Goal: Task Accomplishment & Management: Use online tool/utility

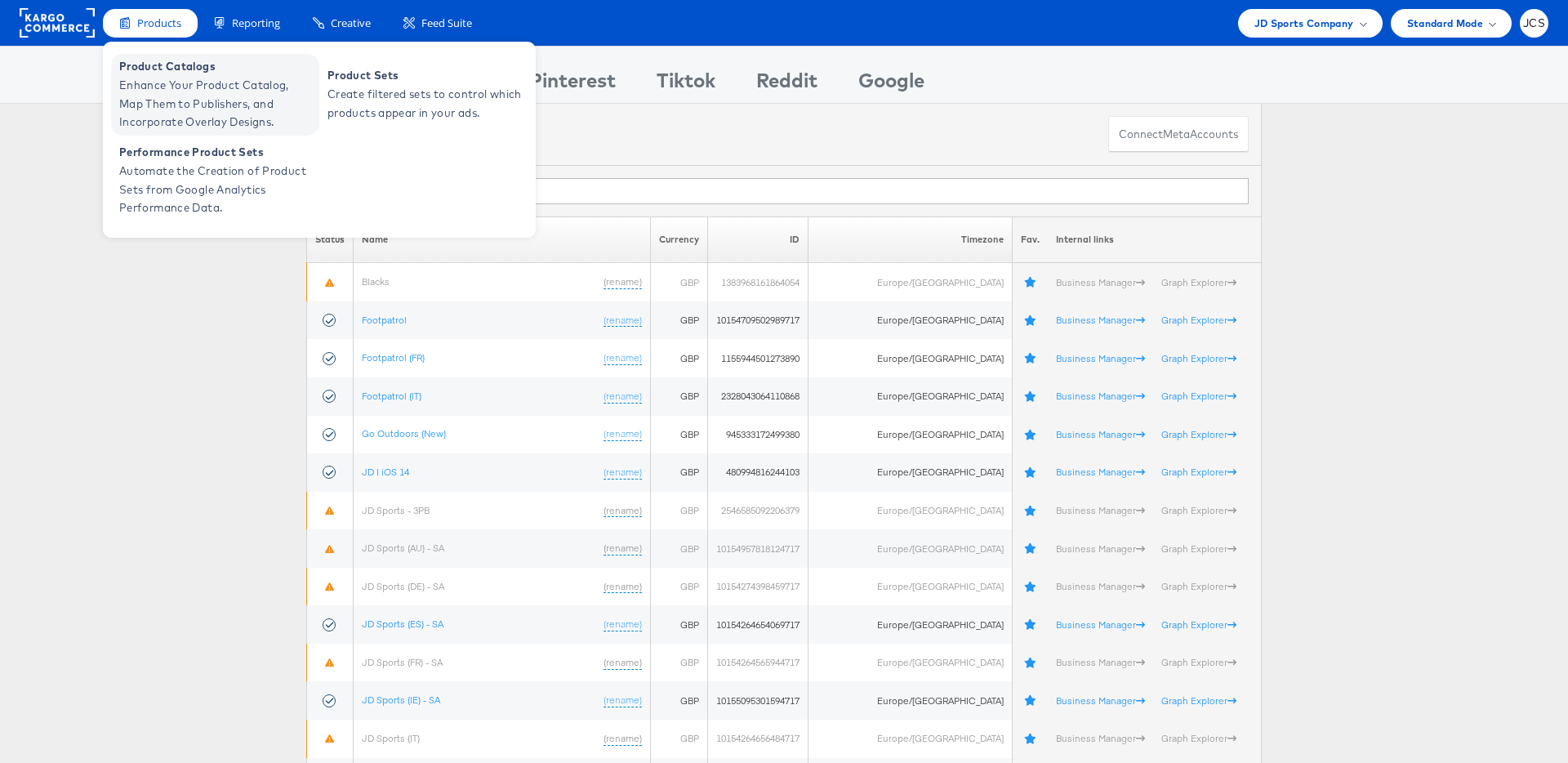
click at [160, 74] on span "Product Catalogs" at bounding box center [217, 67] width 196 height 19
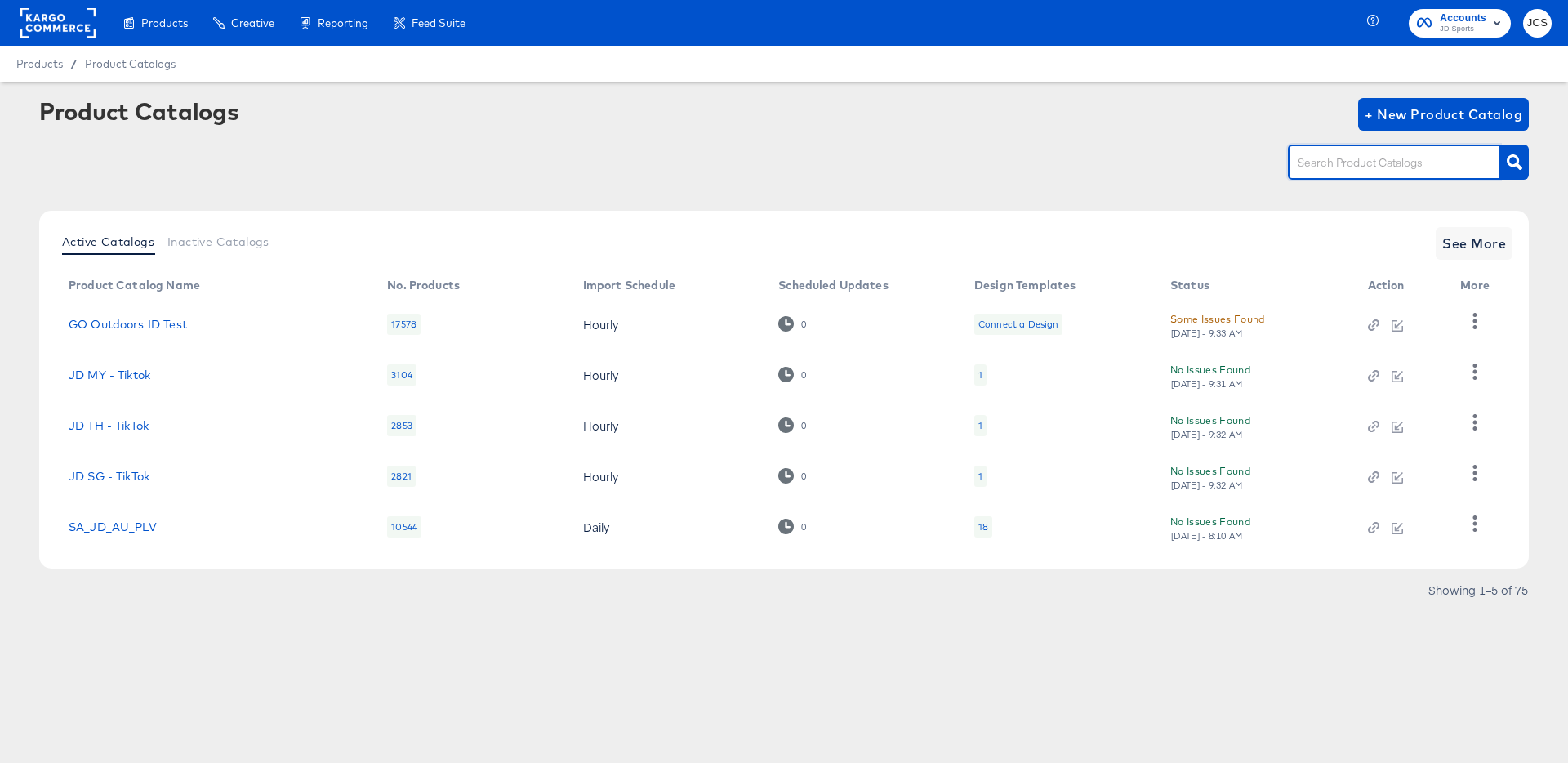
click at [1335, 165] on input "text" at bounding box center [1381, 163] width 174 height 19
type input "pin"
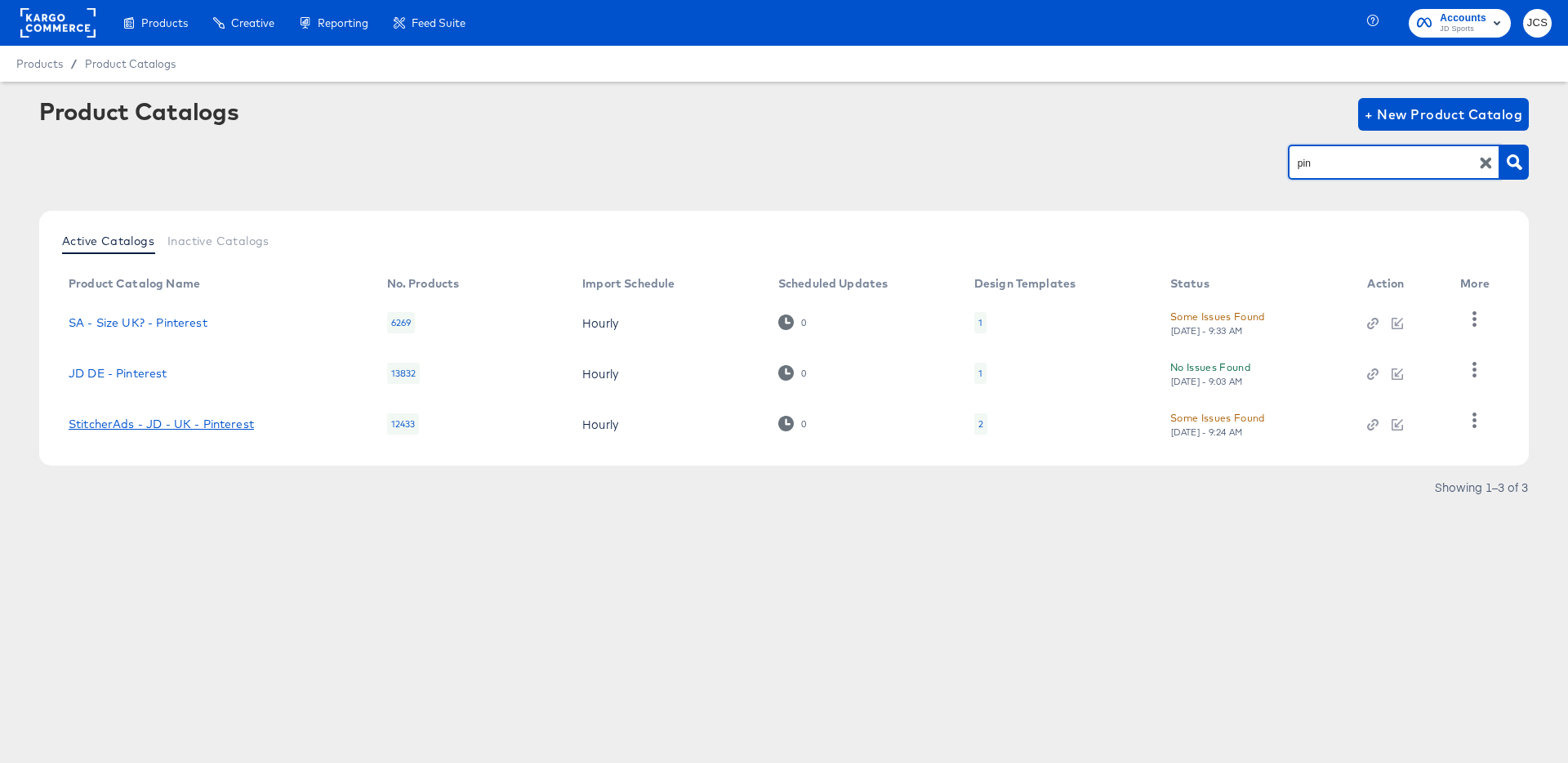
click at [192, 425] on link "StitcherAds - JD - UK - Pinterest" at bounding box center [161, 424] width 185 height 13
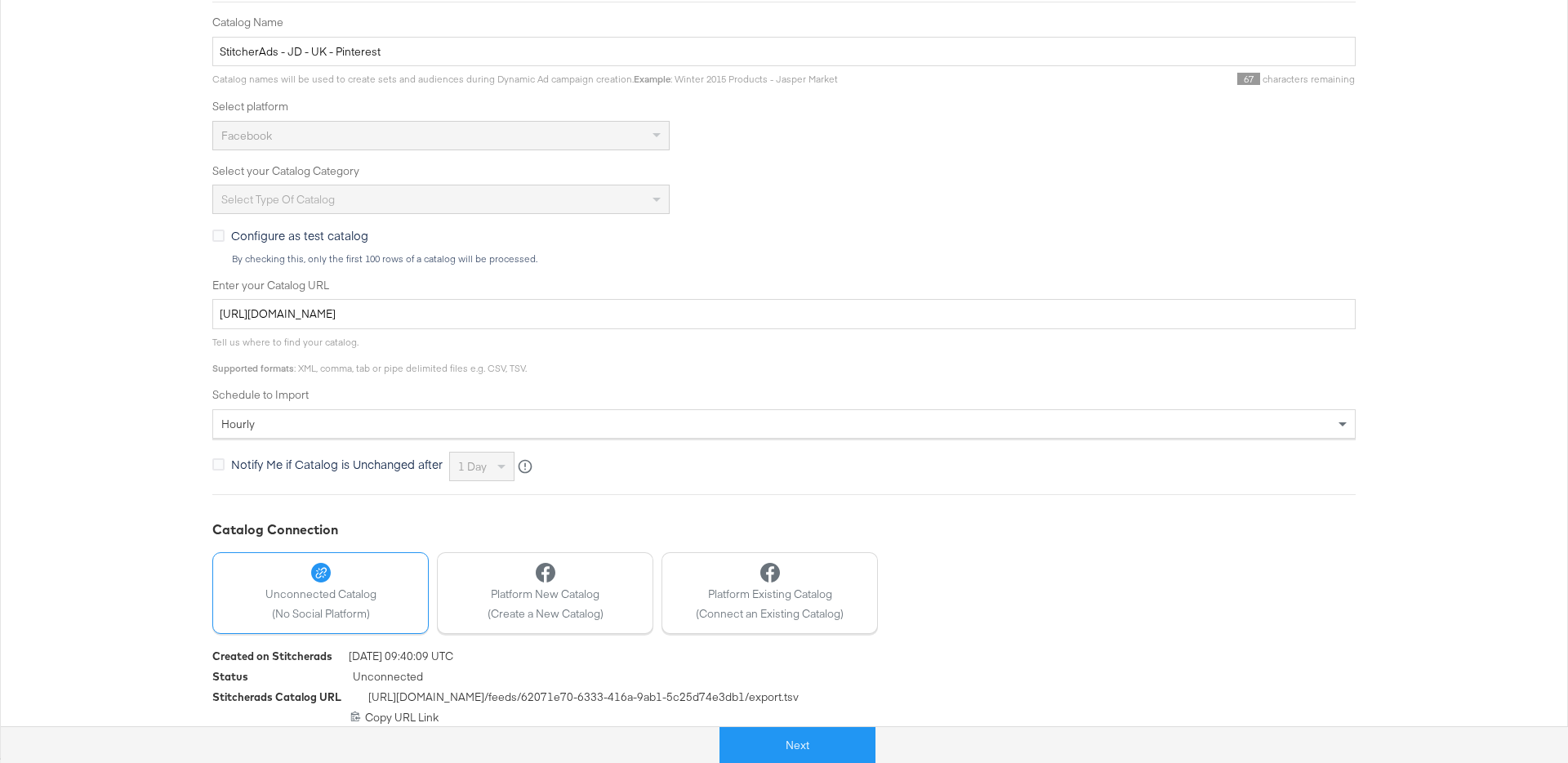
scroll to position [300, 0]
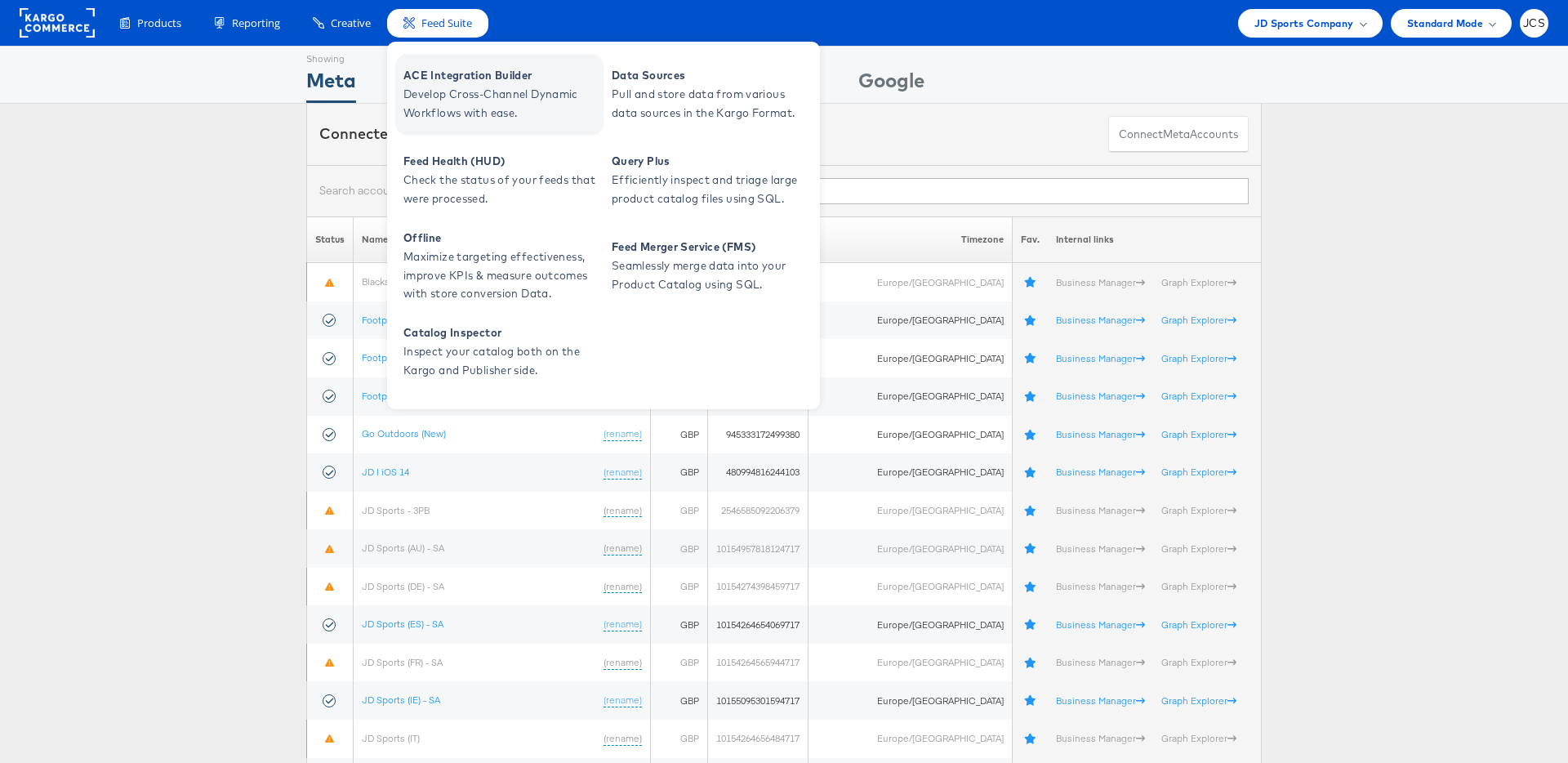
click at [443, 83] on span "ACE Integration Builder" at bounding box center [501, 75] width 196 height 19
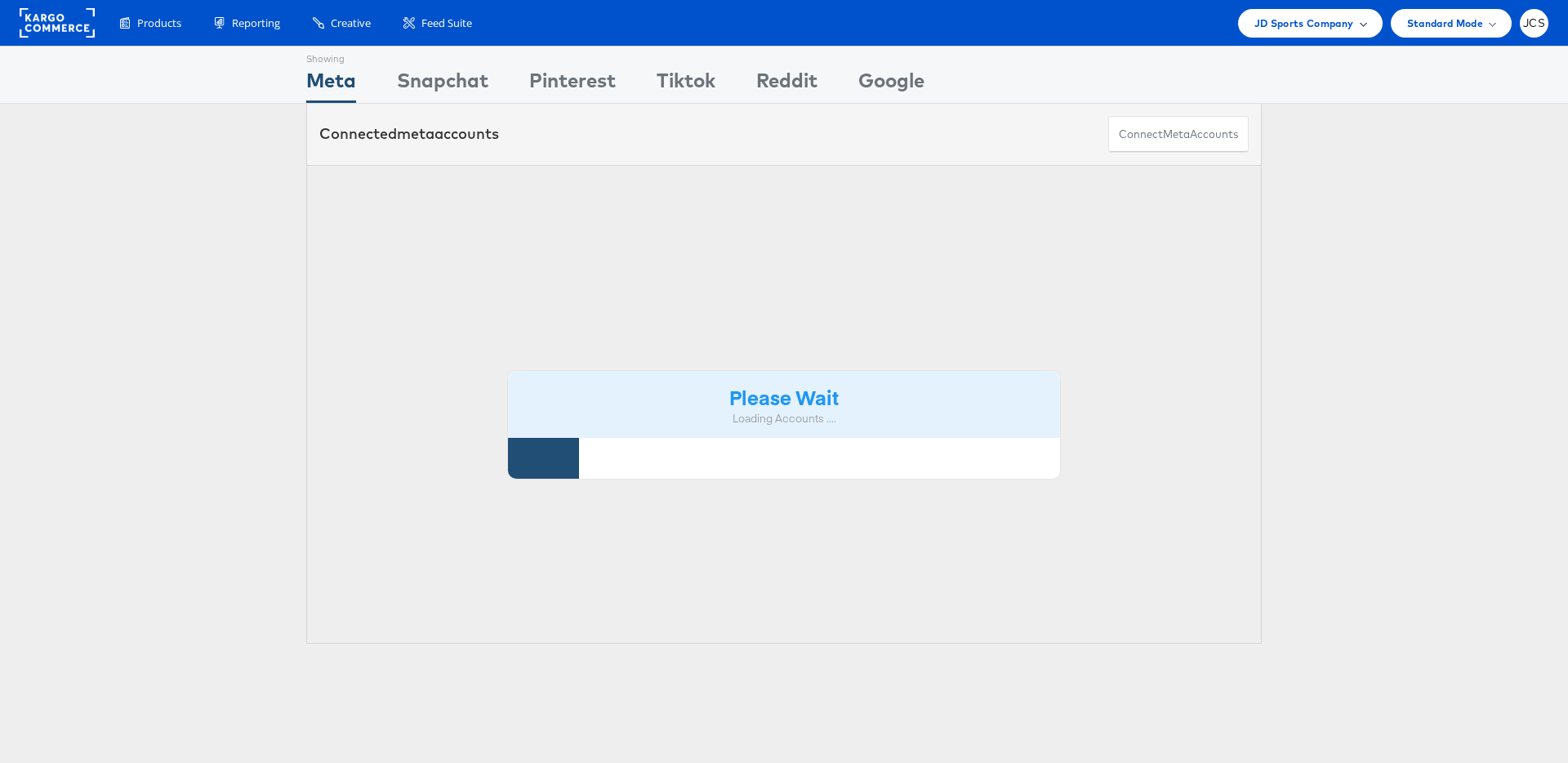
click at [1329, 26] on span "JD Sports Company" at bounding box center [1305, 24] width 100 height 17
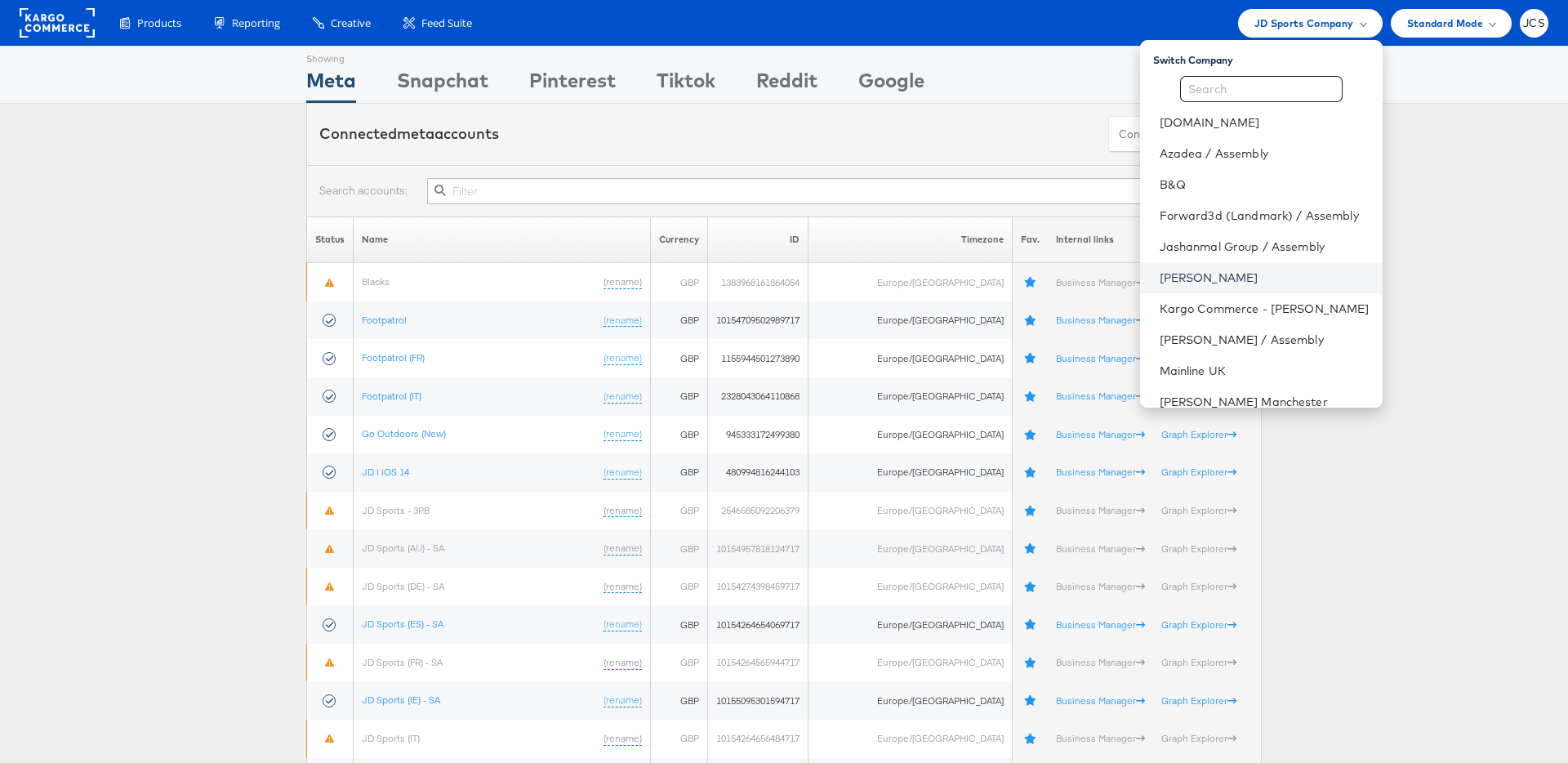
click at [1160, 273] on link "[PERSON_NAME]" at bounding box center [1264, 278] width 210 height 16
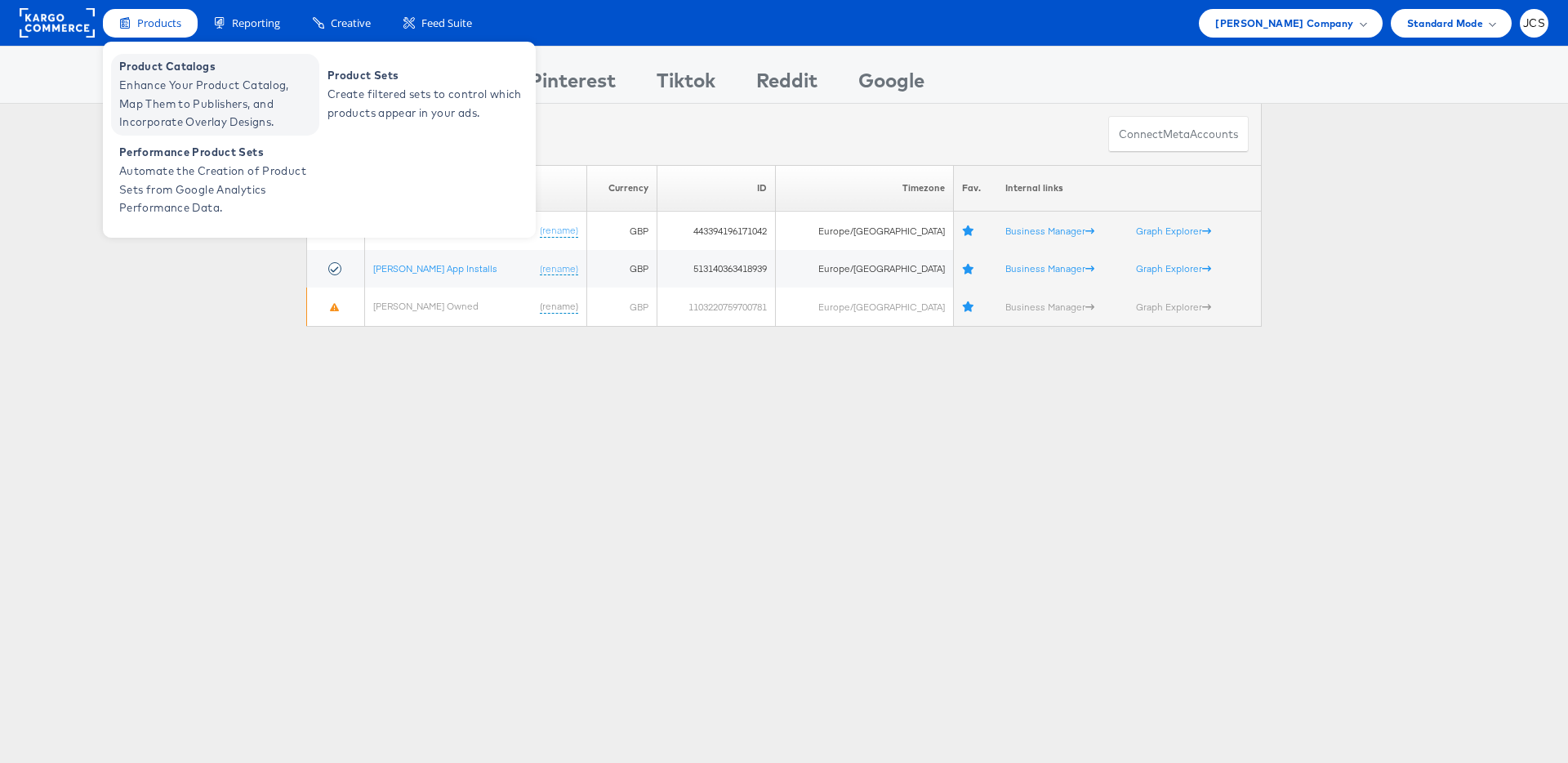
click at [155, 98] on span "Enhance Your Product Catalog, Map Them to Publishers, and Incorporate Overlay D…" at bounding box center [217, 103] width 196 height 56
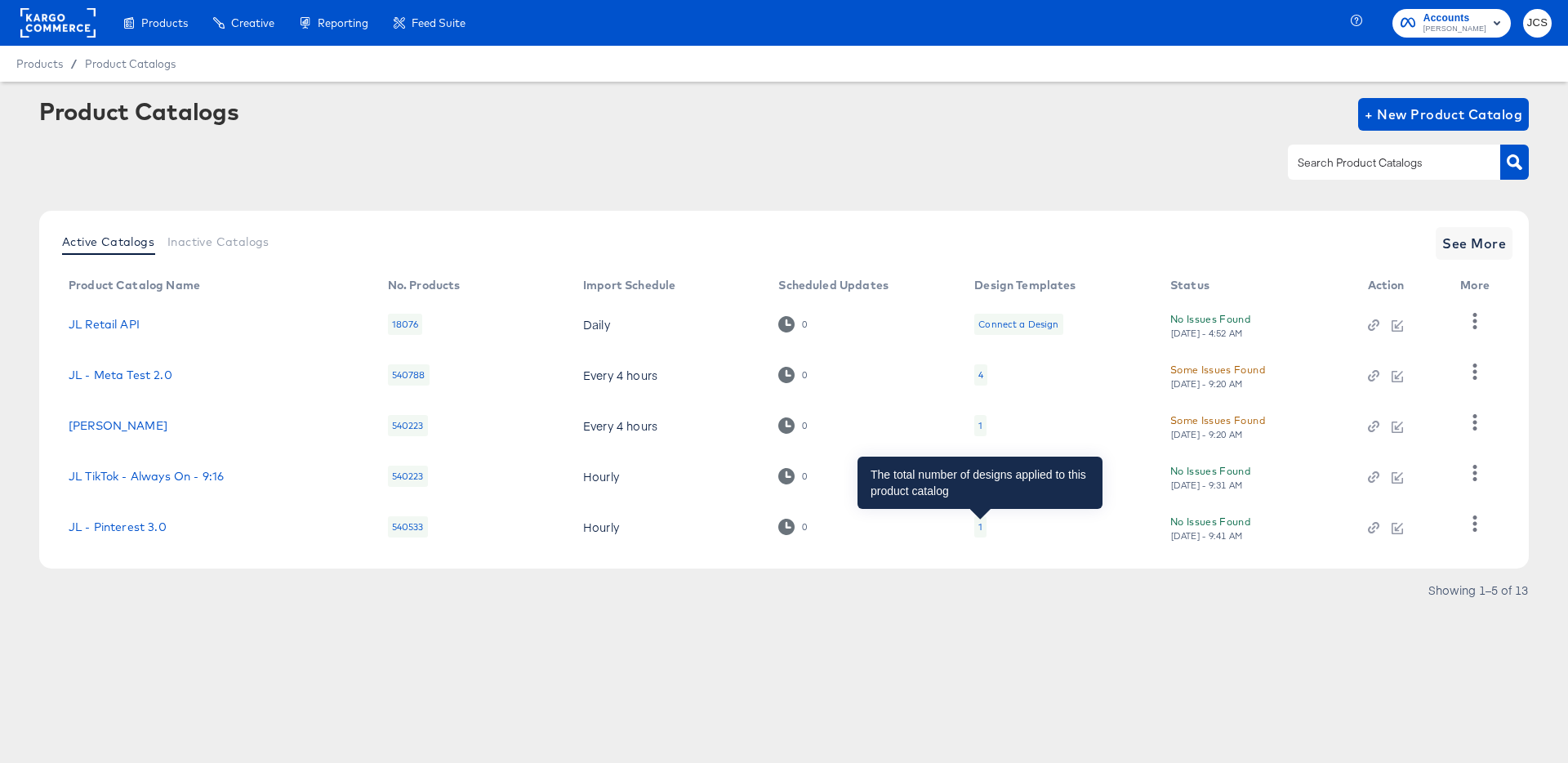
click at [978, 531] on div "1" at bounding box center [980, 527] width 4 height 13
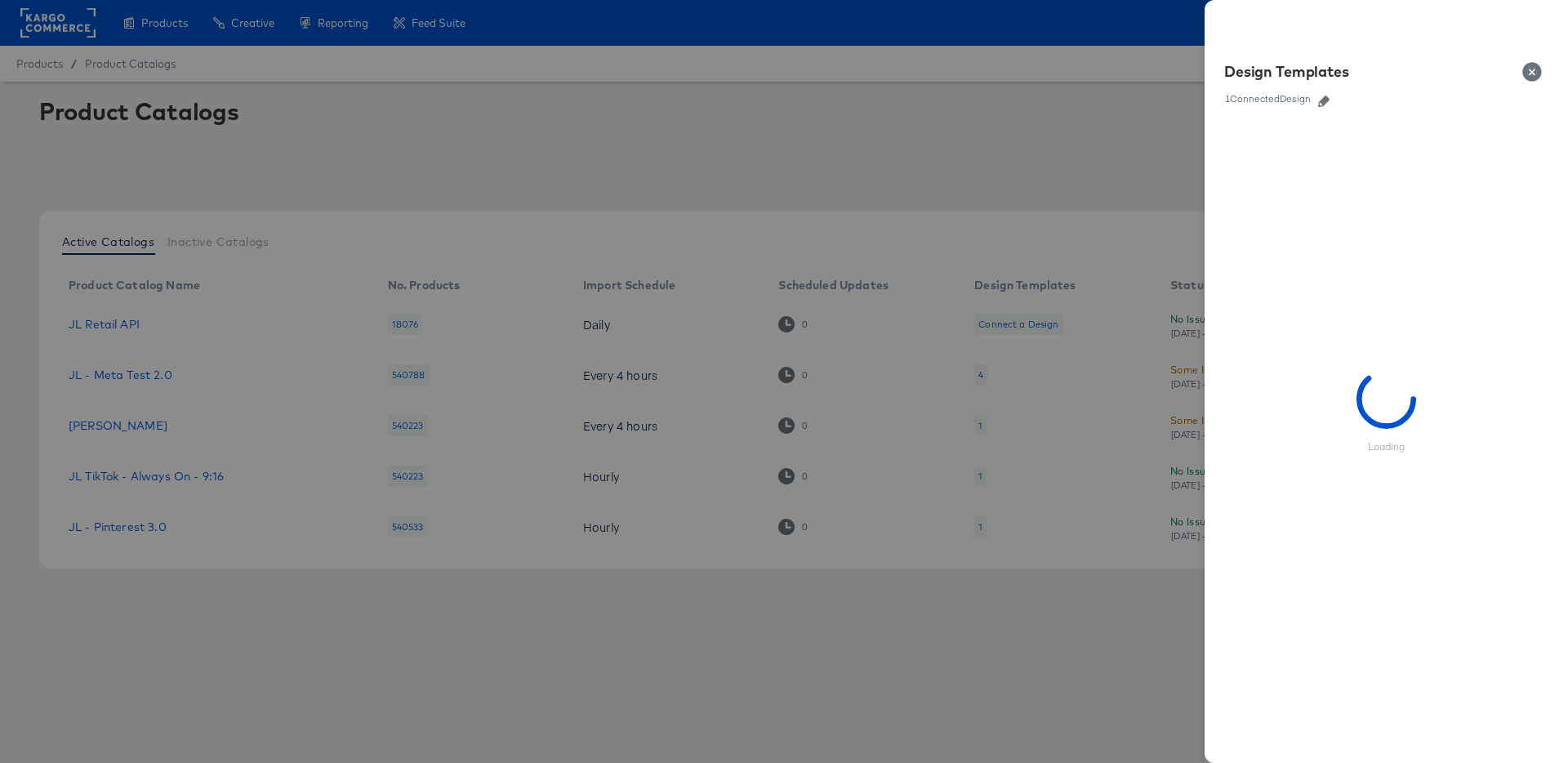
click at [1323, 103] on icon "button" at bounding box center [1323, 102] width 11 height 11
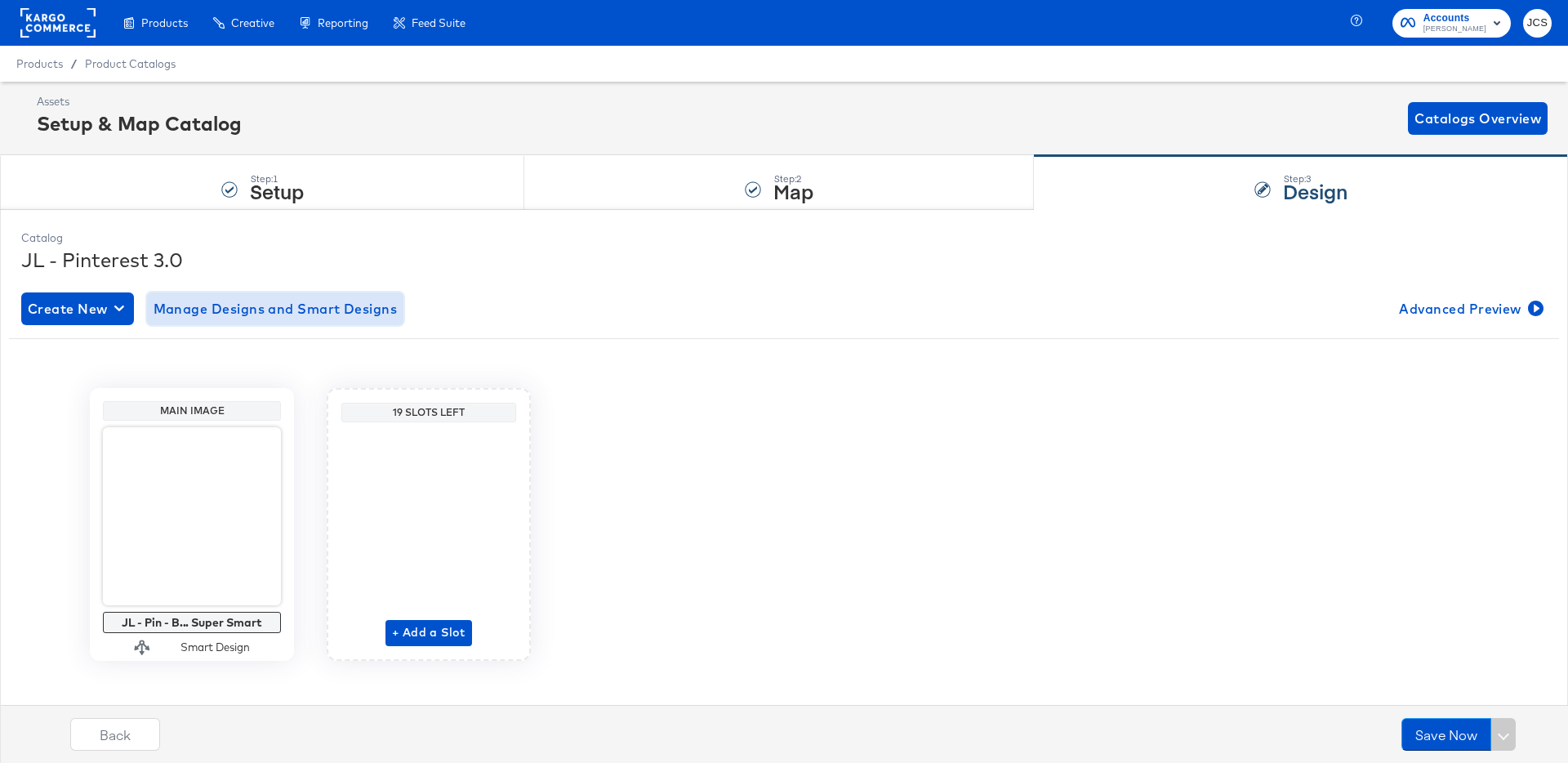
click at [205, 304] on span "Manage Designs and Smart Designs" at bounding box center [276, 309] width 245 height 23
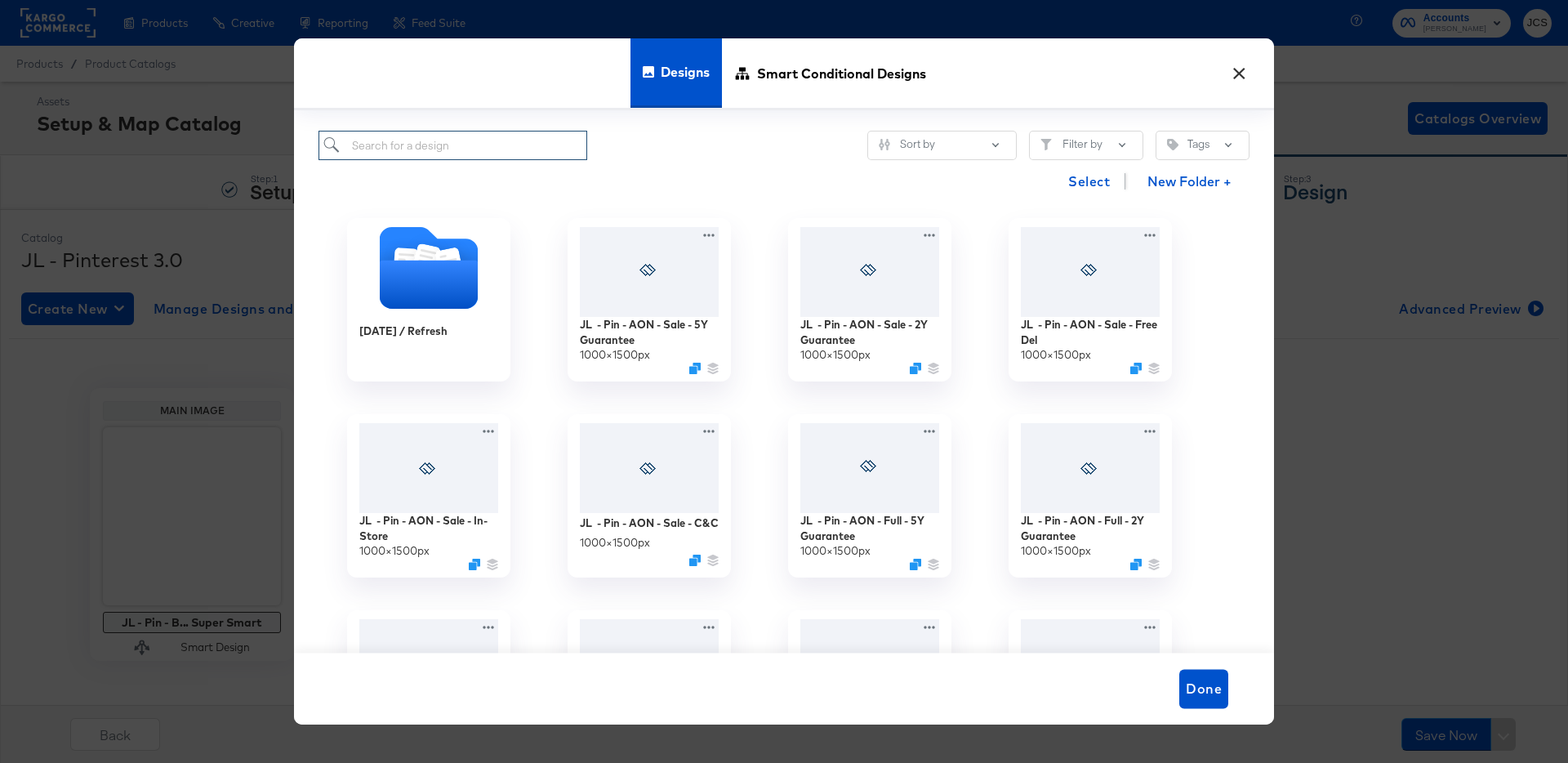
click at [467, 146] on input "search" at bounding box center [453, 146] width 269 height 30
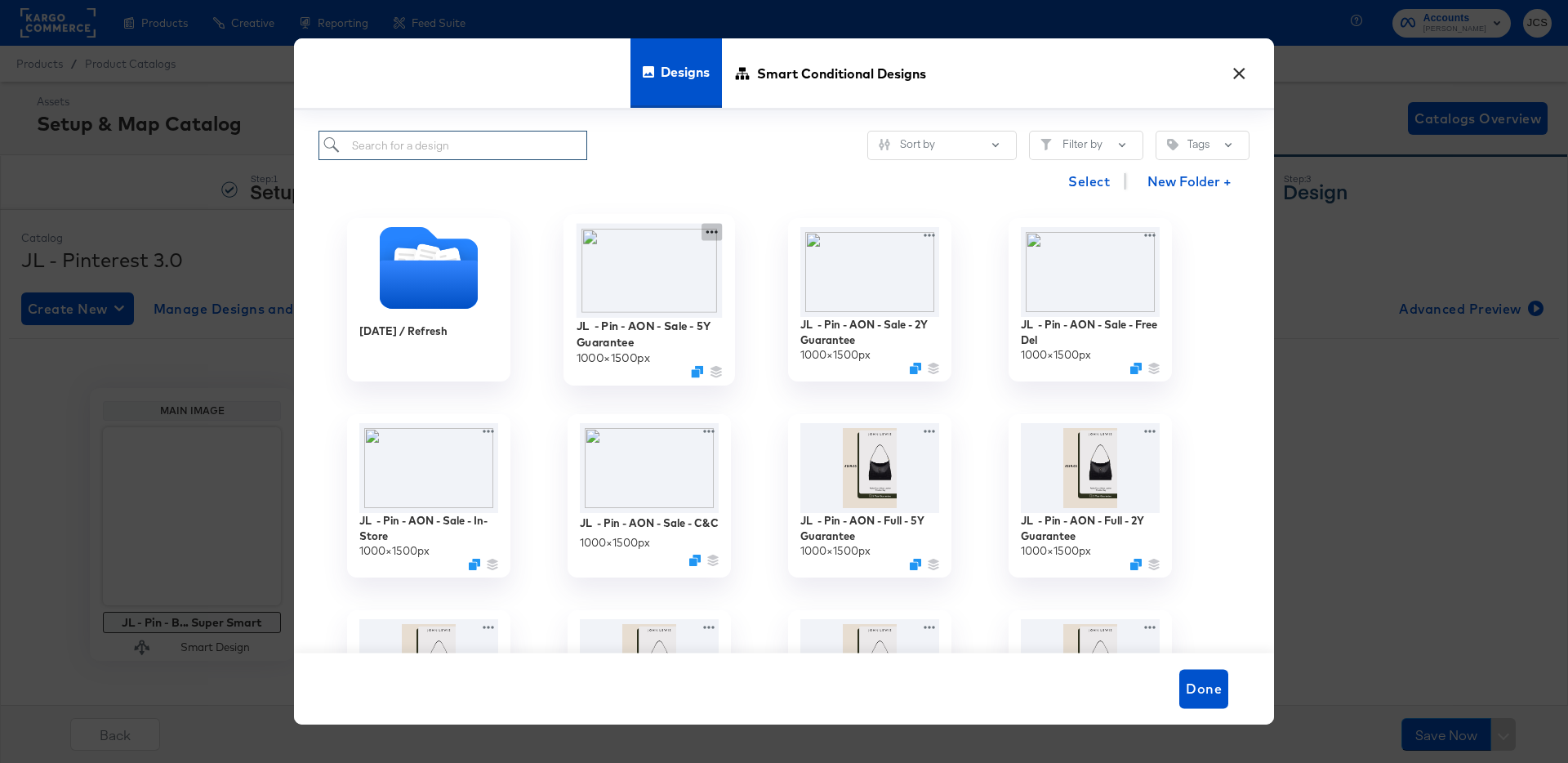
click at [710, 237] on icon at bounding box center [712, 232] width 21 height 17
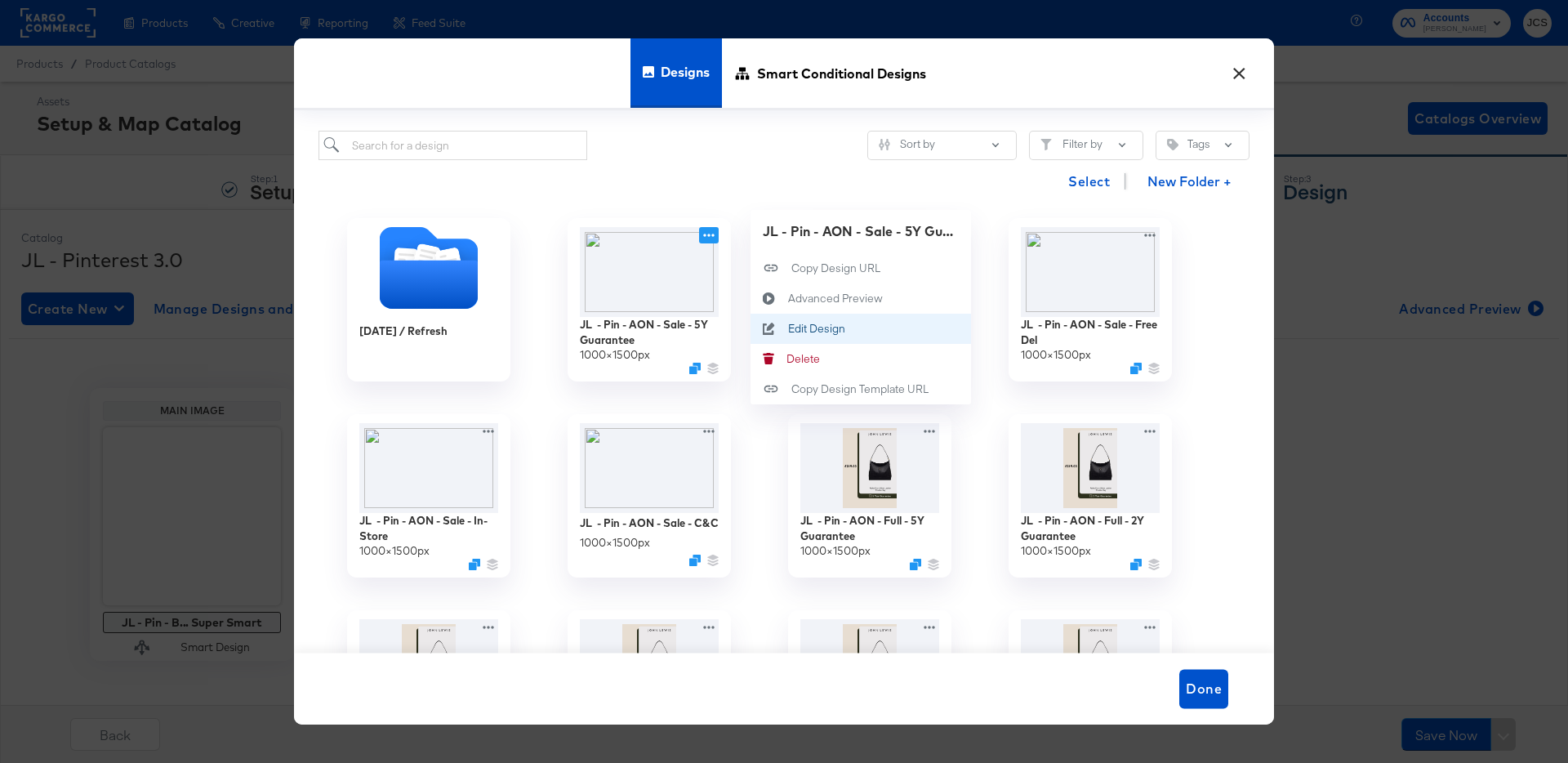
click at [788, 328] on div "Edit Design Edit Design" at bounding box center [788, 328] width 0 height 0
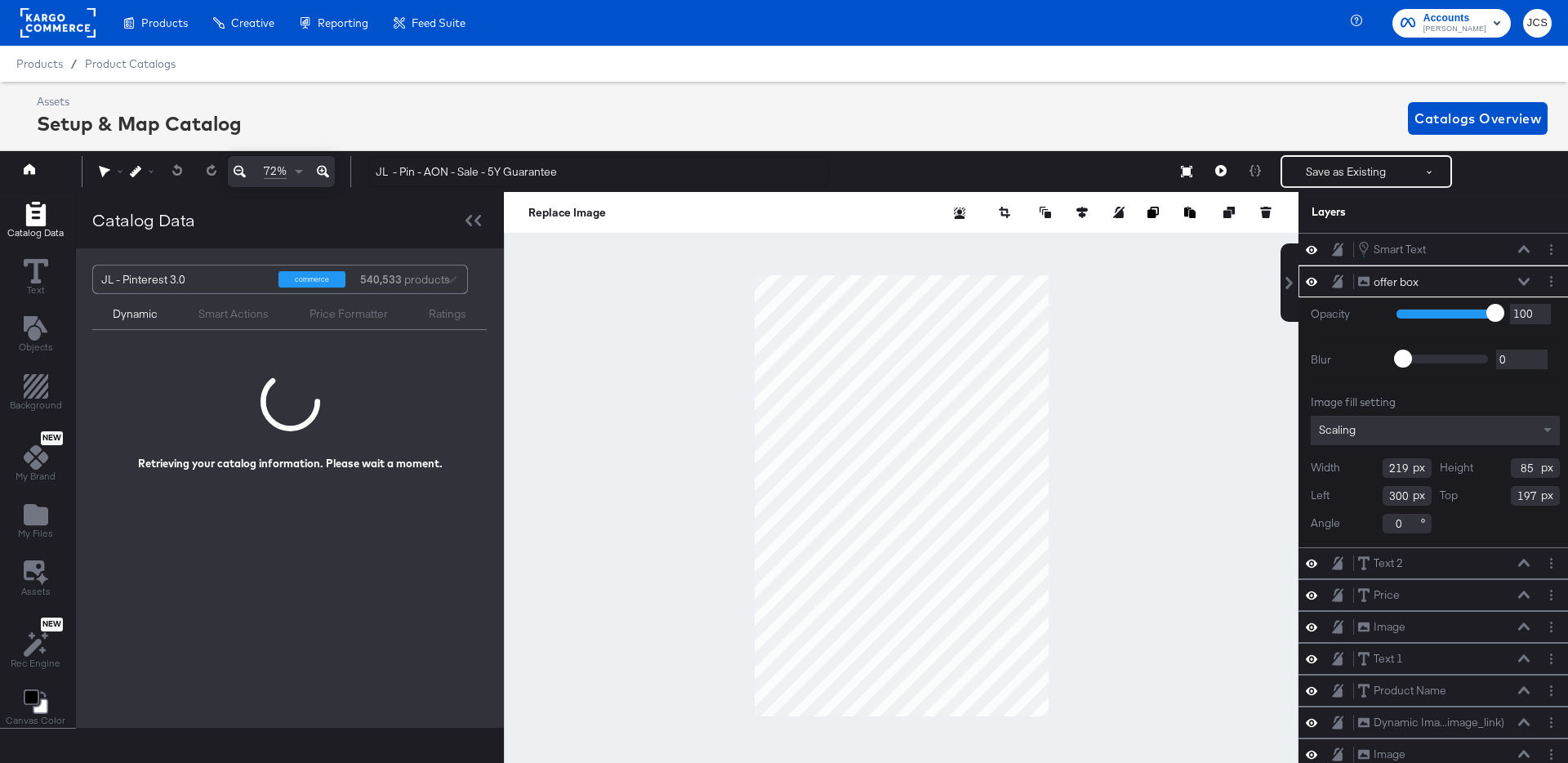
scroll to position [0, 4]
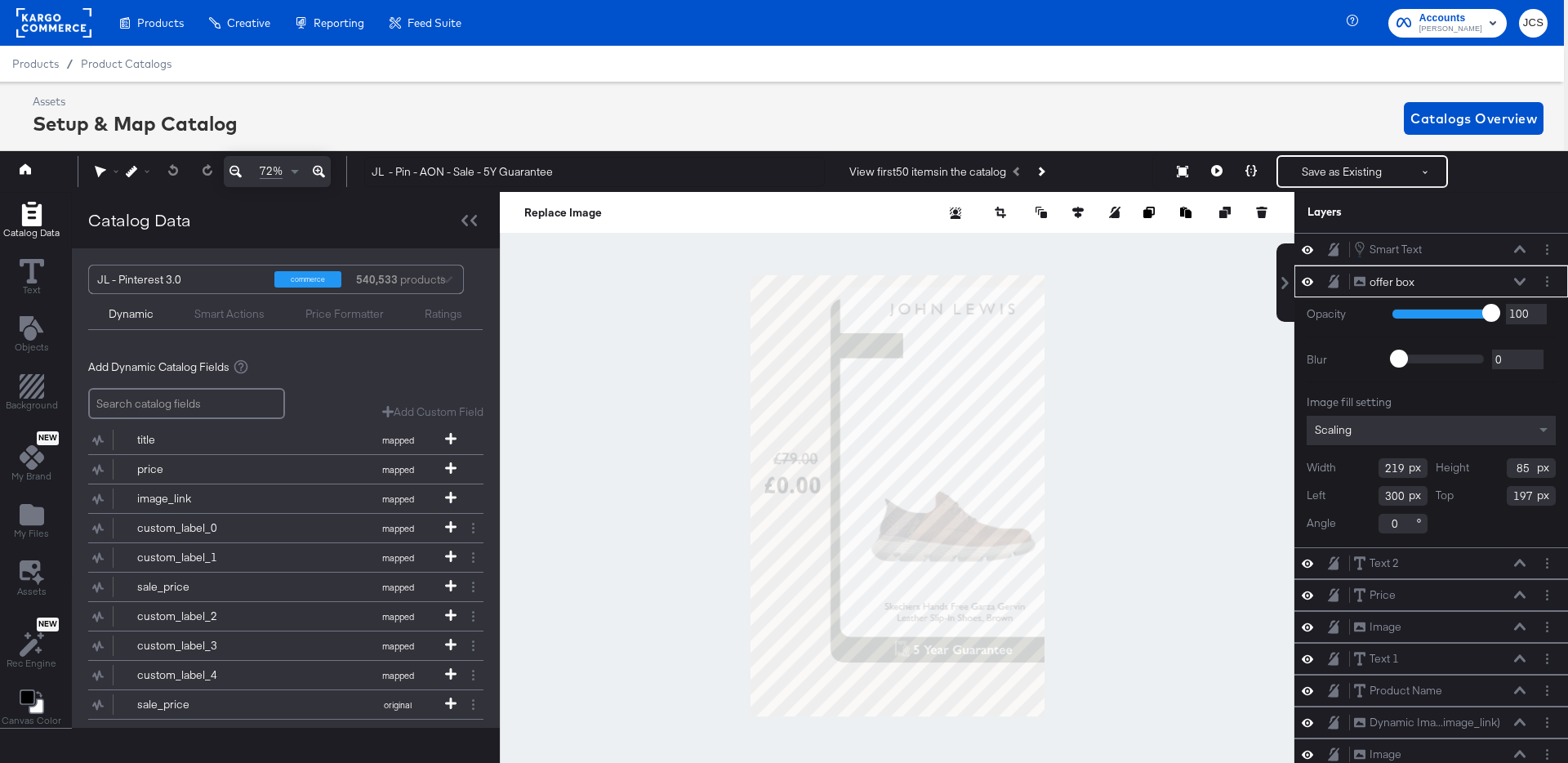
click at [1523, 281] on icon at bounding box center [1520, 281] width 11 height 8
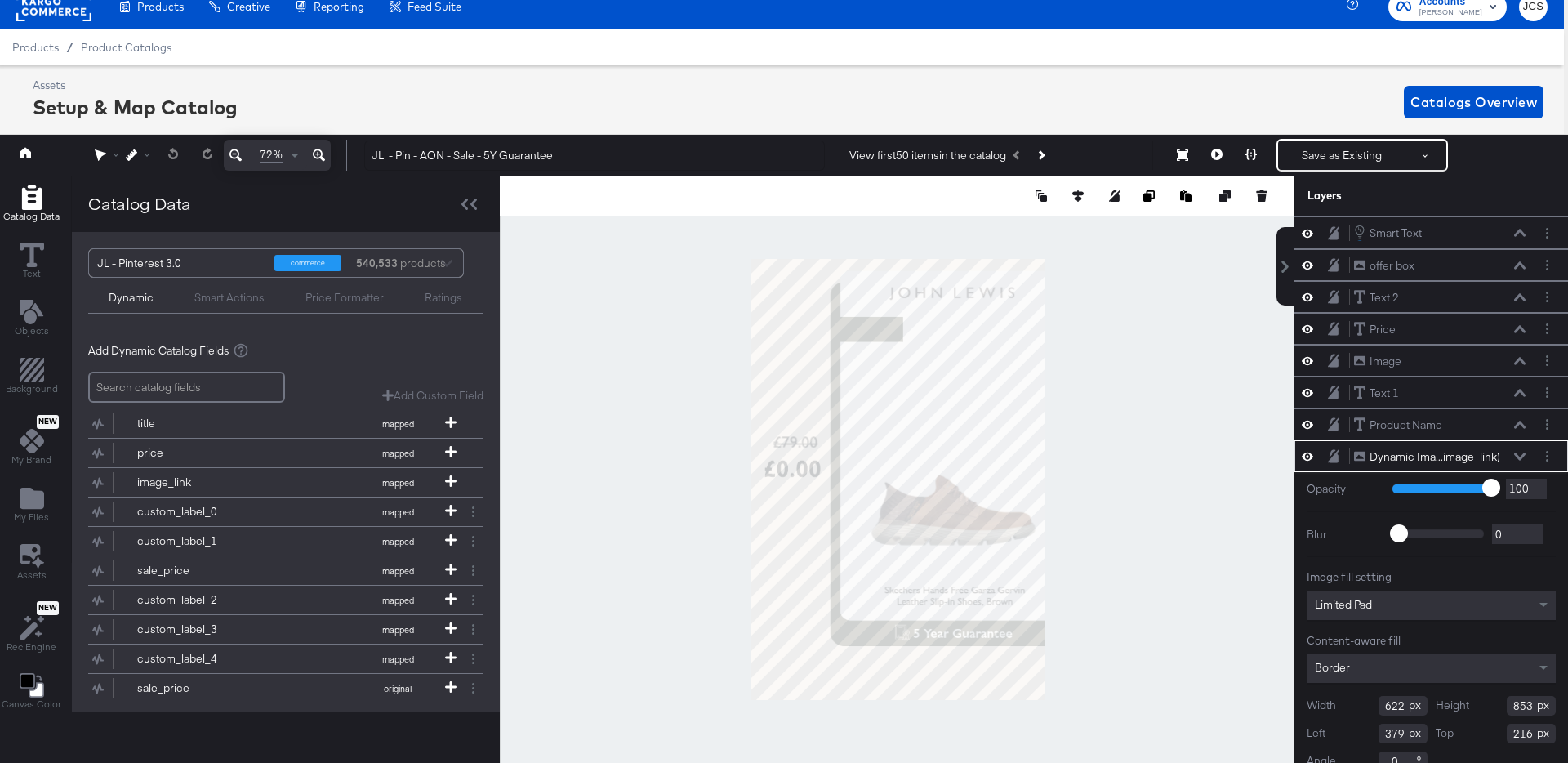
scroll to position [22, 0]
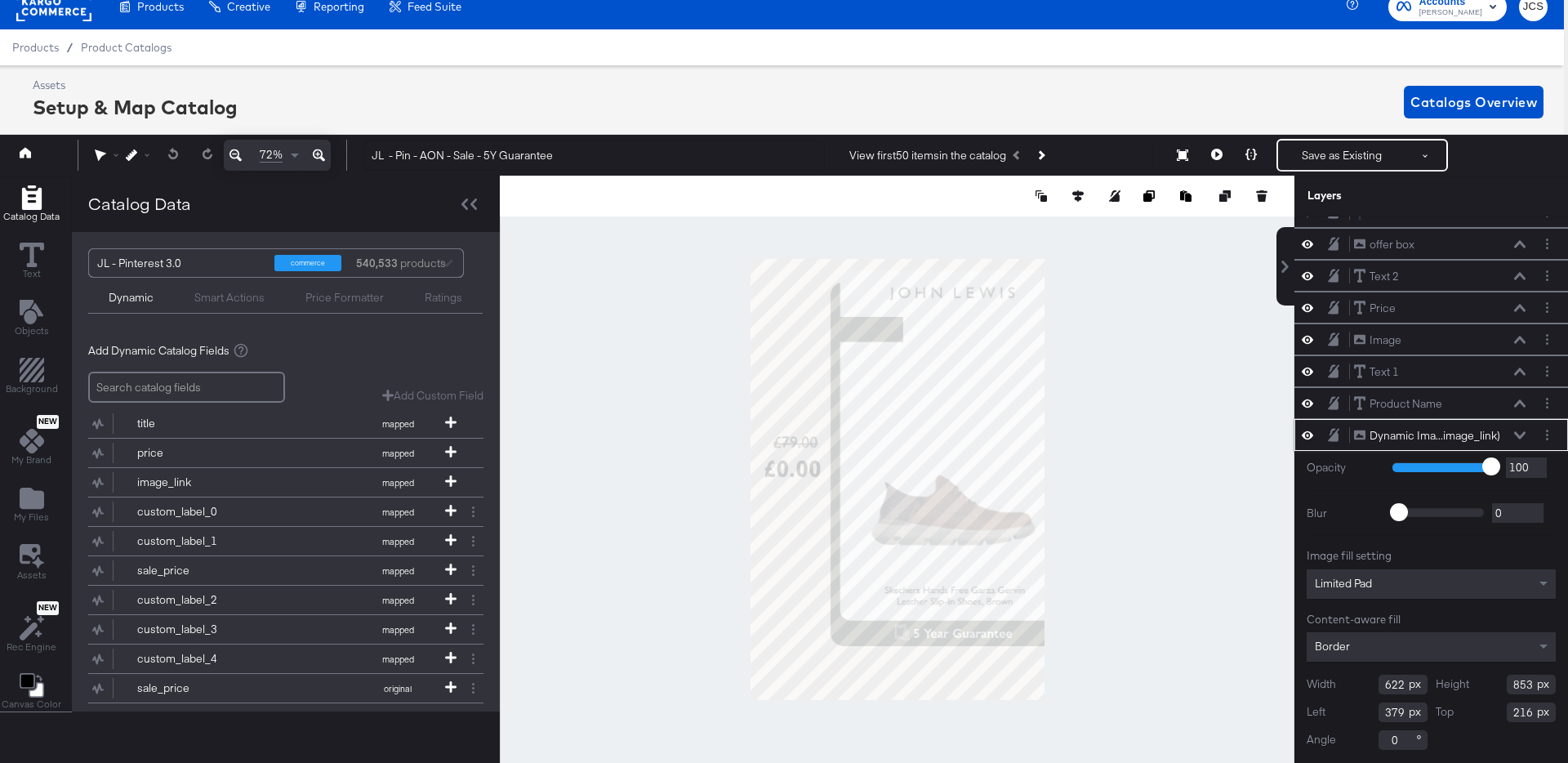
click at [1522, 436] on icon at bounding box center [1520, 435] width 11 height 8
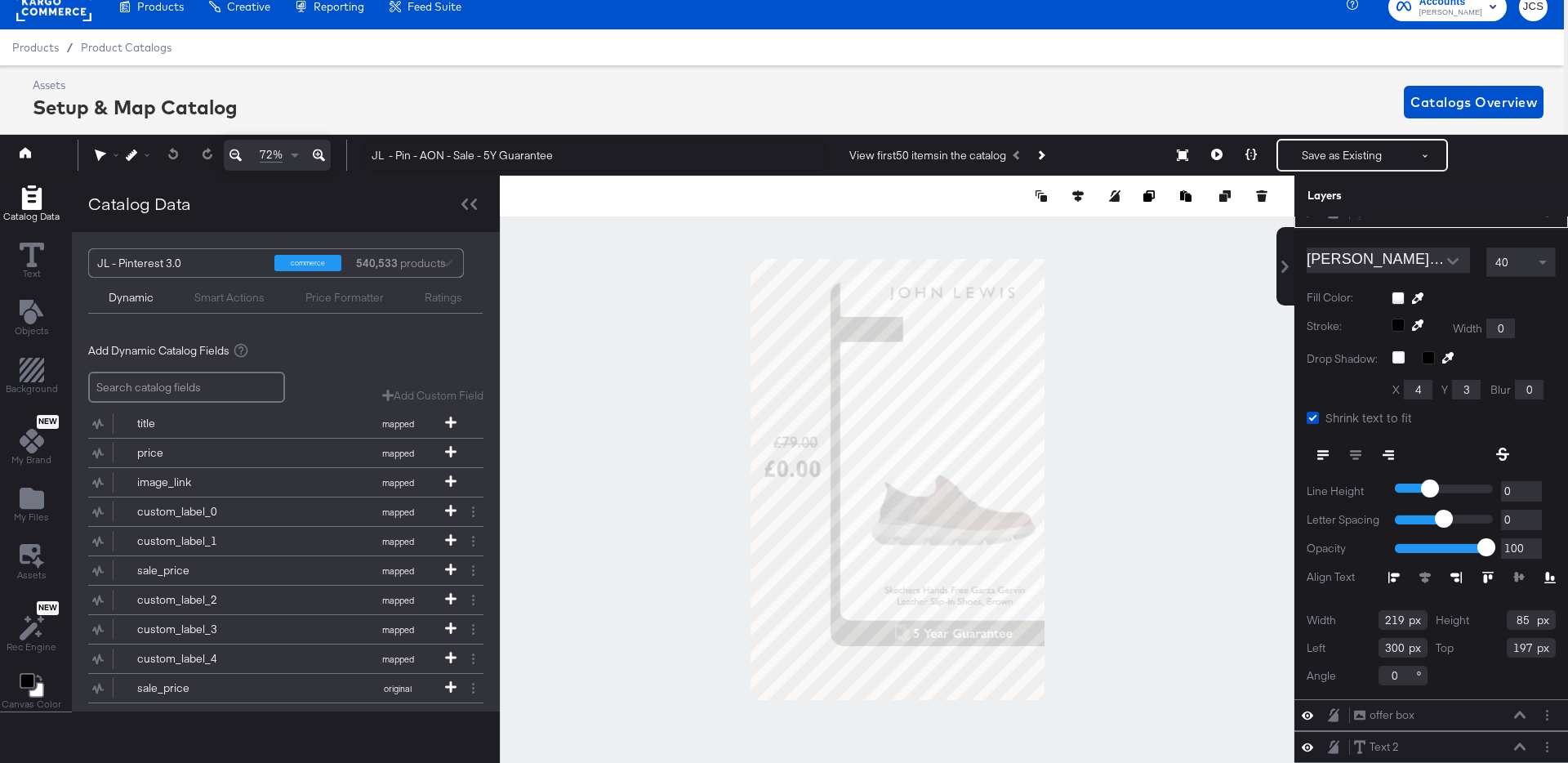
scroll to position [0, 0]
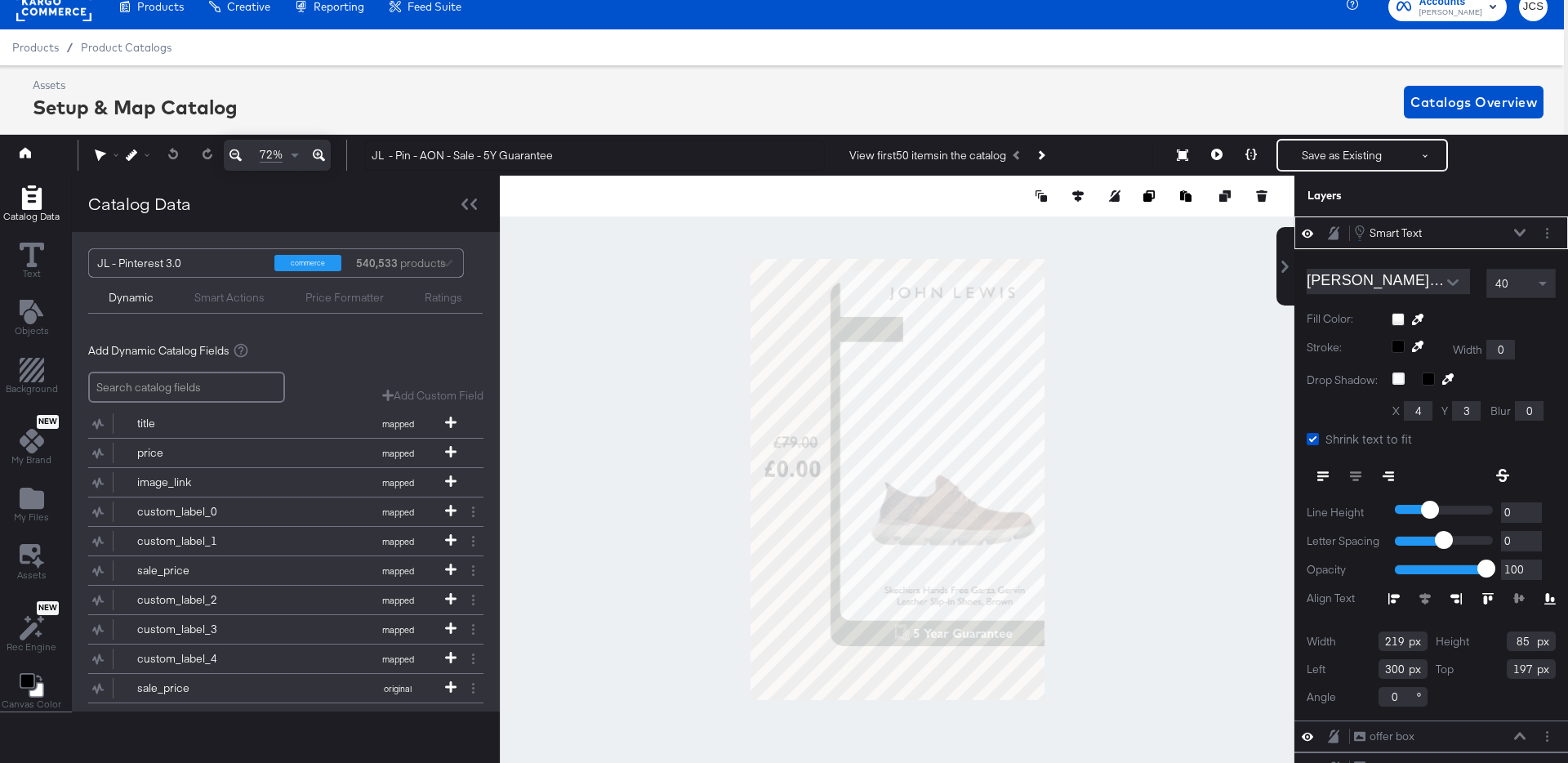
click at [1528, 231] on div "Smart Text Smart Text" at bounding box center [1445, 232] width 182 height 18
click at [1521, 230] on icon at bounding box center [1520, 232] width 11 height 8
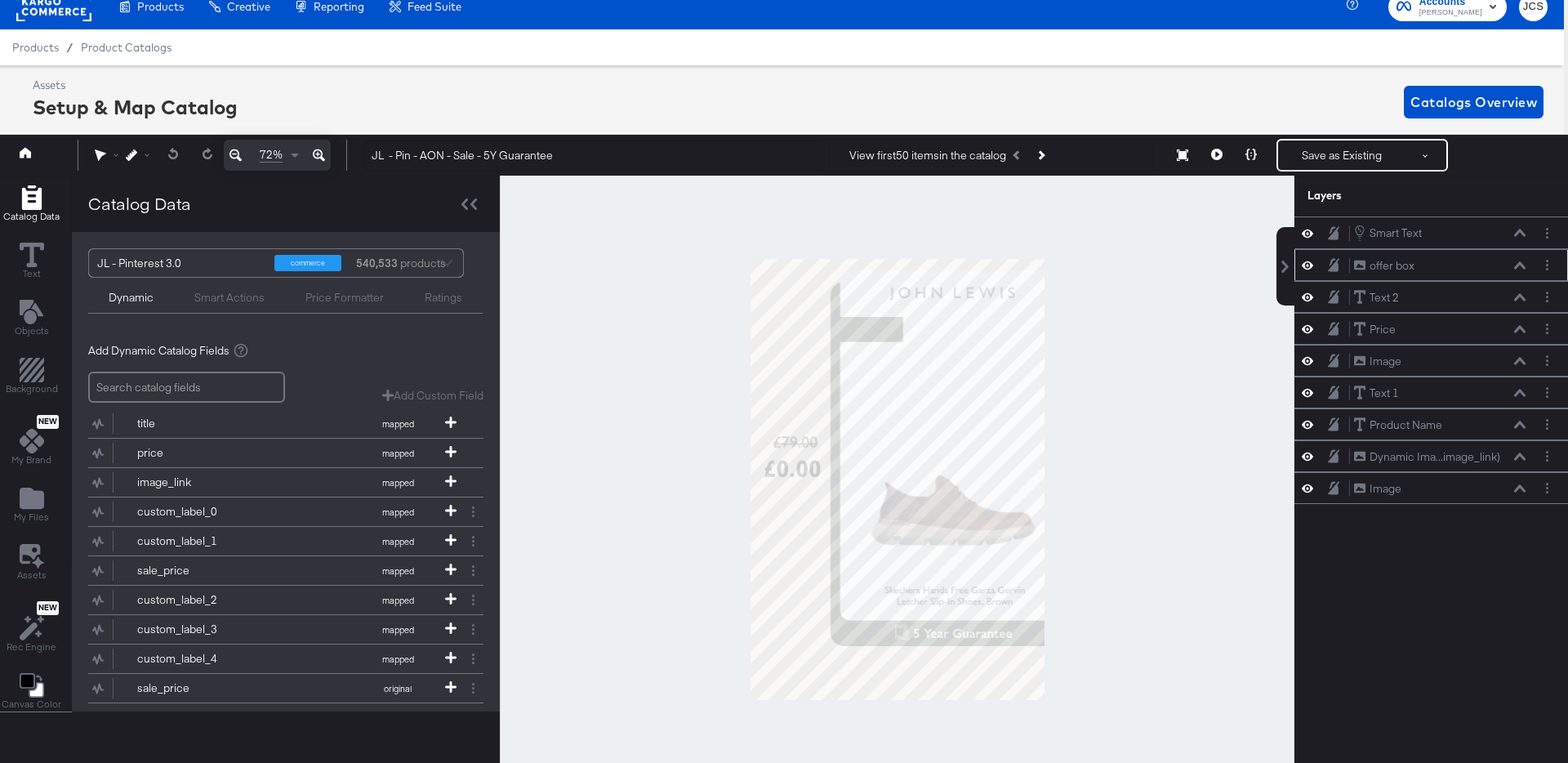
click at [1522, 263] on icon at bounding box center [1520, 265] width 11 height 8
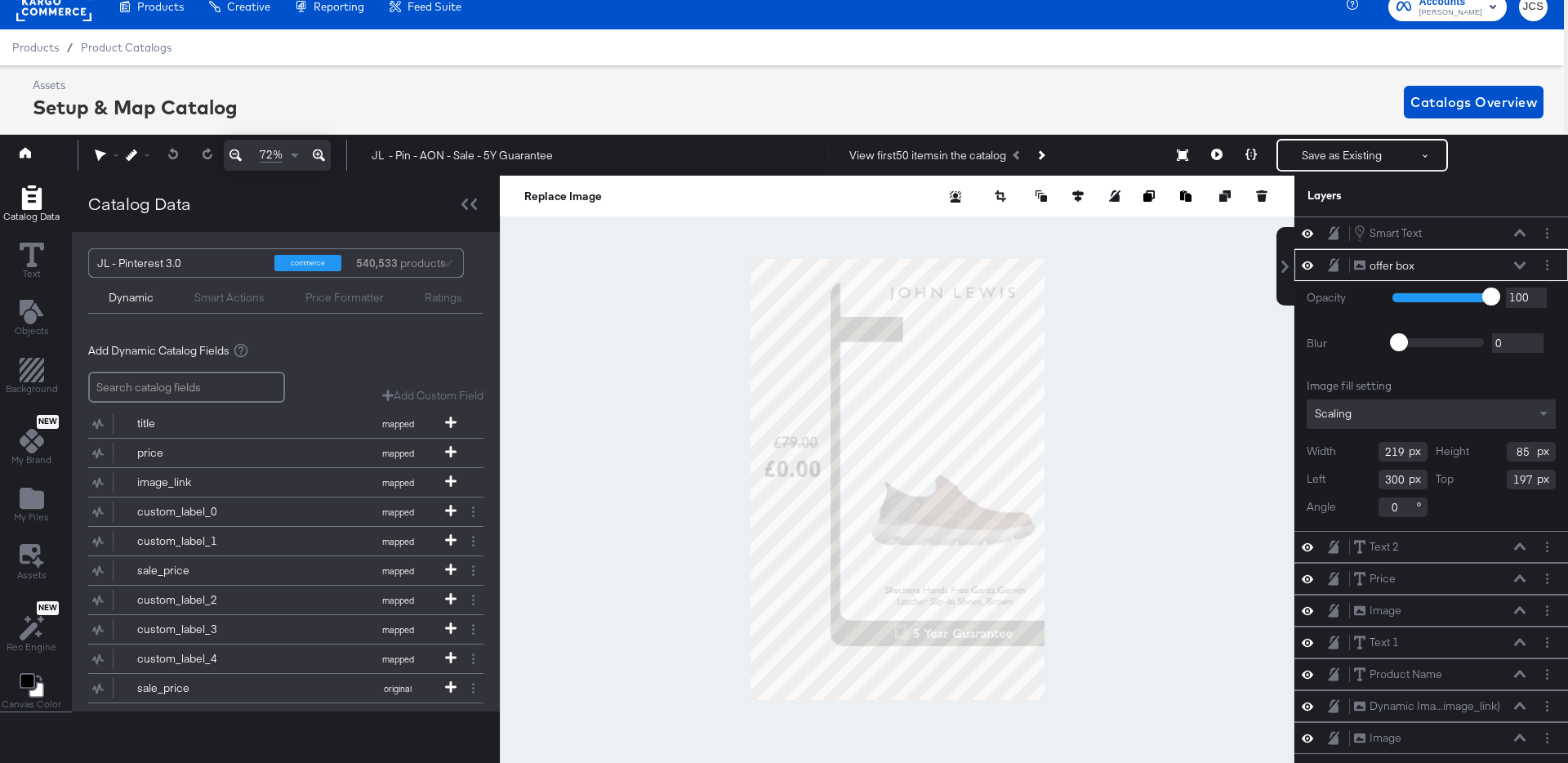
click at [1522, 263] on icon at bounding box center [1520, 265] width 11 height 8
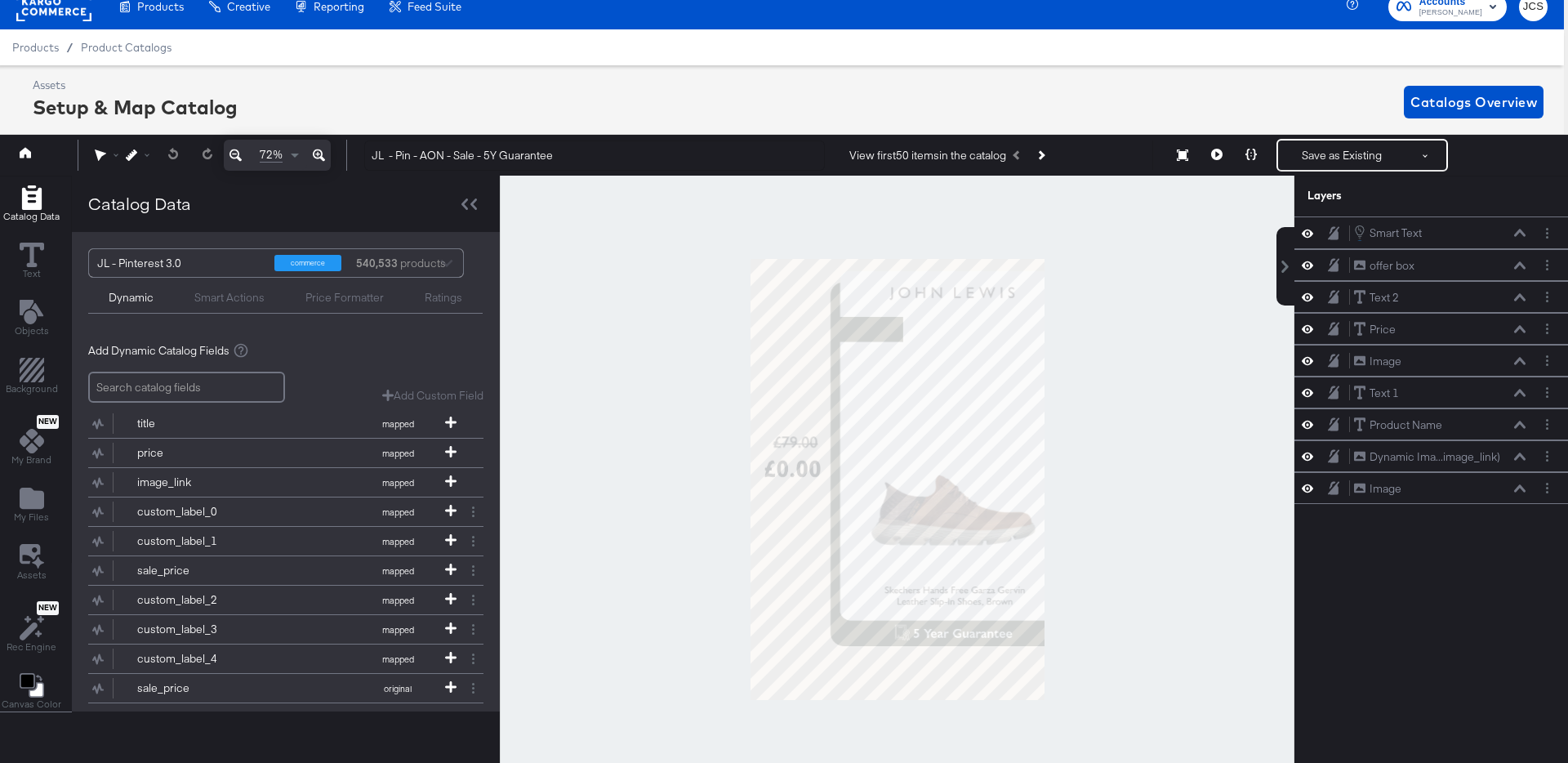
click at [1358, 552] on div "Smart Text Smart Text offer box offer box Text 2 Text 2 Price Price Image Image…" at bounding box center [1431, 489] width 274 height 547
click at [1310, 487] on icon at bounding box center [1307, 487] width 11 height 14
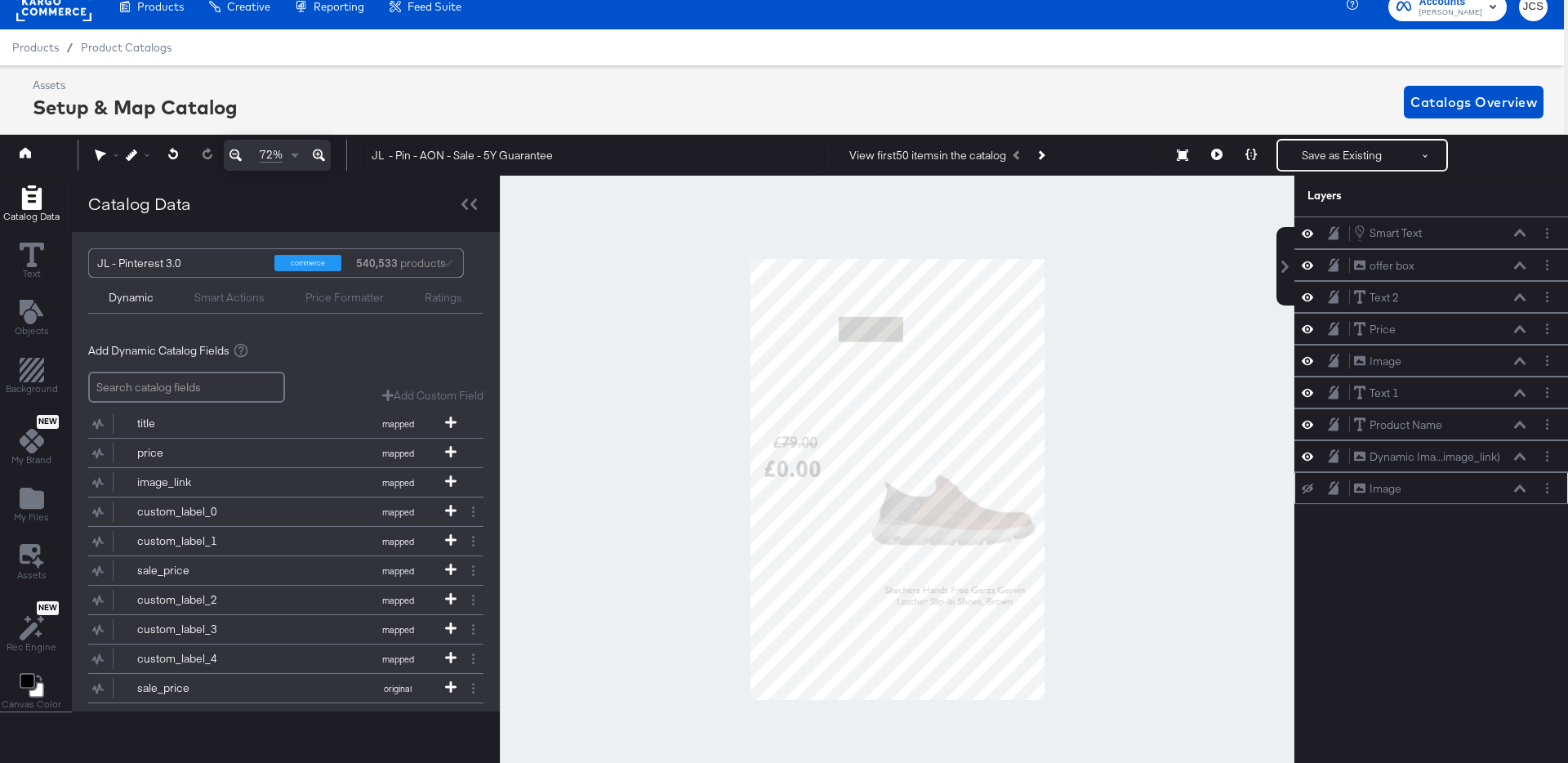
click at [1310, 487] on icon at bounding box center [1307, 488] width 11 height 10
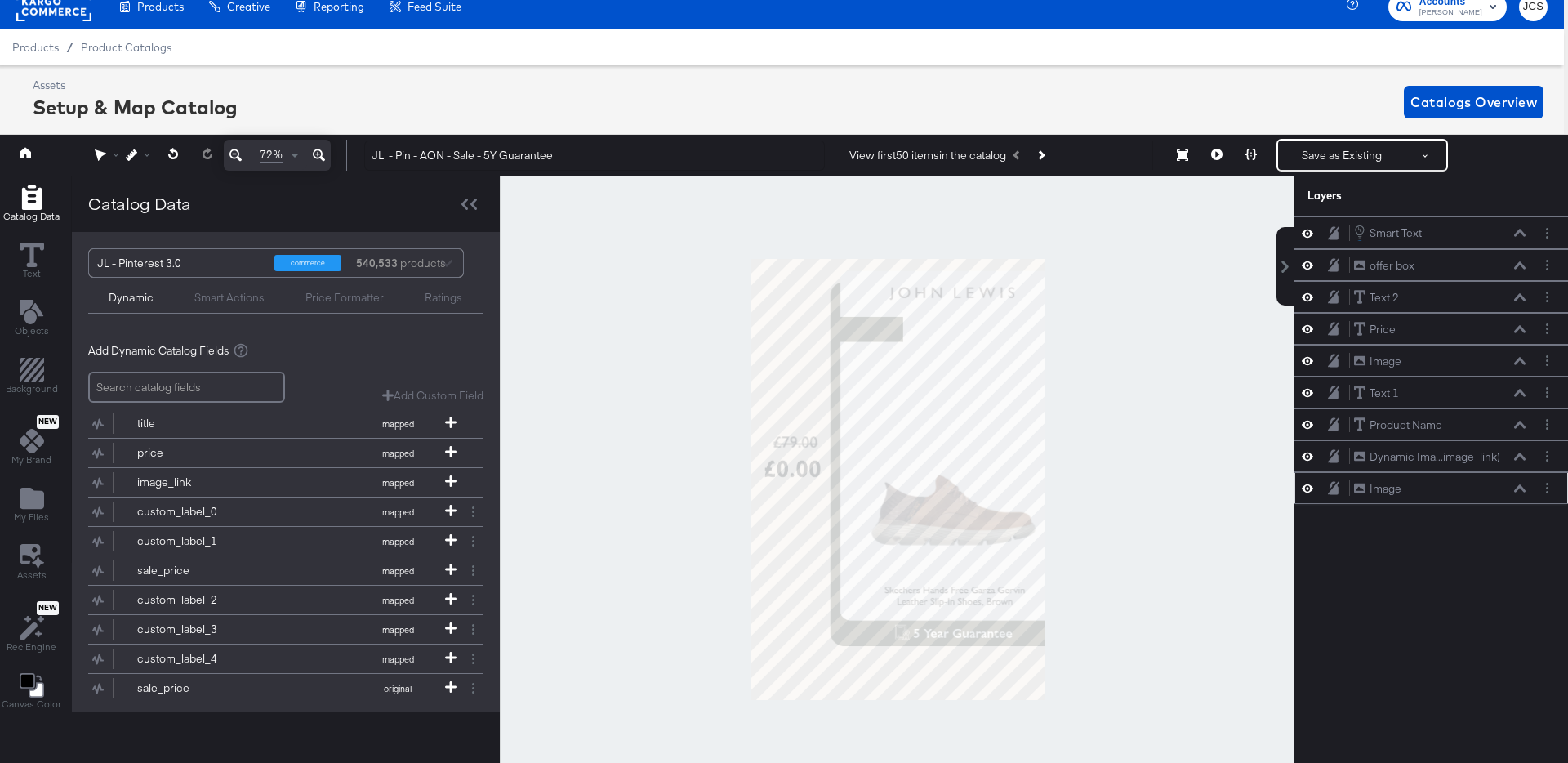
click at [1144, 313] on div at bounding box center [896, 480] width 795 height 608
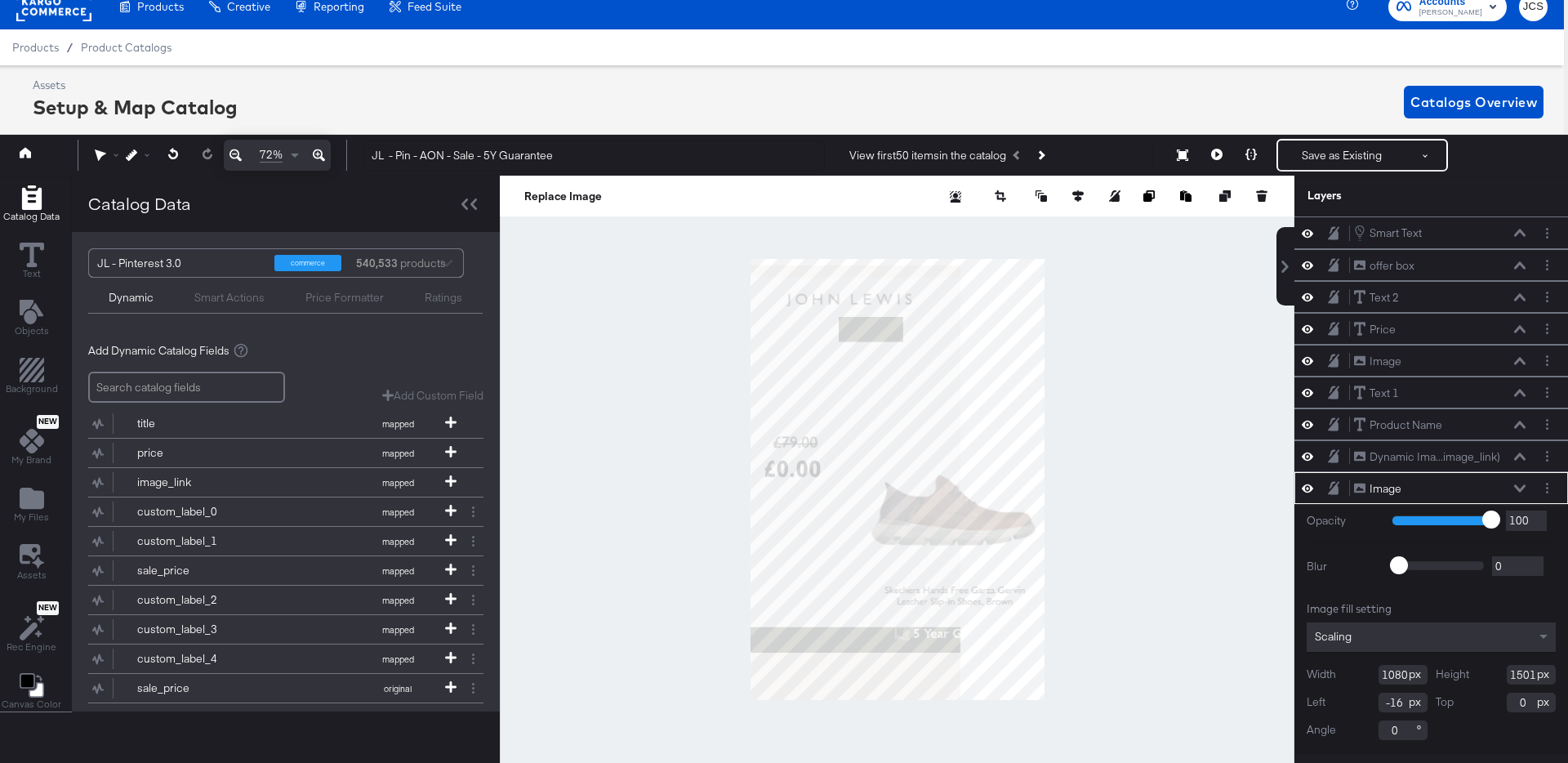
type input "-366"
type input "22"
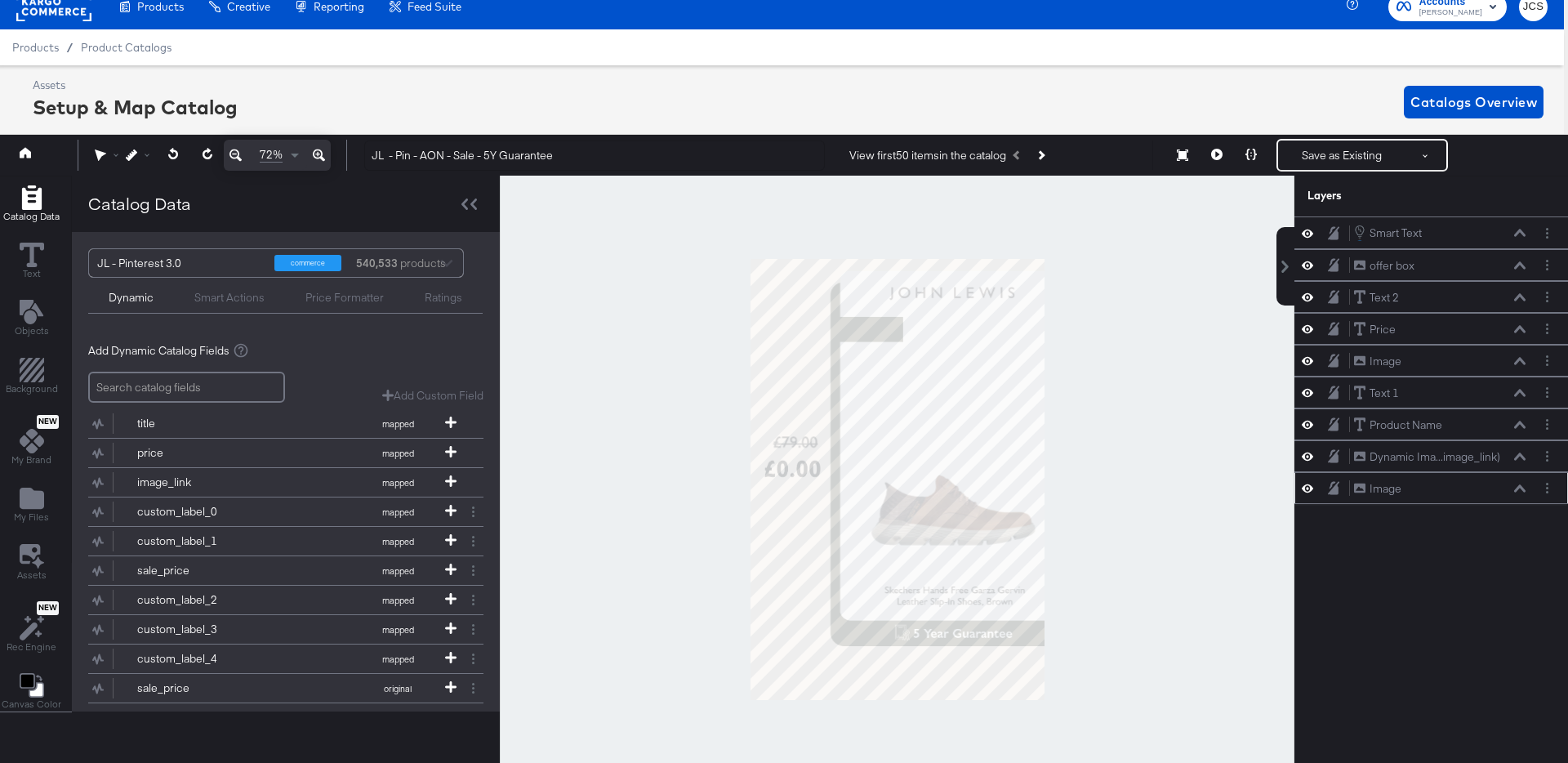
scroll to position [22, 0]
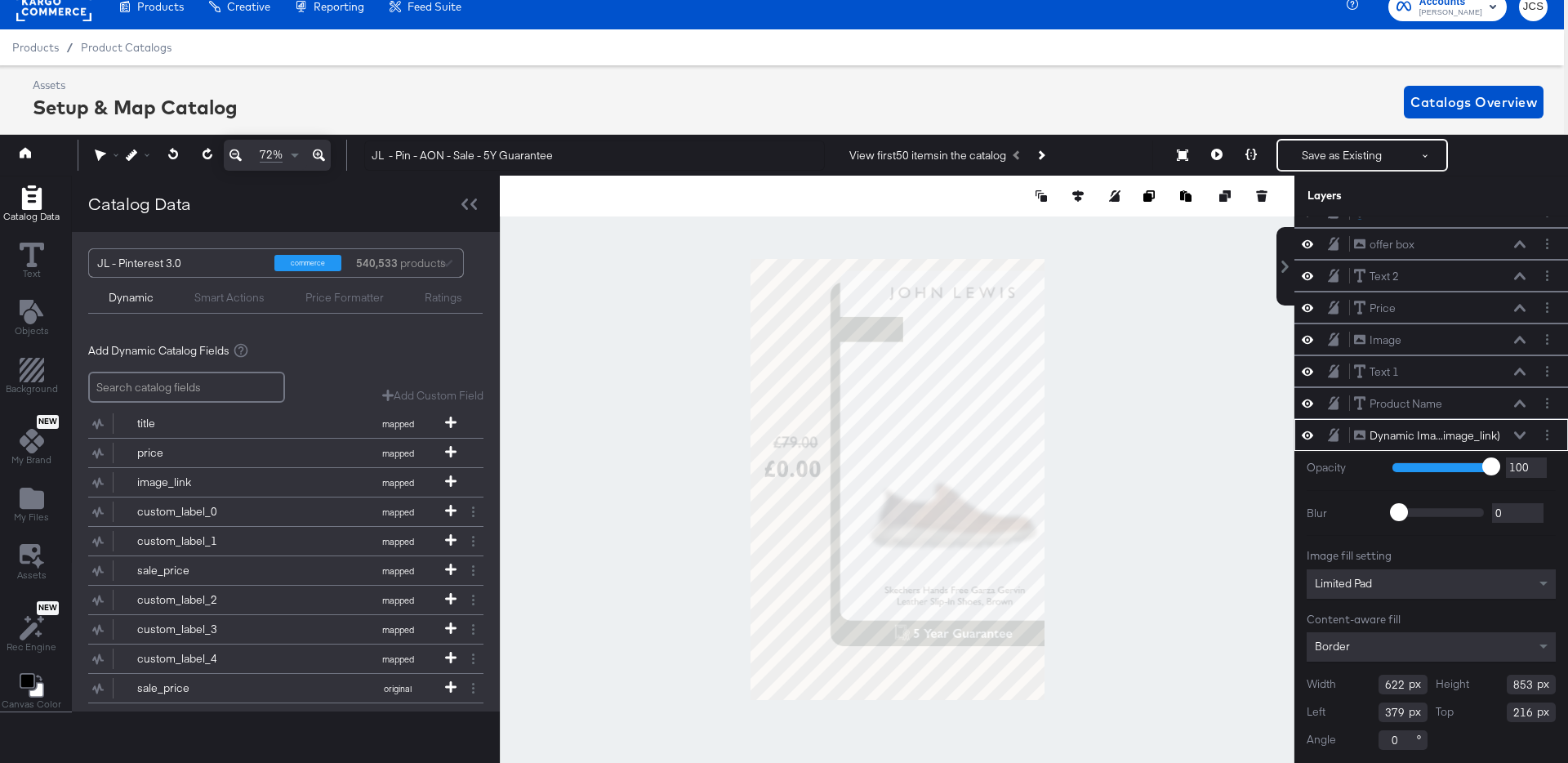
type input "767"
type input "297"
click at [1217, 161] on button at bounding box center [1216, 155] width 34 height 33
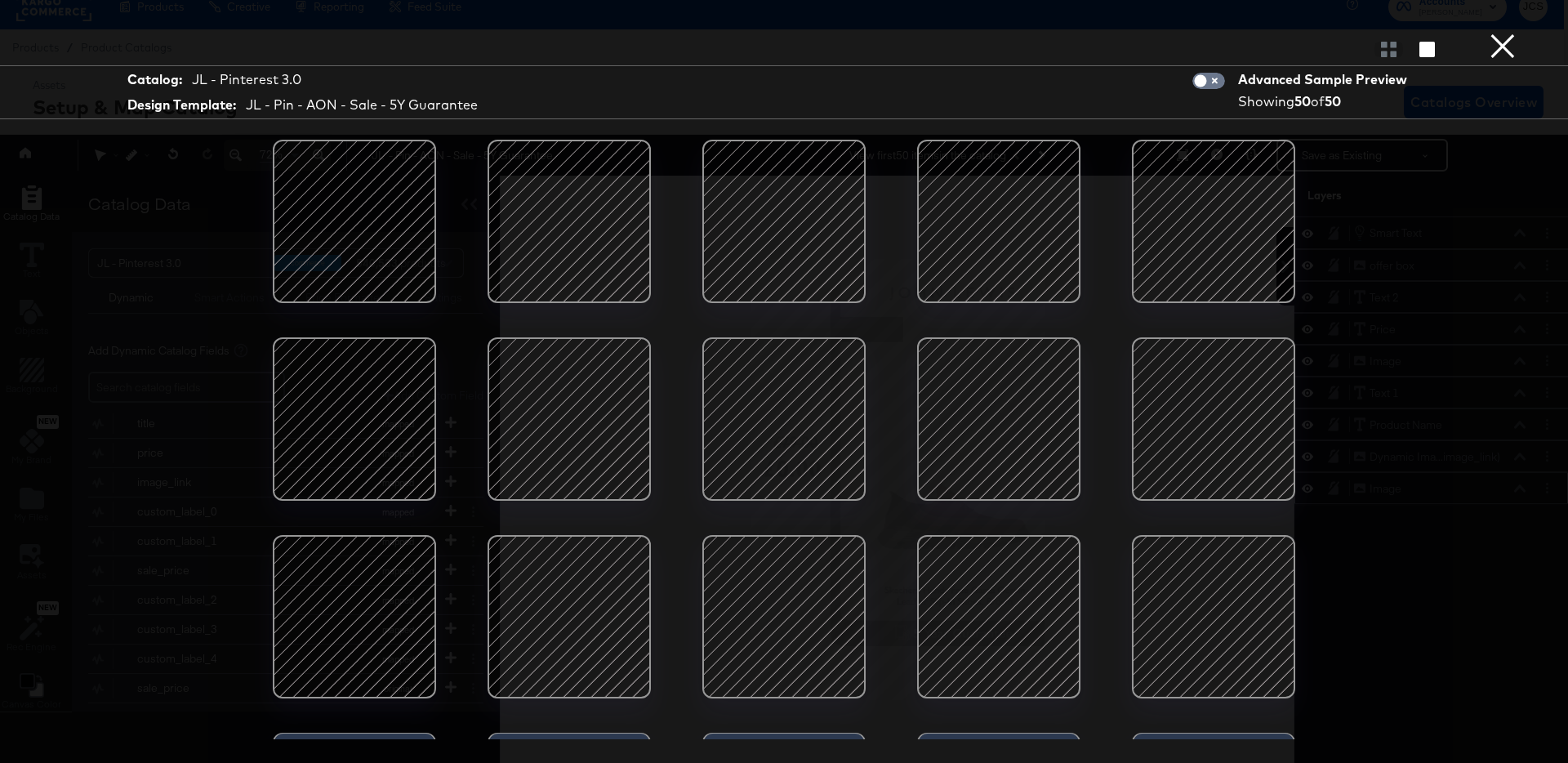
scroll to position [87, 0]
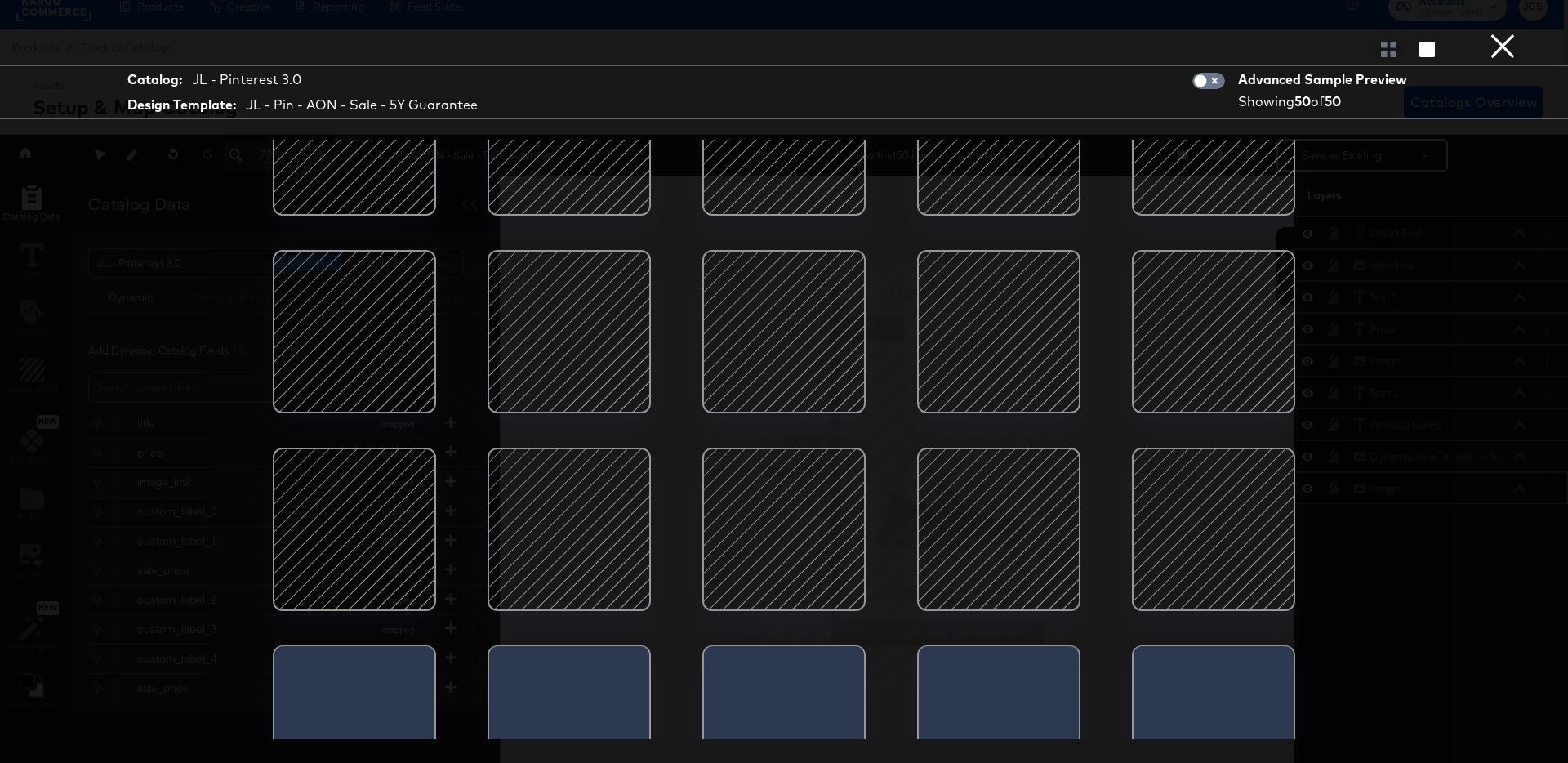
click at [980, 527] on div at bounding box center [999, 530] width 139 height 139
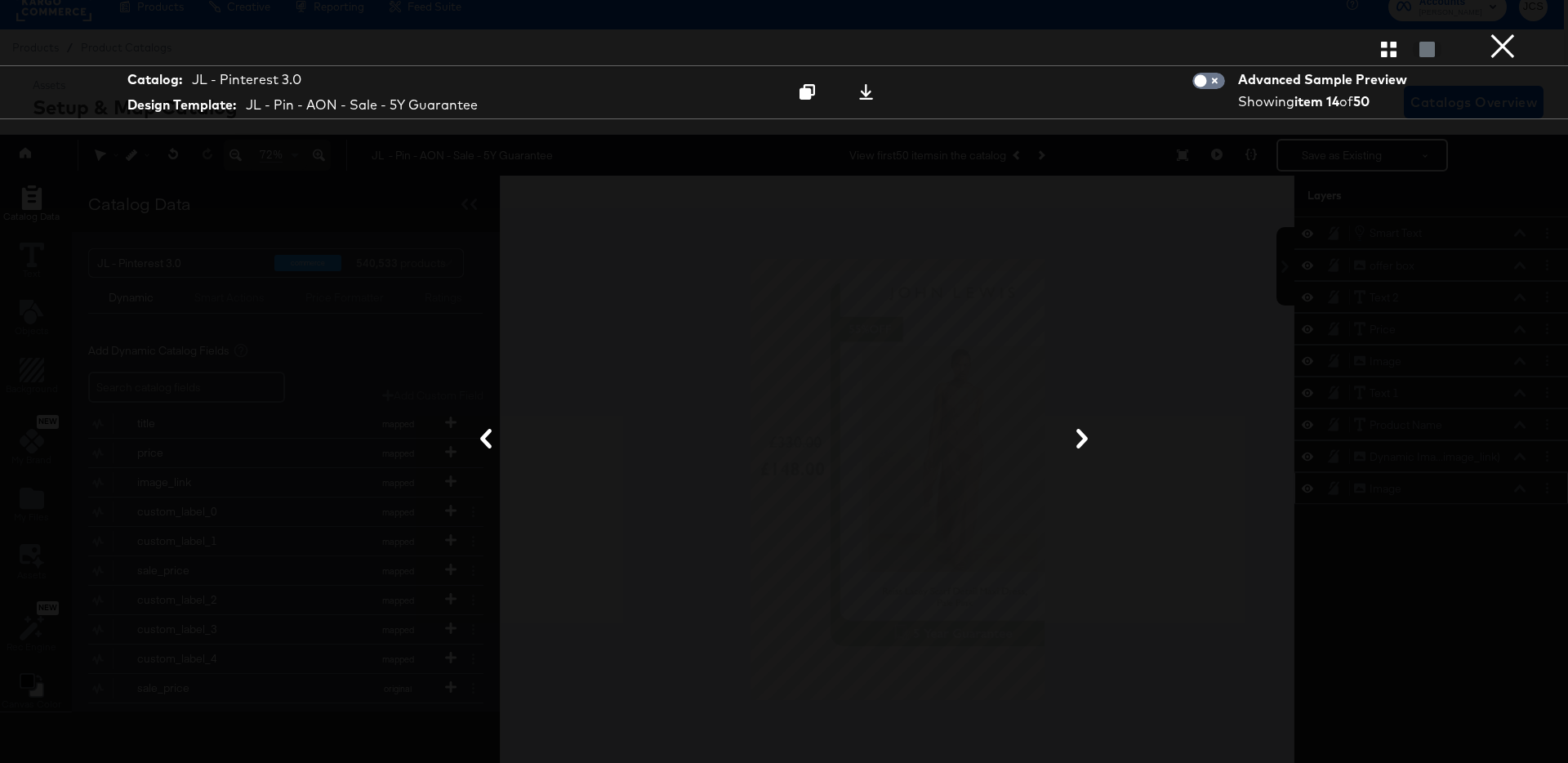
click at [1499, 33] on button "×" at bounding box center [1502, 16] width 33 height 33
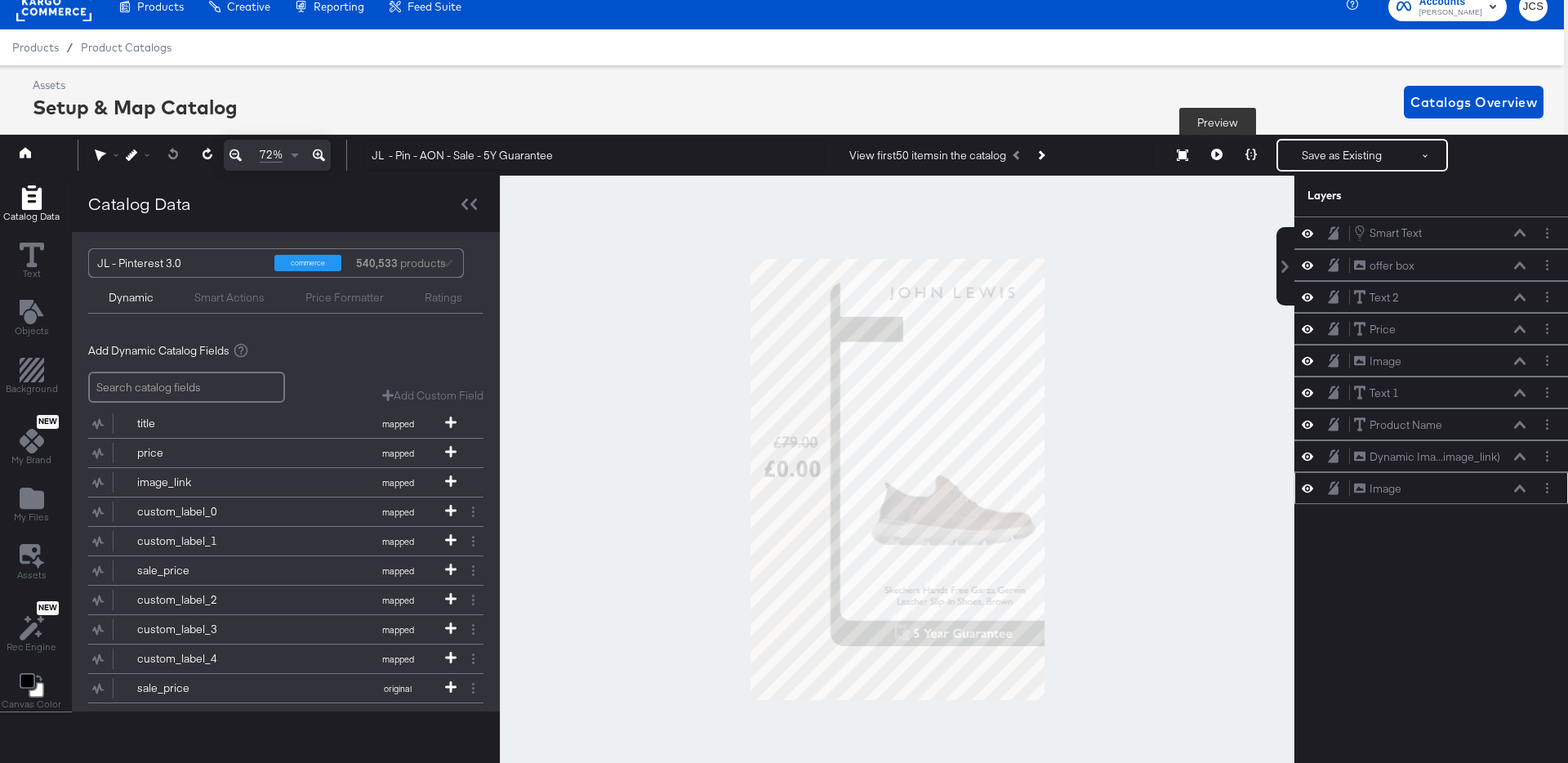
click at [1219, 153] on icon at bounding box center [1217, 154] width 11 height 11
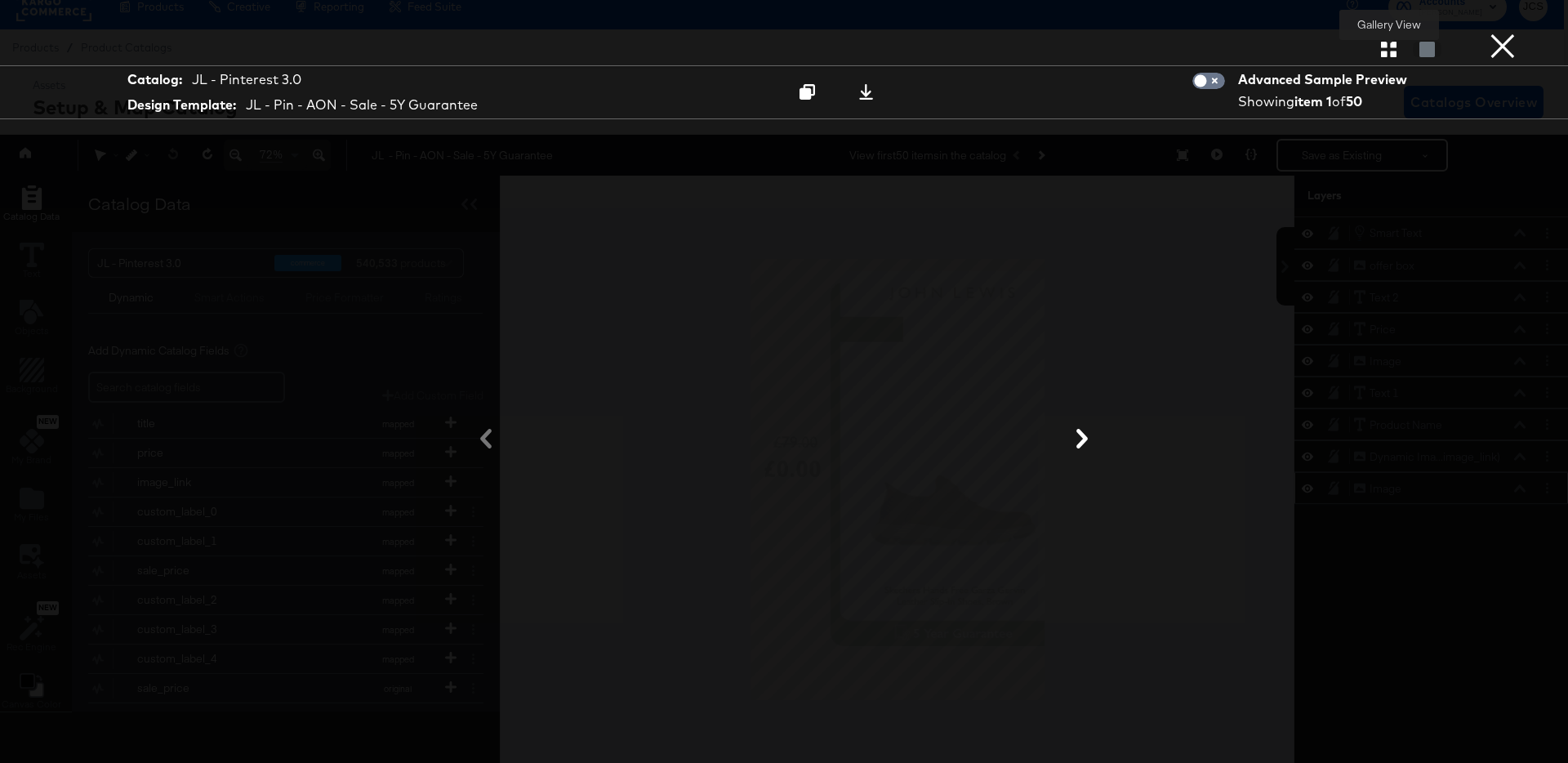
click at [1381, 46] on icon "button" at bounding box center [1388, 49] width 15 height 15
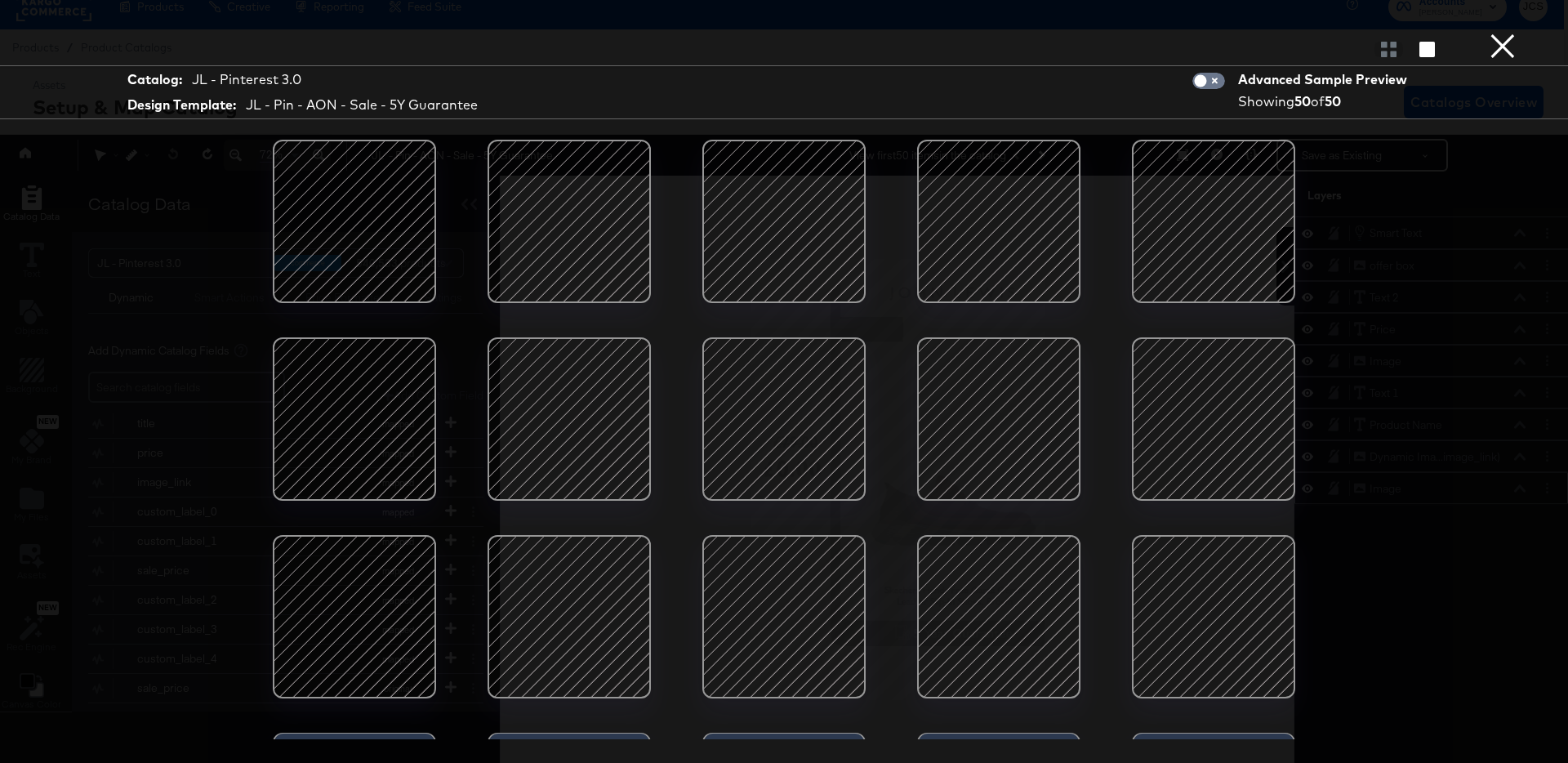
click at [802, 638] on div at bounding box center [784, 617] width 139 height 139
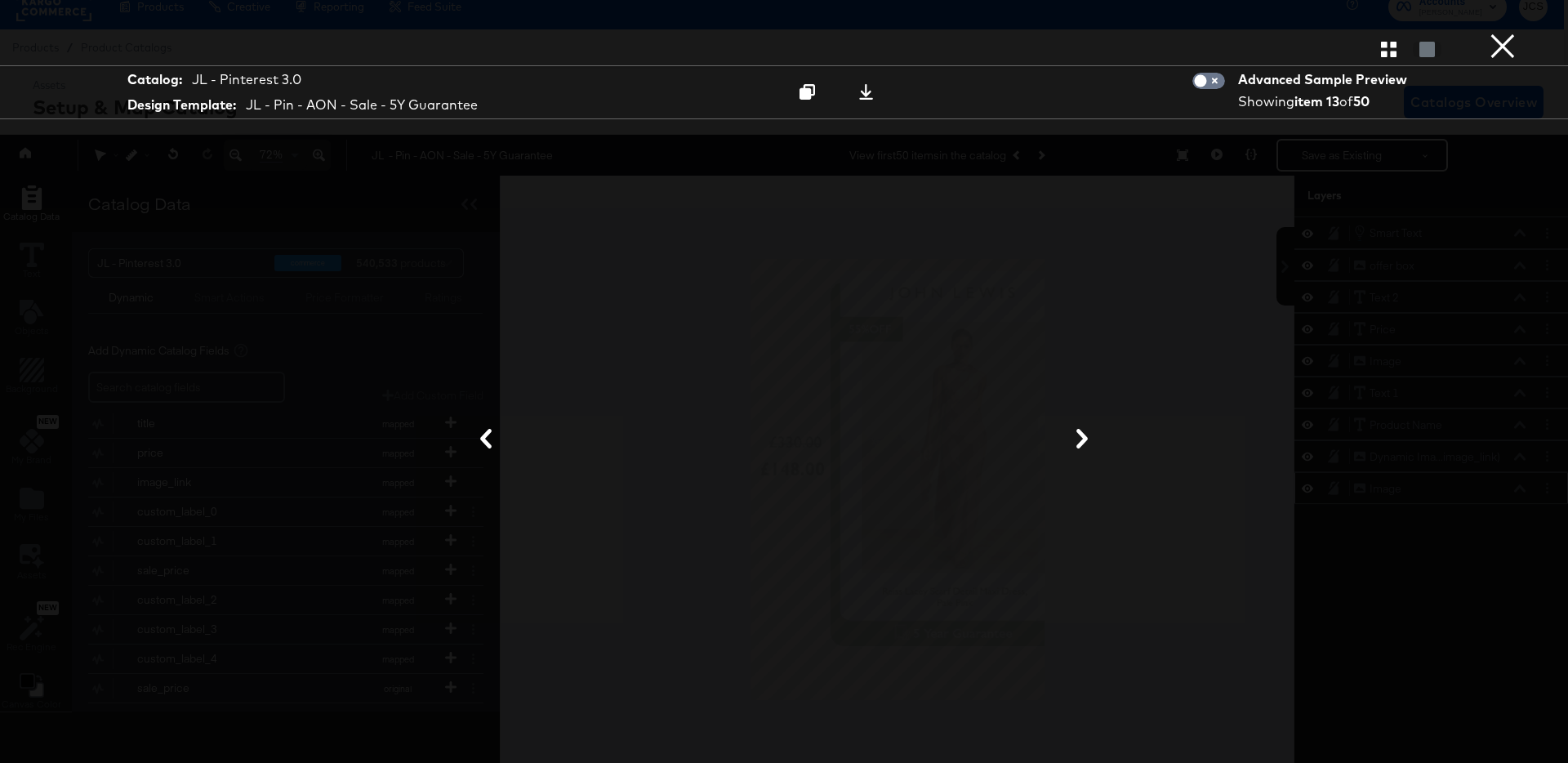
click at [1090, 437] on icon at bounding box center [1082, 438] width 20 height 20
click at [1083, 435] on icon at bounding box center [1082, 438] width 11 height 20
click at [1386, 45] on icon "button" at bounding box center [1388, 49] width 15 height 15
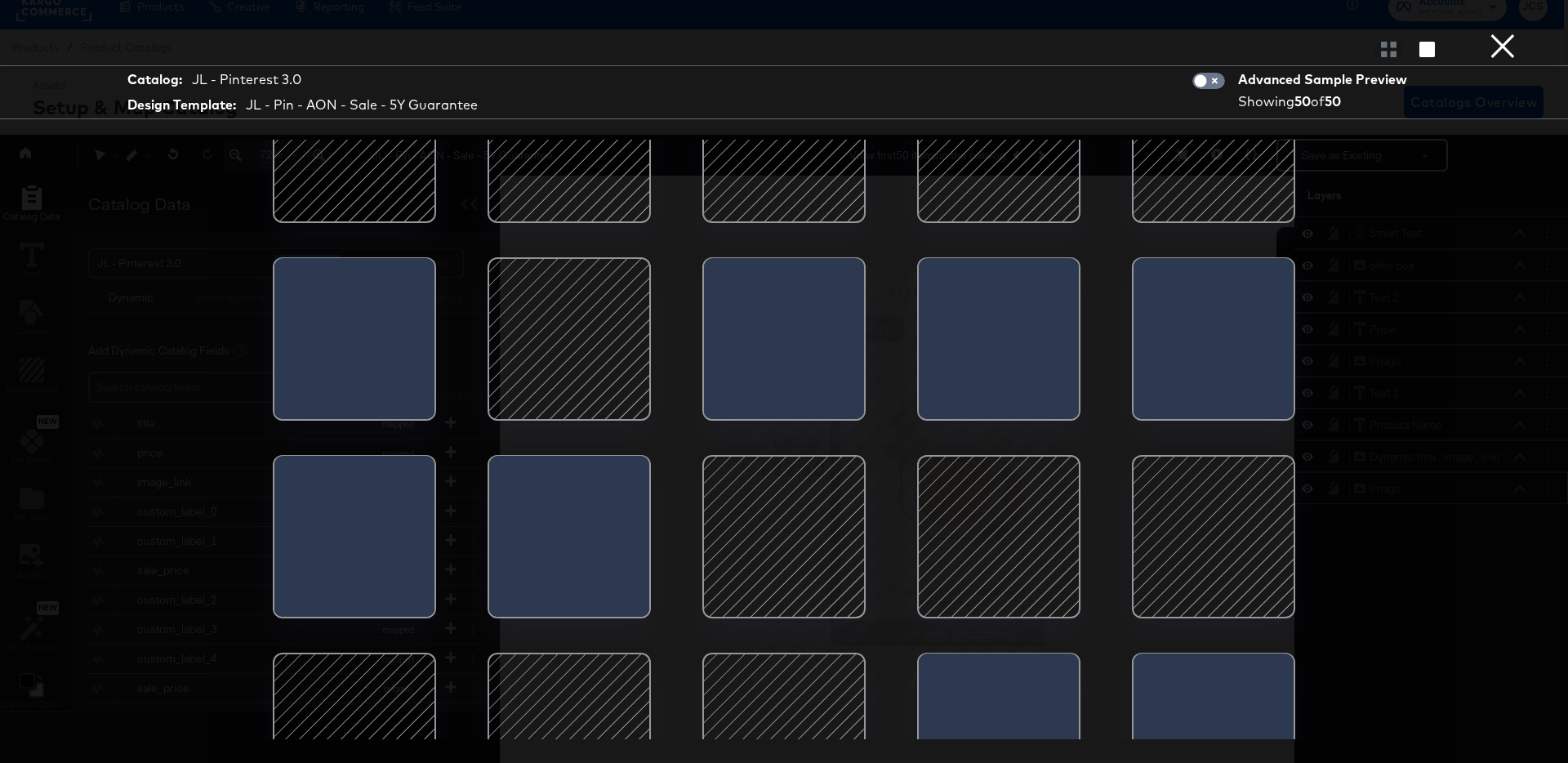
scroll to position [920, 0]
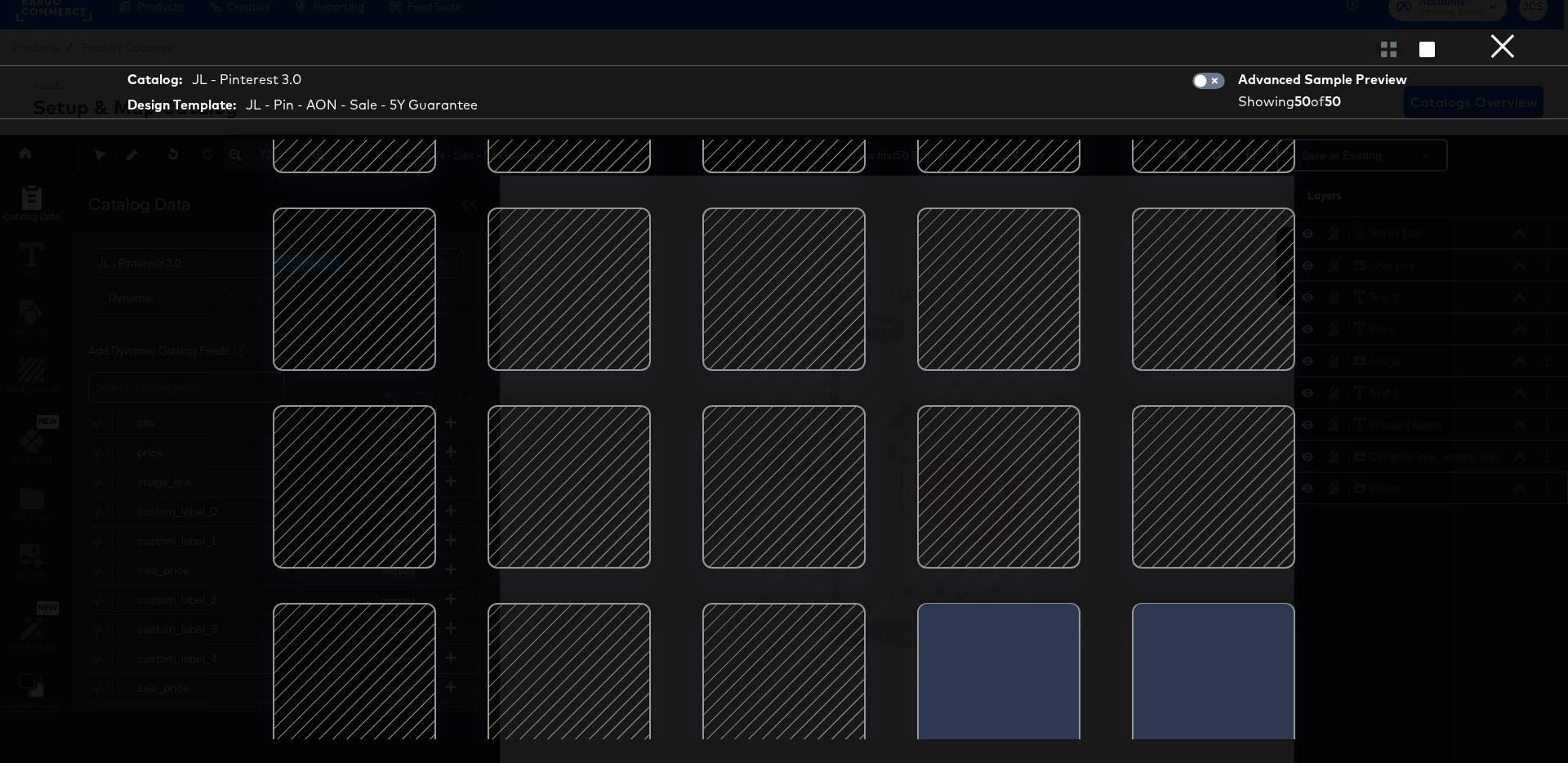
click at [1242, 469] on div at bounding box center [1213, 487] width 139 height 139
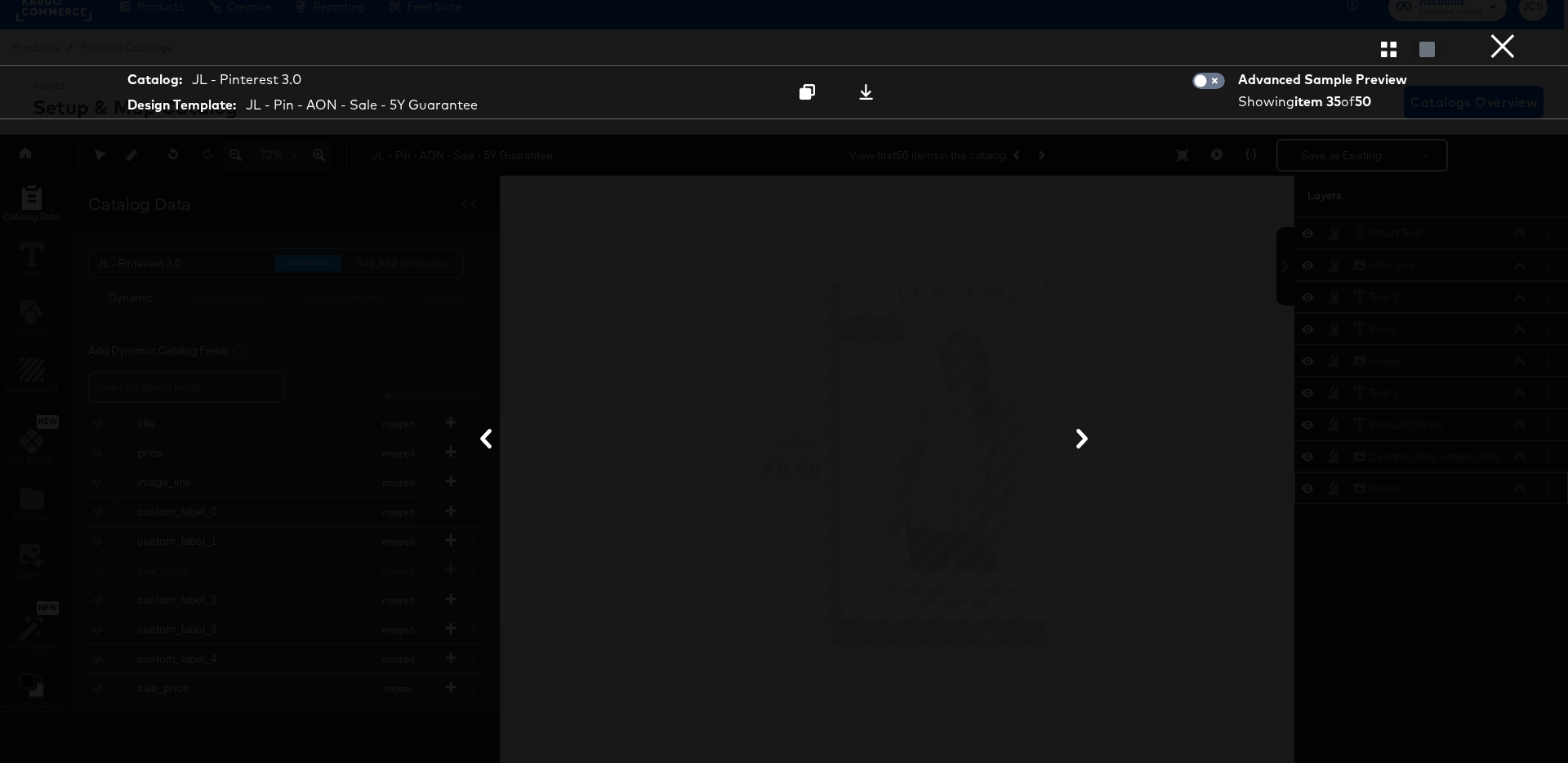
click at [1509, 33] on button "×" at bounding box center [1502, 16] width 33 height 33
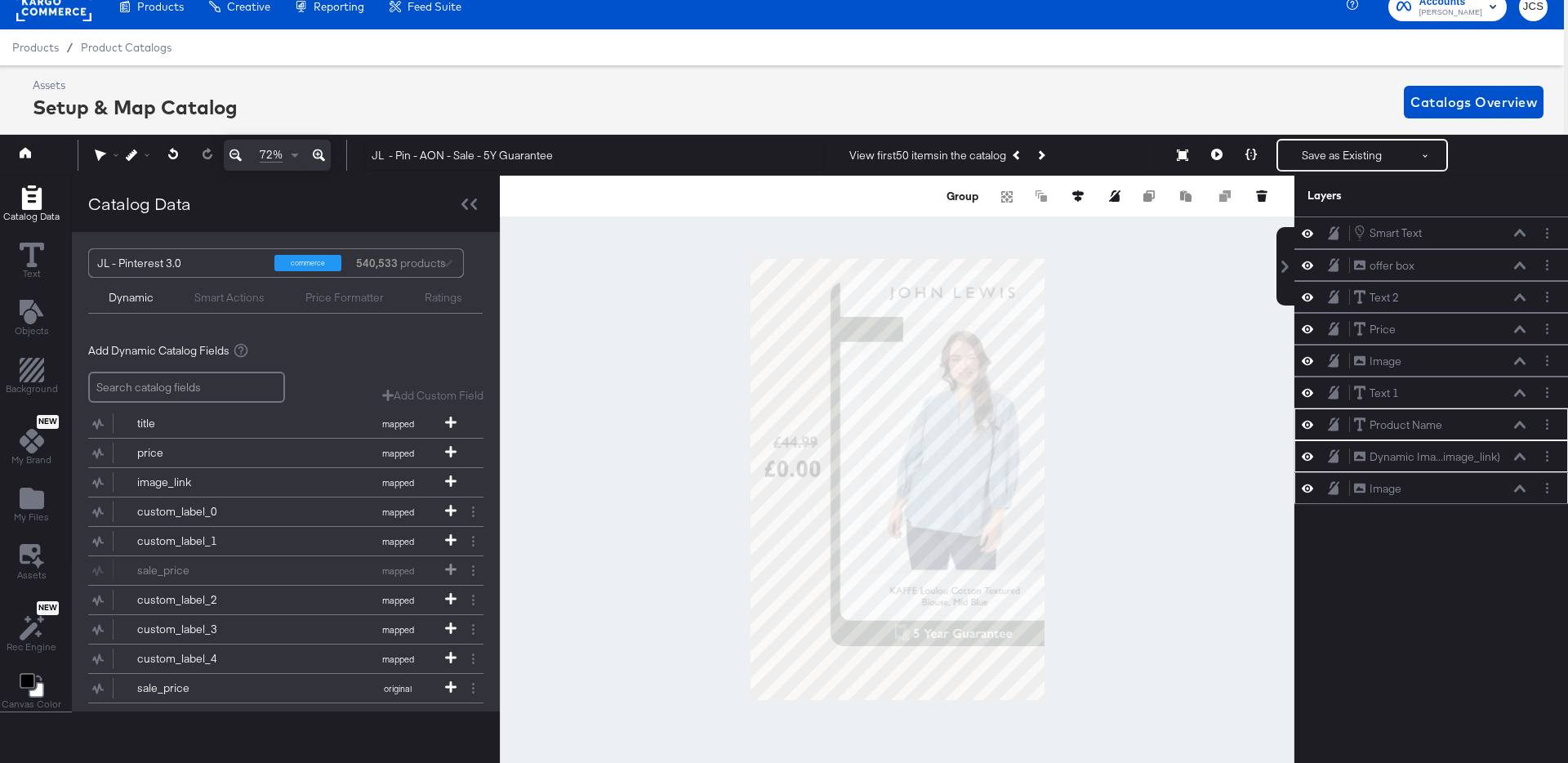
scroll to position [0, 0]
click at [1329, 557] on div "Smart Text Smart Text offer box offer box Text 2 Text 2 Price Price Image Image…" at bounding box center [1431, 489] width 274 height 547
click at [1183, 349] on div at bounding box center [896, 480] width 795 height 608
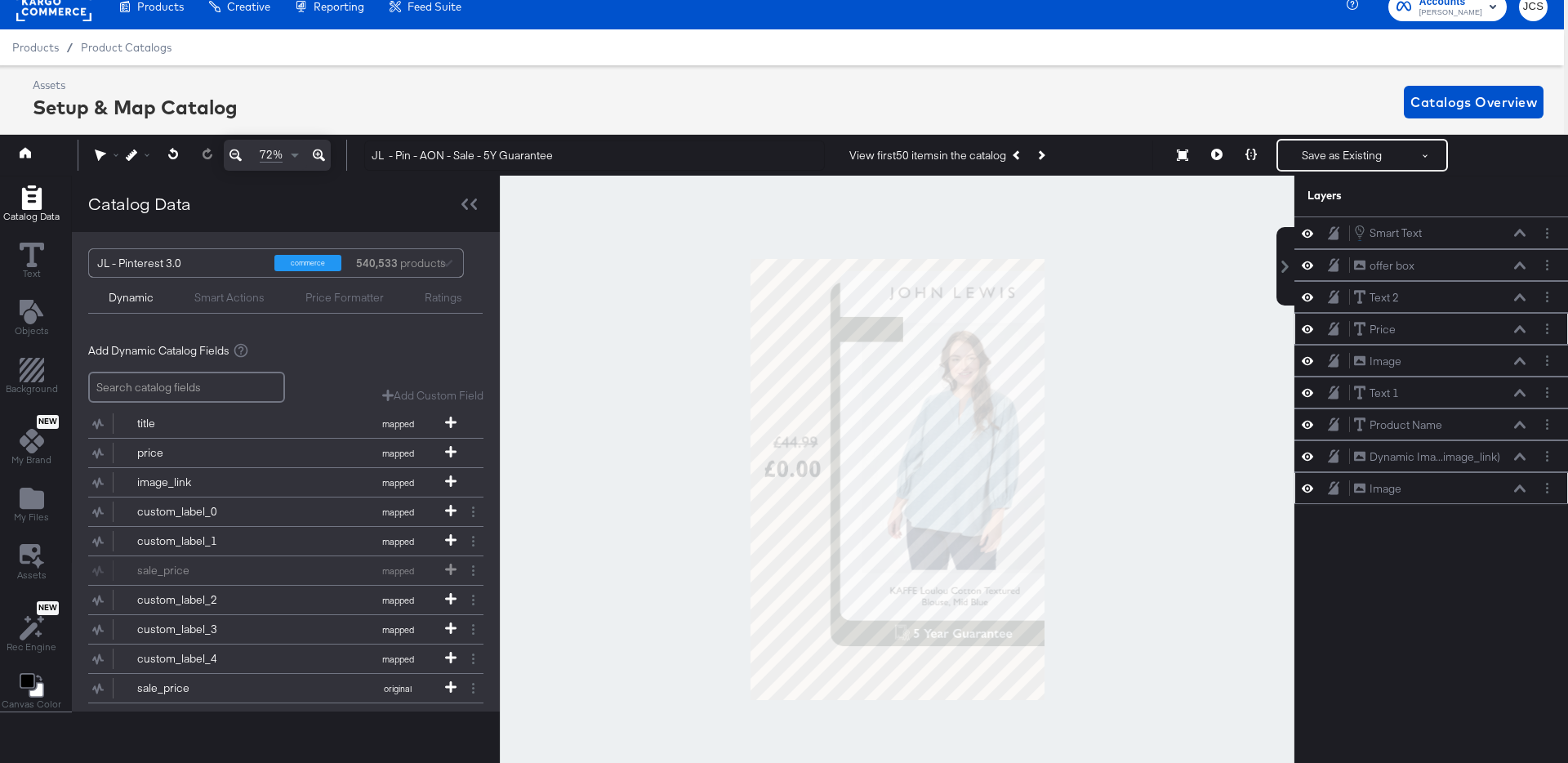
click at [1305, 326] on icon at bounding box center [1307, 328] width 11 height 14
click at [1304, 300] on icon at bounding box center [1307, 297] width 11 height 8
click at [1310, 395] on icon at bounding box center [1307, 392] width 11 height 14
click at [1307, 424] on icon at bounding box center [1307, 424] width 11 height 8
click at [1305, 453] on icon at bounding box center [1307, 456] width 11 height 14
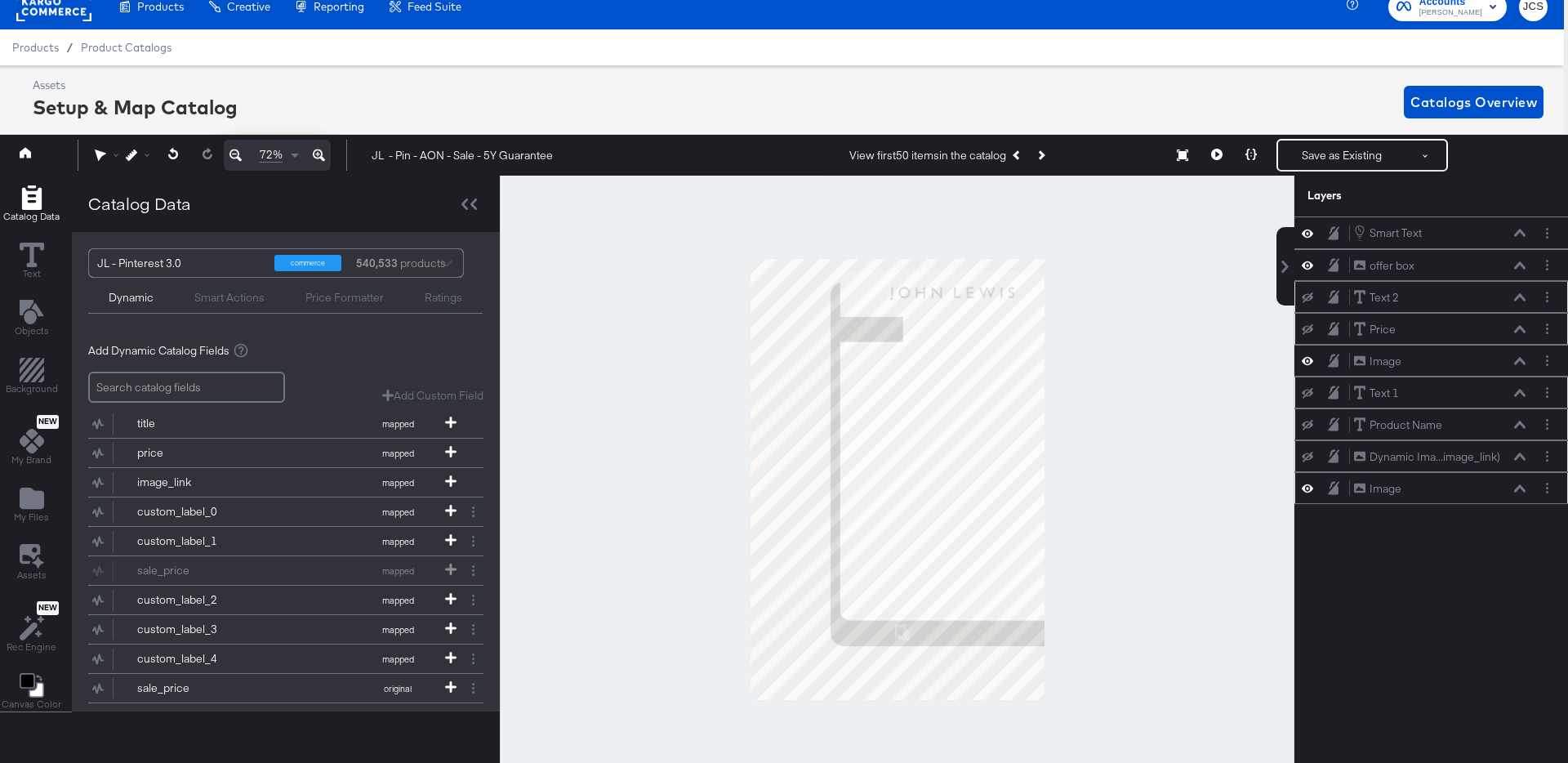
click at [1307, 486] on icon at bounding box center [1307, 487] width 11 height 14
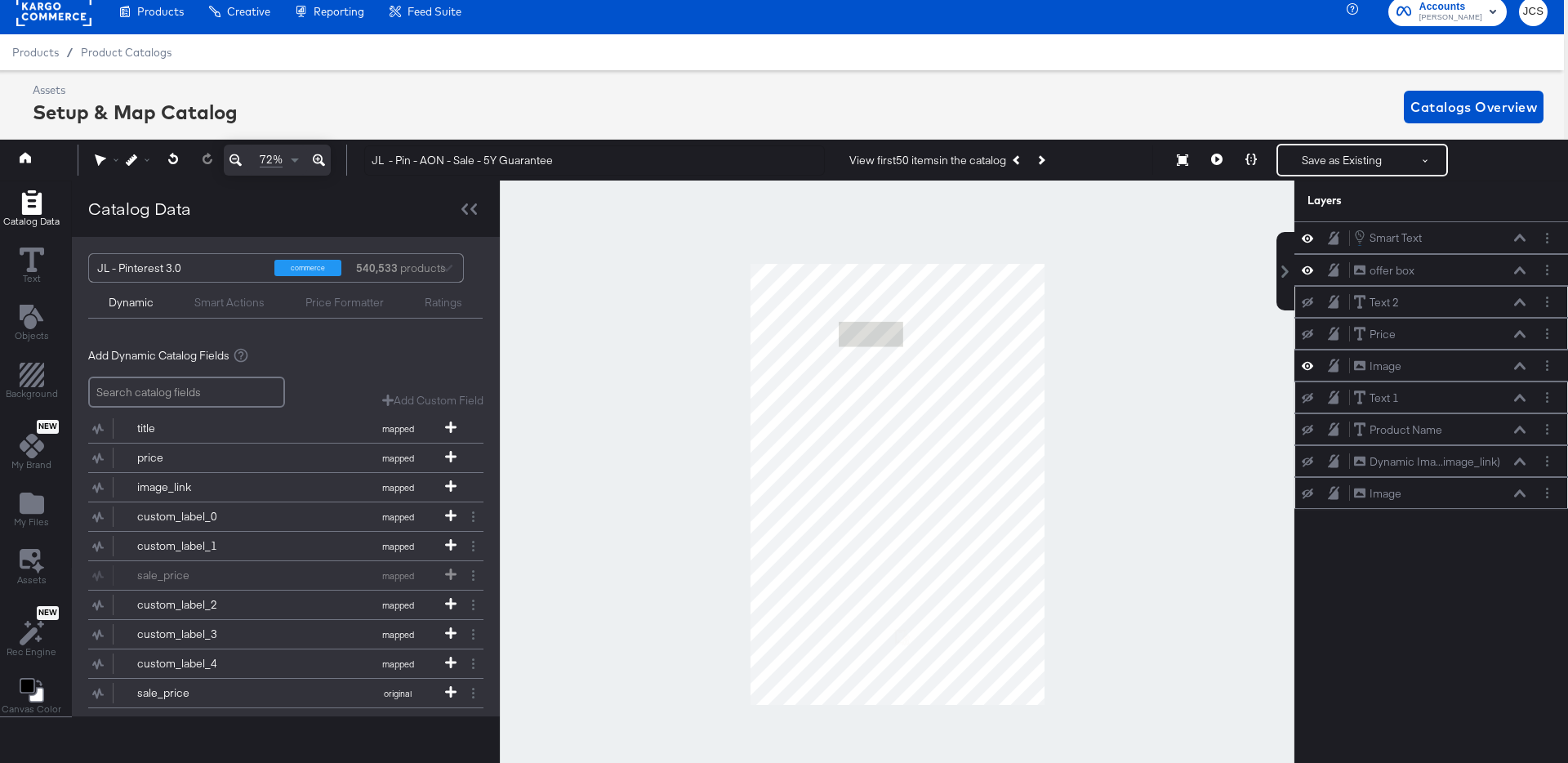
click at [1305, 500] on div "Image Image" at bounding box center [1431, 493] width 261 height 17
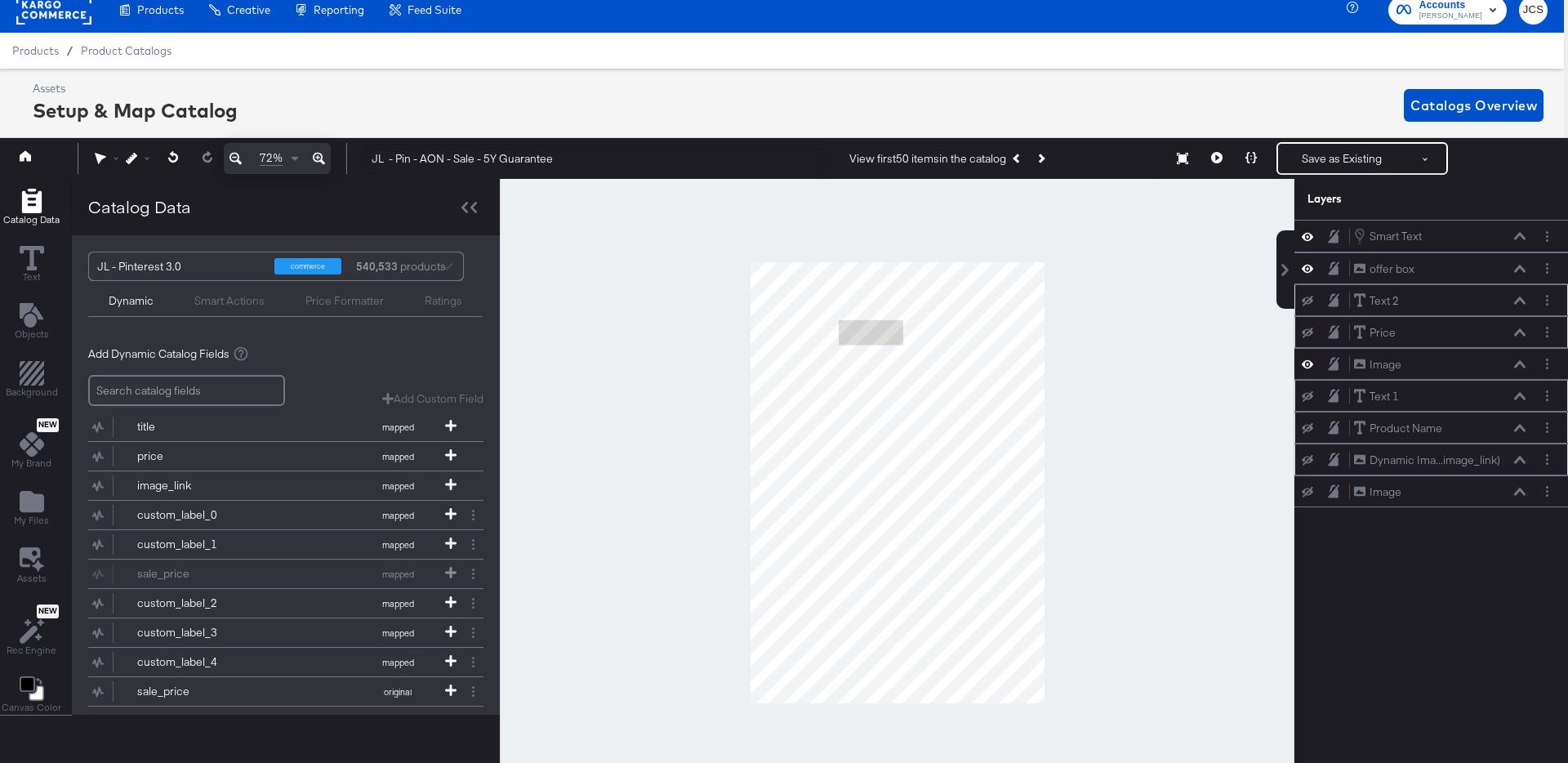
scroll to position [14, 4]
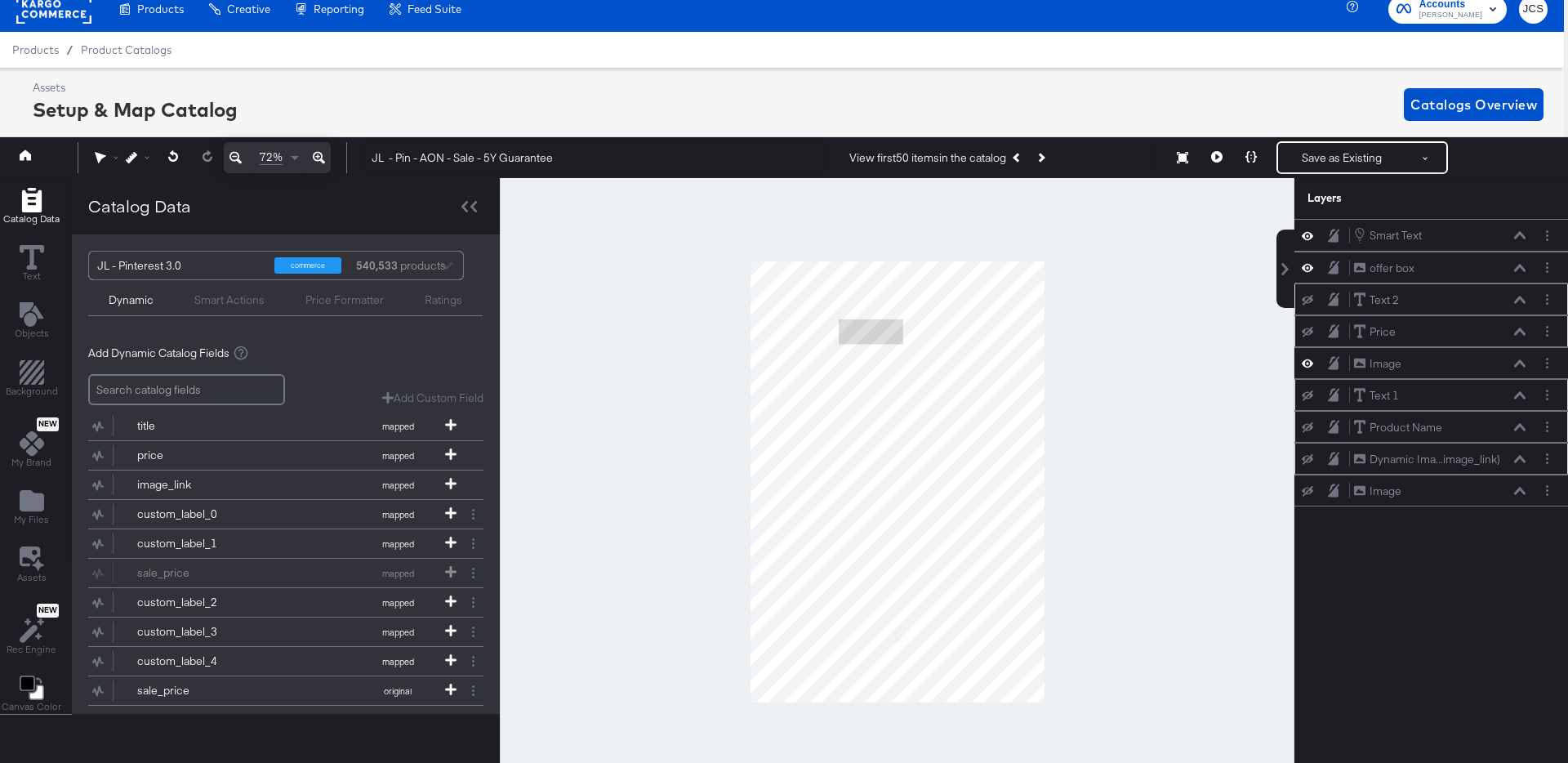
click at [1308, 493] on icon at bounding box center [1307, 491] width 11 height 10
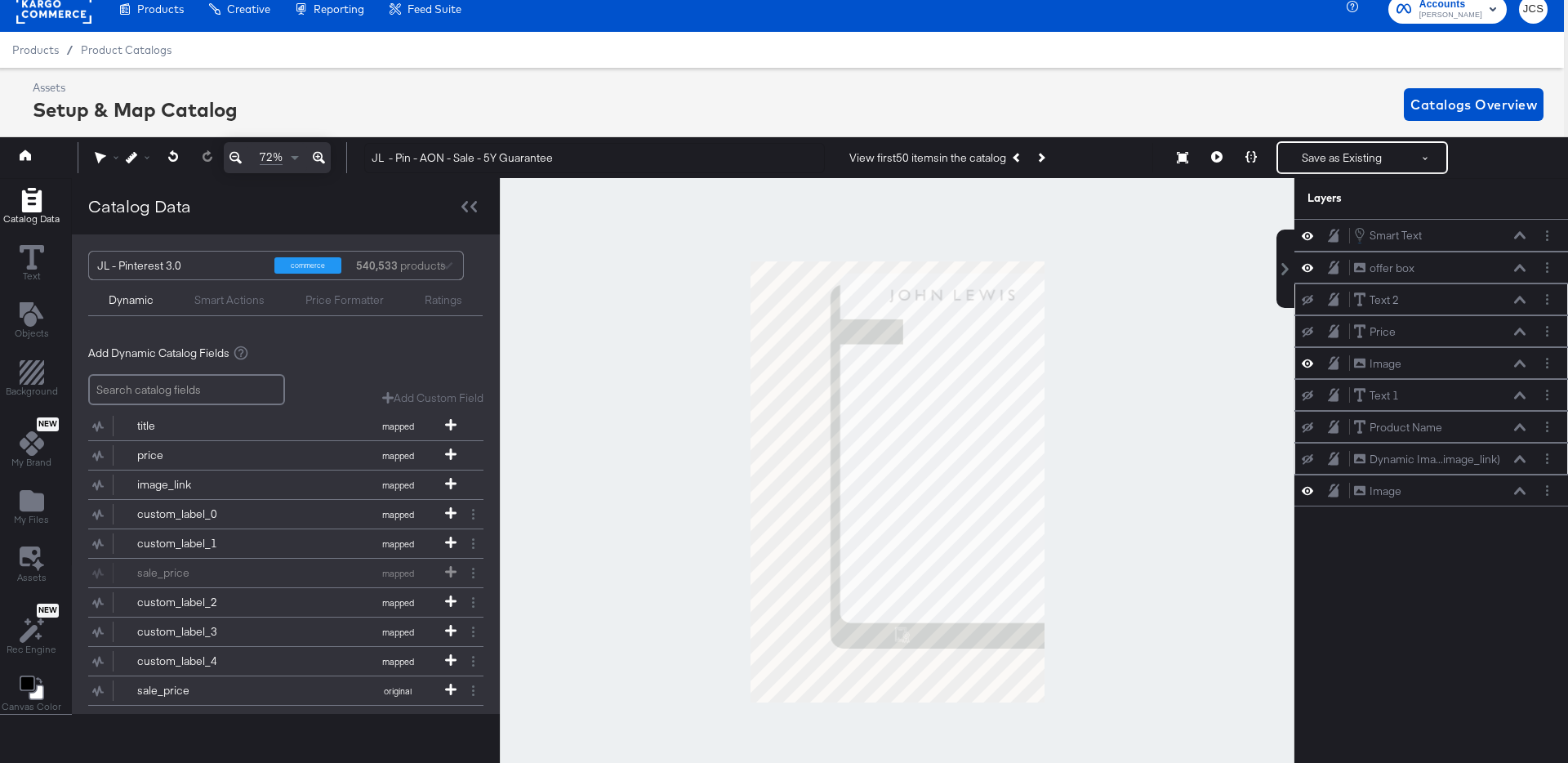
click at [1310, 358] on icon at bounding box center [1307, 363] width 11 height 14
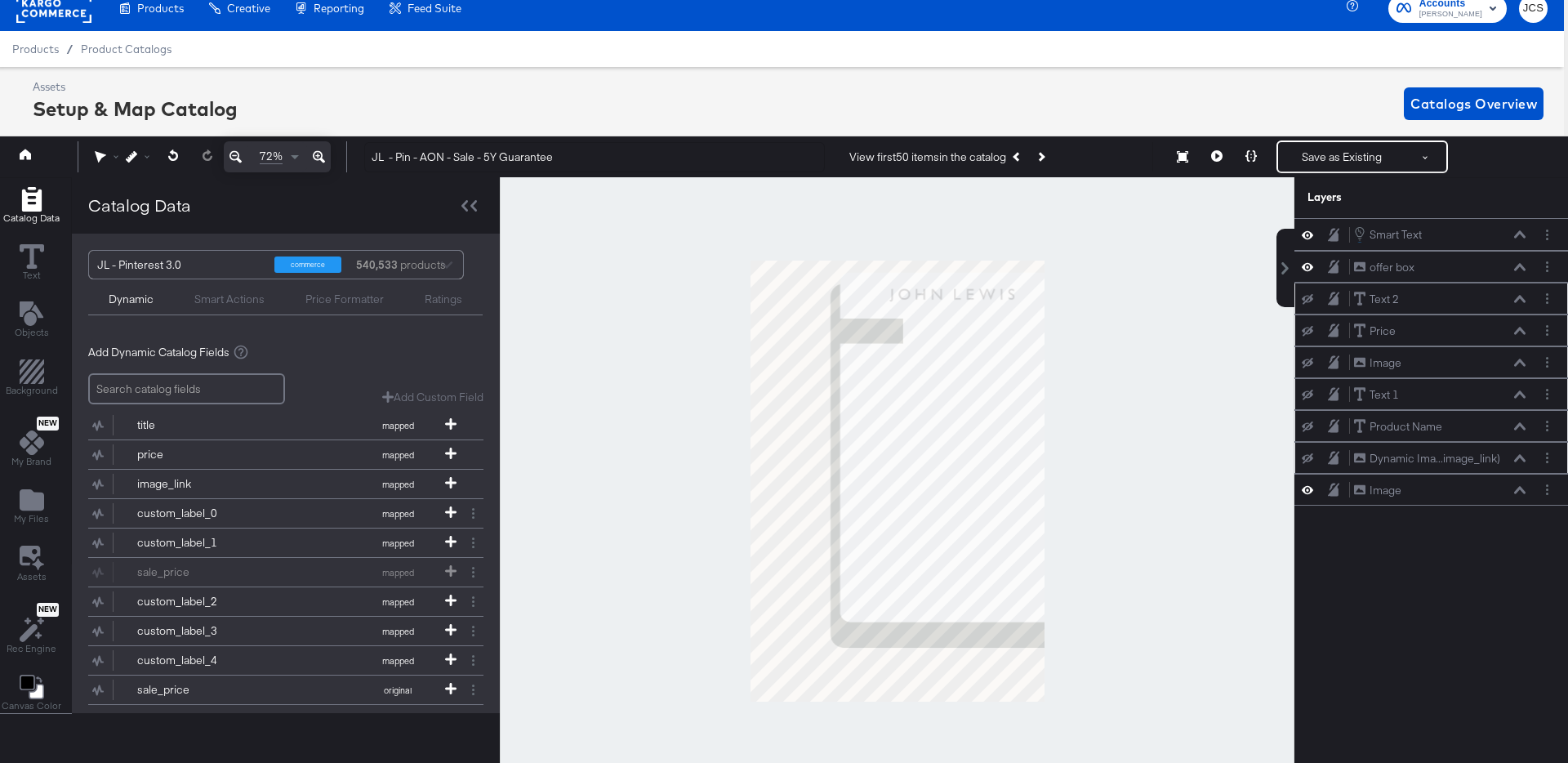
scroll to position [15, 4]
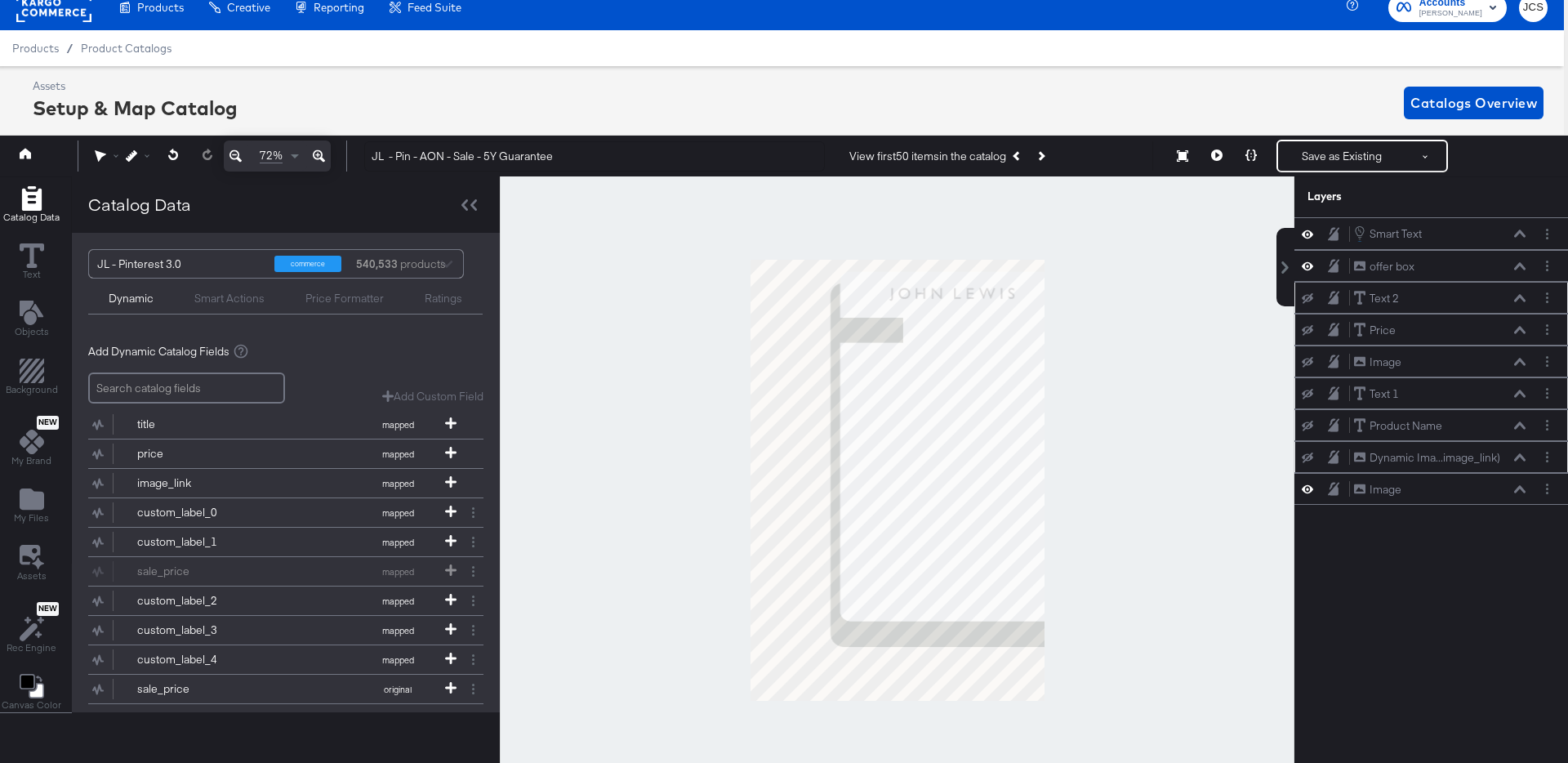
click at [1139, 307] on div at bounding box center [896, 481] width 795 height 608
click at [1408, 623] on div "Smart Text Smart Text offer box offer box Text 2 Text 2 Price Price Image Image…" at bounding box center [1431, 490] width 274 height 547
click at [588, 230] on div at bounding box center [896, 481] width 795 height 608
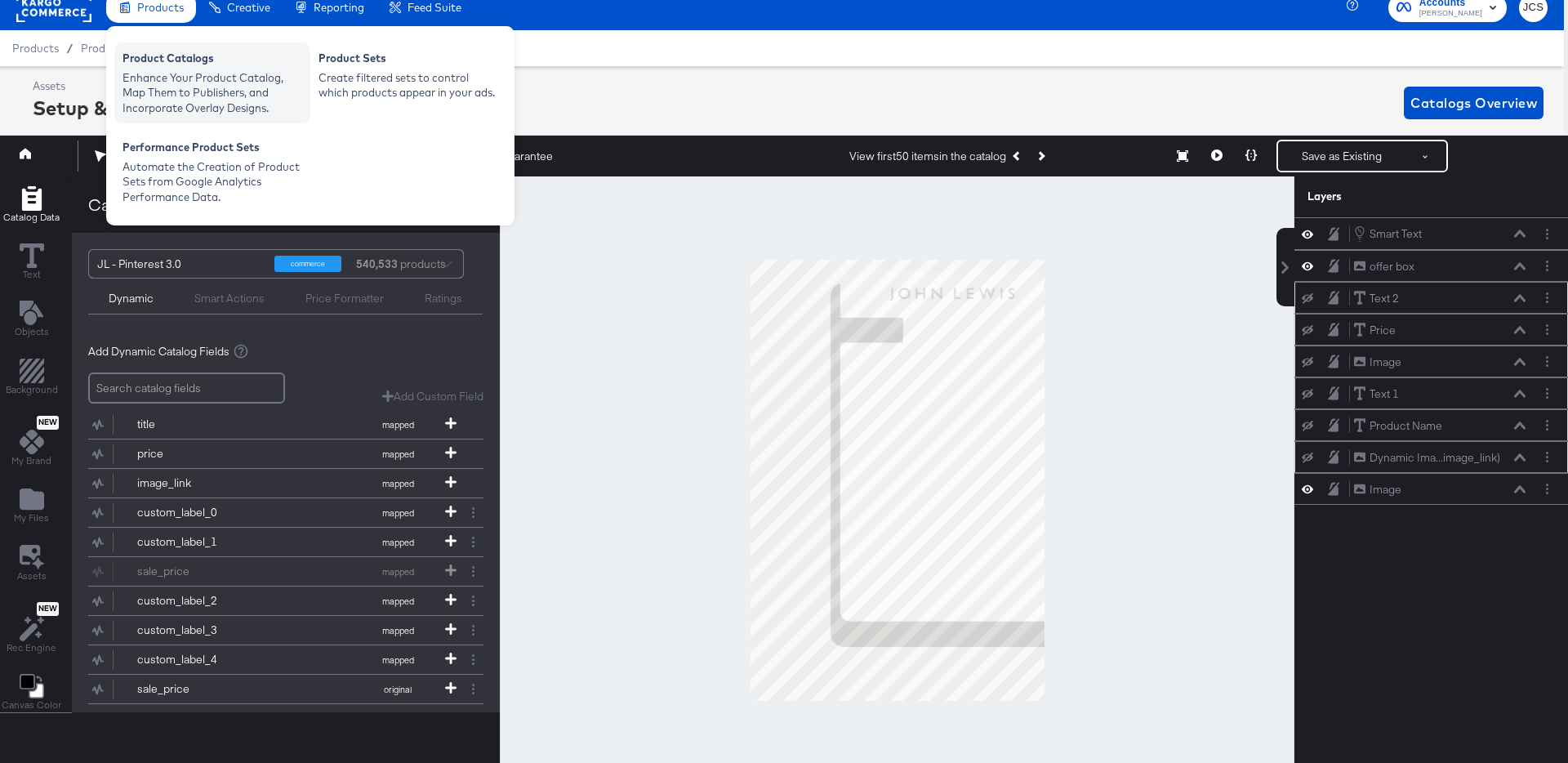
click at [169, 64] on div "Product Catalogs" at bounding box center [212, 60] width 180 height 20
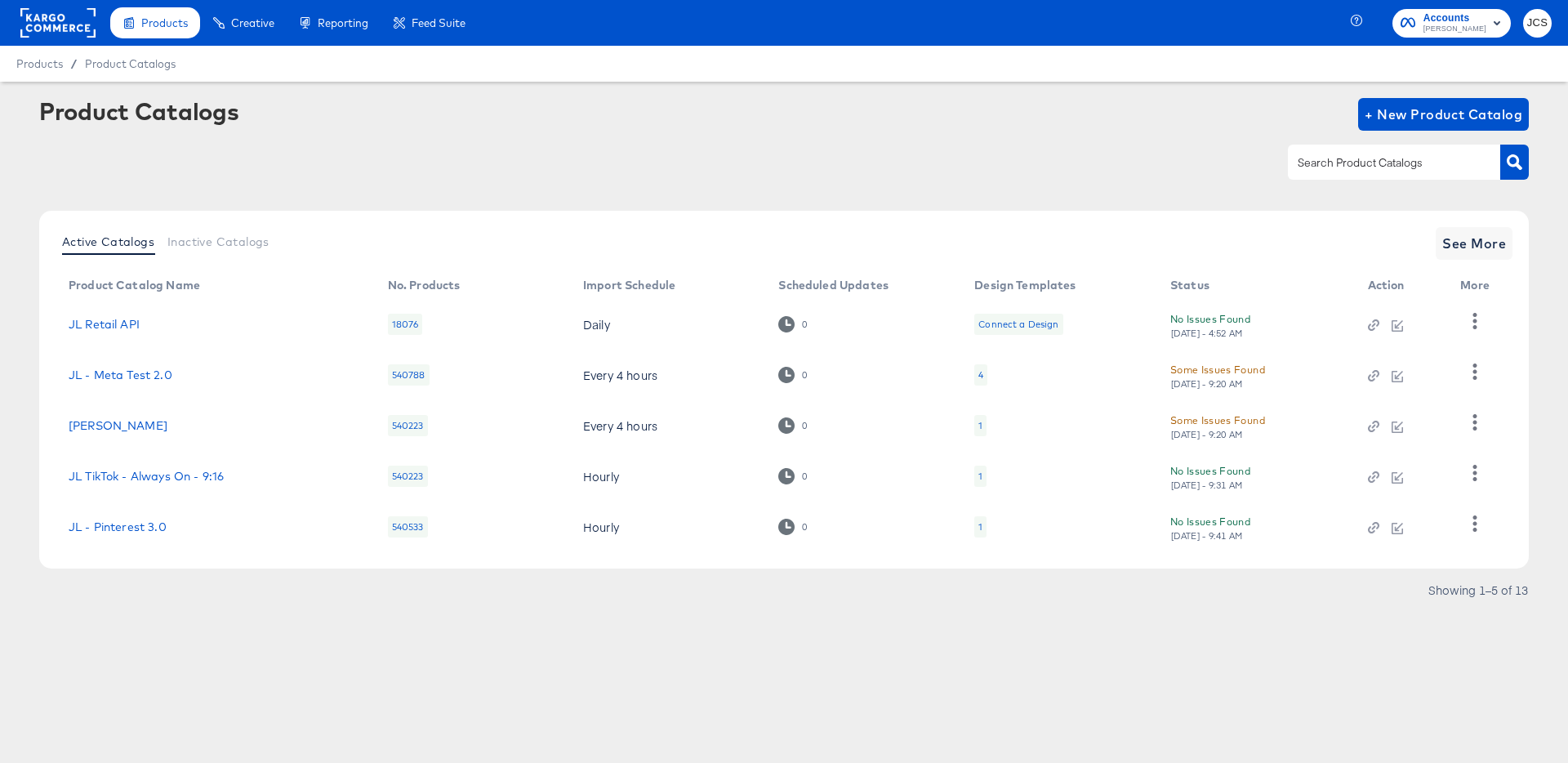
click at [48, 38] on div at bounding box center [58, 23] width 75 height 46
click at [68, 18] on rect at bounding box center [58, 23] width 75 height 29
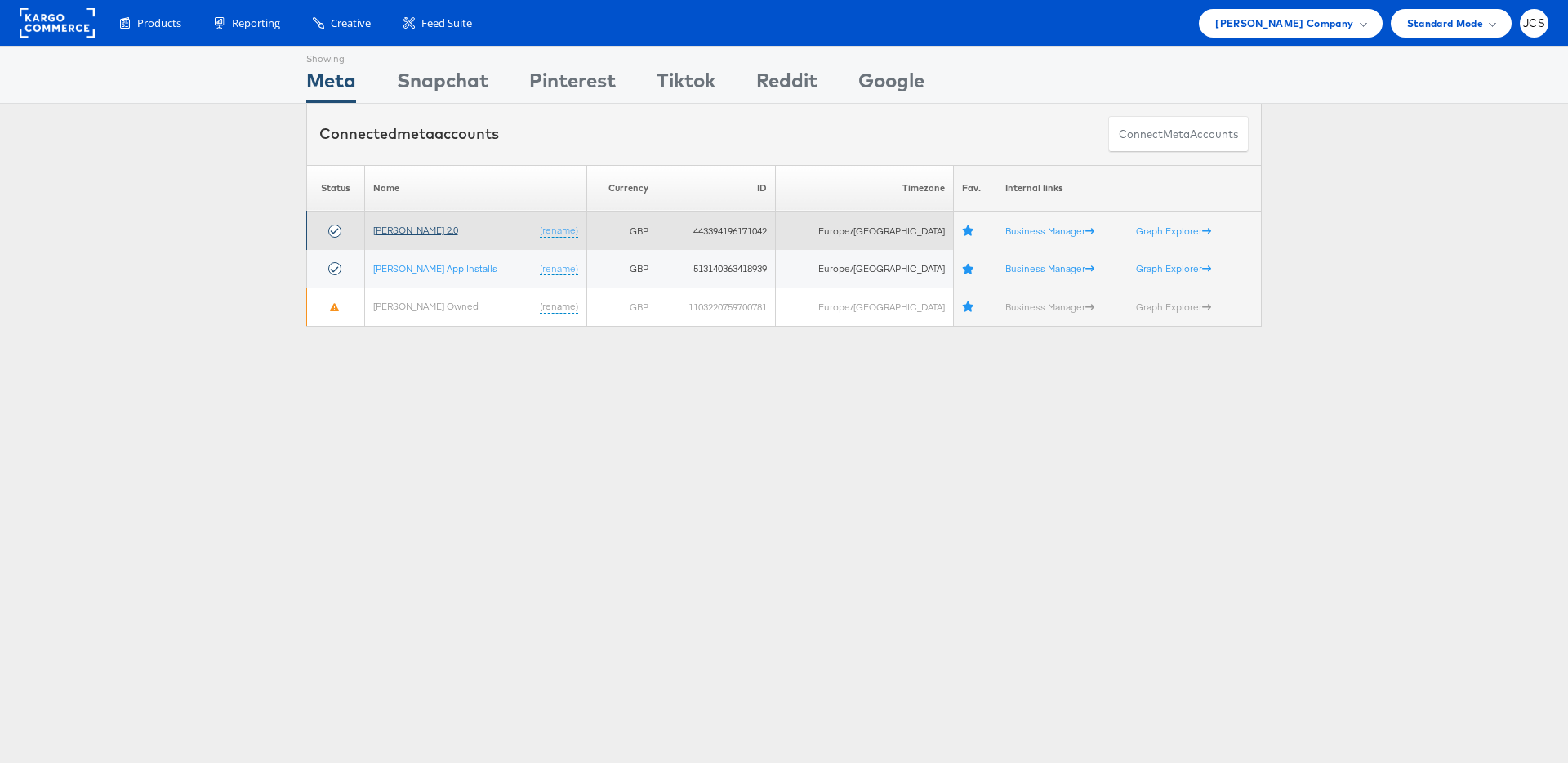
click at [413, 227] on link "John Lewis 2.0" at bounding box center [416, 230] width 85 height 12
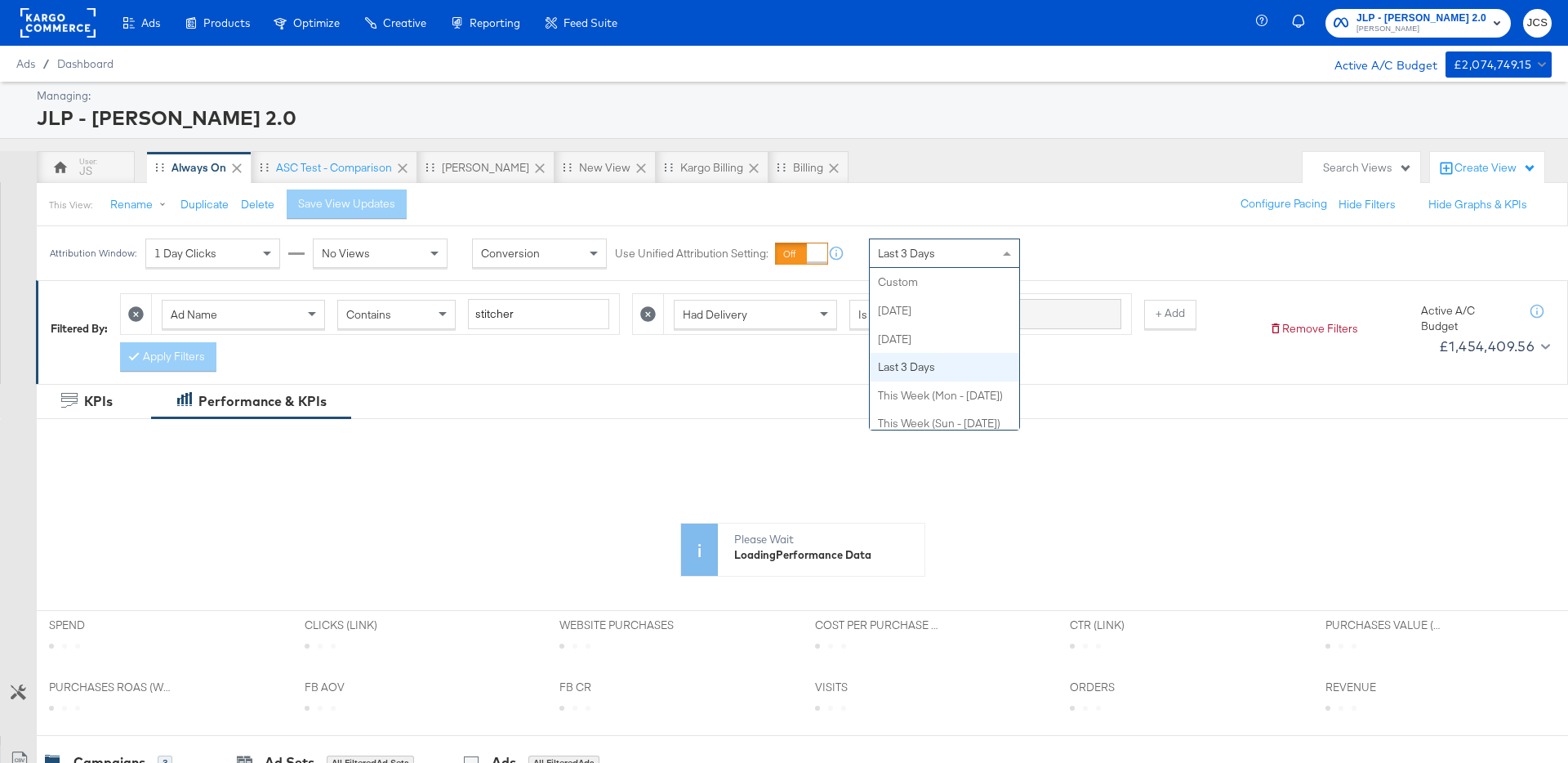
click at [913, 256] on span "Last 3 Days" at bounding box center [906, 253] width 57 height 15
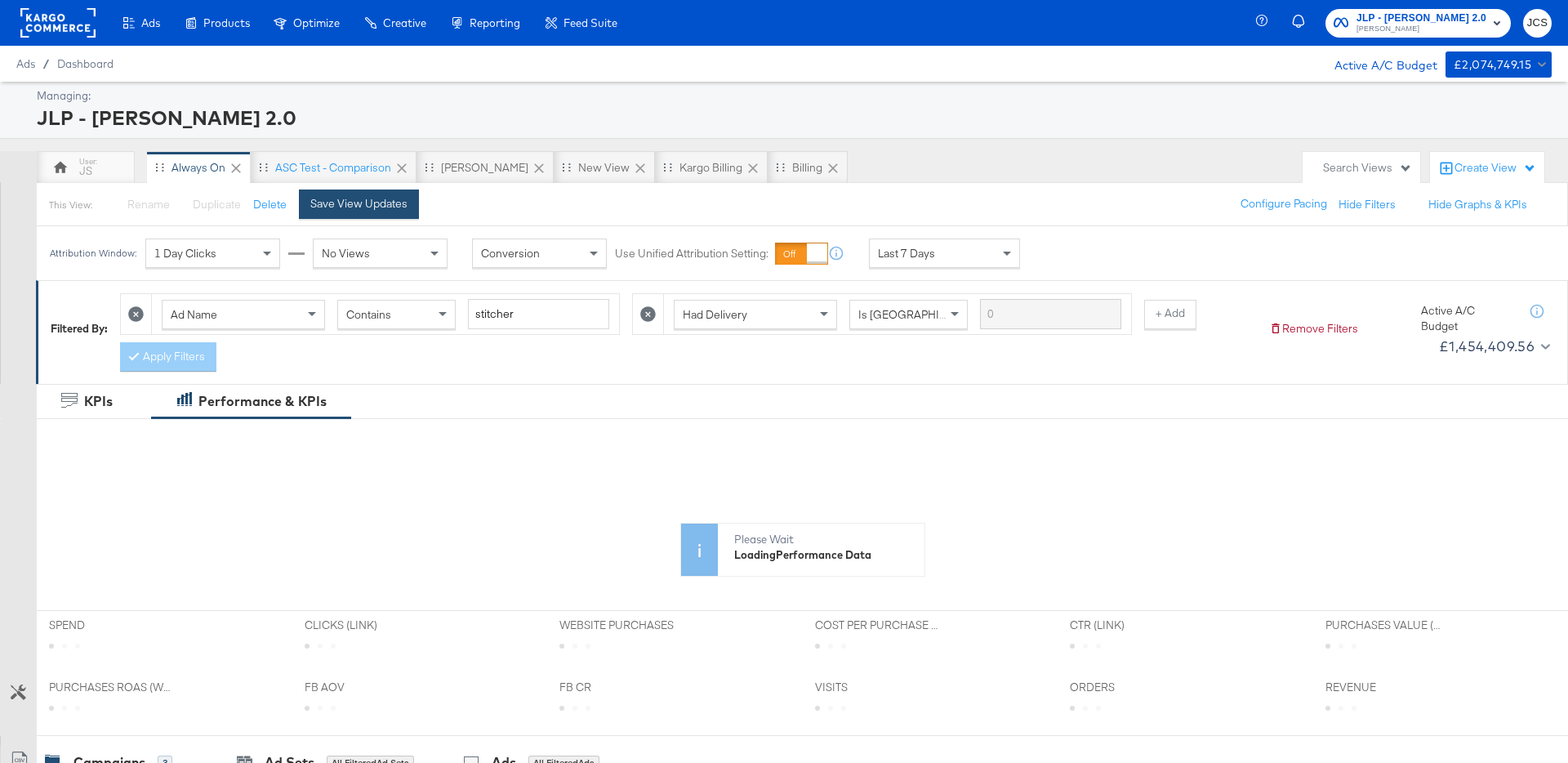
click at [382, 198] on div "Save View Updates" at bounding box center [358, 203] width 97 height 15
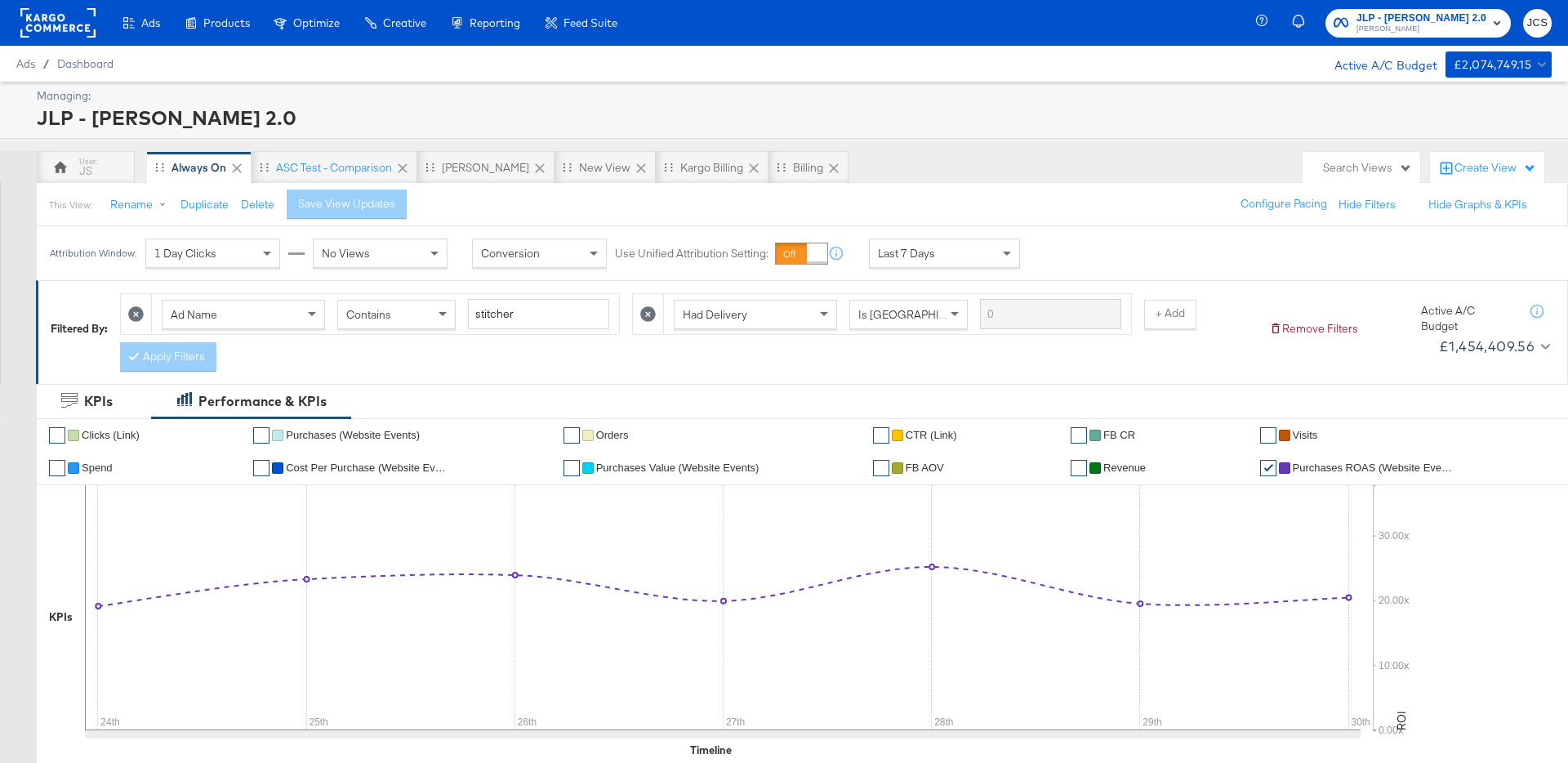
click at [917, 248] on span "Last 7 Days" at bounding box center [906, 253] width 57 height 15
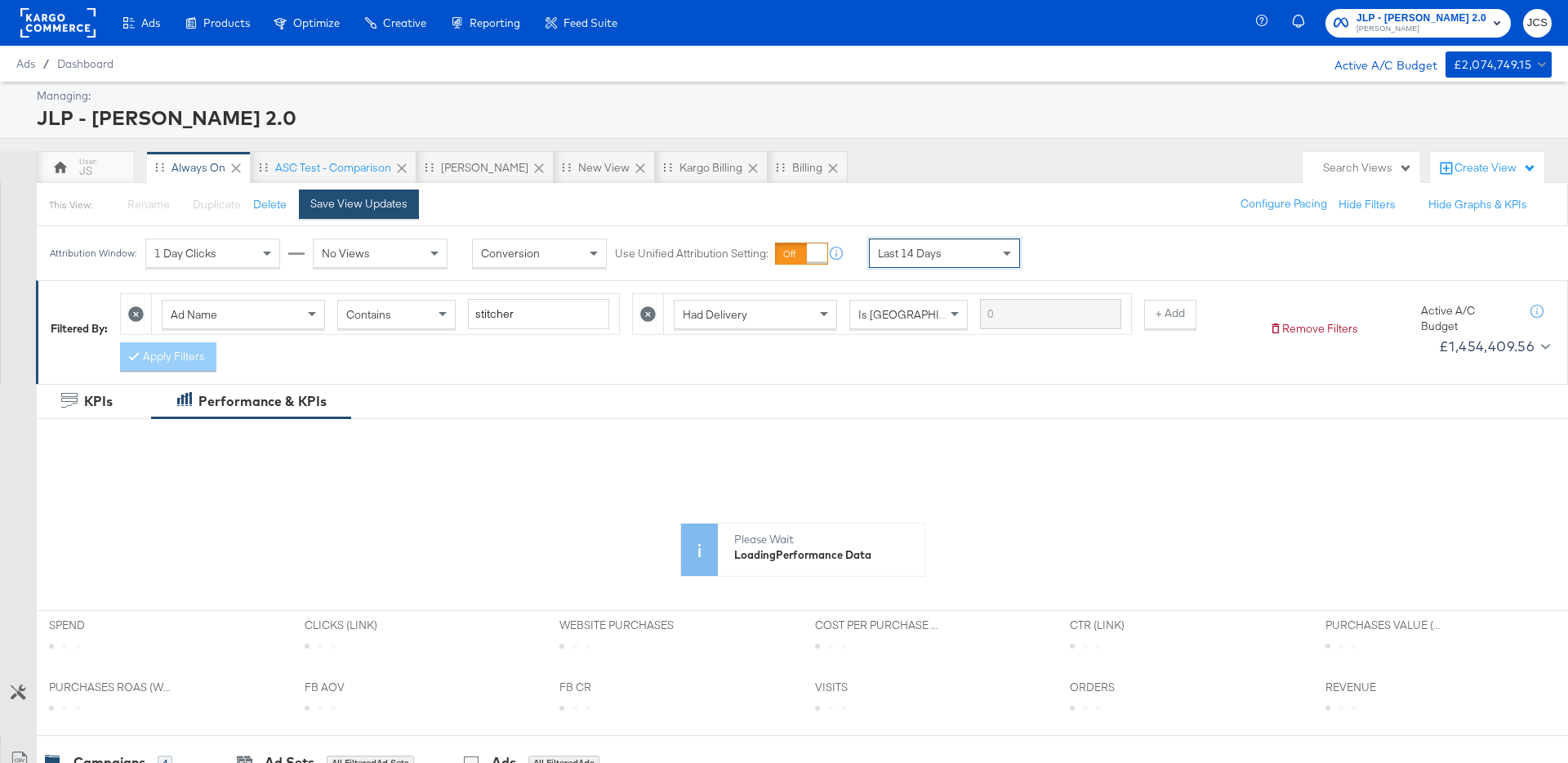
click at [389, 202] on div "Save View Updates" at bounding box center [358, 203] width 97 height 15
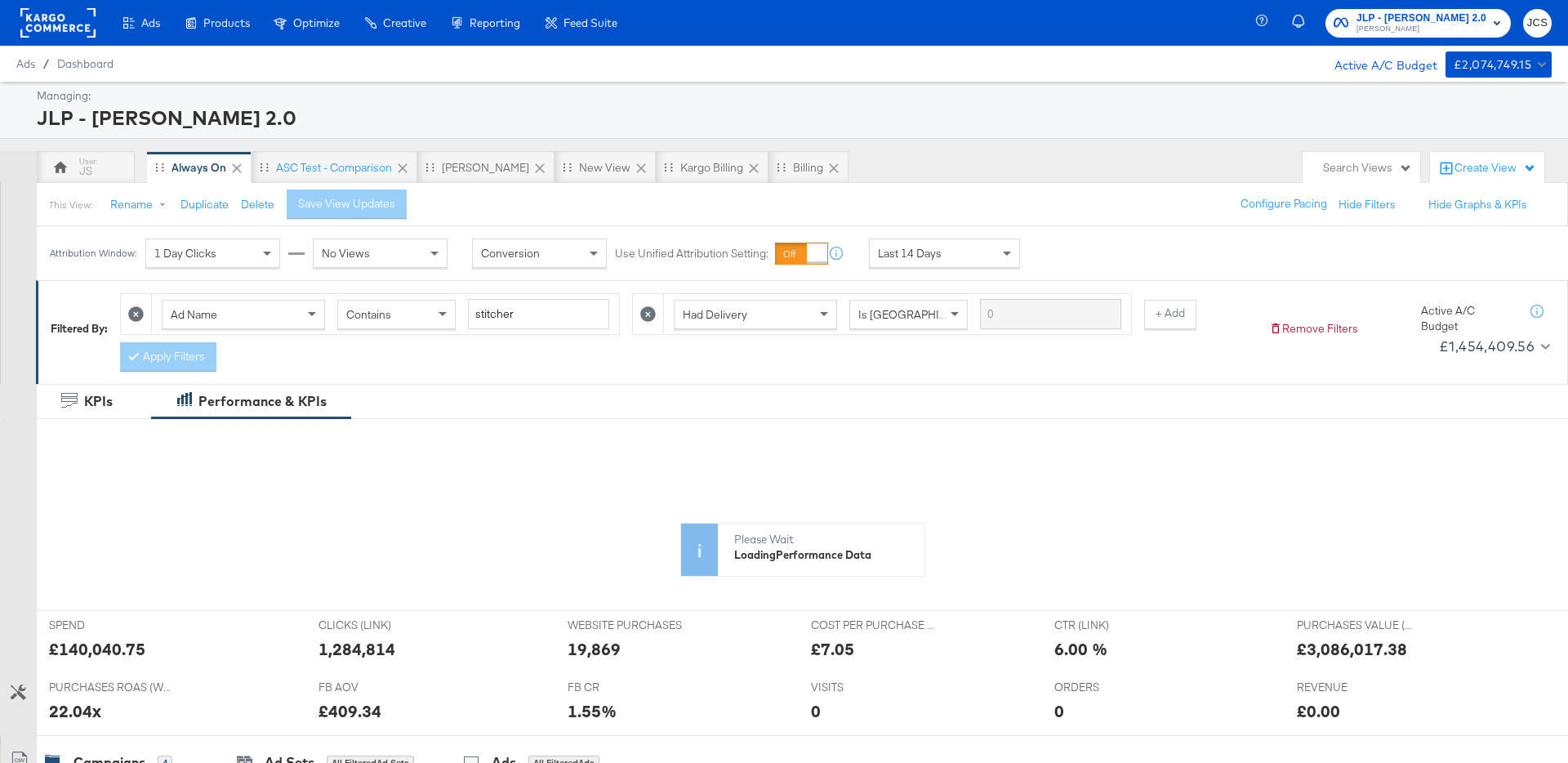
click at [967, 256] on div "Last 14 Days" at bounding box center [944, 253] width 150 height 28
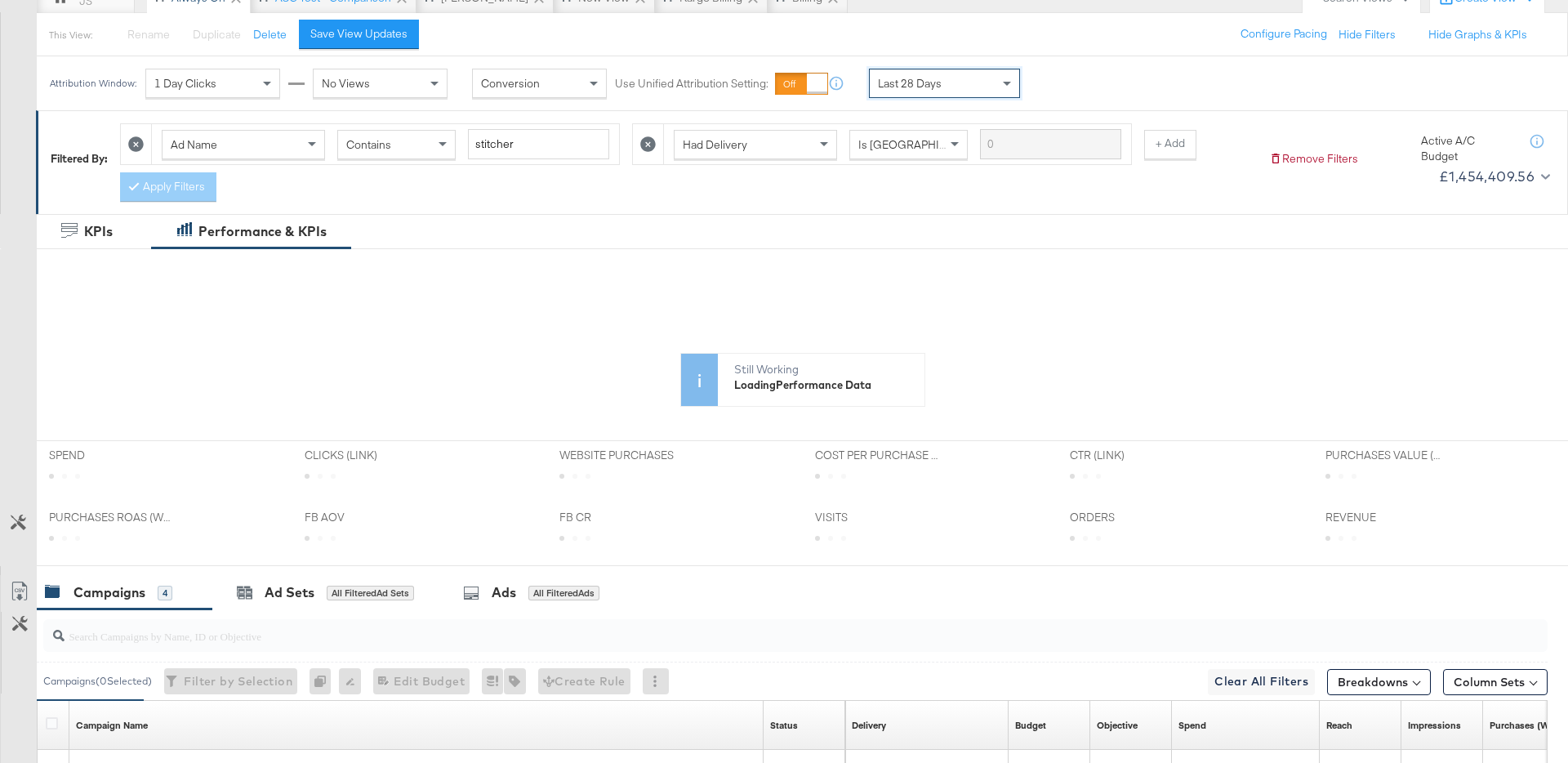
scroll to position [175, 0]
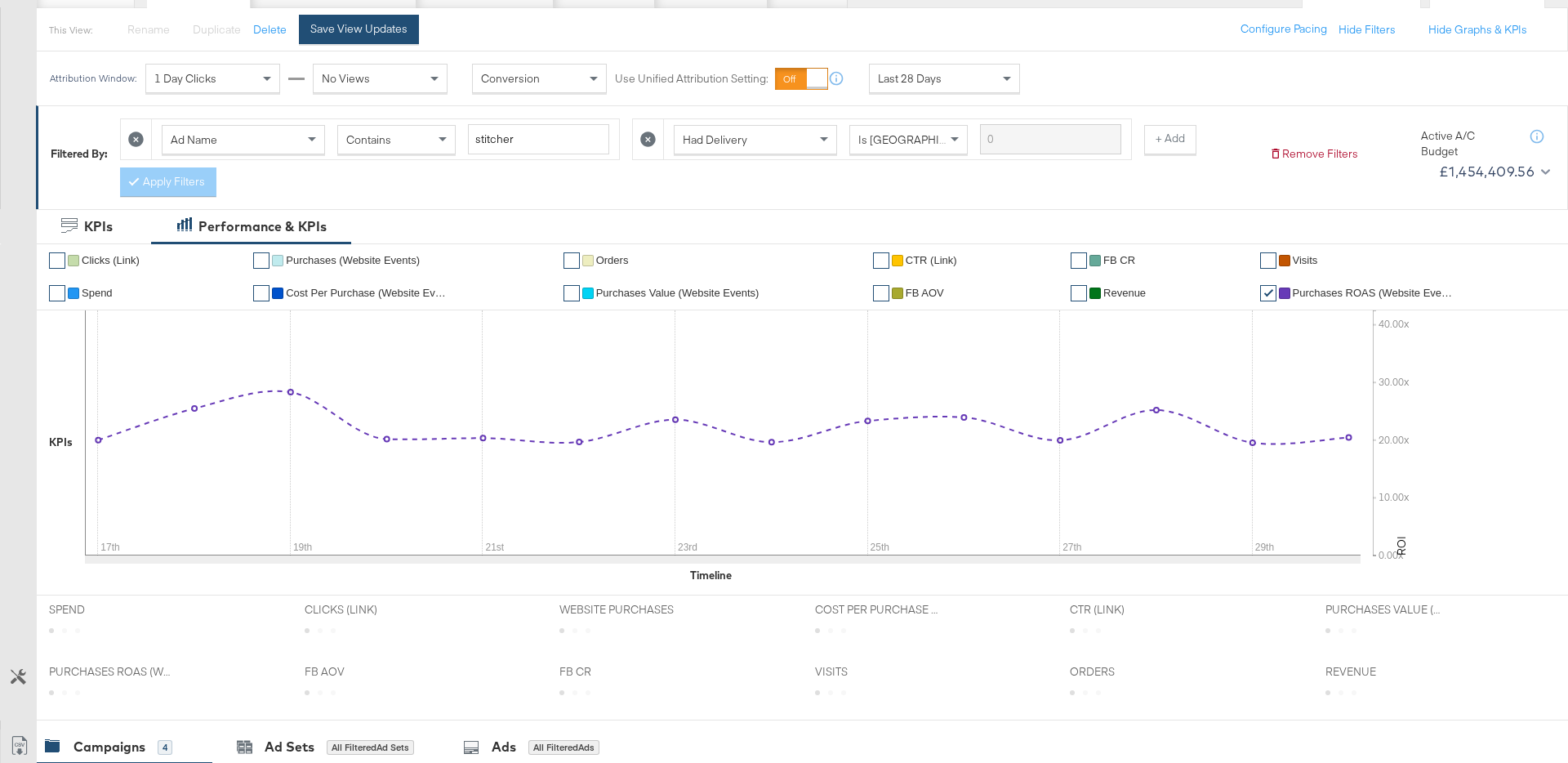
click at [375, 38] on button "Save View Updates" at bounding box center [359, 29] width 120 height 29
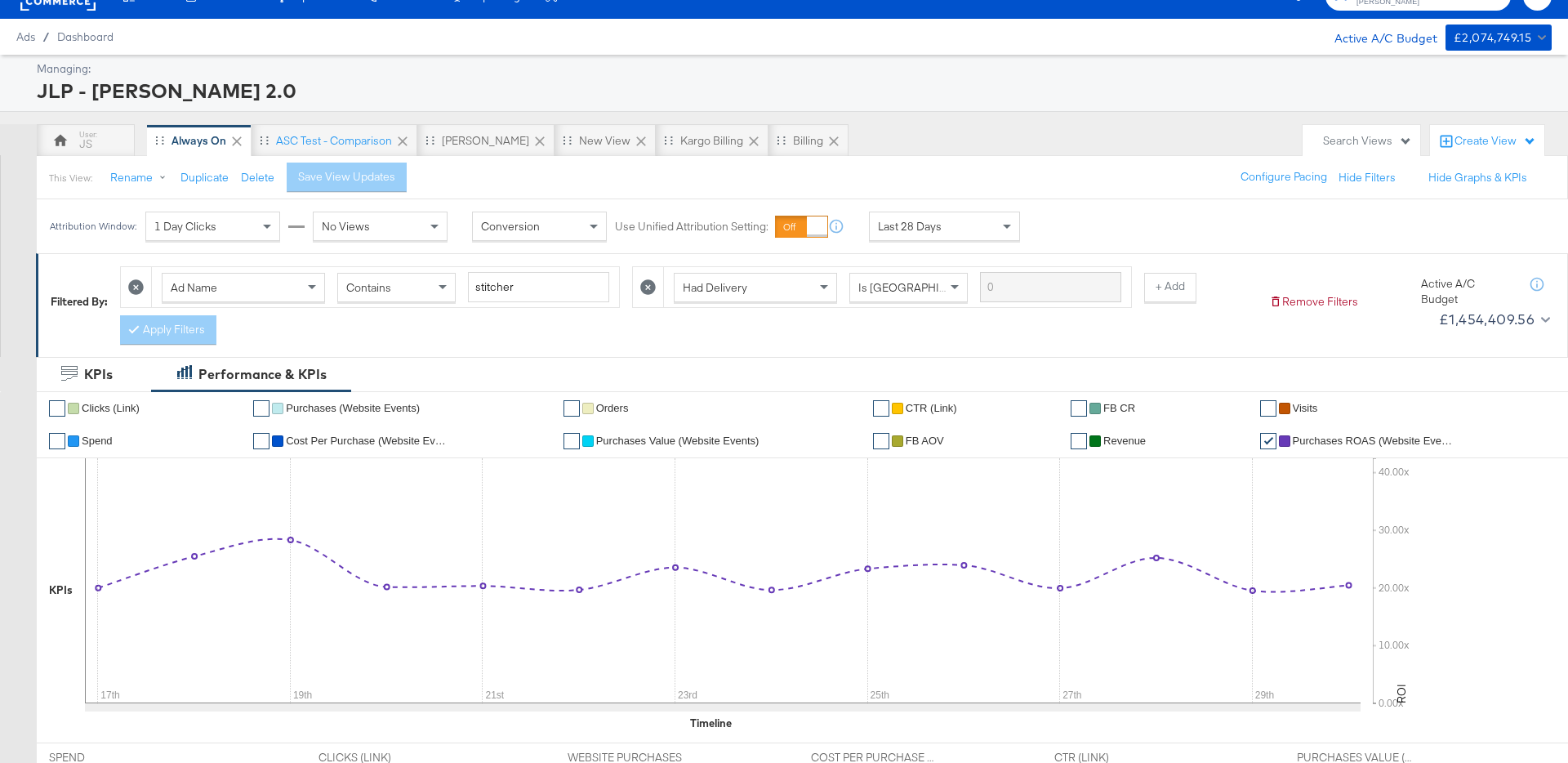
scroll to position [24, 0]
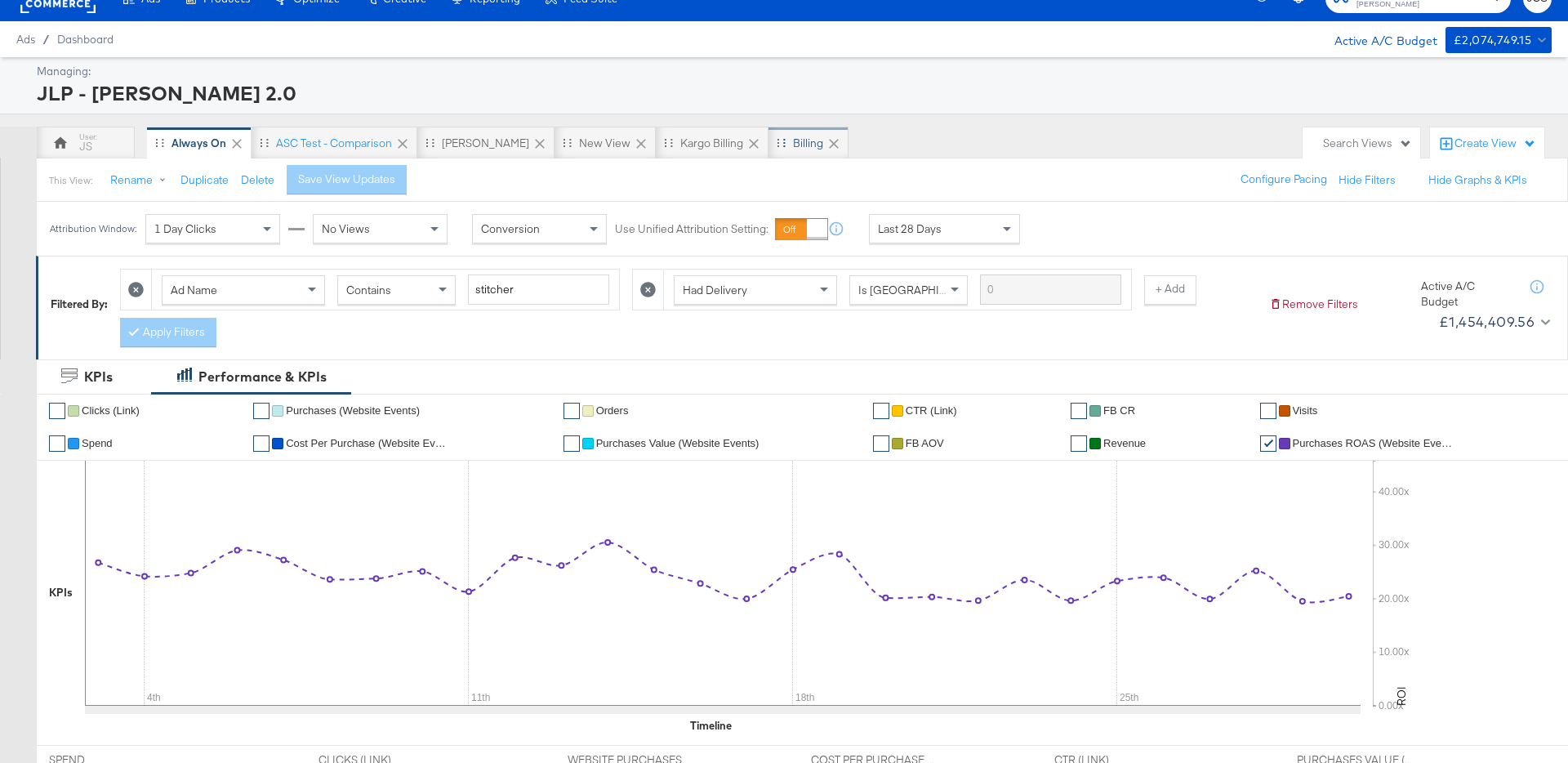
click at [768, 150] on div "Billing" at bounding box center [808, 143] width 80 height 33
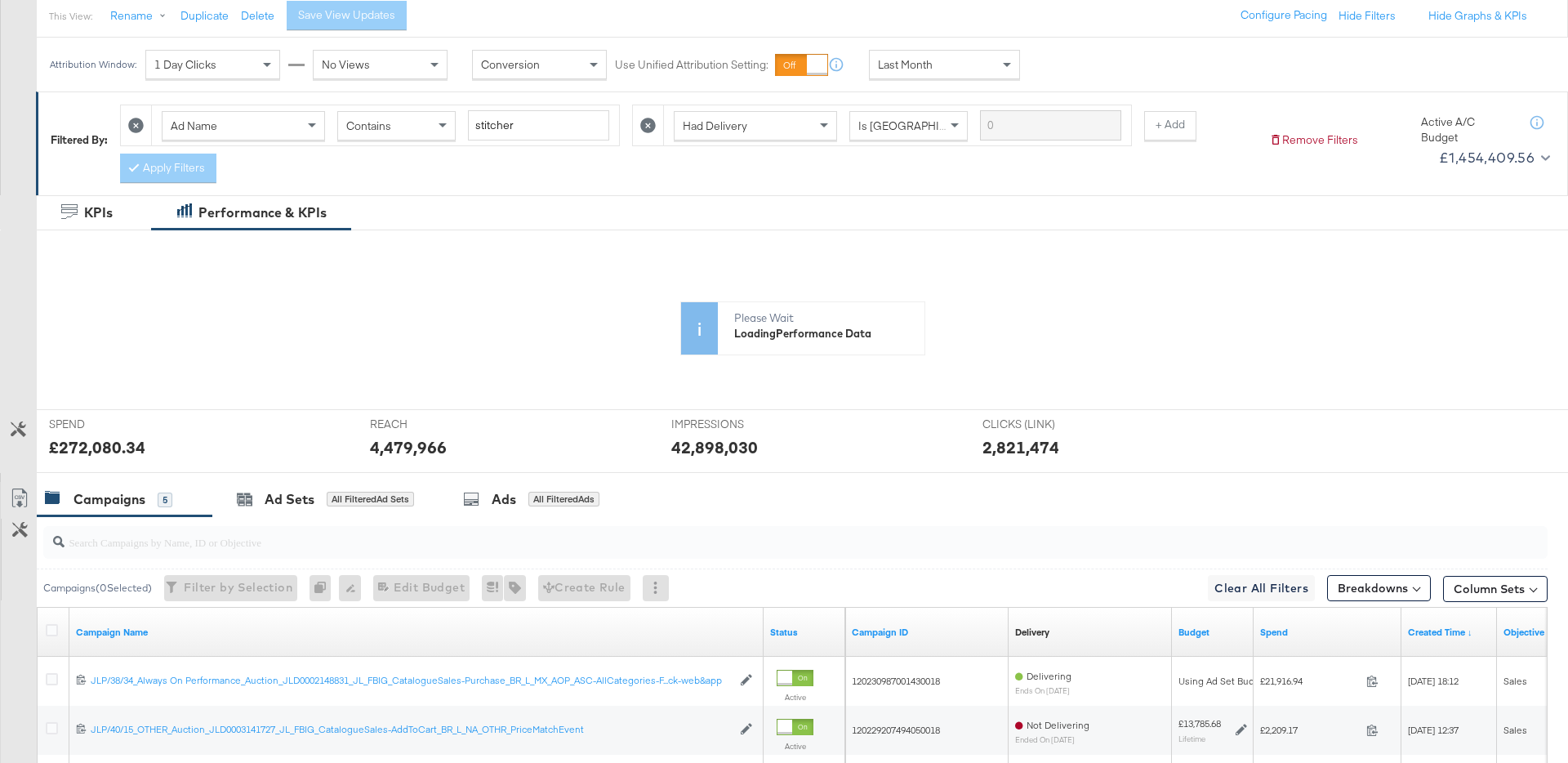
scroll to position [99, 0]
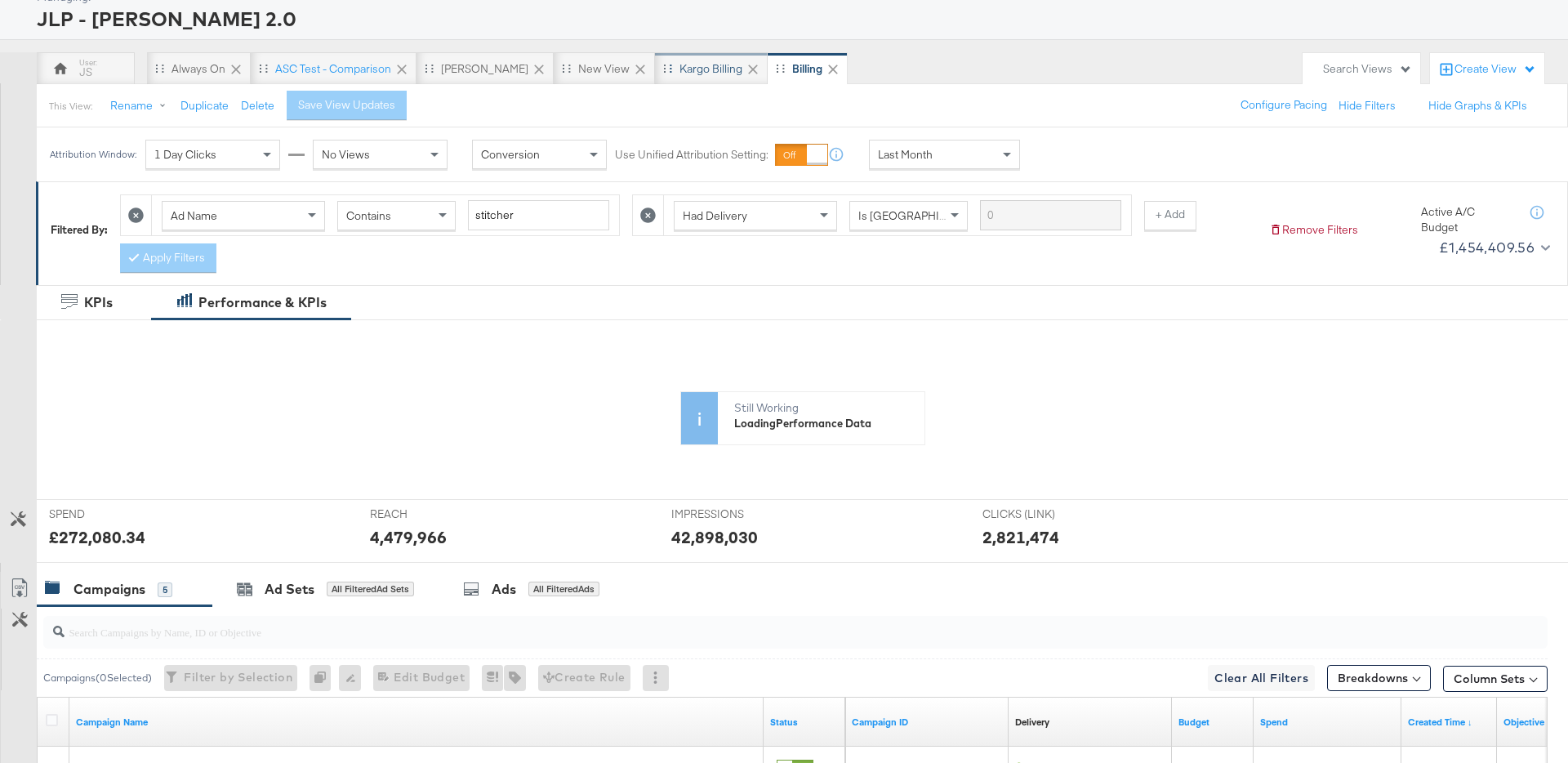
click at [679, 72] on div "Kargo Billing" at bounding box center [710, 69] width 63 height 15
click at [768, 67] on div "Billing" at bounding box center [808, 69] width 80 height 33
click at [255, 106] on button "Delete" at bounding box center [258, 105] width 34 height 15
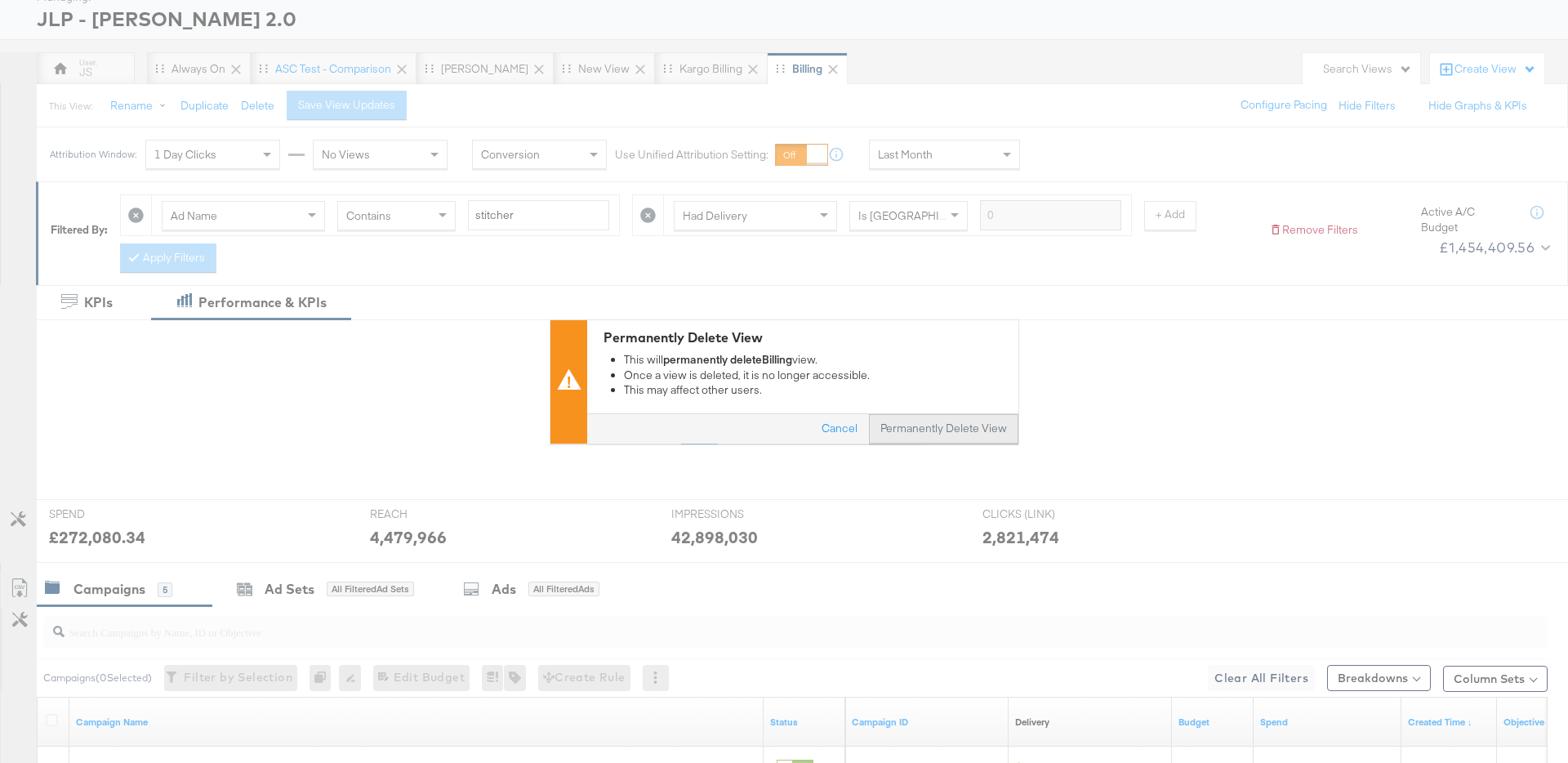
click at [906, 424] on button "Permanently Delete View" at bounding box center [943, 428] width 150 height 29
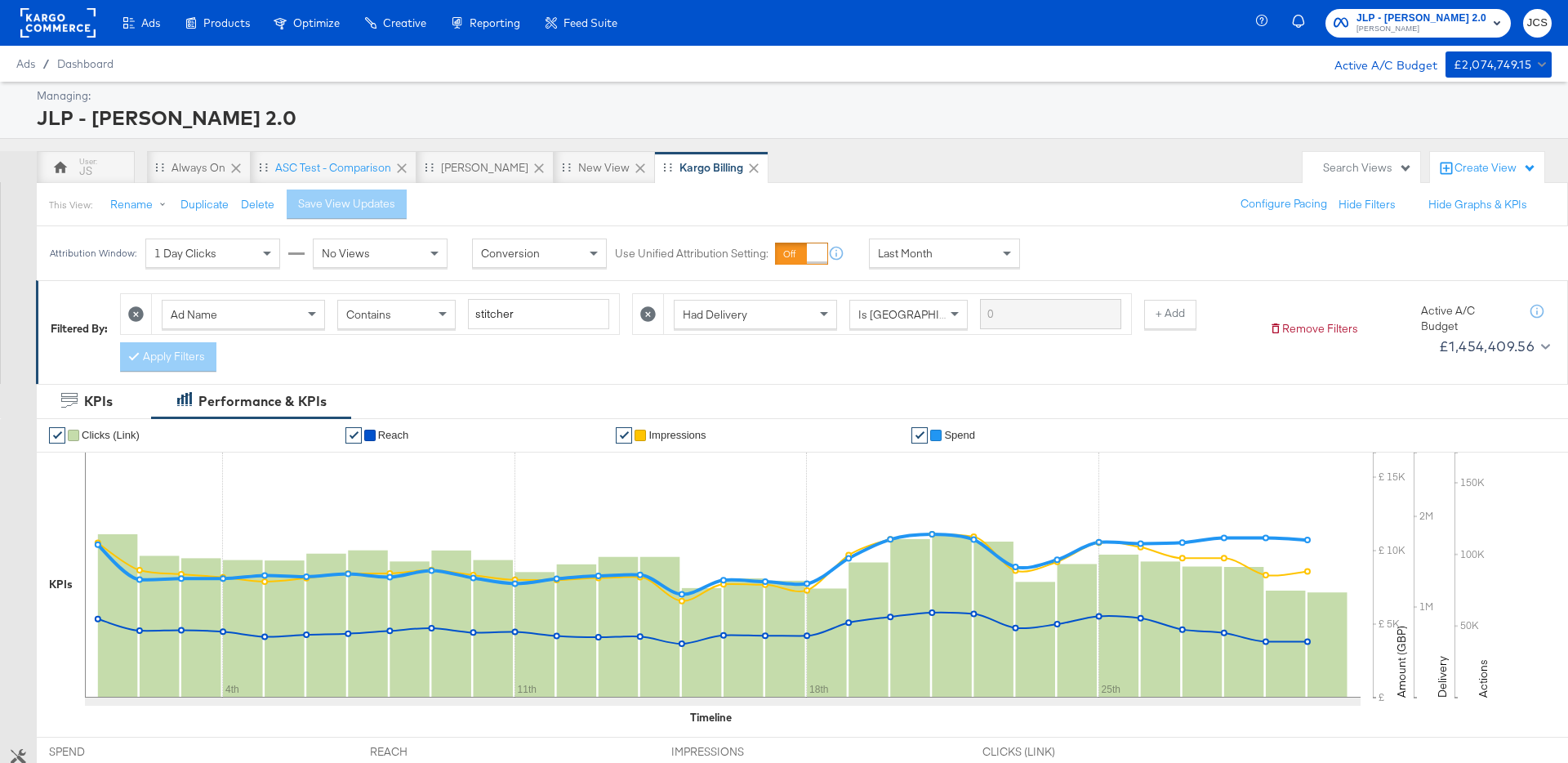
drag, startPoint x: 1022, startPoint y: 199, endPoint x: 537, endPoint y: 86, distance: 498.0
click at [1022, 199] on div "This View: Rename Duplicate Delete Save View Updates Configure Pacing Hide Filt…" at bounding box center [801, 204] width 1532 height 44
click at [46, 24] on rect at bounding box center [58, 23] width 75 height 29
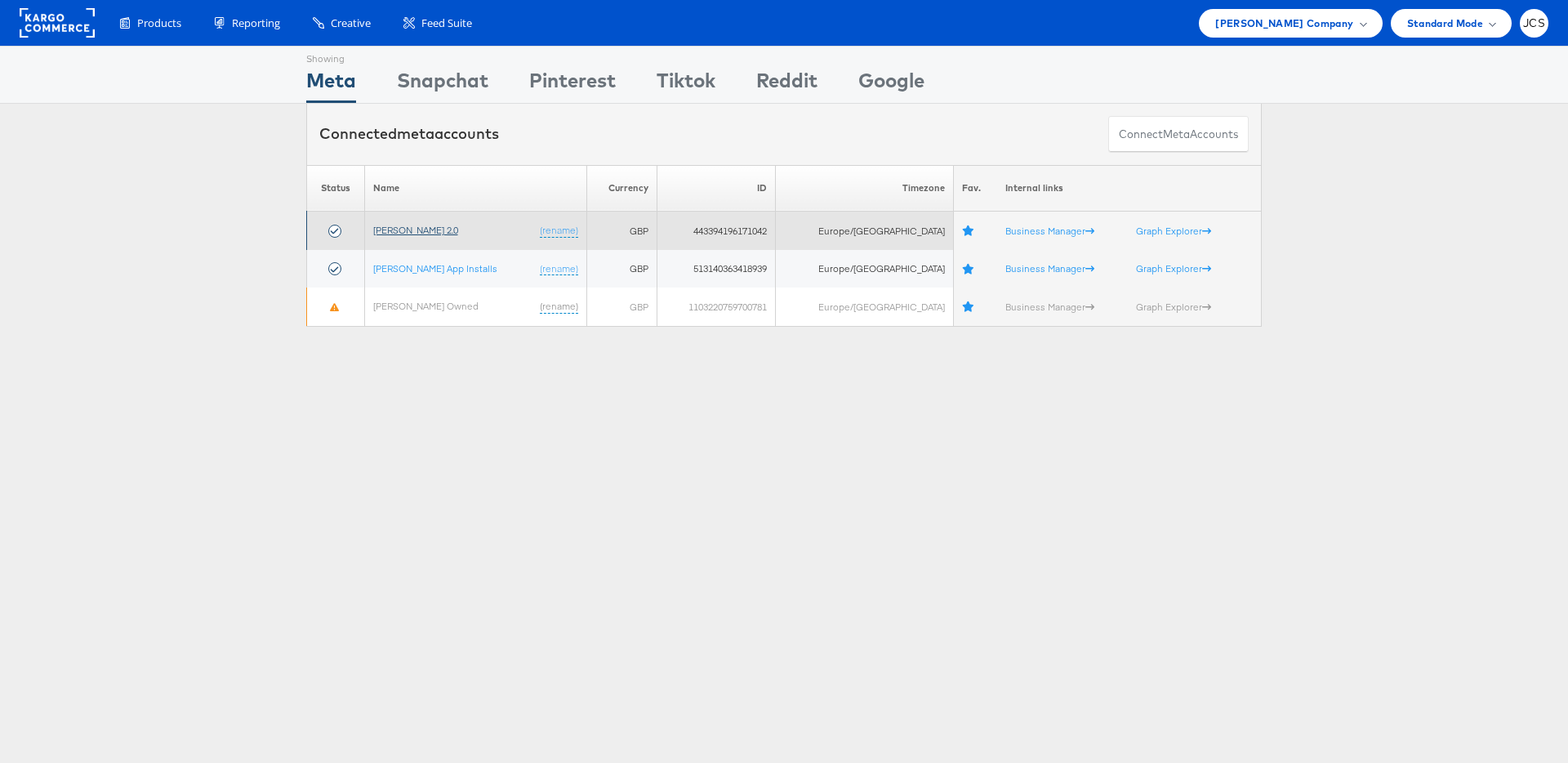
click at [414, 230] on link "[PERSON_NAME] 2.0" at bounding box center [416, 230] width 85 height 12
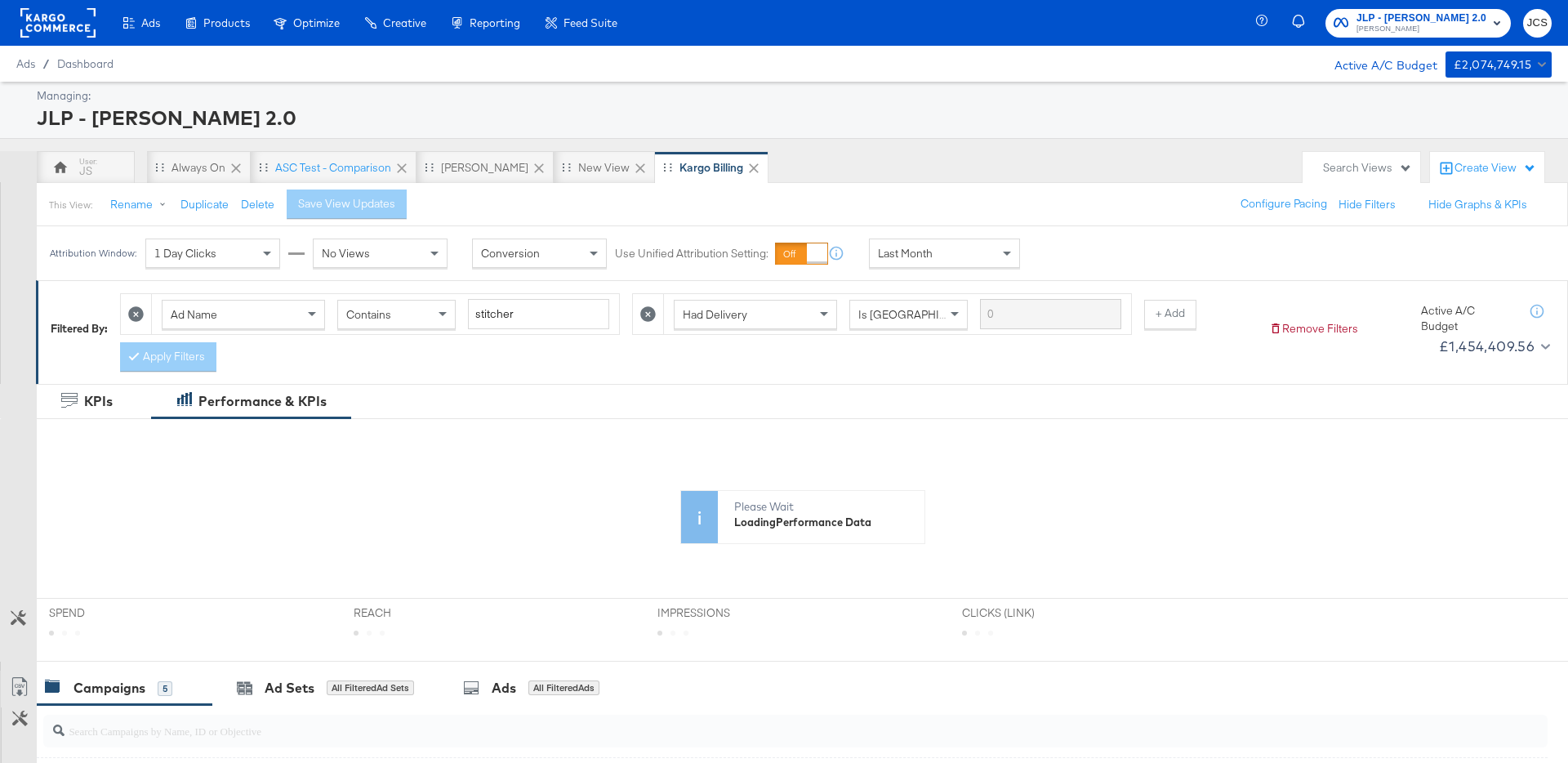
click at [799, 162] on div "JS Always On ASC Test - comparison JC - BAU New View Kargo Billing" at bounding box center [665, 167] width 1258 height 33
click at [578, 165] on div "New View" at bounding box center [604, 167] width 52 height 15
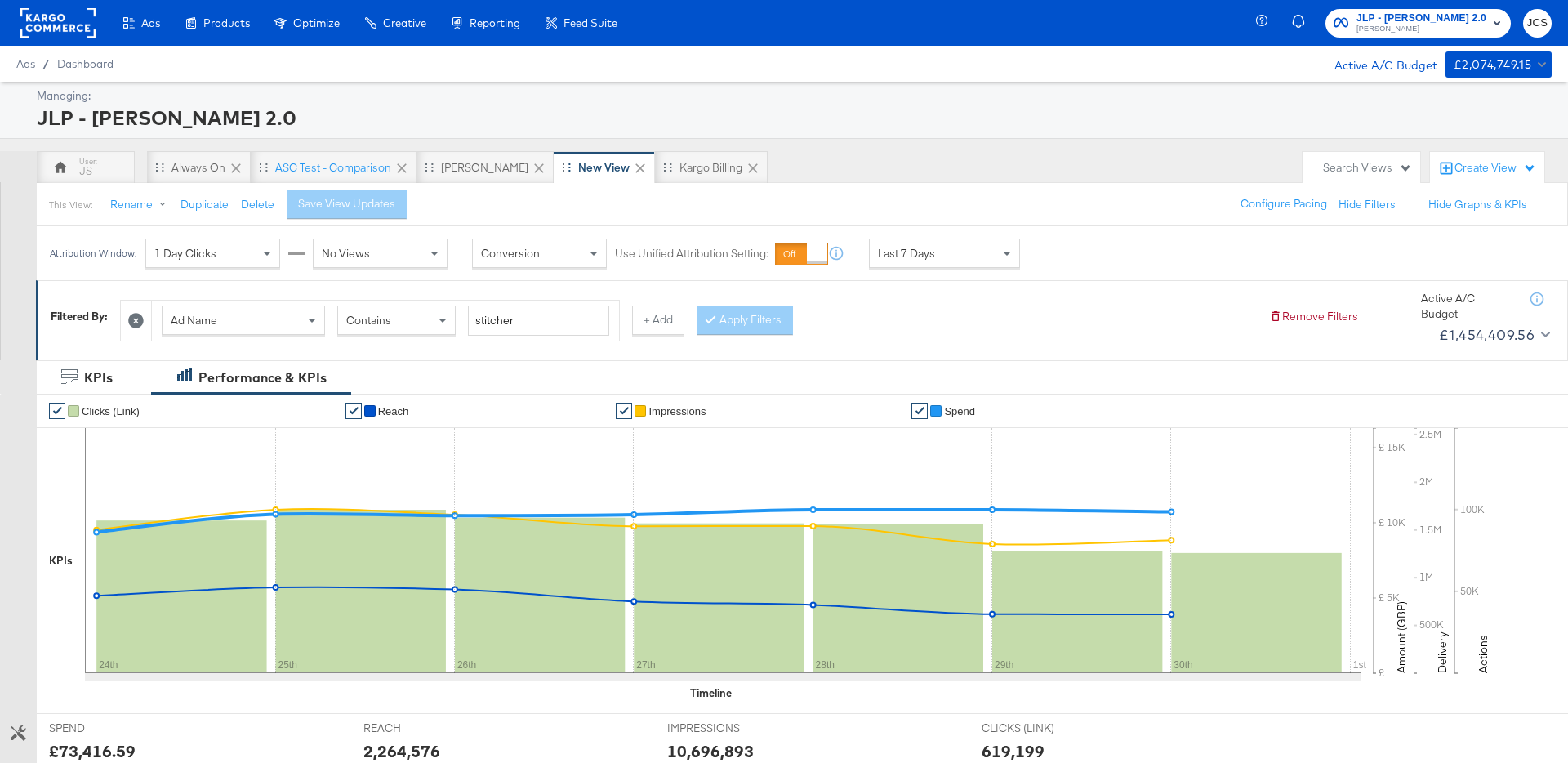
click at [635, 167] on icon at bounding box center [640, 168] width 9 height 9
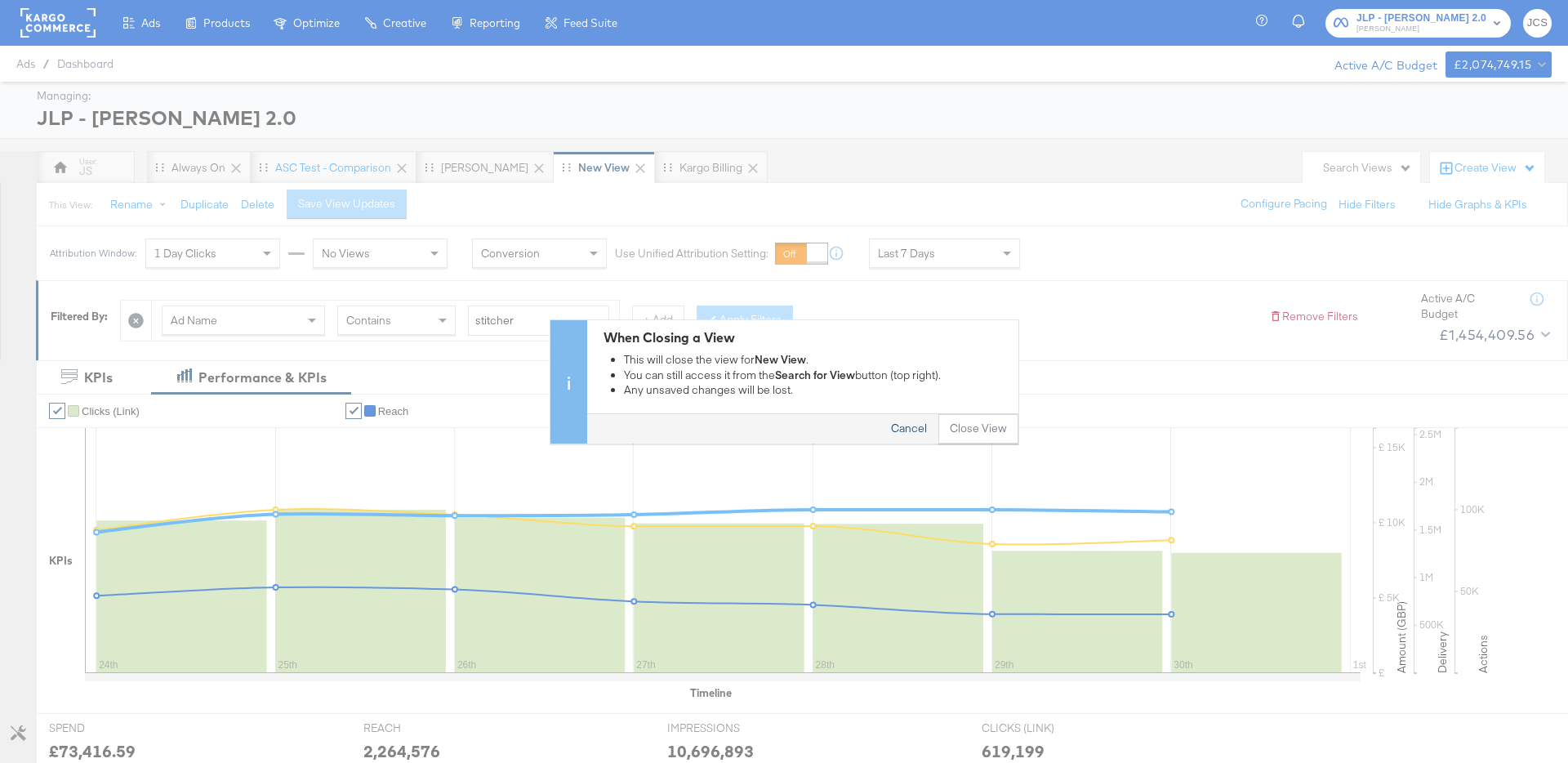
click at [922, 426] on button "Cancel" at bounding box center [909, 428] width 59 height 29
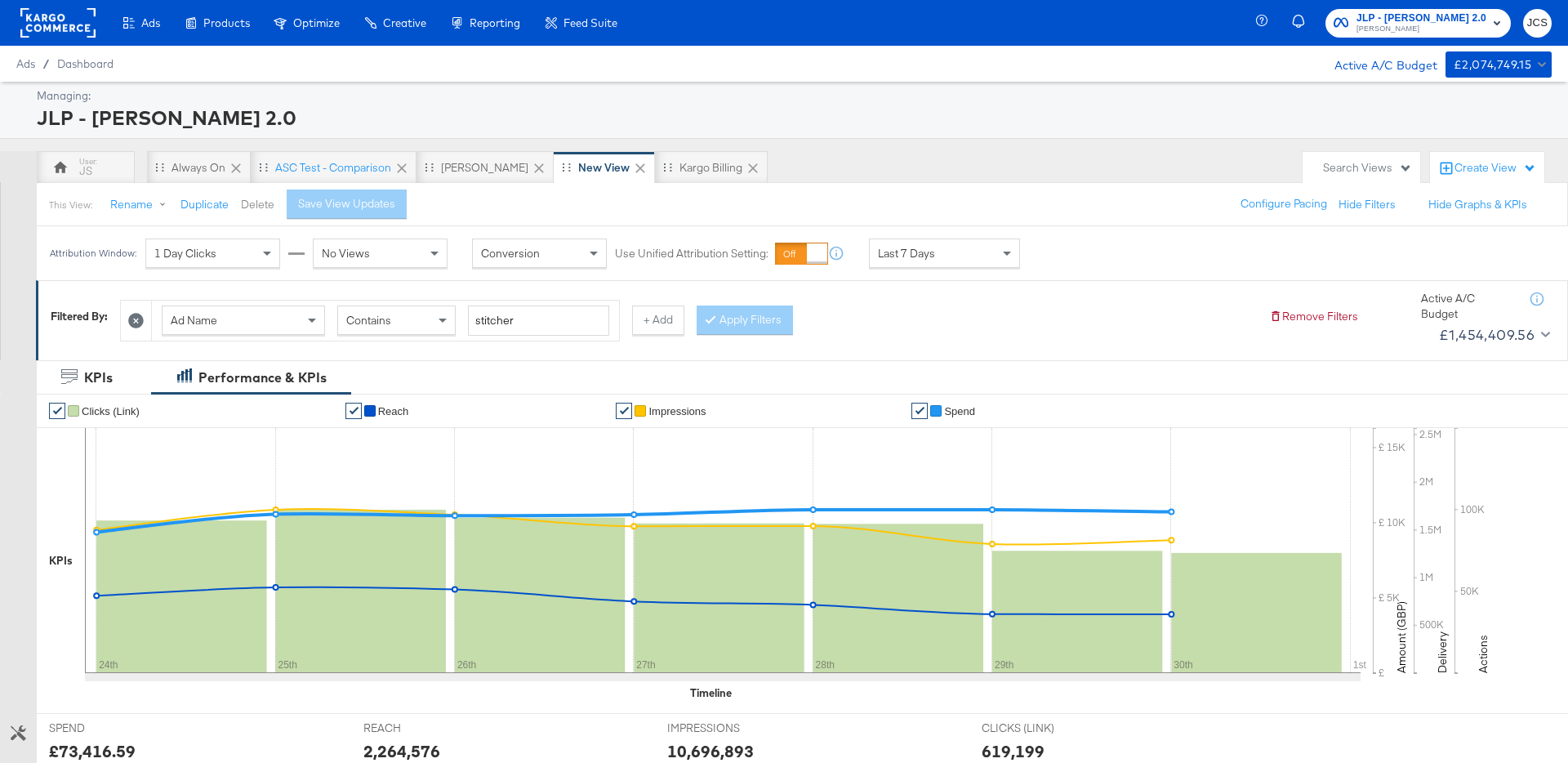
click at [261, 202] on button "Delete" at bounding box center [258, 204] width 34 height 15
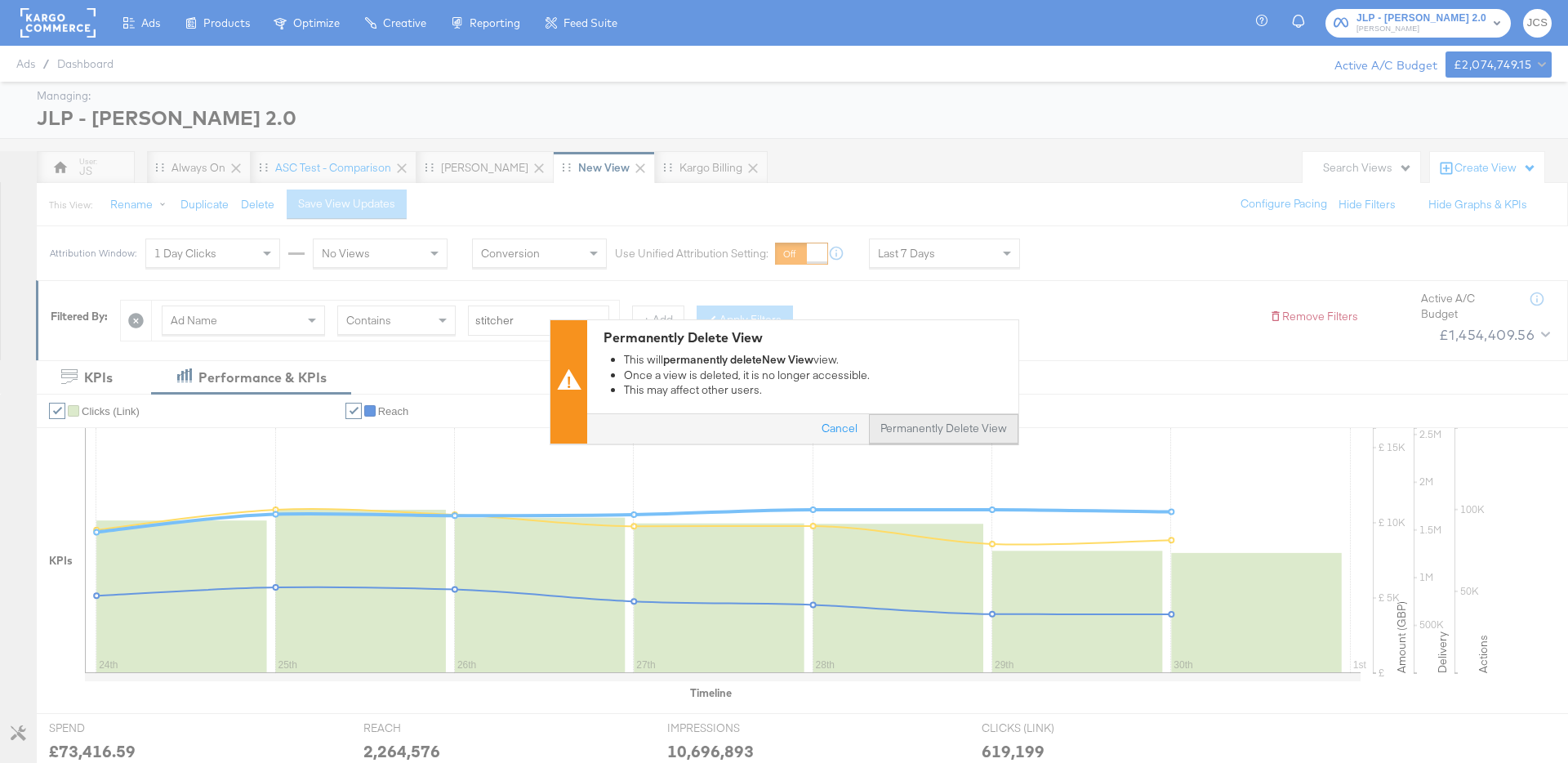
click at [933, 428] on button "Permanently Delete View" at bounding box center [943, 428] width 150 height 29
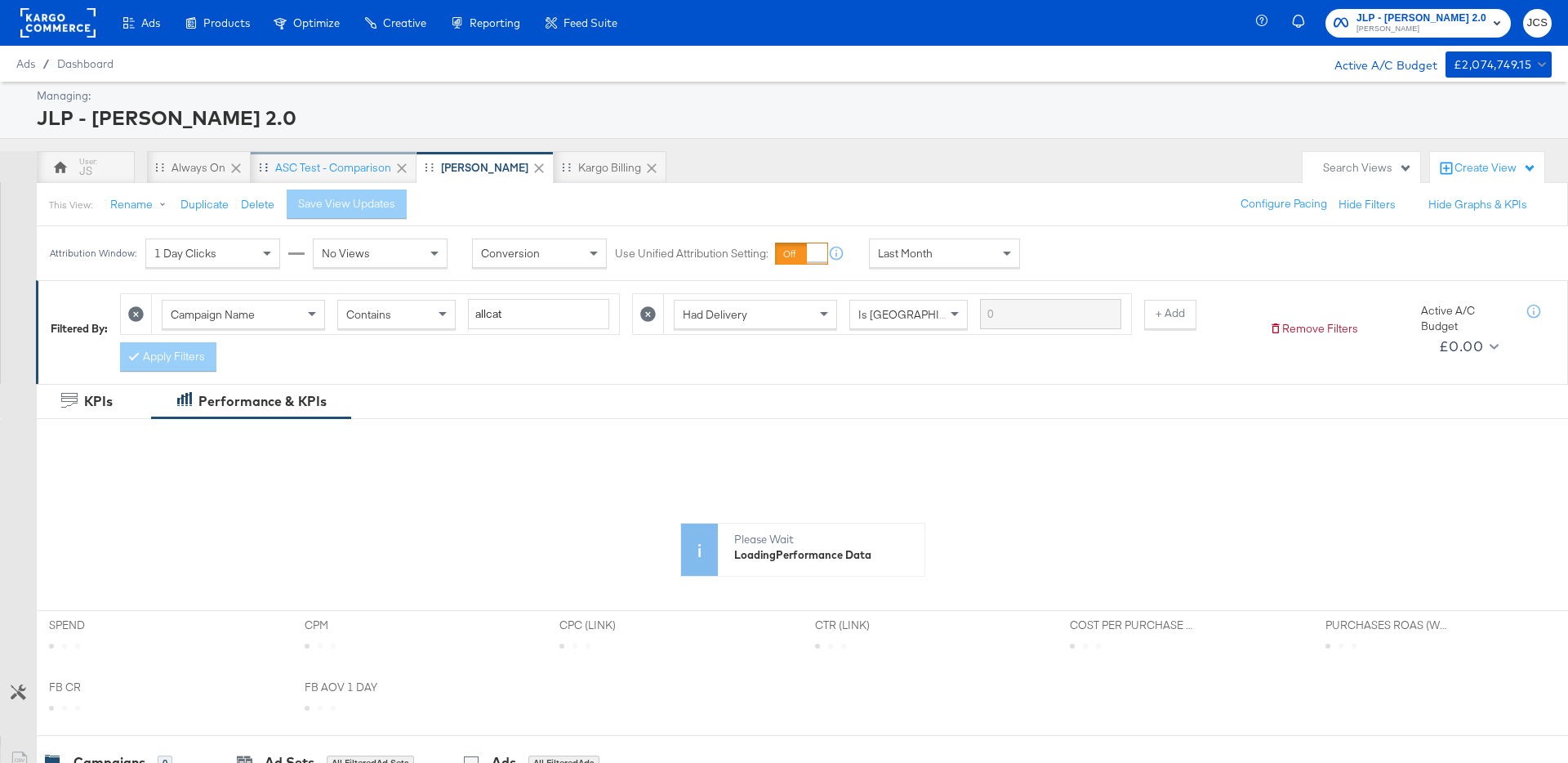
click at [361, 161] on div "ASC Test - comparison" at bounding box center [333, 167] width 116 height 15
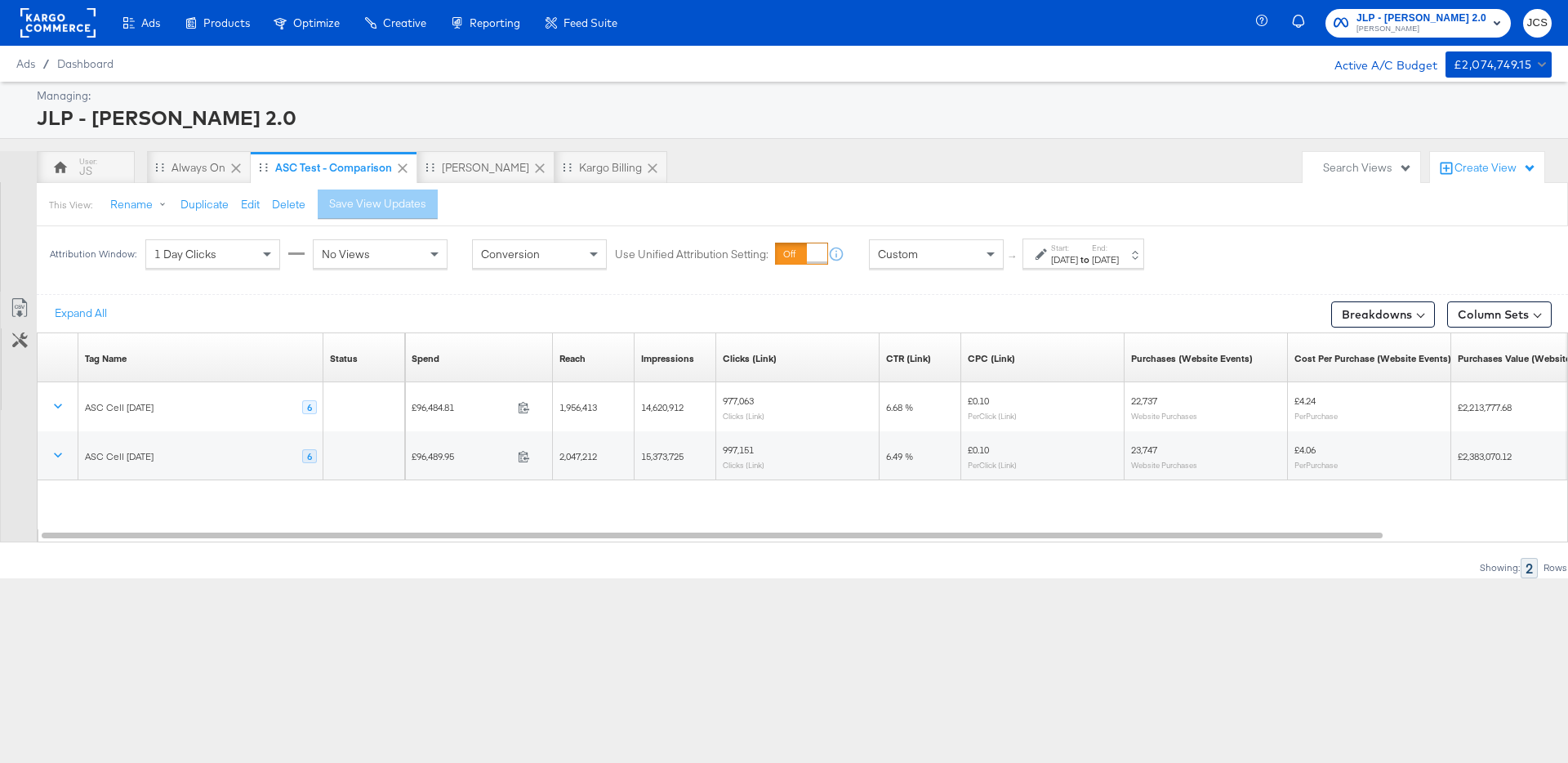
click at [794, 158] on div "JS Always On ASC Test - comparison JC - BAU Kargo Billing" at bounding box center [665, 167] width 1258 height 33
click at [485, 165] on div "[PERSON_NAME]" at bounding box center [485, 167] width 87 height 15
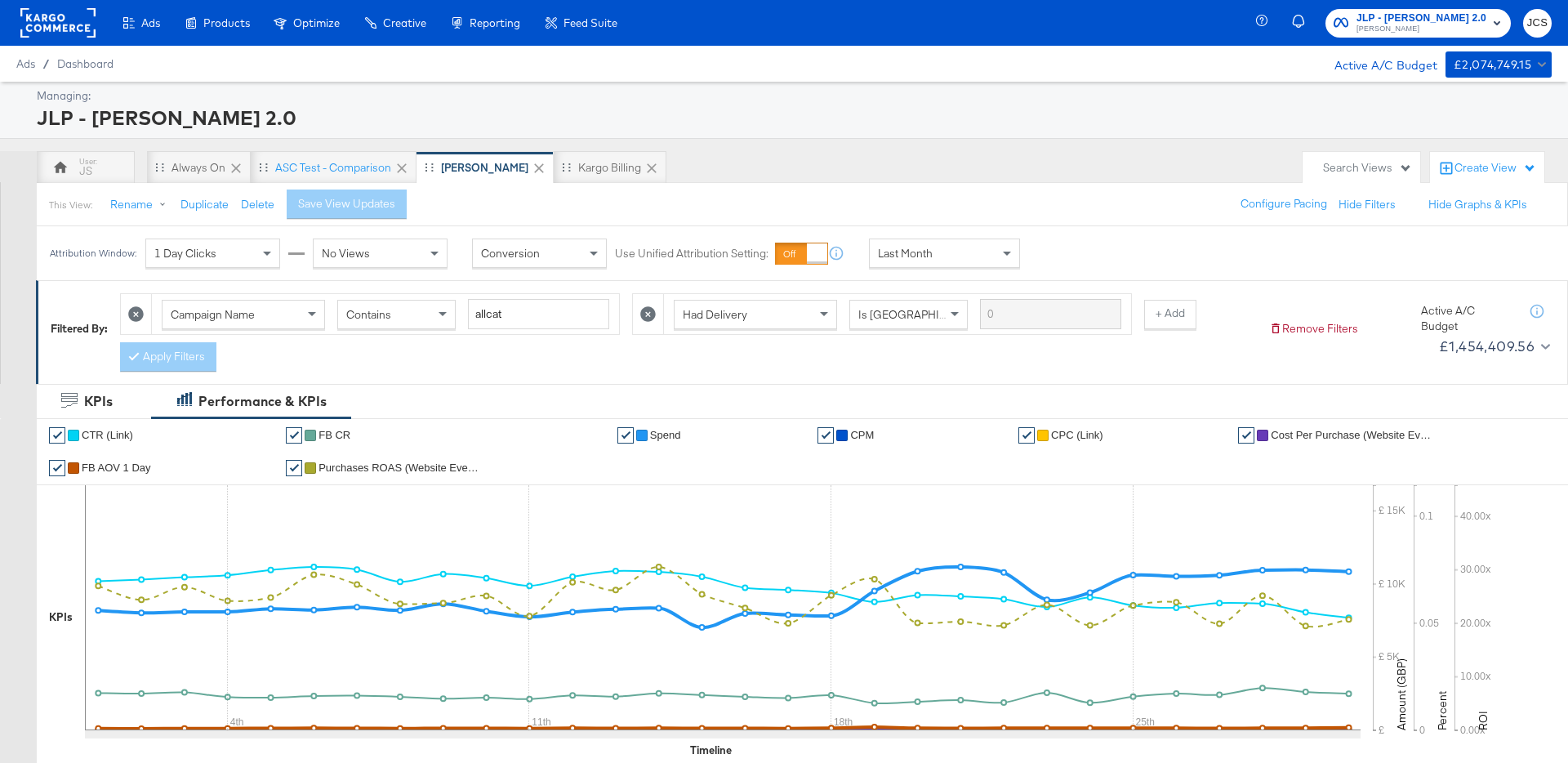
drag, startPoint x: 1344, startPoint y: 165, endPoint x: 1344, endPoint y: 177, distance: 12.0
click at [1344, 166] on div "Search Views" at bounding box center [1367, 167] width 89 height 15
click at [1246, 304] on div "JS" at bounding box center [1243, 301] width 13 height 11
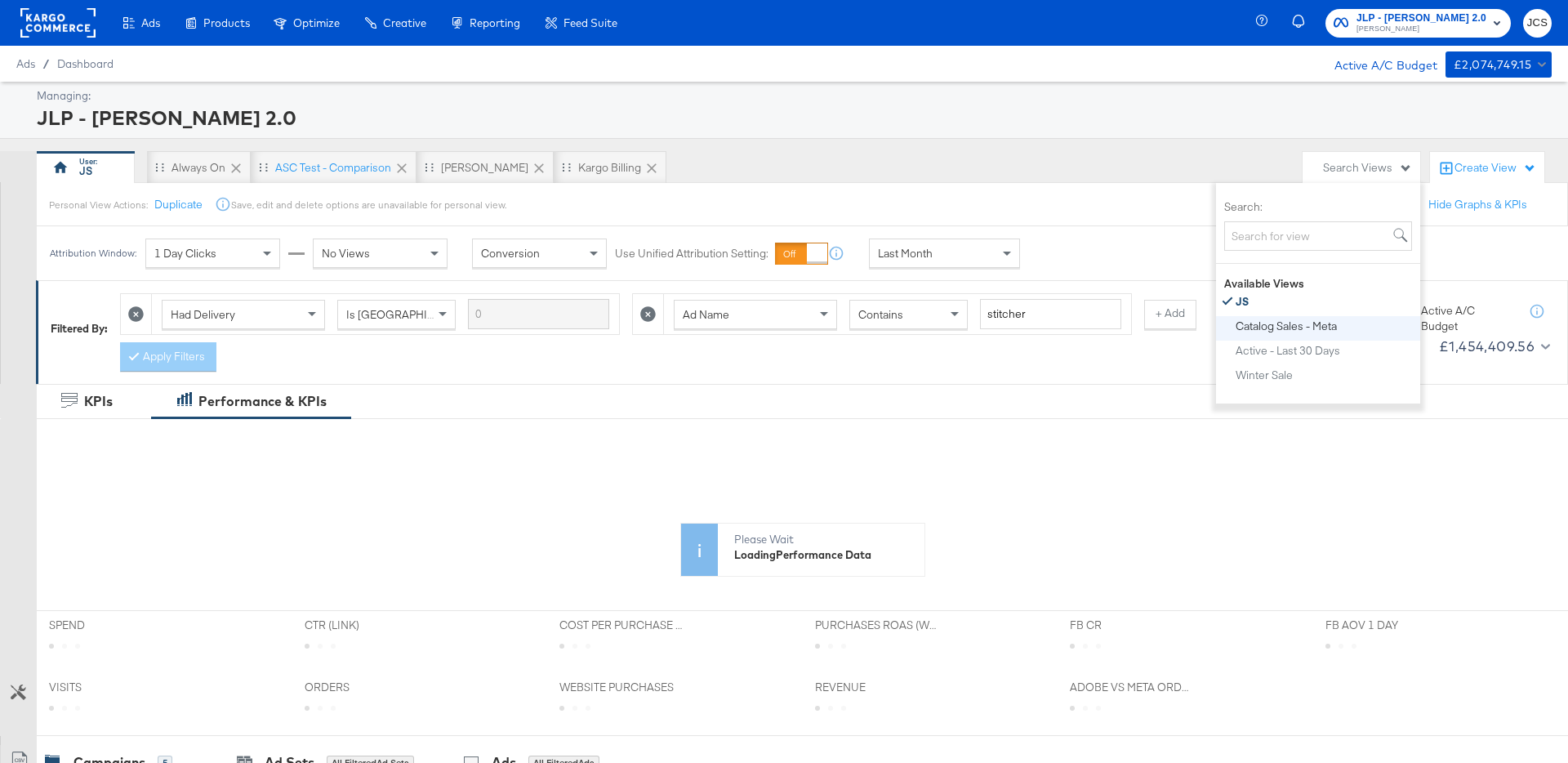
click at [1302, 321] on div "Catalog Sales - Meta" at bounding box center [1287, 326] width 102 height 11
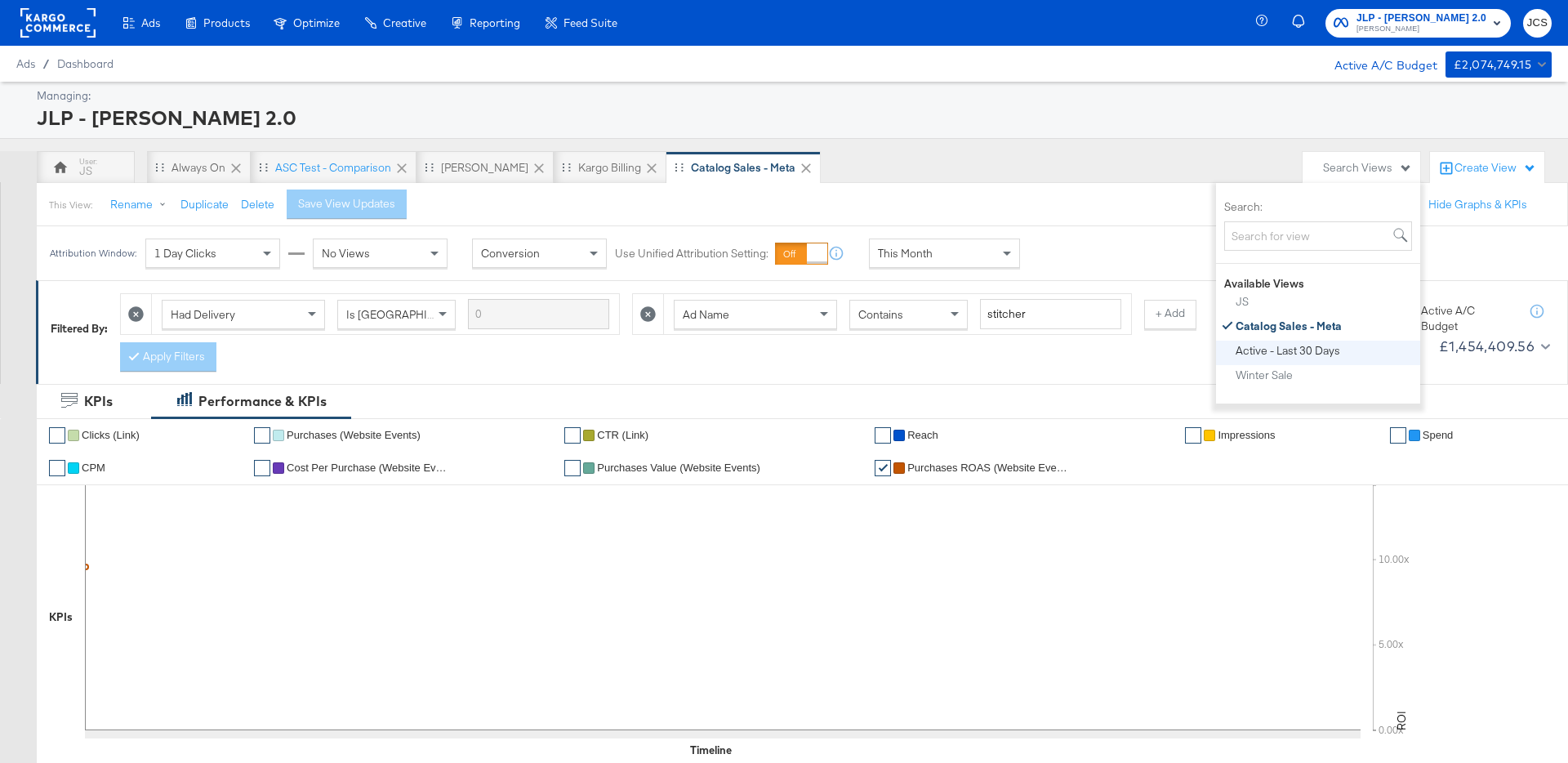
click at [1286, 350] on div "Active - Last 30 Days" at bounding box center [1288, 350] width 104 height 11
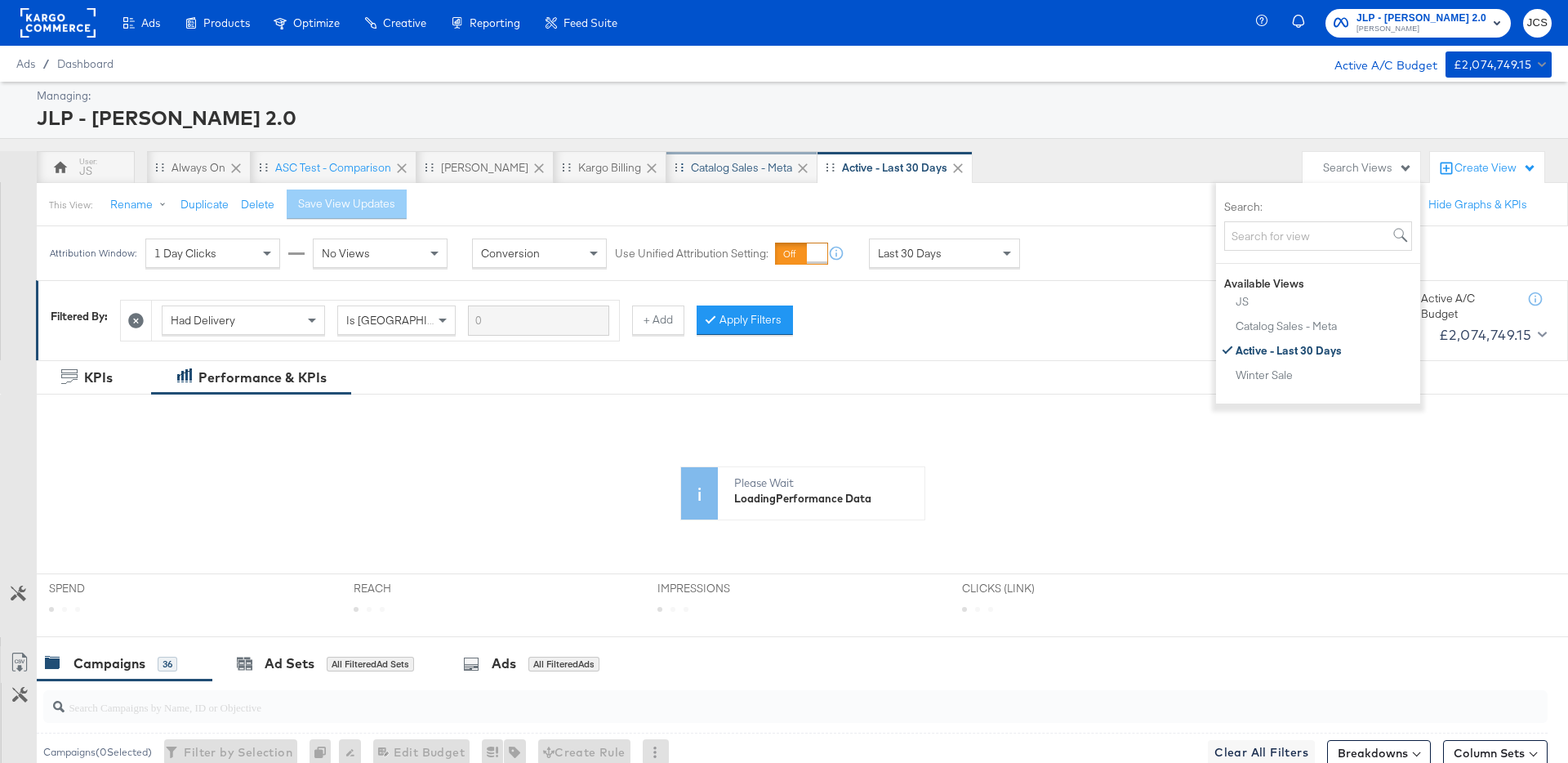
click at [702, 167] on div "Catalog Sales - Meta" at bounding box center [741, 167] width 102 height 15
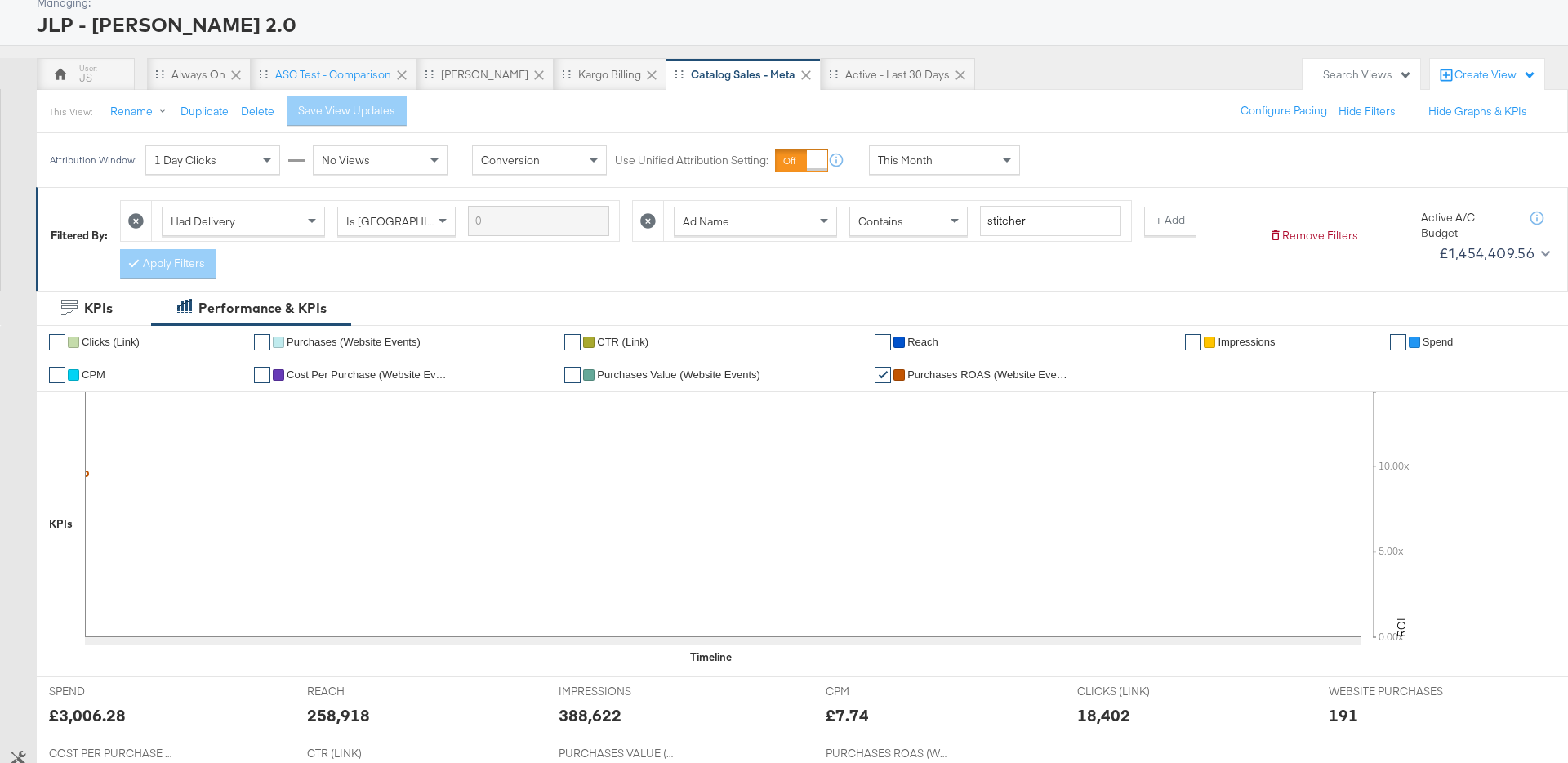
scroll to position [74, 0]
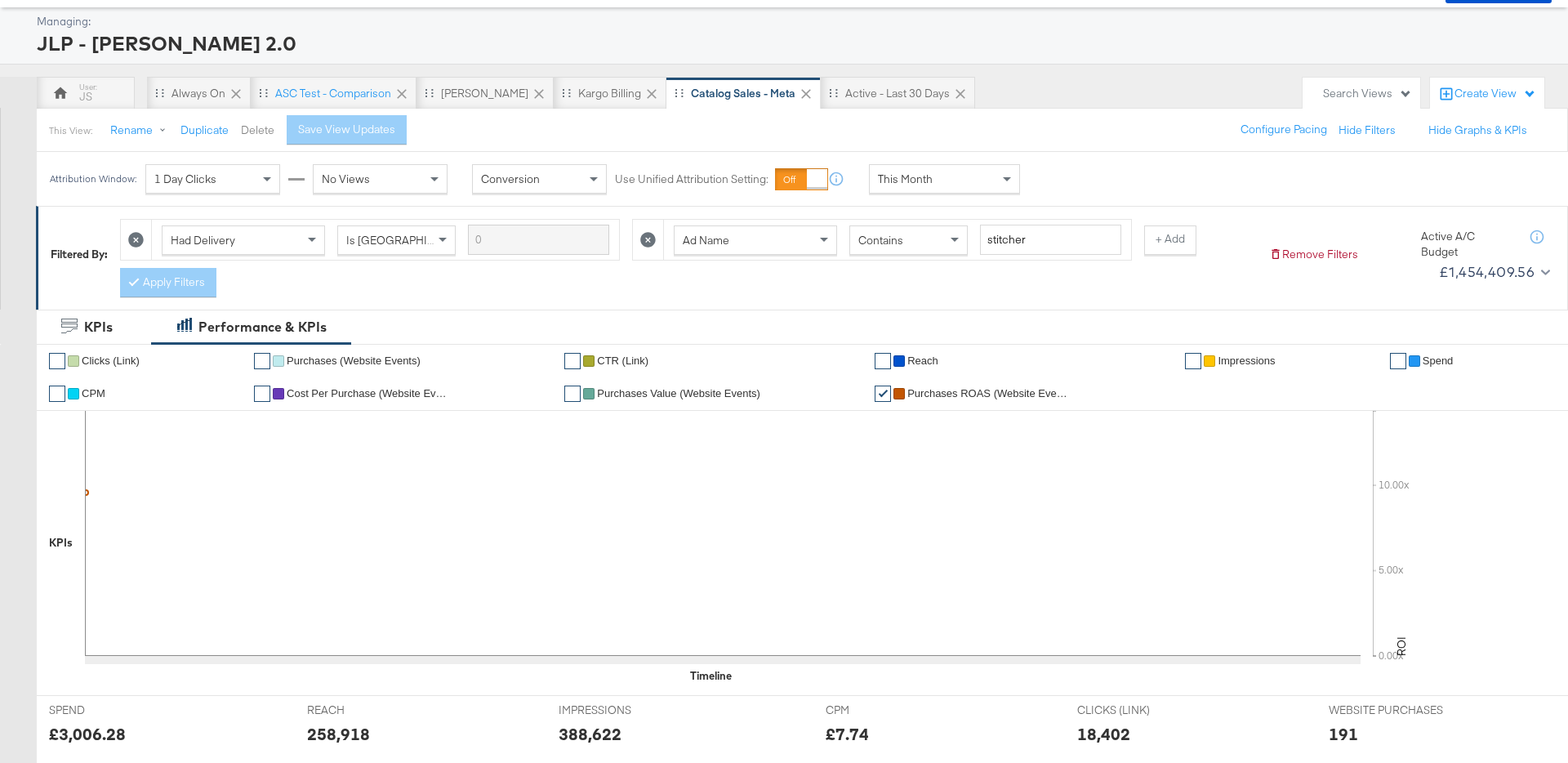
click at [241, 132] on button "Delete" at bounding box center [258, 130] width 34 height 15
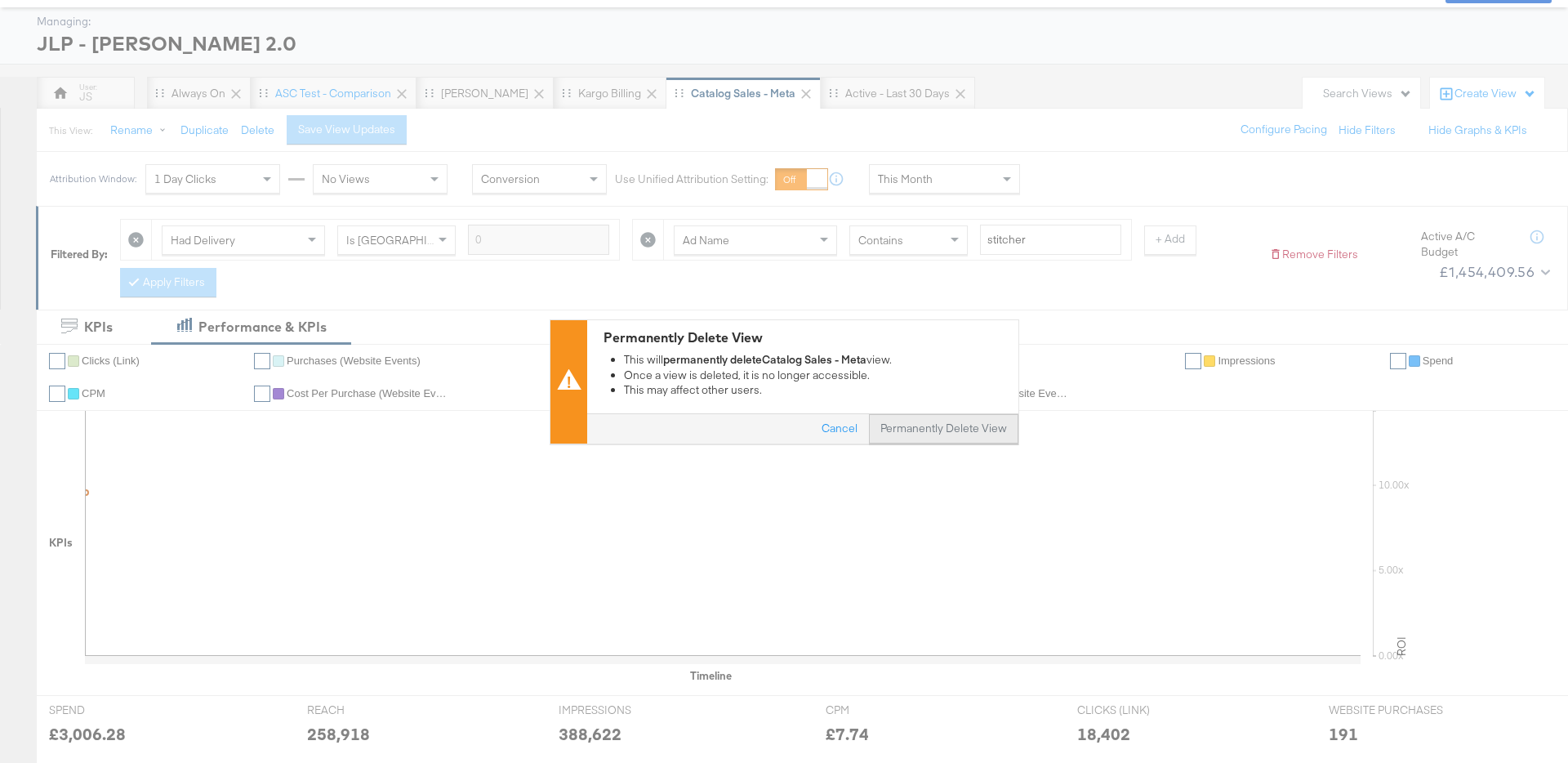
click at [1012, 428] on button "Permanently Delete View" at bounding box center [943, 428] width 150 height 29
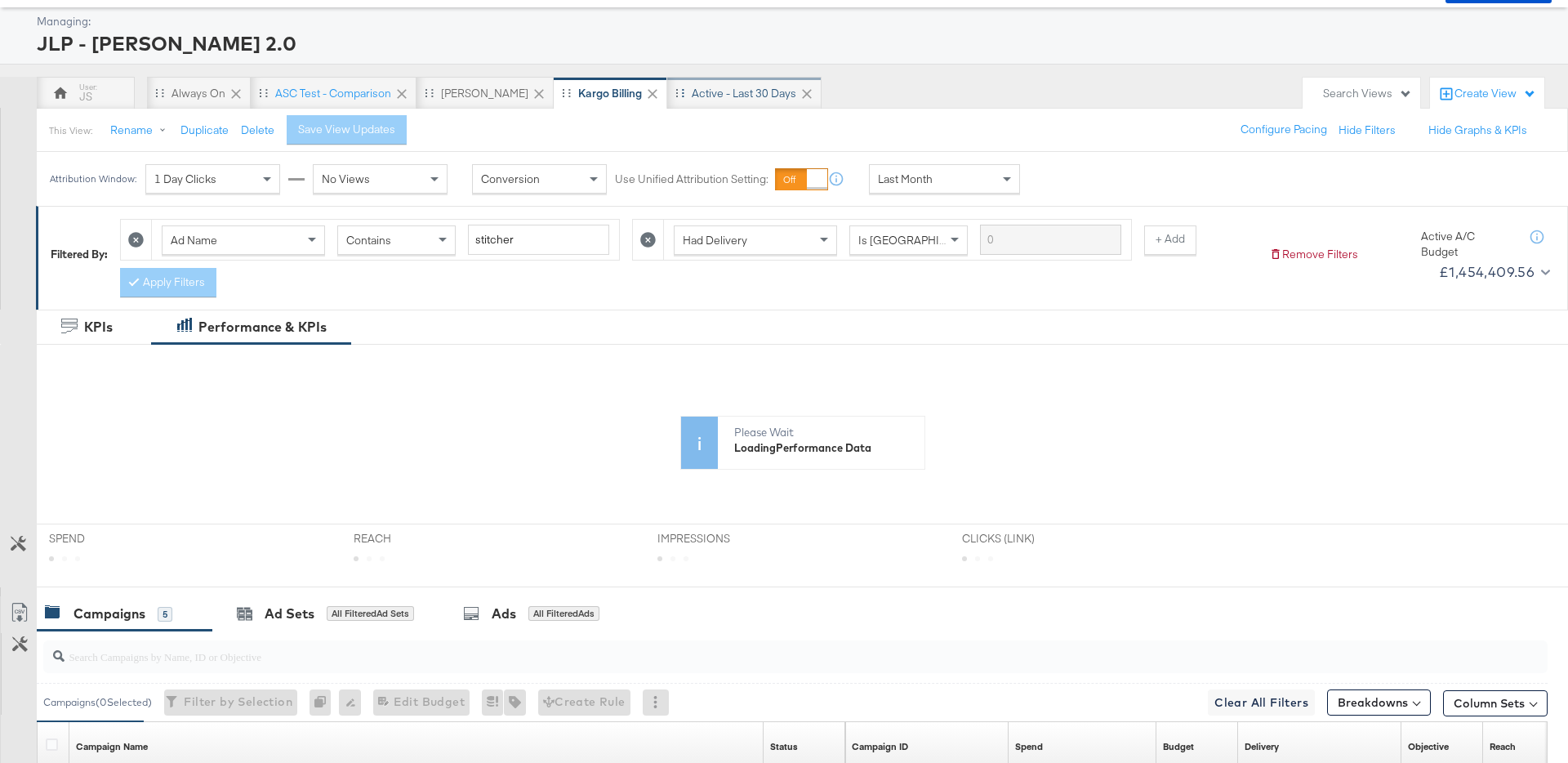
click at [704, 95] on div "Active - Last 30 Days" at bounding box center [743, 93] width 104 height 15
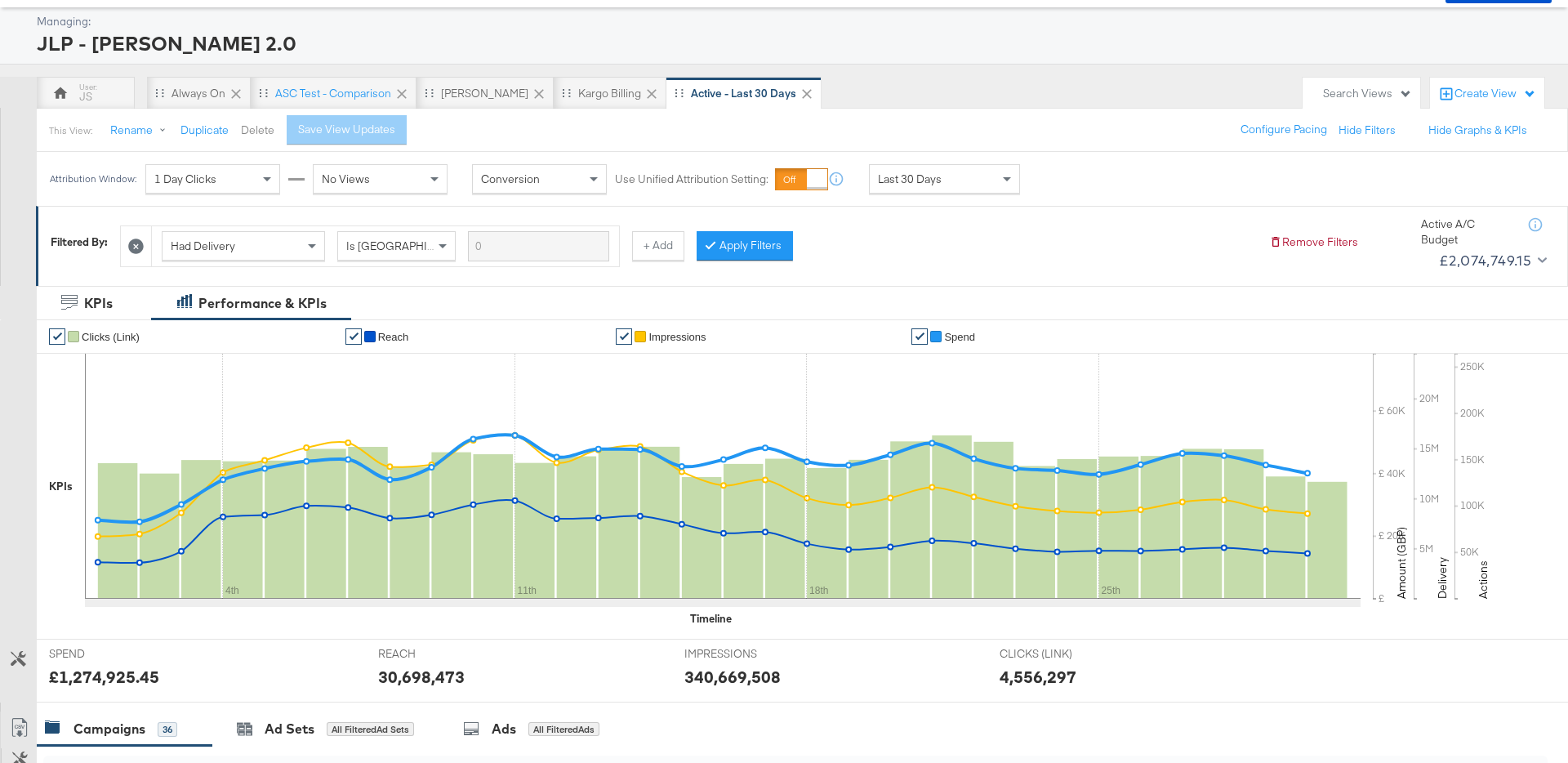
click at [253, 130] on button "Delete" at bounding box center [258, 130] width 34 height 15
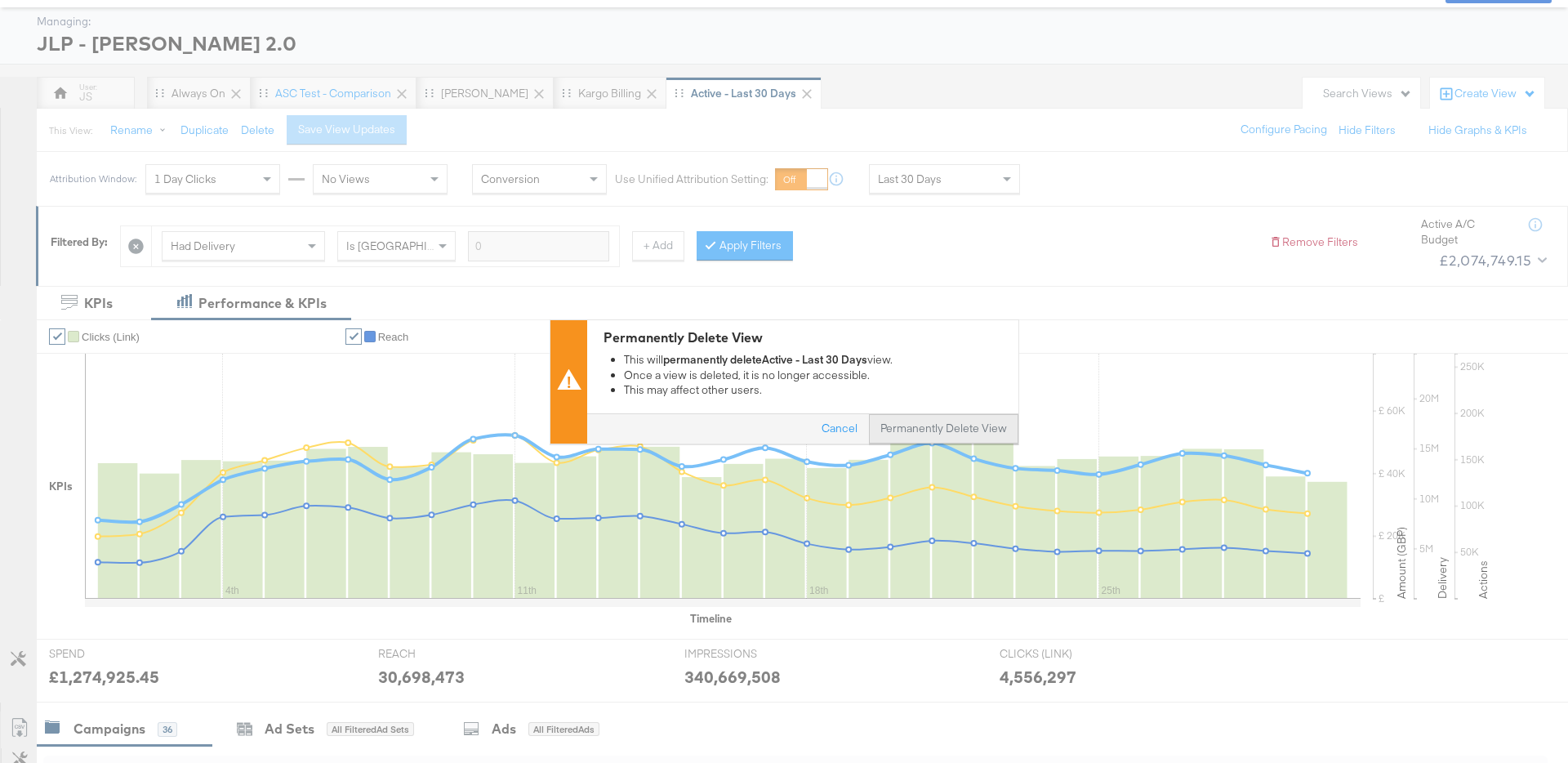
click at [951, 428] on button "Permanently Delete View" at bounding box center [943, 428] width 150 height 29
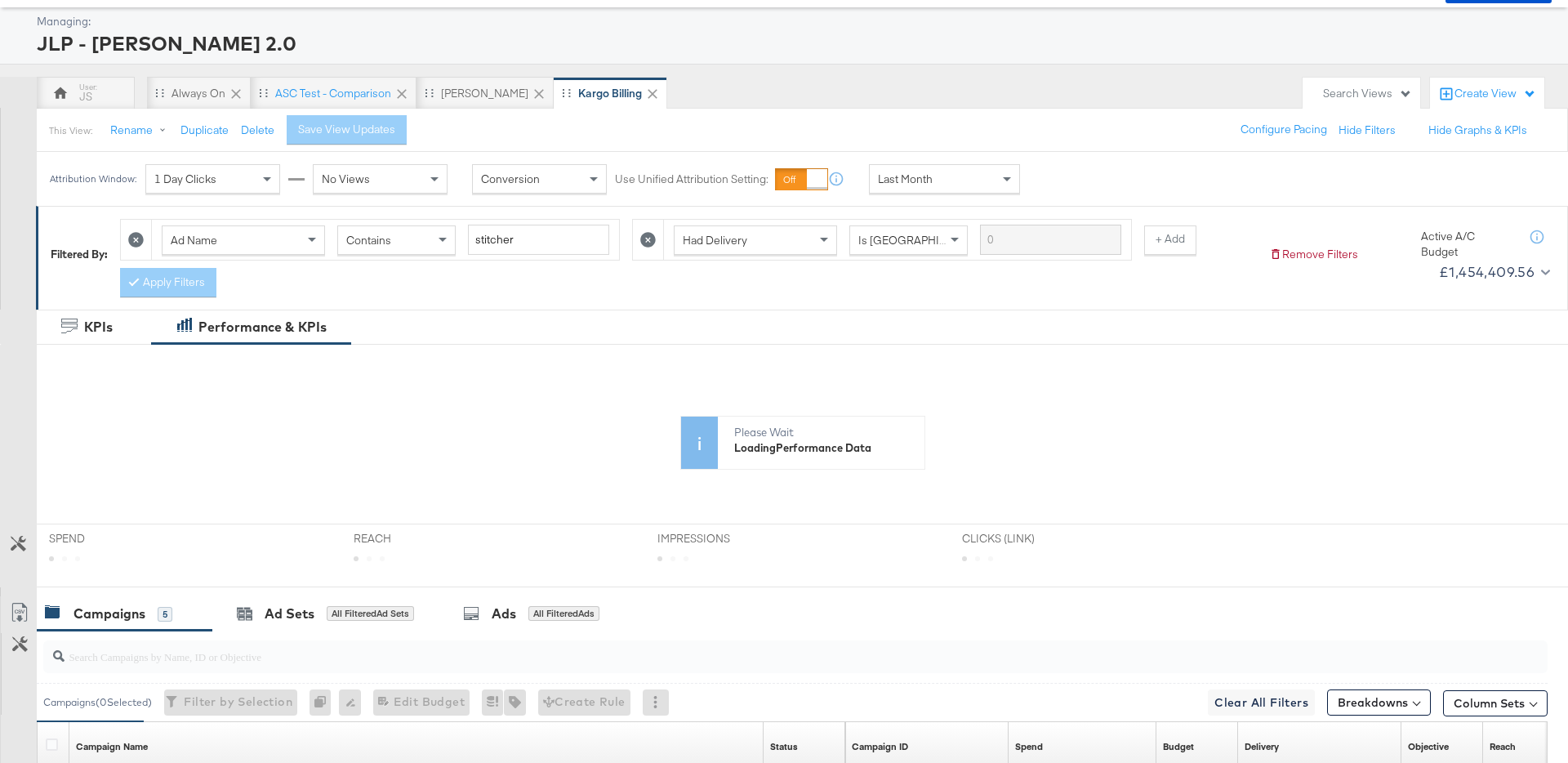
click at [756, 94] on div "JS Always On ASC Test - comparison JC - BAU Kargo Billing" at bounding box center [665, 93] width 1258 height 33
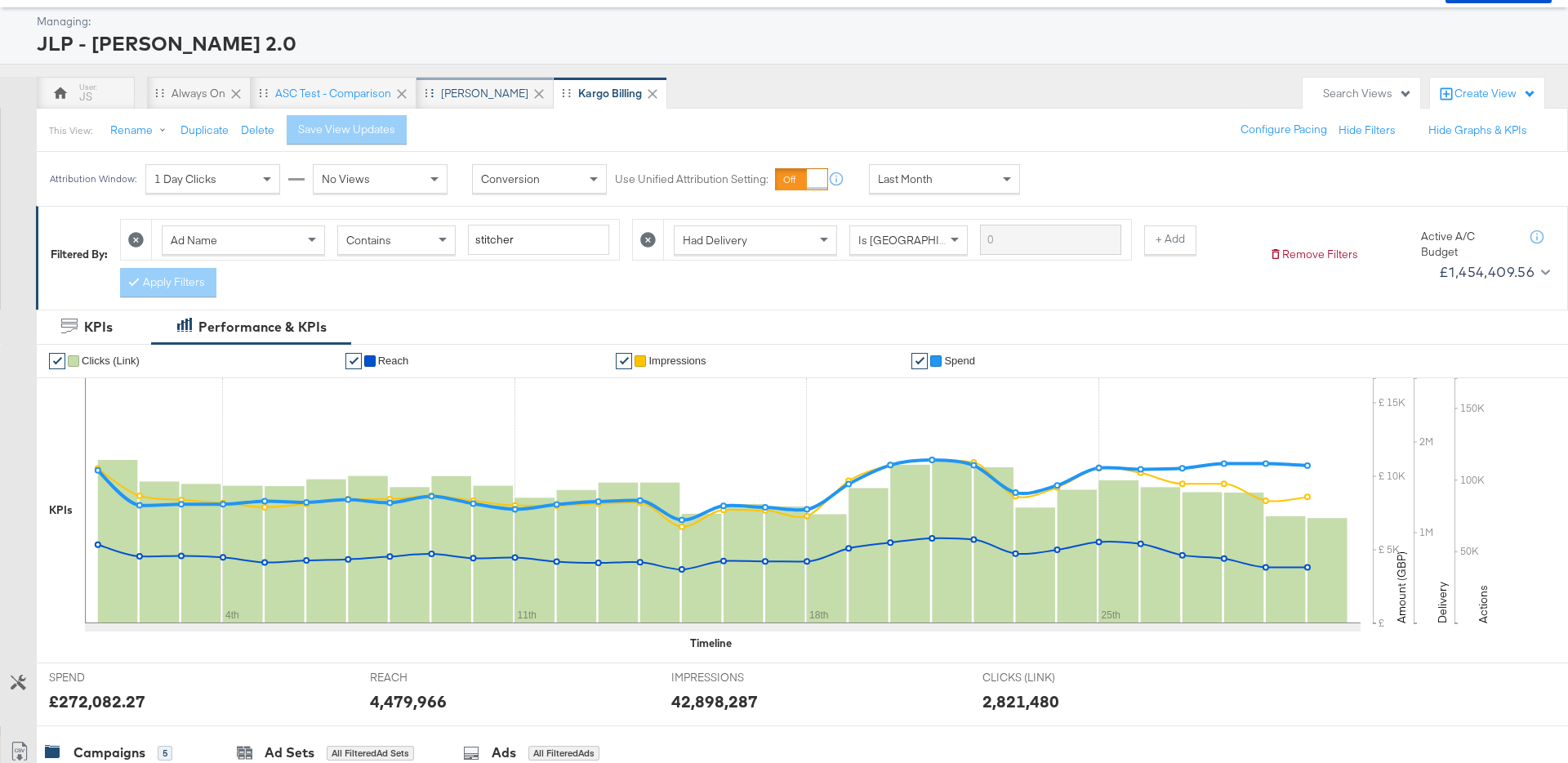
click at [445, 92] on div "[PERSON_NAME]" at bounding box center [484, 93] width 87 height 15
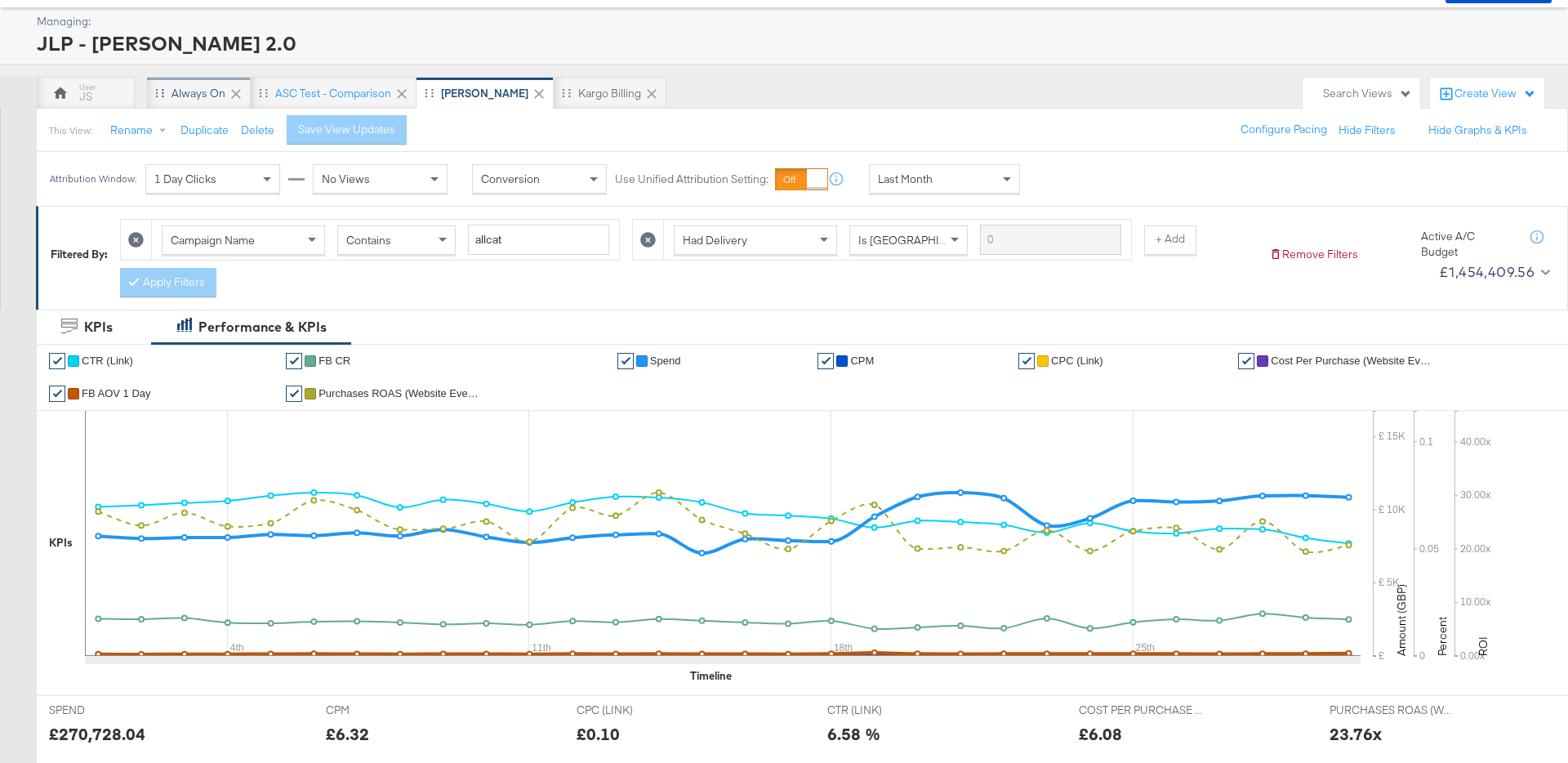
click at [212, 96] on div "Always On" at bounding box center [198, 93] width 54 height 15
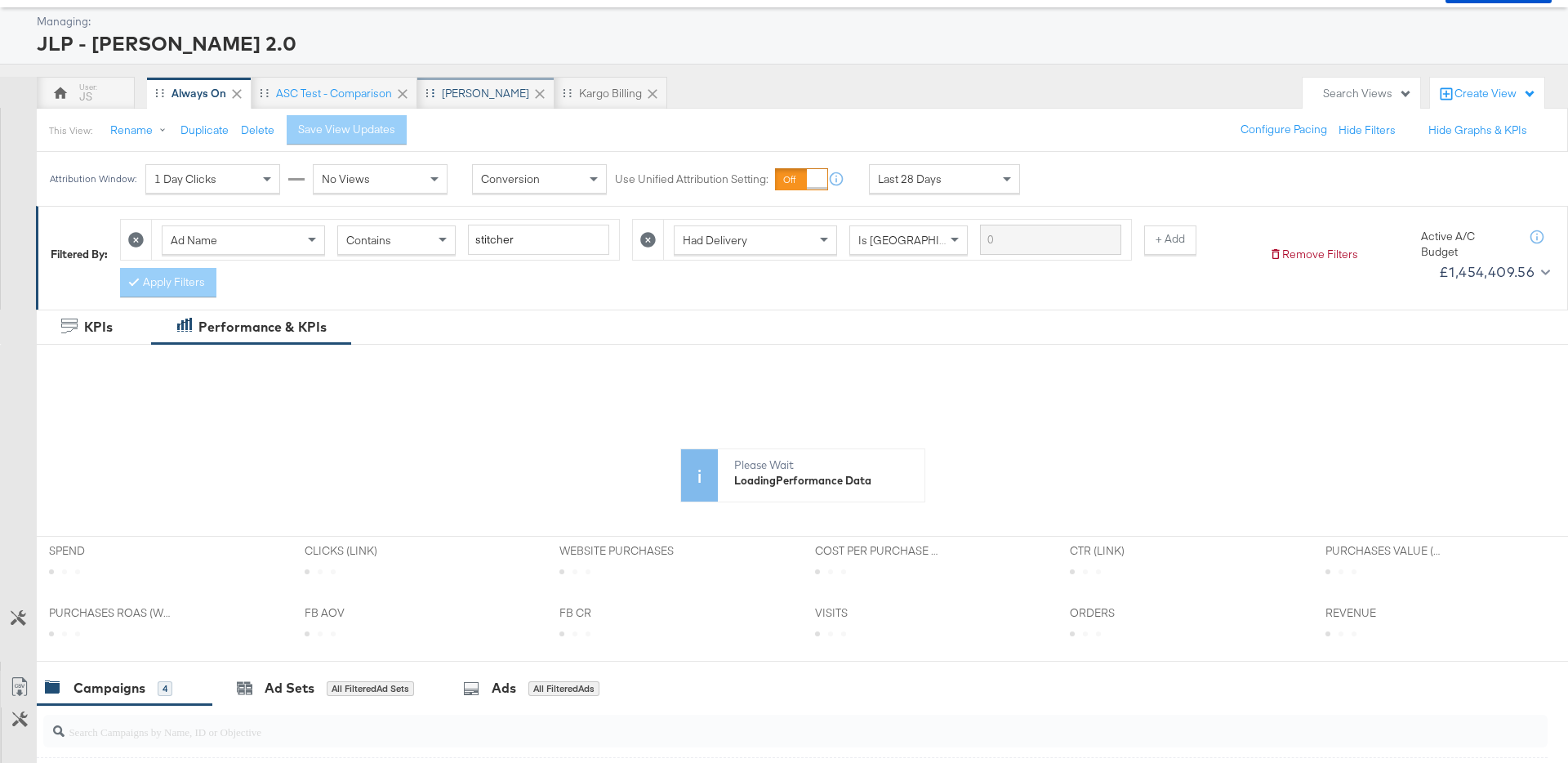
click at [484, 90] on div "[PERSON_NAME]" at bounding box center [485, 93] width 87 height 15
click at [262, 126] on button "Delete" at bounding box center [258, 130] width 34 height 15
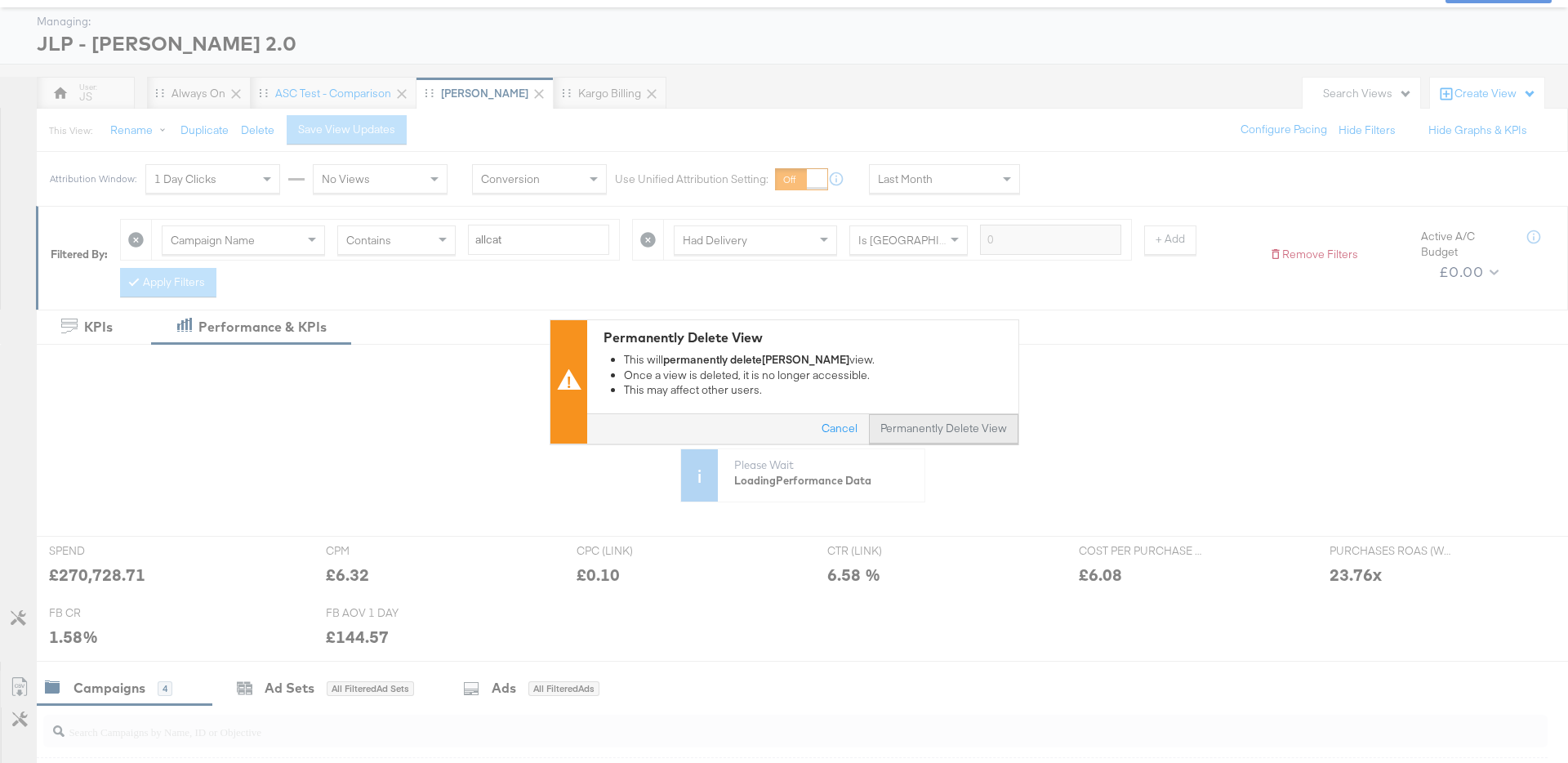
click at [956, 421] on button "Permanently Delete View" at bounding box center [943, 428] width 150 height 29
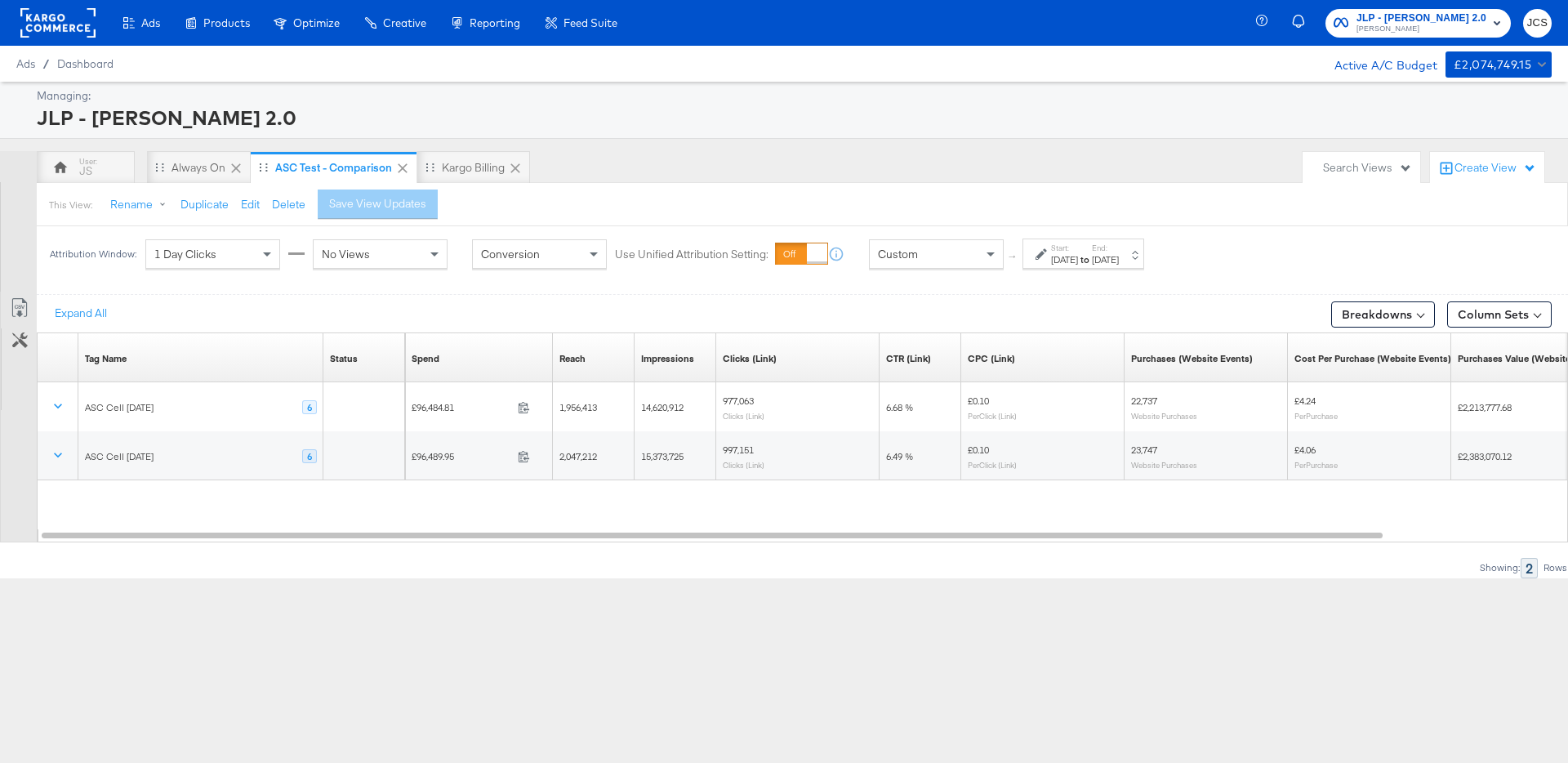
click at [1348, 165] on div "Search Views" at bounding box center [1367, 167] width 89 height 15
click at [1259, 299] on button "JS" at bounding box center [1324, 301] width 179 height 20
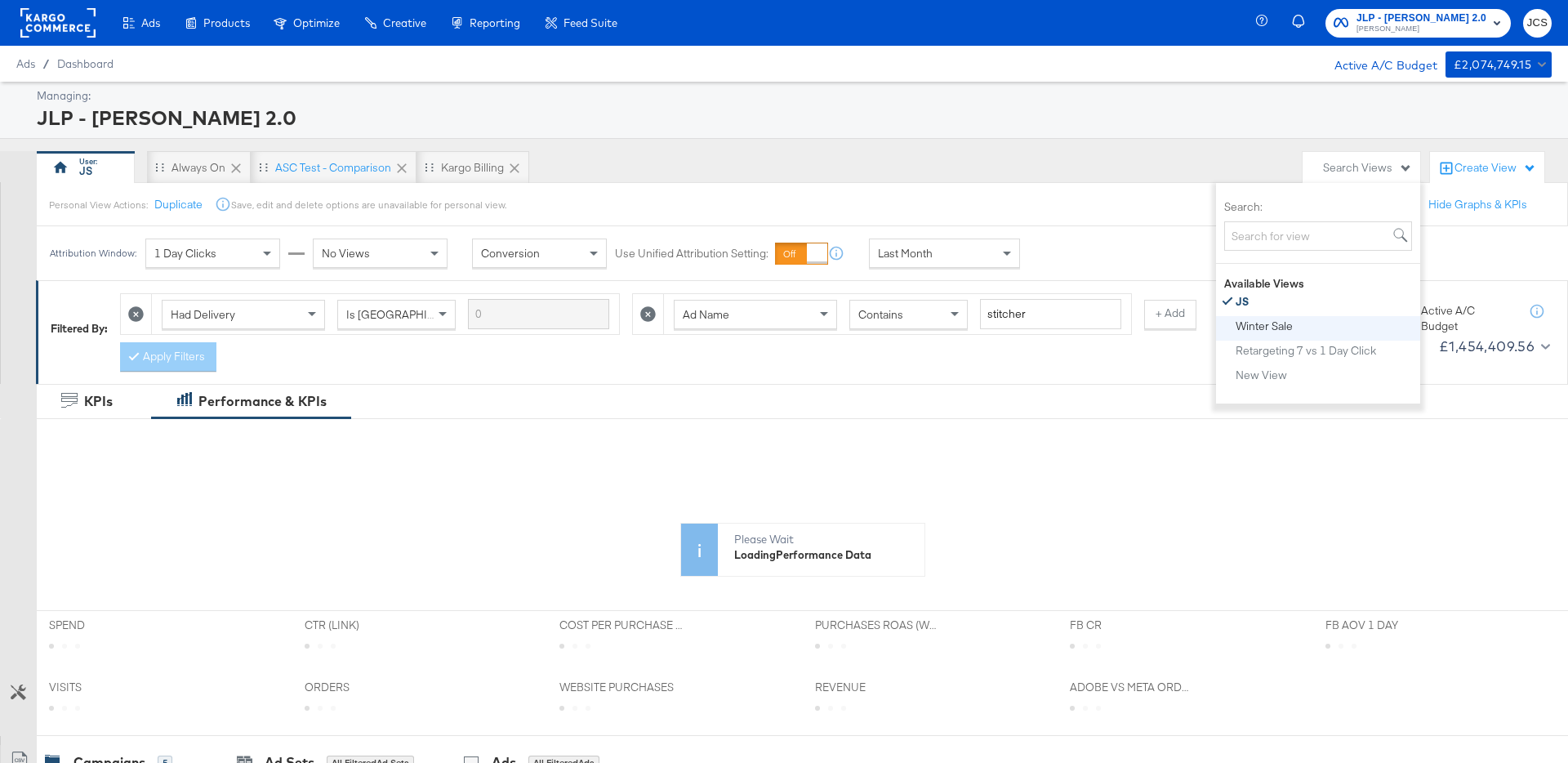
click at [1280, 329] on div "Winter Sale" at bounding box center [1264, 326] width 57 height 11
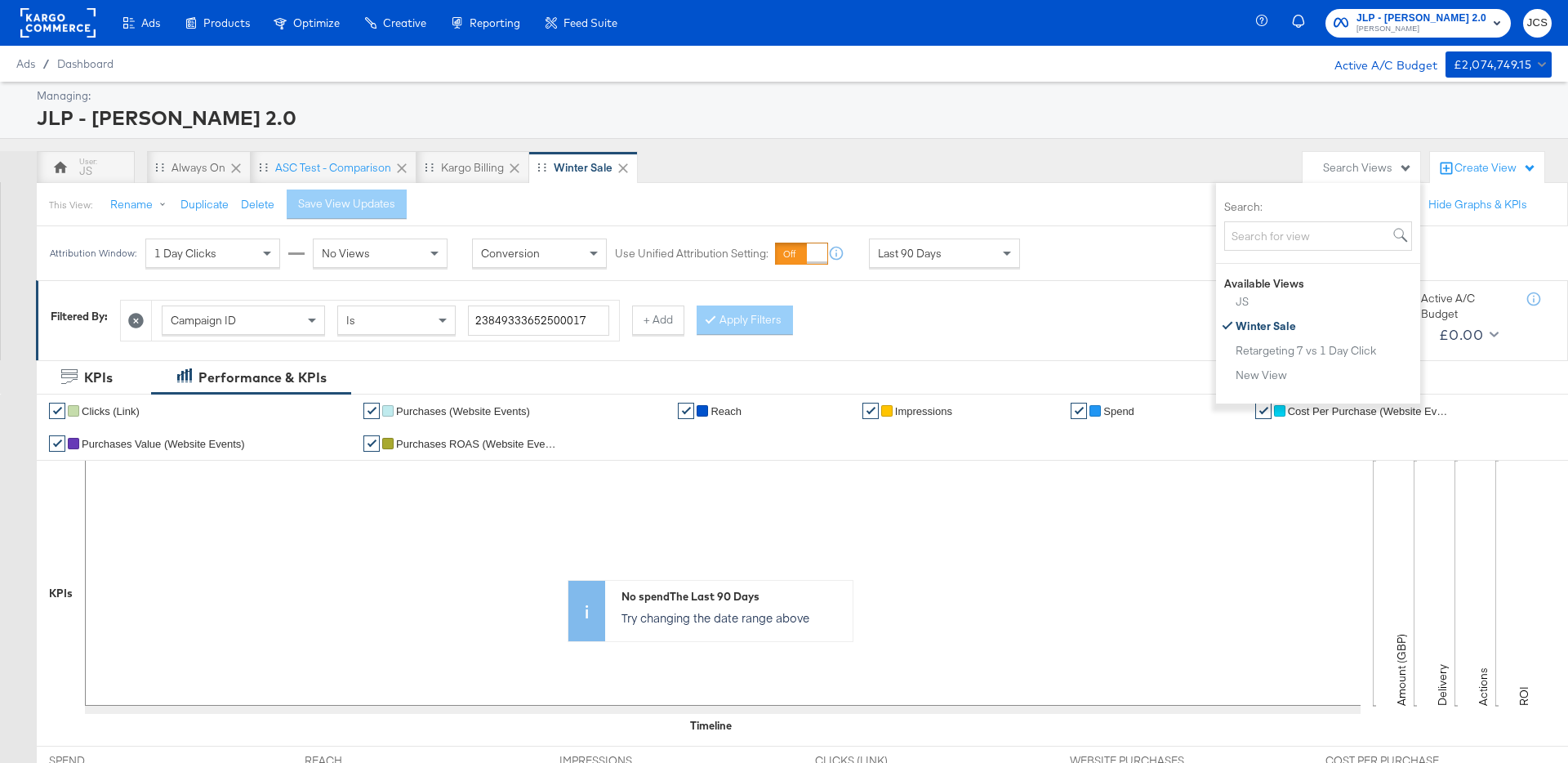
click at [962, 176] on div "JS Always On ASC Test - comparison Kargo Billing Winter Sale" at bounding box center [665, 167] width 1258 height 33
click at [955, 205] on div "This View: Rename Duplicate Delete Save View Updates Configure Pacing Hide Filt…" at bounding box center [801, 204] width 1532 height 44
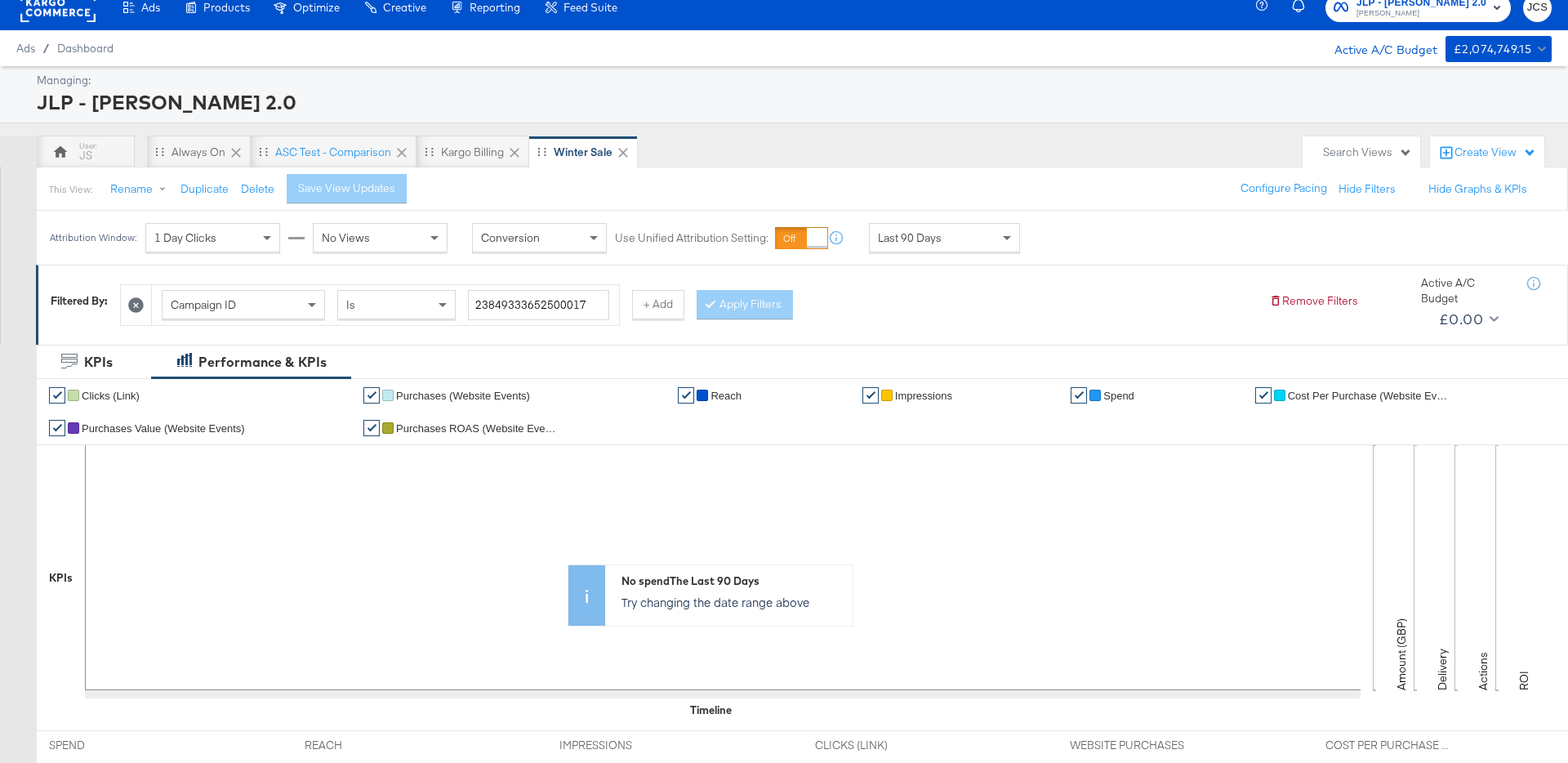
scroll to position [135, 0]
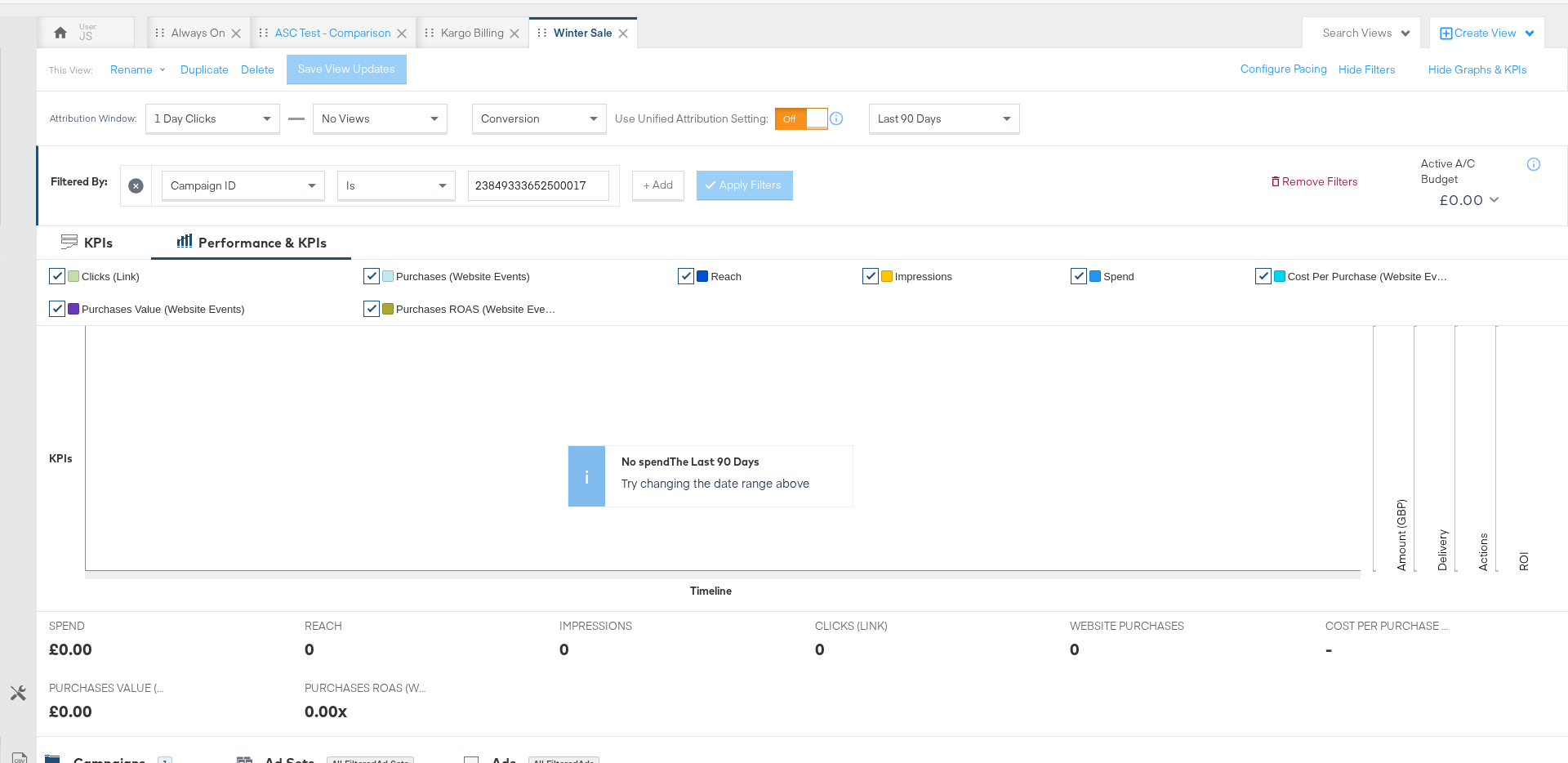
click at [923, 116] on span "Last 90 Days" at bounding box center [910, 119] width 64 height 15
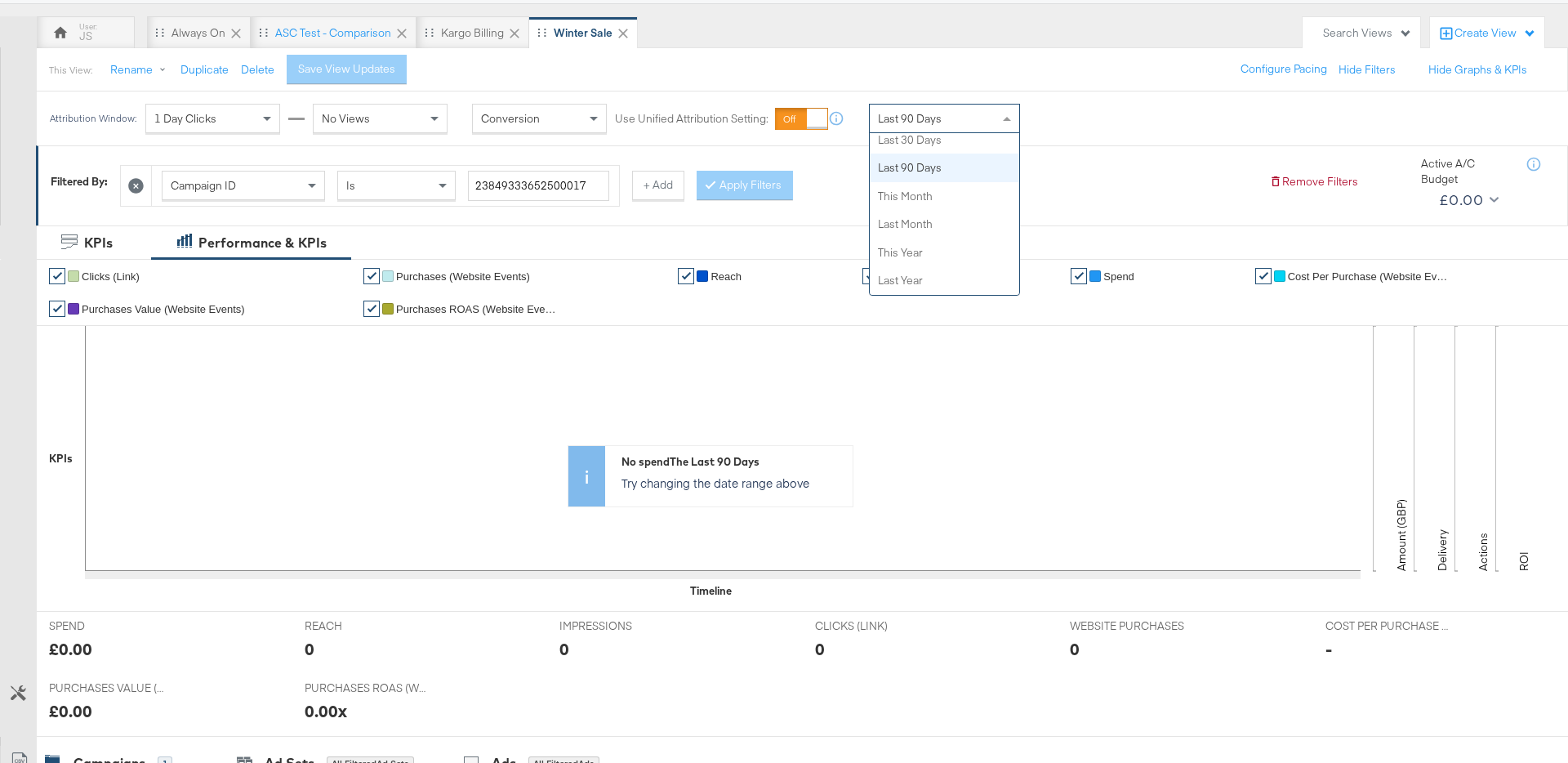
scroll to position [0, 0]
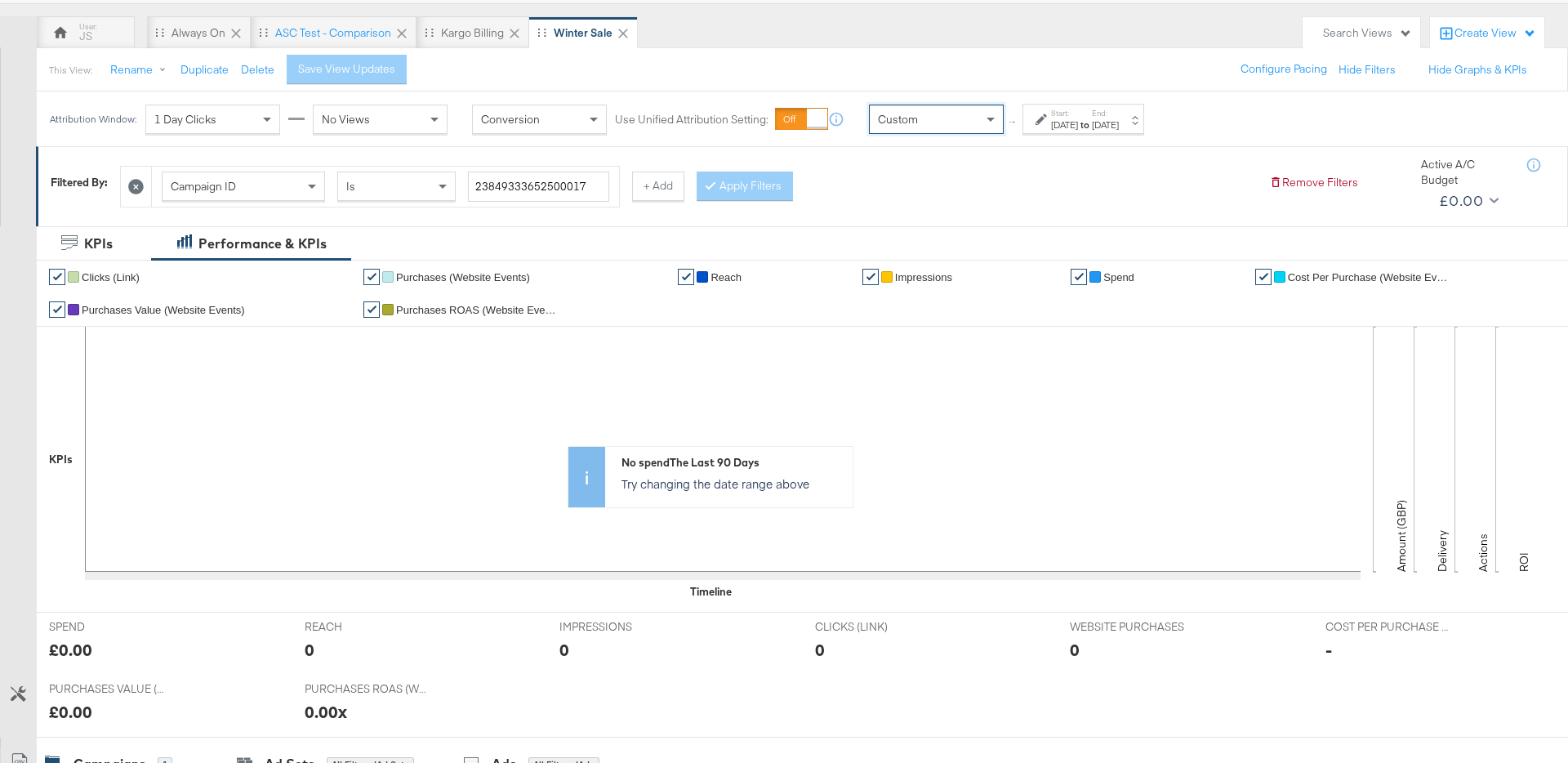
click at [1078, 119] on div "Oct 1st 2025" at bounding box center [1064, 125] width 27 height 13
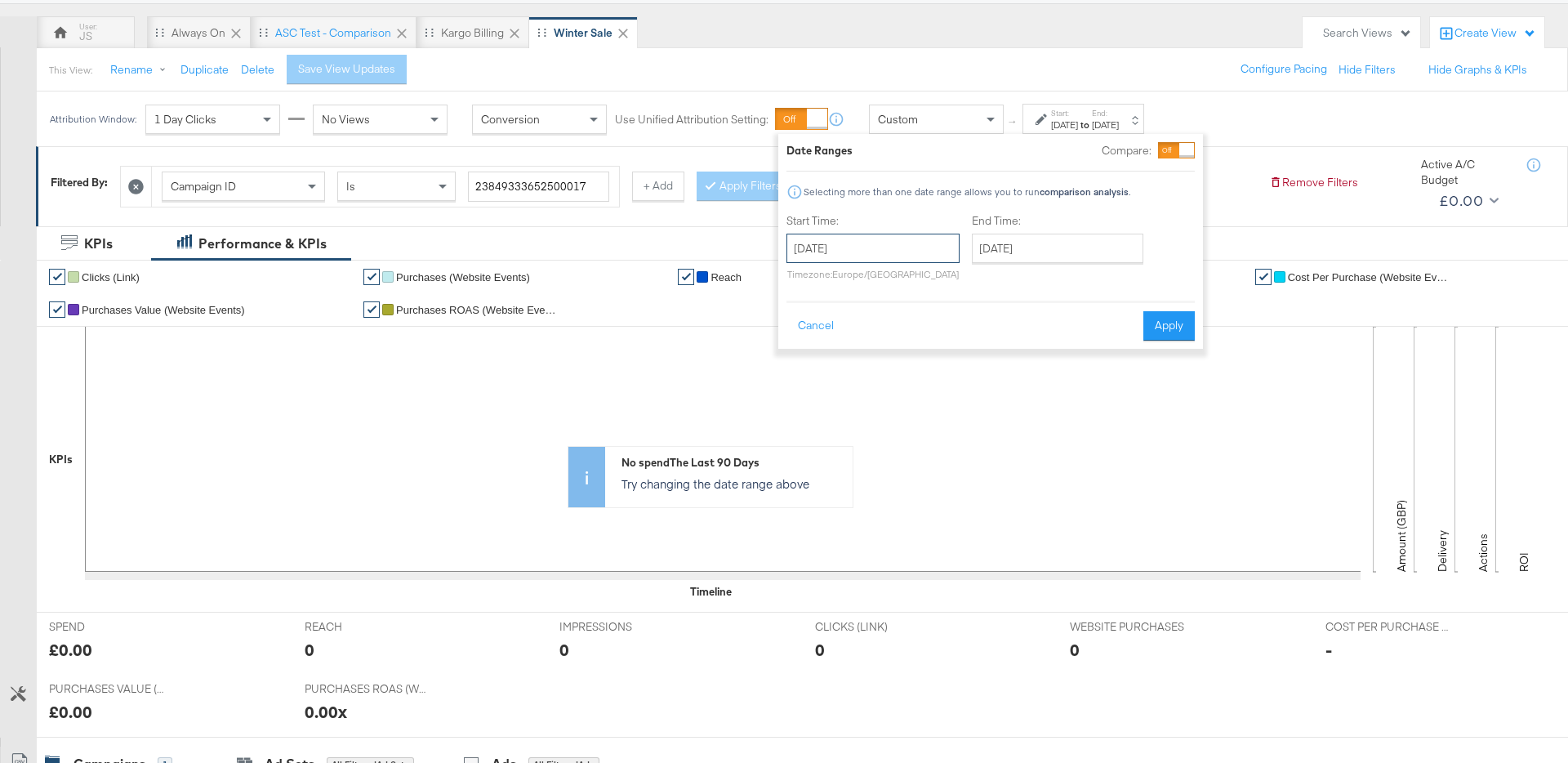
click at [889, 245] on input "October 1st 2025" at bounding box center [873, 247] width 173 height 29
click at [799, 275] on span "‹" at bounding box center [804, 282] width 25 height 24
click at [799, 276] on span "‹" at bounding box center [804, 282] width 25 height 24
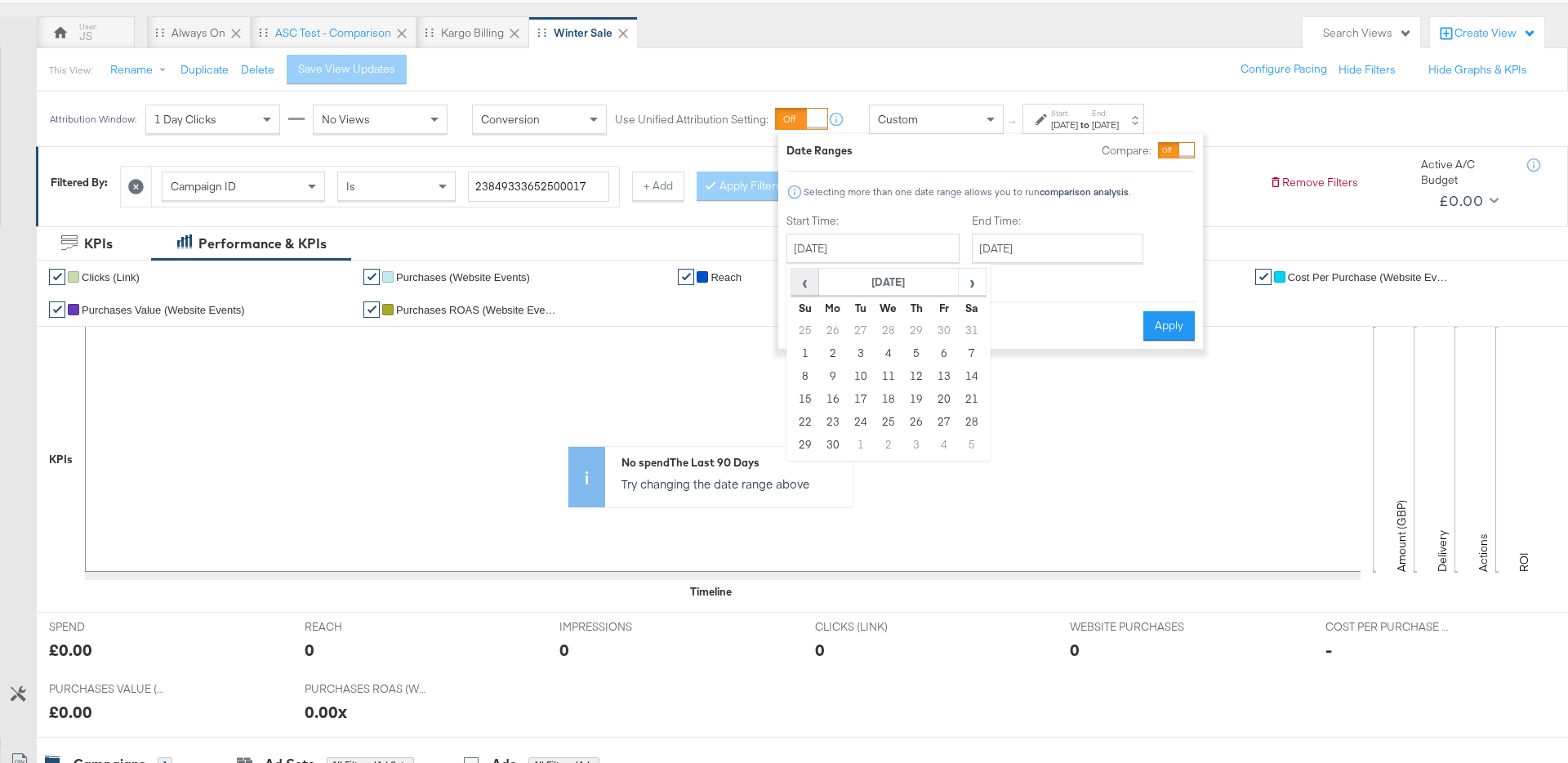
click at [799, 276] on span "‹" at bounding box center [804, 282] width 25 height 24
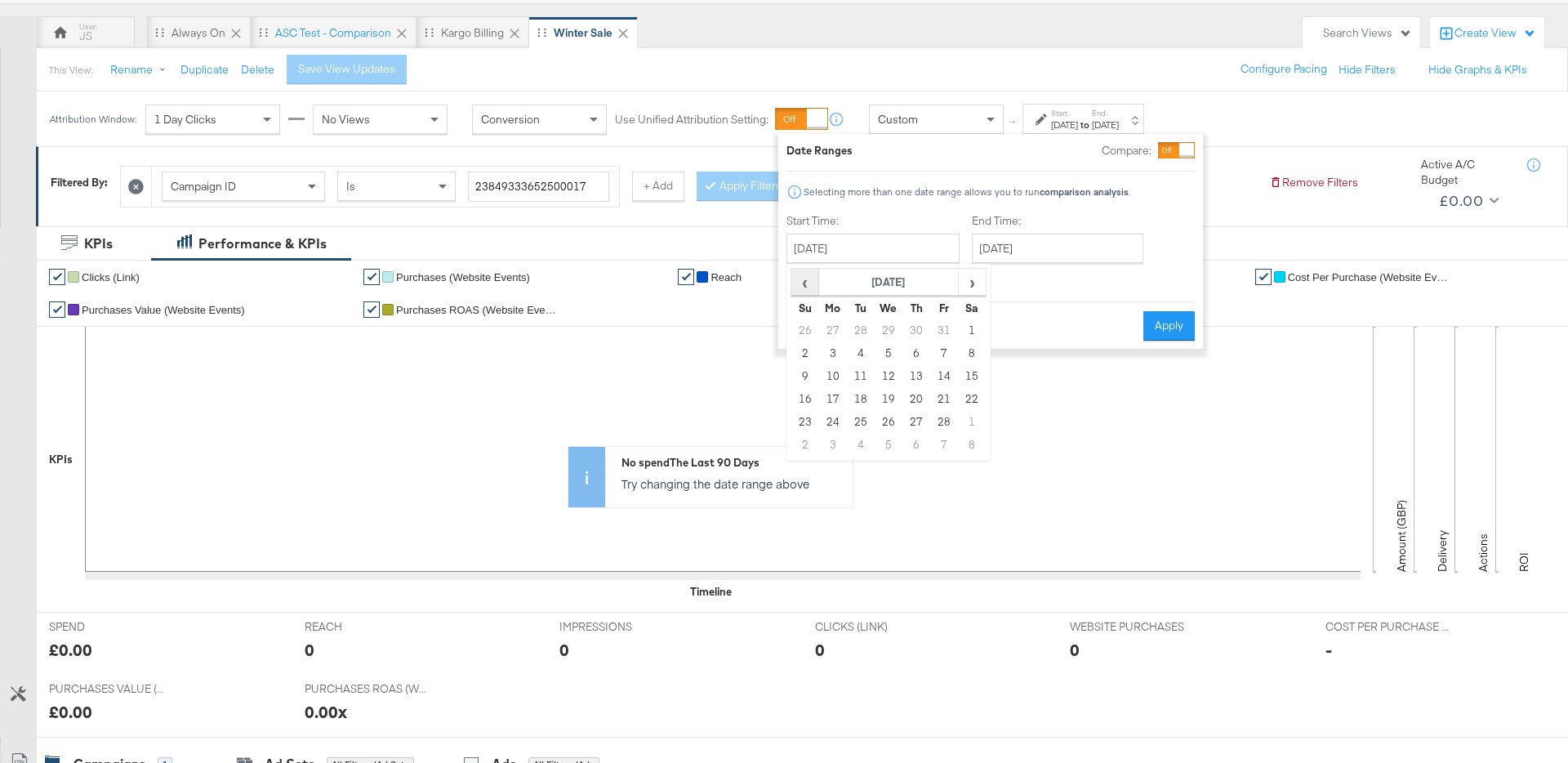
click at [799, 276] on span "‹" at bounding box center [804, 282] width 25 height 24
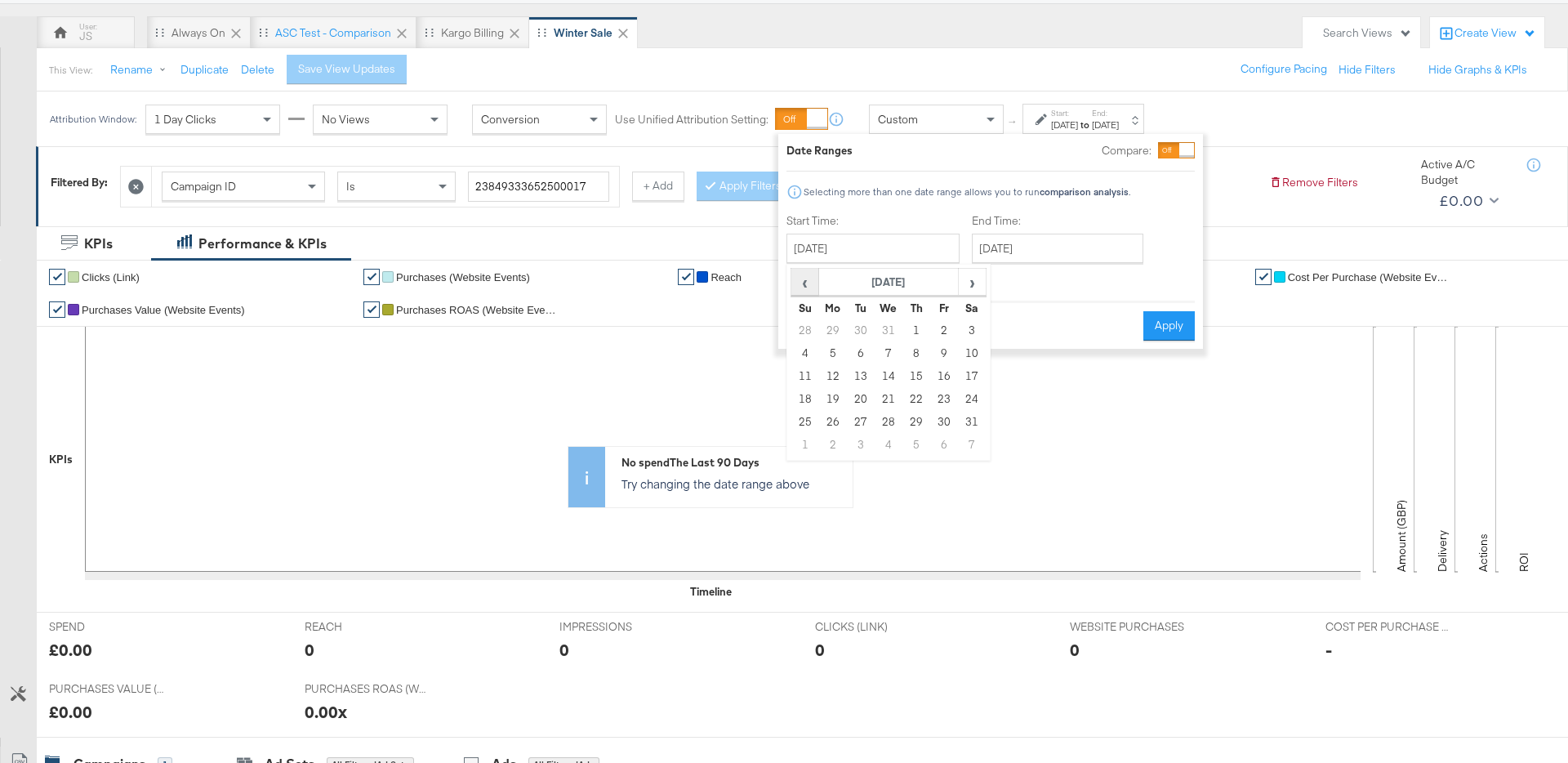
click at [799, 276] on span "‹" at bounding box center [804, 282] width 25 height 24
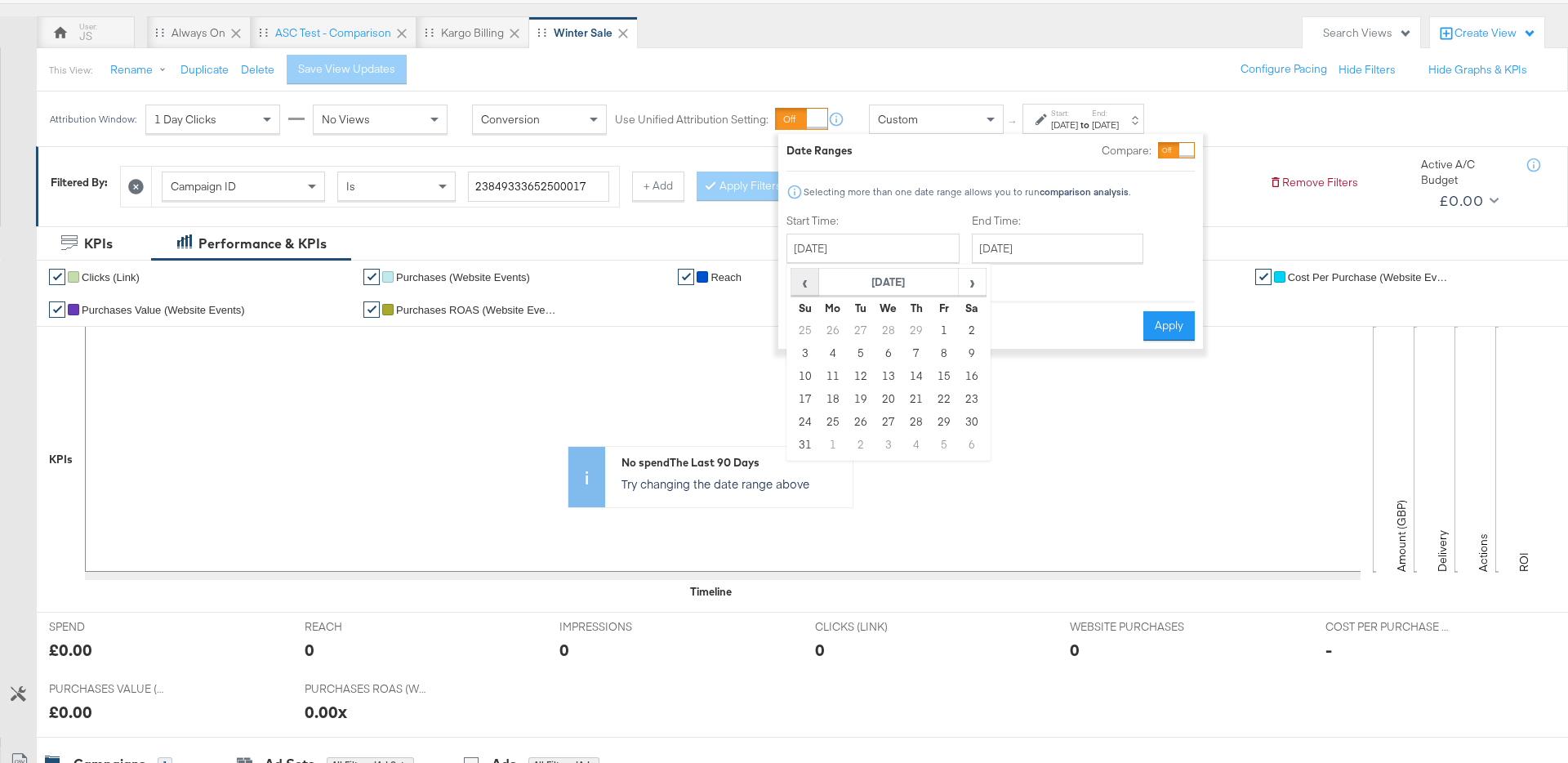
click at [799, 276] on span "‹" at bounding box center [804, 282] width 25 height 24
click at [844, 277] on th "November 2023" at bounding box center [889, 283] width 139 height 28
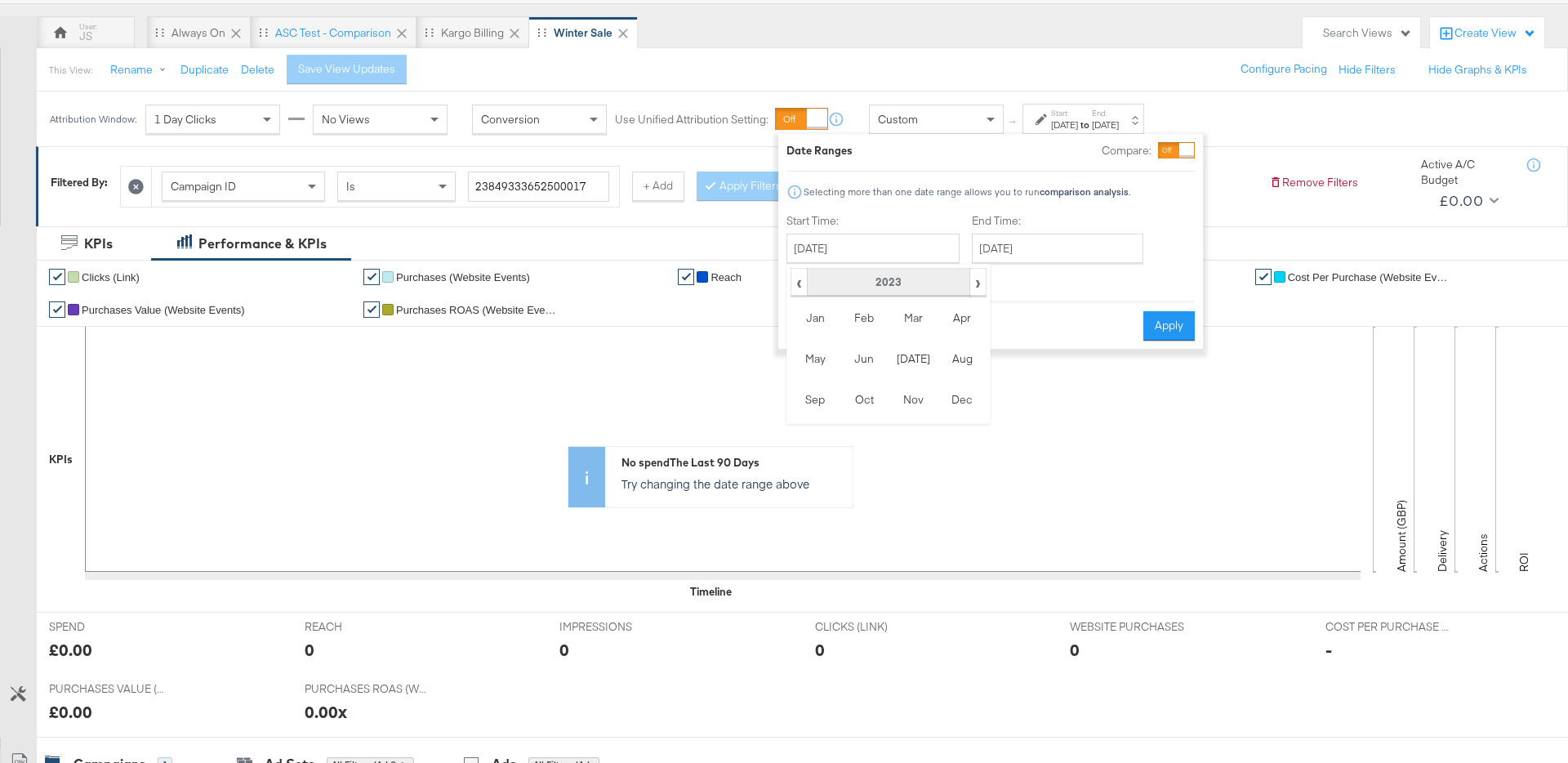
click at [857, 287] on th "2023" at bounding box center [888, 283] width 163 height 28
click at [920, 316] on td "2021" at bounding box center [913, 317] width 49 height 40
click at [949, 396] on td "Dec" at bounding box center [962, 399] width 49 height 40
click at [802, 418] on td "26" at bounding box center [805, 422] width 28 height 23
type input "December 26th 2021"
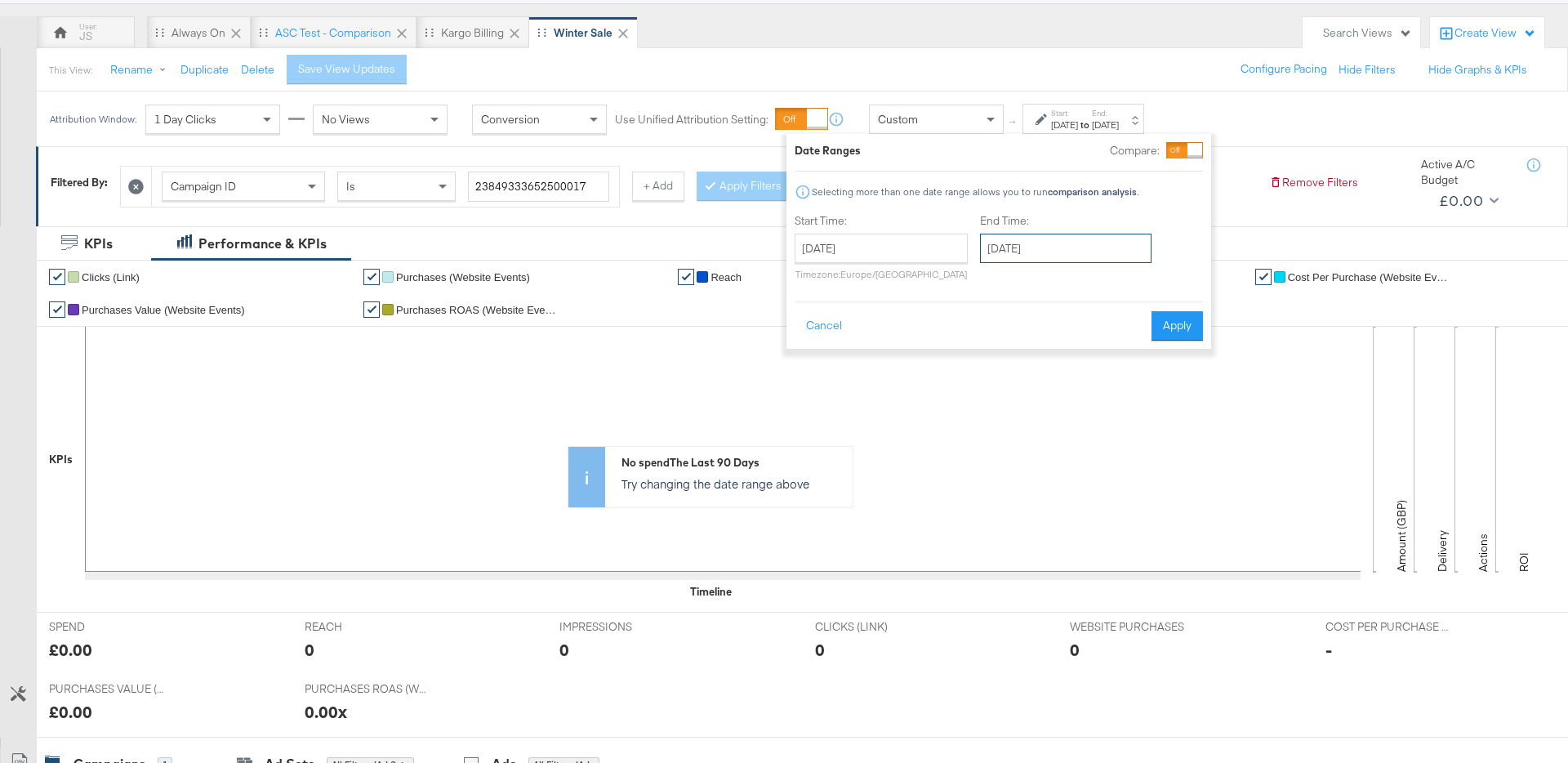
click at [1048, 246] on input "October 1st 2025" at bounding box center [1066, 247] width 171 height 29
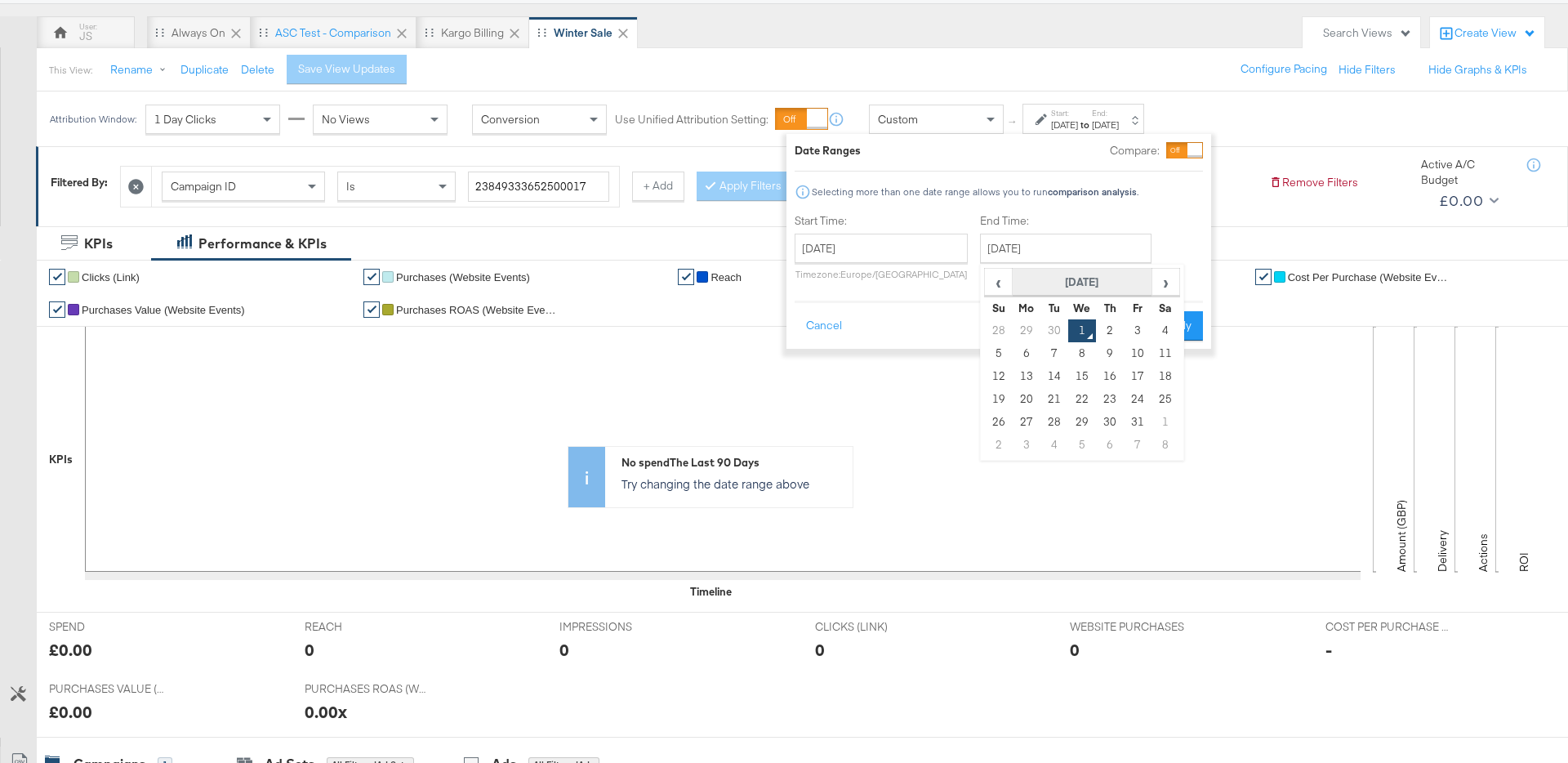
click at [1063, 283] on th "October 2025" at bounding box center [1083, 283] width 139 height 28
click at [1064, 280] on th "2025" at bounding box center [1082, 283] width 163 height 28
click at [1149, 313] on td "2022" at bounding box center [1155, 317] width 49 height 40
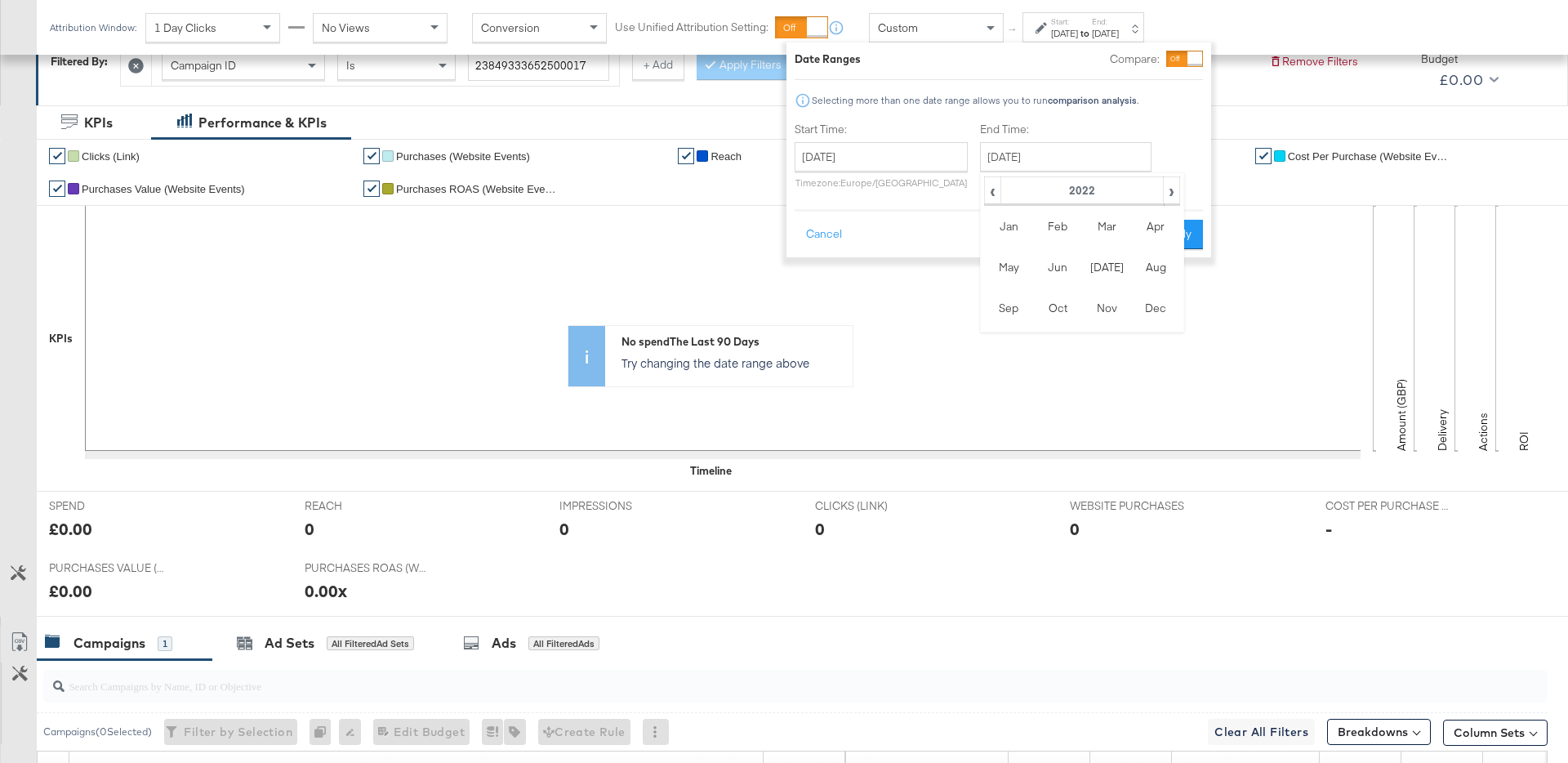
scroll to position [246, 0]
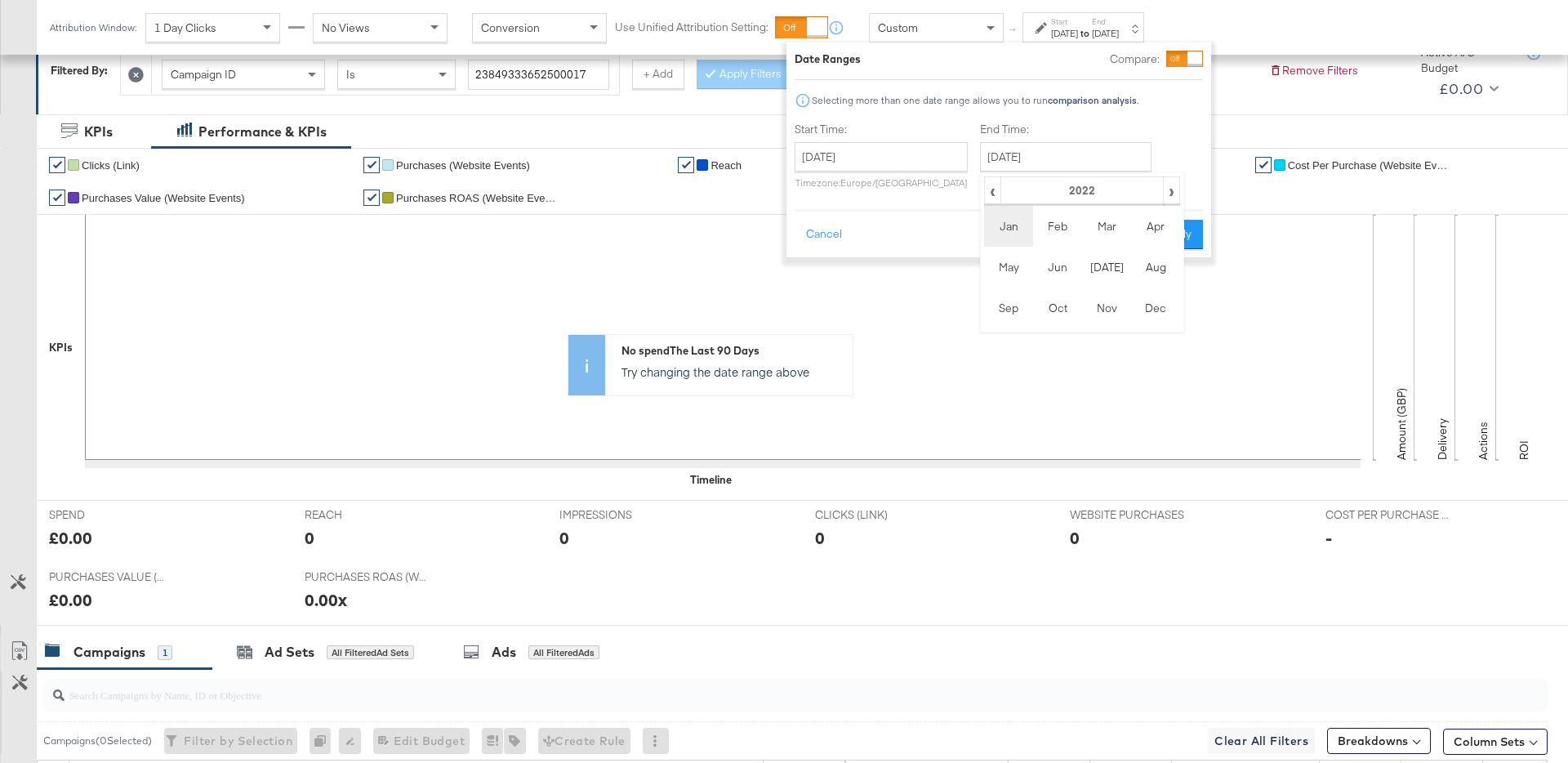
click at [1010, 232] on td "Jan" at bounding box center [1008, 226] width 49 height 40
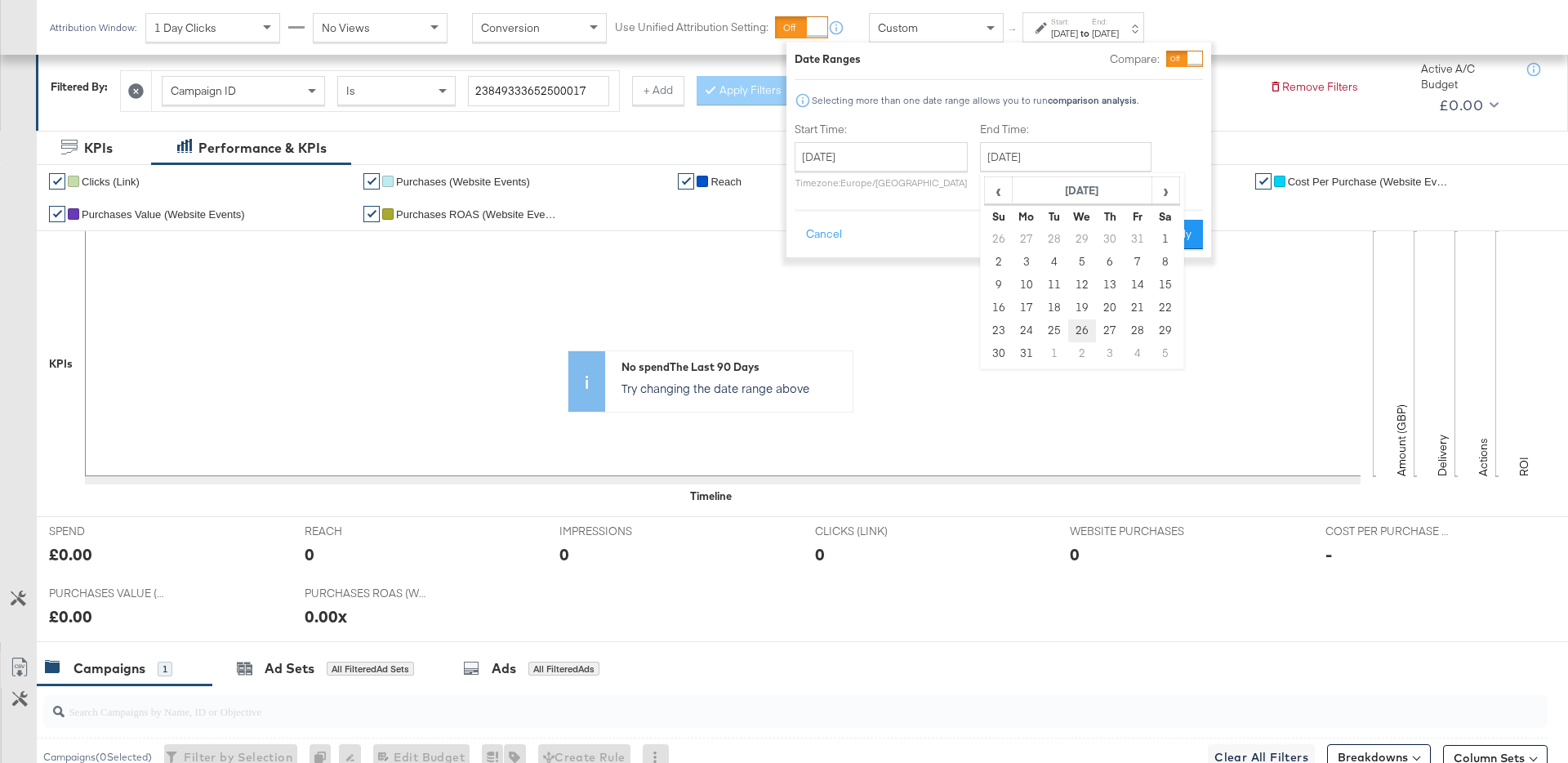
scroll to position [227, 0]
click at [1018, 327] on td "24" at bounding box center [1027, 330] width 28 height 23
type input "January 24th 2022"
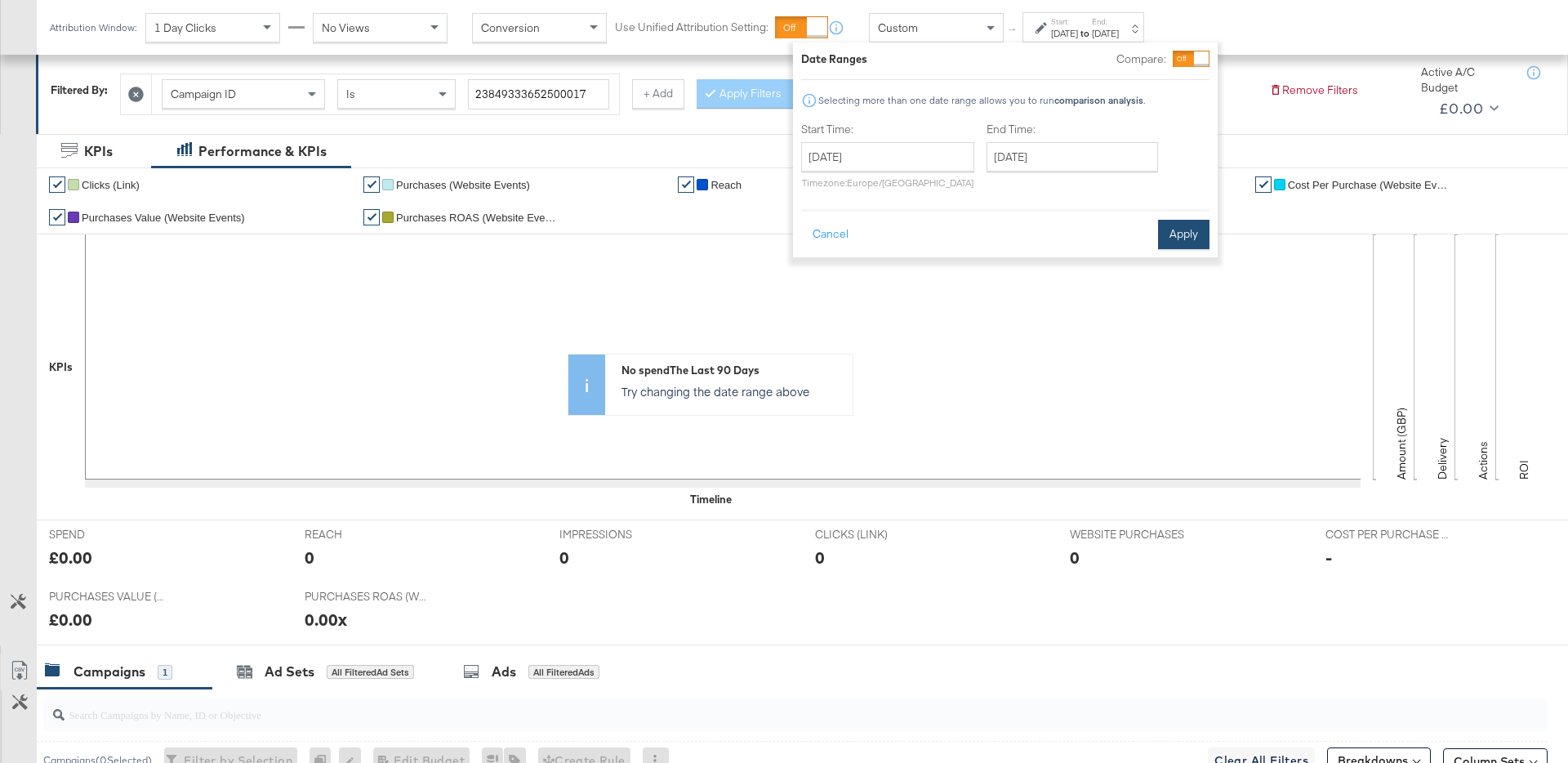
click at [1189, 234] on button "Apply" at bounding box center [1183, 234] width 52 height 29
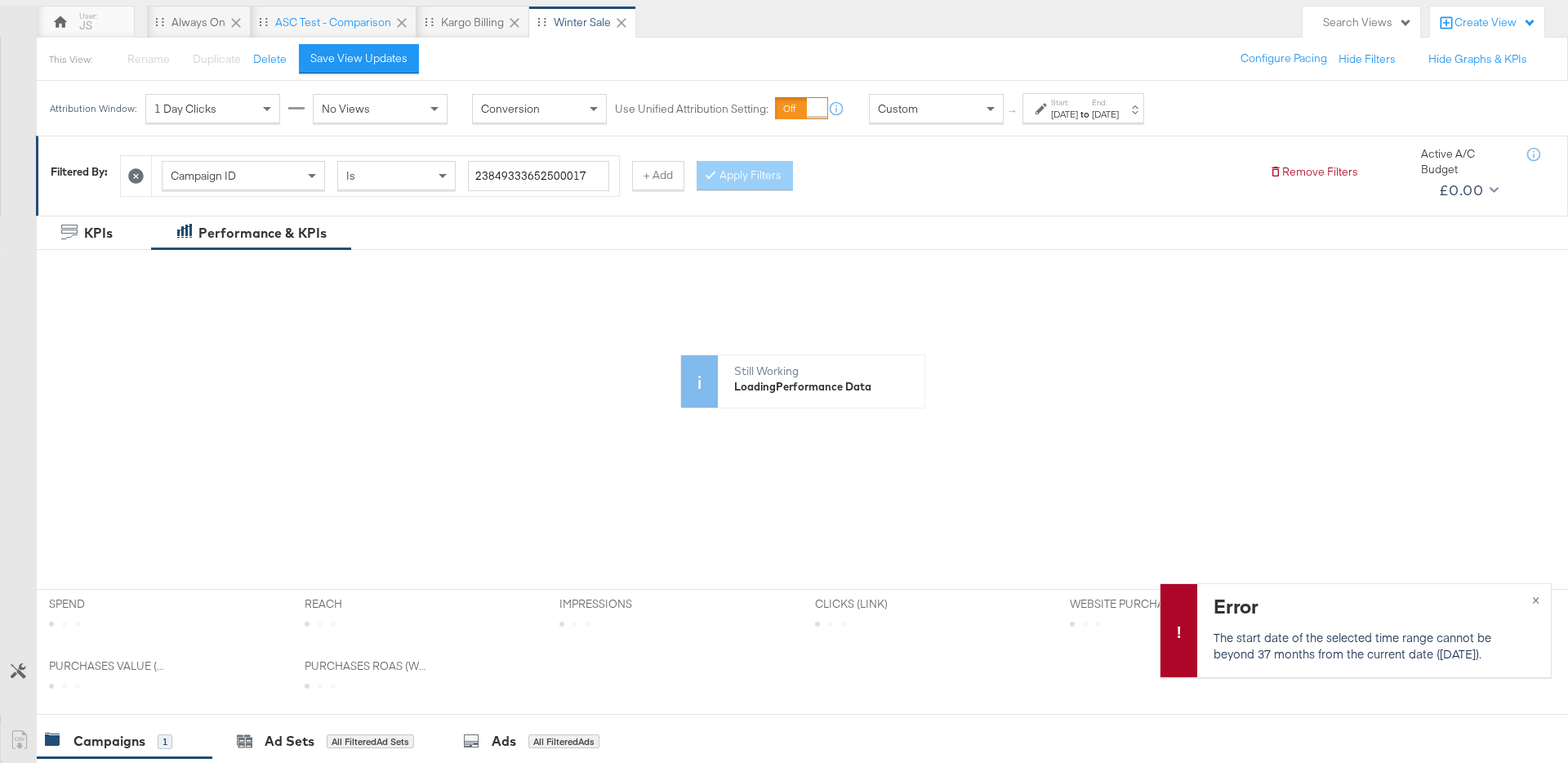
scroll to position [152, 0]
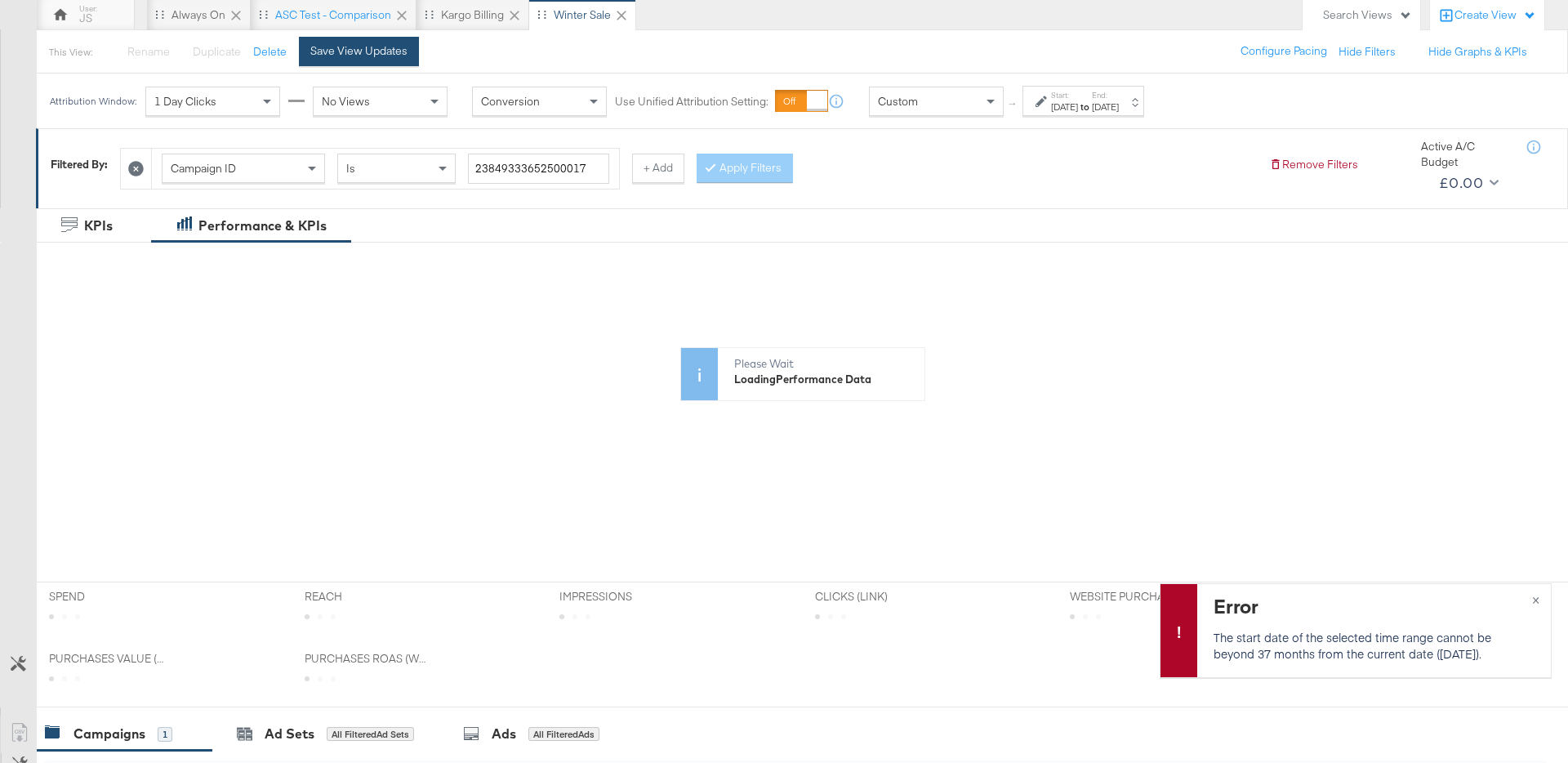
click at [373, 56] on div "Save View Updates" at bounding box center [358, 51] width 97 height 15
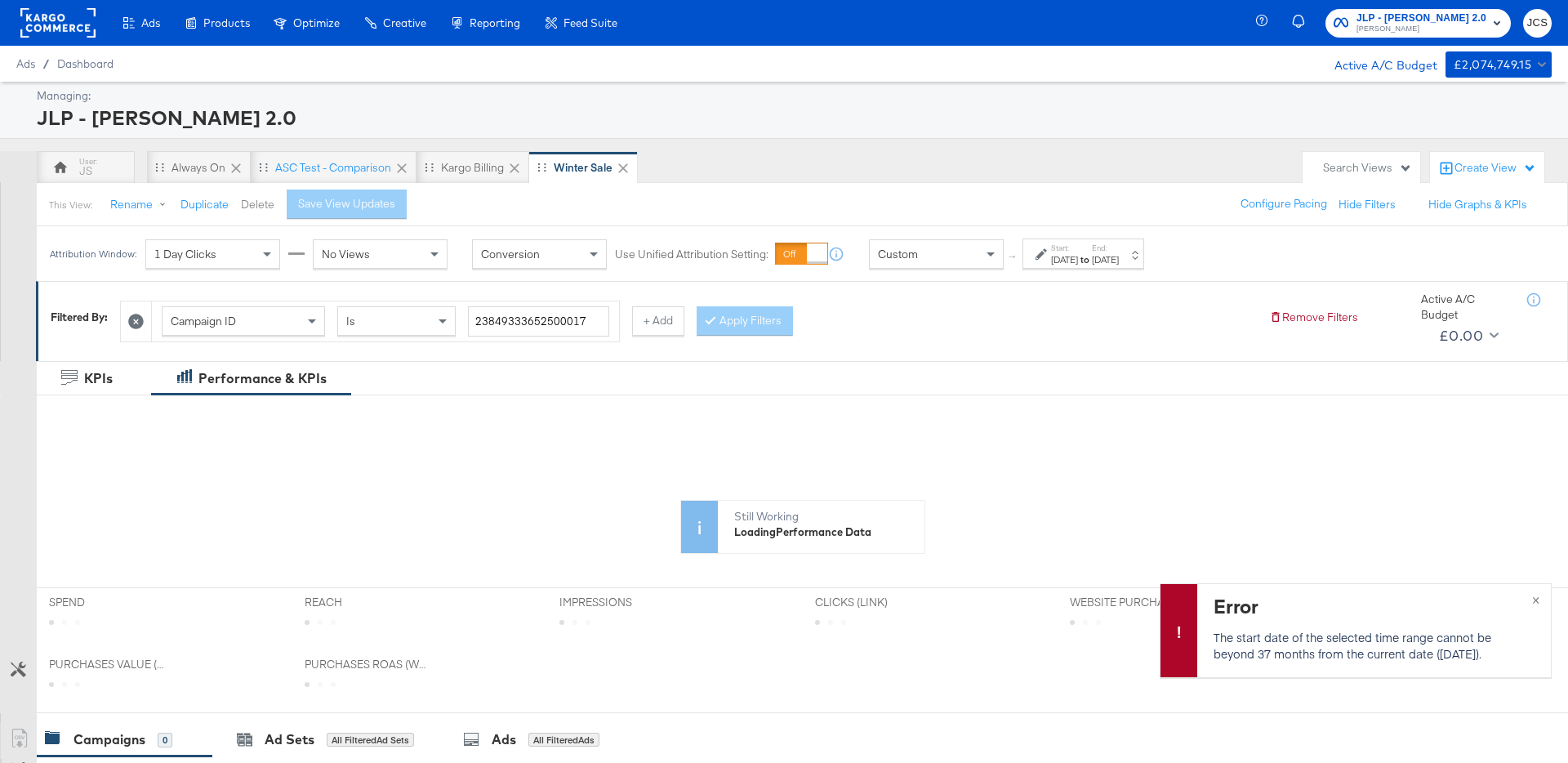
click at [260, 199] on button "Delete" at bounding box center [258, 204] width 34 height 15
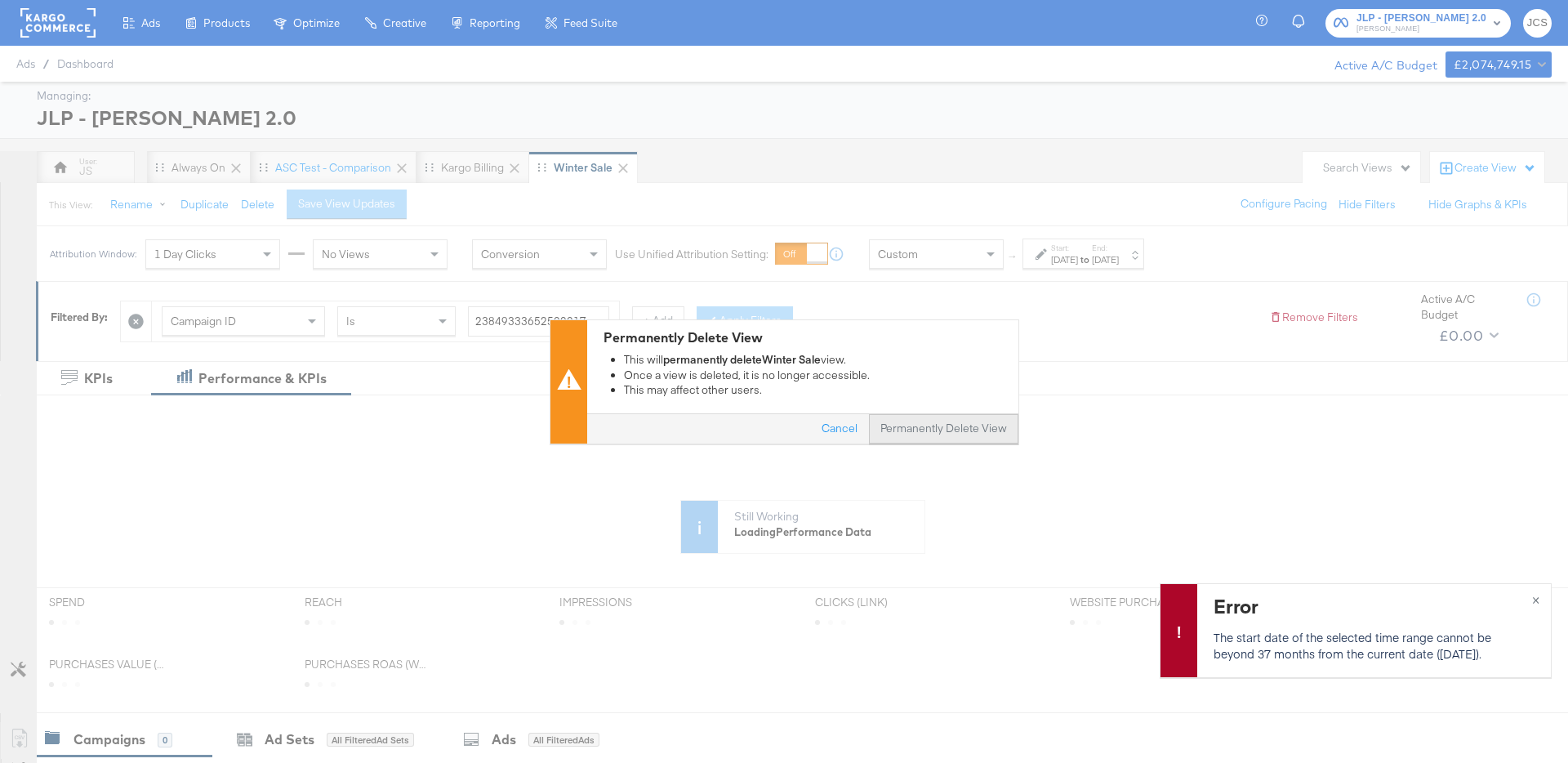
click at [955, 437] on button "Permanently Delete View" at bounding box center [943, 428] width 150 height 29
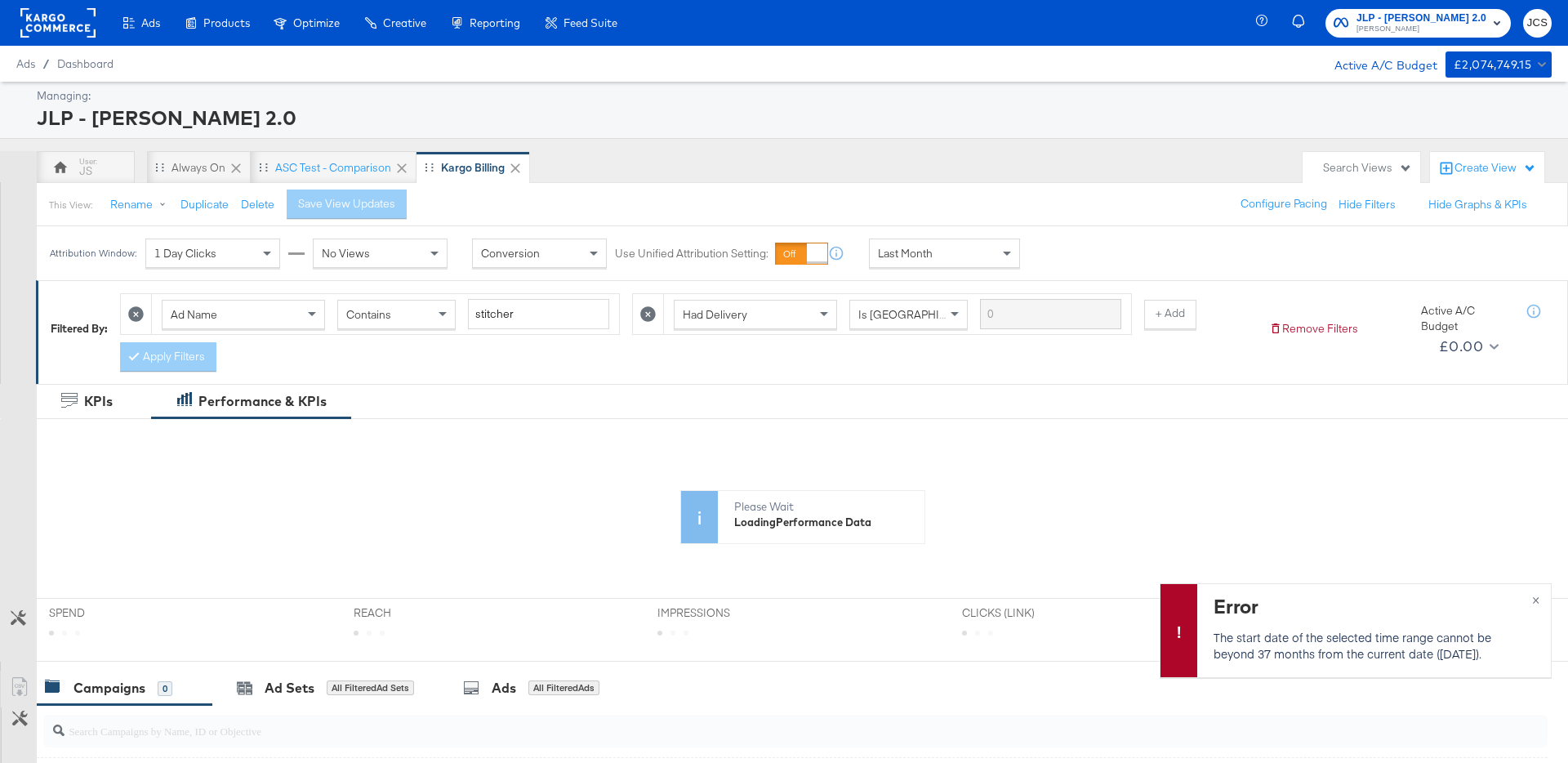
click at [1370, 174] on div "Search Views" at bounding box center [1367, 167] width 89 height 15
click at [1255, 324] on div "Retargeting 7 vs 1 Day Click" at bounding box center [1306, 326] width 140 height 11
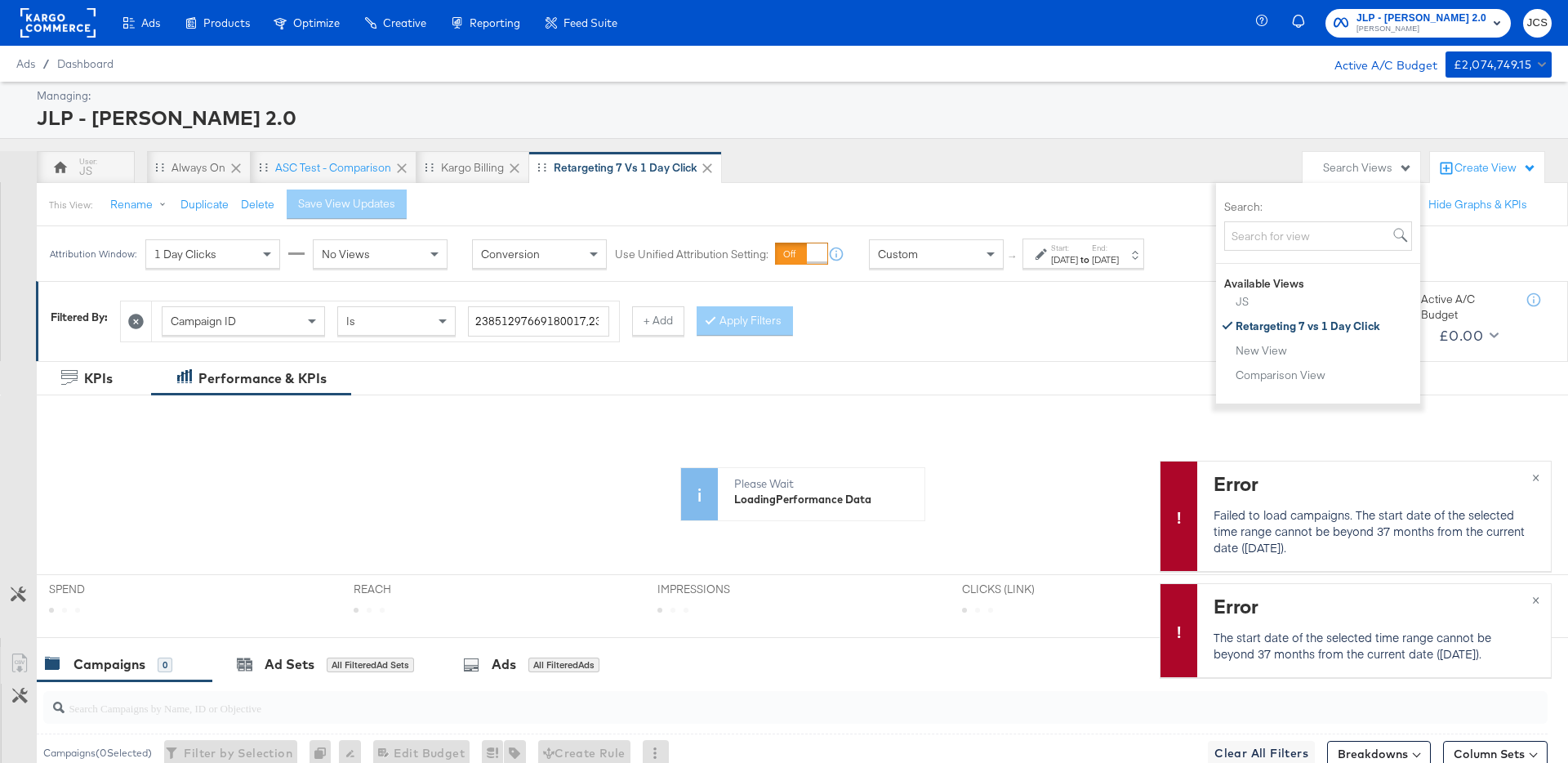
click at [1080, 335] on div "Campaign ID Is 23851297669180017,23851294309640017 + Add Apply Filters" at bounding box center [689, 317] width 1136 height 50
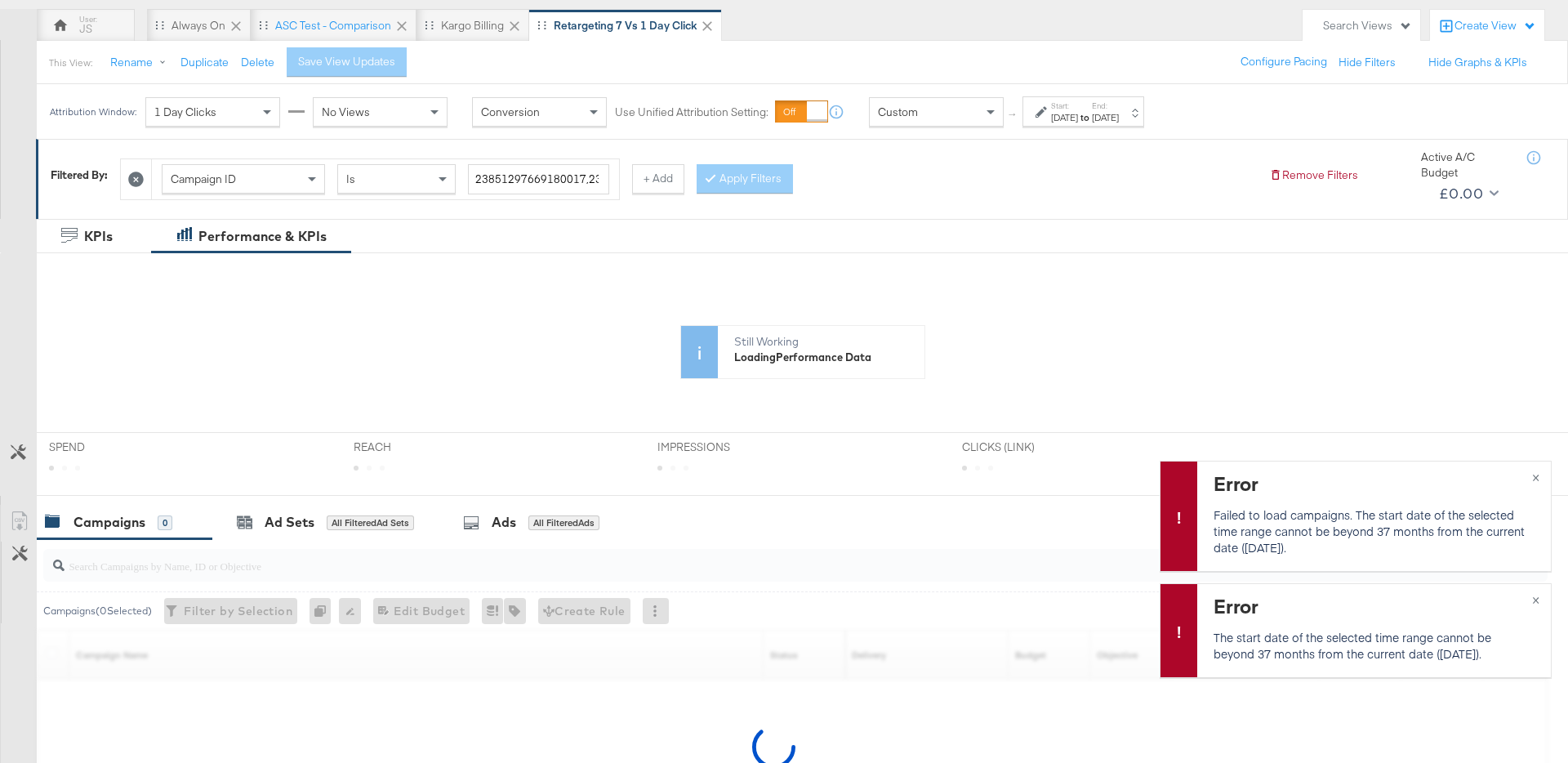
scroll to position [76, 0]
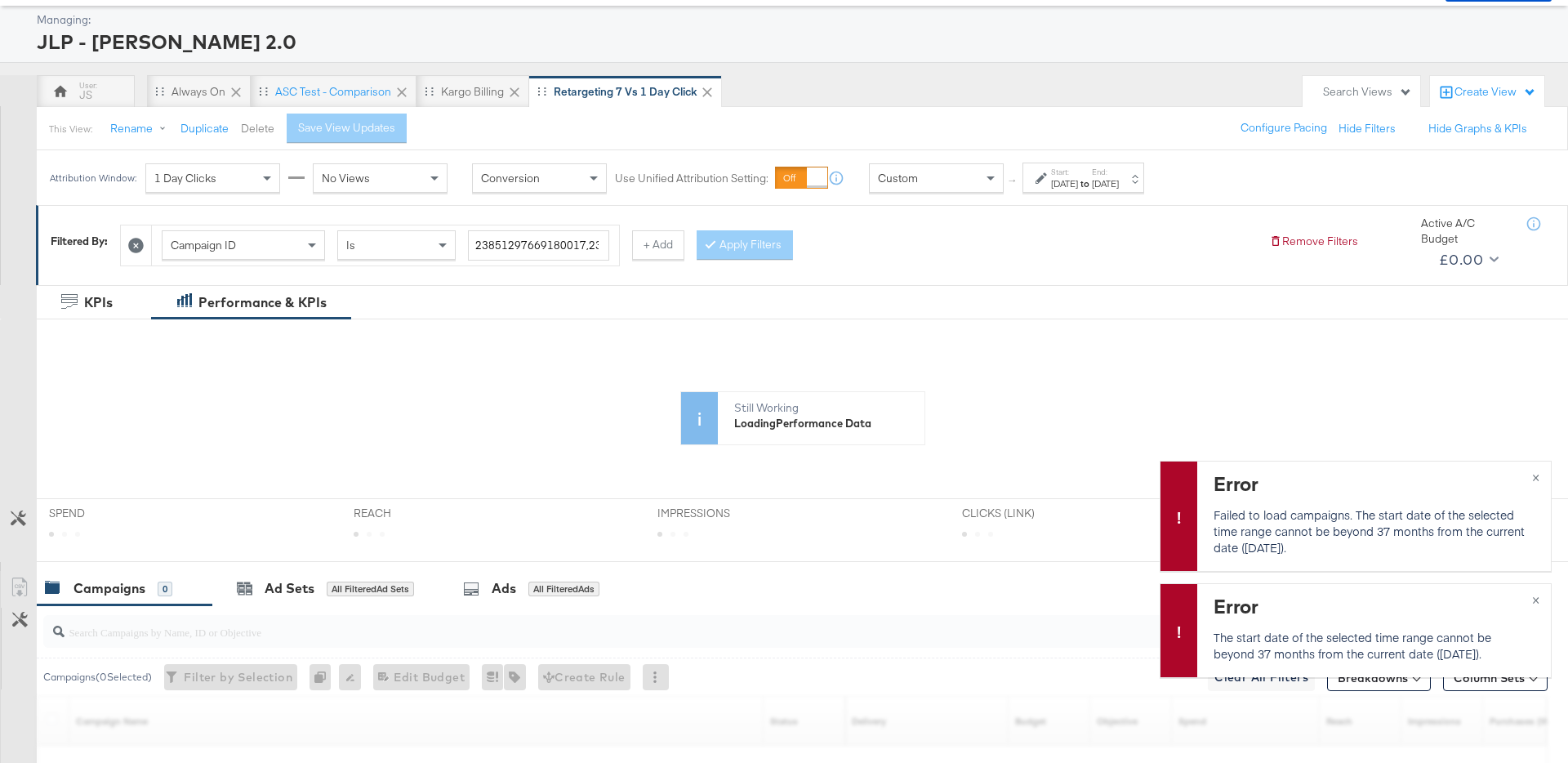
click at [245, 131] on button "Delete" at bounding box center [258, 128] width 34 height 15
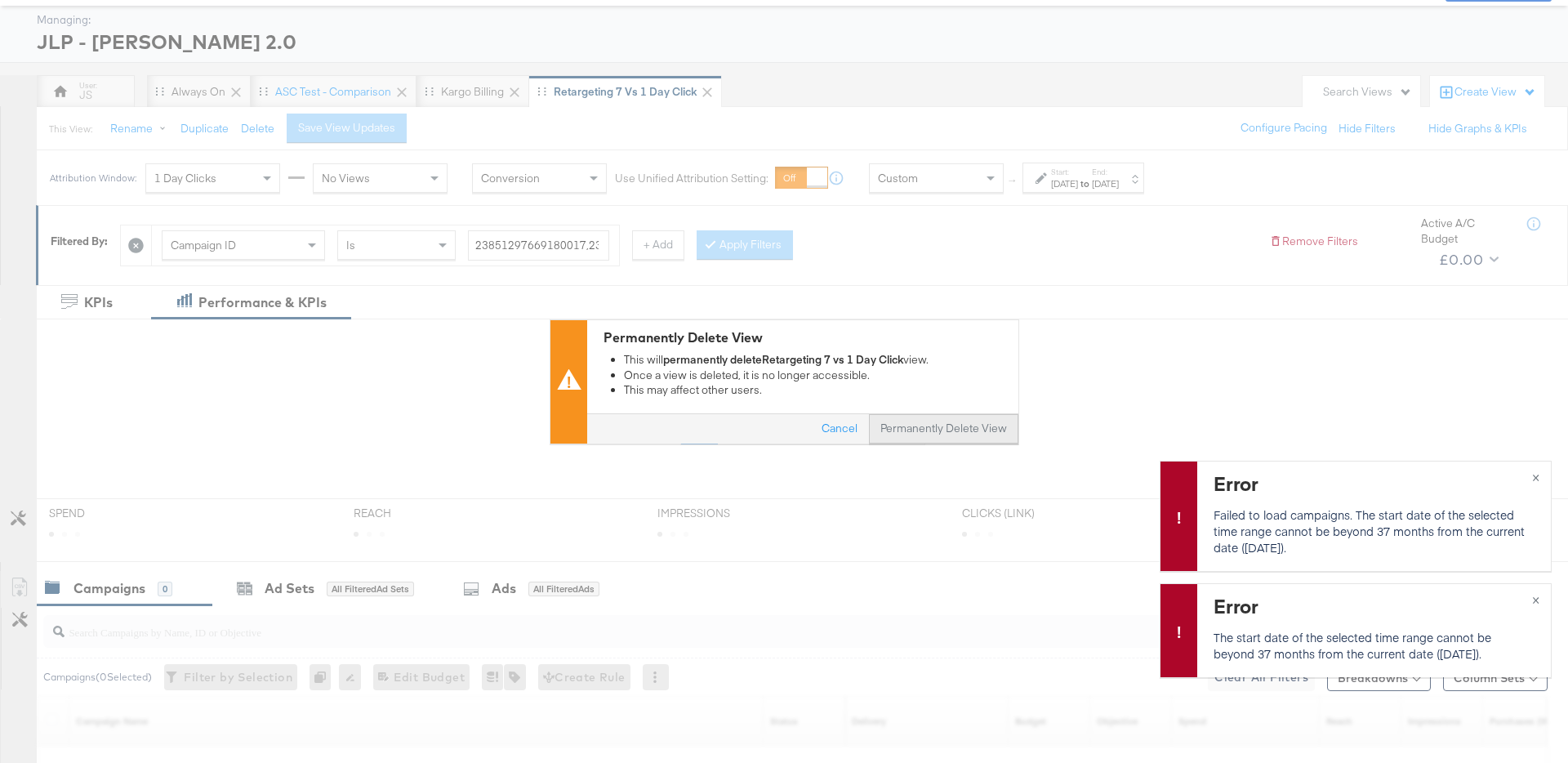
click at [951, 435] on button "Permanently Delete View" at bounding box center [943, 428] width 150 height 29
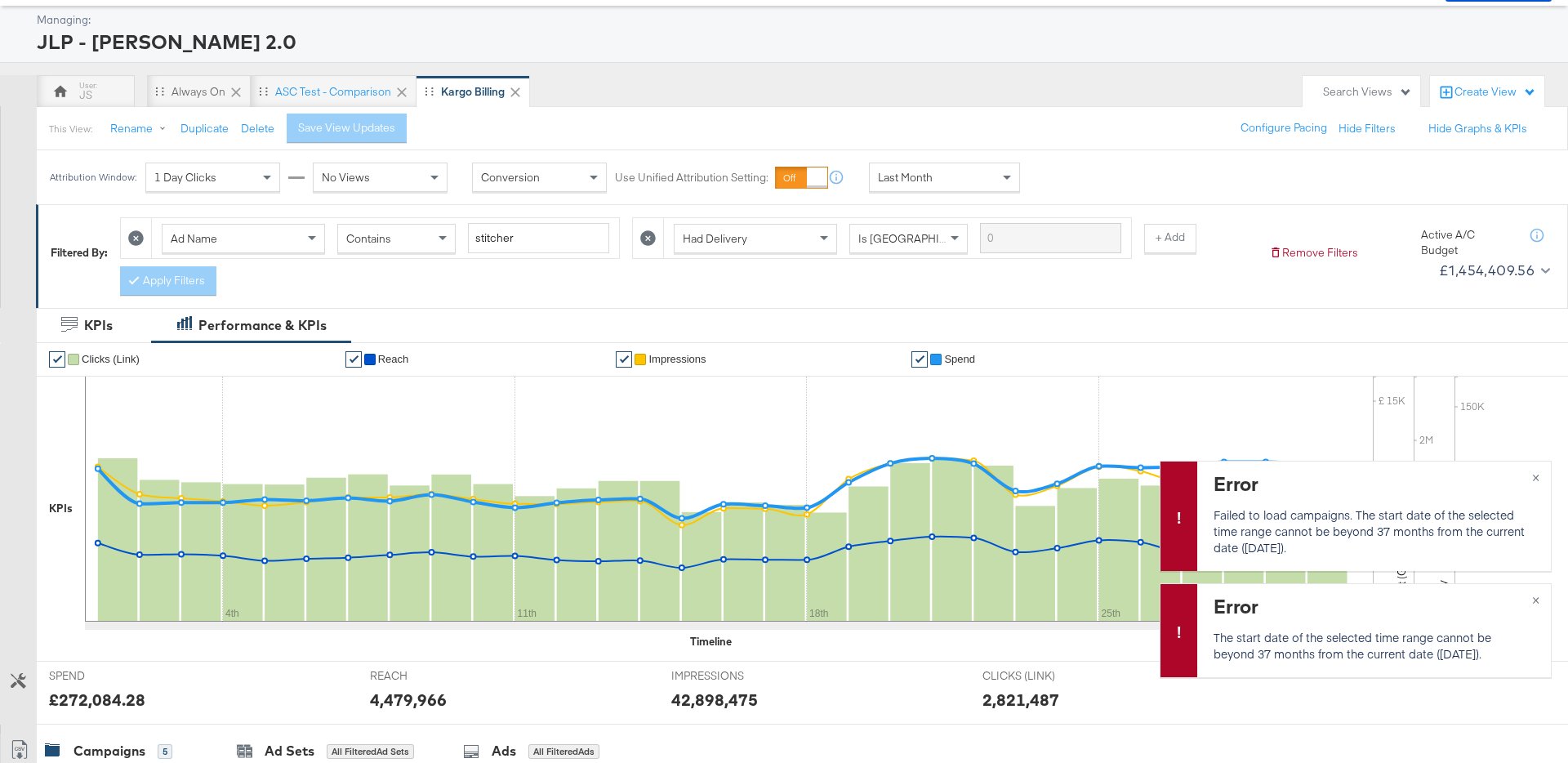
click at [1343, 95] on div "Search Views" at bounding box center [1367, 91] width 89 height 15
click at [1267, 251] on div "New View" at bounding box center [1261, 250] width 52 height 11
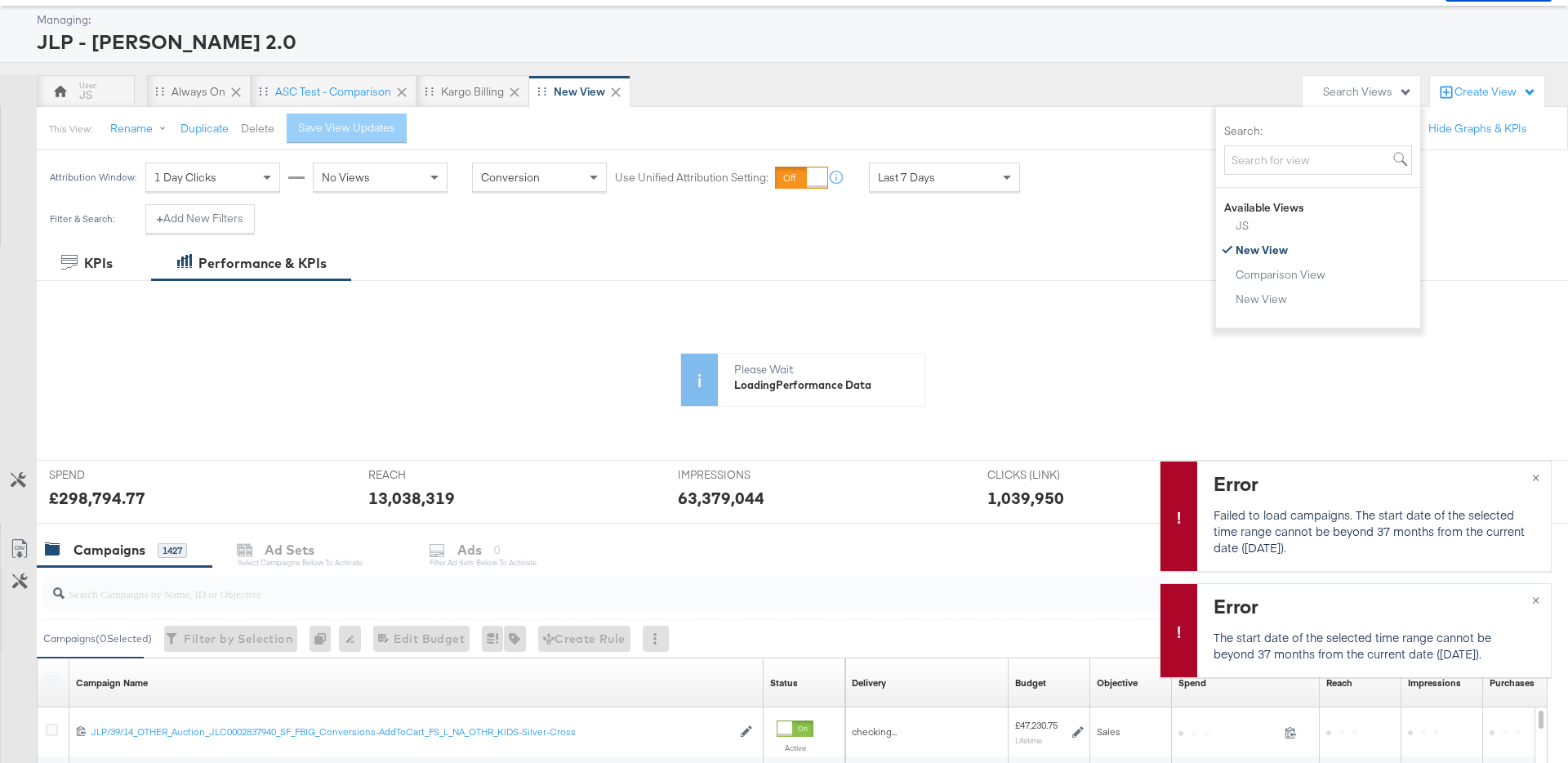
click at [251, 127] on button "Delete" at bounding box center [258, 128] width 34 height 15
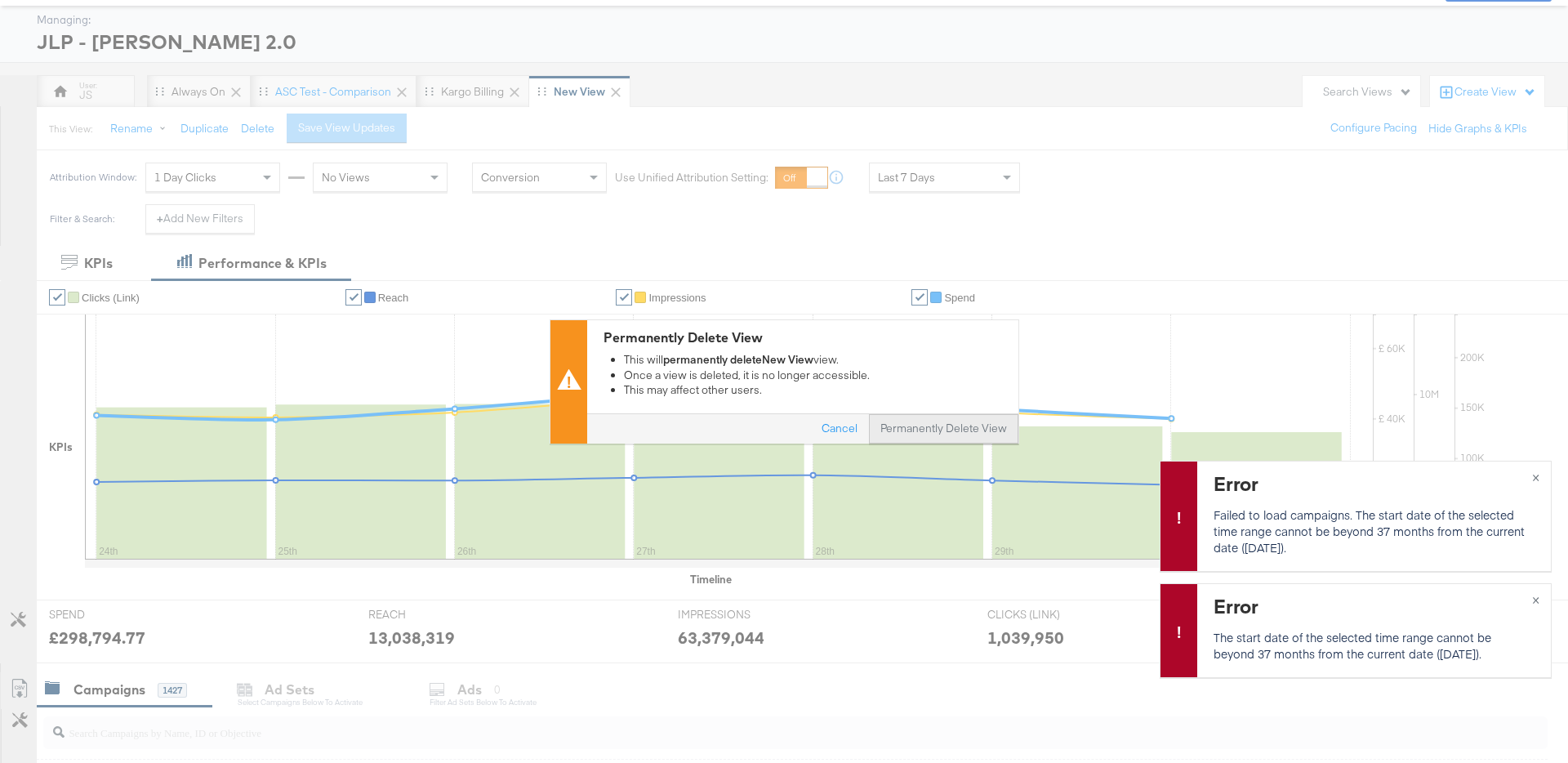
click at [936, 433] on button "Permanently Delete View" at bounding box center [943, 428] width 150 height 29
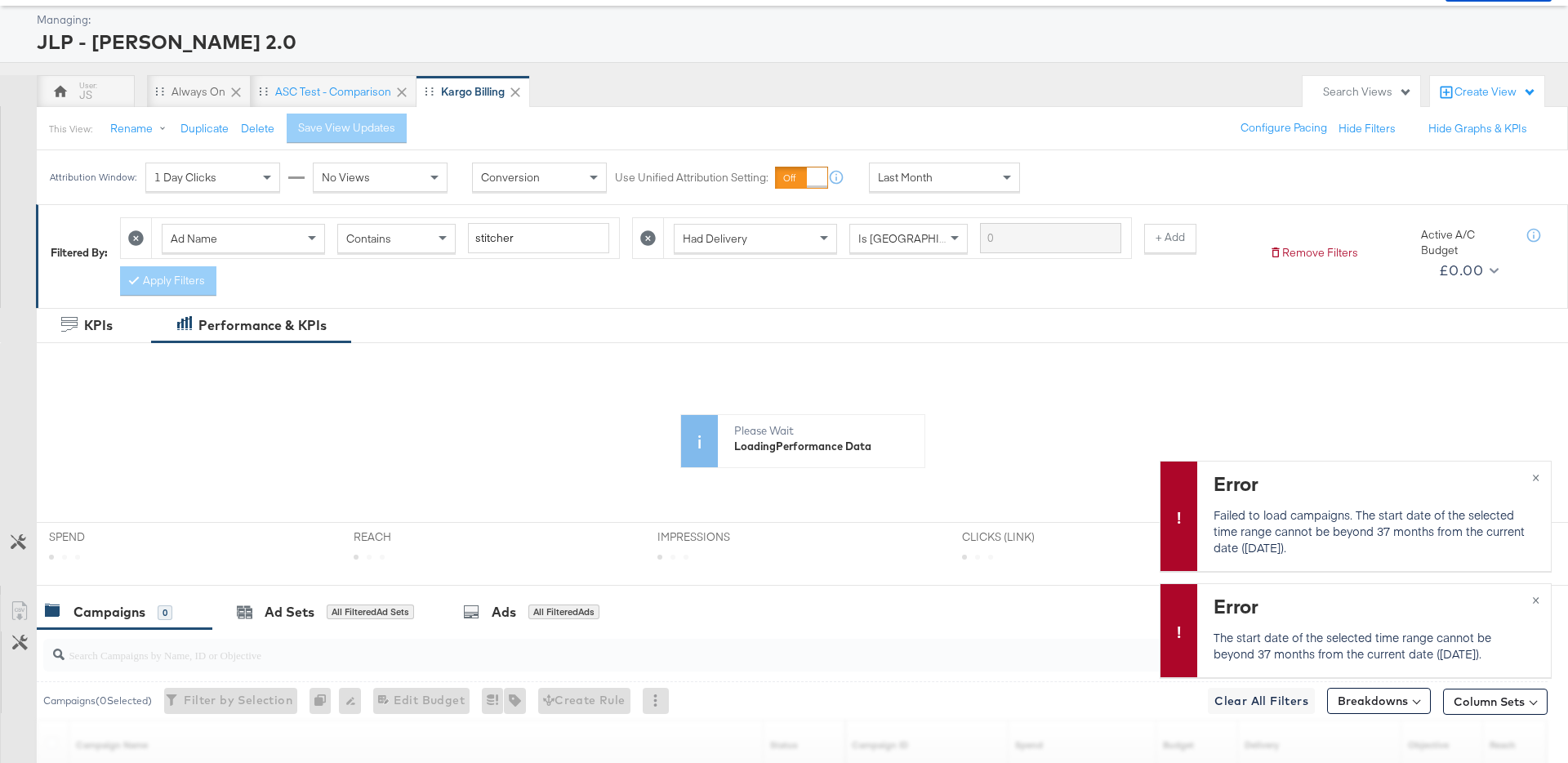
click at [1352, 86] on div "Search Views" at bounding box center [1367, 91] width 89 height 15
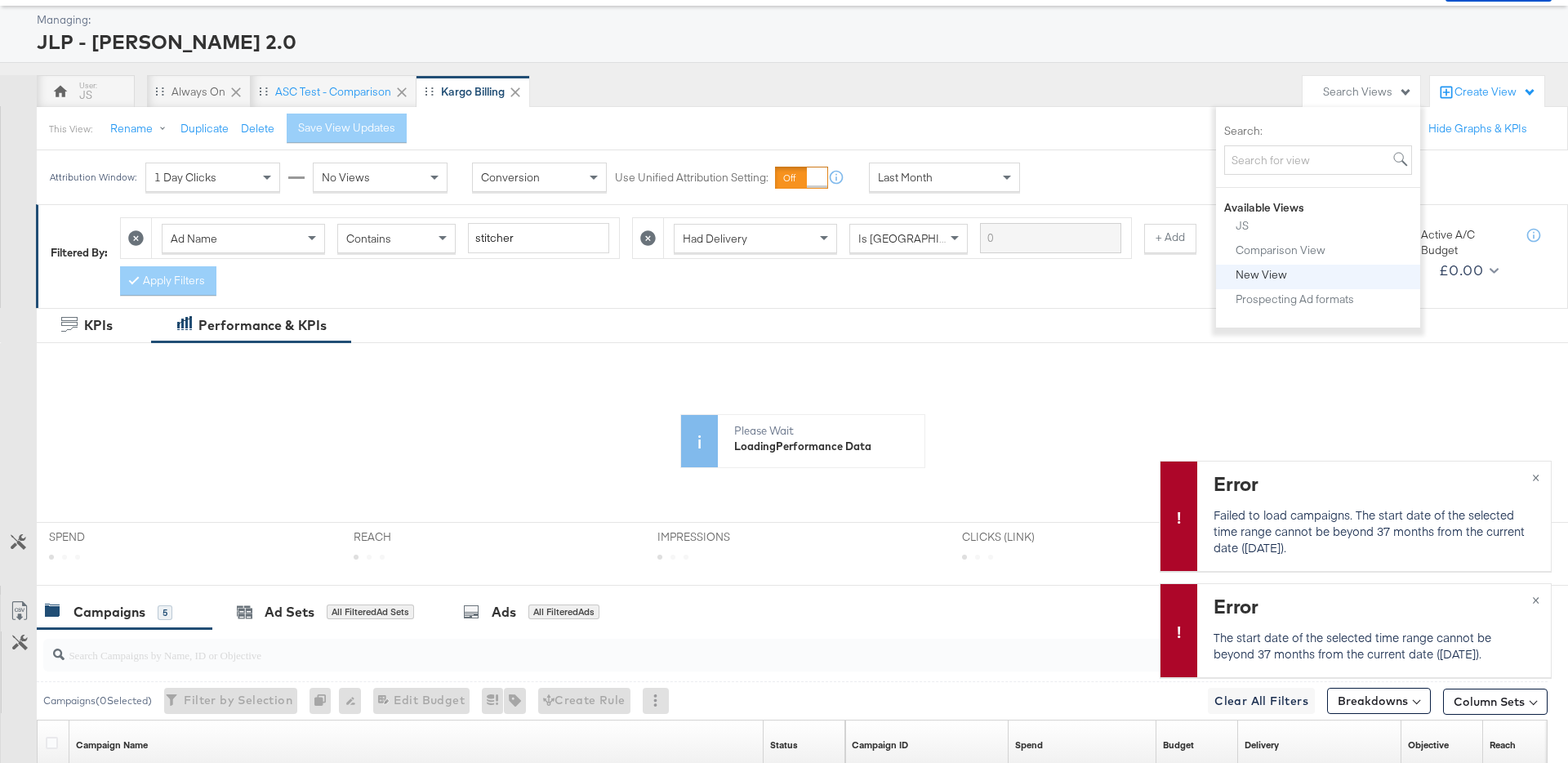
drag, startPoint x: 1254, startPoint y: 275, endPoint x: 1244, endPoint y: 277, distance: 10.2
click at [1254, 275] on div "New View" at bounding box center [1261, 275] width 52 height 11
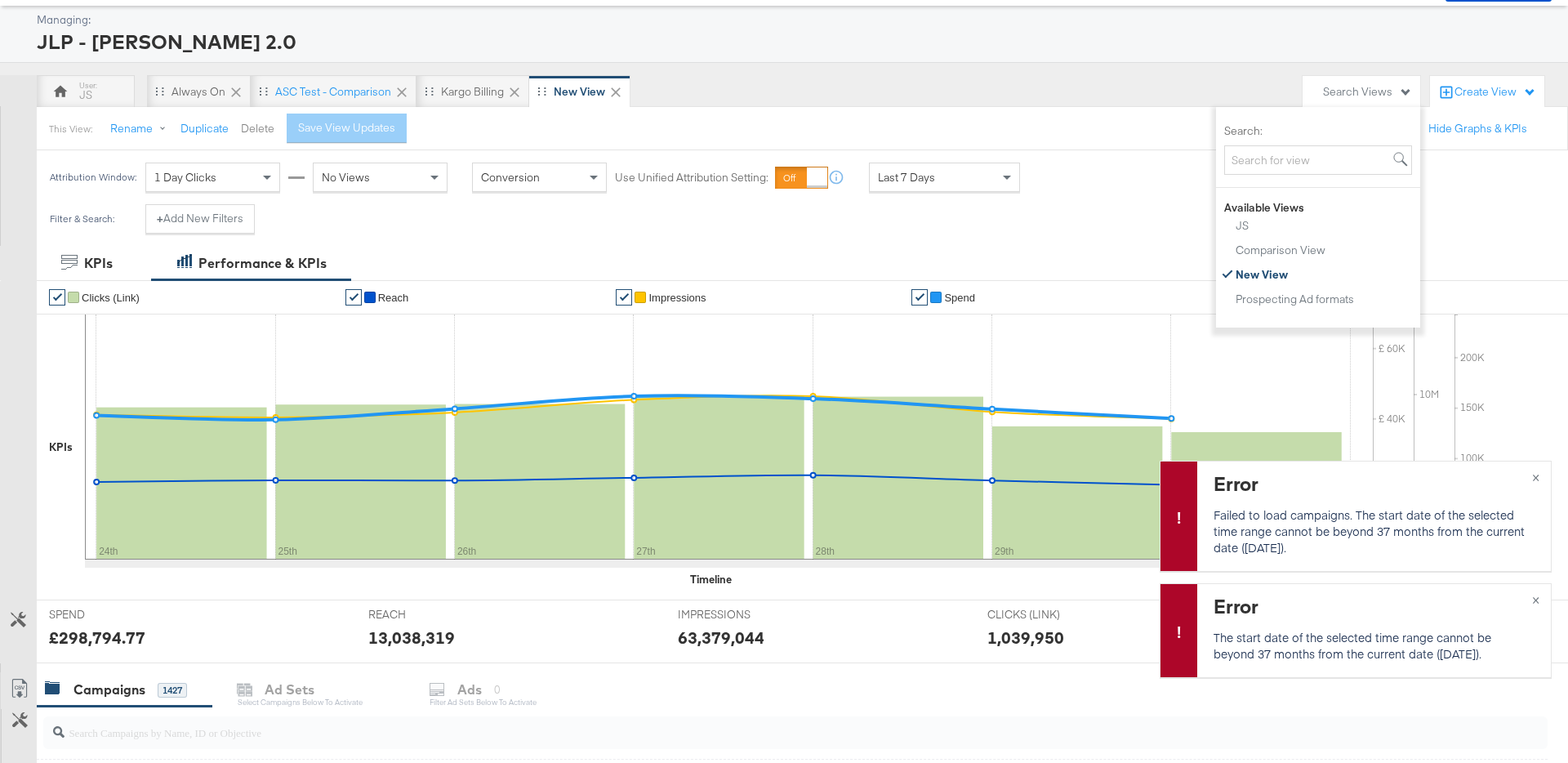
click at [255, 128] on button "Delete" at bounding box center [258, 128] width 34 height 15
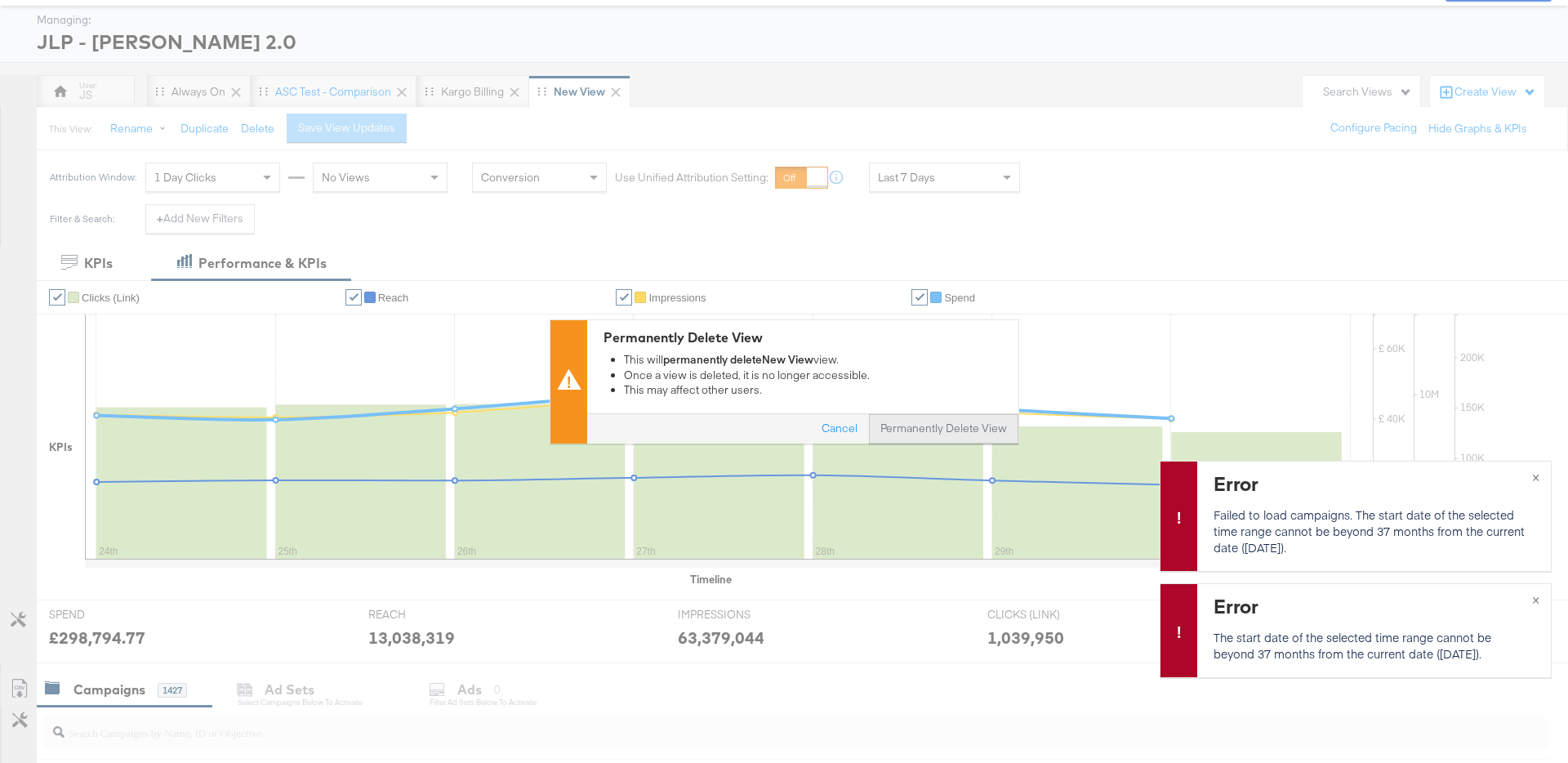
click at [970, 435] on button "Permanently Delete View" at bounding box center [943, 428] width 150 height 29
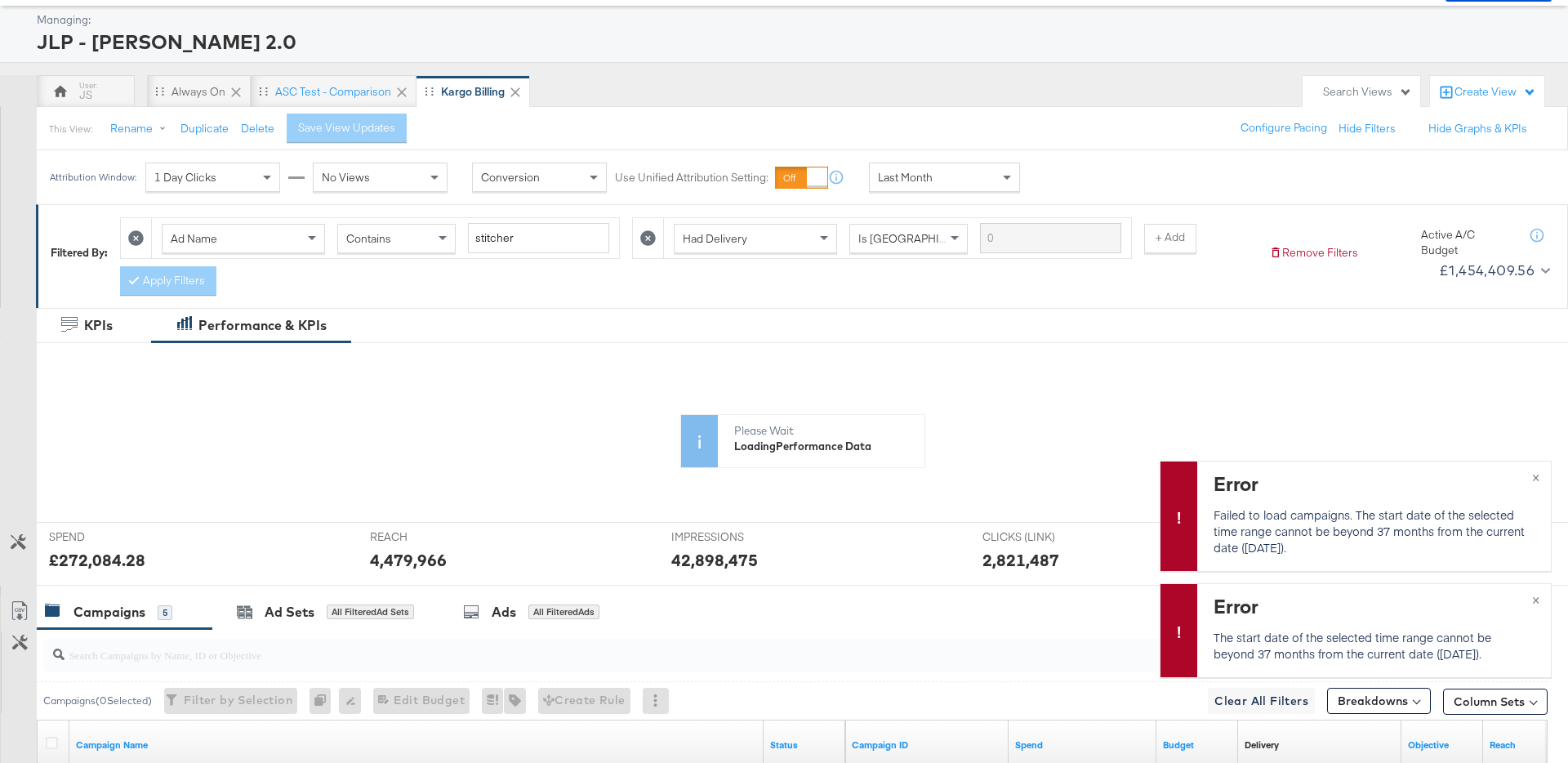
click at [1371, 83] on div "Search Views" at bounding box center [1361, 92] width 118 height 32
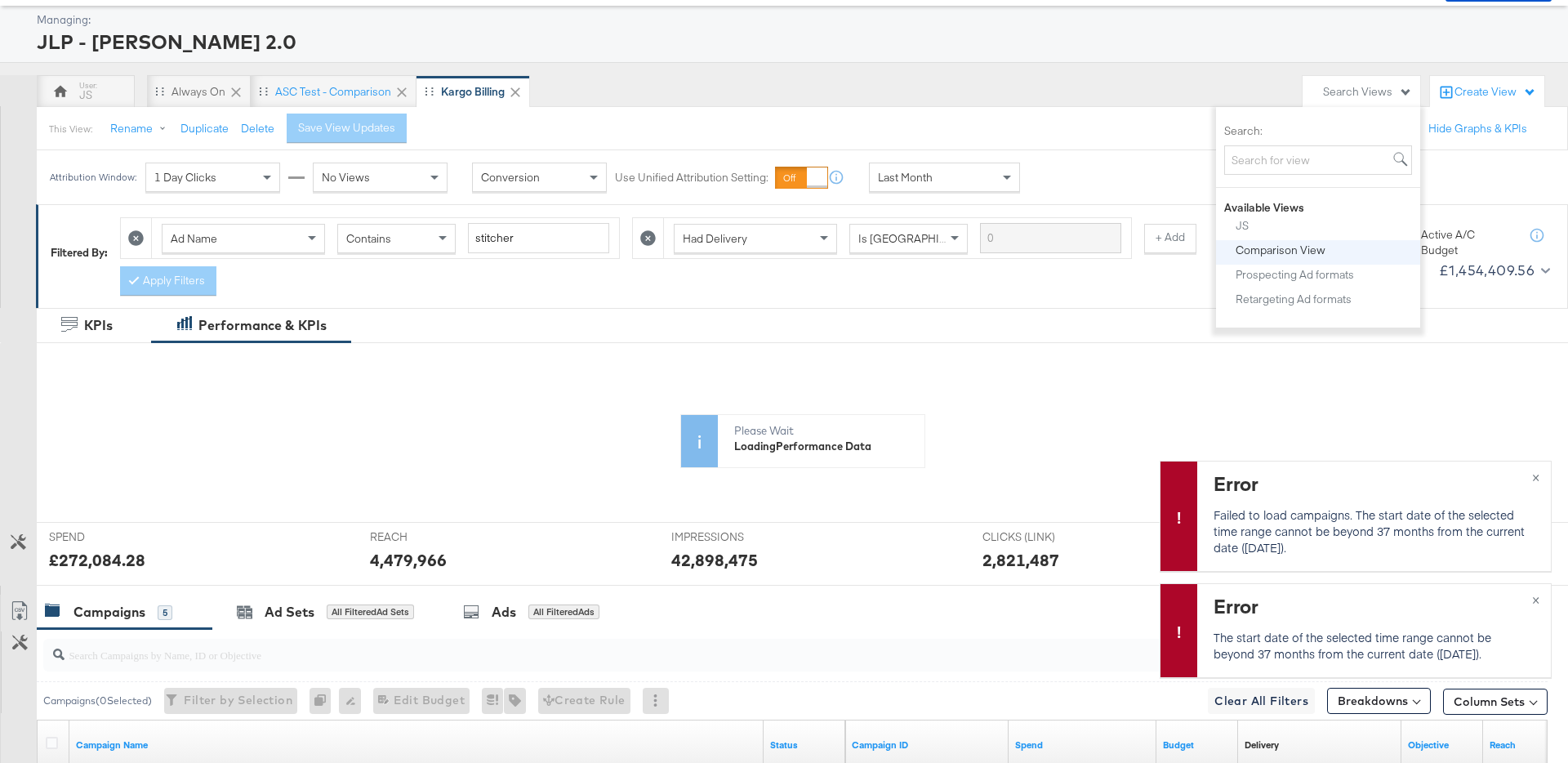
click at [1264, 246] on div "Comparison View" at bounding box center [1281, 250] width 90 height 11
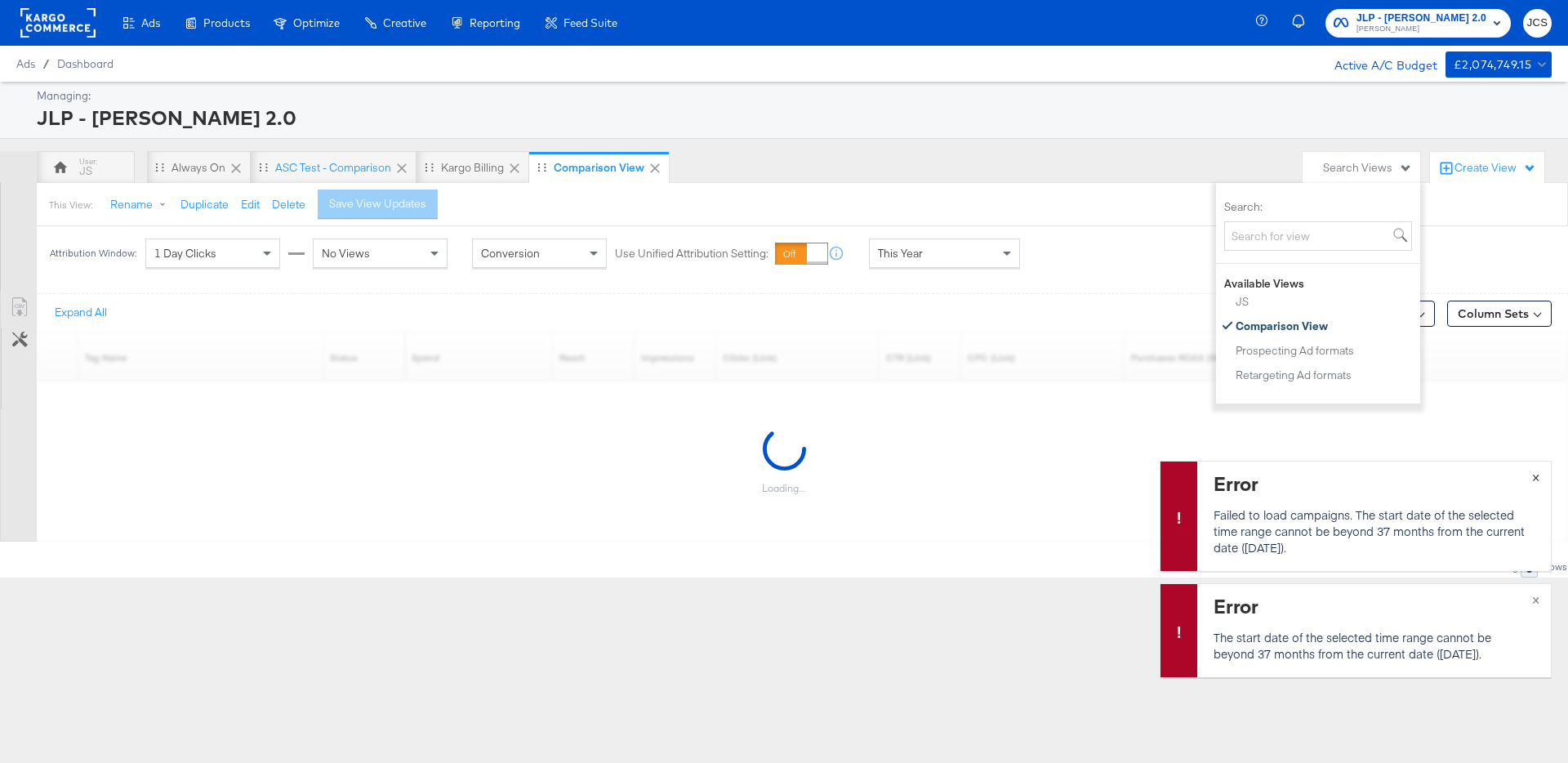
click at [1537, 478] on span "×" at bounding box center [1536, 476] width 8 height 19
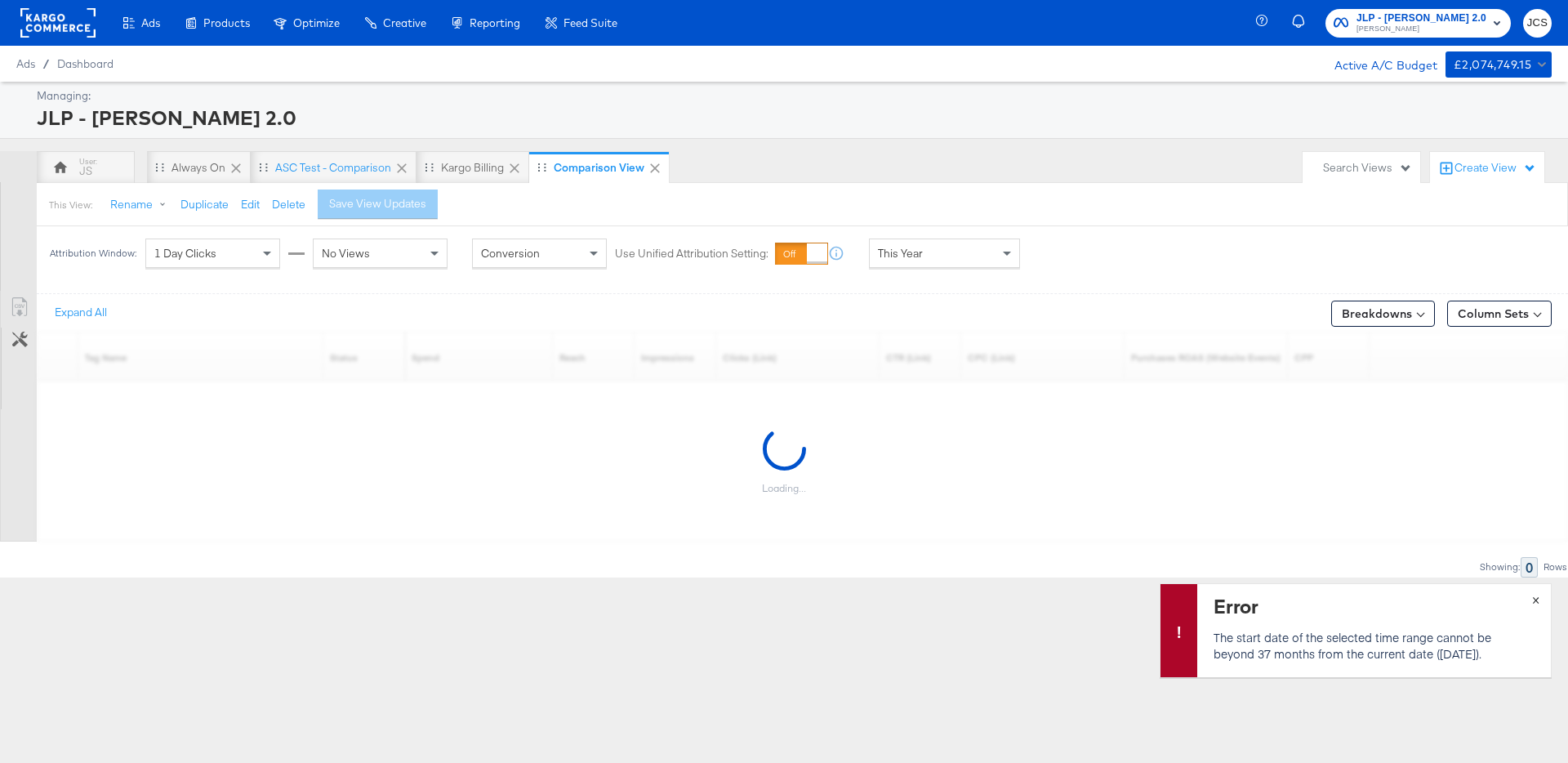
click at [1531, 600] on button "×" at bounding box center [1536, 598] width 30 height 29
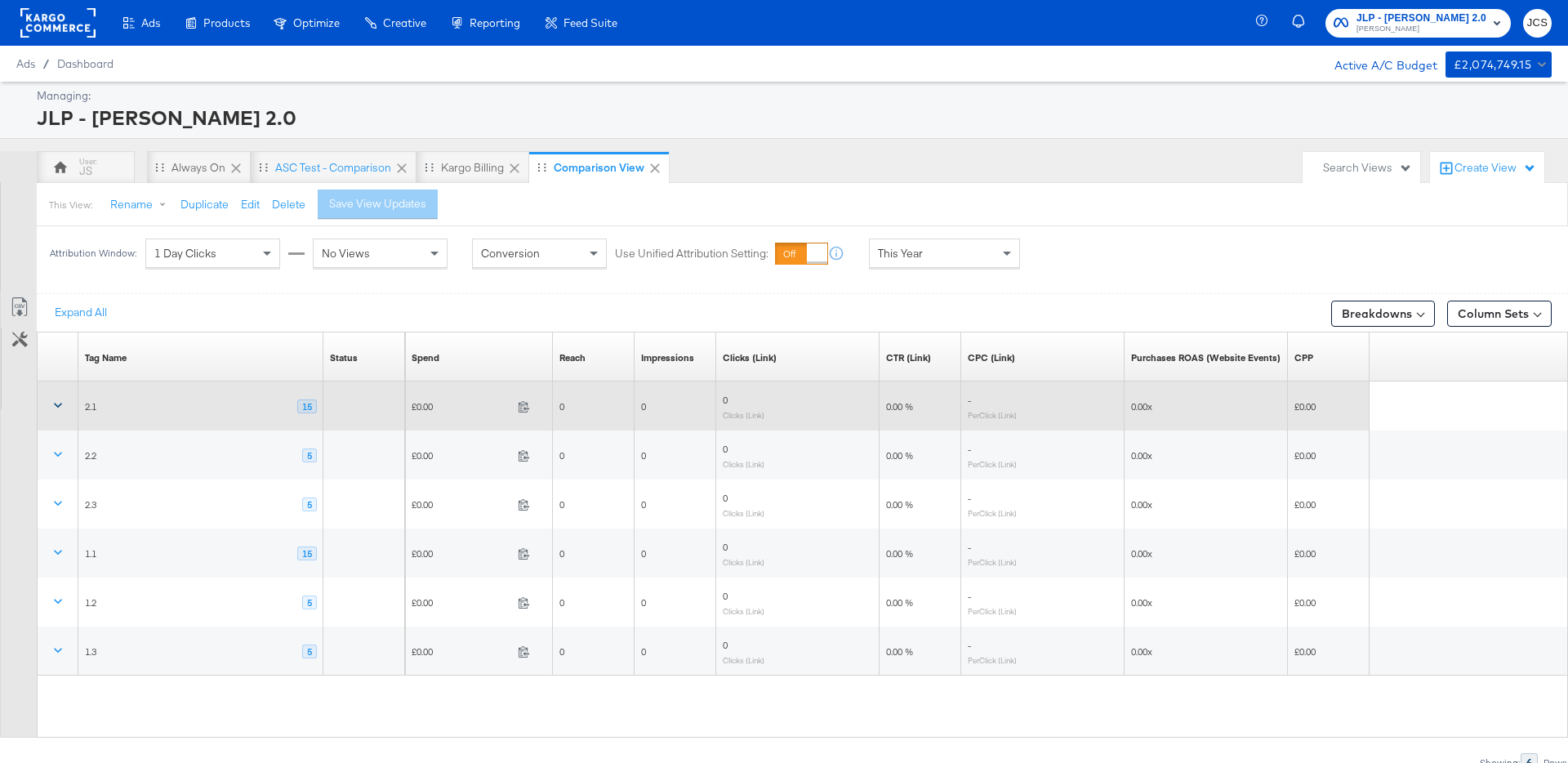
click at [56, 405] on icon at bounding box center [57, 405] width 8 height 5
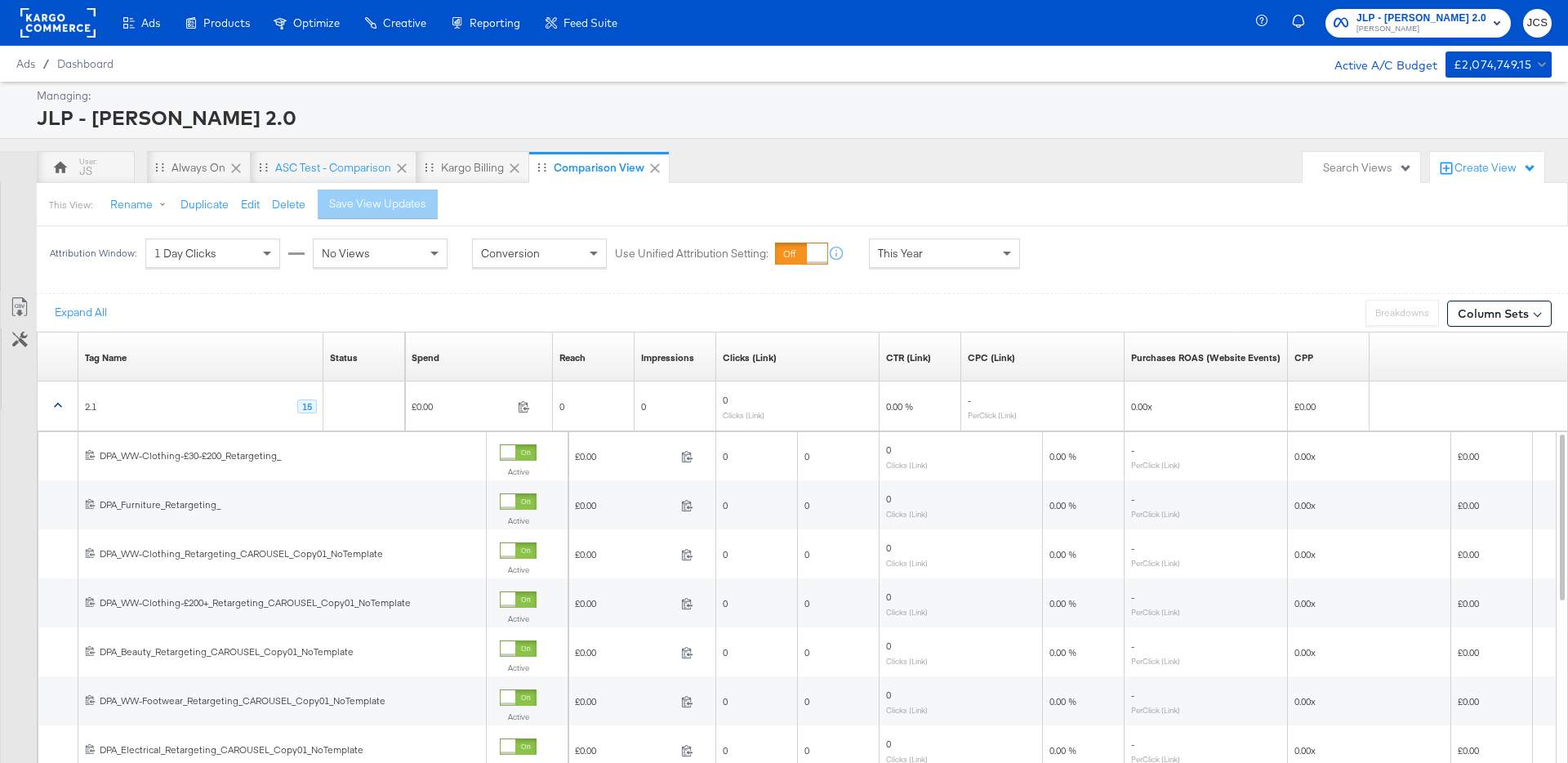
click at [58, 404] on icon at bounding box center [57, 405] width 8 height 5
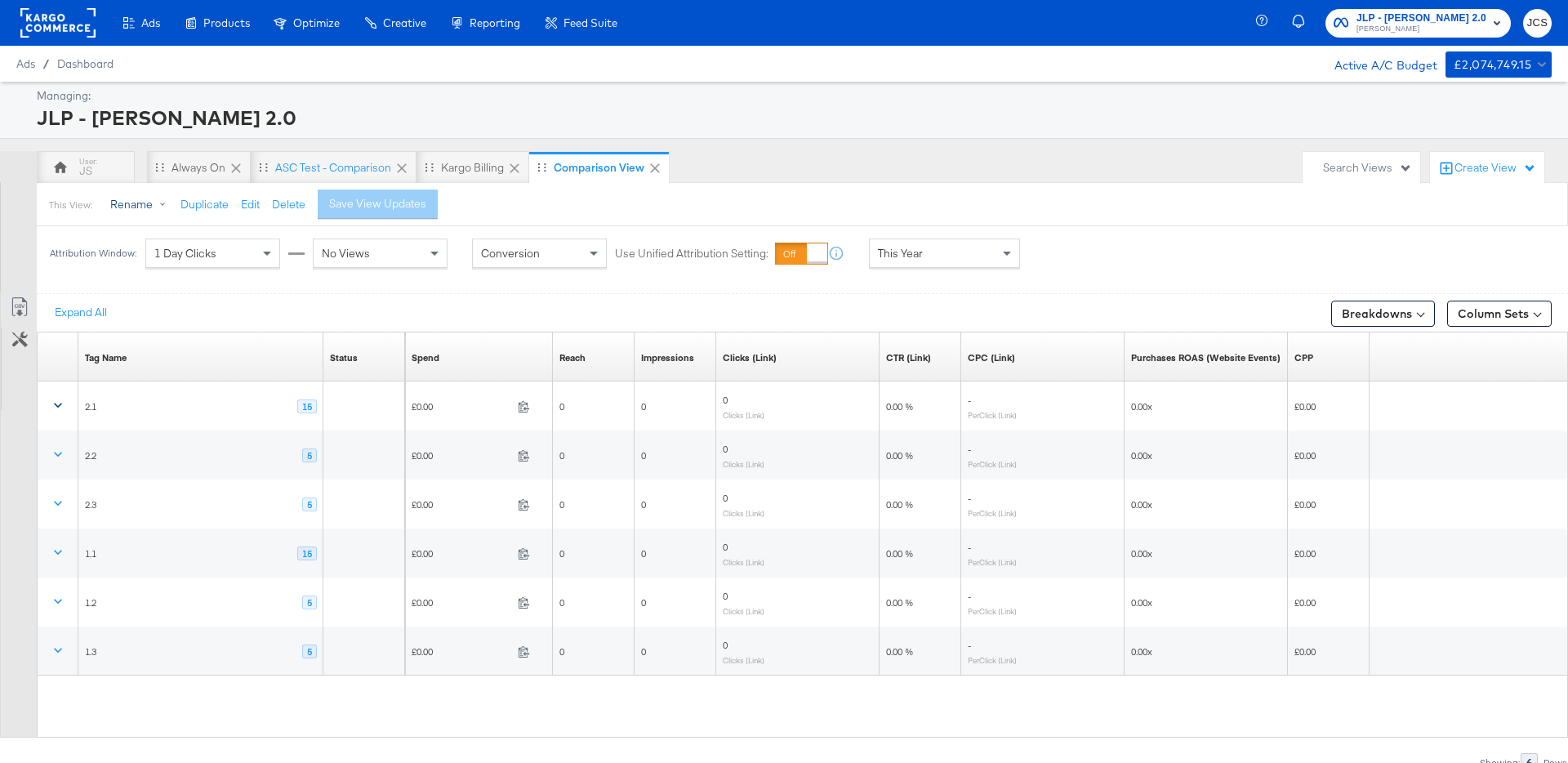
click at [133, 203] on button "Rename" at bounding box center [141, 204] width 85 height 29
click at [215, 276] on input "Comparison View" at bounding box center [264, 273] width 319 height 30
click at [172, 274] on input "Product prioity" at bounding box center [264, 273] width 319 height 30
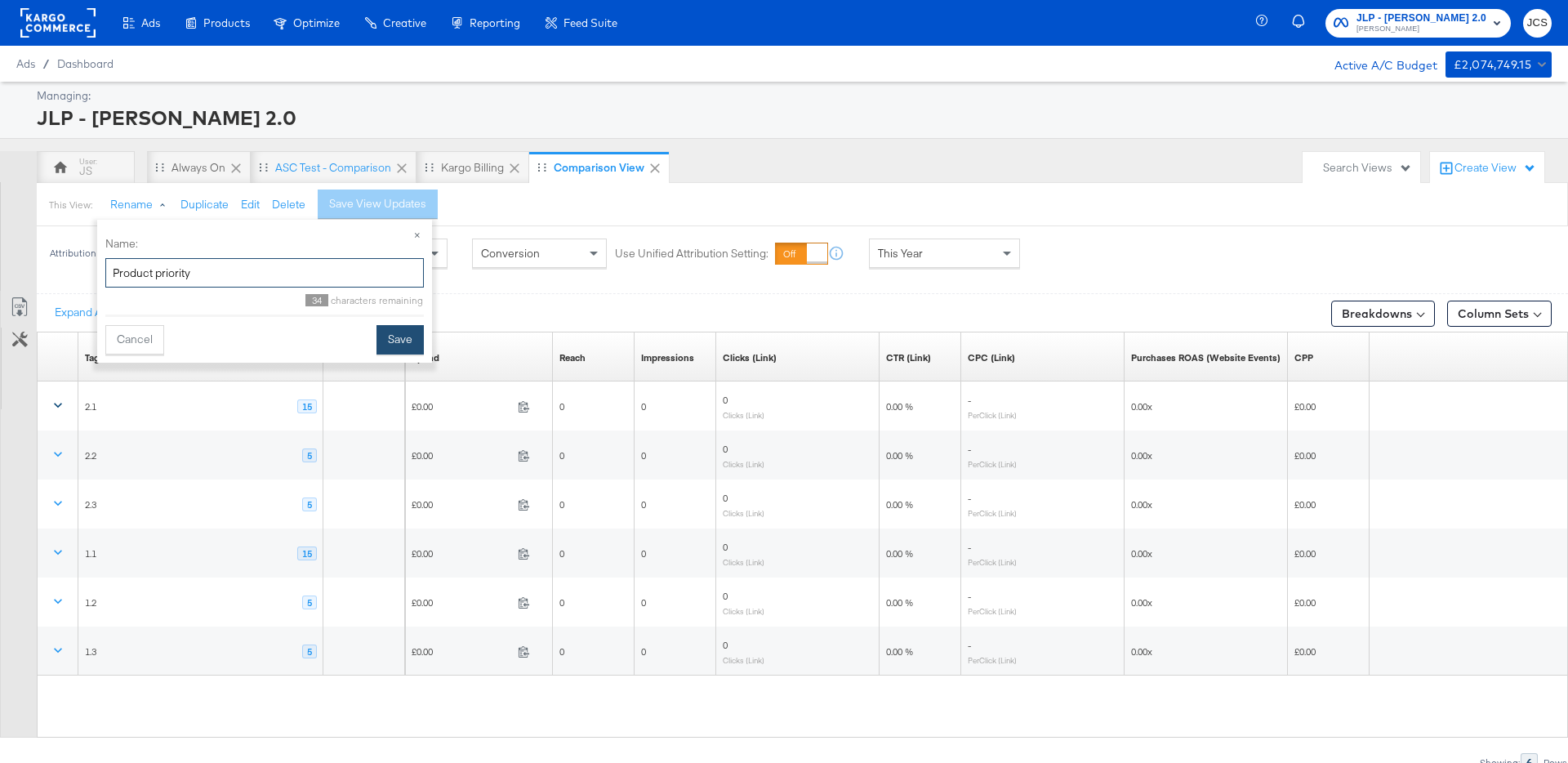
type input "Product priority"
click at [401, 341] on button "Save" at bounding box center [400, 340] width 47 height 29
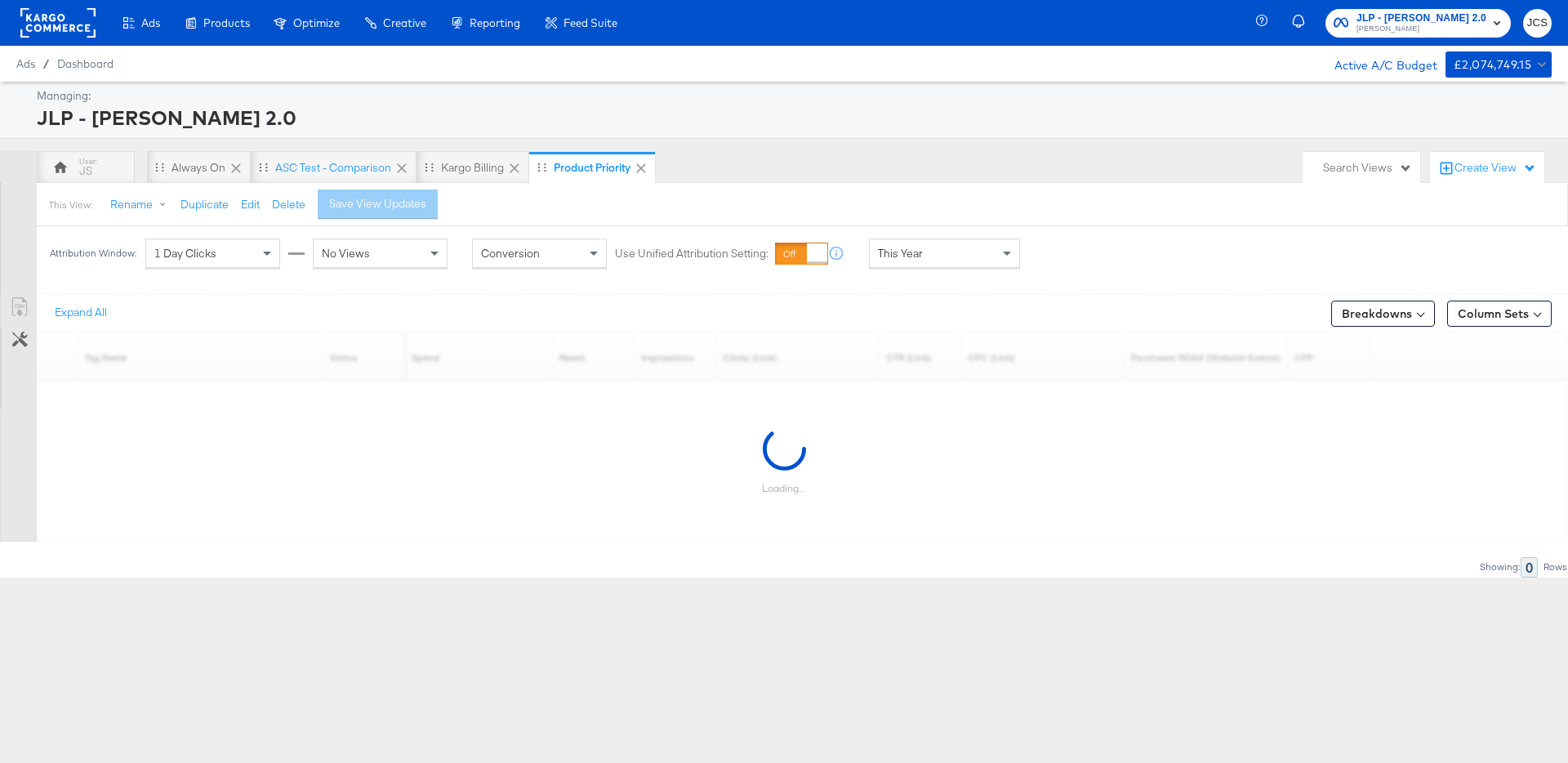
click at [1392, 170] on div "Search Views" at bounding box center [1367, 167] width 89 height 15
click at [1283, 350] on div "Prospecting Ad formats" at bounding box center [1295, 350] width 119 height 11
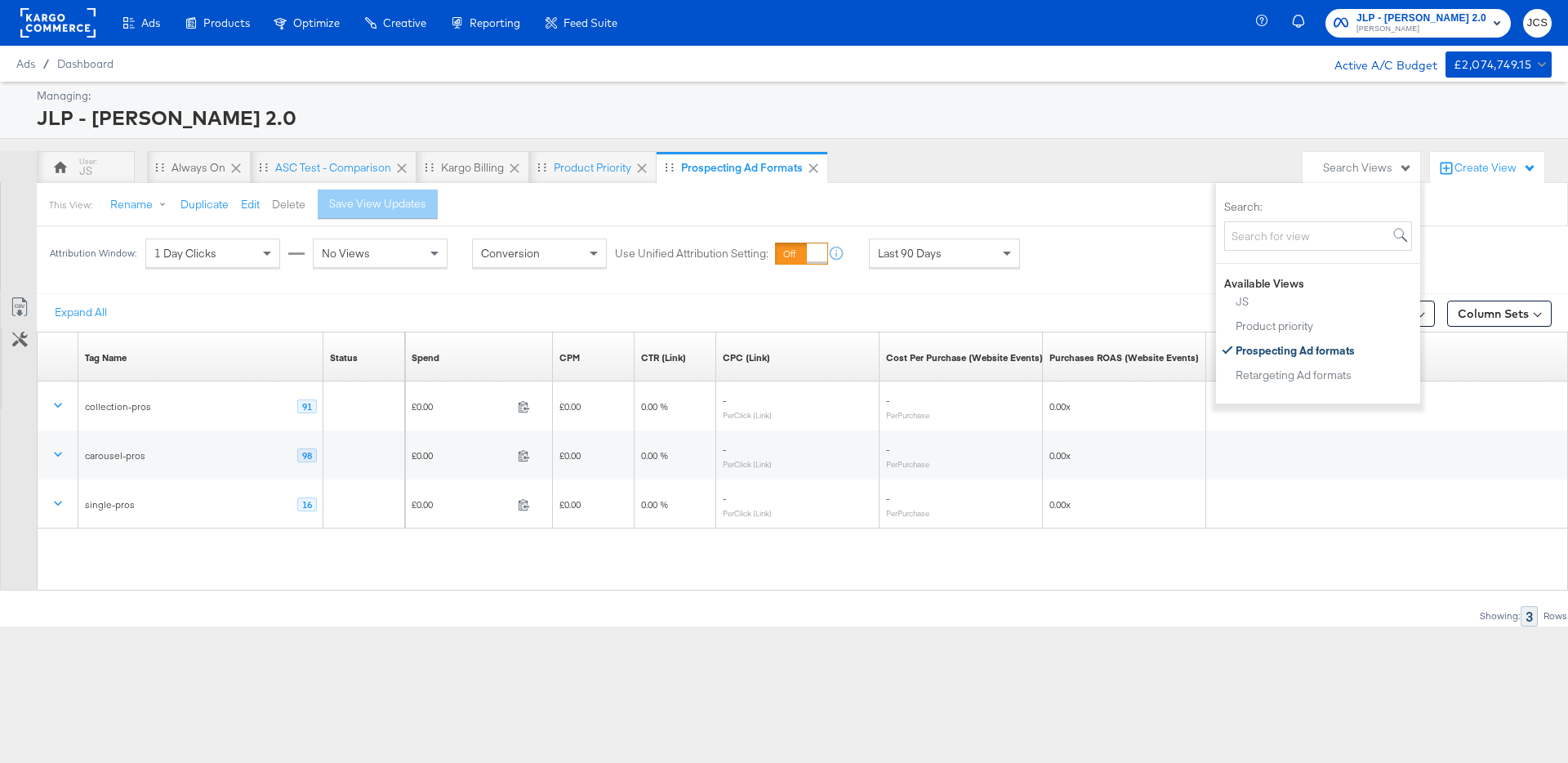
click at [288, 208] on button "Delete" at bounding box center [289, 204] width 34 height 15
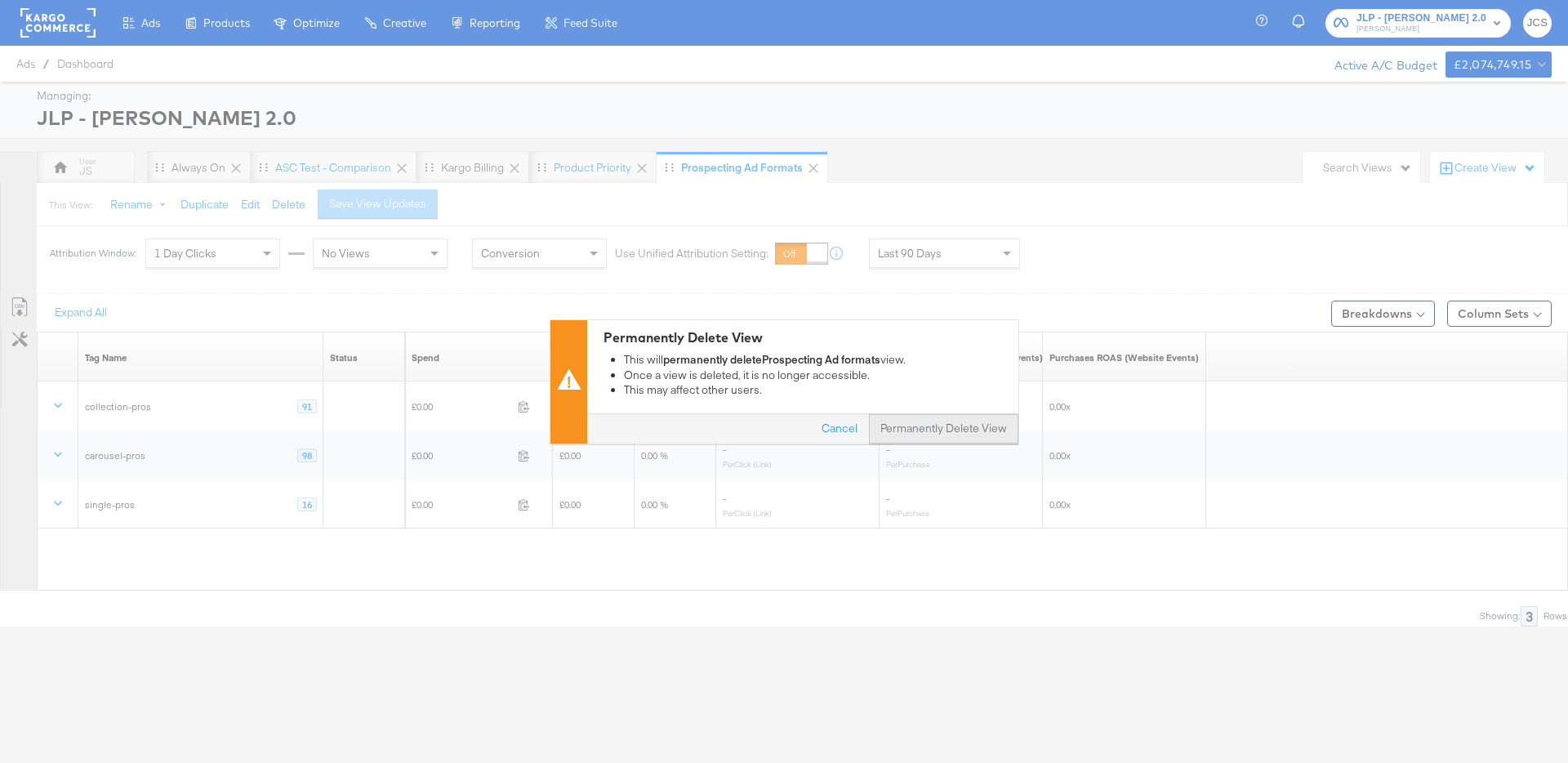
click at [940, 434] on button "Permanently Delete View" at bounding box center [943, 428] width 150 height 29
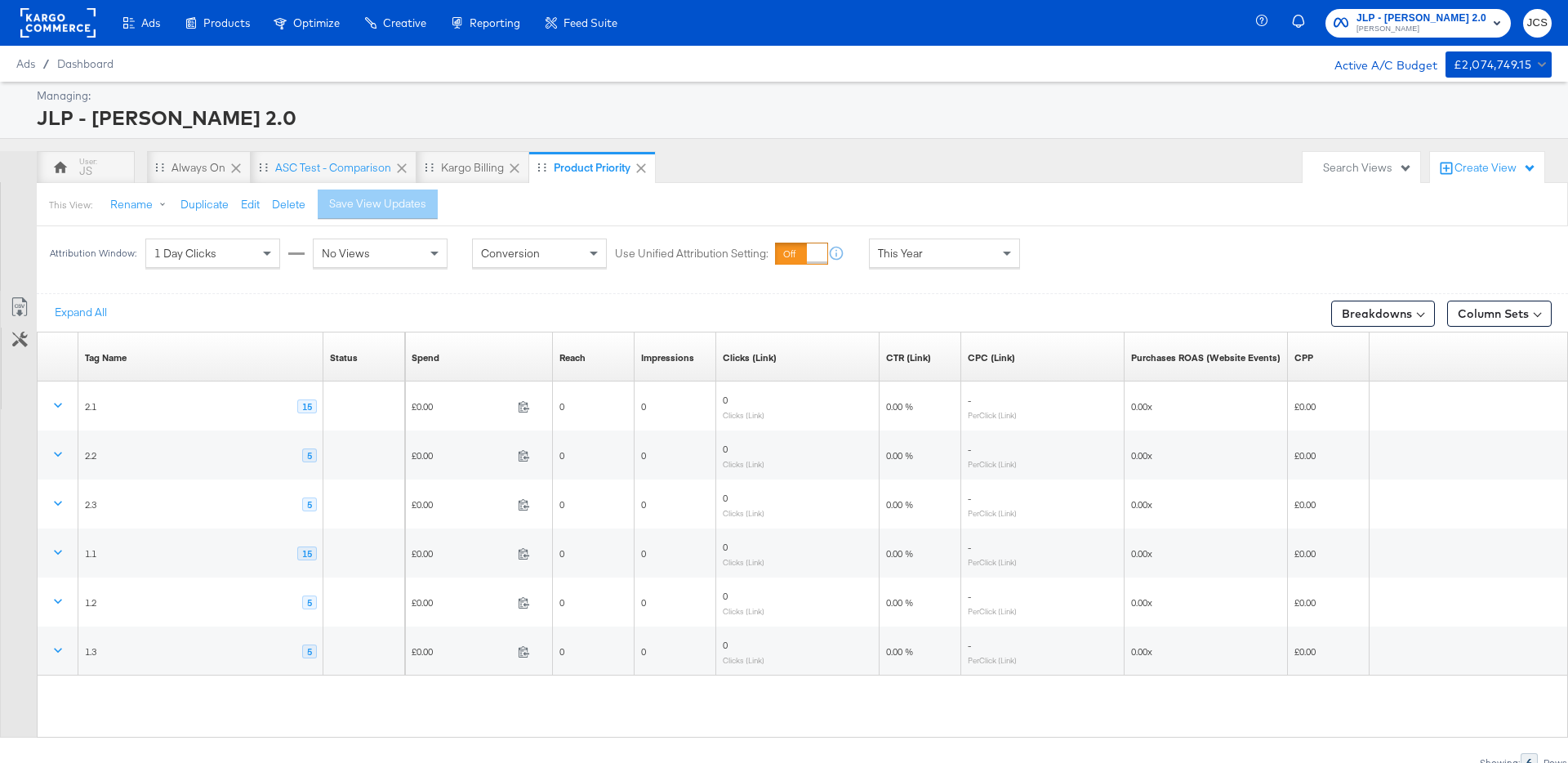
click at [1361, 172] on div "Search Views" at bounding box center [1367, 167] width 89 height 15
click at [1293, 345] on div "Retargeting Ad formats" at bounding box center [1293, 350] width 116 height 11
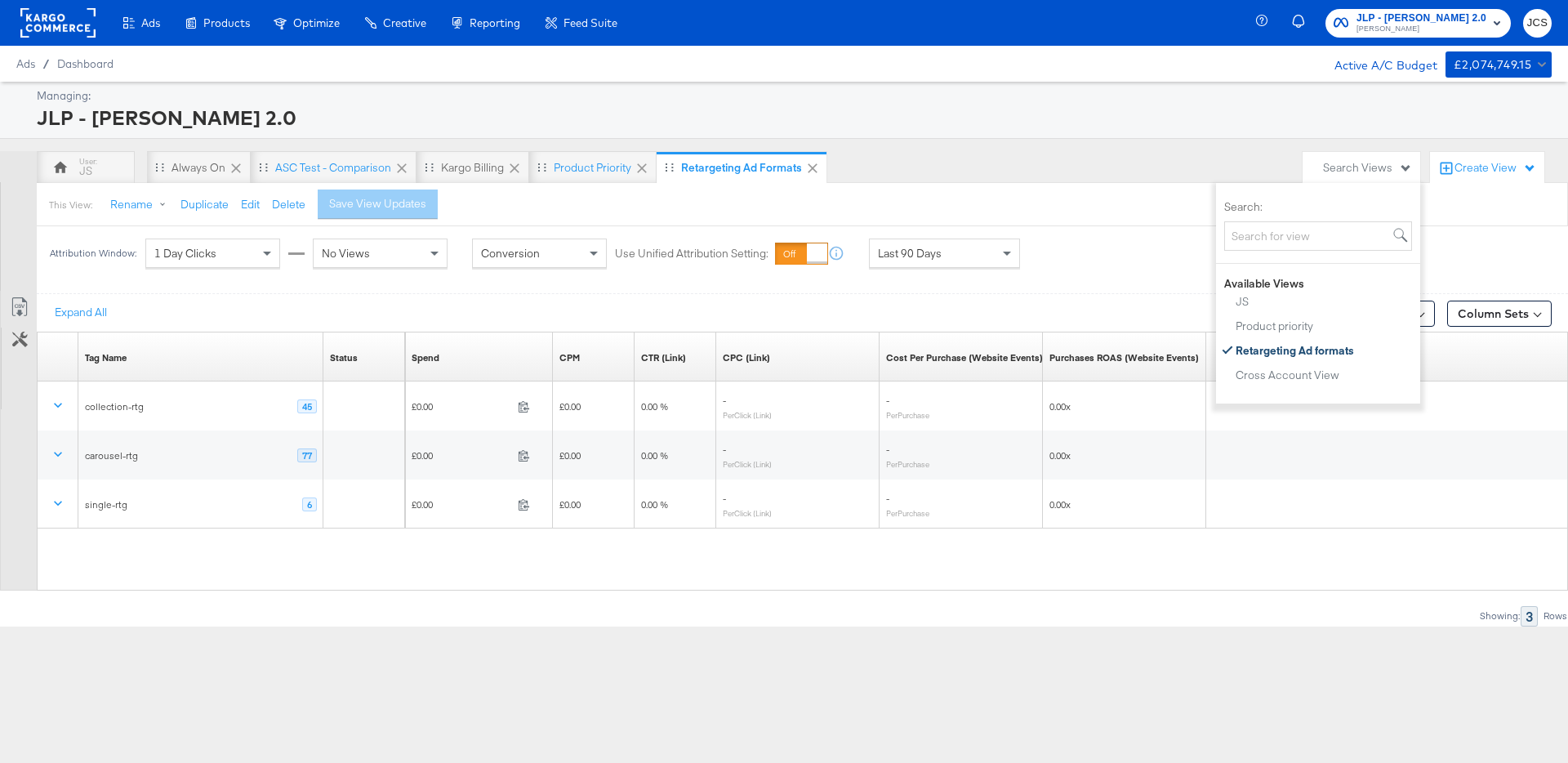
click at [1101, 156] on div "JS Always On ASC Test - comparison Kargo Billing Product priority Retargeting A…" at bounding box center [665, 167] width 1258 height 33
click at [293, 202] on button "Delete" at bounding box center [289, 204] width 34 height 15
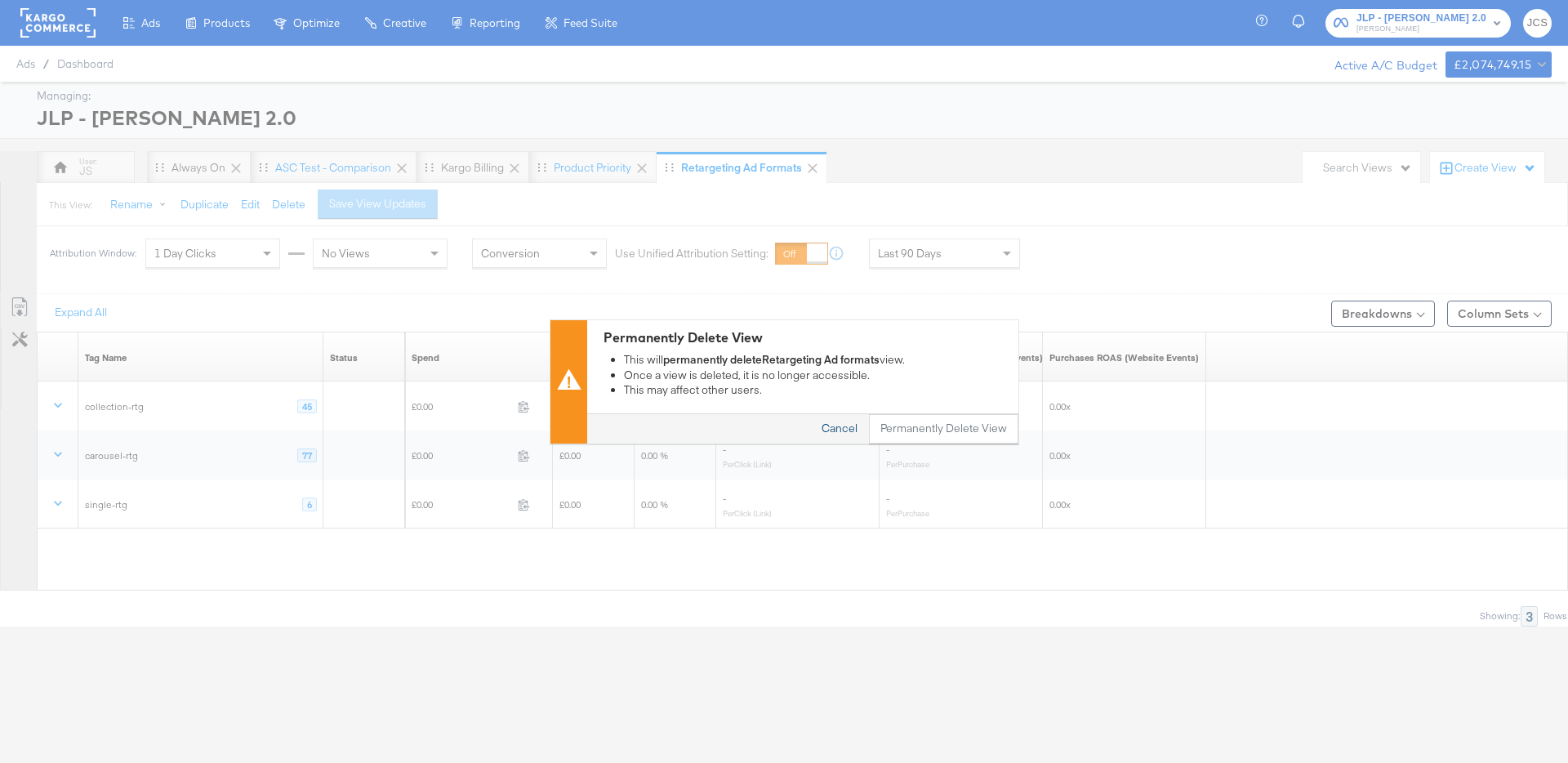
click at [829, 429] on button "Cancel" at bounding box center [839, 428] width 59 height 29
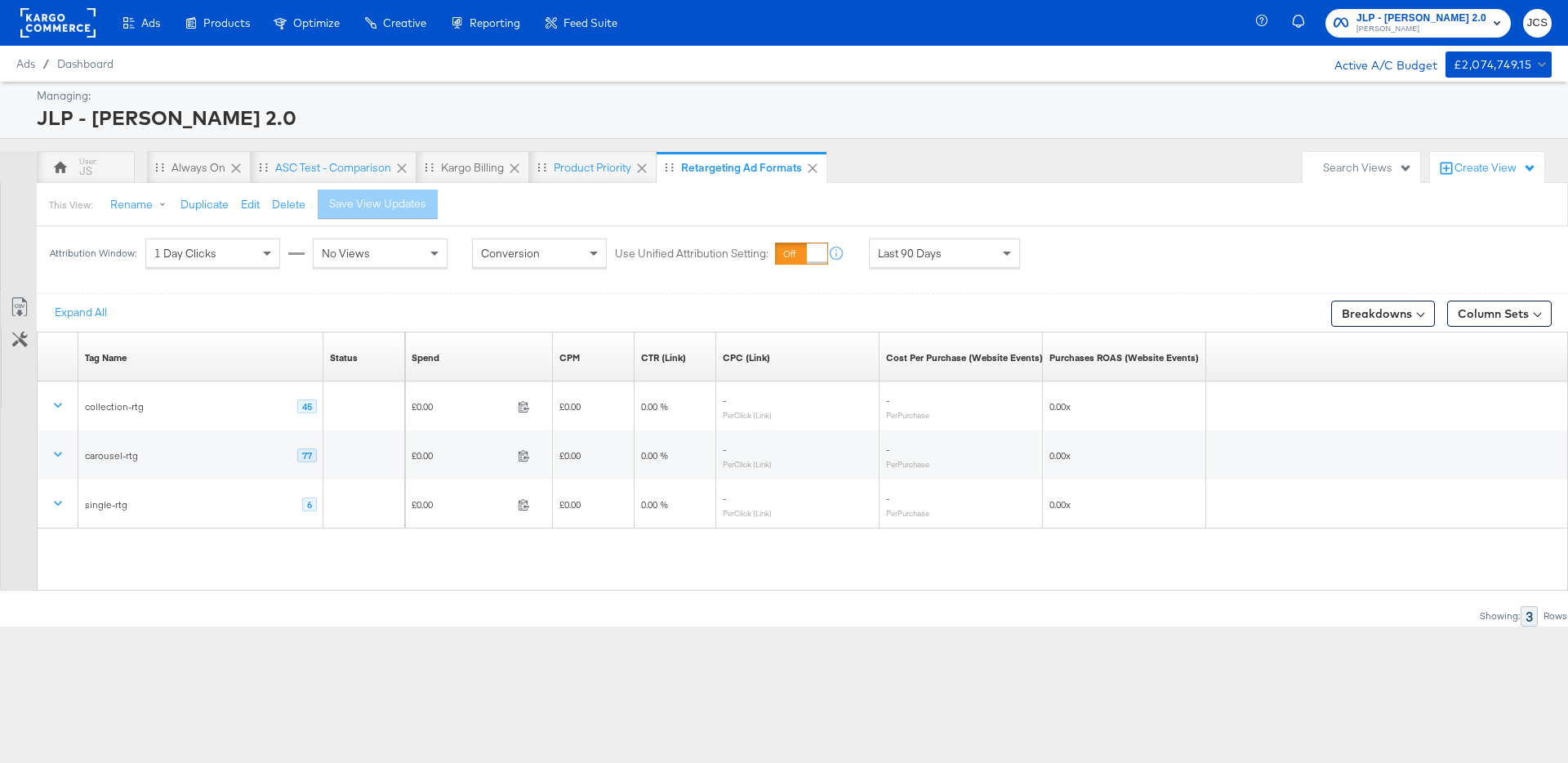
click at [869, 136] on div "Managing: JLP - John Lewis 2.0" at bounding box center [784, 110] width 1568 height 57
click at [1379, 167] on div "Search Views" at bounding box center [1367, 167] width 89 height 15
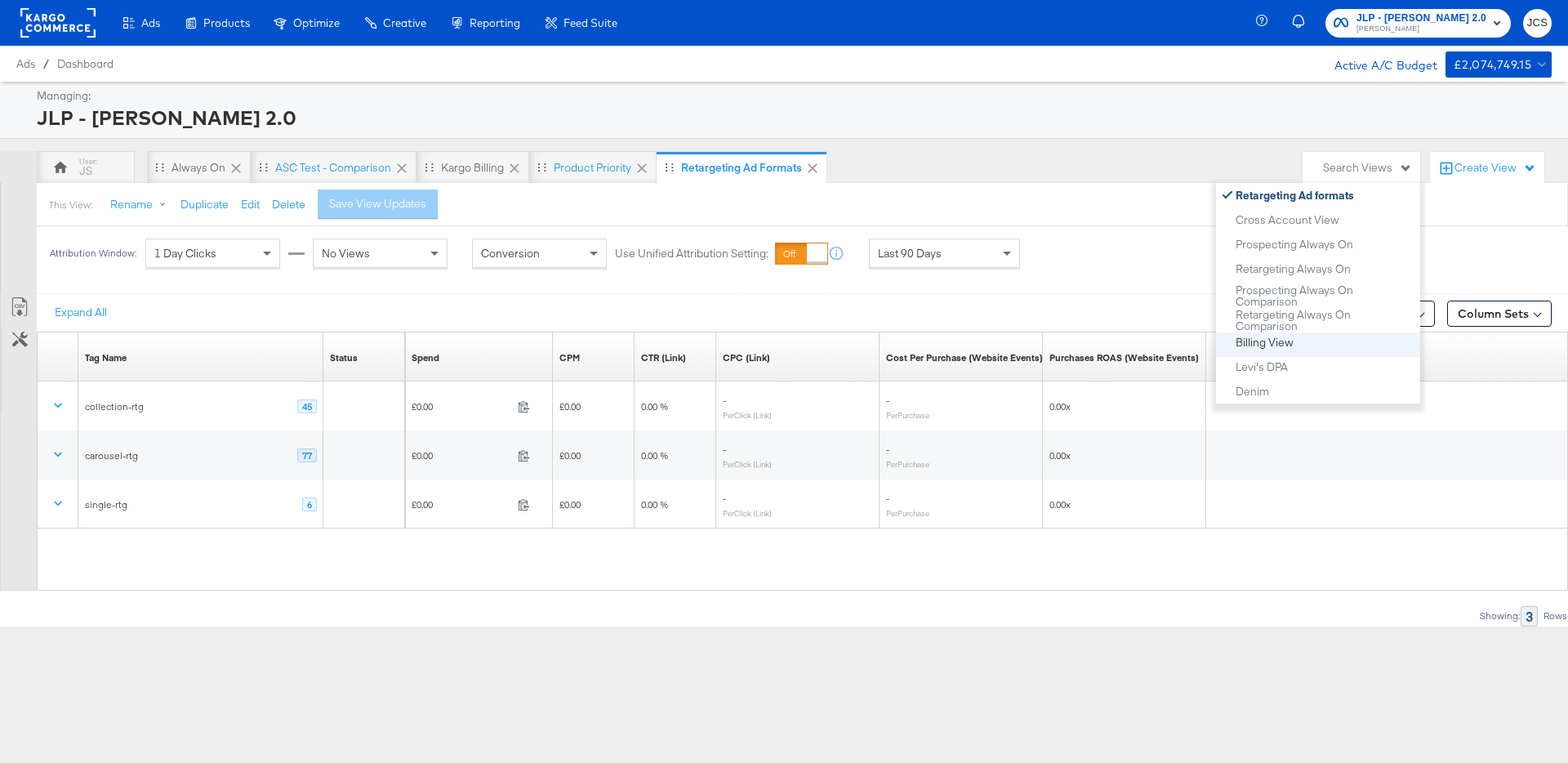
scroll to position [167, 0]
click at [1289, 334] on div "Billing View" at bounding box center [1265, 331] width 58 height 11
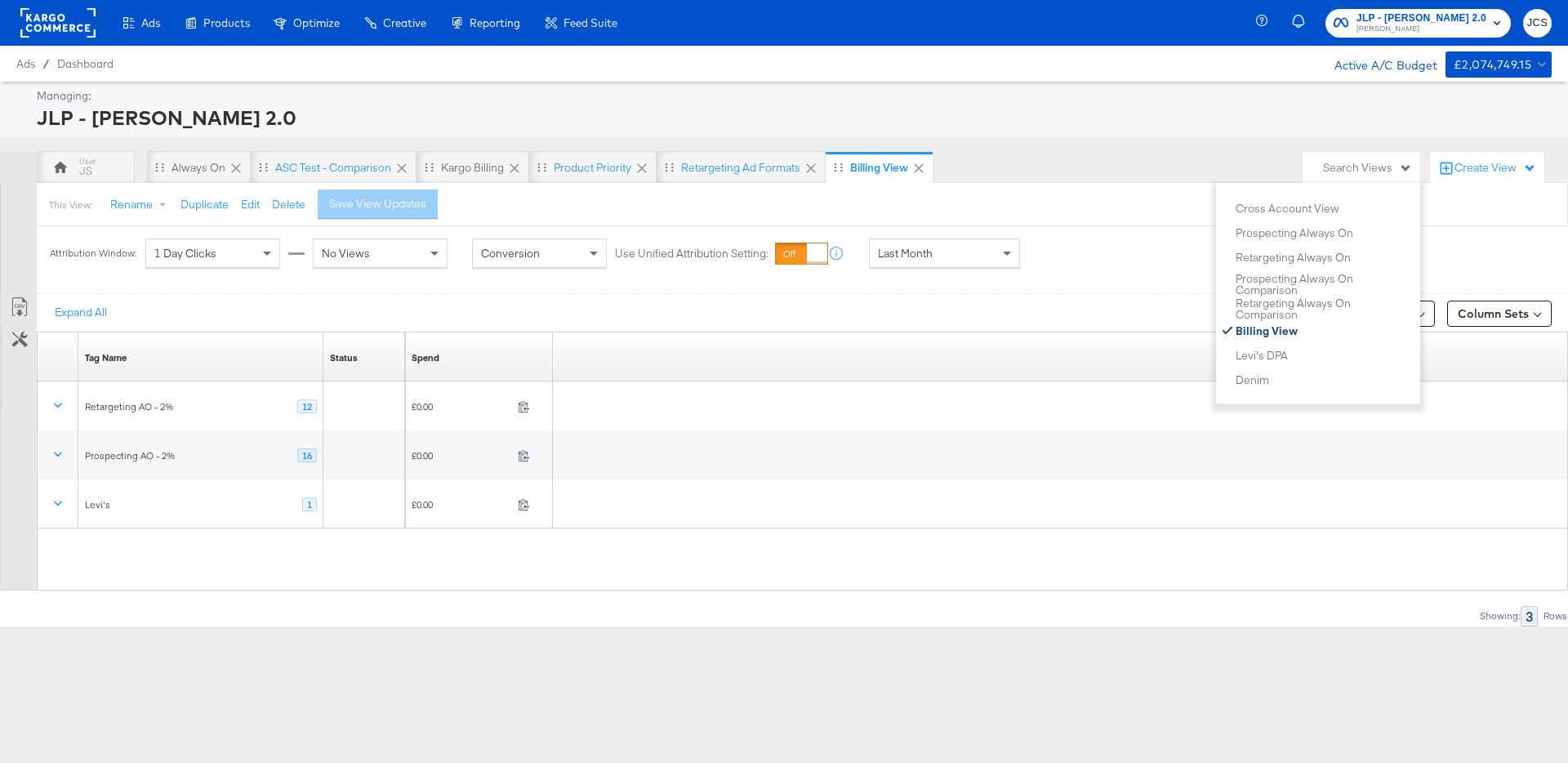
click at [852, 626] on div "Showing: 3 Rows" at bounding box center [784, 616] width 1568 height 21
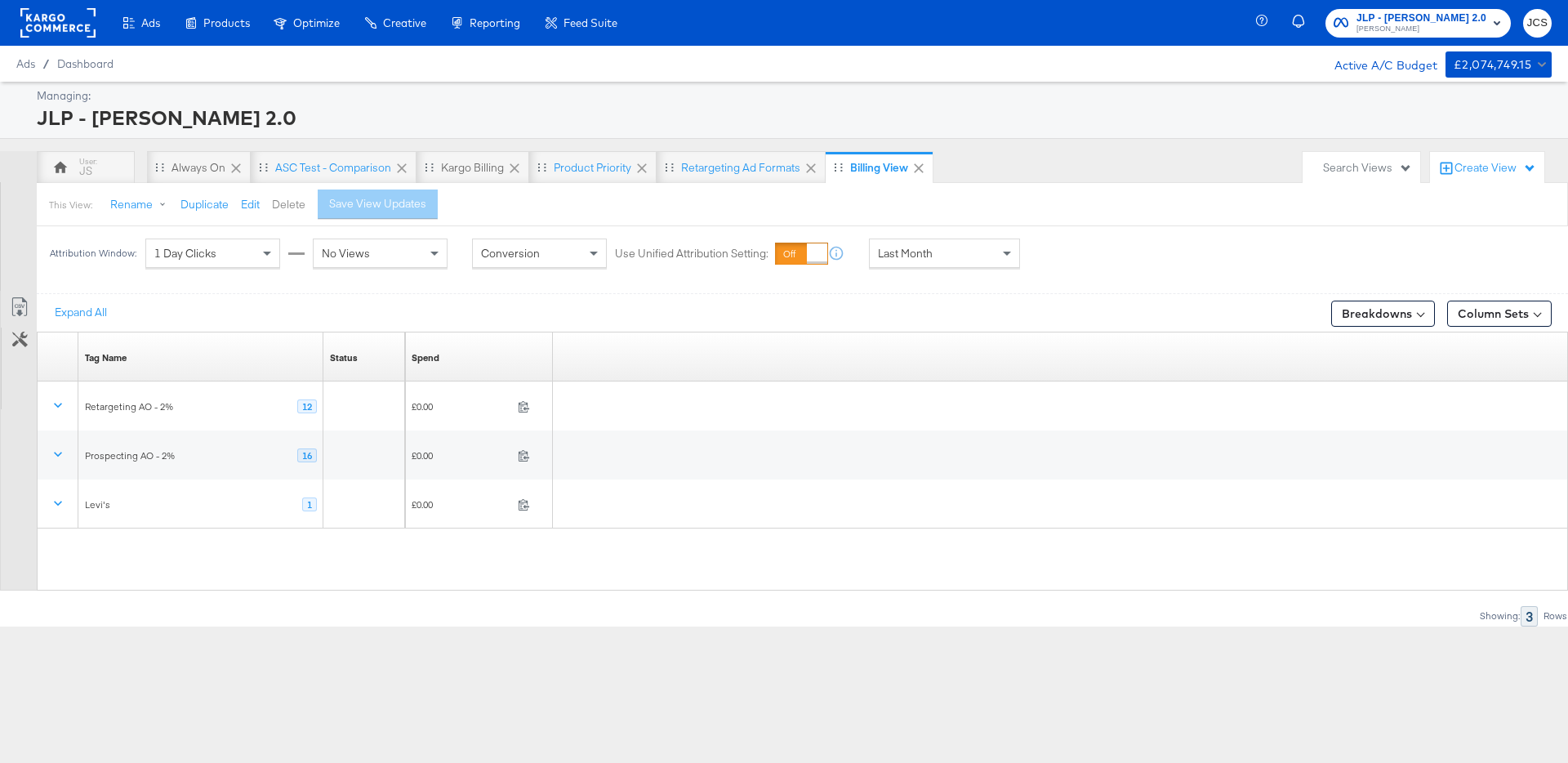
click at [291, 199] on button "Delete" at bounding box center [289, 204] width 34 height 15
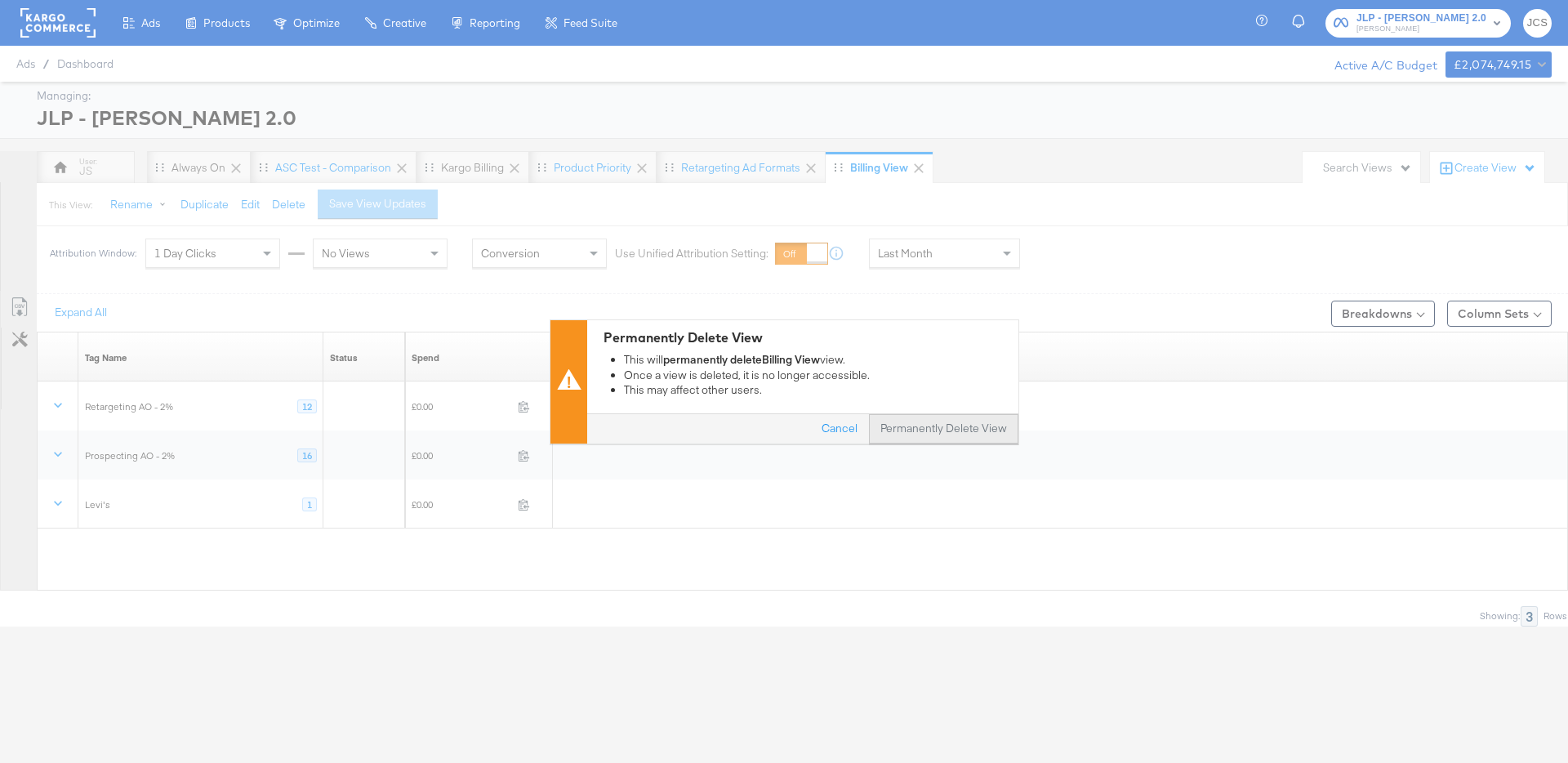
click at [921, 430] on button "Permanently Delete View" at bounding box center [943, 428] width 150 height 29
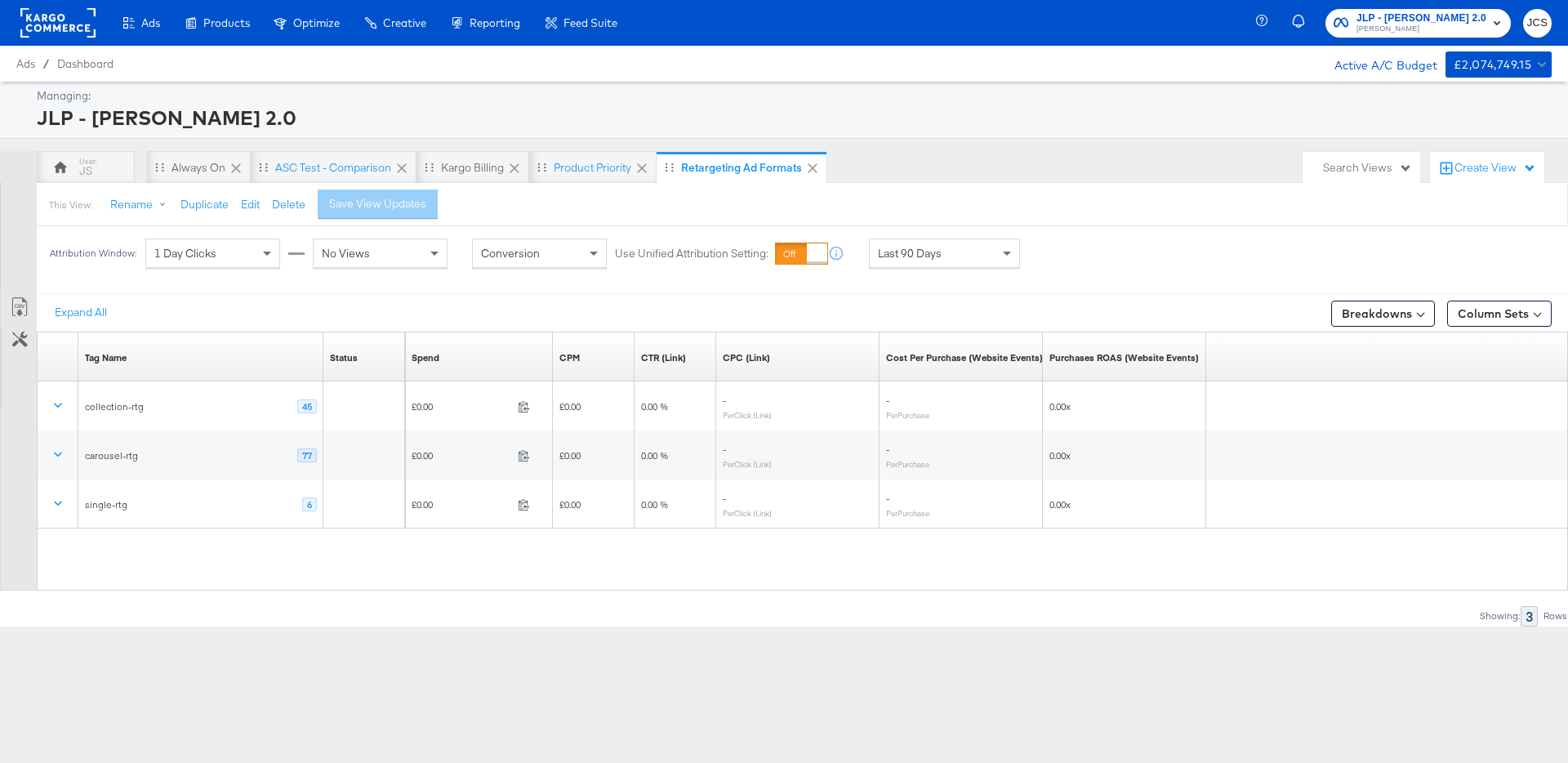
click at [809, 113] on div "JLP - John Lewis 2.0" at bounding box center [792, 118] width 1511 height 28
click at [593, 160] on div "Product priority" at bounding box center [593, 167] width 77 height 15
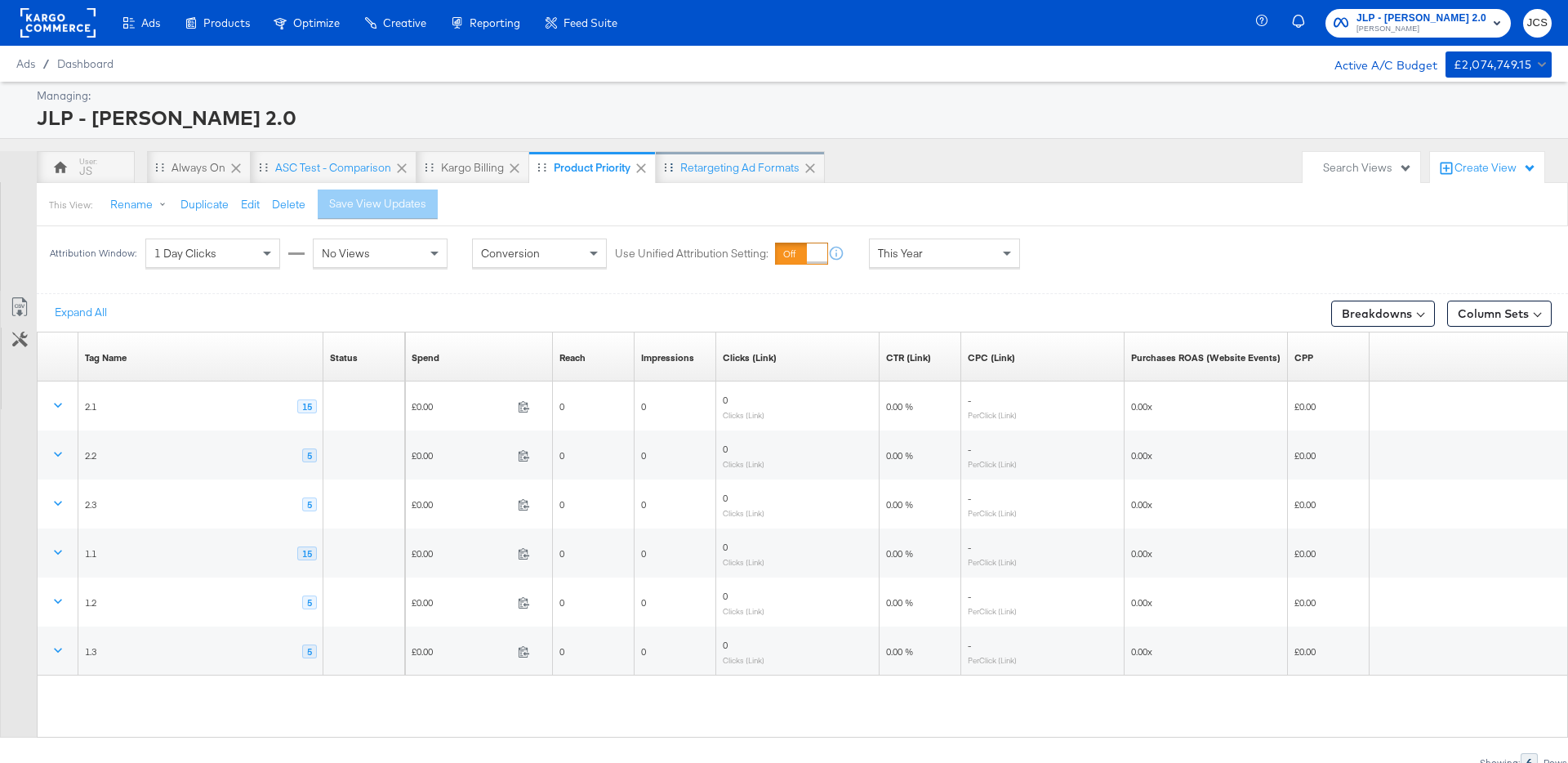
click at [752, 161] on div "Retargeting Ad formats" at bounding box center [739, 167] width 119 height 15
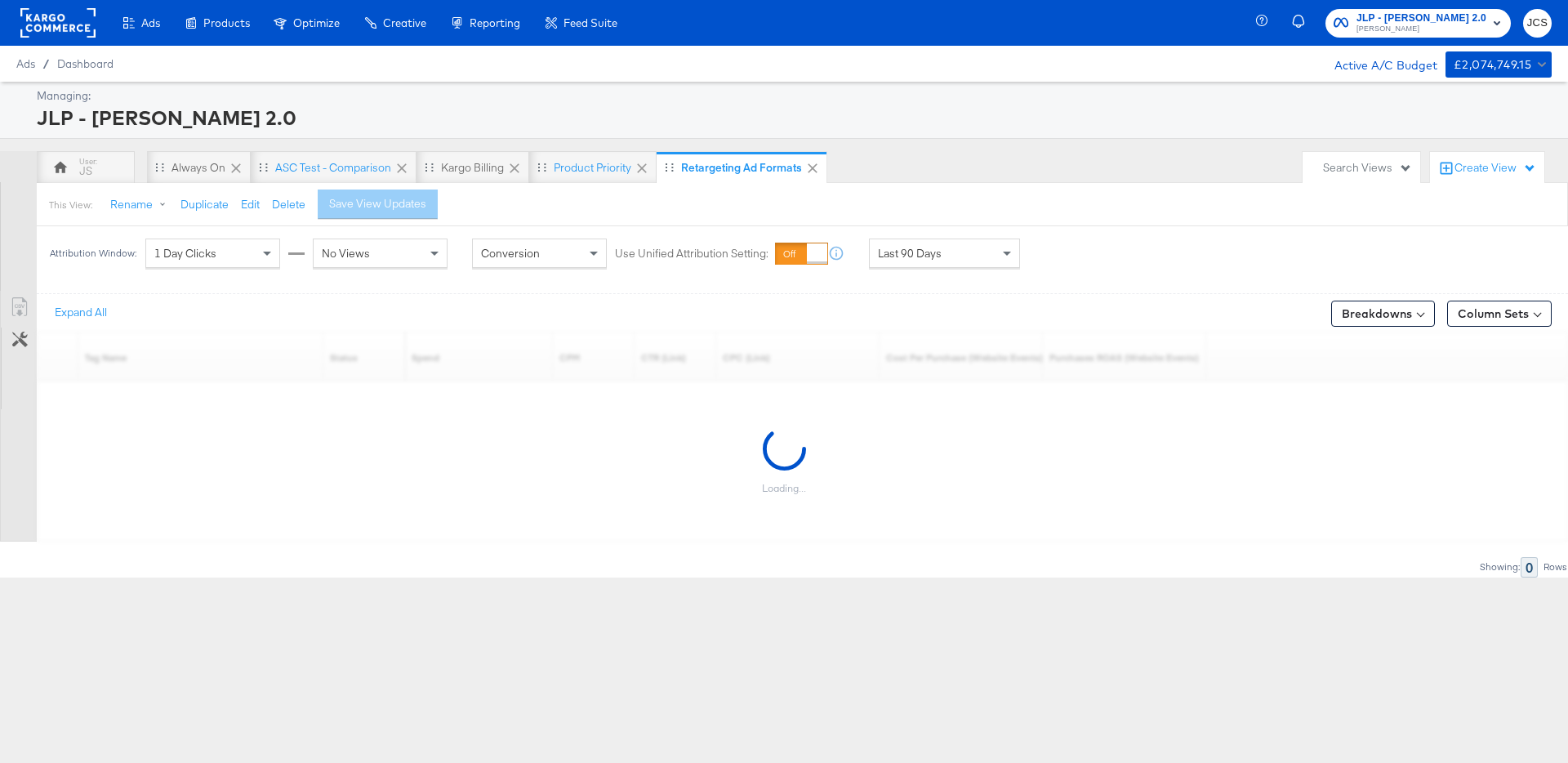
click at [1341, 161] on div "Search Views" at bounding box center [1367, 167] width 89 height 15
click at [911, 190] on div "This View: Rename Duplicate Edit Delete Save View Updates" at bounding box center [801, 204] width 1532 height 44
click at [290, 206] on button "Delete" at bounding box center [289, 204] width 34 height 15
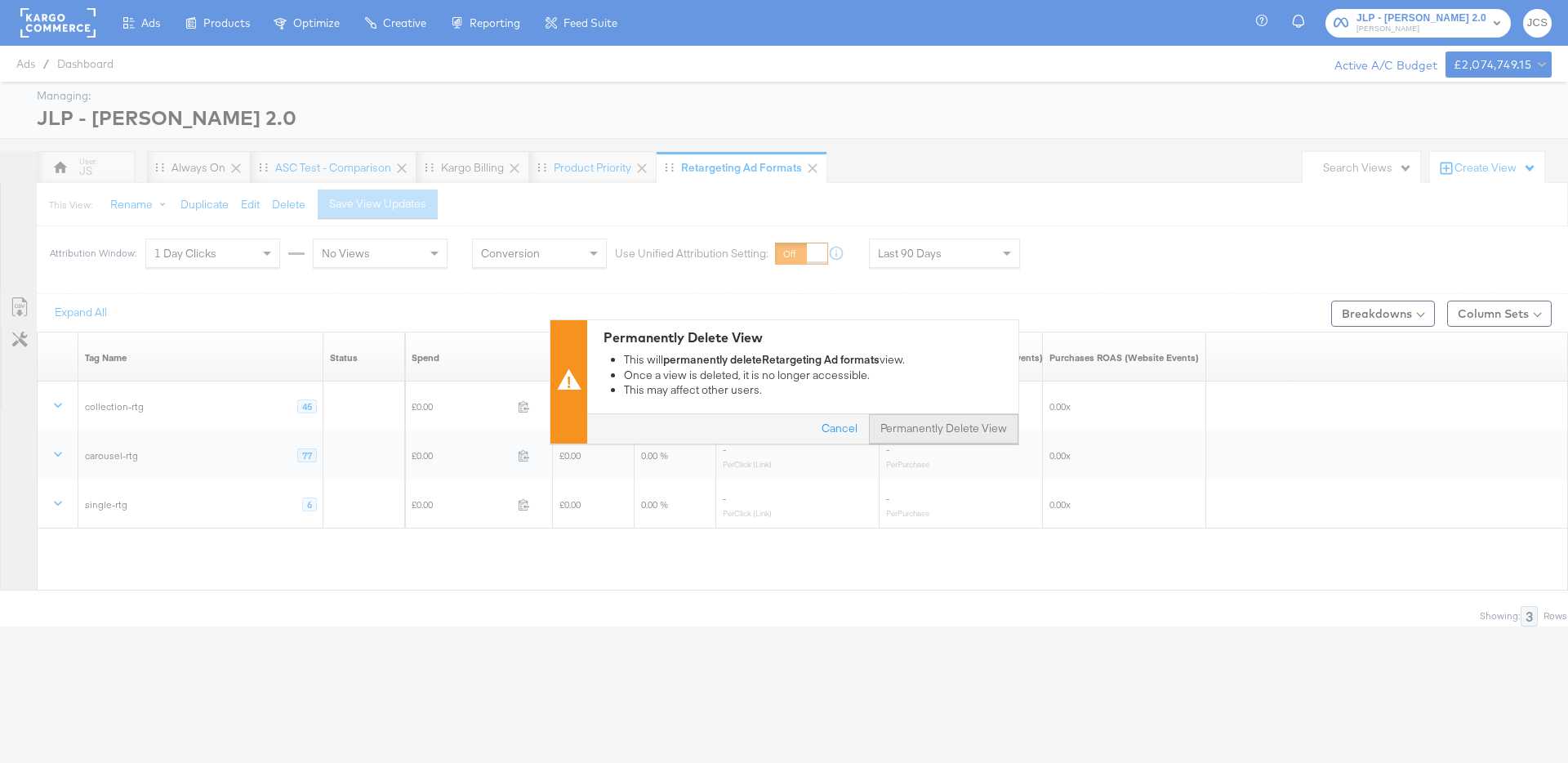
click at [915, 420] on button "Permanently Delete View" at bounding box center [943, 428] width 150 height 29
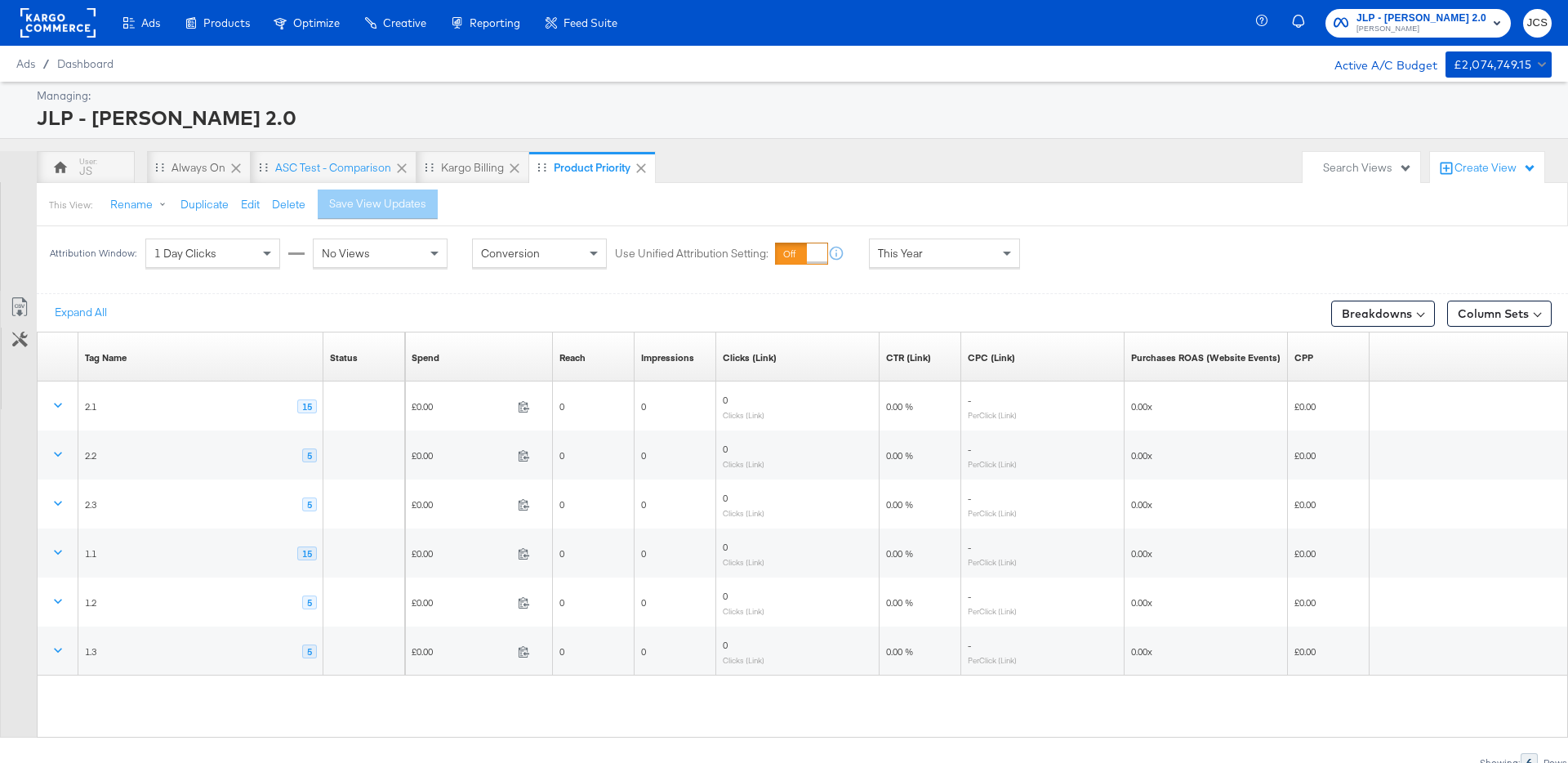
click at [1344, 168] on div "Search Views" at bounding box center [1367, 167] width 89 height 15
click at [1285, 355] on div "Cross Account View" at bounding box center [1288, 350] width 103 height 11
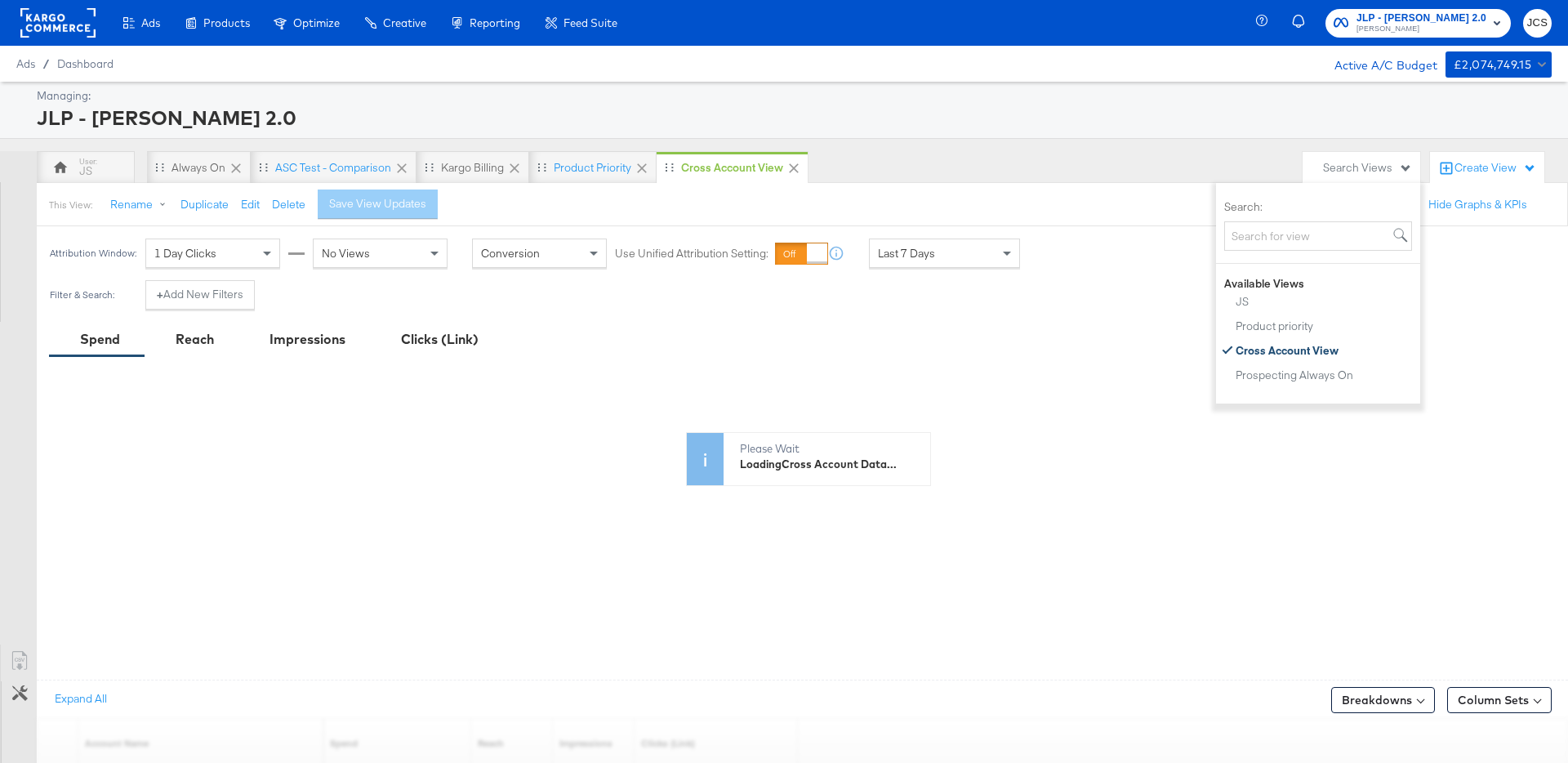
click at [1116, 157] on div "JS Always On ASC Test - comparison Kargo Billing Product priority Cross Account…" at bounding box center [665, 167] width 1258 height 33
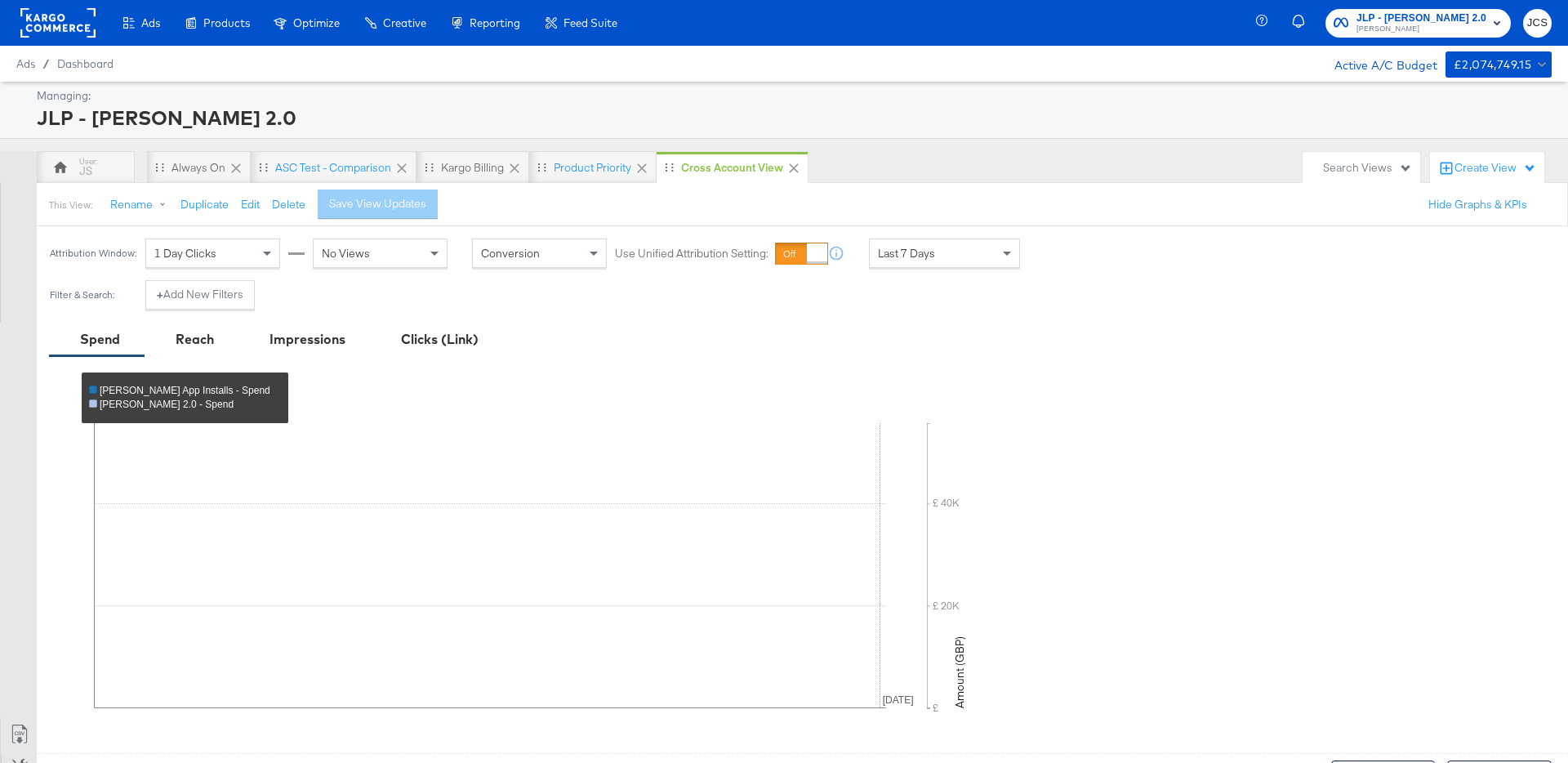
click at [1116, 157] on div "JS Always On ASC Test - comparison Kargo Billing Product priority Cross Account…" at bounding box center [665, 167] width 1258 height 33
click at [288, 201] on button "Delete" at bounding box center [289, 204] width 34 height 15
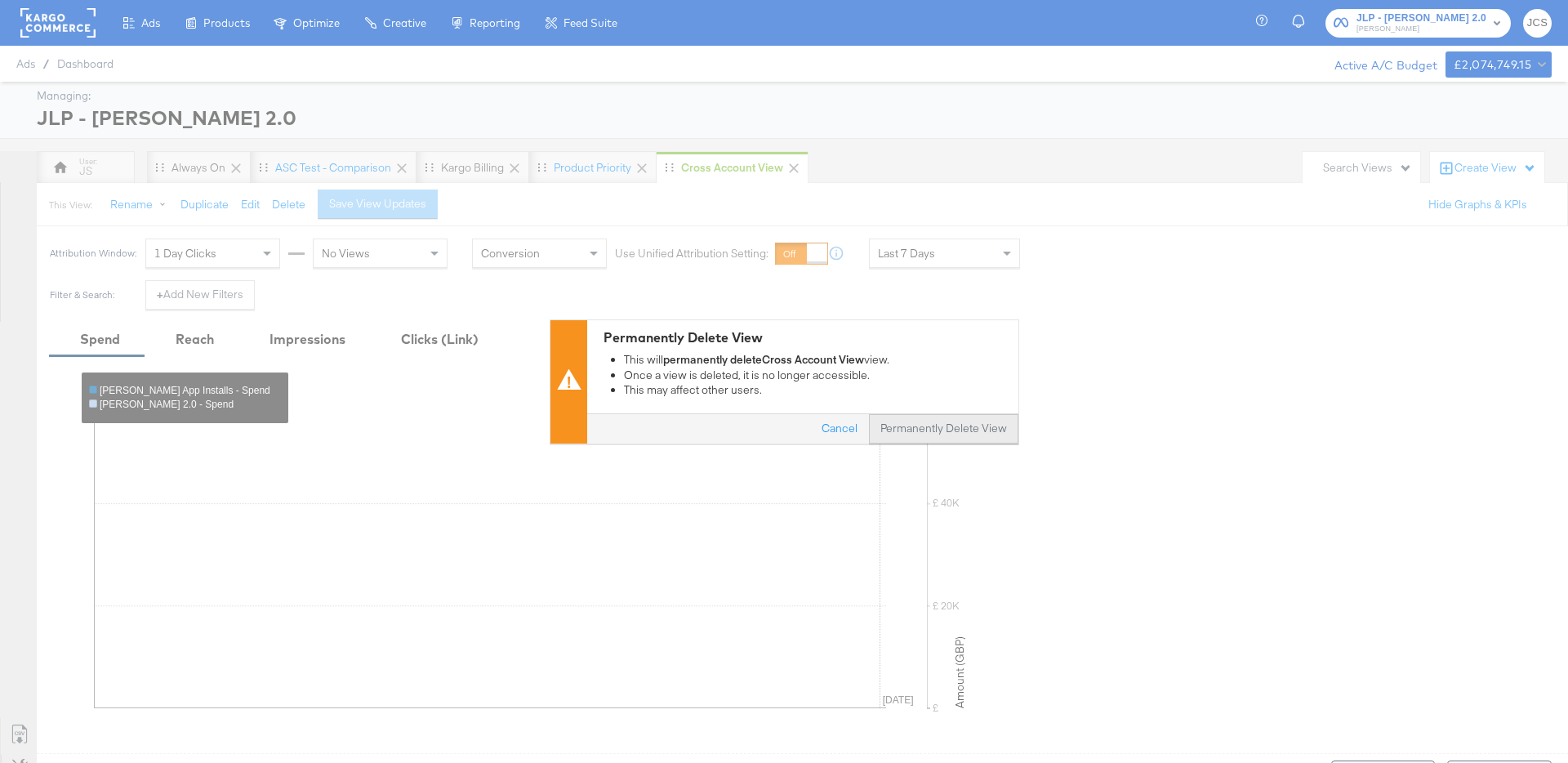
click at [930, 421] on button "Permanently Delete View" at bounding box center [943, 428] width 150 height 29
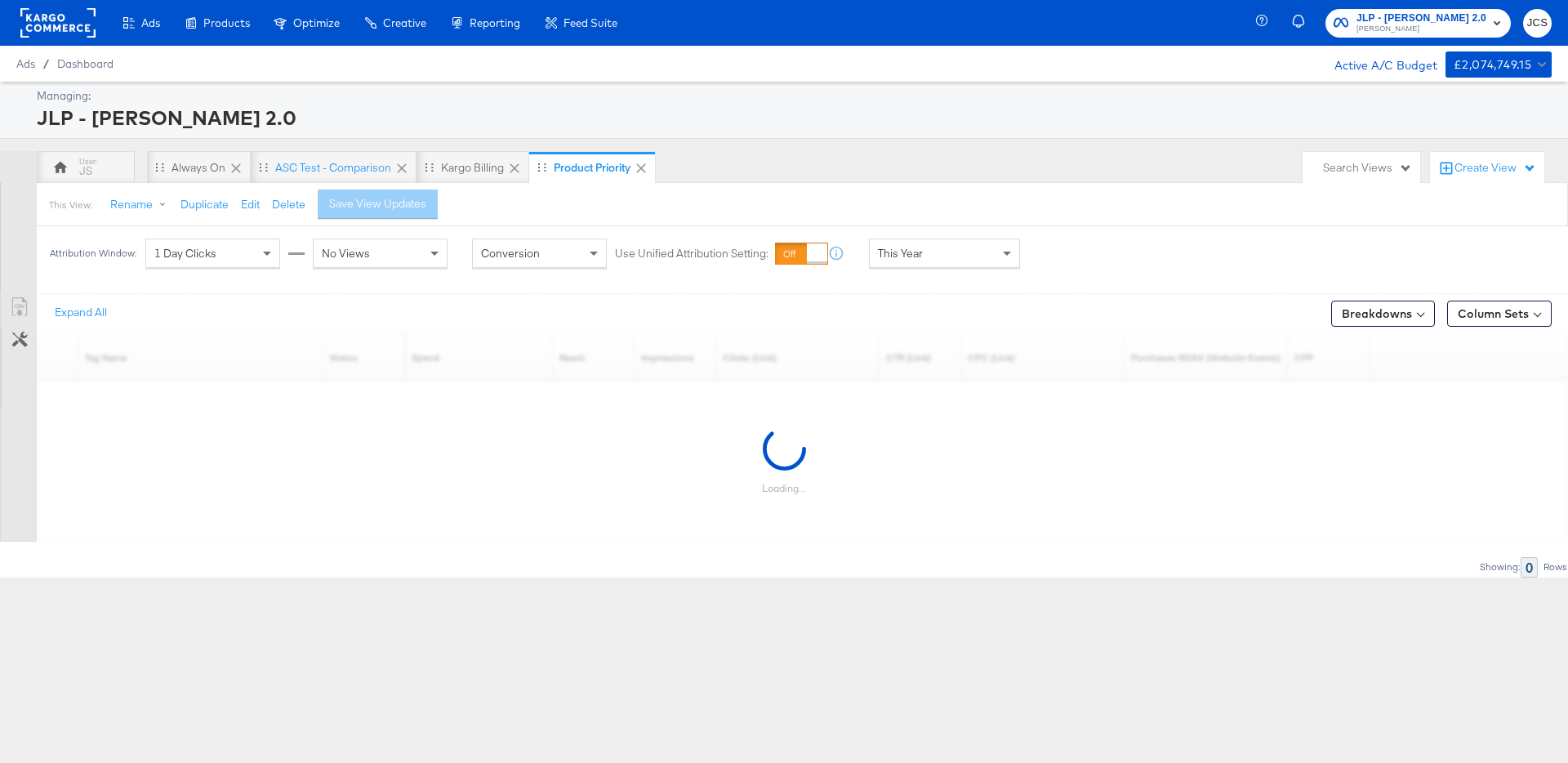
click at [1354, 165] on div "Search Views" at bounding box center [1367, 167] width 89 height 15
click at [1274, 346] on div "Prospecting Always On" at bounding box center [1294, 350] width 118 height 11
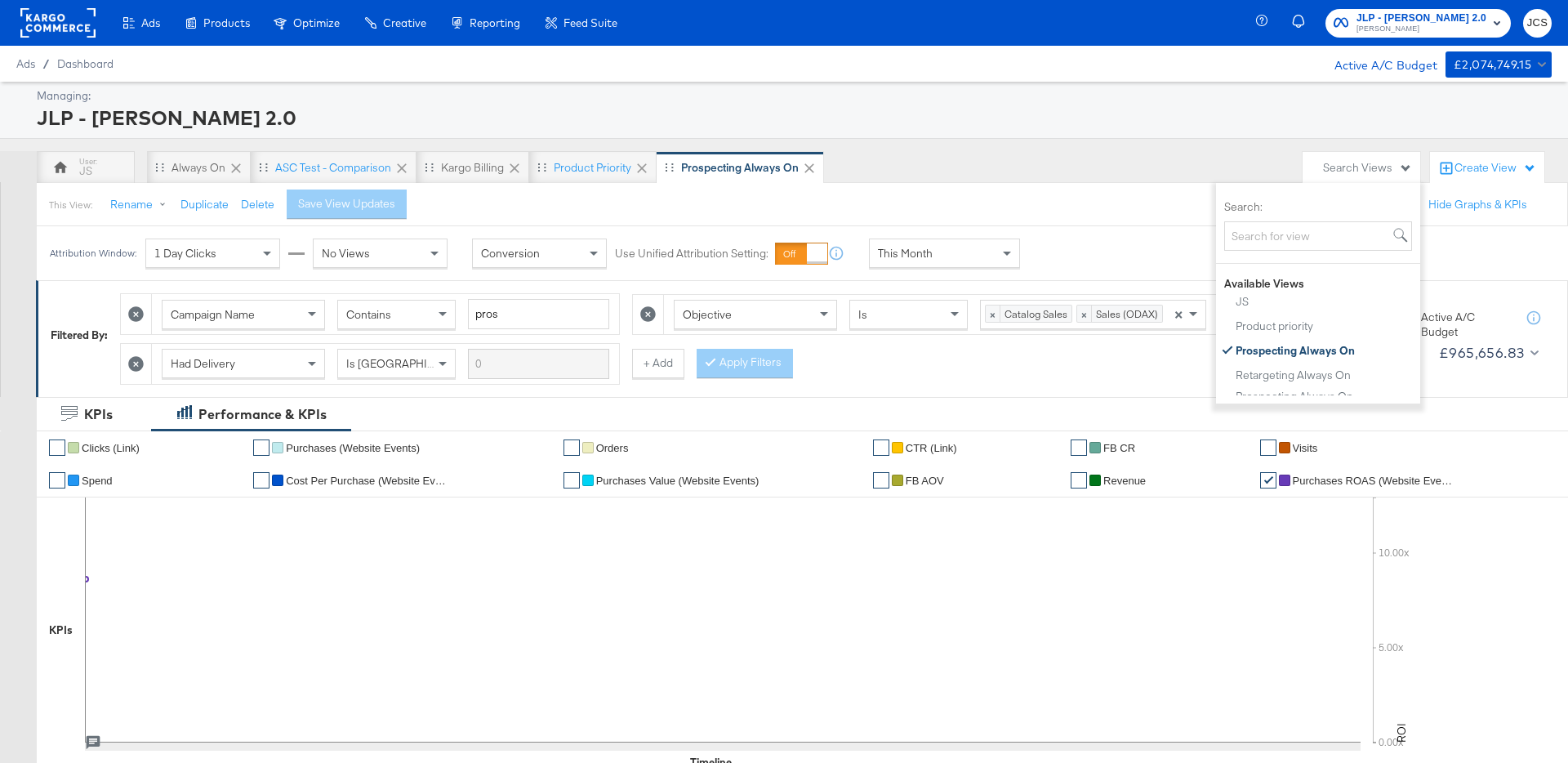
click at [970, 186] on div "This View: Rename Duplicate Delete Save View Updates Configure Pacing Hide Filt…" at bounding box center [801, 204] width 1532 height 44
click at [80, 30] on rect at bounding box center [58, 23] width 75 height 29
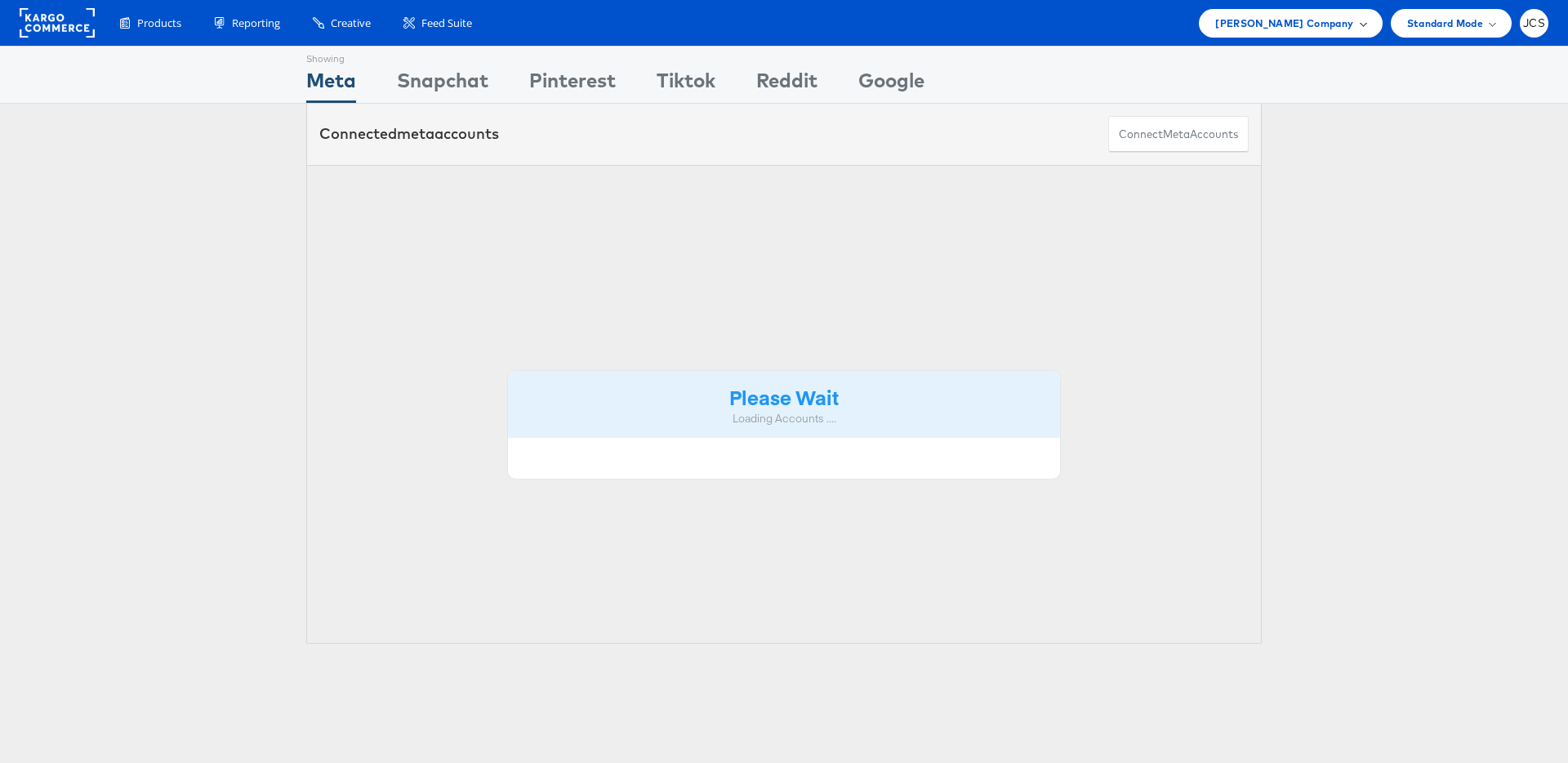
click at [1346, 22] on span "[PERSON_NAME] Company" at bounding box center [1284, 24] width 138 height 17
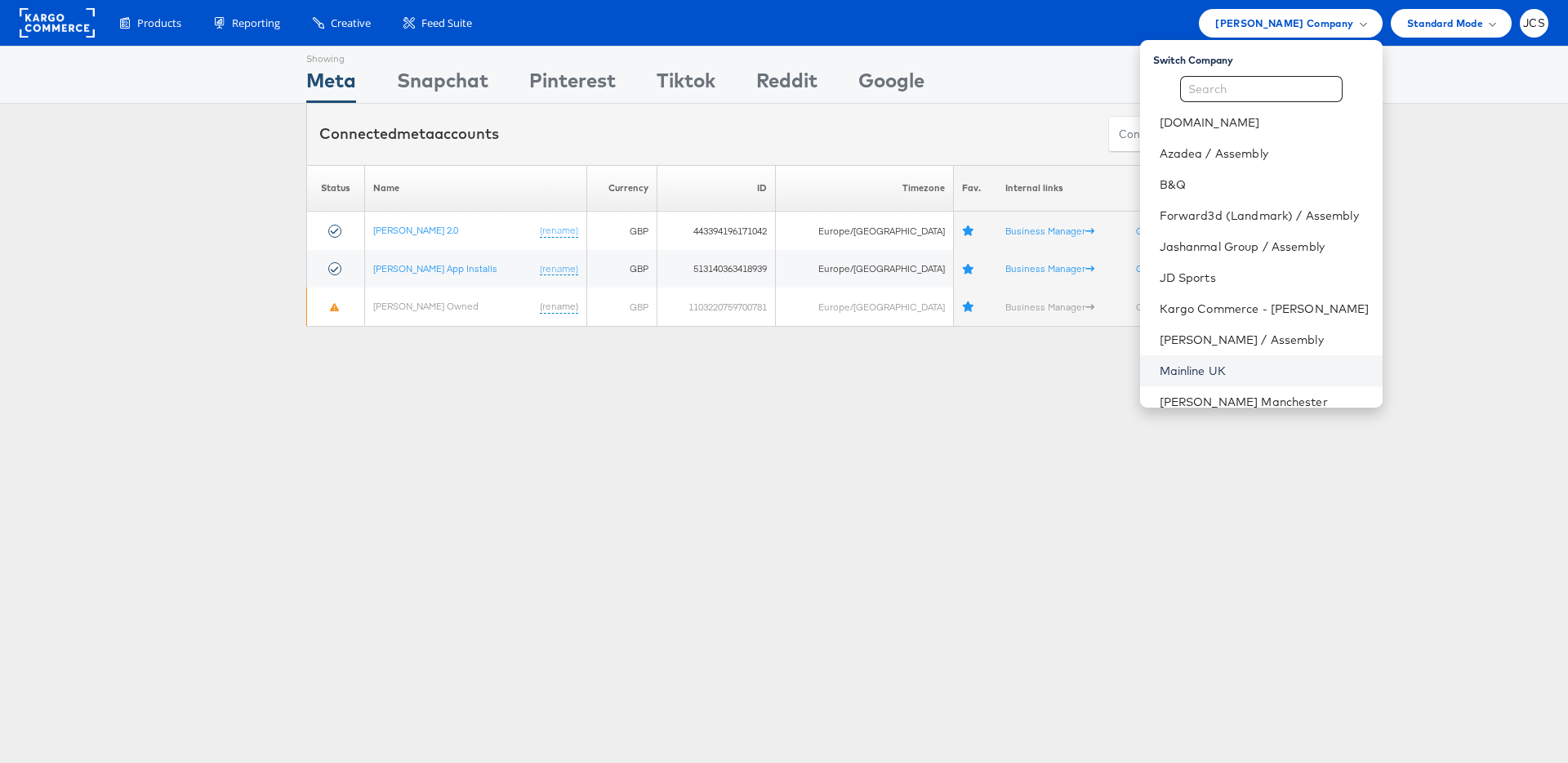
click at [1163, 373] on link "Mainline UK" at bounding box center [1264, 370] width 210 height 16
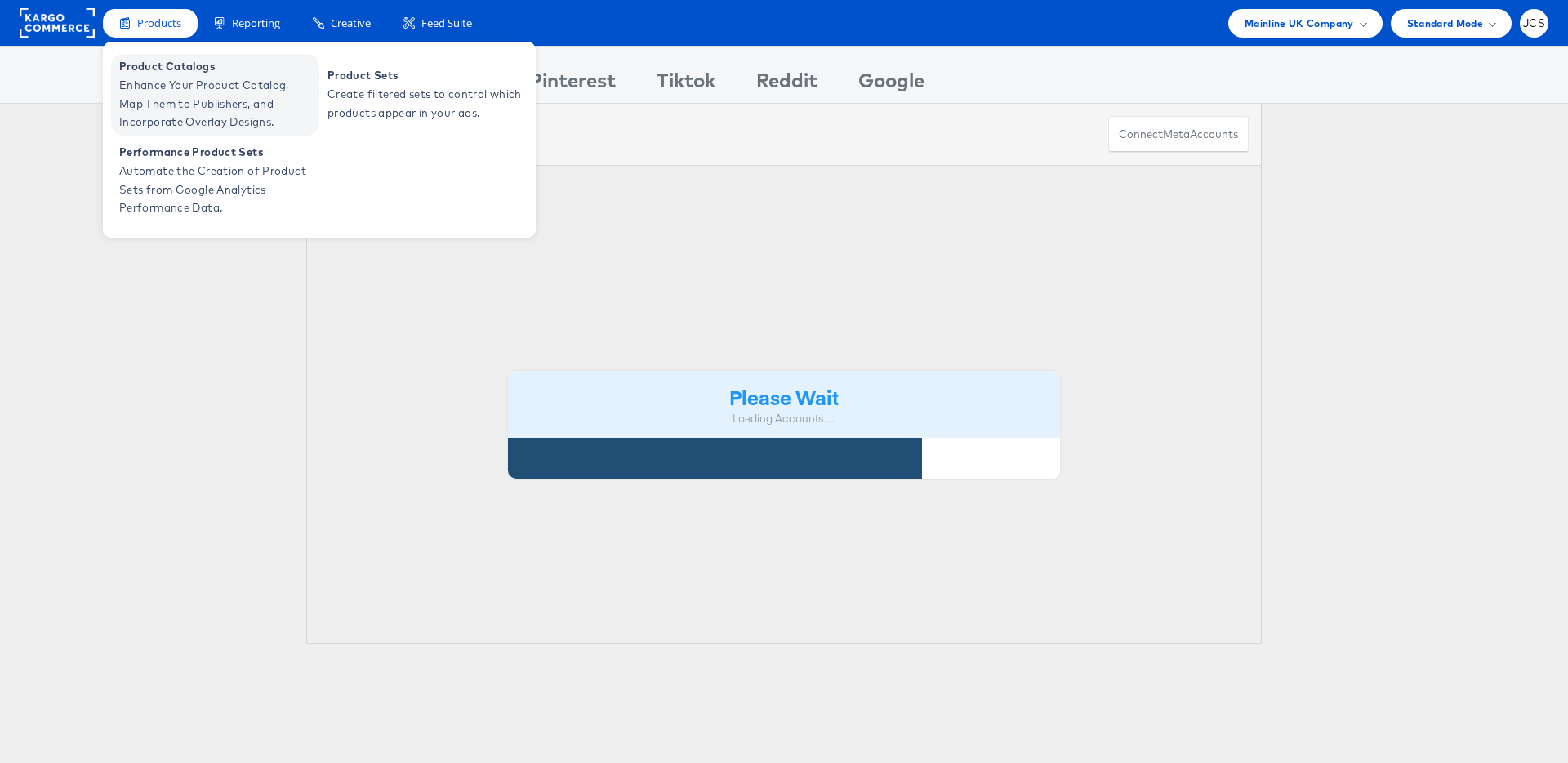
click at [165, 66] on span "Product Catalogs" at bounding box center [217, 67] width 196 height 19
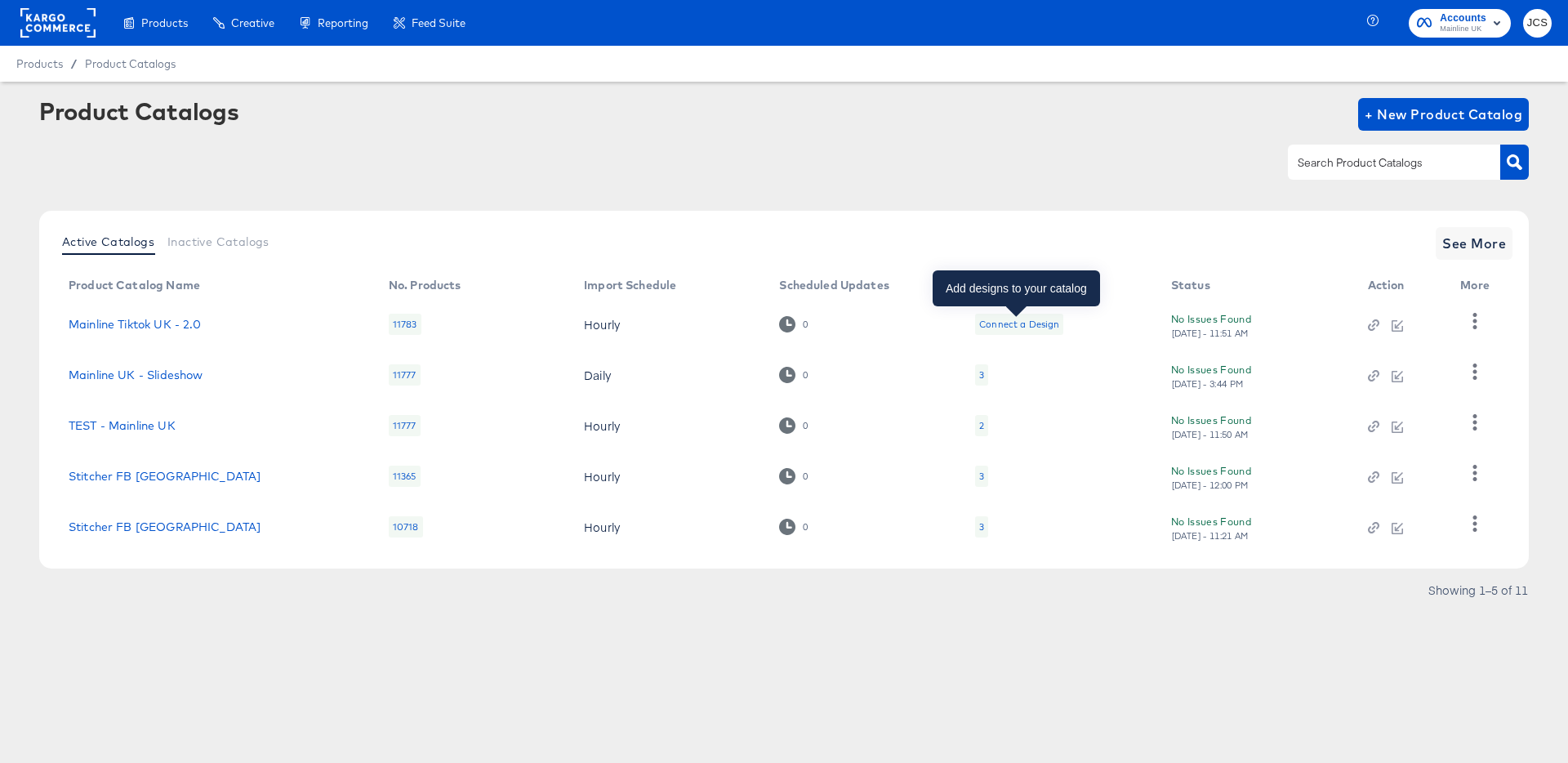
click at [1005, 323] on div "Connect a Design" at bounding box center [1019, 325] width 80 height 13
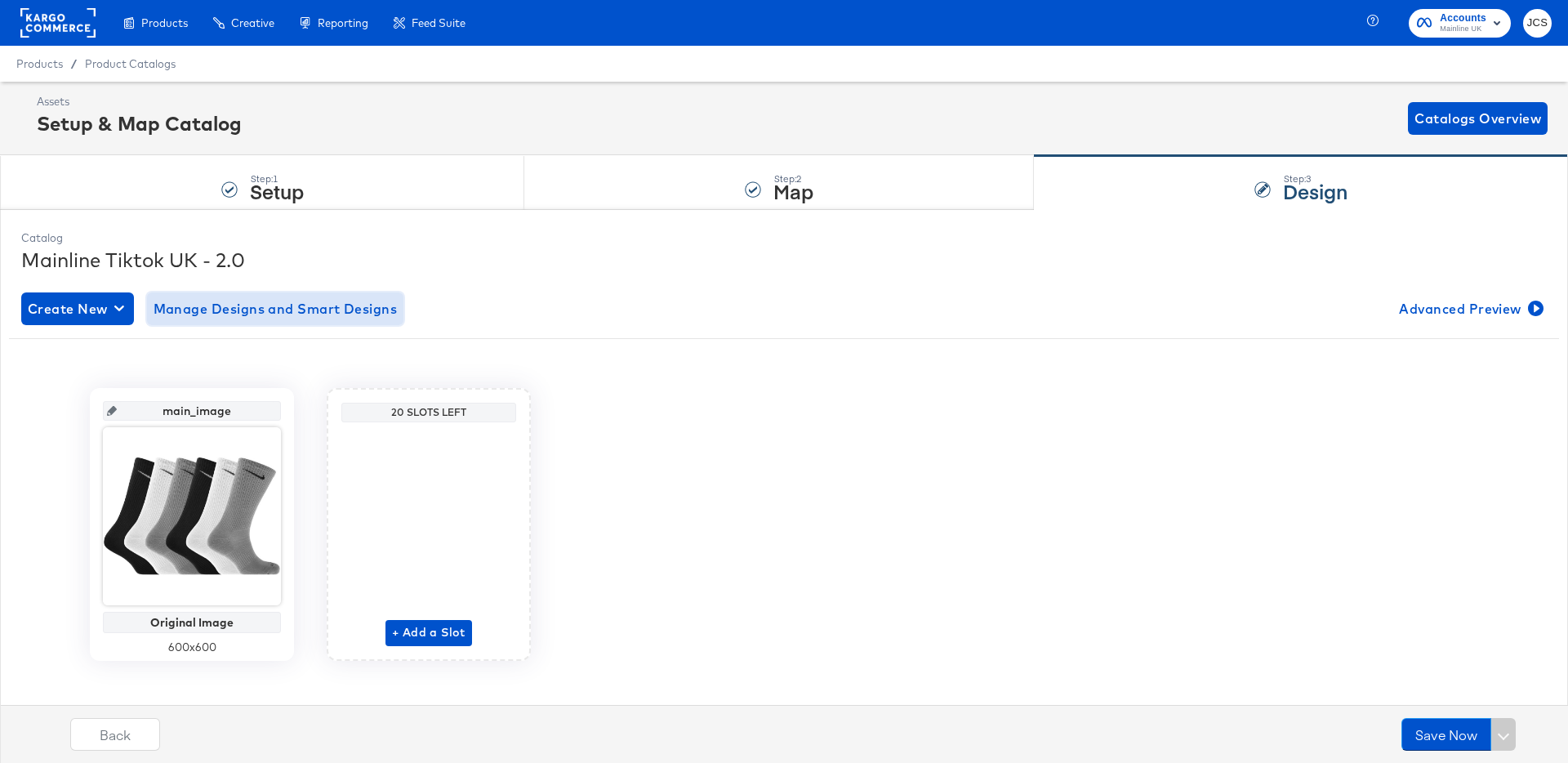
click at [226, 313] on span "Manage Designs and Smart Designs" at bounding box center [276, 309] width 245 height 23
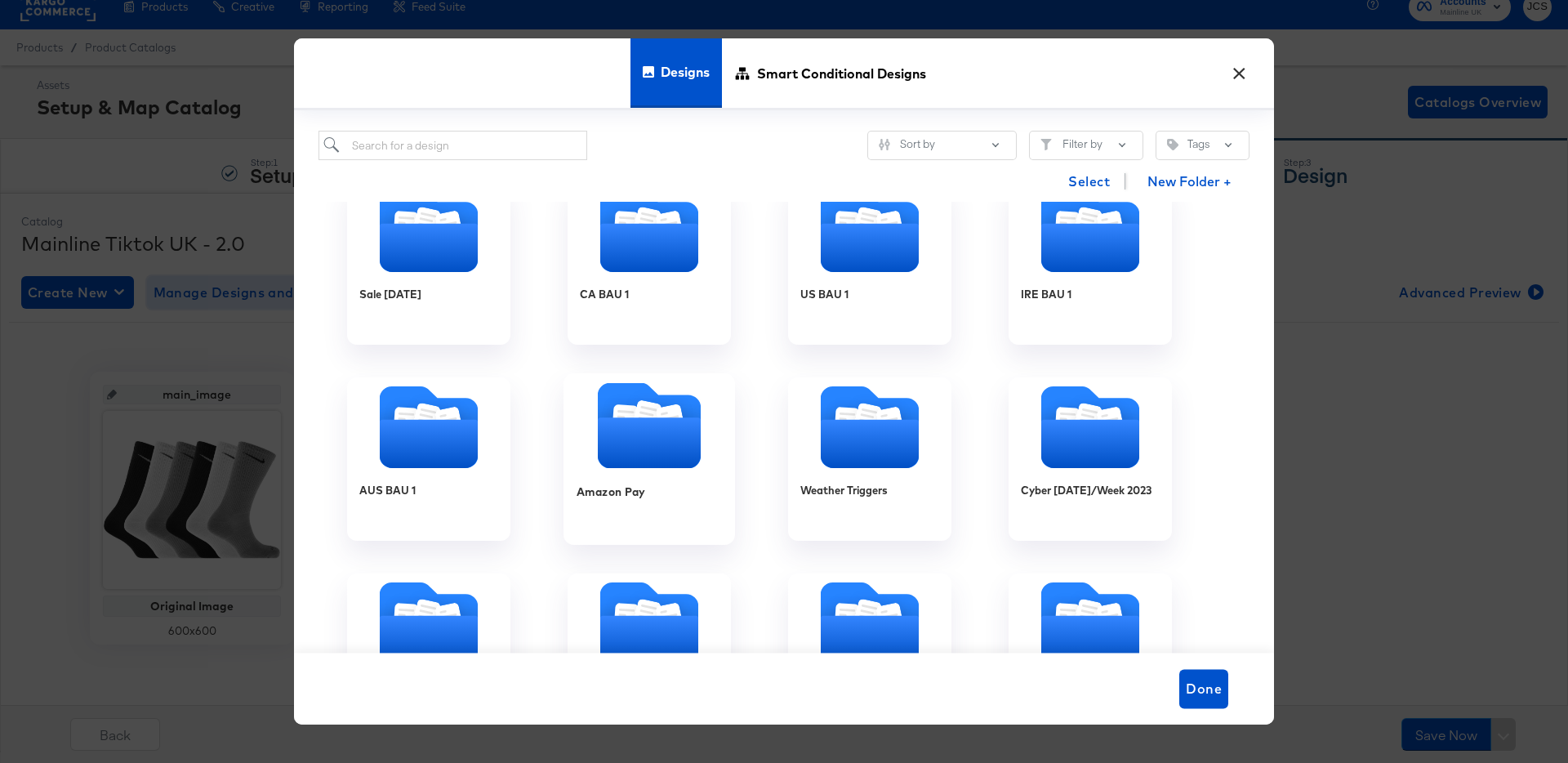
scroll to position [3468, 0]
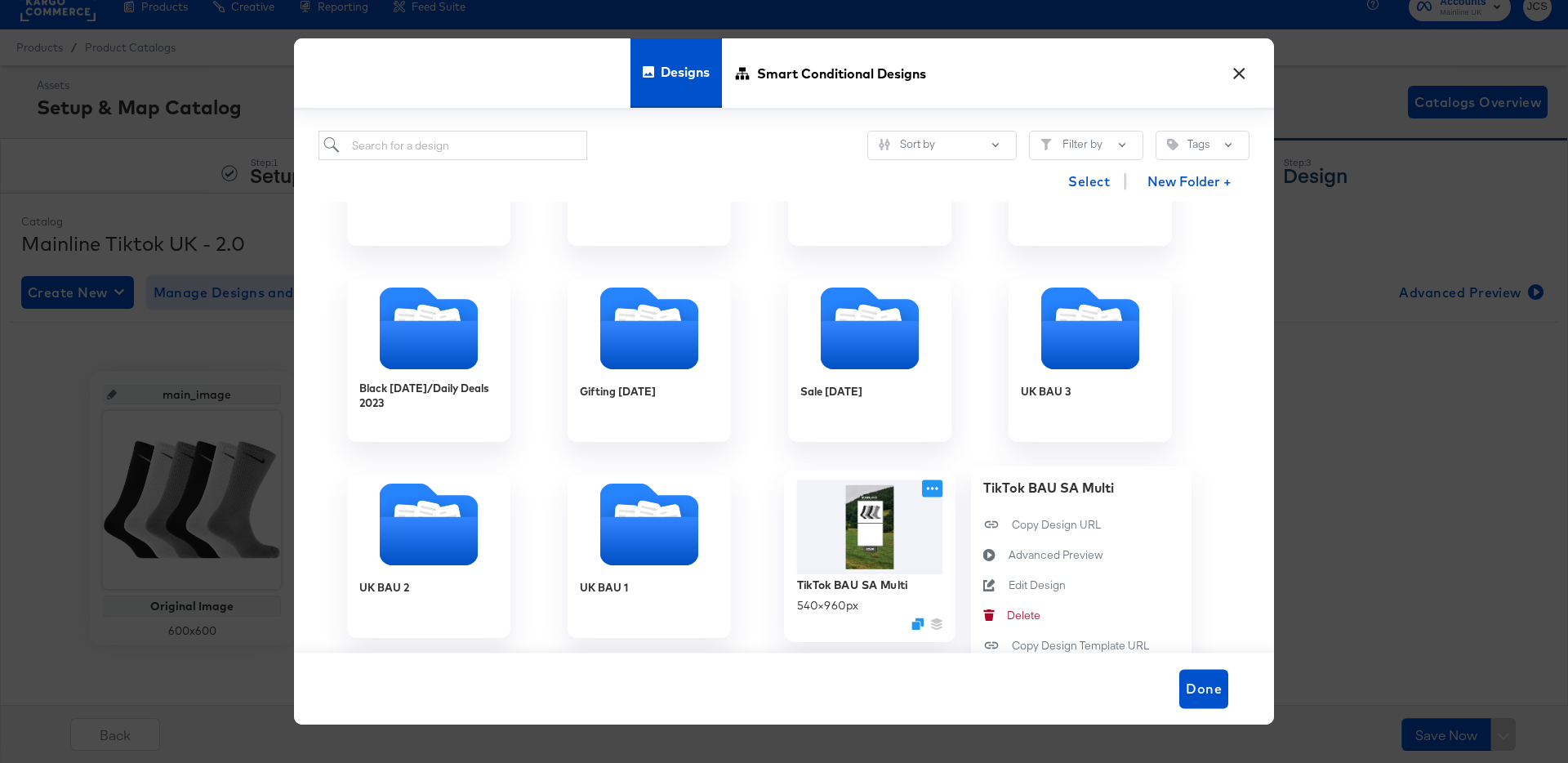
click at [927, 484] on icon at bounding box center [932, 488] width 21 height 17
click at [1008, 585] on div "Edit Design Edit Design" at bounding box center [1008, 585] width 0 height 0
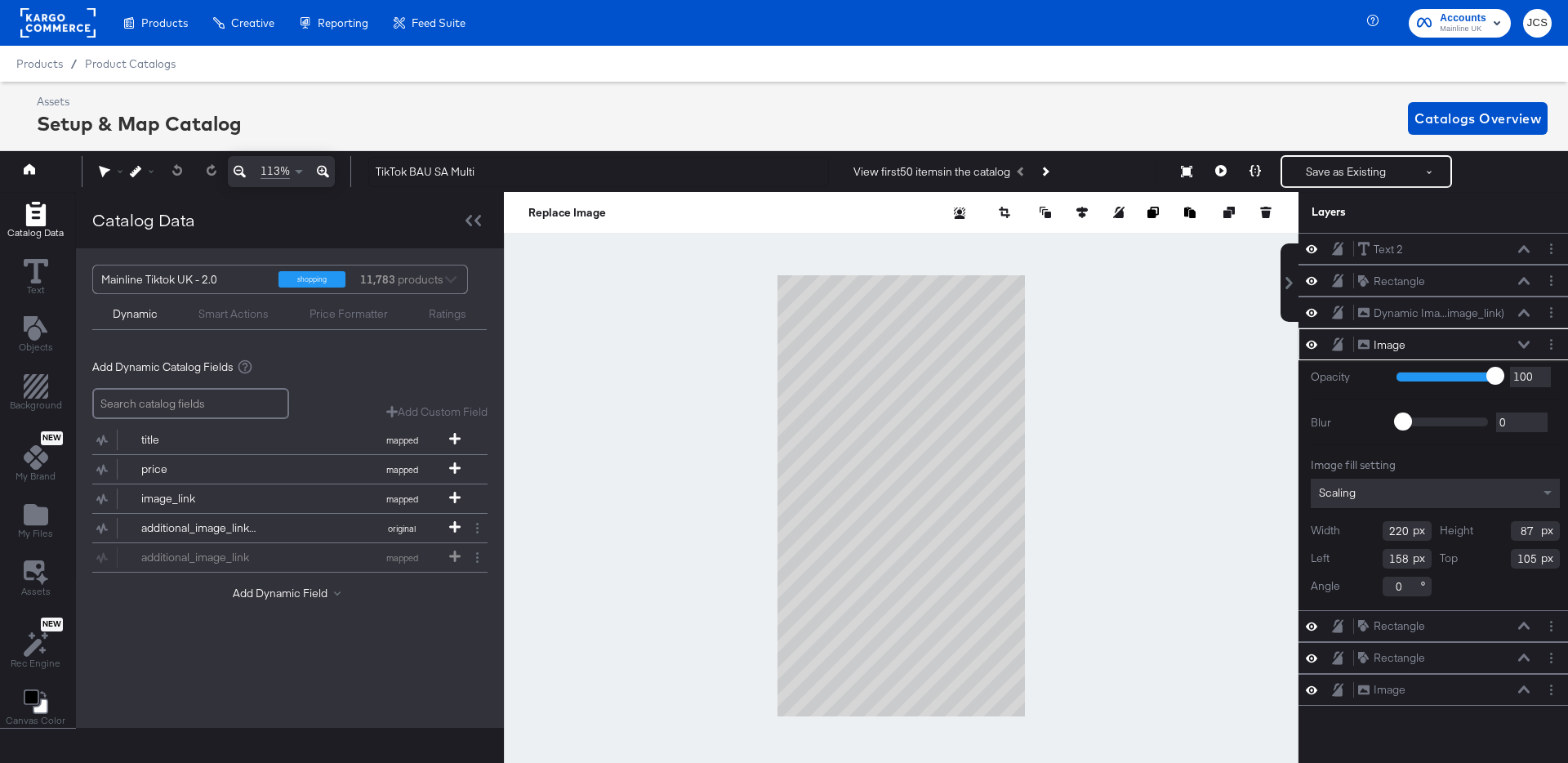
scroll to position [0, 4]
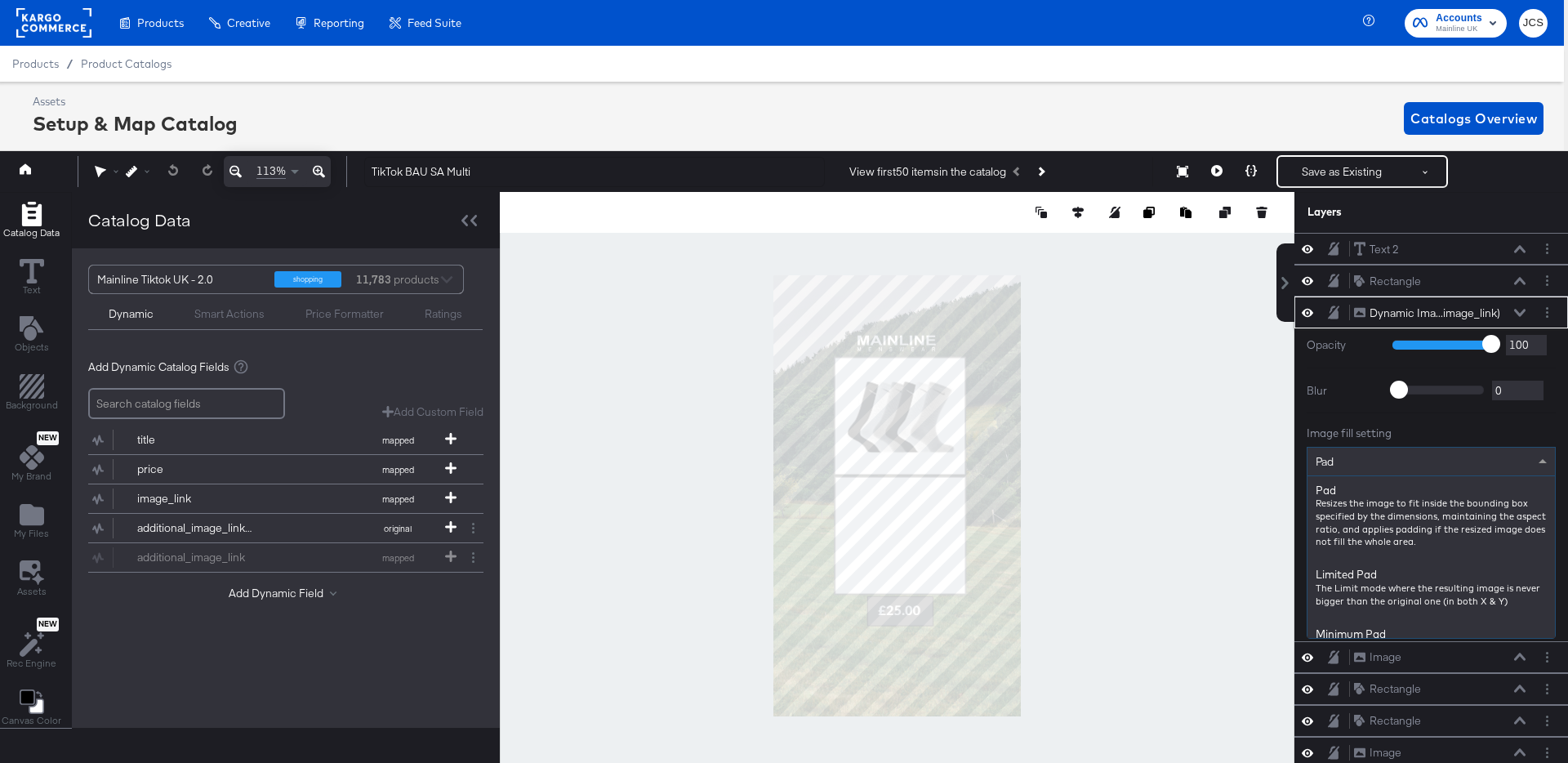
click at [1397, 468] on div "Pad" at bounding box center [1431, 462] width 247 height 28
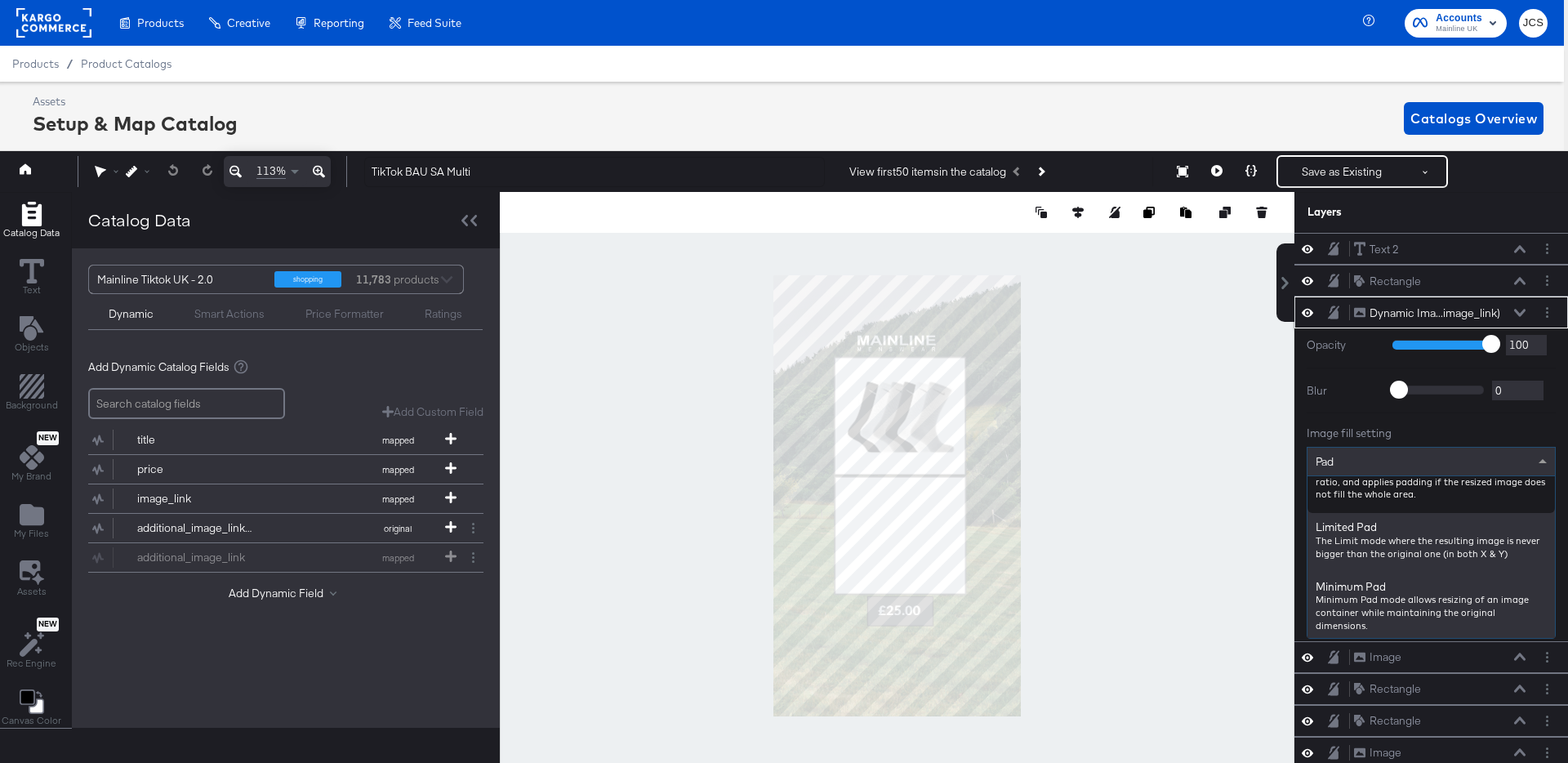
scroll to position [63, 0]
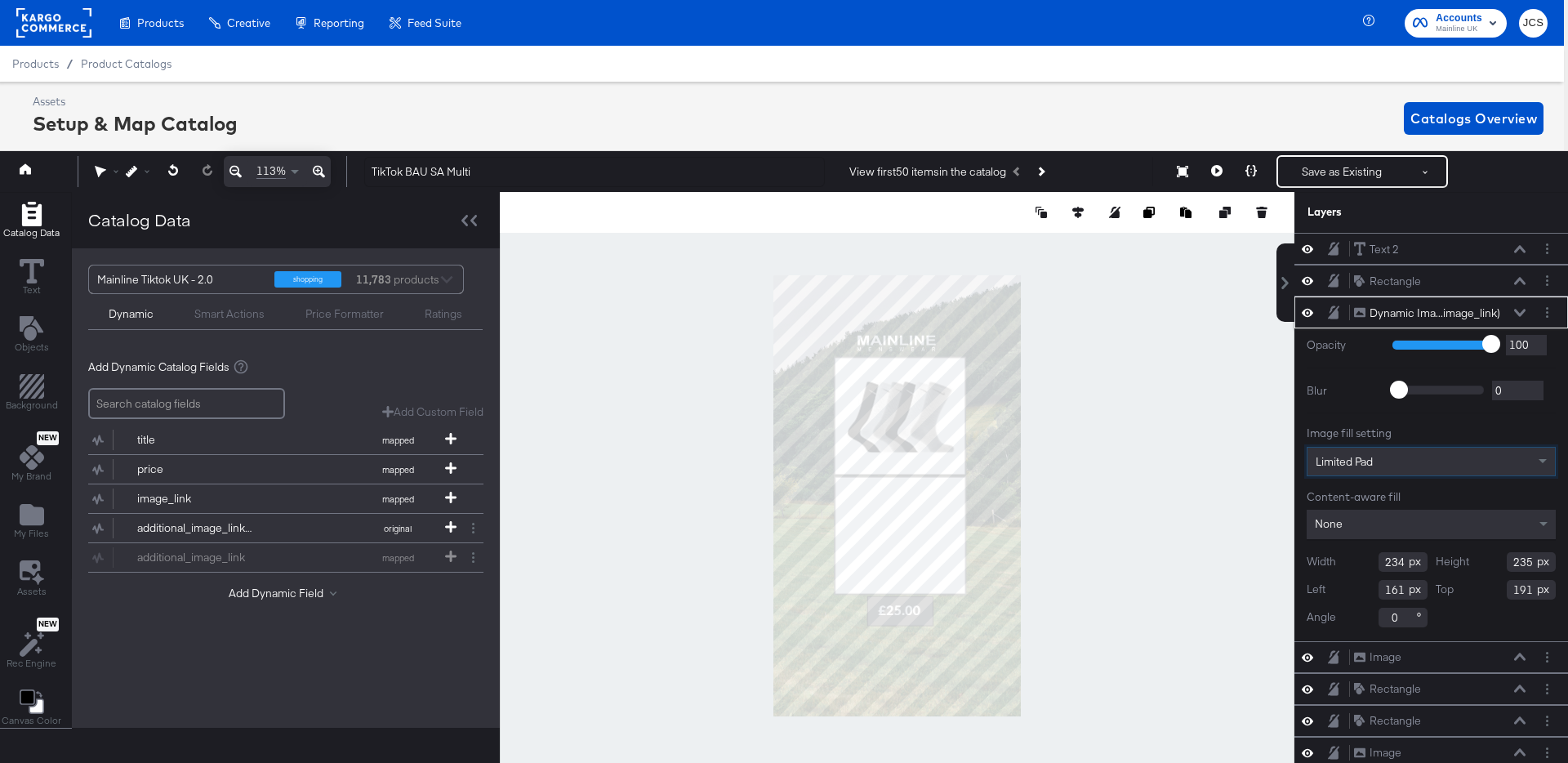
click at [1357, 531] on div "None" at bounding box center [1431, 524] width 249 height 29
click at [1523, 312] on icon at bounding box center [1520, 312] width 11 height 8
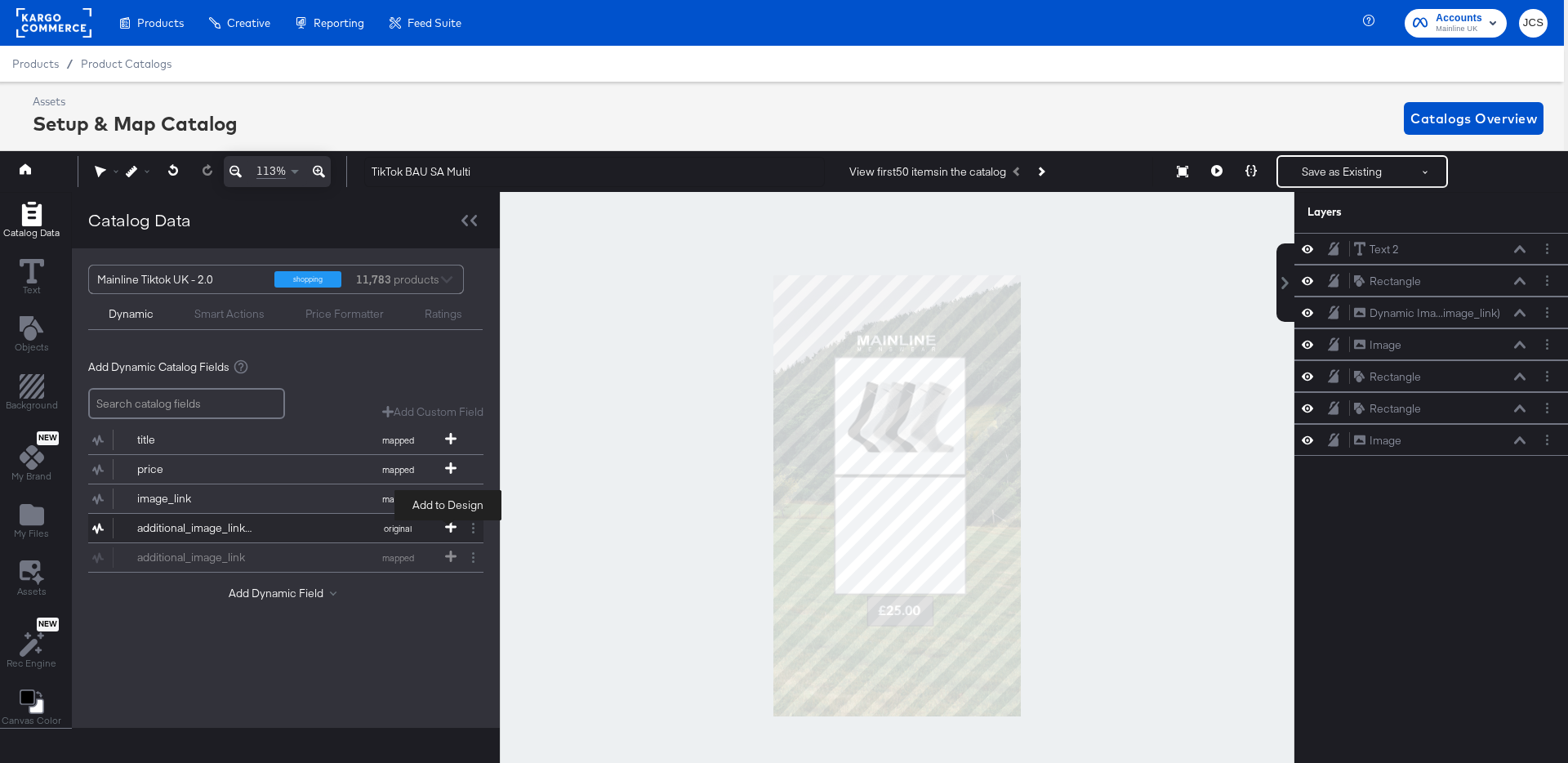
click at [450, 527] on icon at bounding box center [451, 527] width 11 height 11
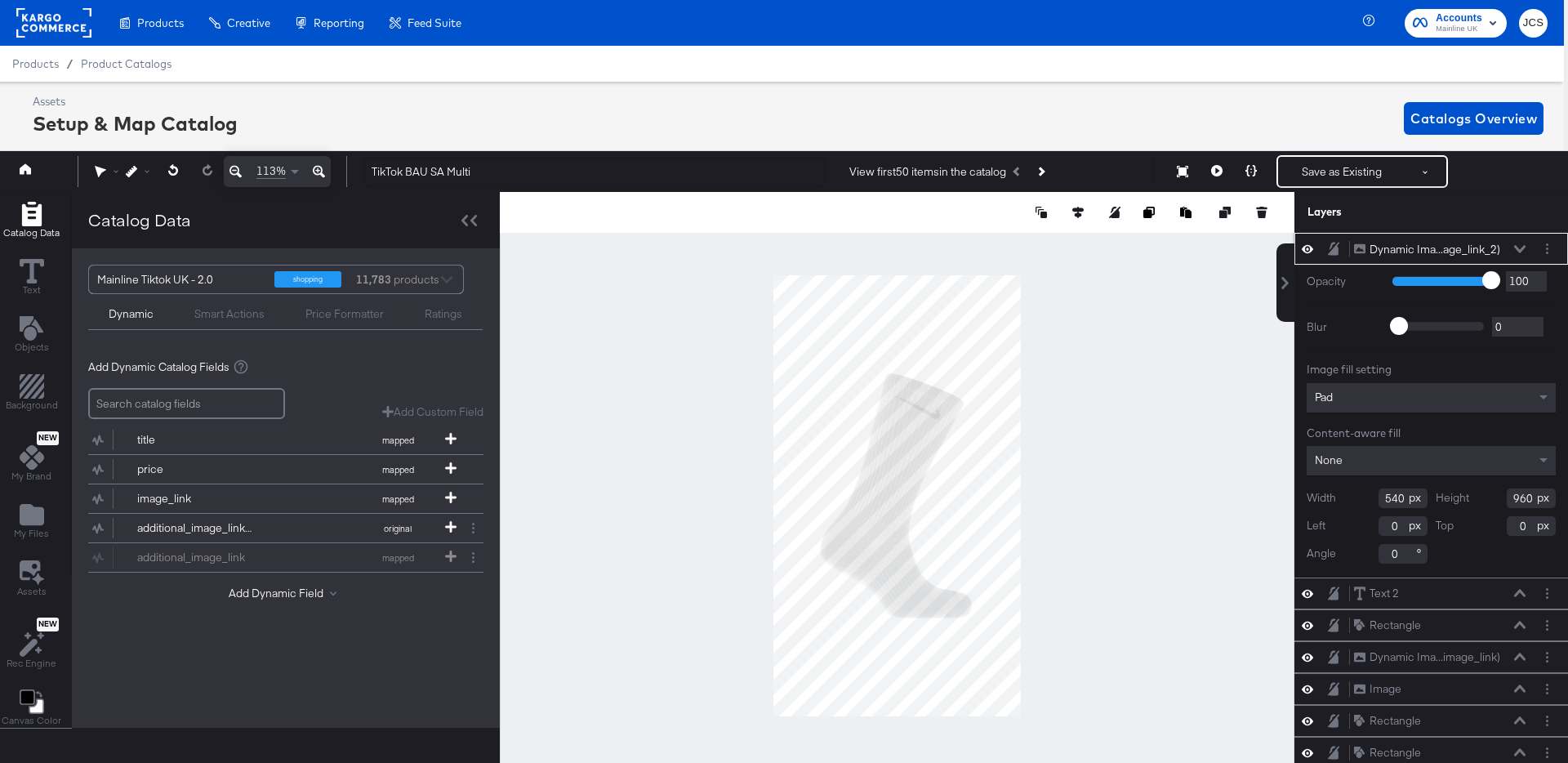
click at [1347, 399] on div "Pad" at bounding box center [1431, 397] width 249 height 29
click at [1367, 467] on div "None" at bounding box center [1431, 460] width 249 height 29
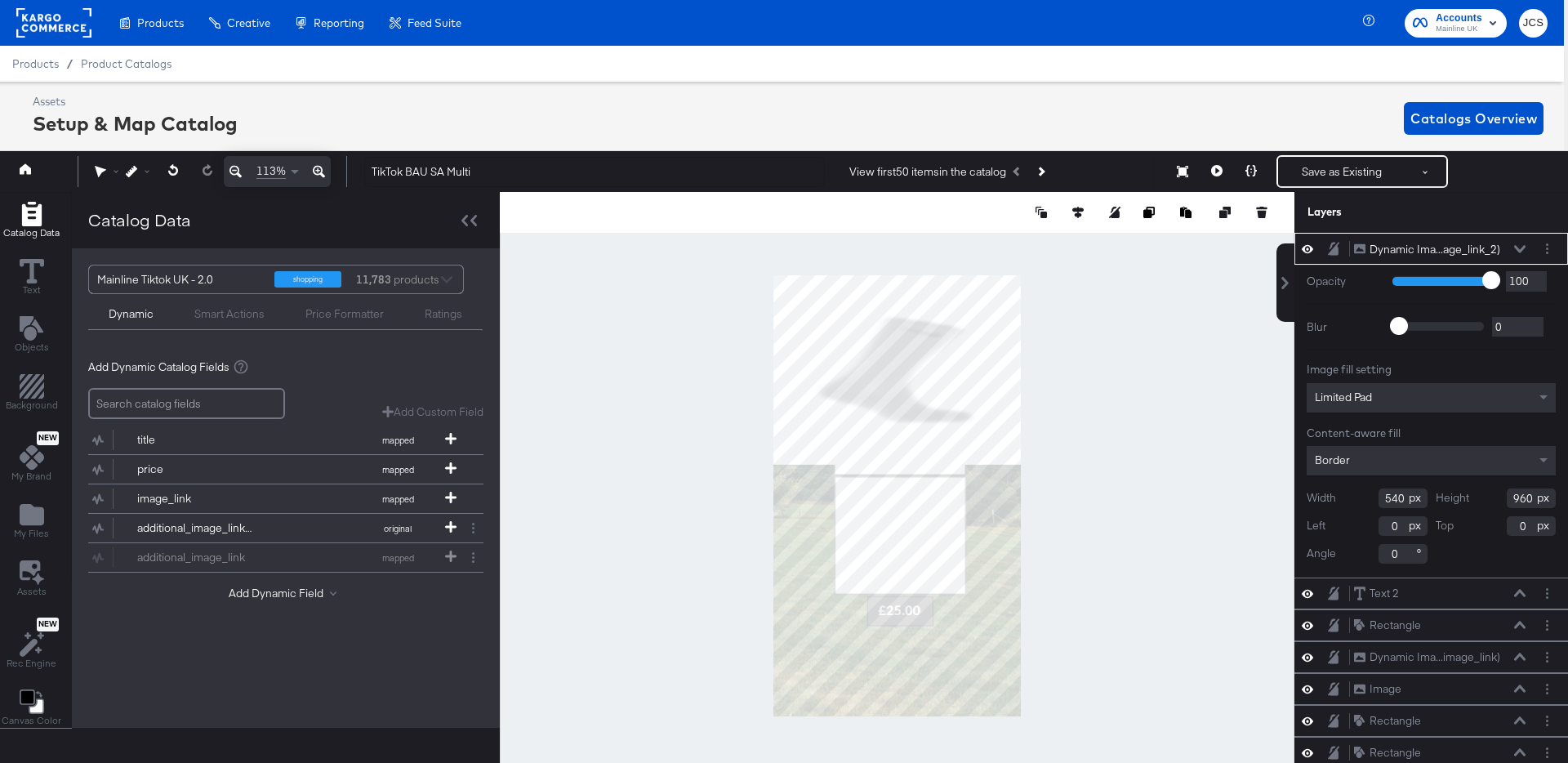
type input "410"
type input "6"
type input "402"
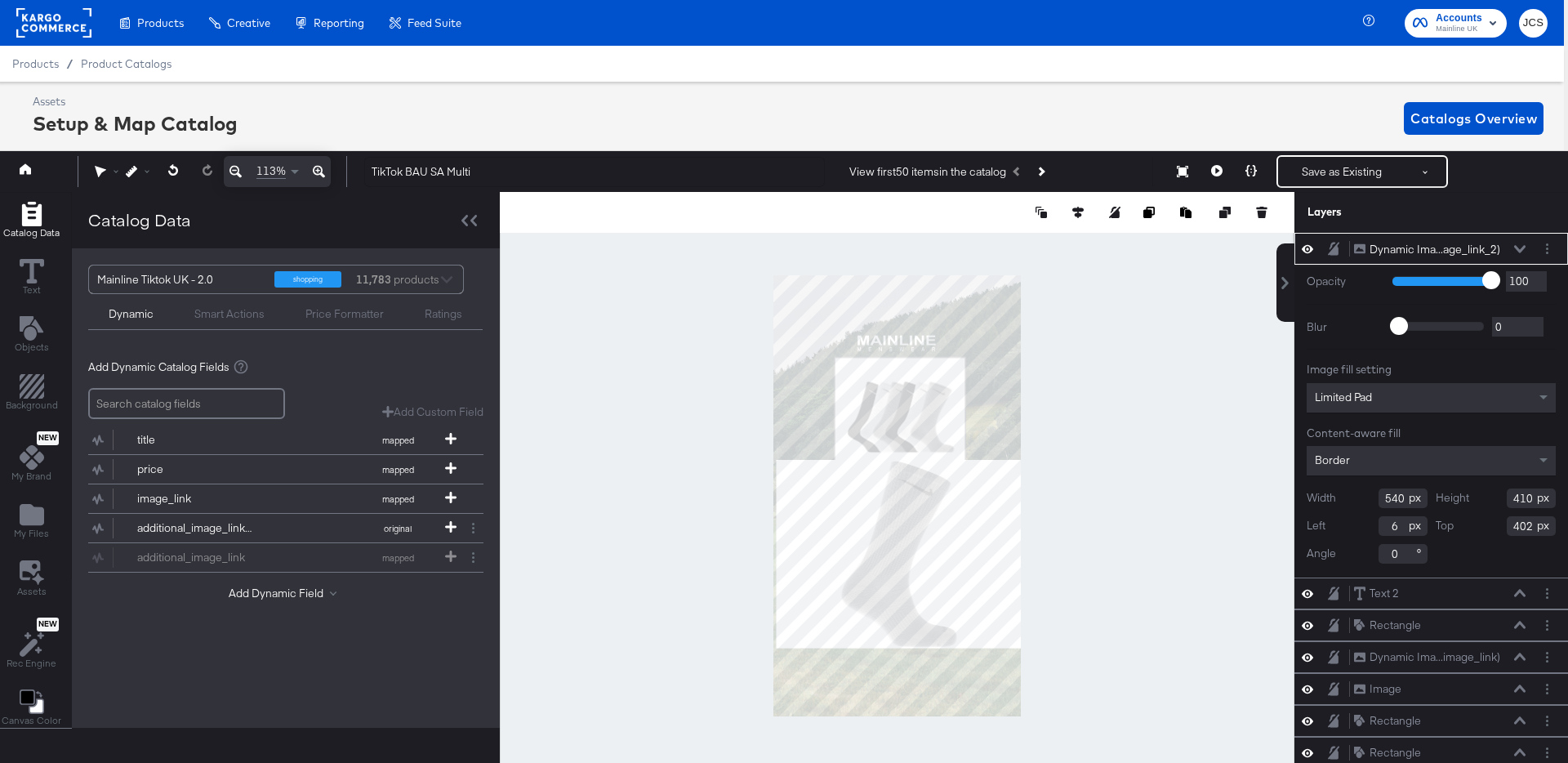
click at [1395, 501] on input "540" at bounding box center [1403, 498] width 49 height 20
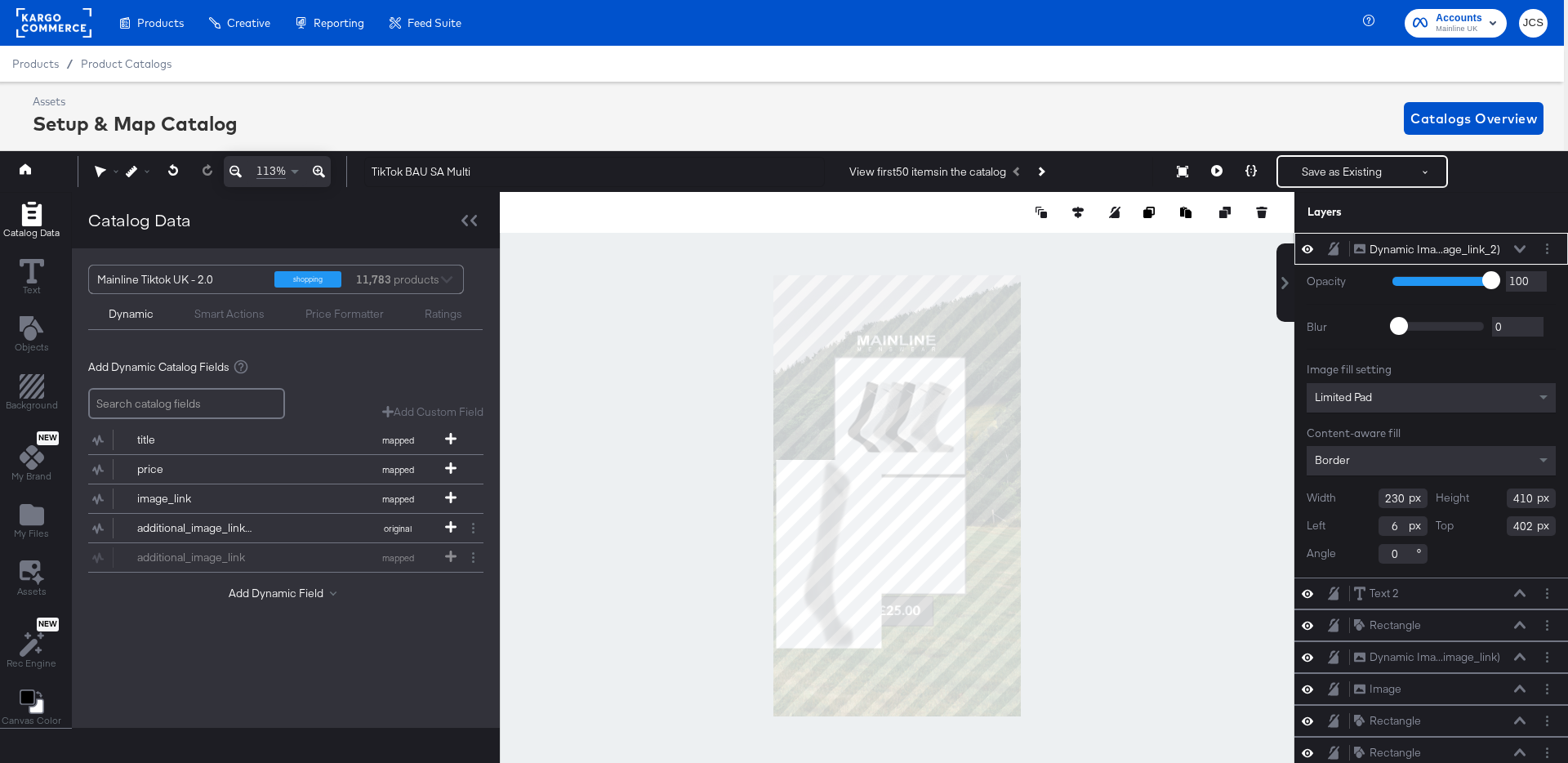
type input "230"
type input "1"
type input "230"
type input "116"
type input "451"
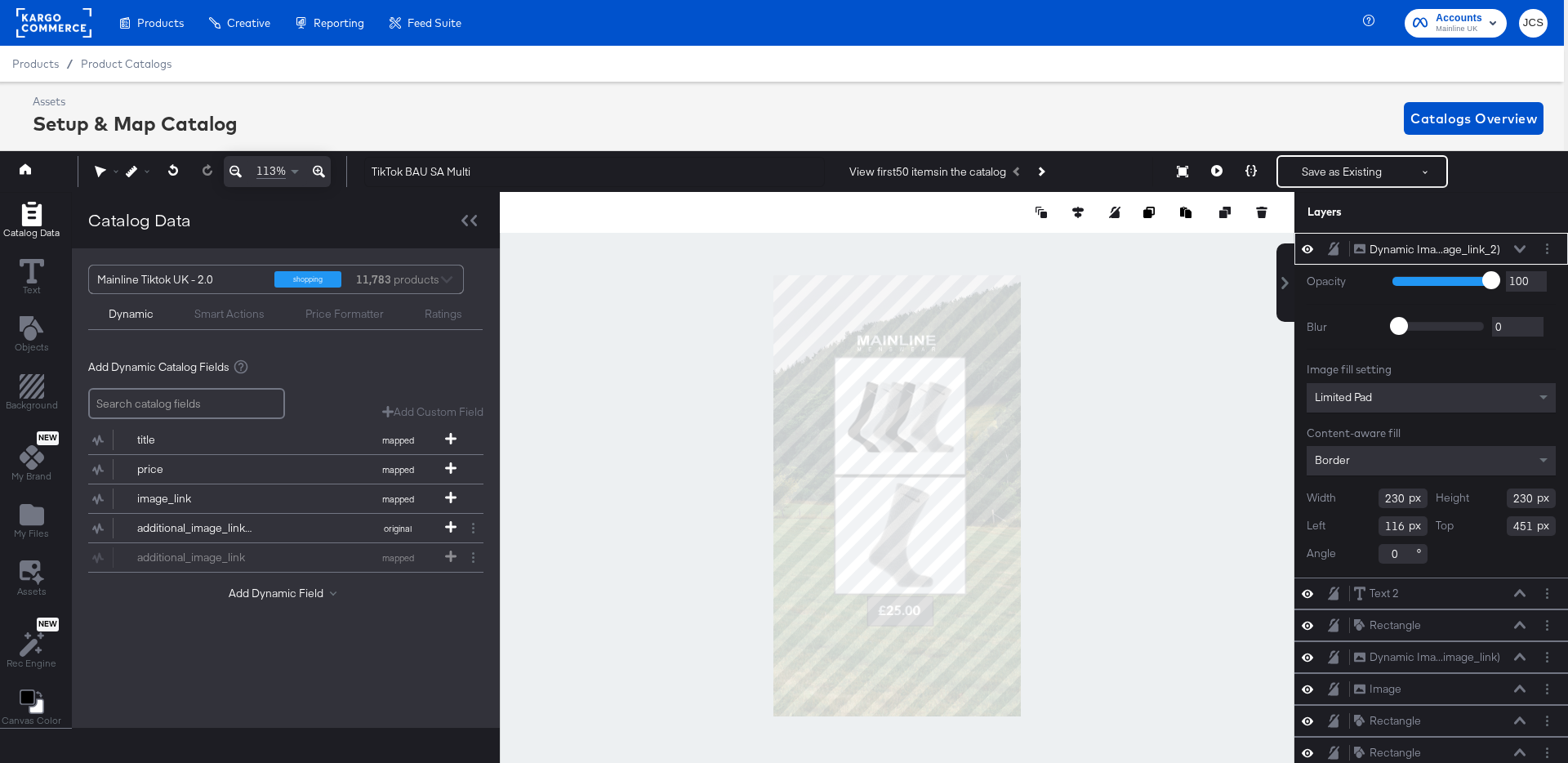
type input "164"
click at [1224, 167] on button at bounding box center [1216, 171] width 34 height 33
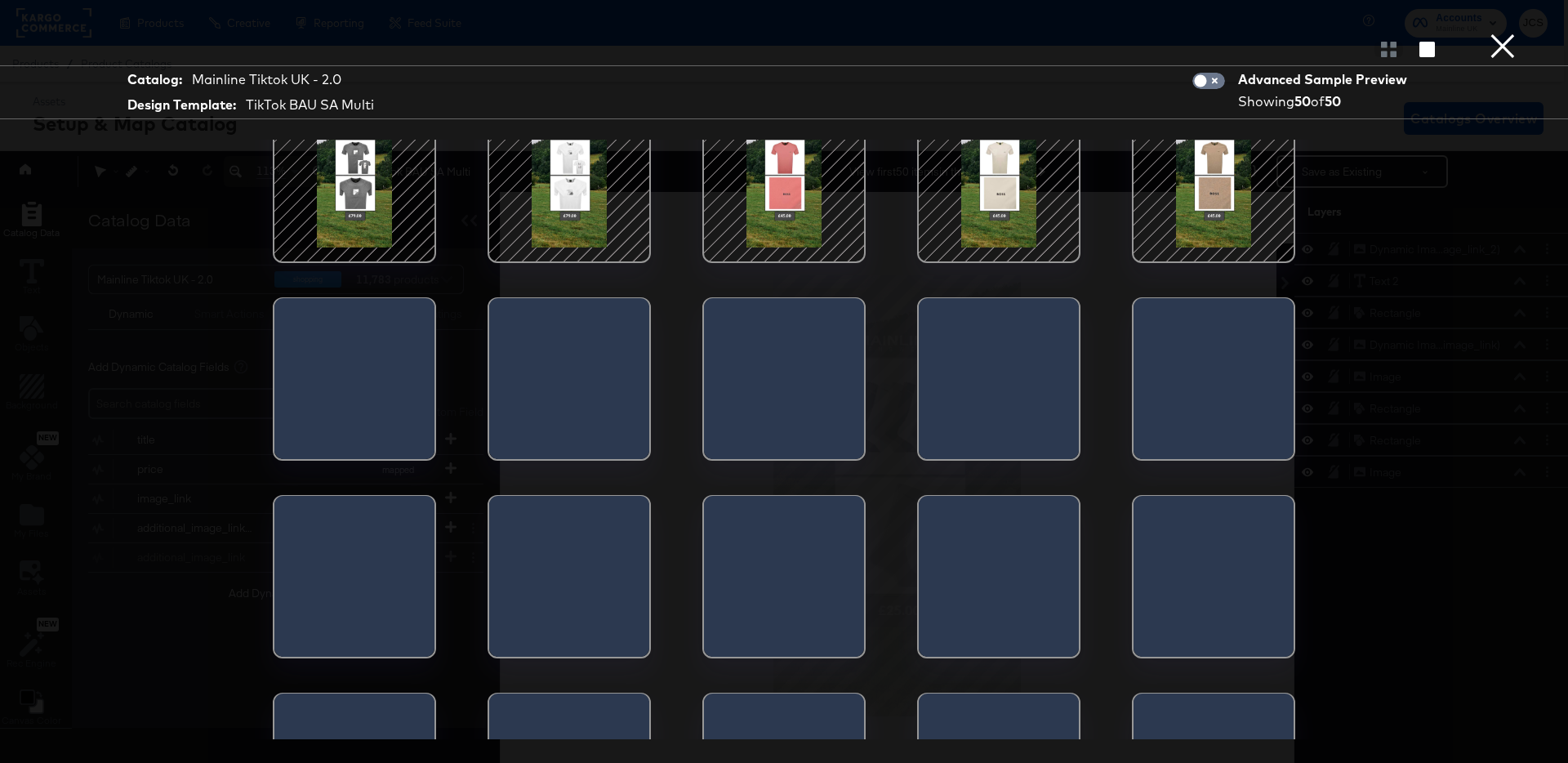
scroll to position [454, 0]
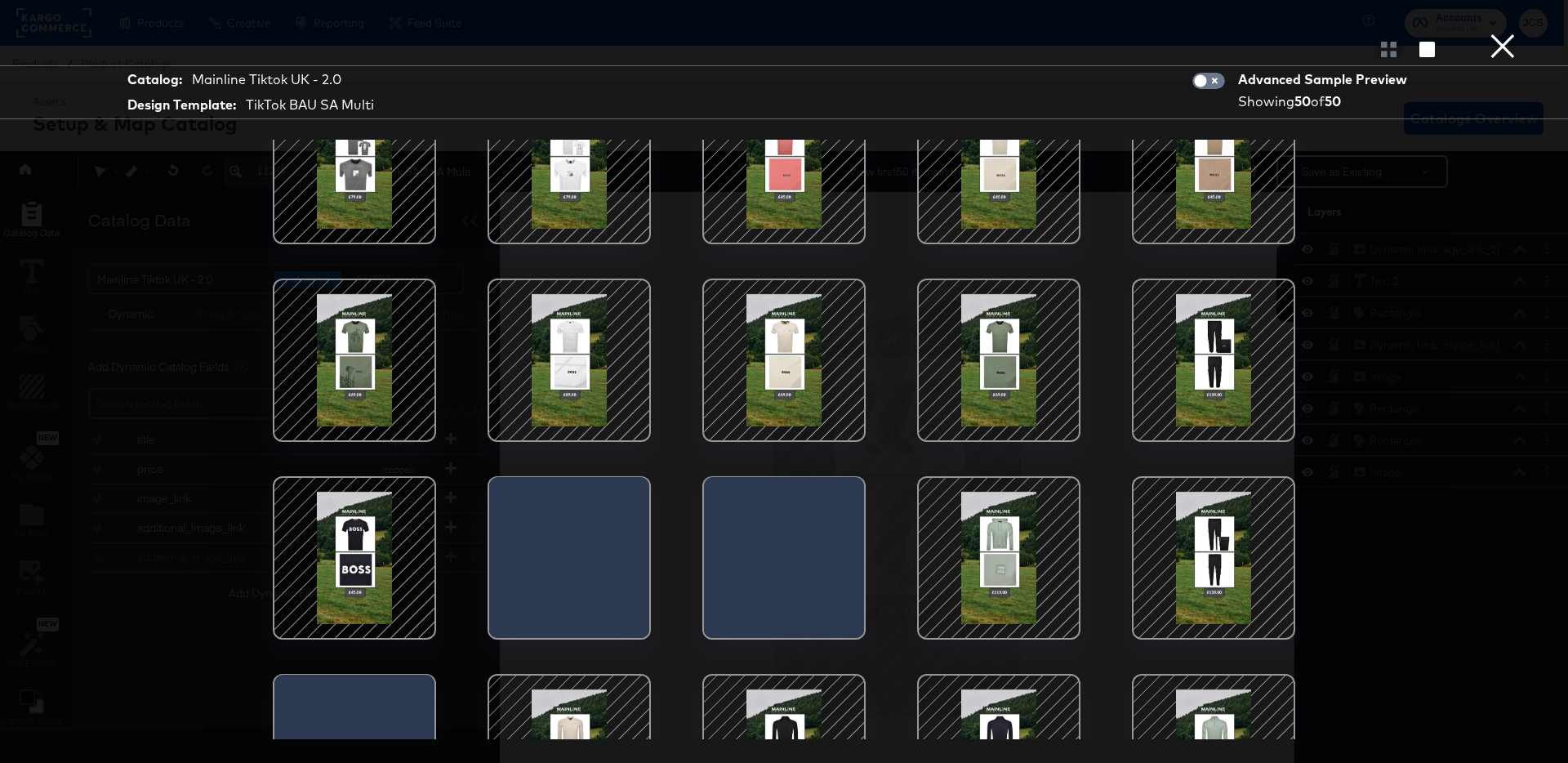
click at [1204, 369] on div at bounding box center [1213, 360] width 139 height 139
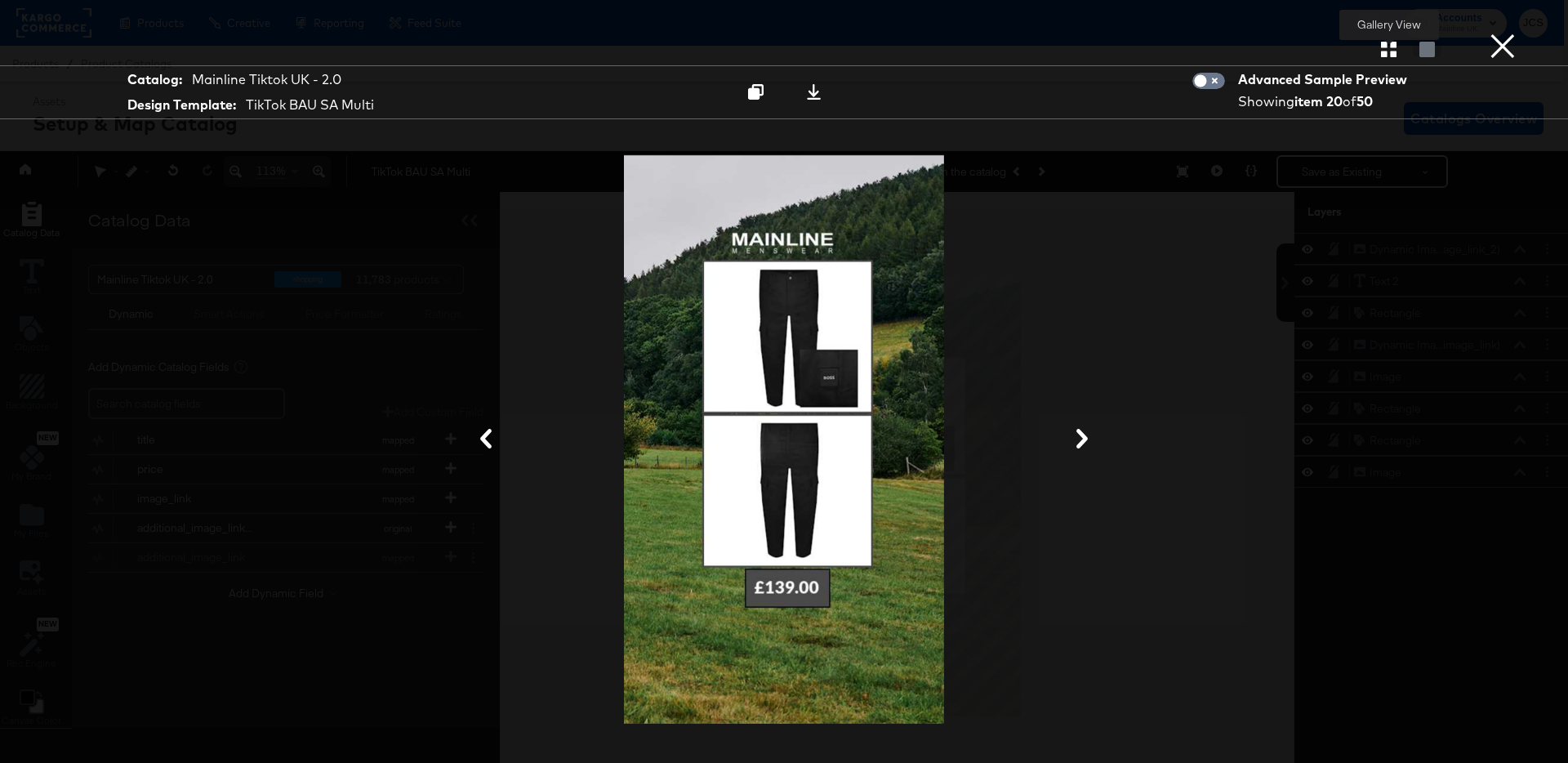
click at [1392, 47] on icon "button" at bounding box center [1388, 49] width 15 height 15
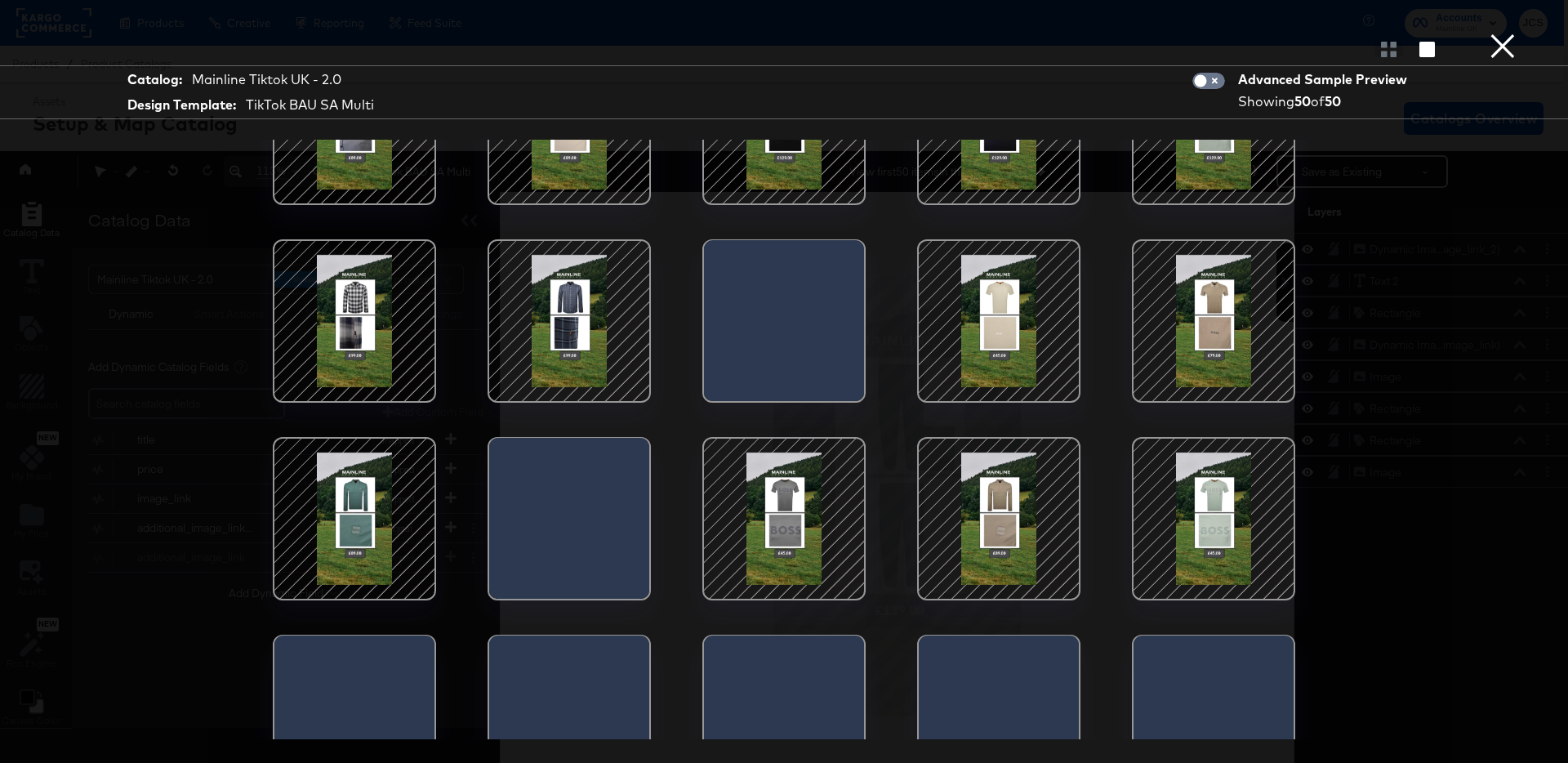
scroll to position [1099, 0]
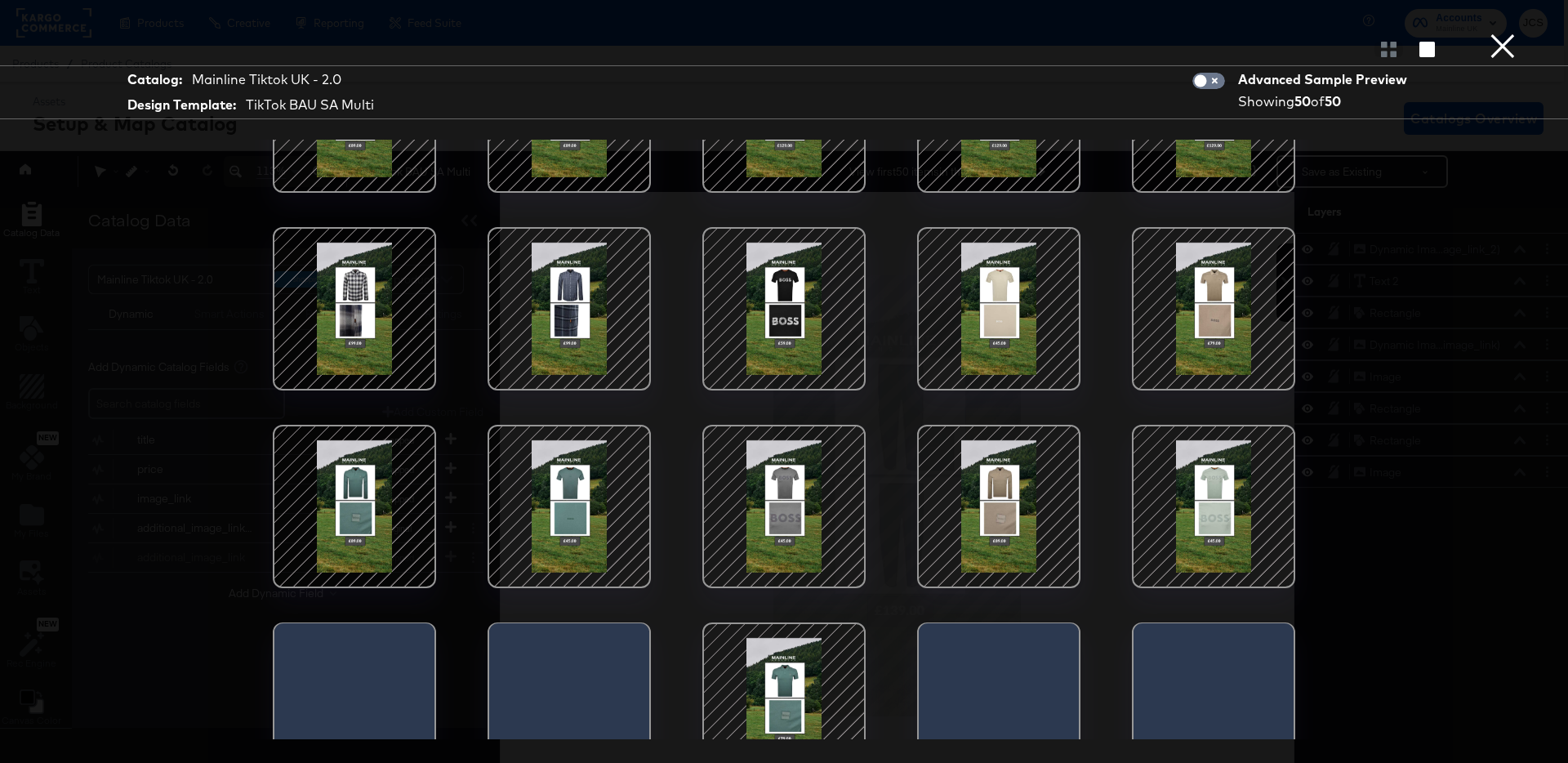
click at [1497, 33] on button "×" at bounding box center [1502, 16] width 33 height 33
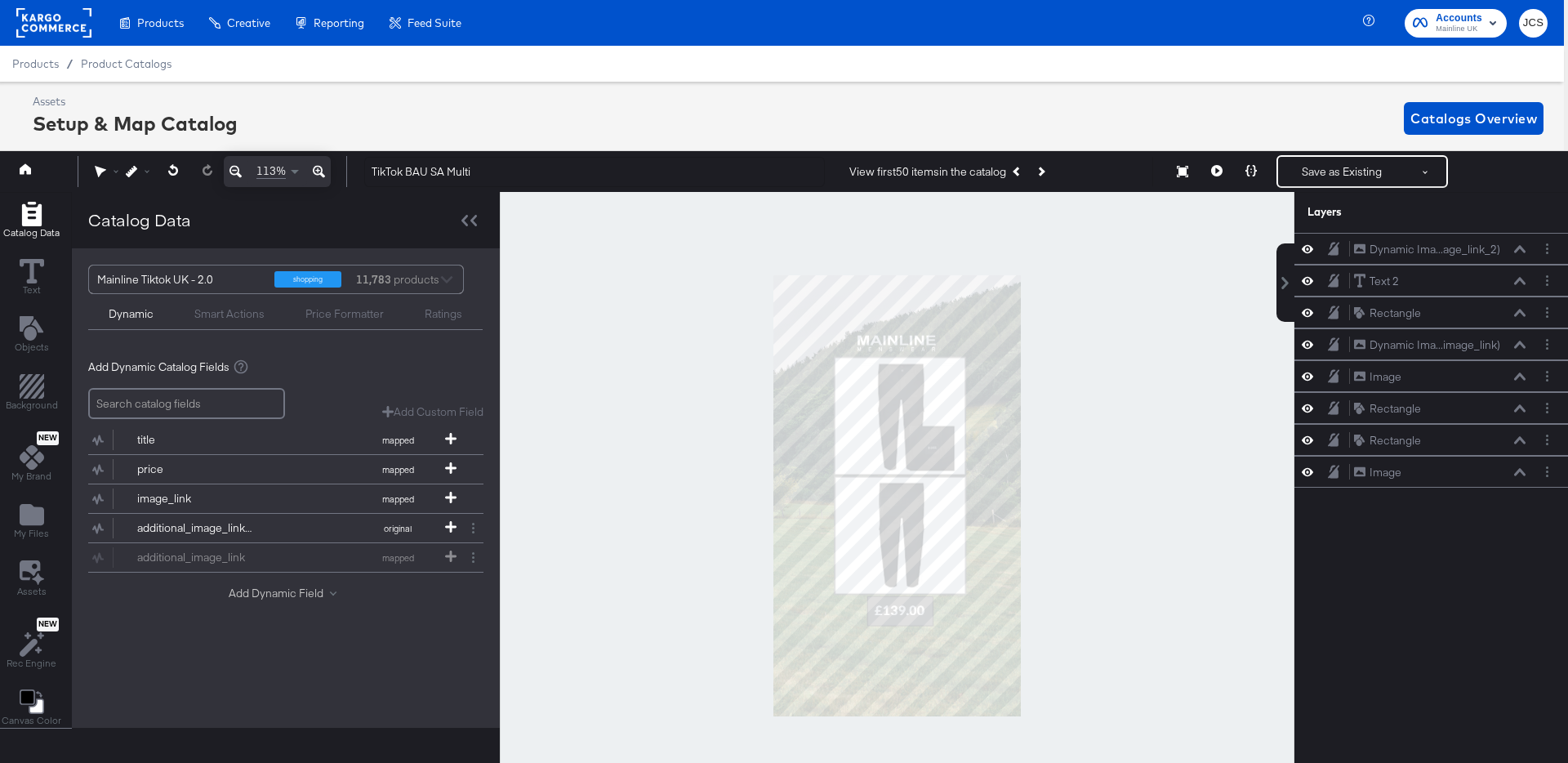
click at [266, 591] on button "Add Dynamic Field" at bounding box center [286, 593] width 115 height 15
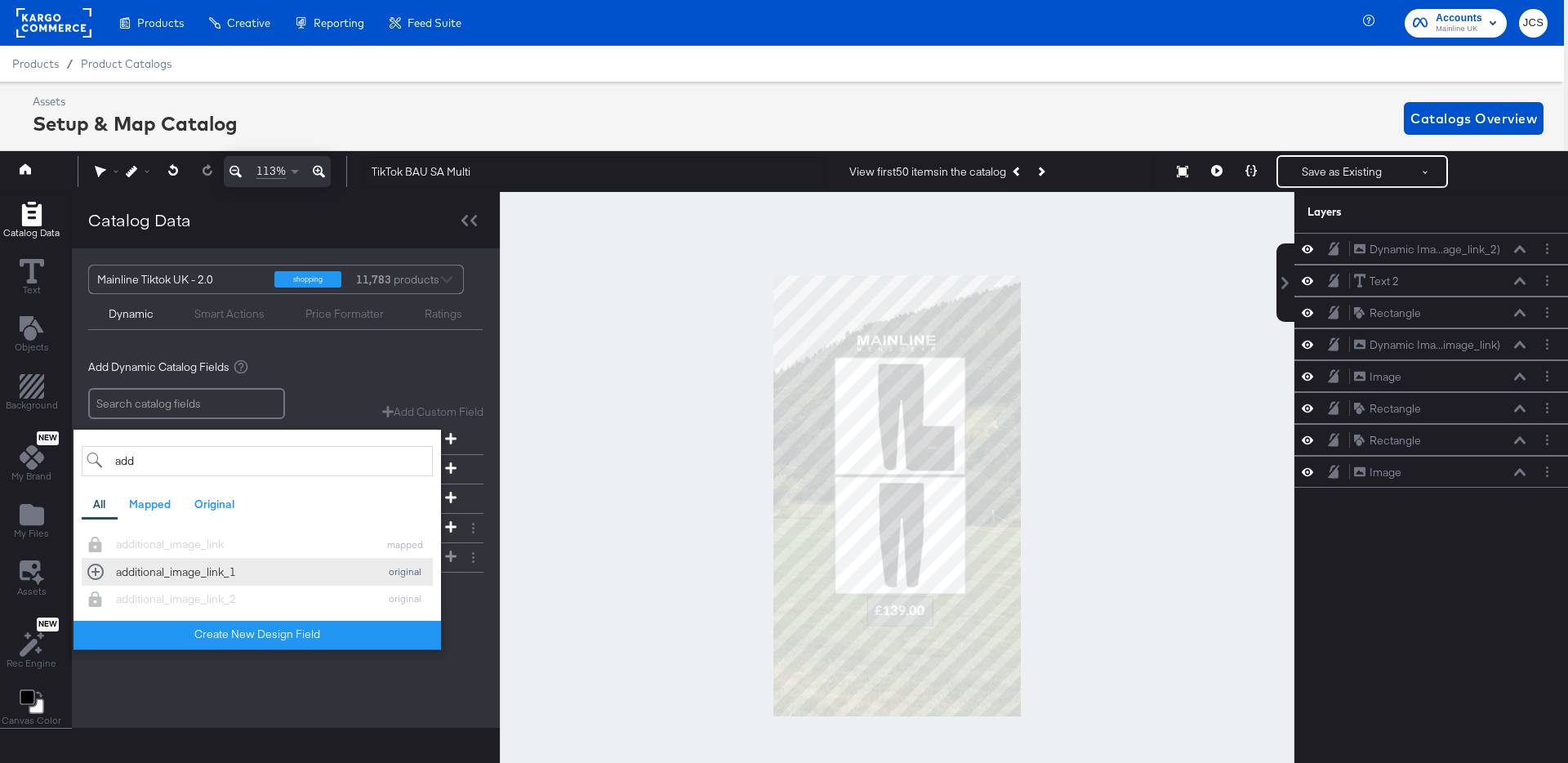
type input "add"
click at [277, 570] on div "additional_image_link_1" at bounding box center [243, 572] width 254 height 15
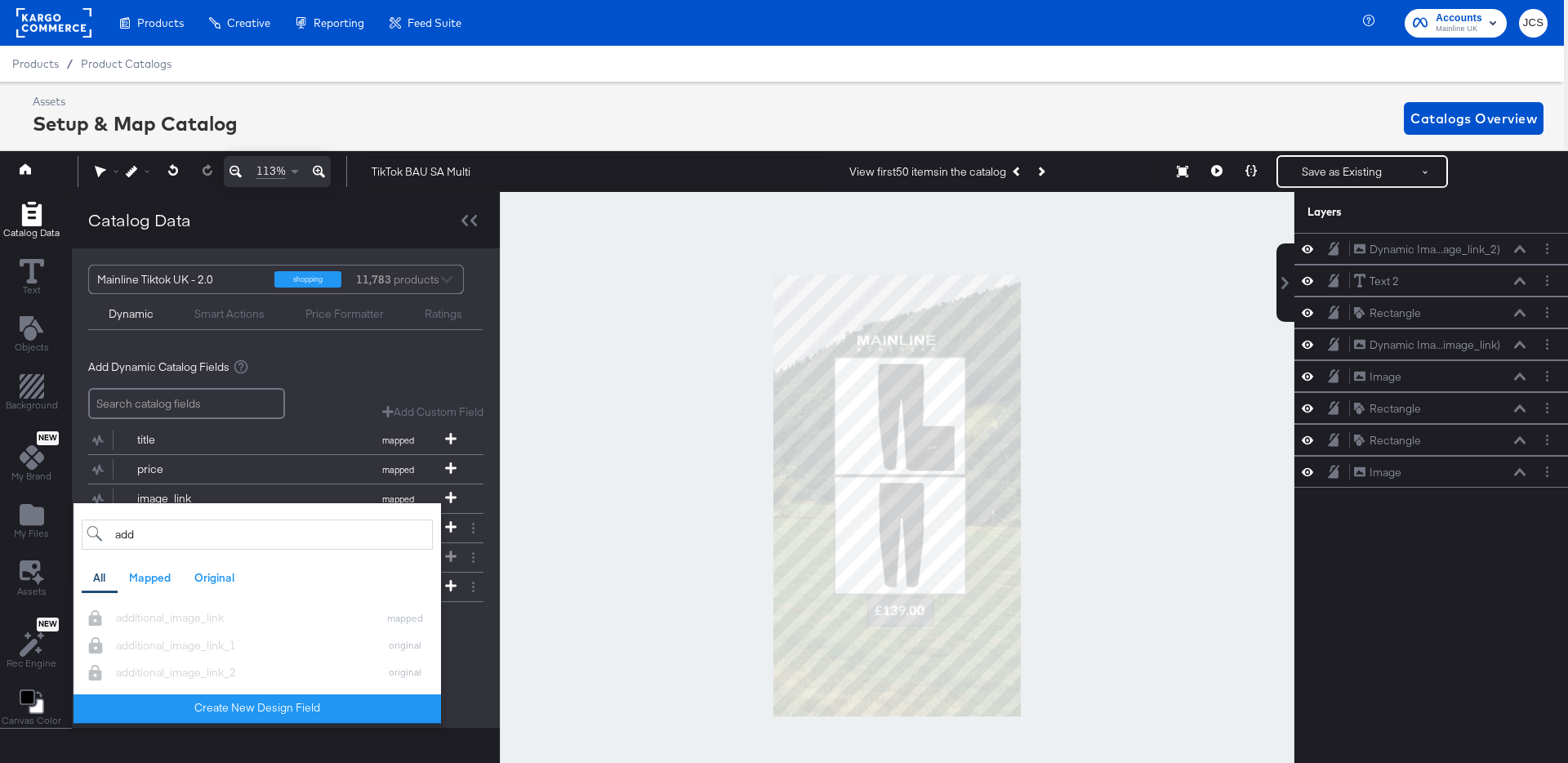
click at [469, 666] on div "Mainline Tiktok UK - 2.0 shopping 11,783 products Dynamic Smart Actions Price F…" at bounding box center [285, 488] width 428 height 480
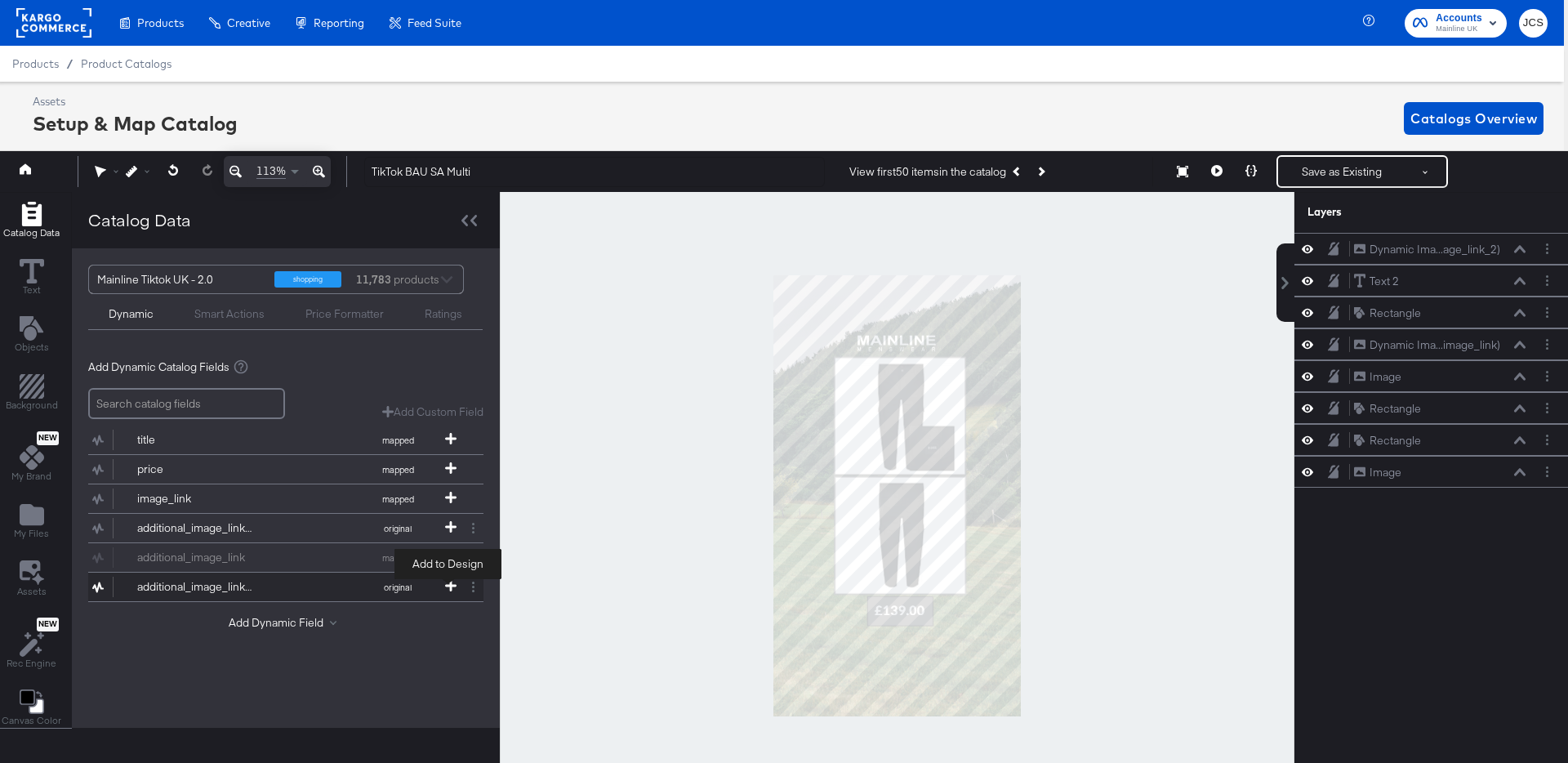
click at [447, 581] on icon at bounding box center [451, 585] width 11 height 11
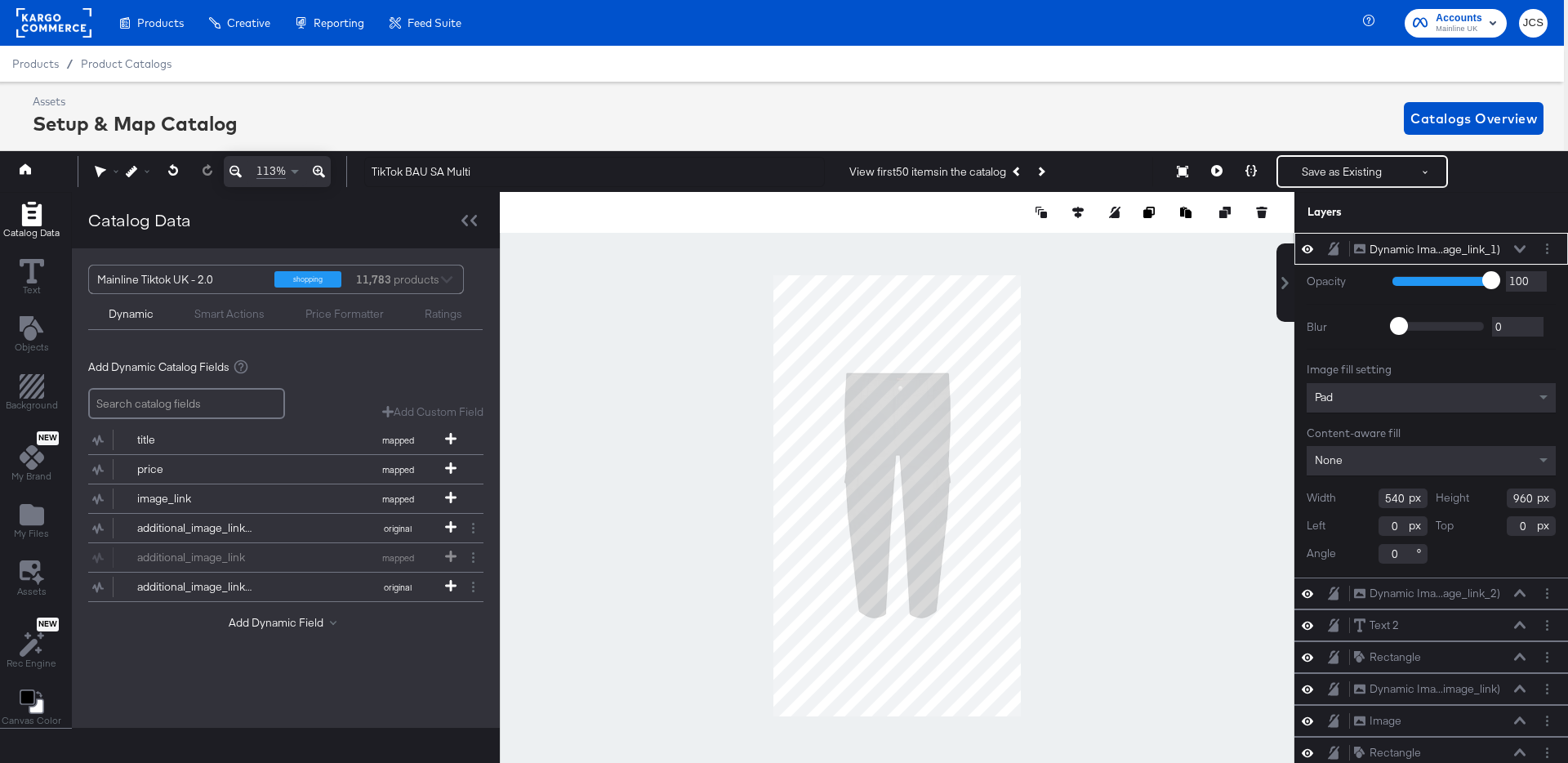
click at [1393, 494] on input "540" at bounding box center [1403, 498] width 49 height 20
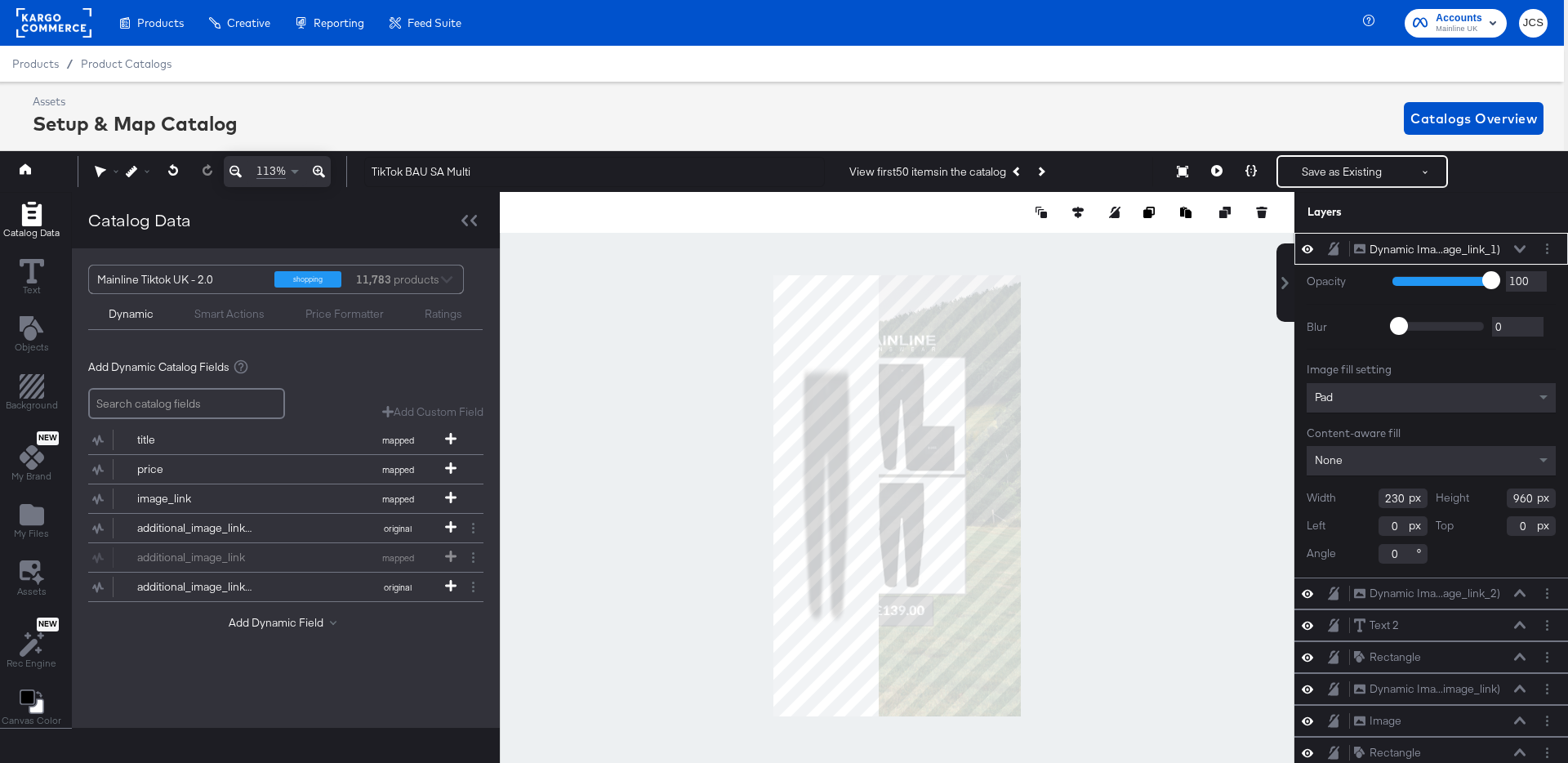
type input "230"
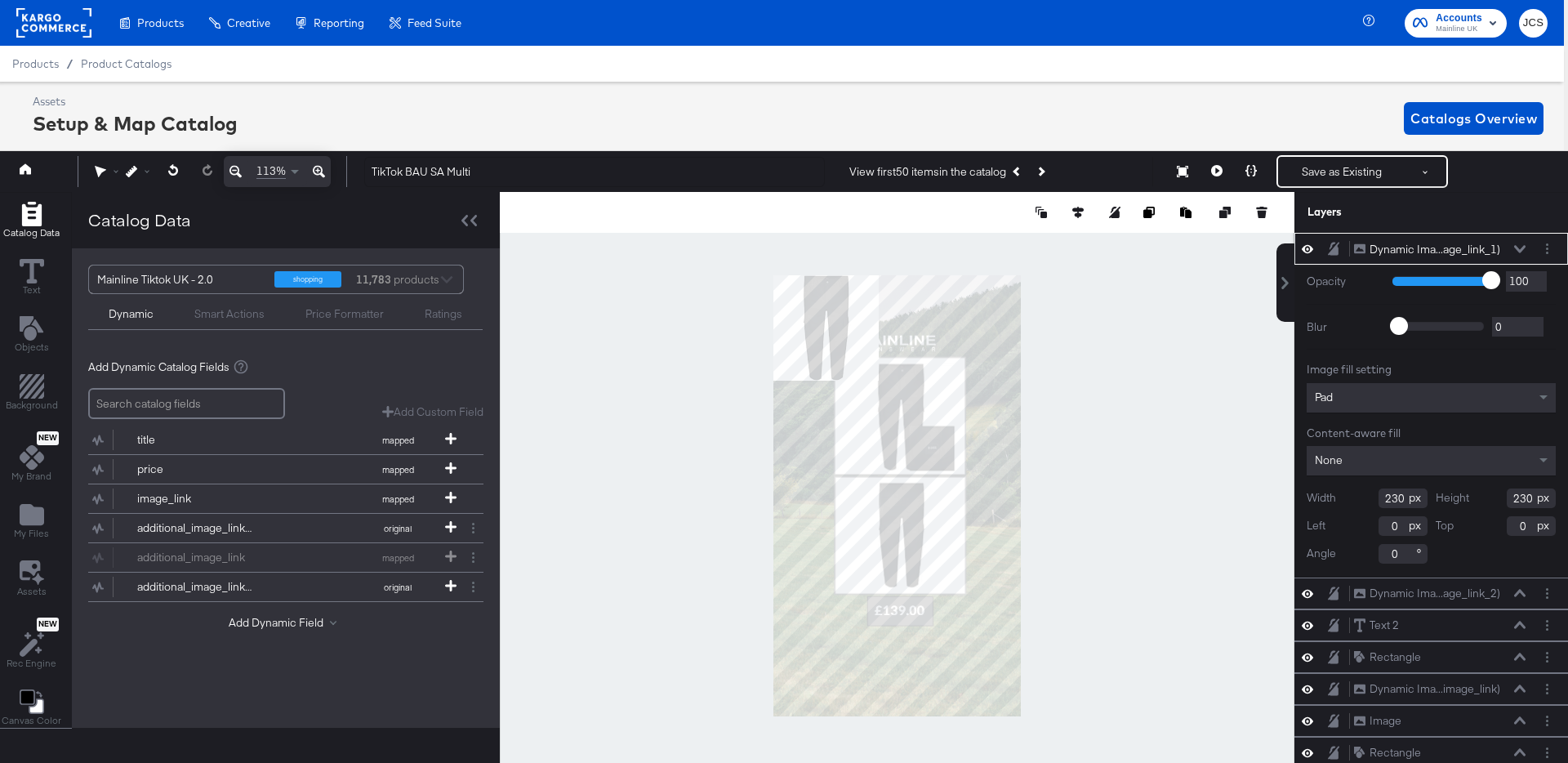
type input "230"
click at [1391, 396] on div "Pad" at bounding box center [1431, 397] width 249 height 29
click at [1354, 459] on div "None" at bounding box center [1431, 460] width 249 height 29
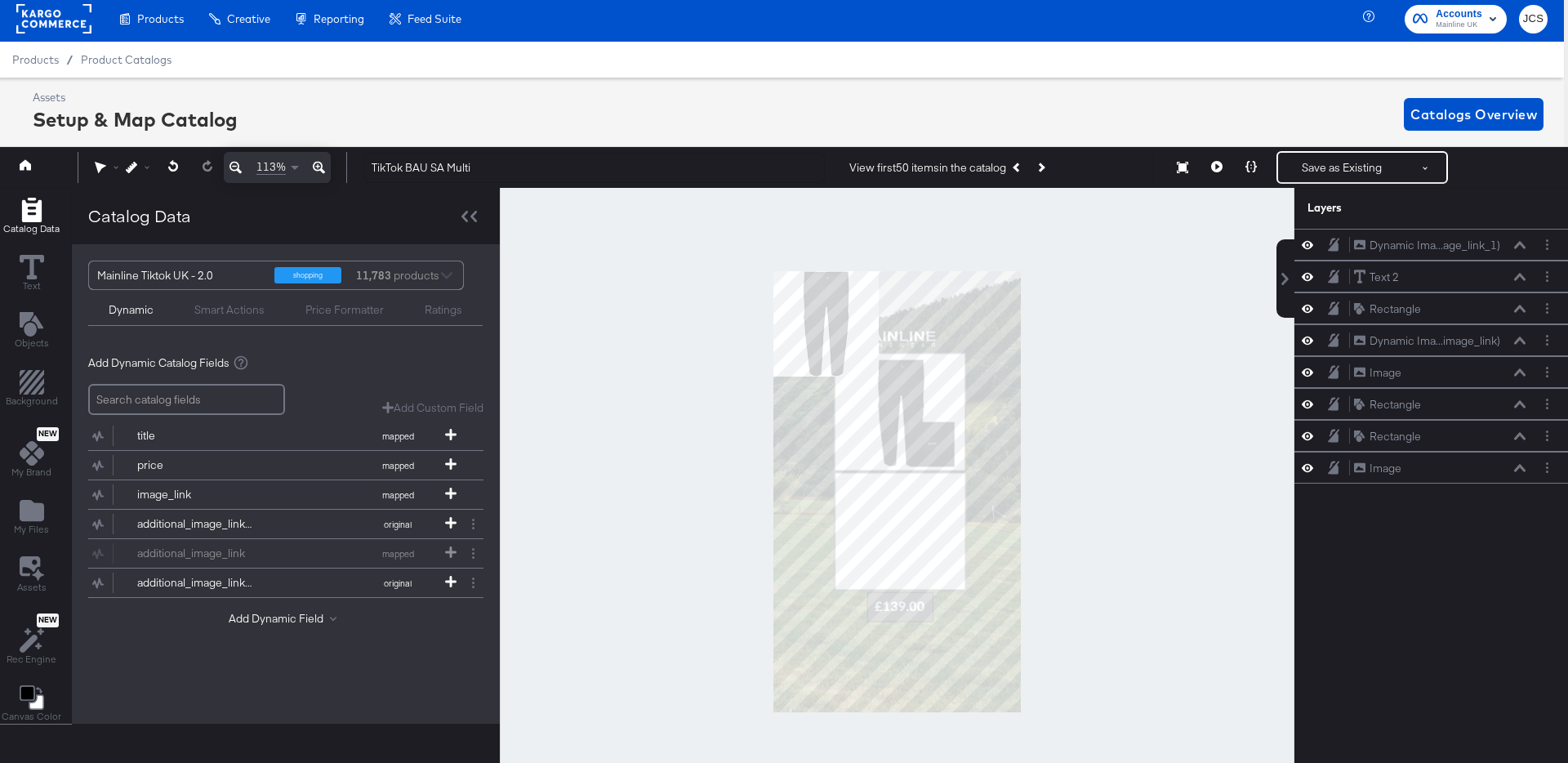
scroll to position [6, 4]
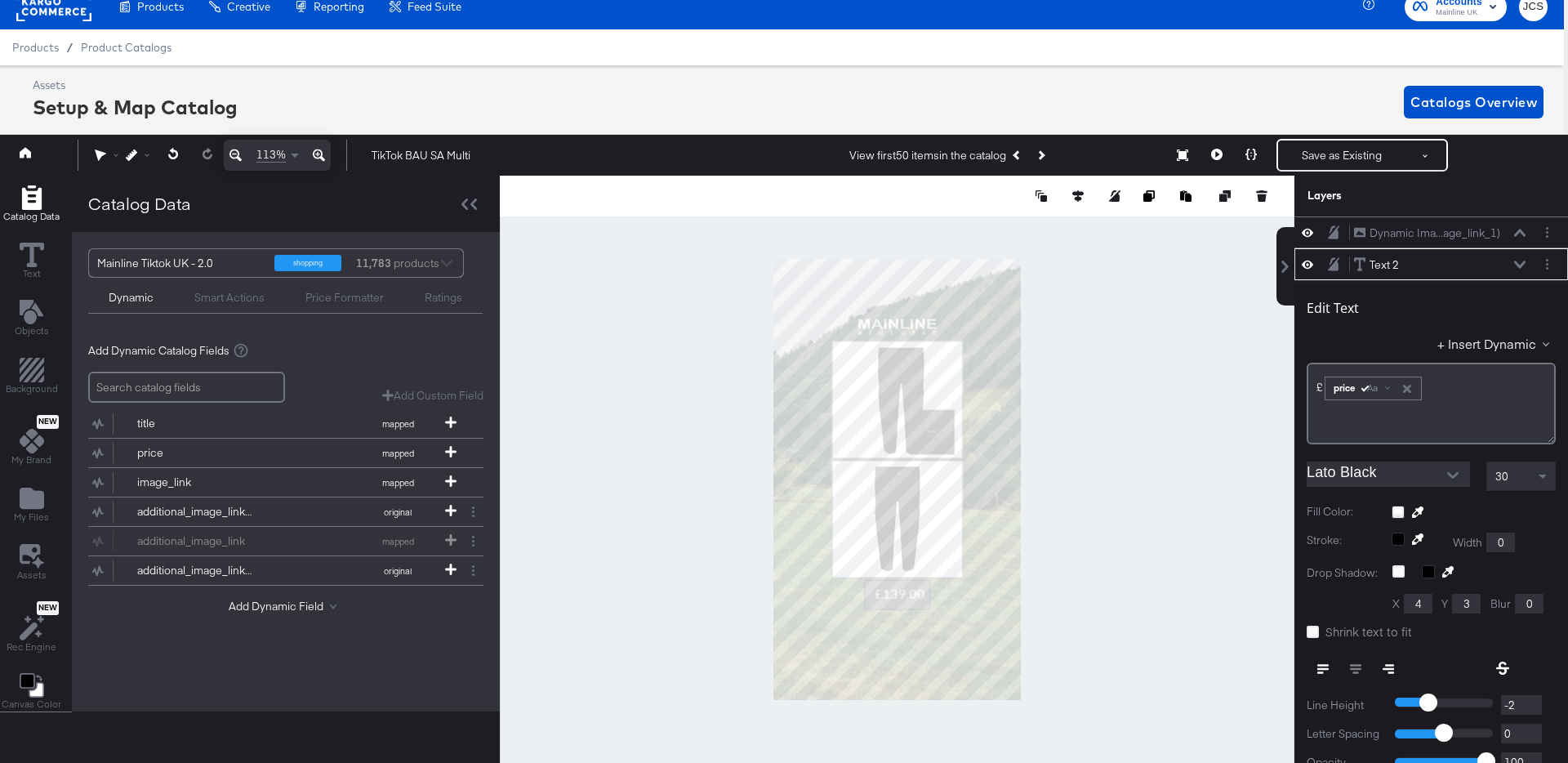
scroll to position [32, 0]
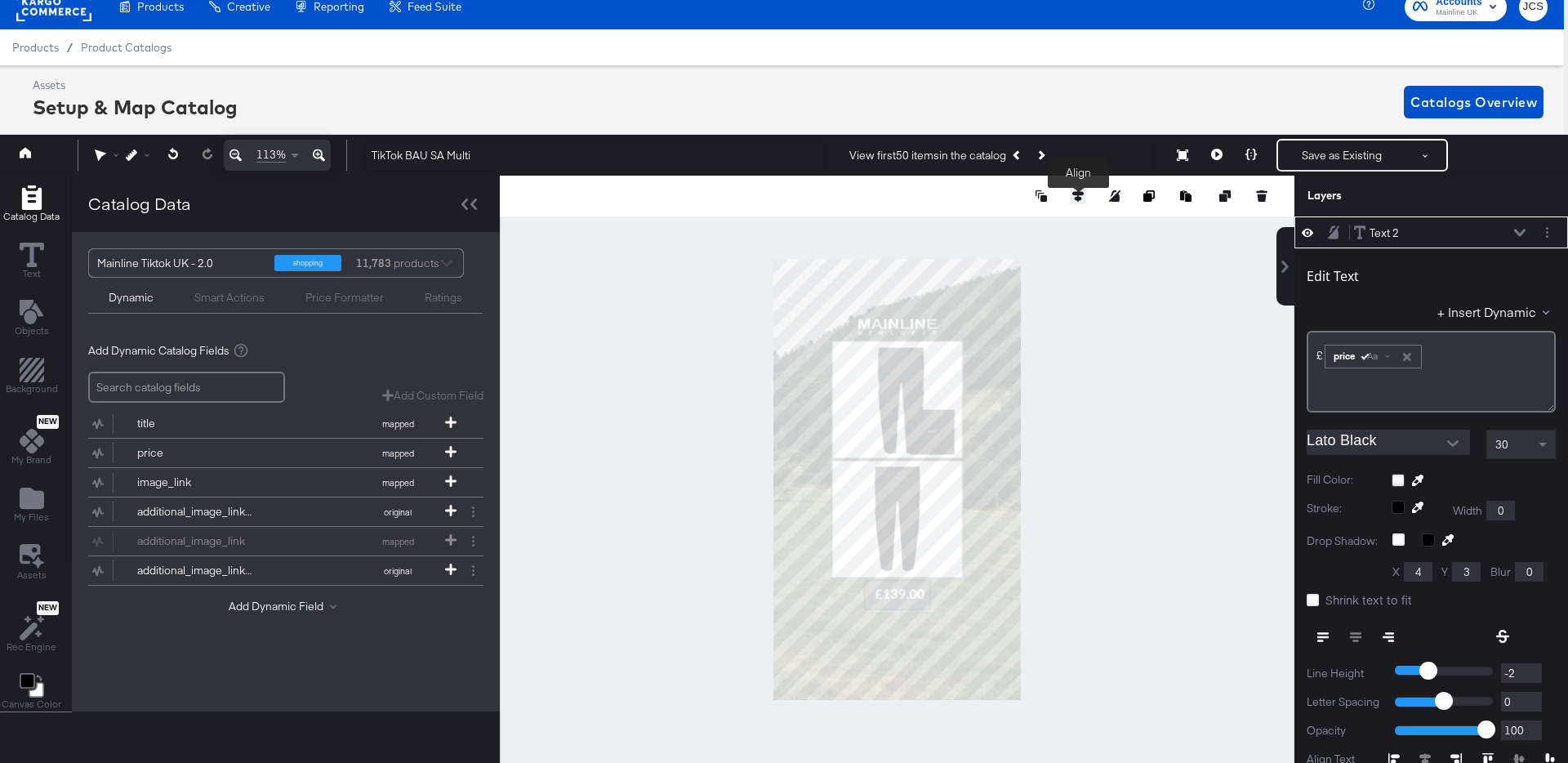
click at [1075, 195] on icon at bounding box center [1078, 196] width 11 height 11
click at [958, 224] on icon at bounding box center [957, 226] width 11 height 11
type input "204"
click at [1361, 603] on span "Shrink text to fit" at bounding box center [1369, 599] width 87 height 16
click at [0, 0] on input "Shrink text to fit" at bounding box center [0, 0] width 0 height 0
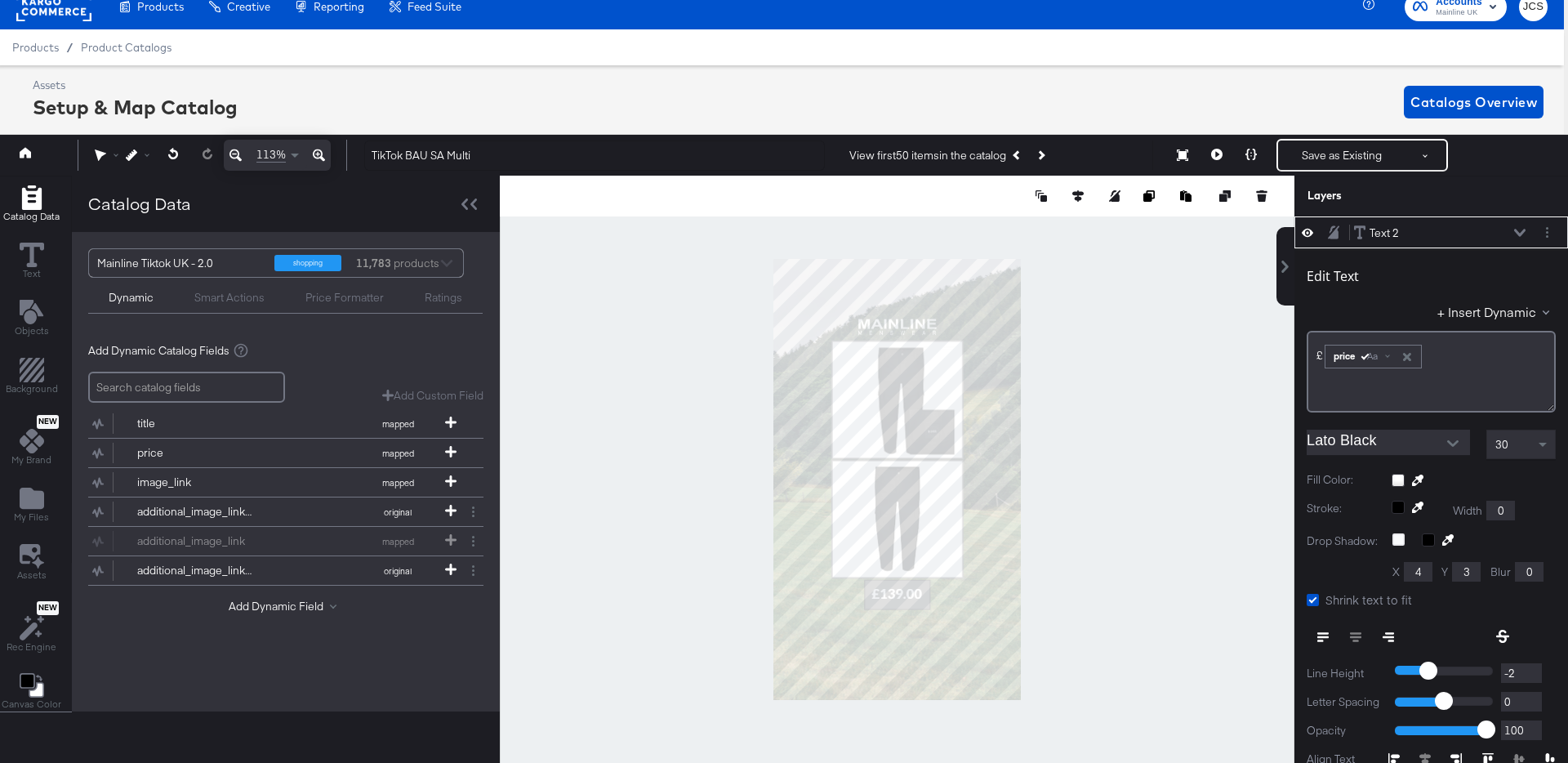
click at [1184, 568] on div at bounding box center [896, 480] width 795 height 608
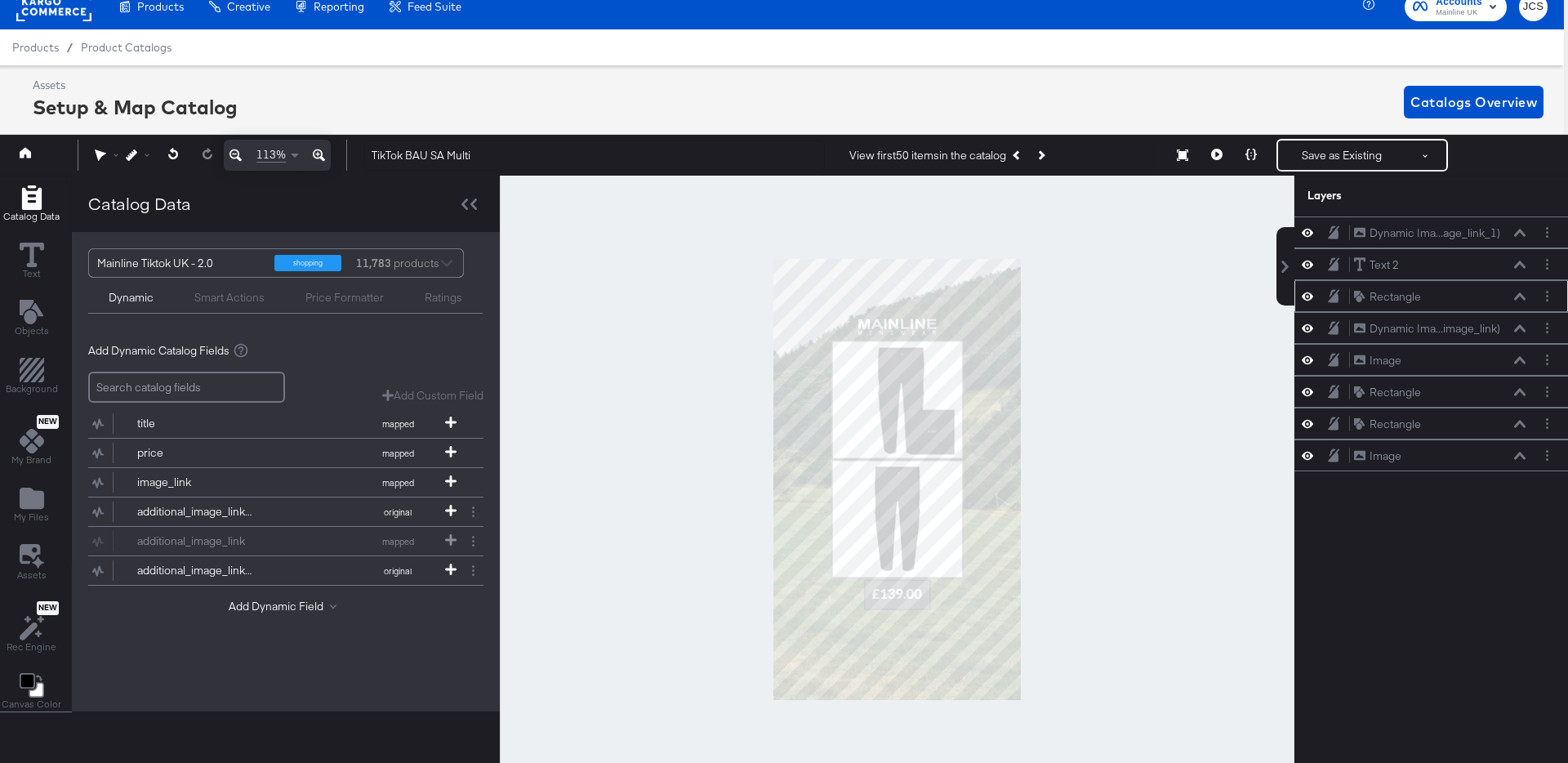
click at [1522, 297] on icon at bounding box center [1520, 296] width 11 height 8
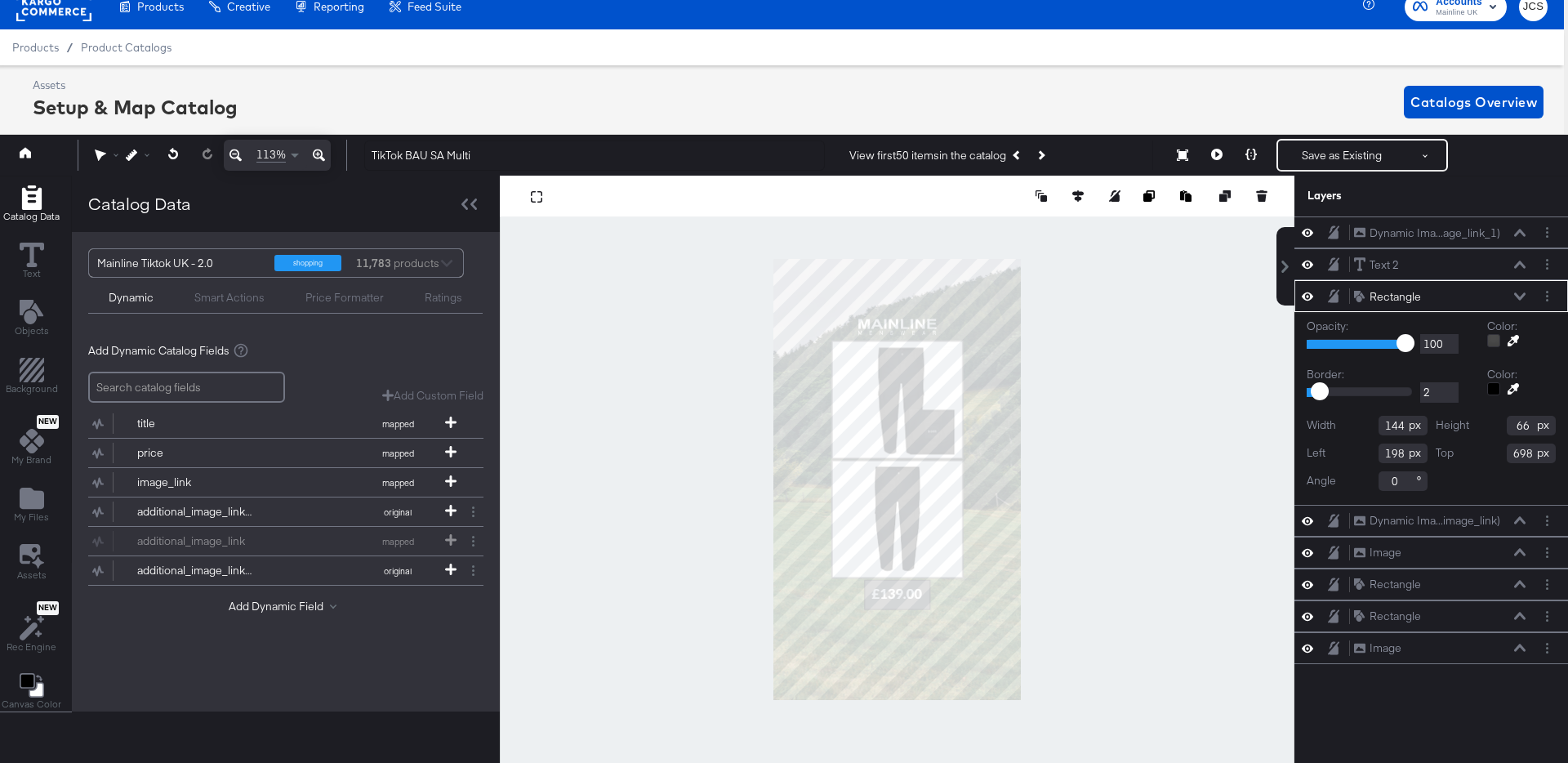
click at [1088, 199] on div at bounding box center [1151, 196] width 237 height 16
click at [1081, 198] on icon at bounding box center [1078, 196] width 11 height 11
click at [960, 228] on icon at bounding box center [957, 226] width 11 height 11
click at [1522, 263] on icon at bounding box center [1520, 264] width 11 height 8
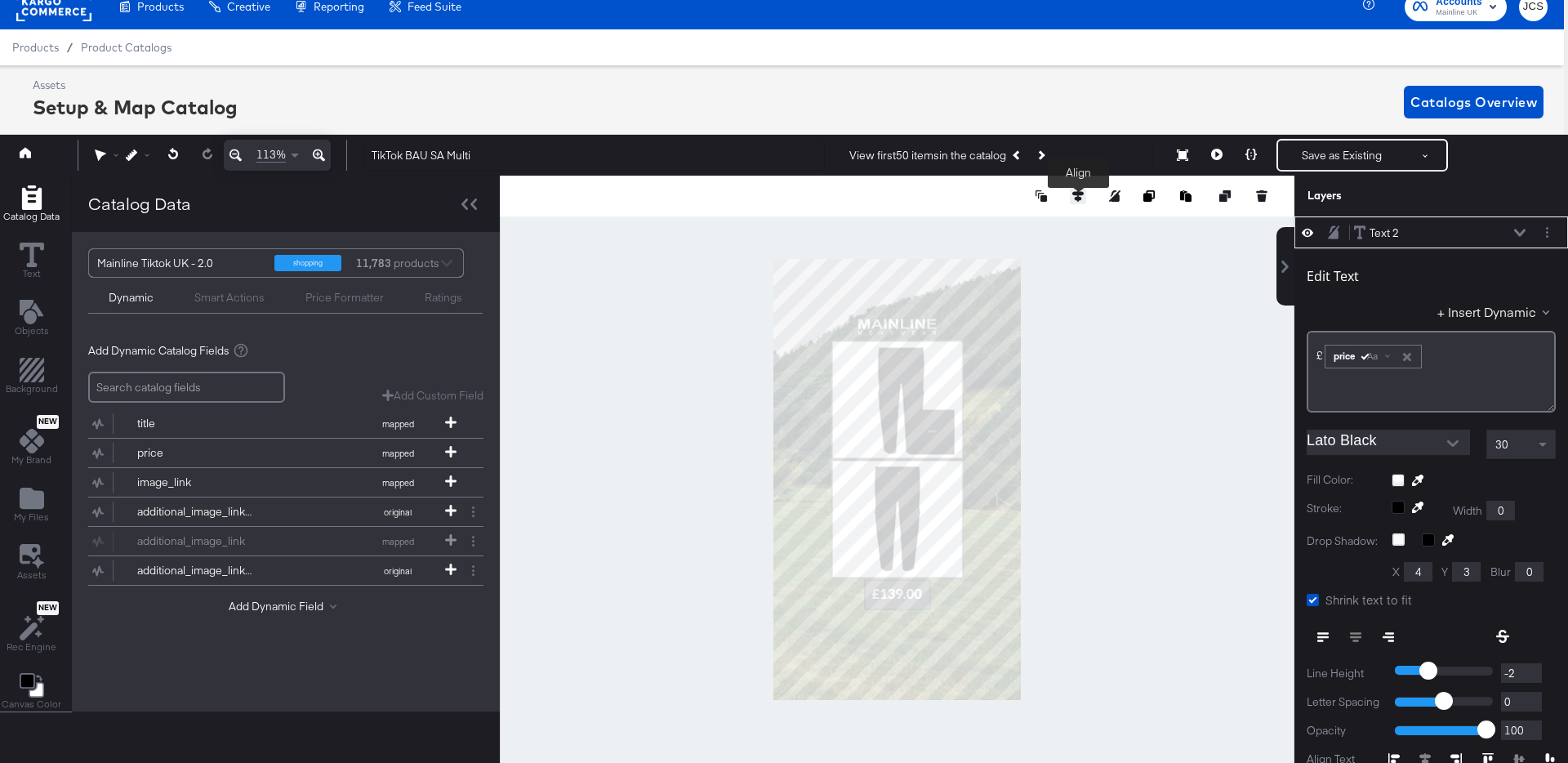
click at [1073, 189] on button at bounding box center [1077, 196] width 16 height 16
click at [958, 226] on icon at bounding box center [957, 226] width 11 height 11
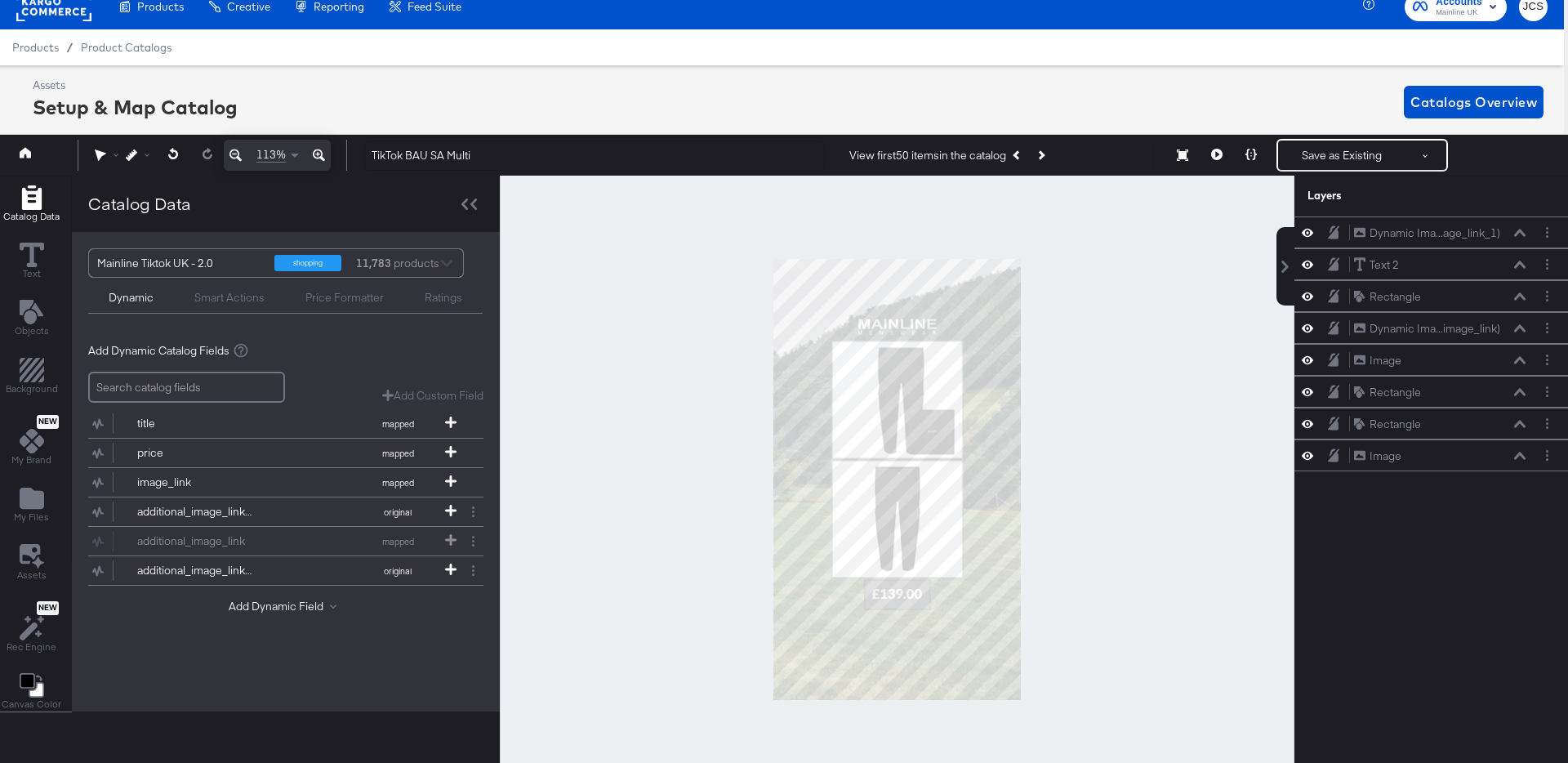
click at [1155, 424] on div at bounding box center [896, 480] width 795 height 608
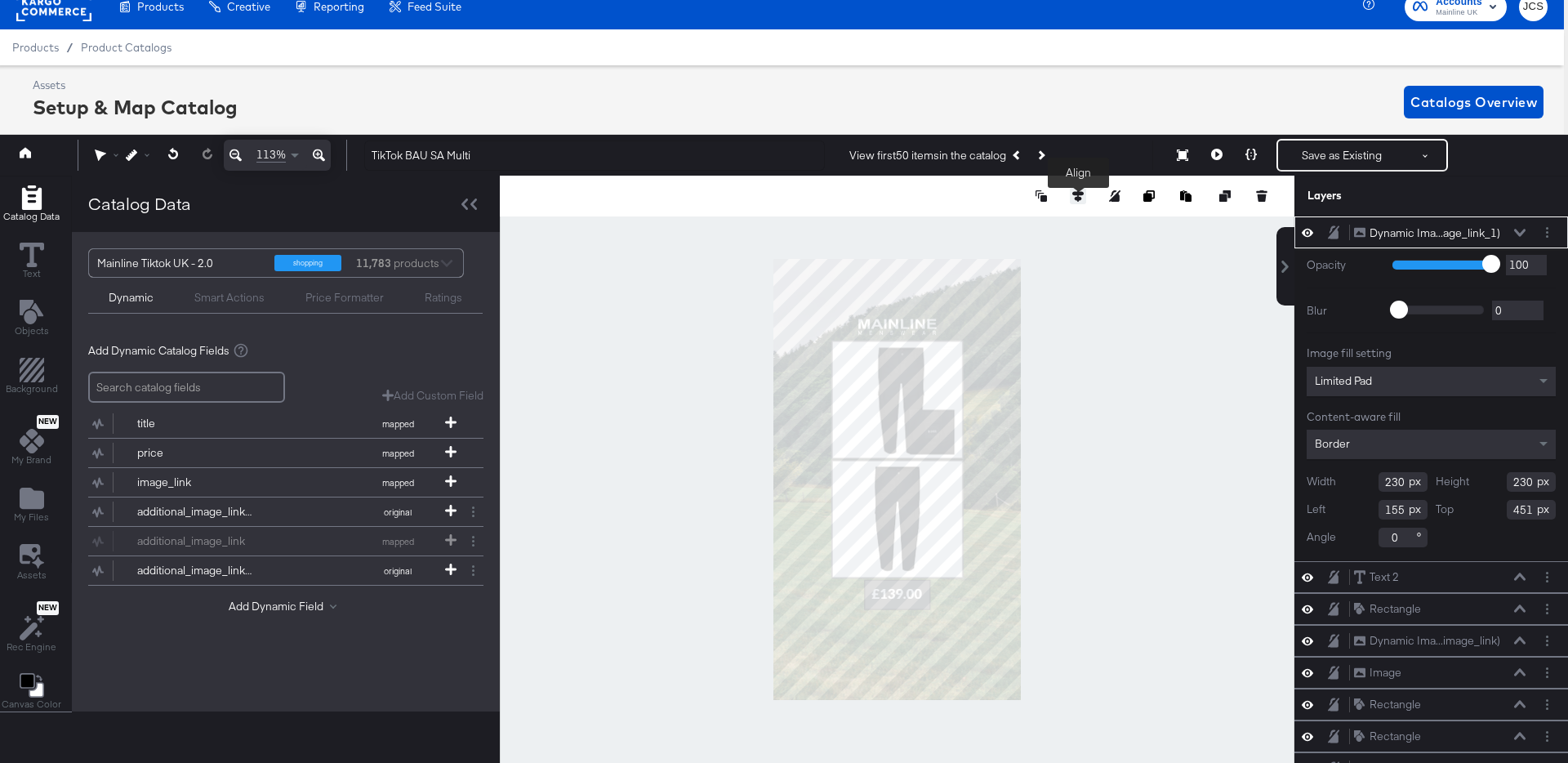
click at [1077, 198] on icon at bounding box center [1078, 196] width 11 height 11
click at [958, 228] on icon at bounding box center [957, 226] width 11 height 11
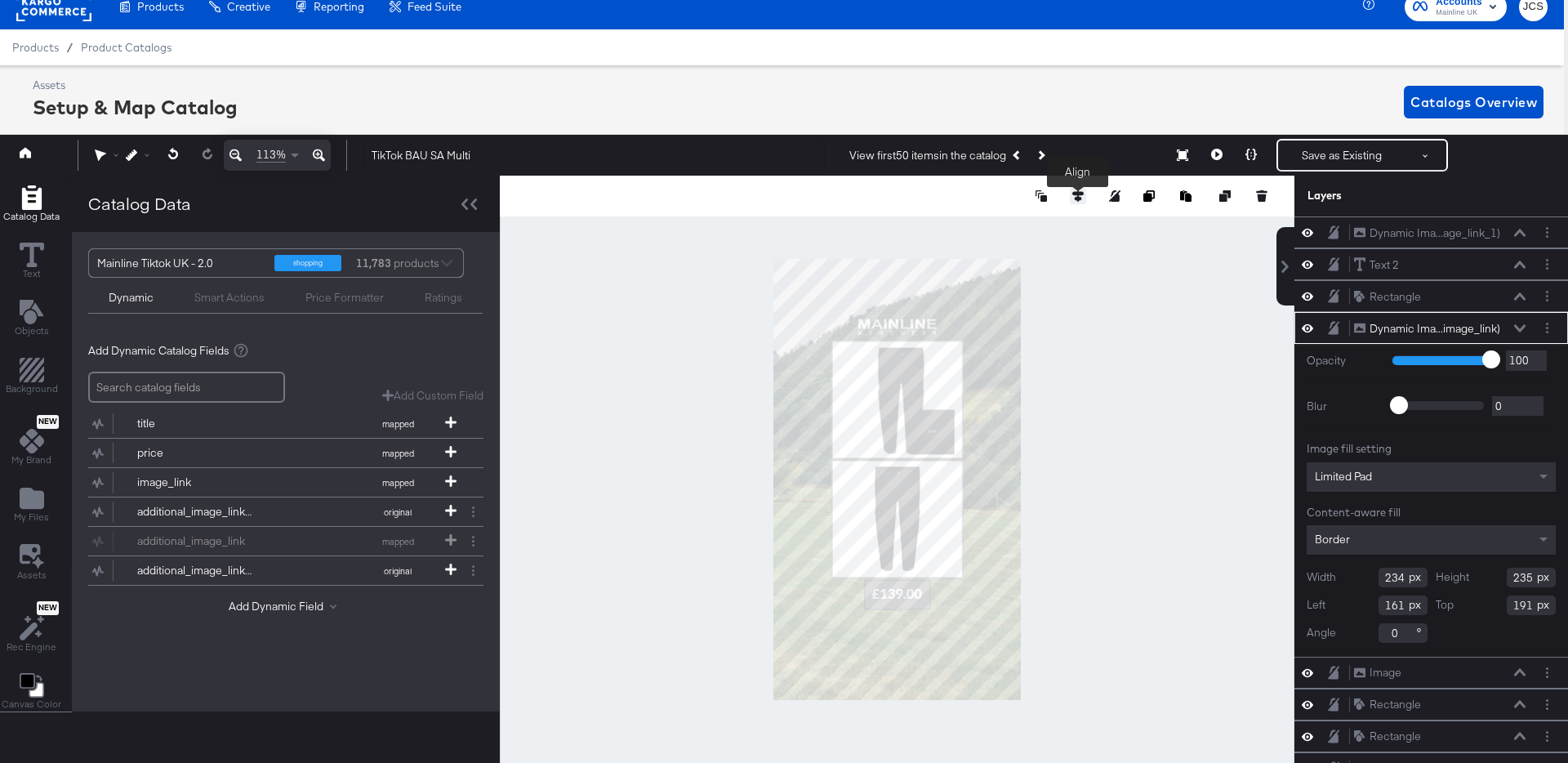
click at [1078, 194] on icon at bounding box center [1078, 196] width 11 height 11
click at [958, 224] on icon at bounding box center [957, 226] width 11 height 11
type input "153"
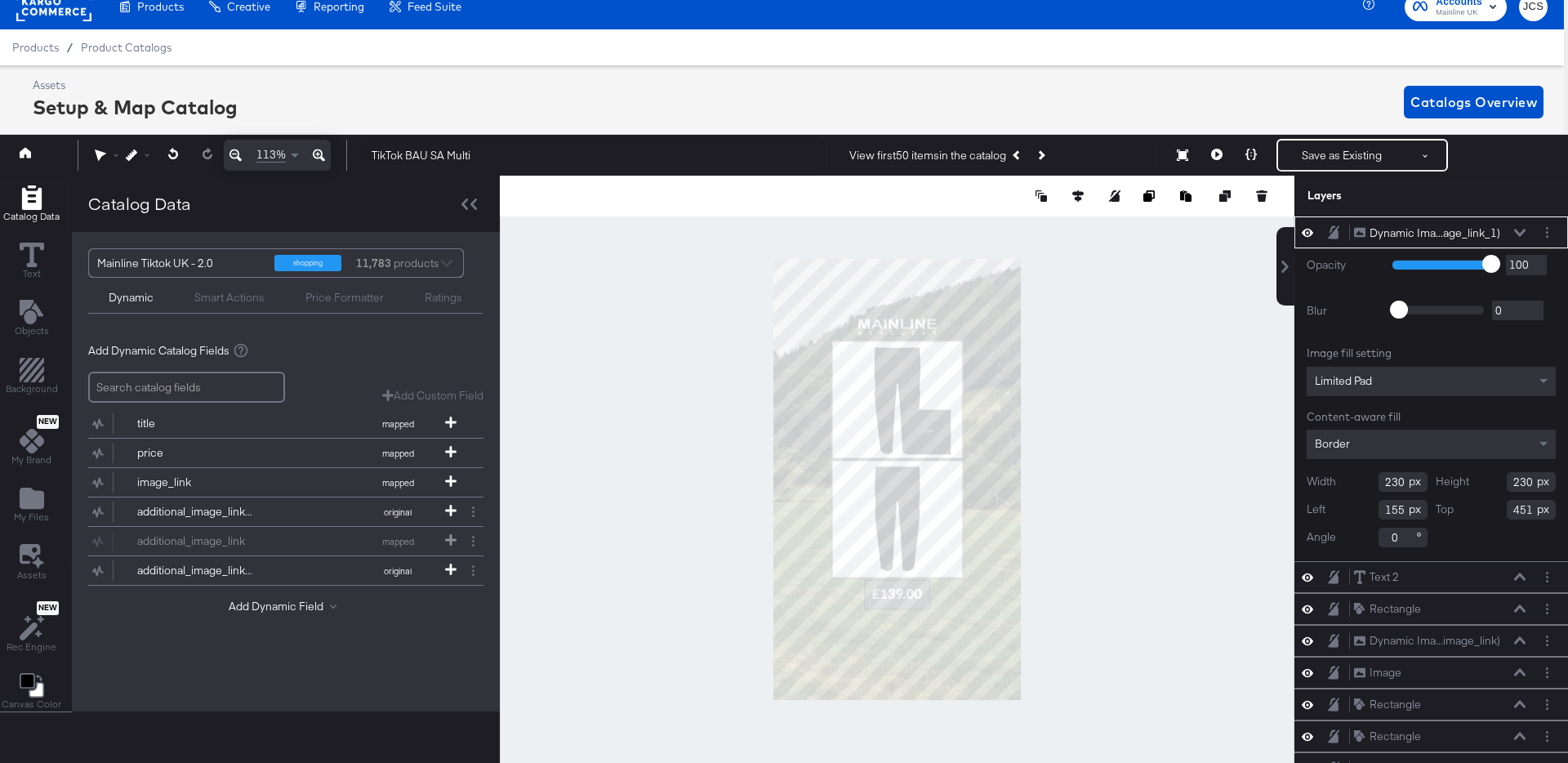
click at [1136, 497] on div at bounding box center [896, 480] width 795 height 608
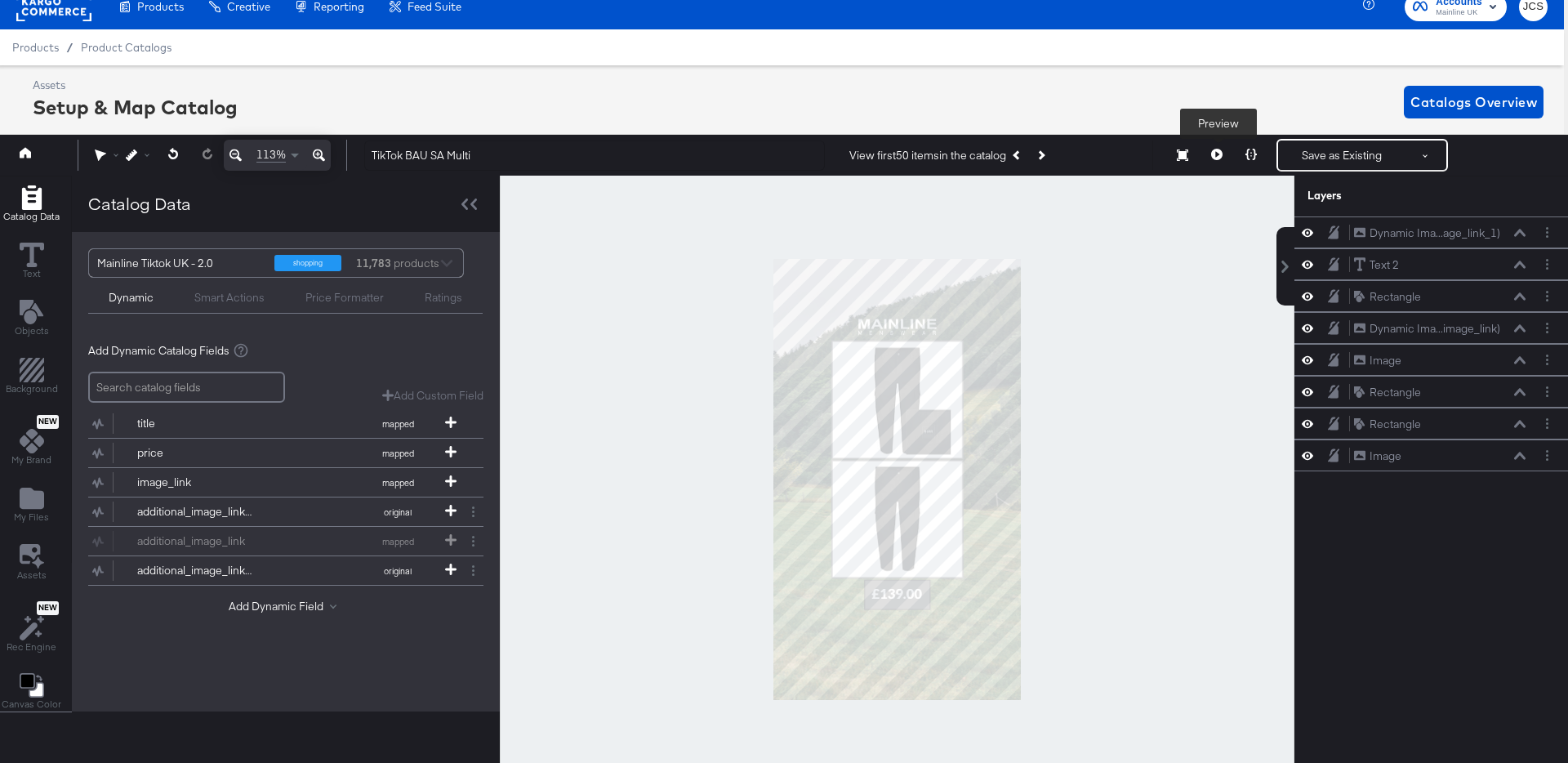
click at [1222, 152] on icon at bounding box center [1217, 154] width 11 height 11
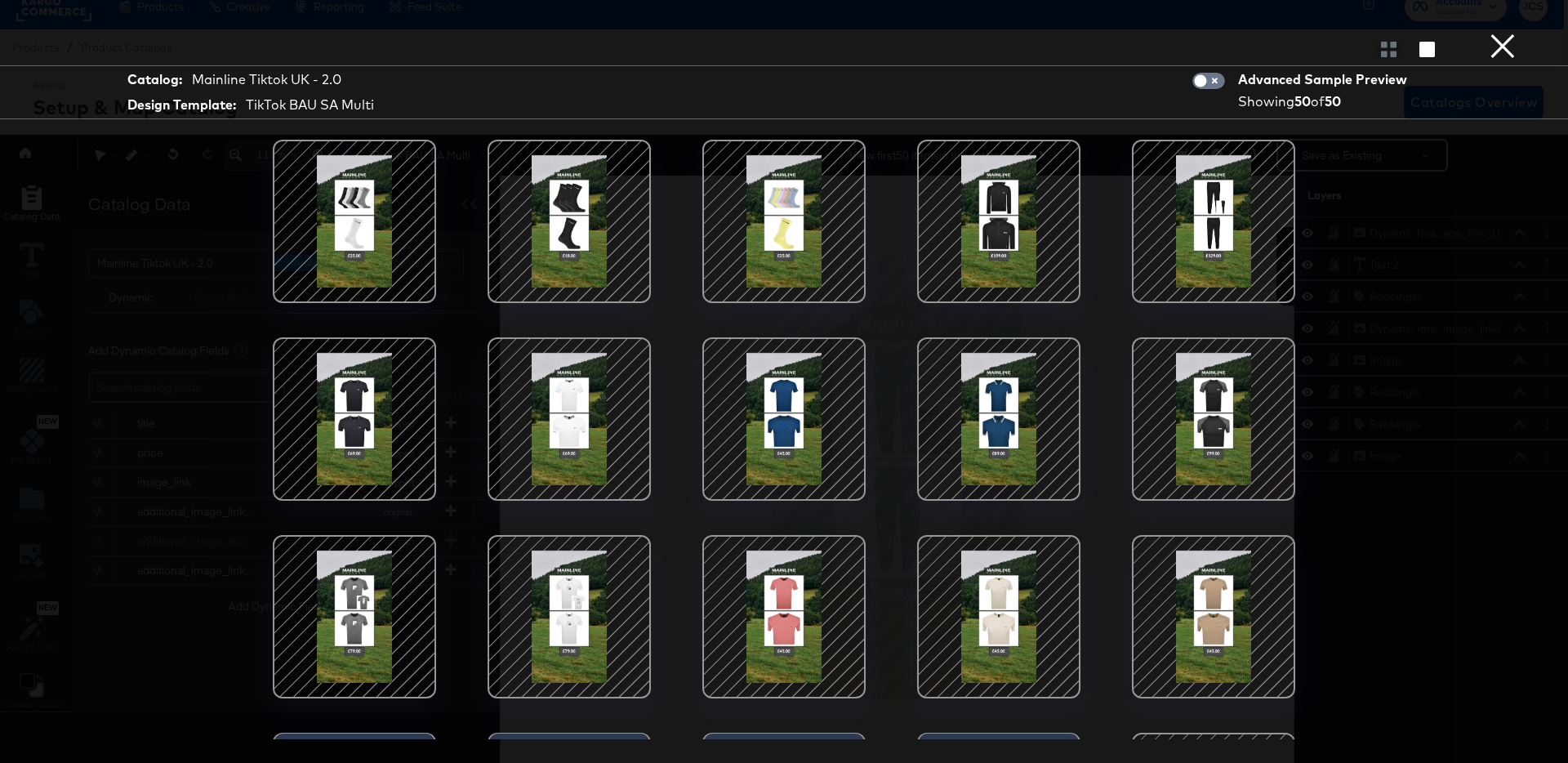
scroll to position [66, 0]
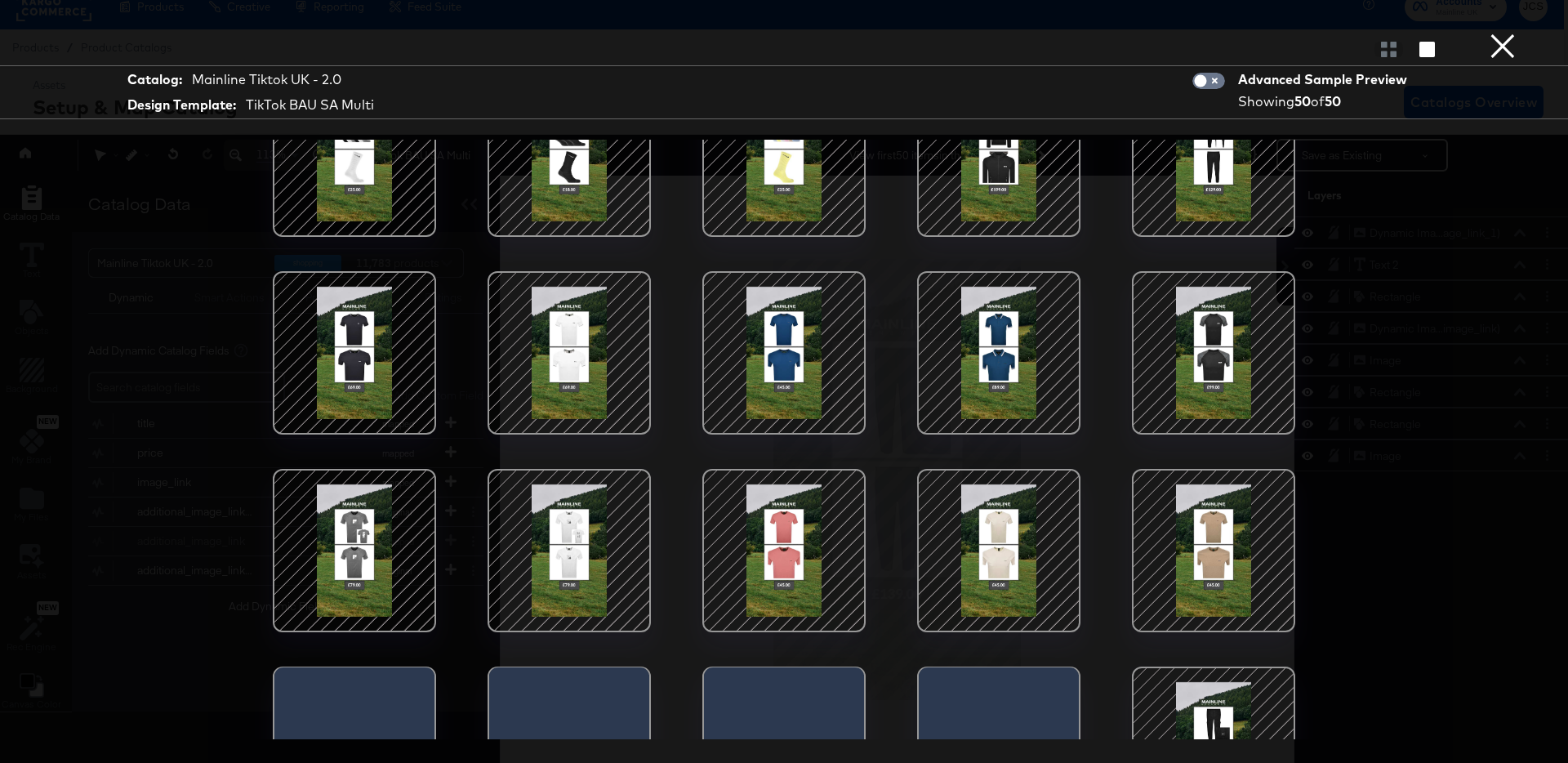
click at [806, 525] on div at bounding box center [784, 550] width 139 height 139
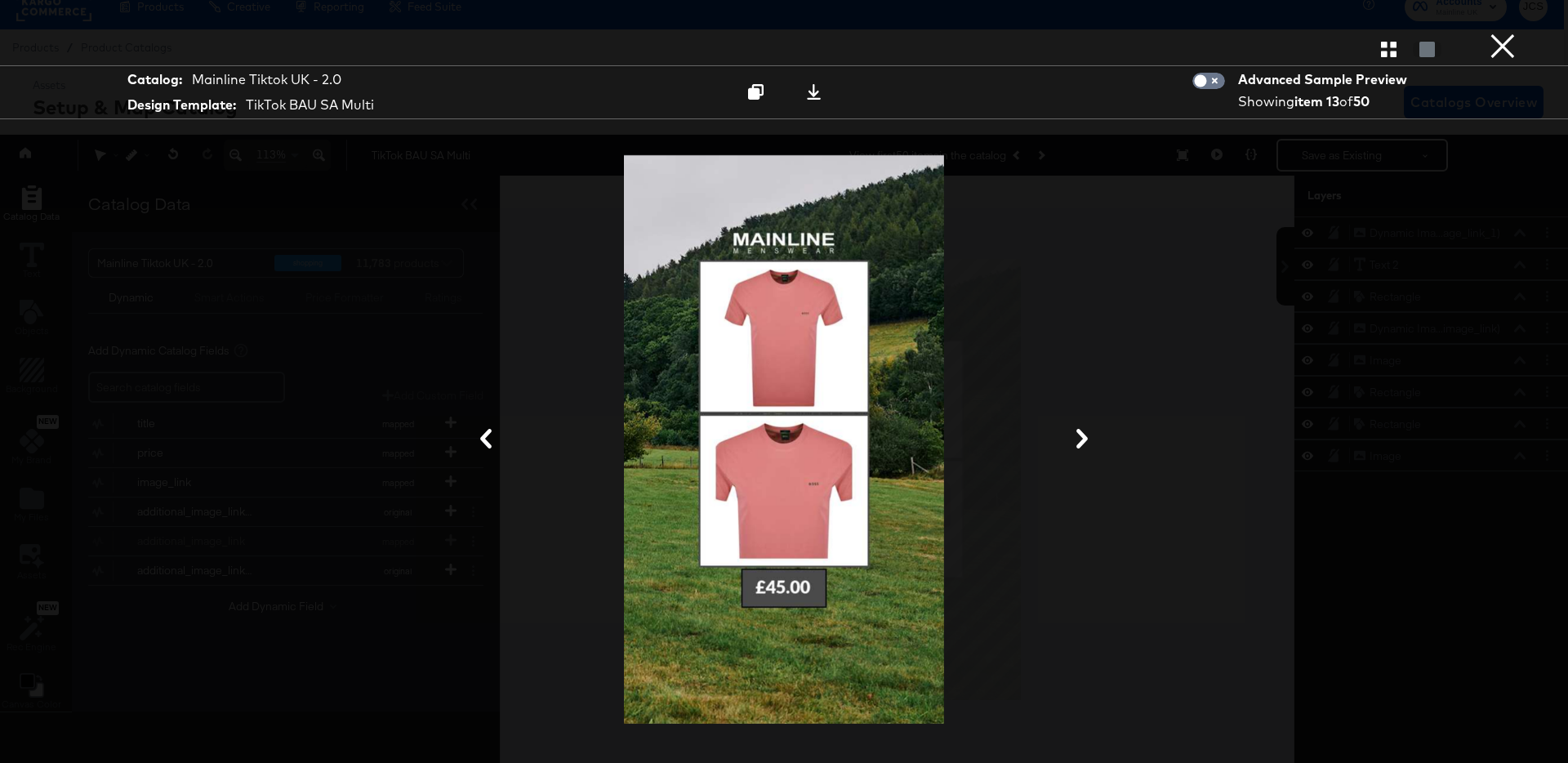
click at [1078, 438] on icon at bounding box center [1082, 438] width 20 height 20
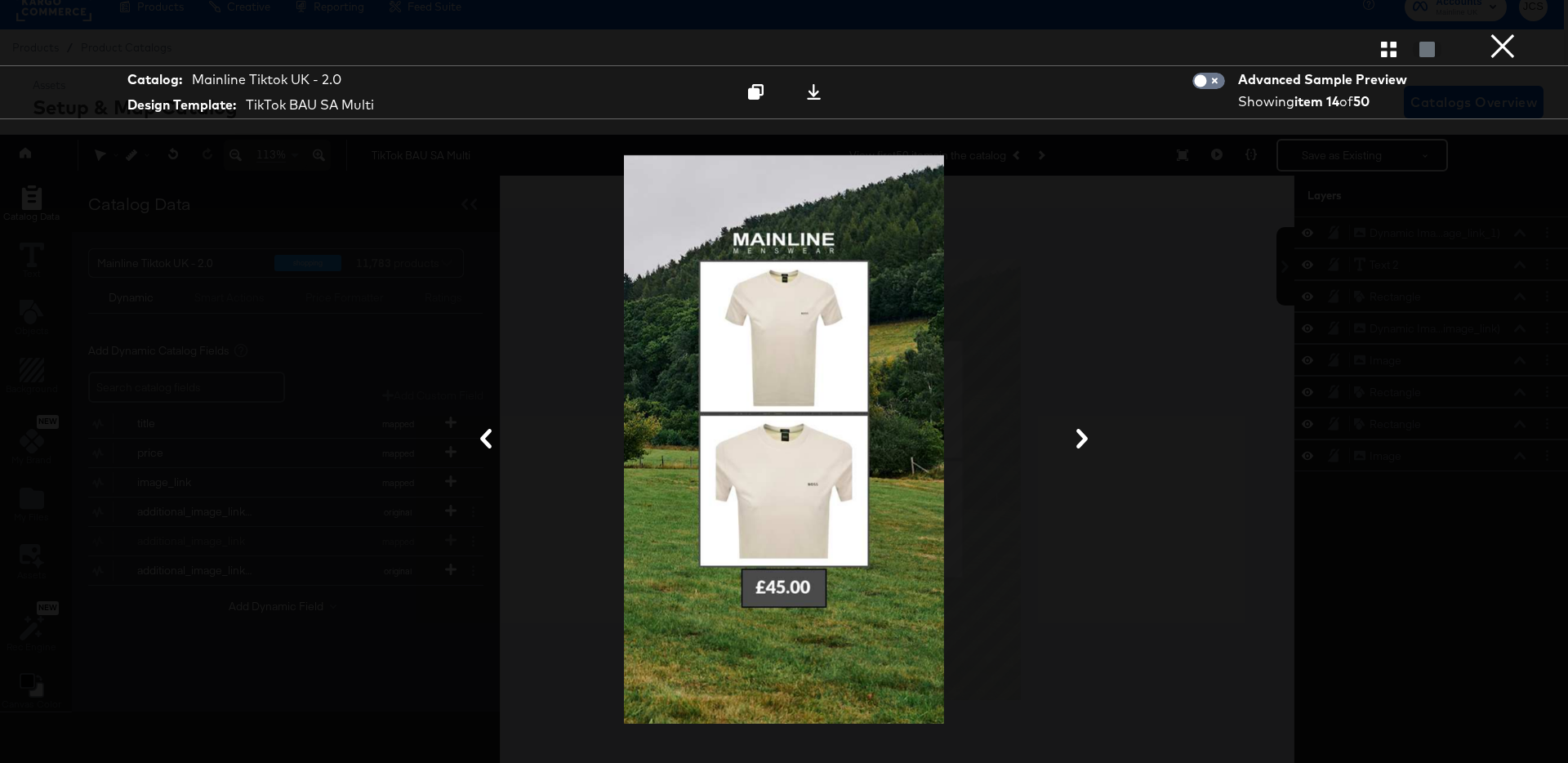
click at [1078, 438] on icon at bounding box center [1082, 438] width 20 height 20
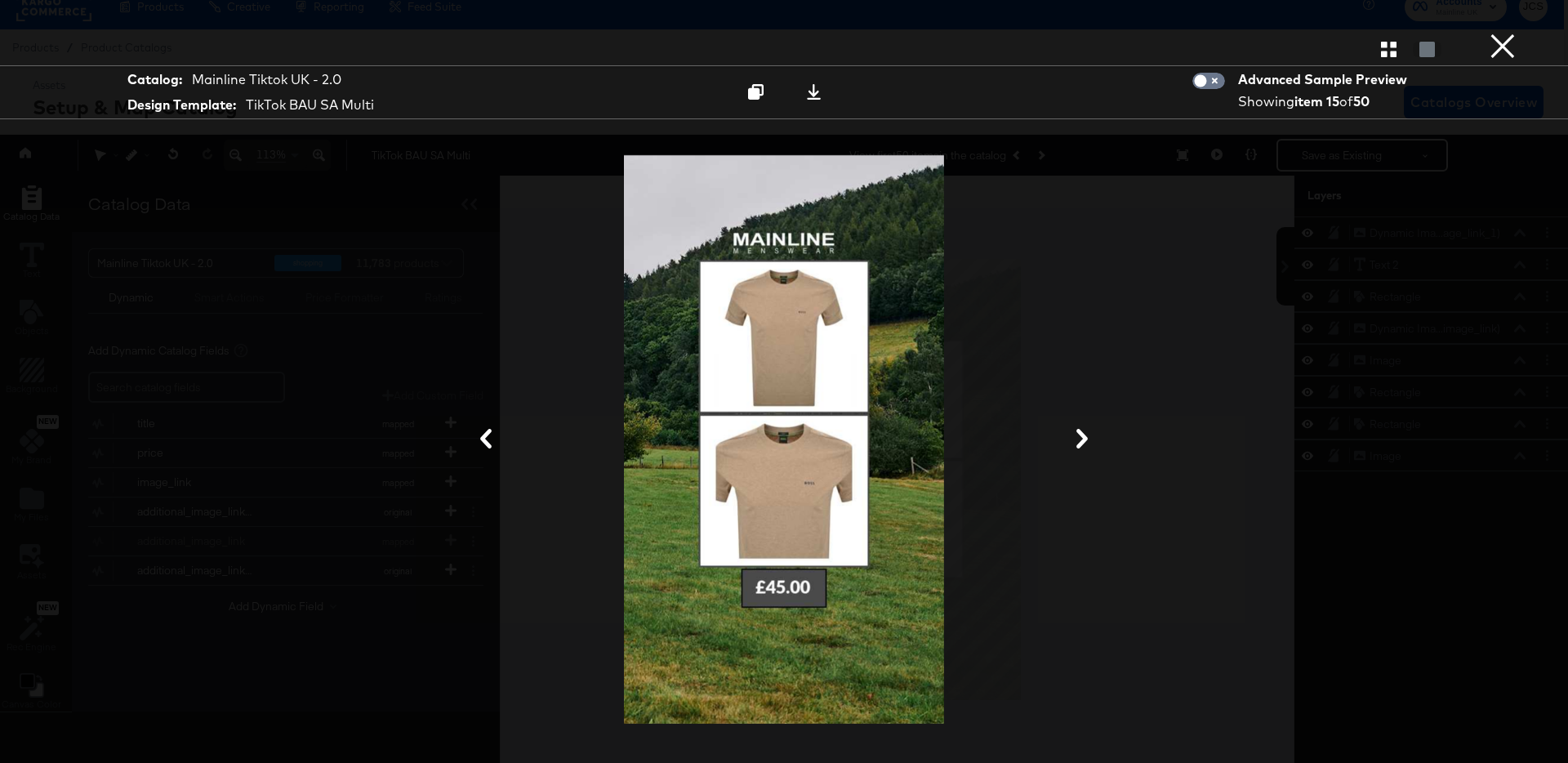
click at [1078, 438] on icon at bounding box center [1082, 438] width 20 height 20
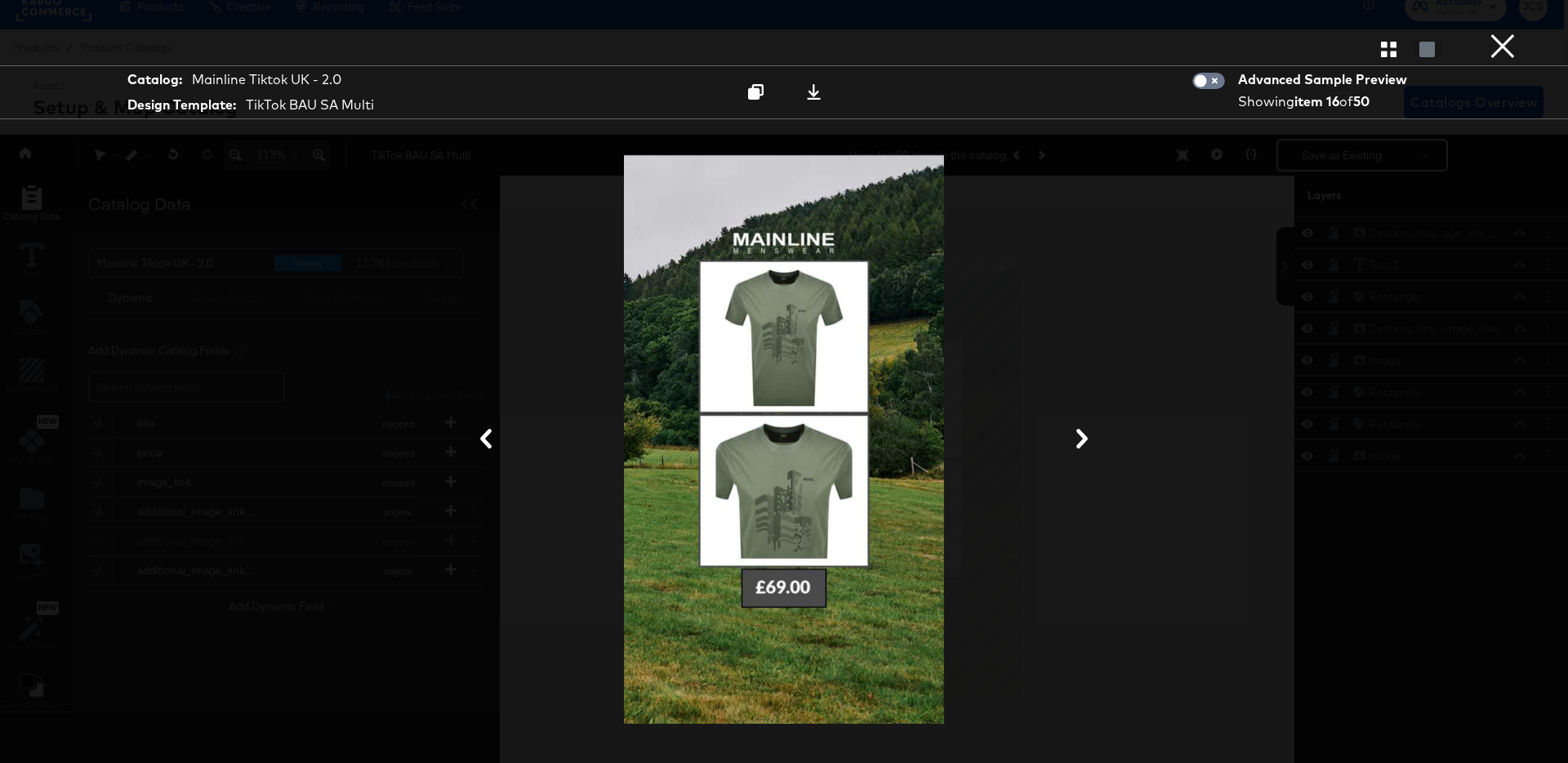
click at [1078, 438] on icon at bounding box center [1082, 438] width 20 height 20
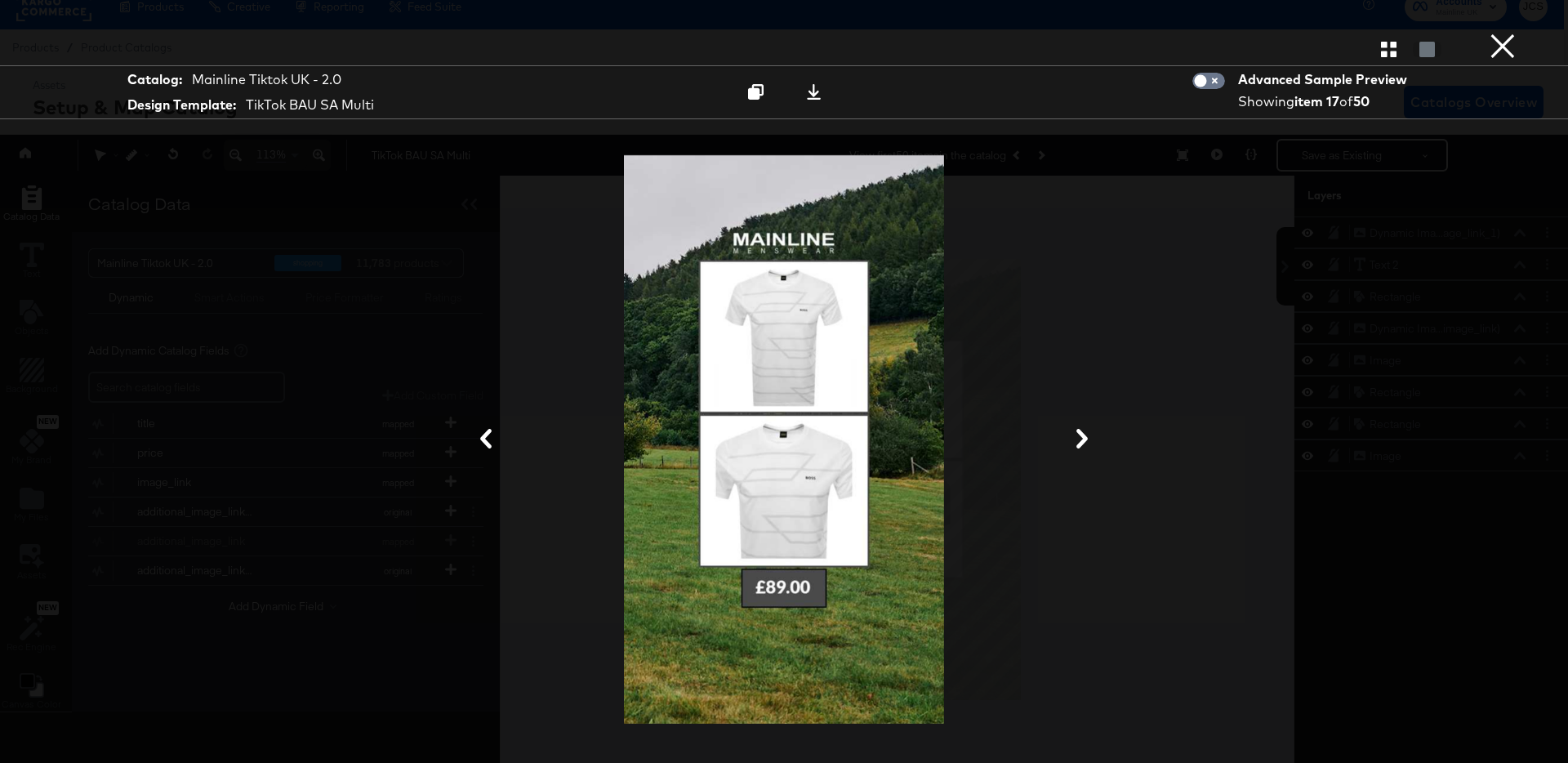
click at [1078, 438] on icon at bounding box center [1082, 438] width 20 height 20
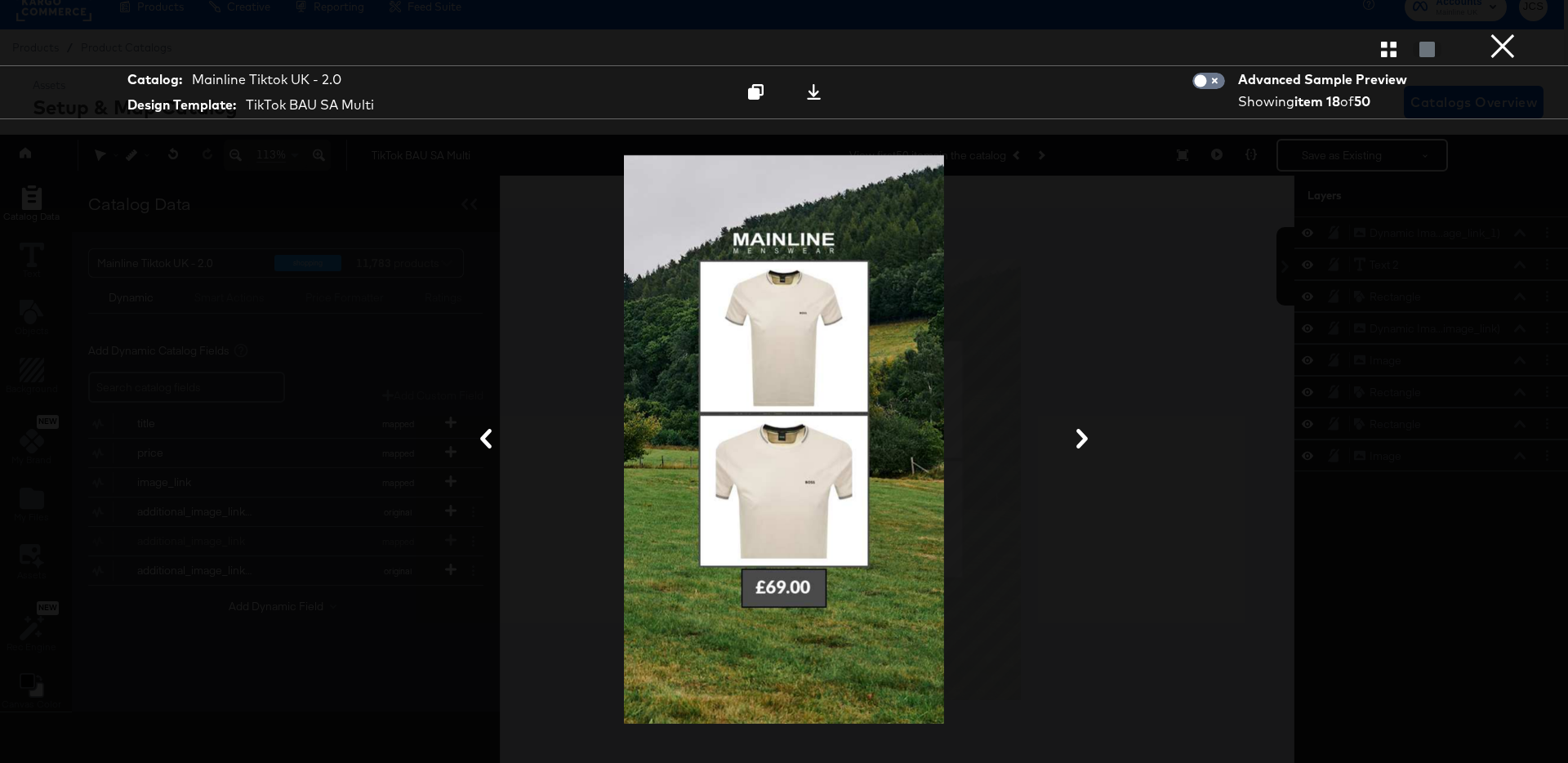
click at [1078, 438] on icon at bounding box center [1082, 438] width 20 height 20
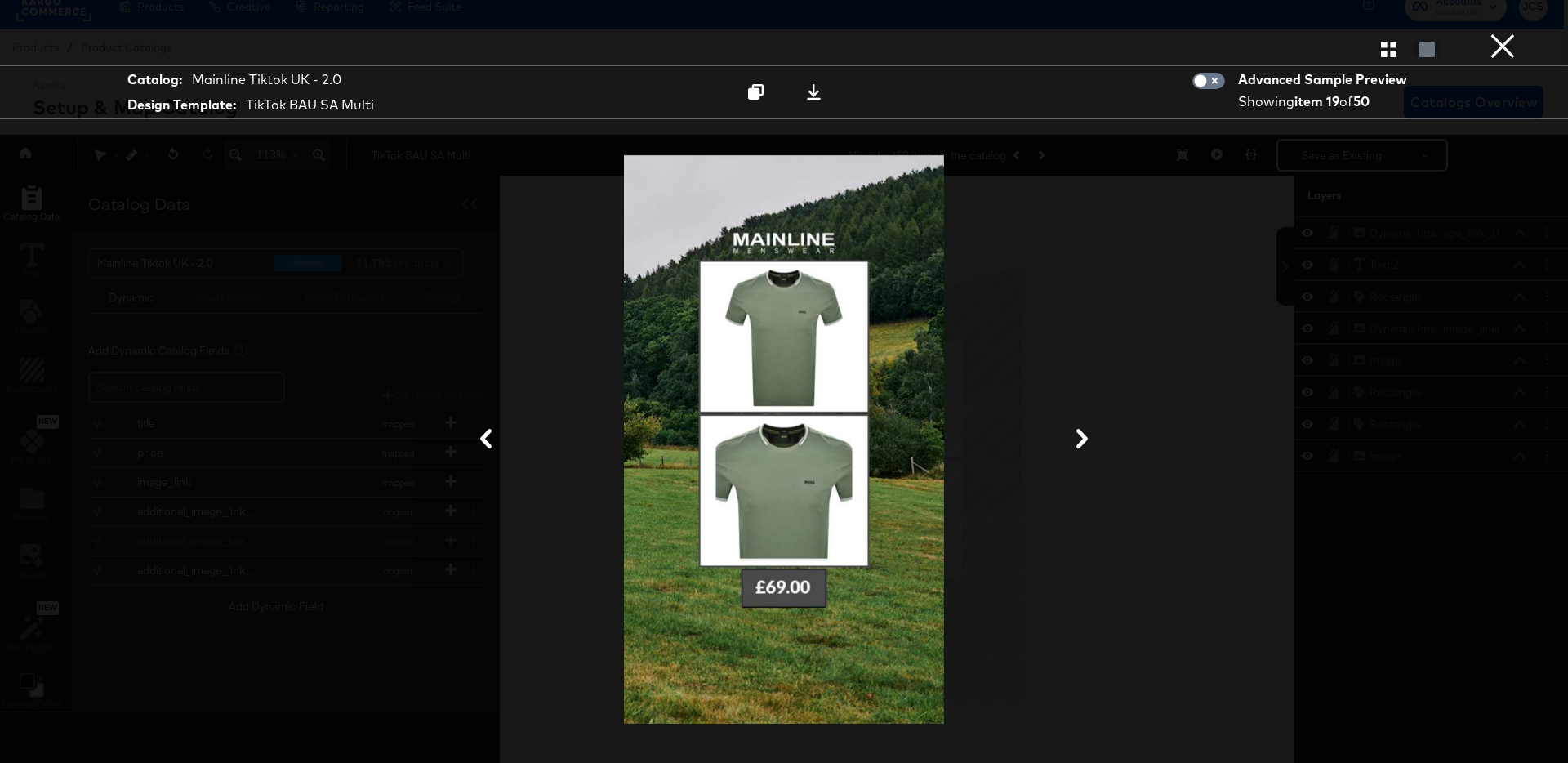
click at [1078, 438] on icon at bounding box center [1082, 438] width 20 height 20
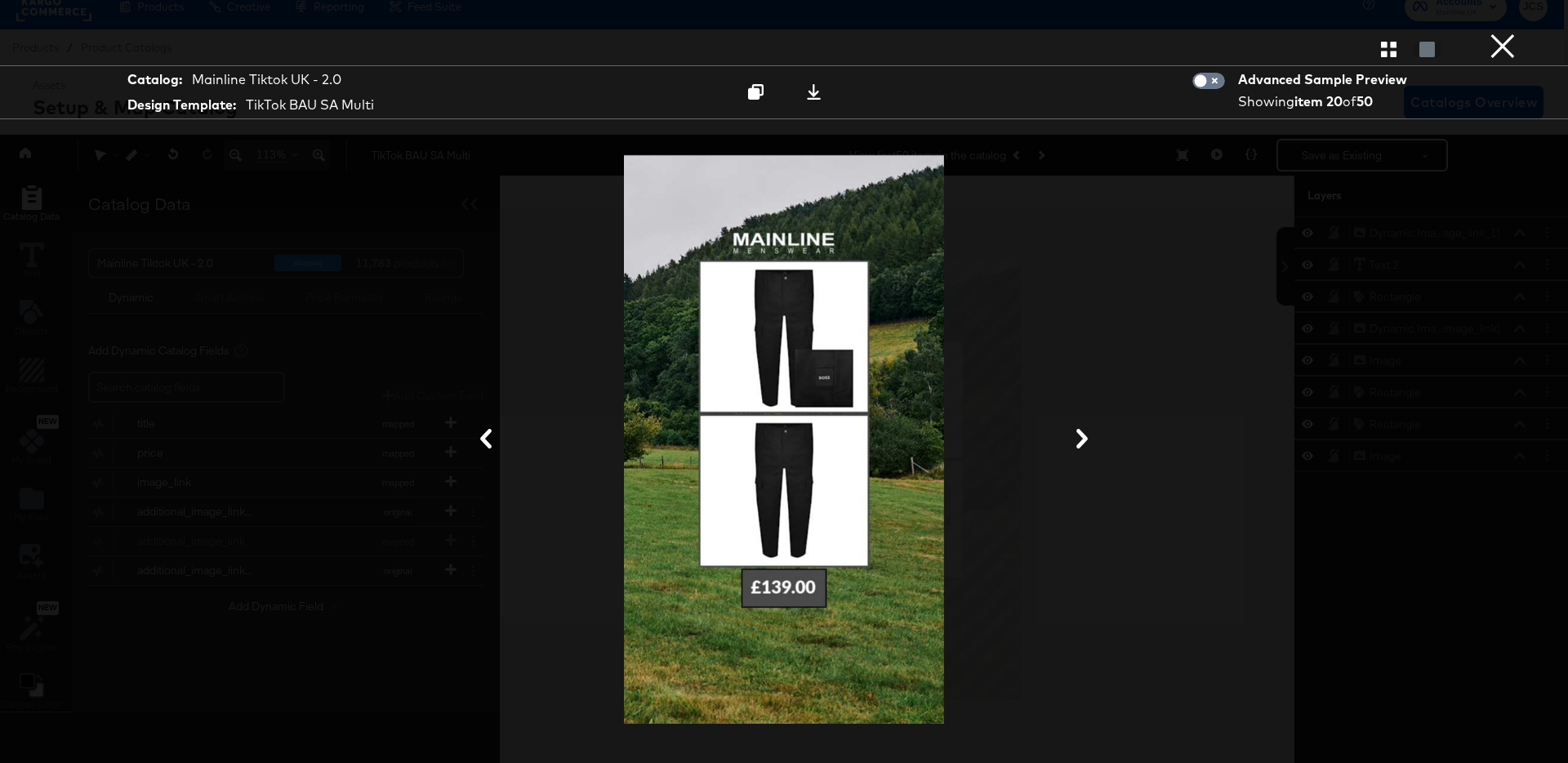
click at [1078, 434] on icon at bounding box center [1082, 438] width 20 height 20
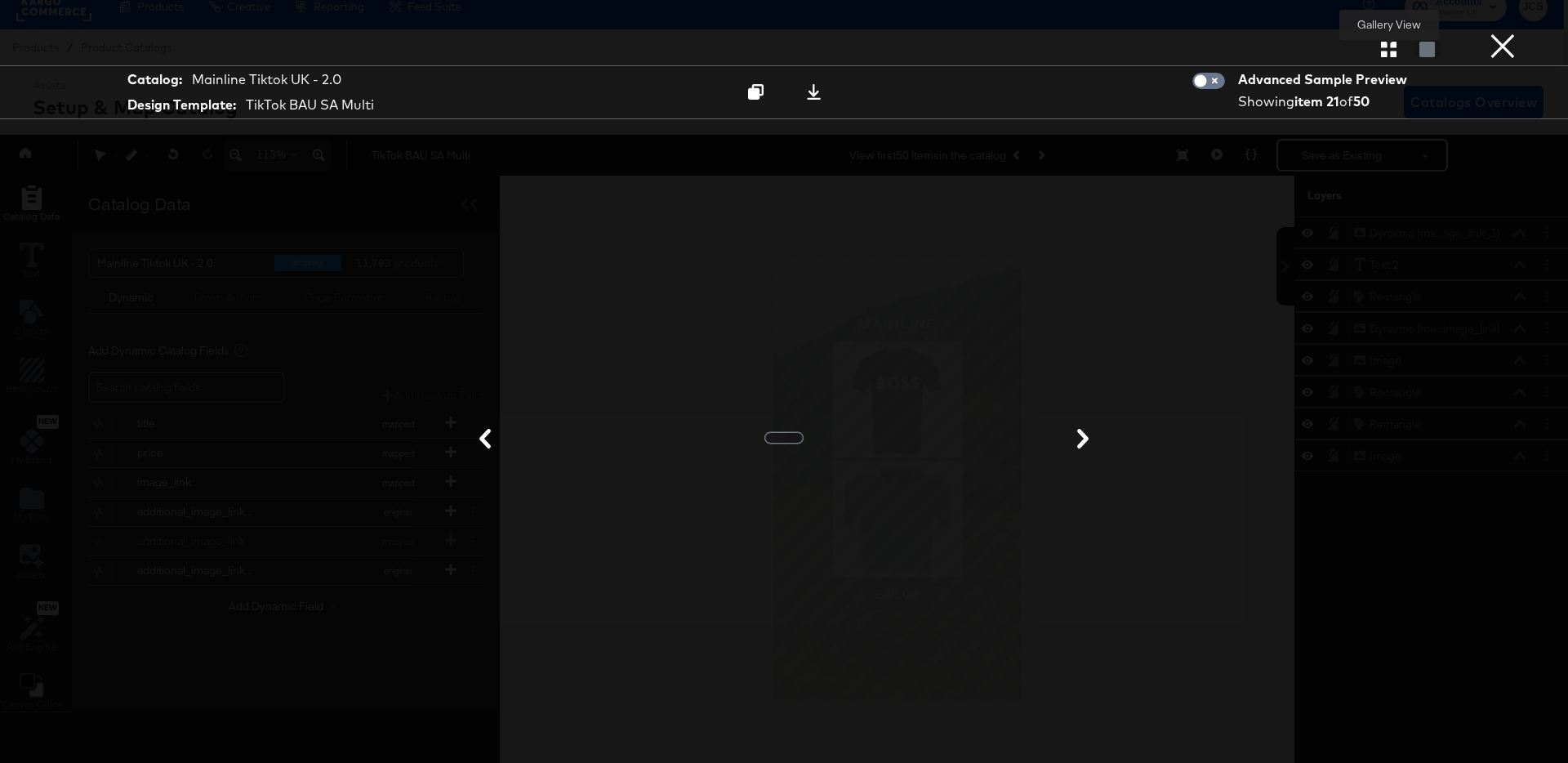
click at [1385, 53] on icon "button" at bounding box center [1388, 49] width 15 height 15
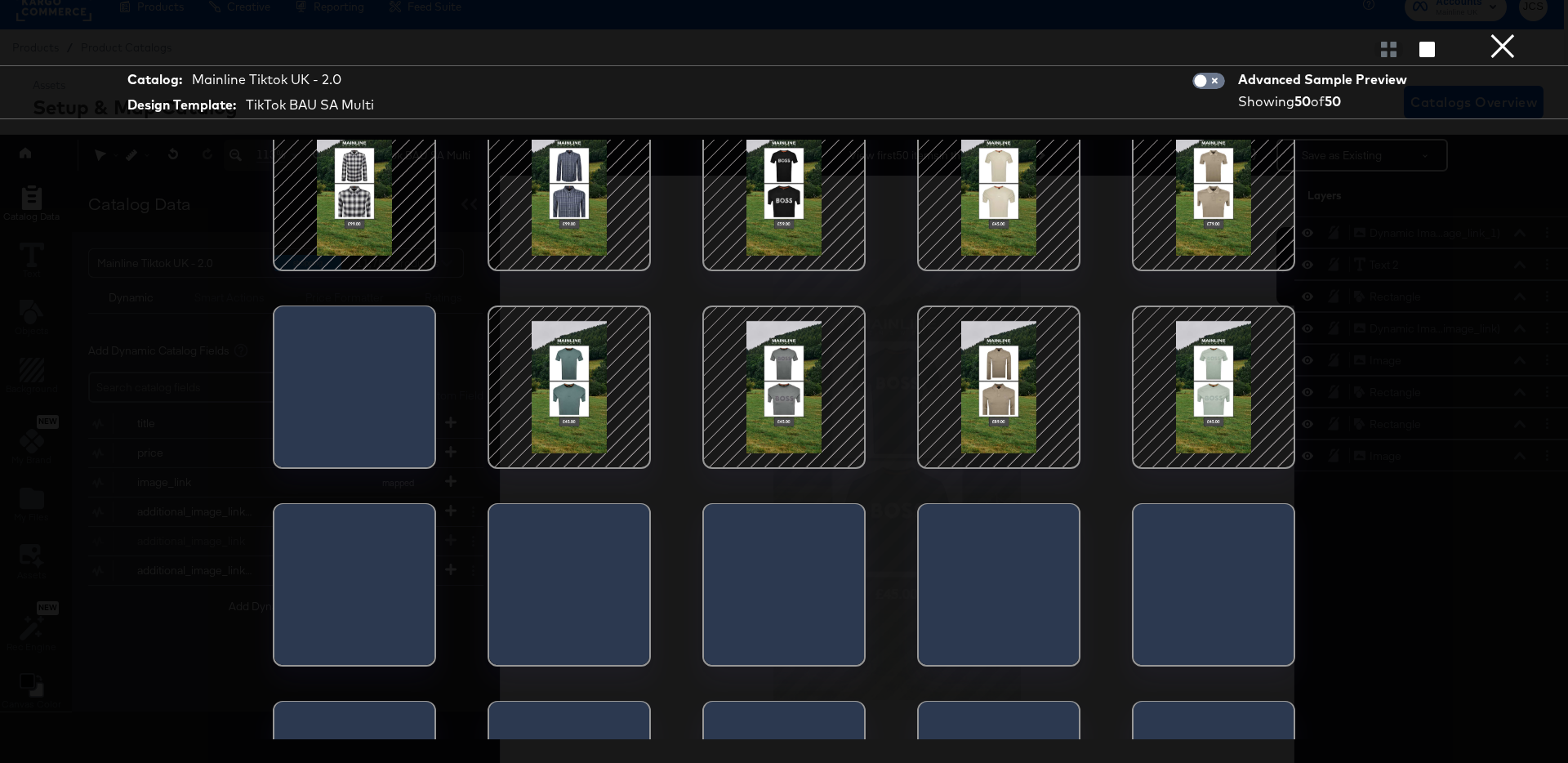
scroll to position [1220, 0]
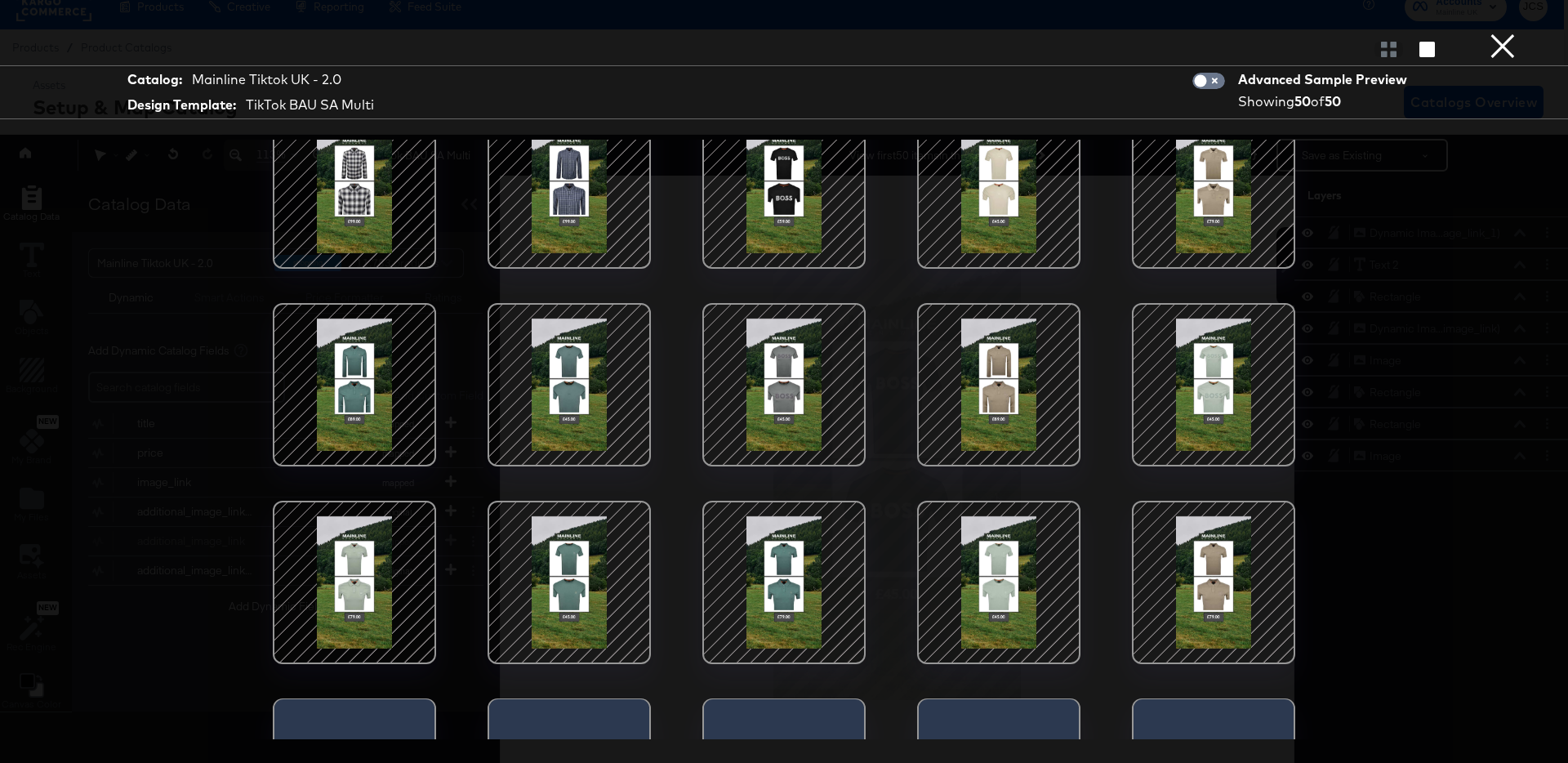
click at [1508, 33] on button "×" at bounding box center [1502, 16] width 33 height 33
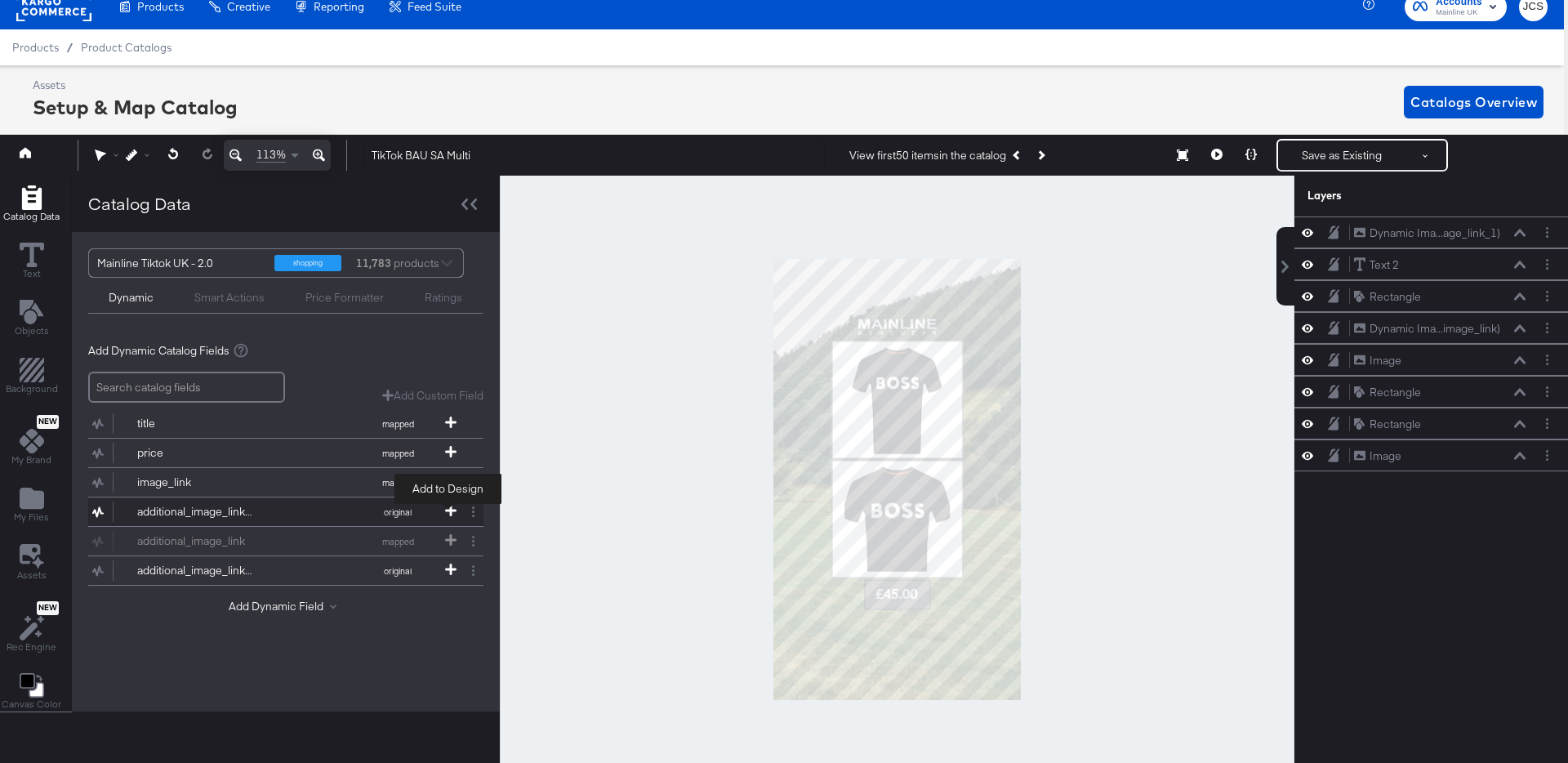
click at [447, 509] on icon at bounding box center [451, 511] width 11 height 11
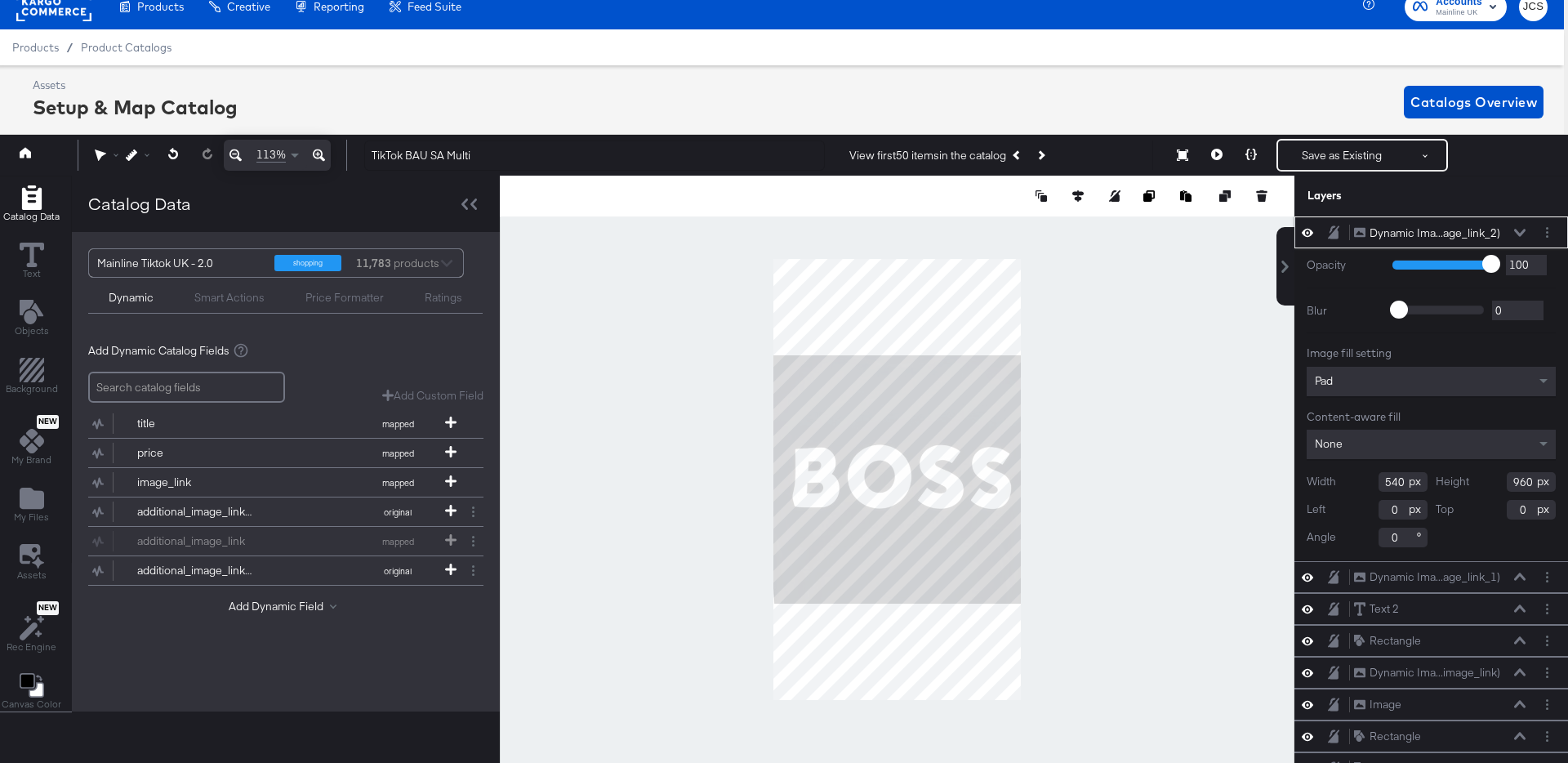
click at [1520, 230] on icon at bounding box center [1520, 232] width 11 height 8
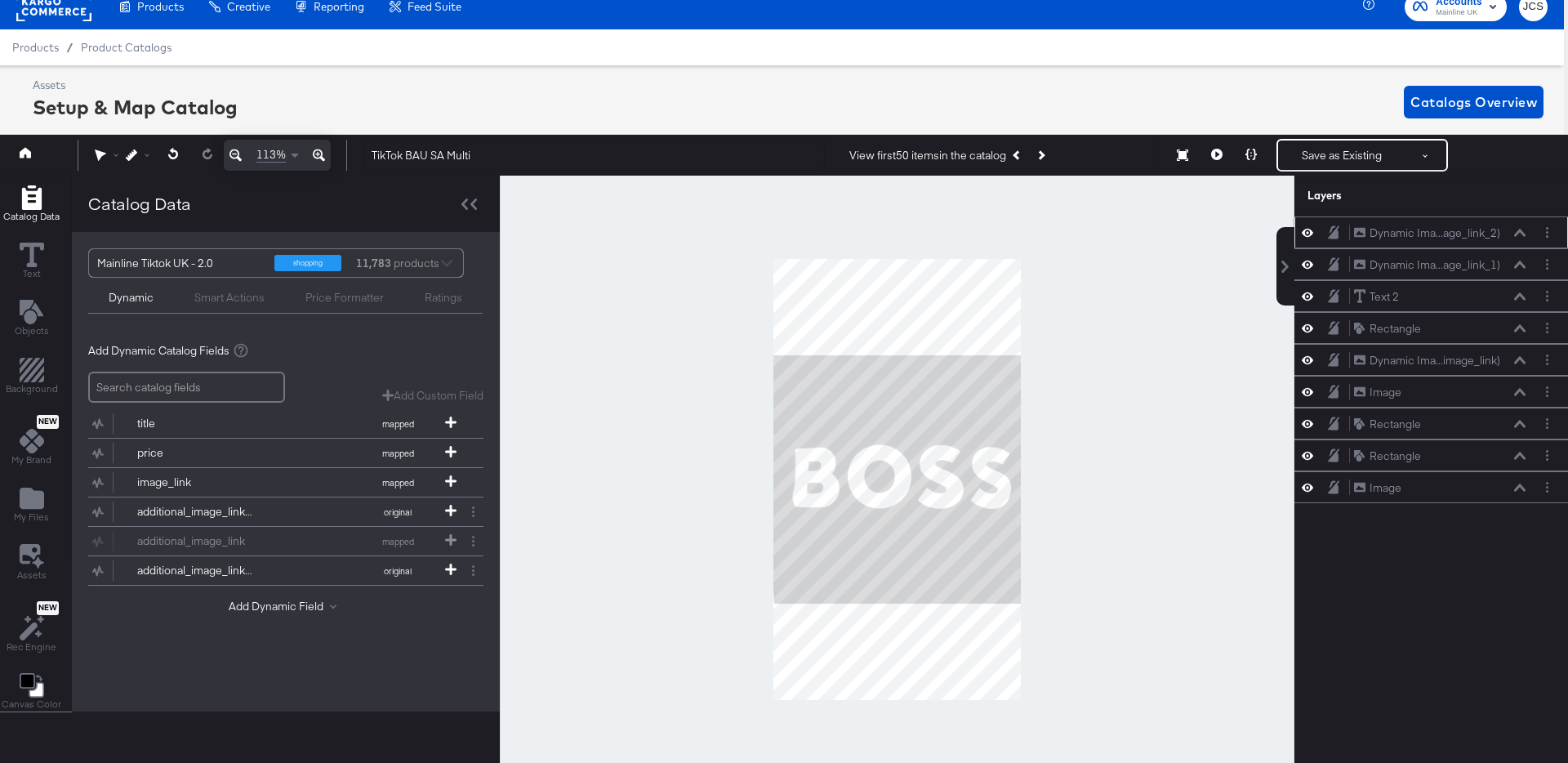
click at [1515, 232] on icon at bounding box center [1520, 232] width 11 height 8
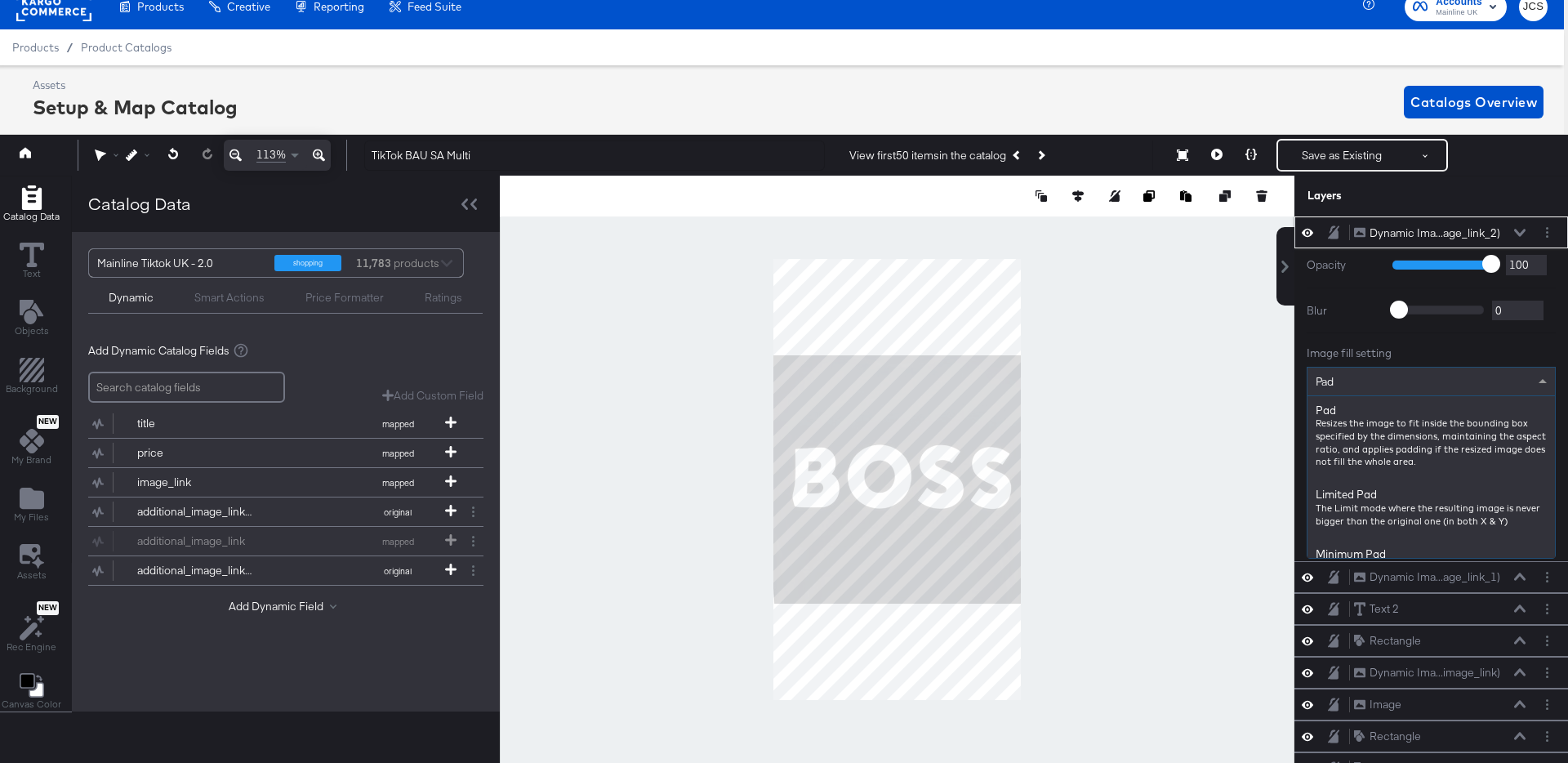
click at [1370, 380] on div "Pad" at bounding box center [1431, 382] width 247 height 28
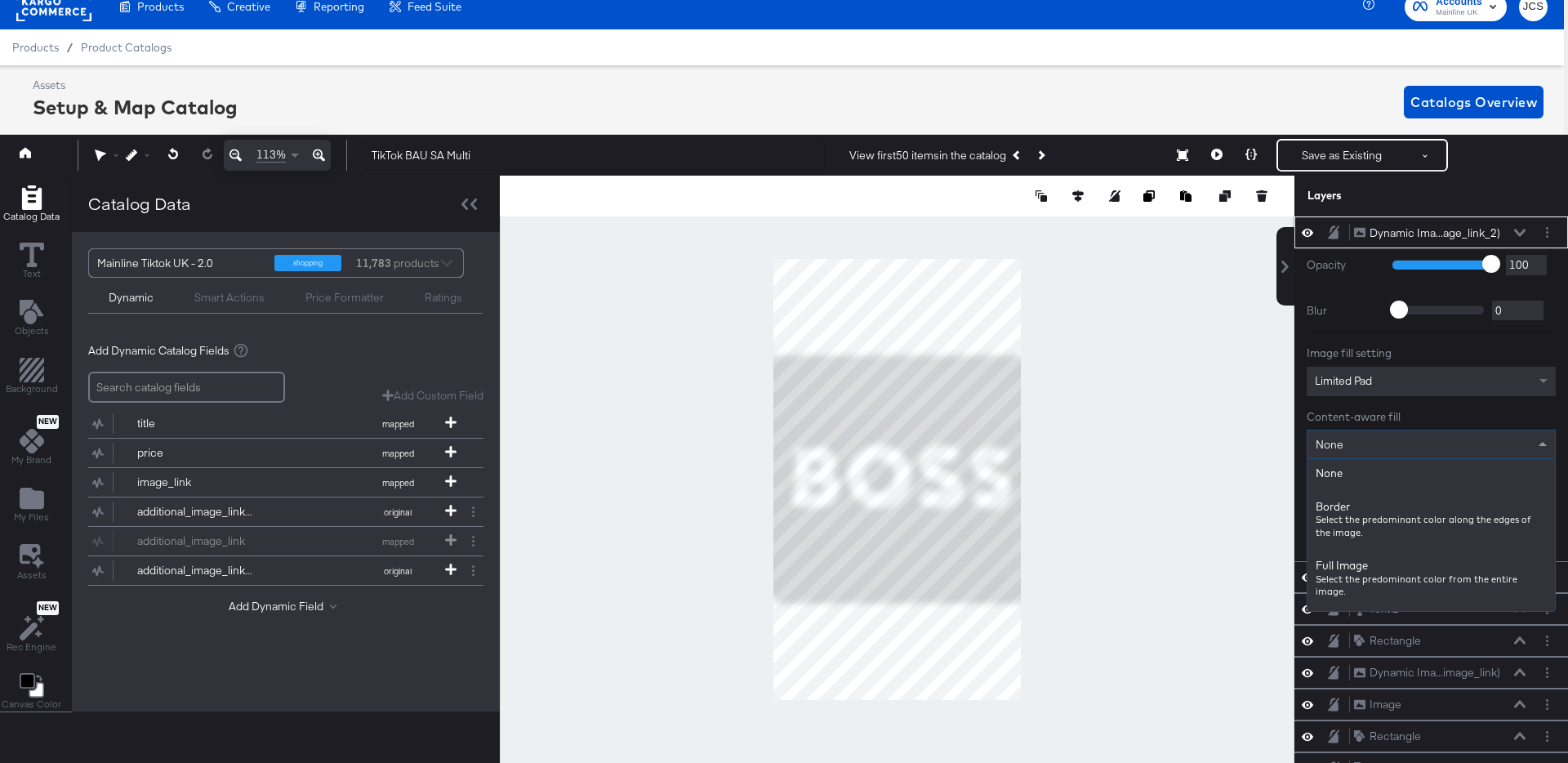
click at [1346, 447] on div "None" at bounding box center [1431, 445] width 247 height 28
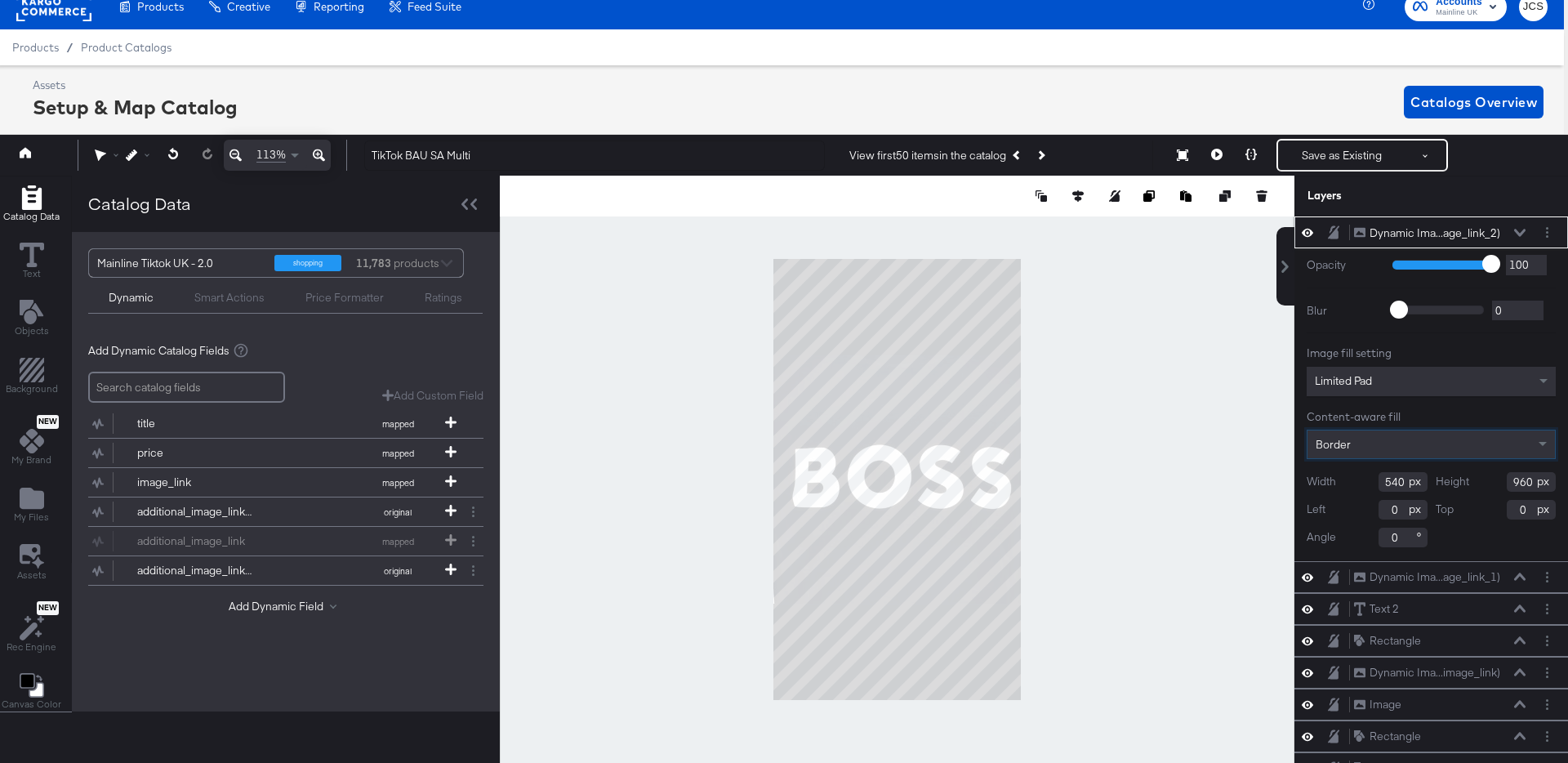
click at [1400, 480] on input "540" at bounding box center [1403, 482] width 49 height 20
click at [1520, 577] on icon at bounding box center [1520, 577] width 11 height 8
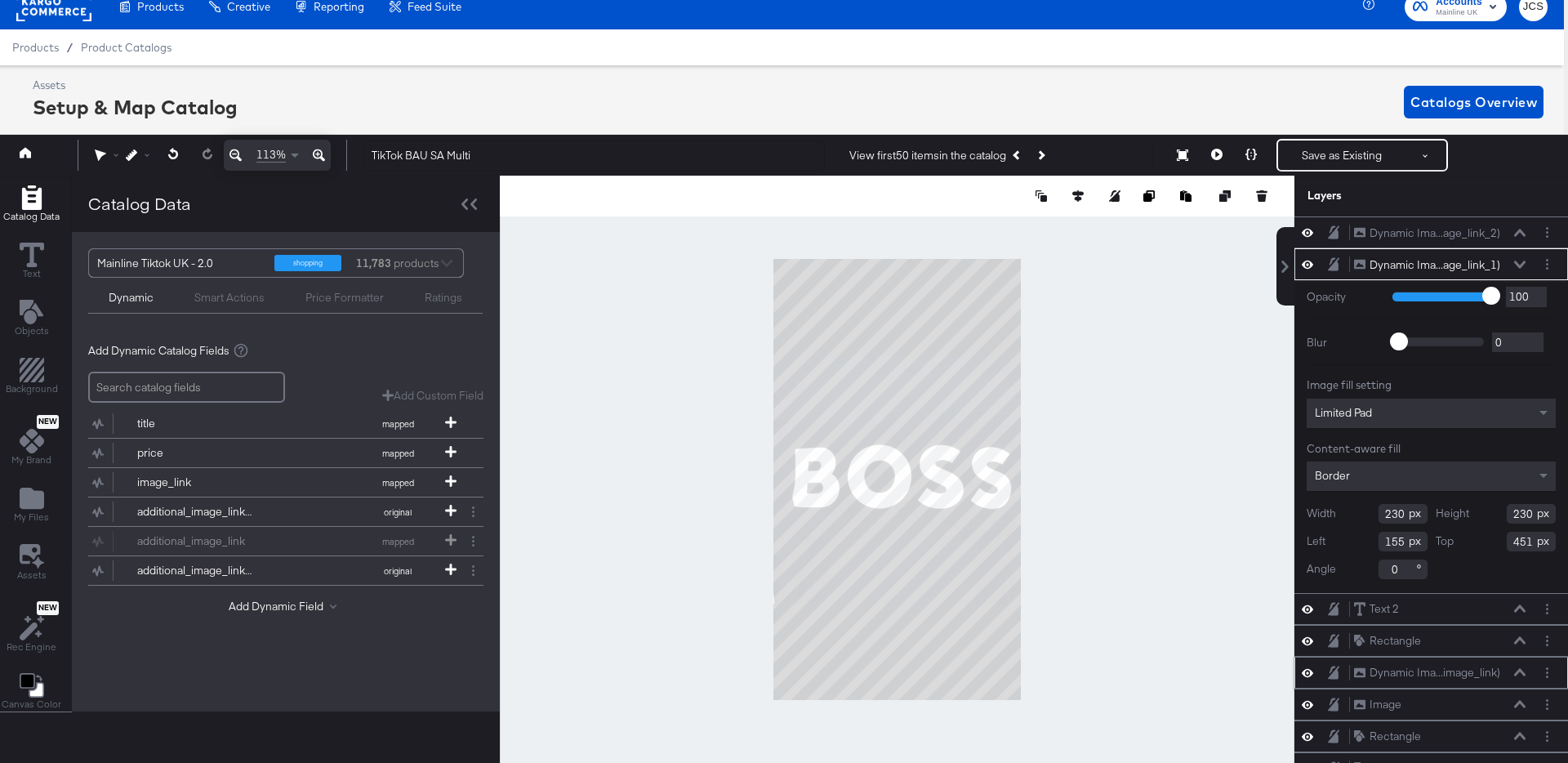
click at [1518, 668] on icon at bounding box center [1520, 672] width 11 height 8
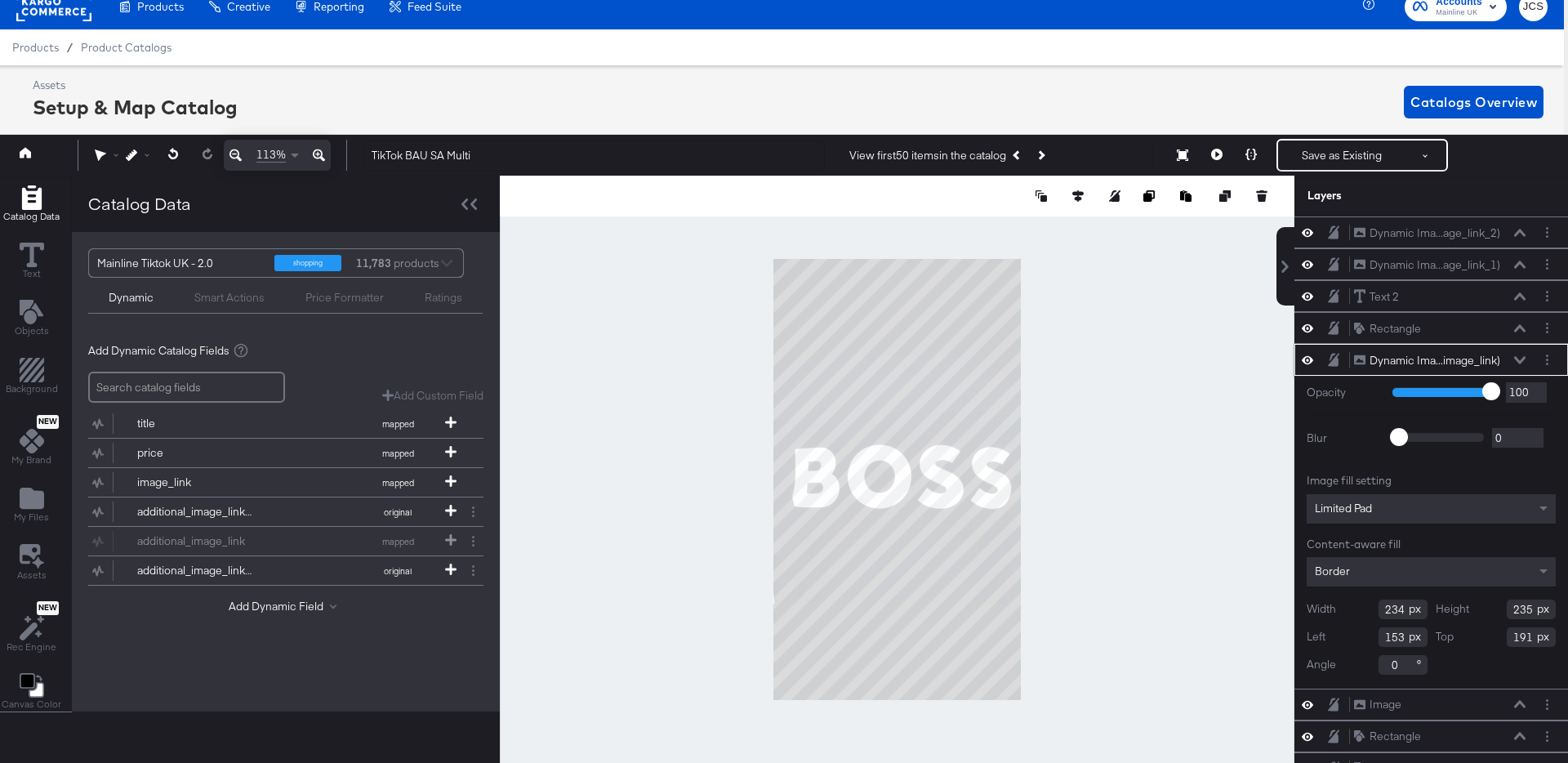
click at [1397, 612] on input "234" at bounding box center [1403, 609] width 49 height 20
type input "235"
click at [1390, 229] on div "Dynamic Ima...age_link_2)" at bounding box center [1434, 233] width 131 height 15
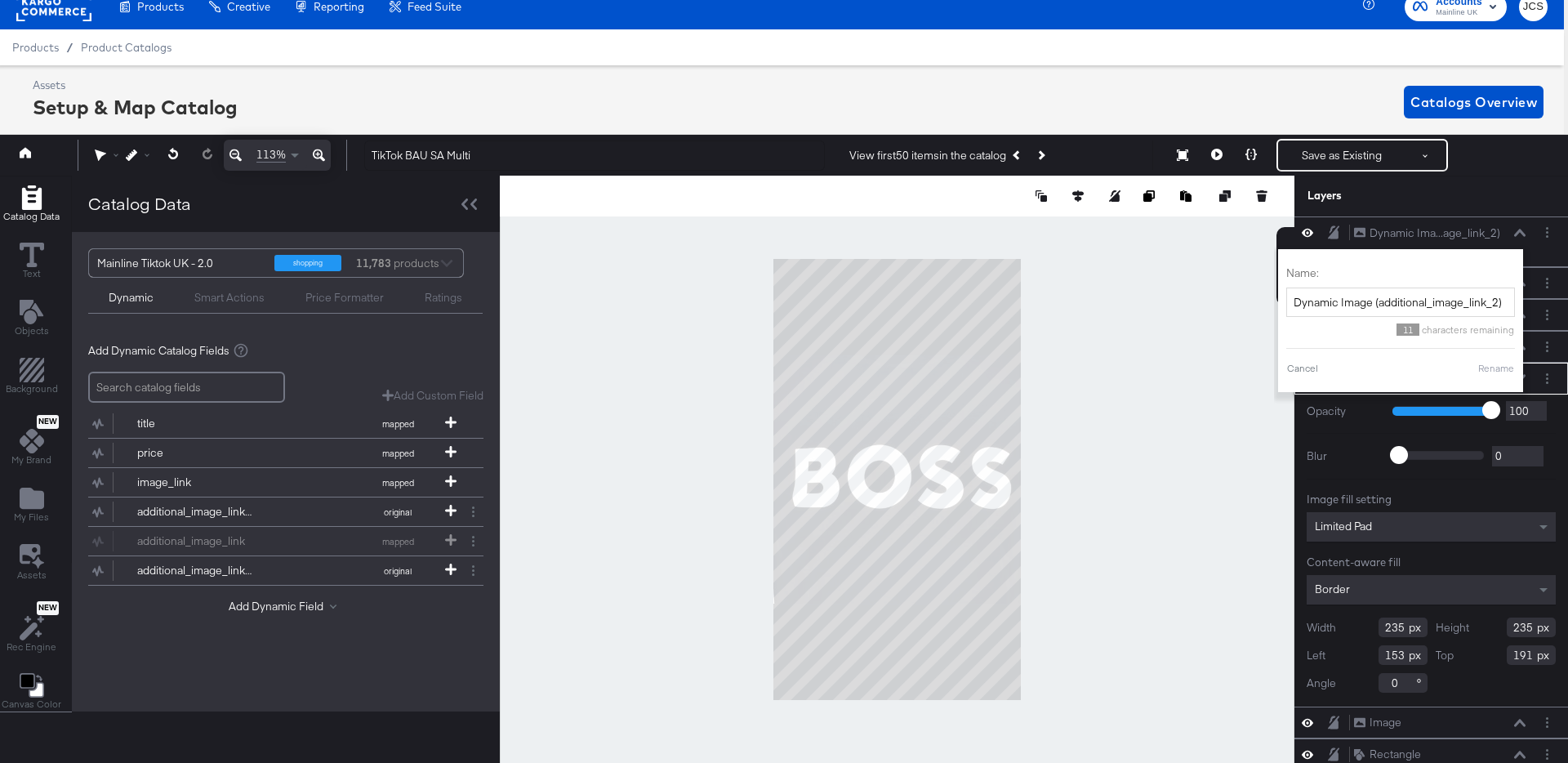
click at [1402, 629] on input "235" at bounding box center [1403, 627] width 49 height 20
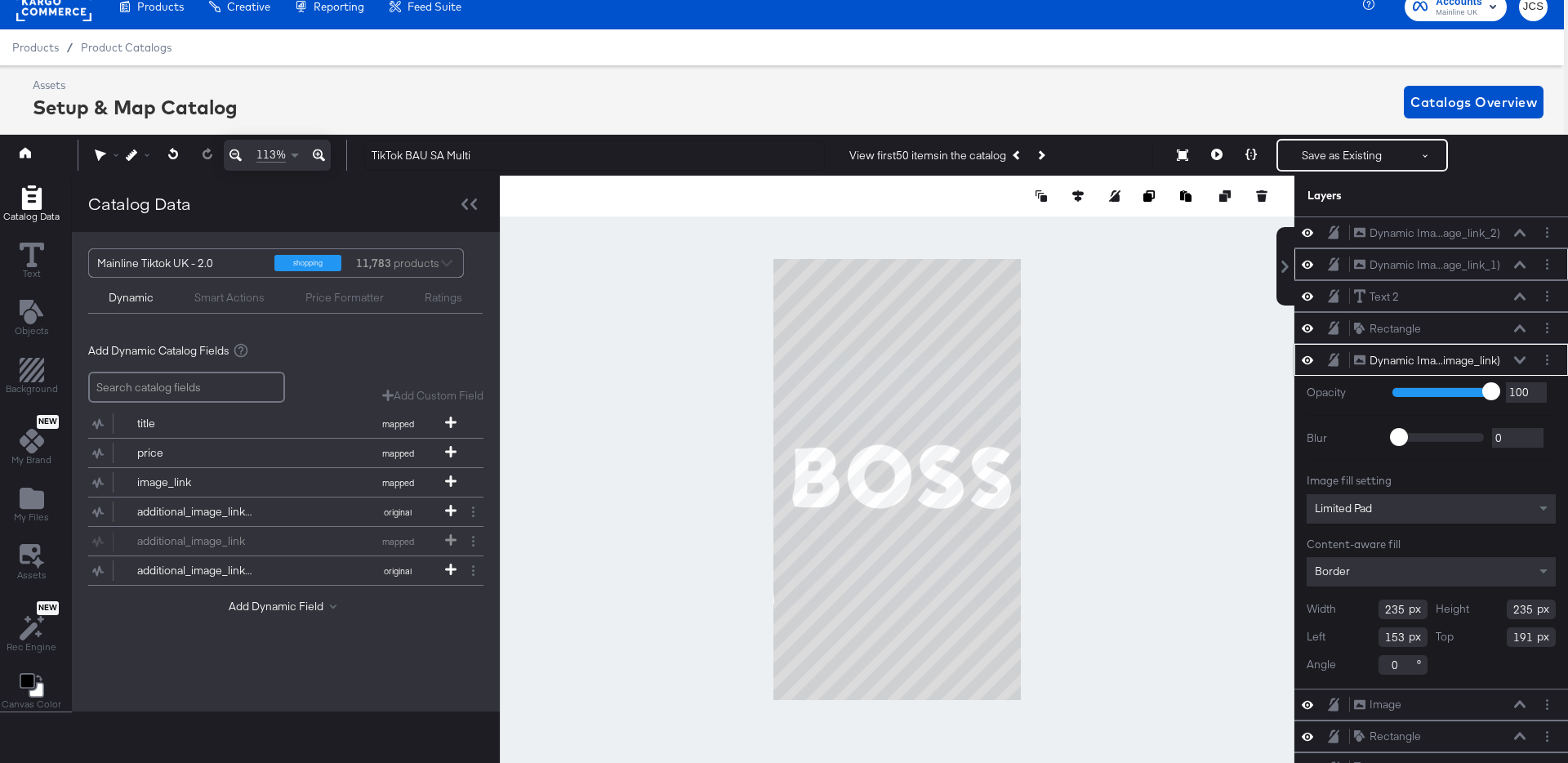
click at [1514, 262] on icon at bounding box center [1520, 264] width 11 height 8
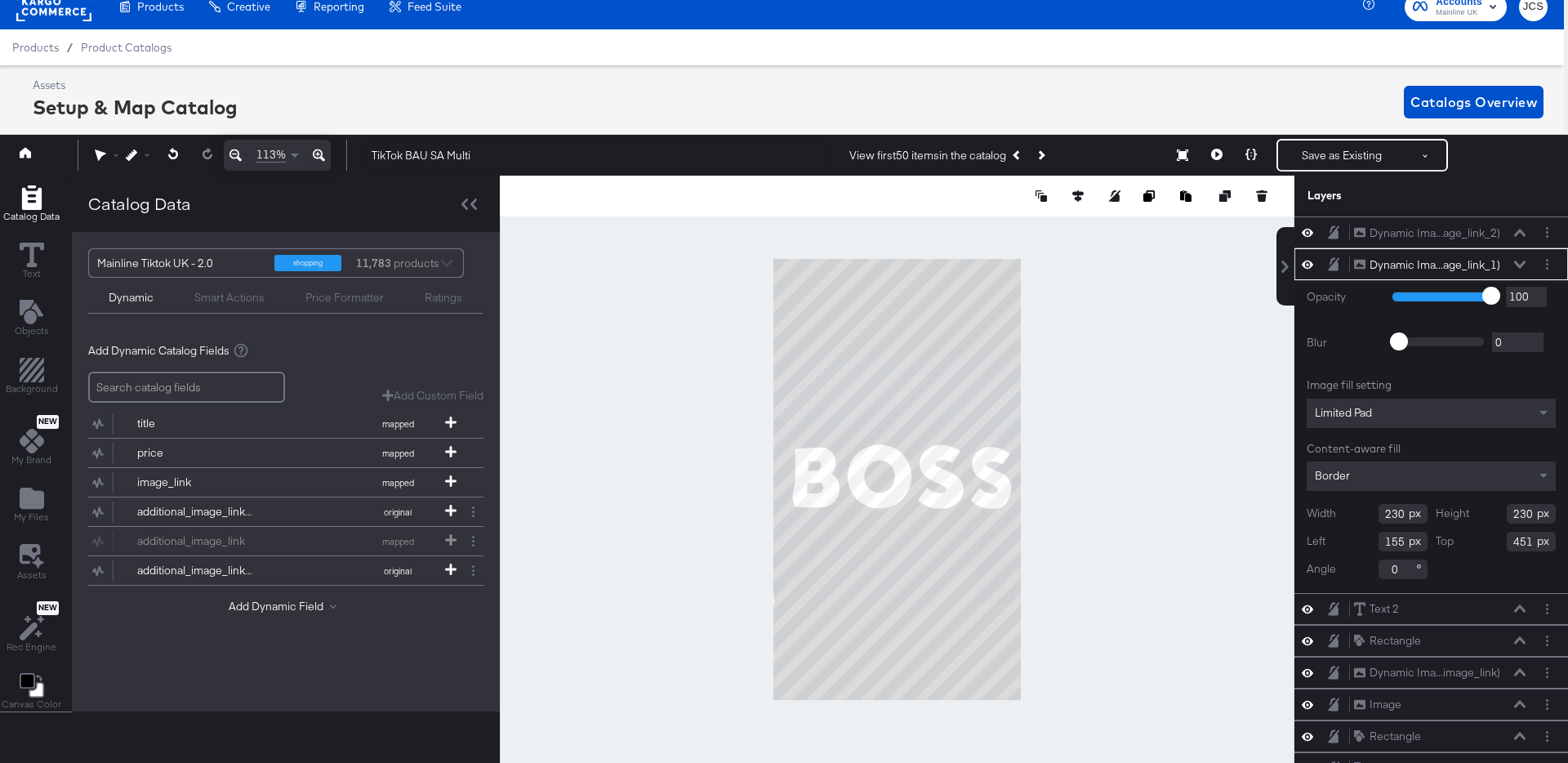
click at [1398, 509] on input "230" at bounding box center [1403, 514] width 49 height 20
type input "235"
click at [1078, 192] on icon at bounding box center [1078, 196] width 11 height 11
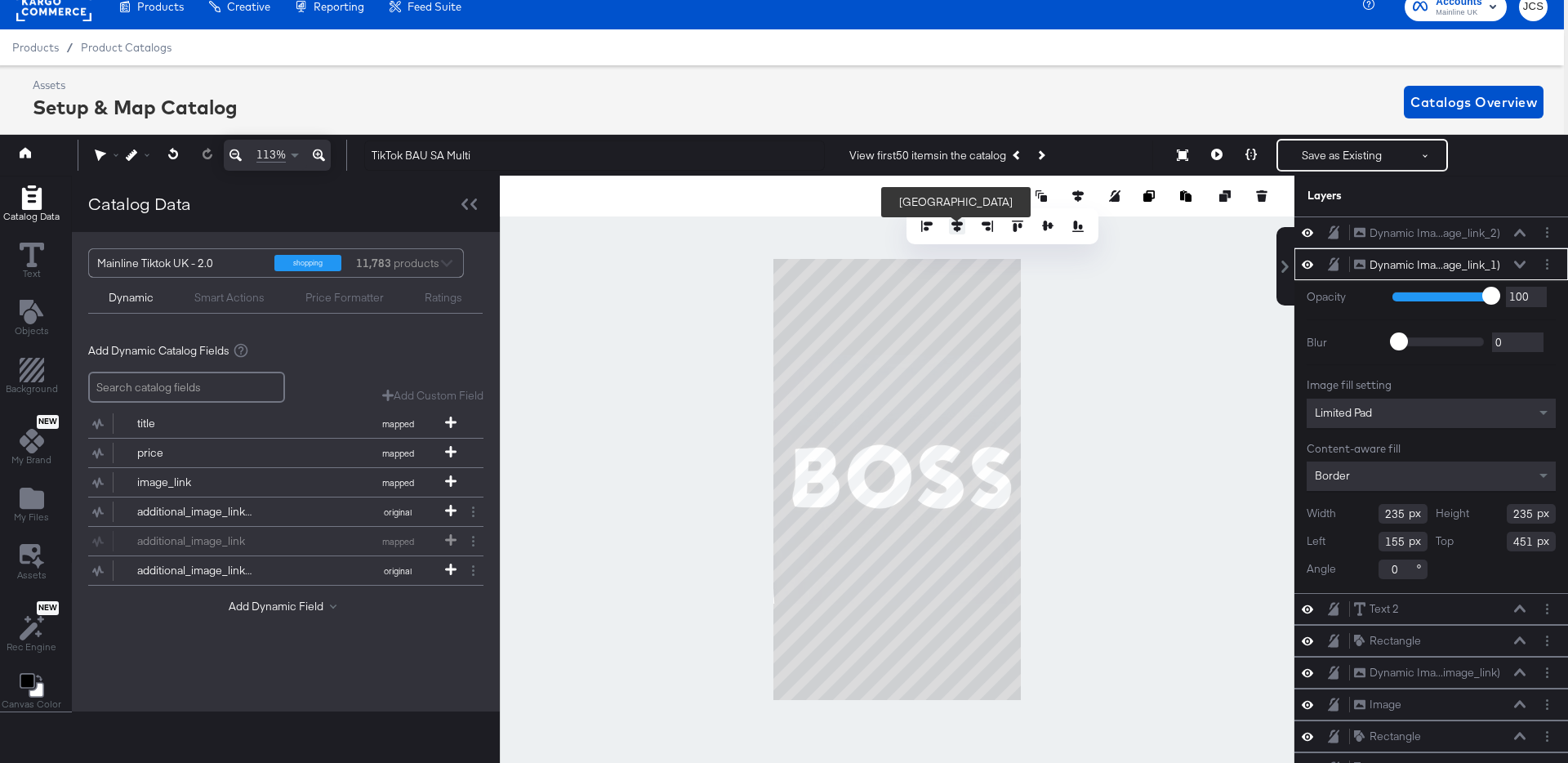
click at [958, 225] on icon at bounding box center [957, 226] width 11 height 11
type input "153"
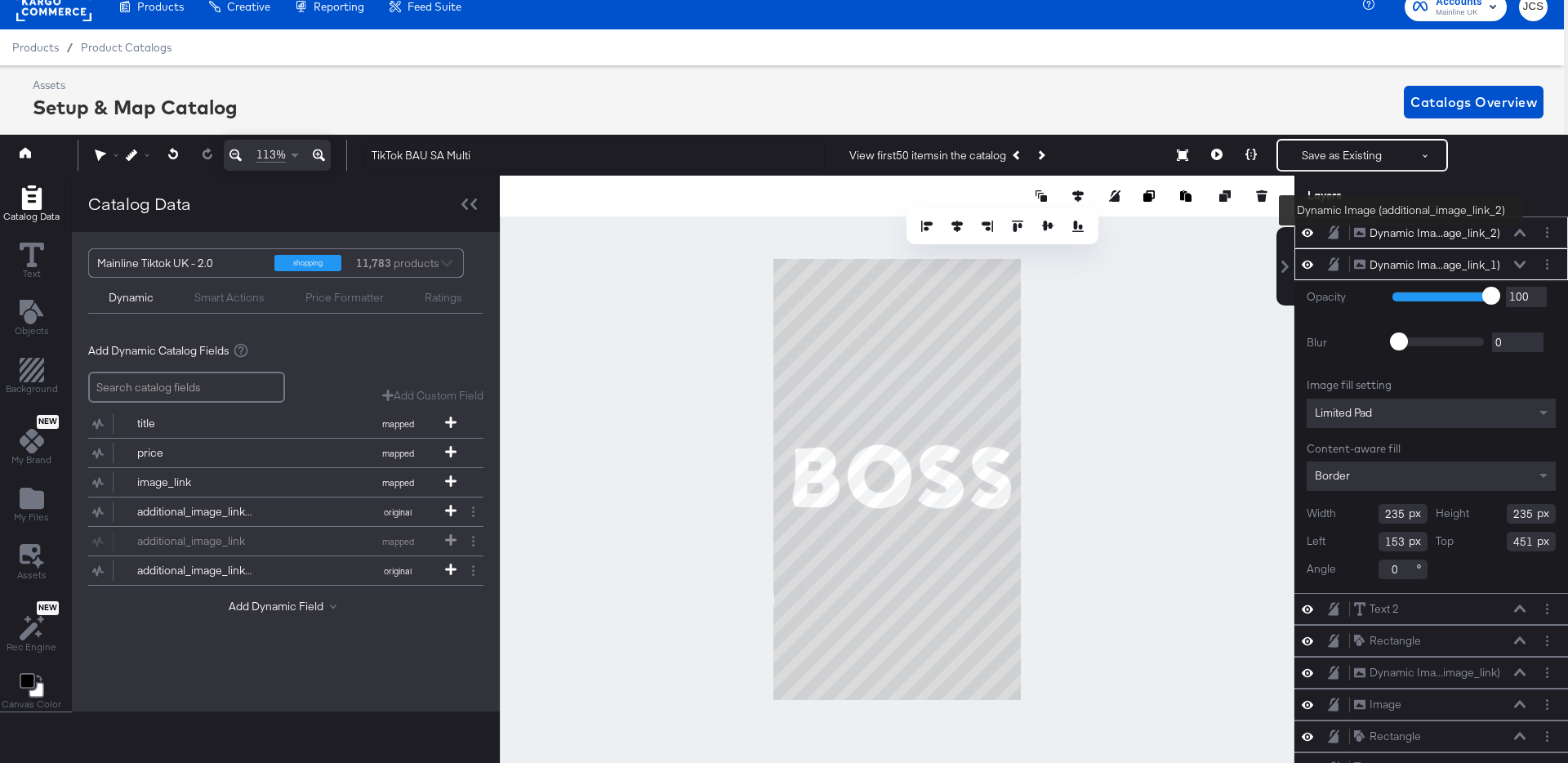
click at [1402, 229] on div "Dynamic Ima...age_link_2)" at bounding box center [1434, 233] width 131 height 15
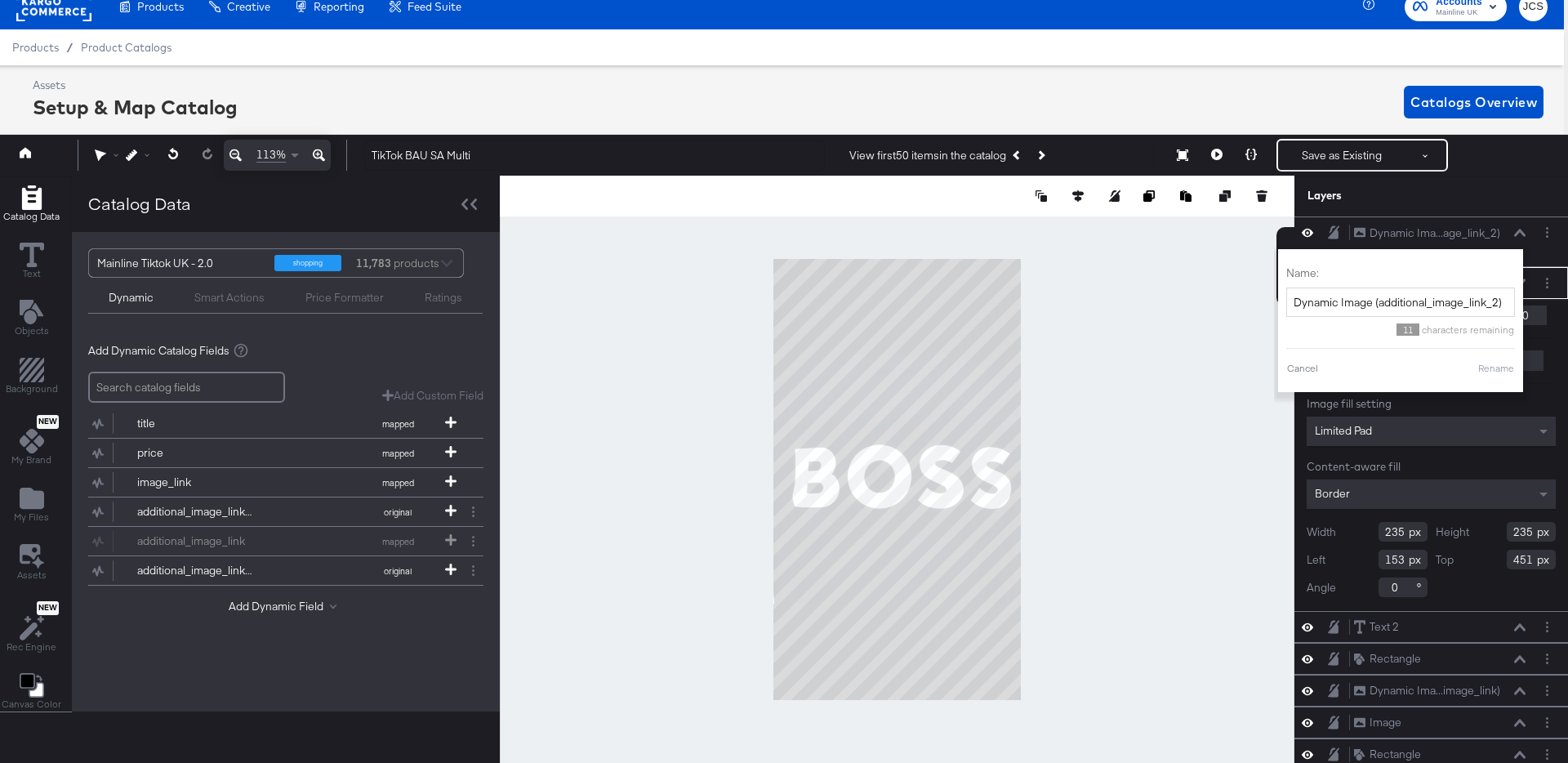
click at [1402, 532] on input "235" at bounding box center [1403, 532] width 49 height 20
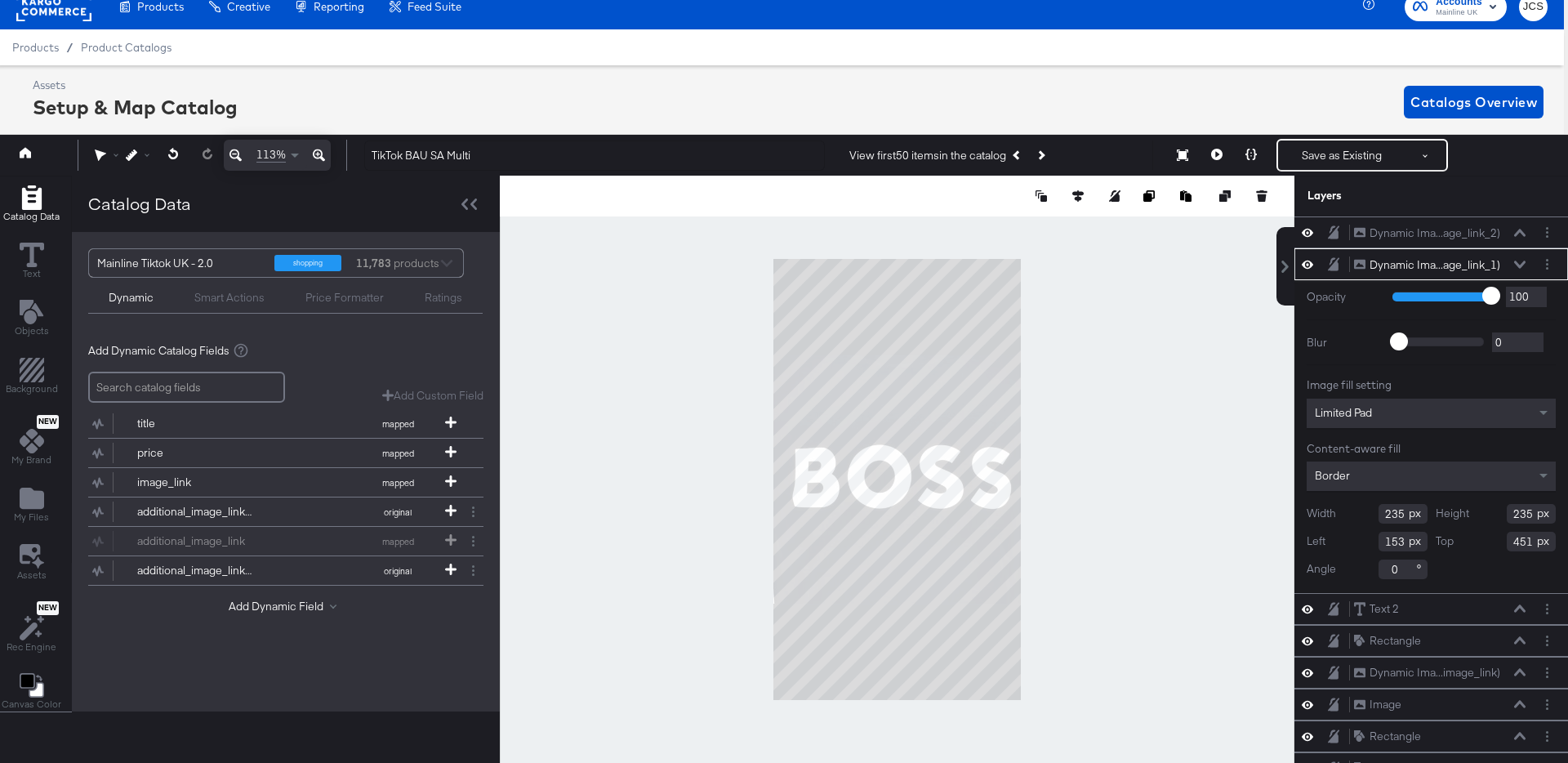
click at [1402, 532] on input "153" at bounding box center [1403, 541] width 49 height 20
click at [1520, 230] on icon at bounding box center [1520, 232] width 11 height 8
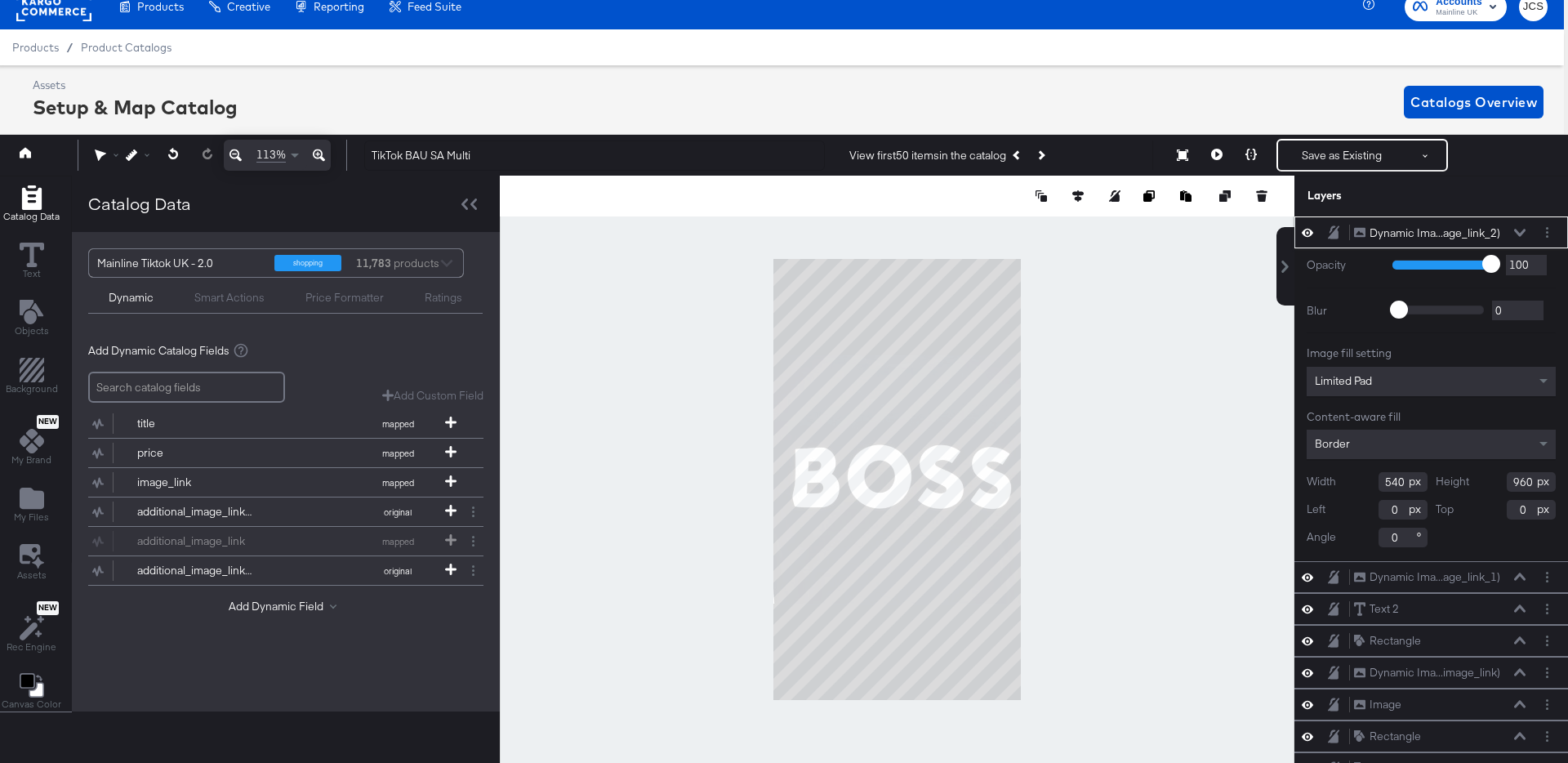
click at [1399, 474] on input "540" at bounding box center [1403, 482] width 49 height 20
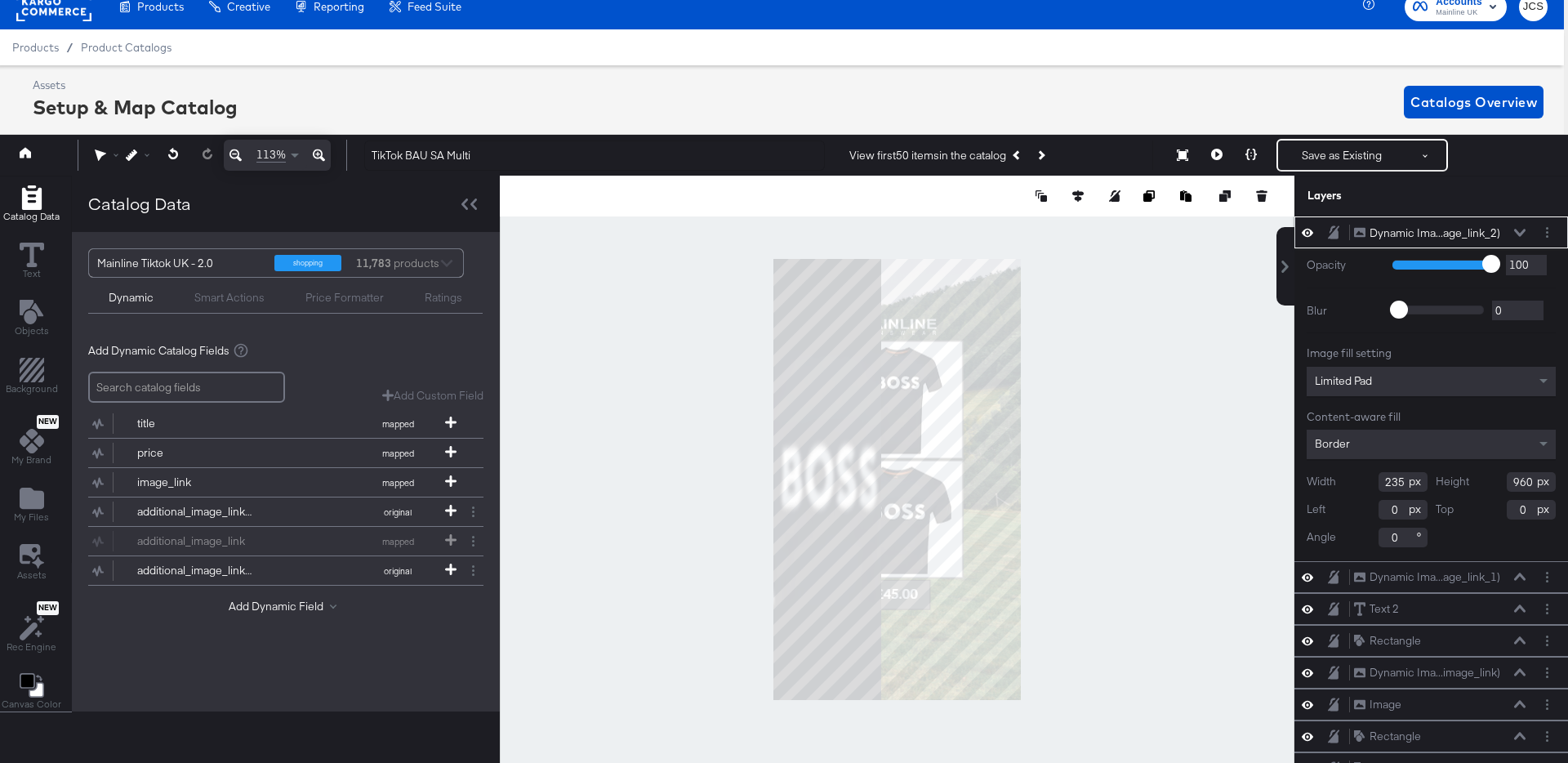
type input "235"
click at [1519, 482] on input "960" at bounding box center [1531, 482] width 49 height 20
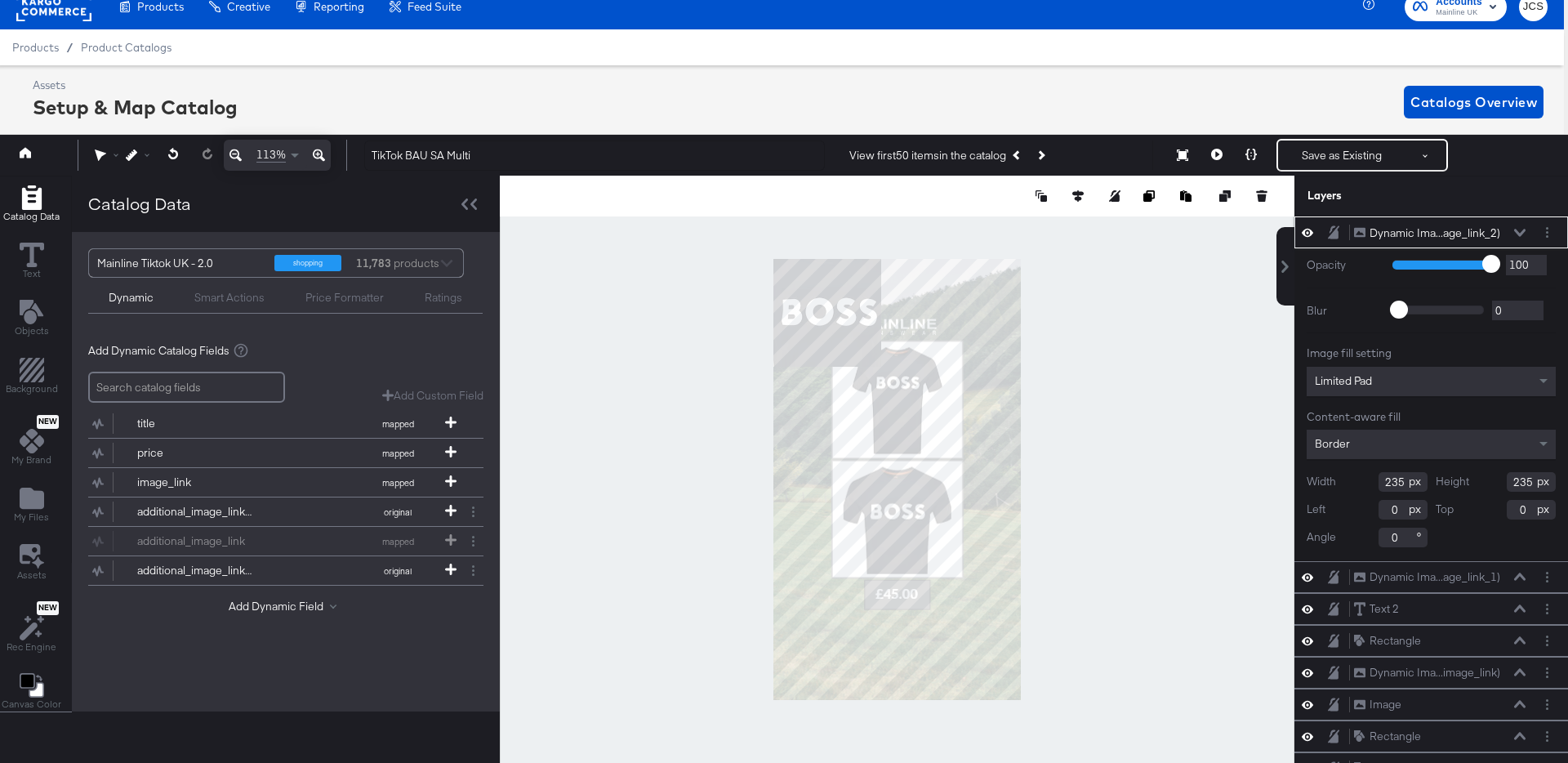
type input "235"
type input "153"
type input "451"
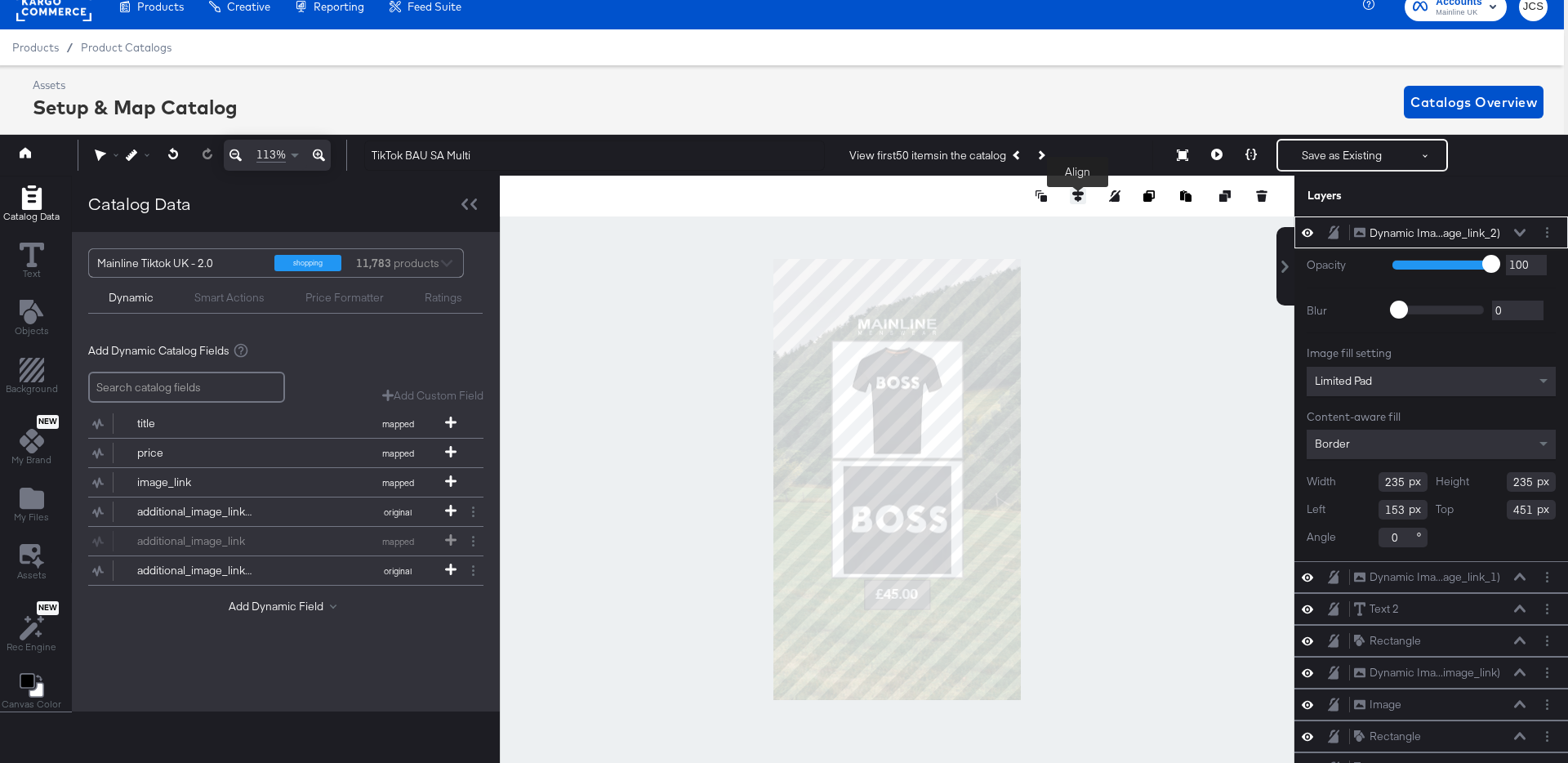
click at [1074, 191] on icon at bounding box center [1078, 196] width 11 height 11
click at [958, 229] on icon at bounding box center [957, 226] width 11 height 11
type input "449"
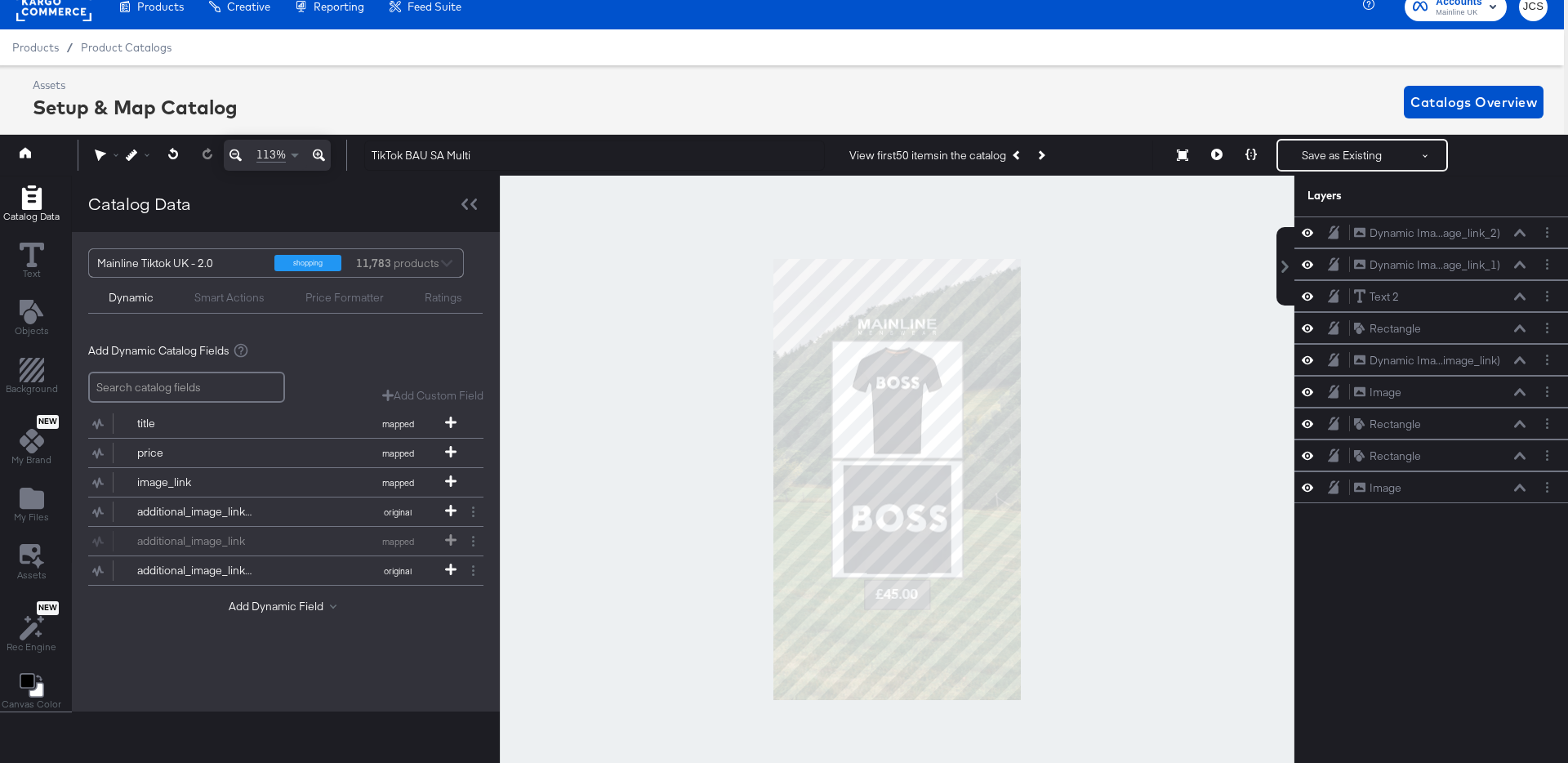
click at [1130, 479] on div at bounding box center [896, 480] width 795 height 608
click at [1517, 261] on icon at bounding box center [1520, 264] width 11 height 8
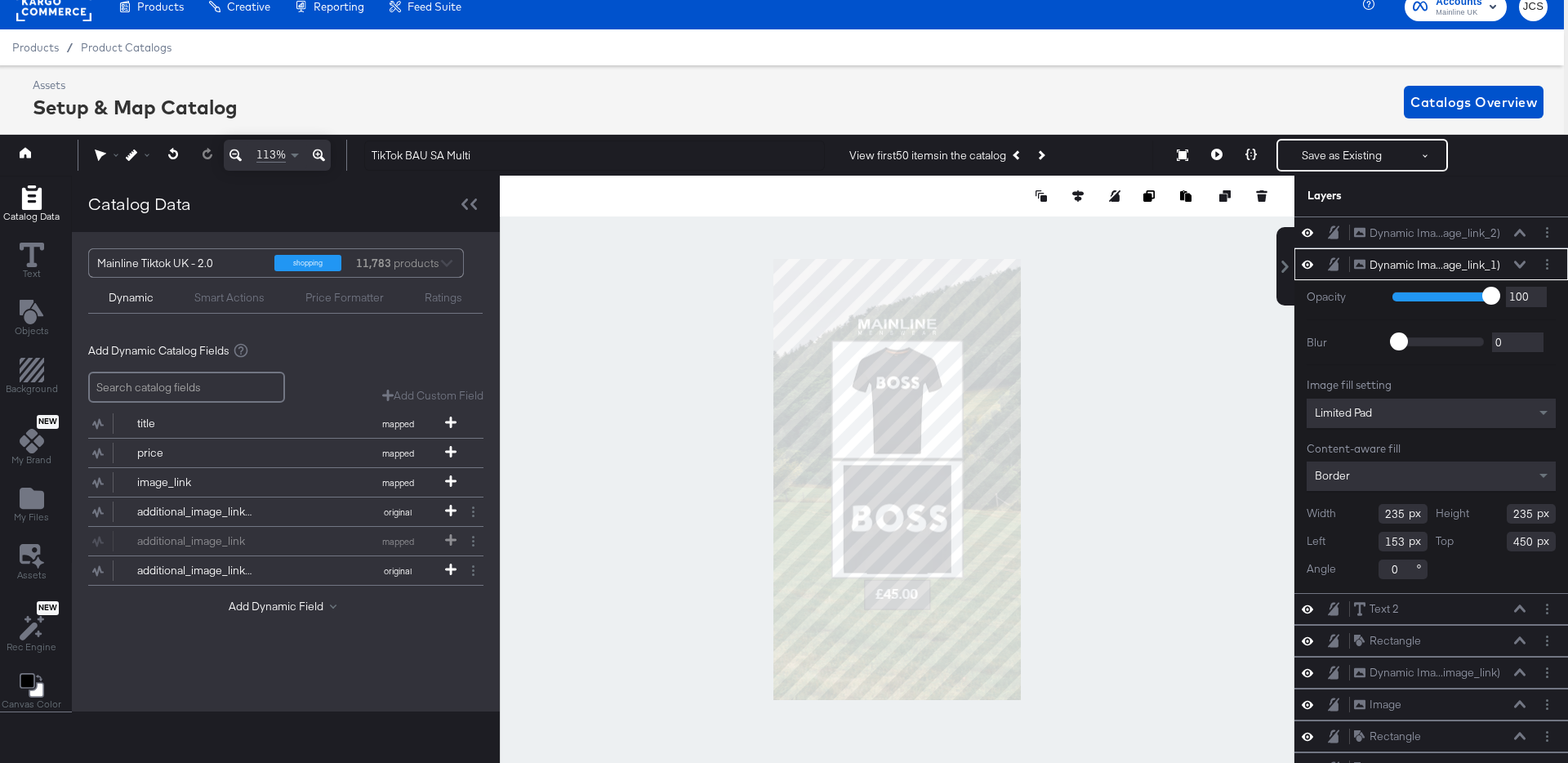
type input "449"
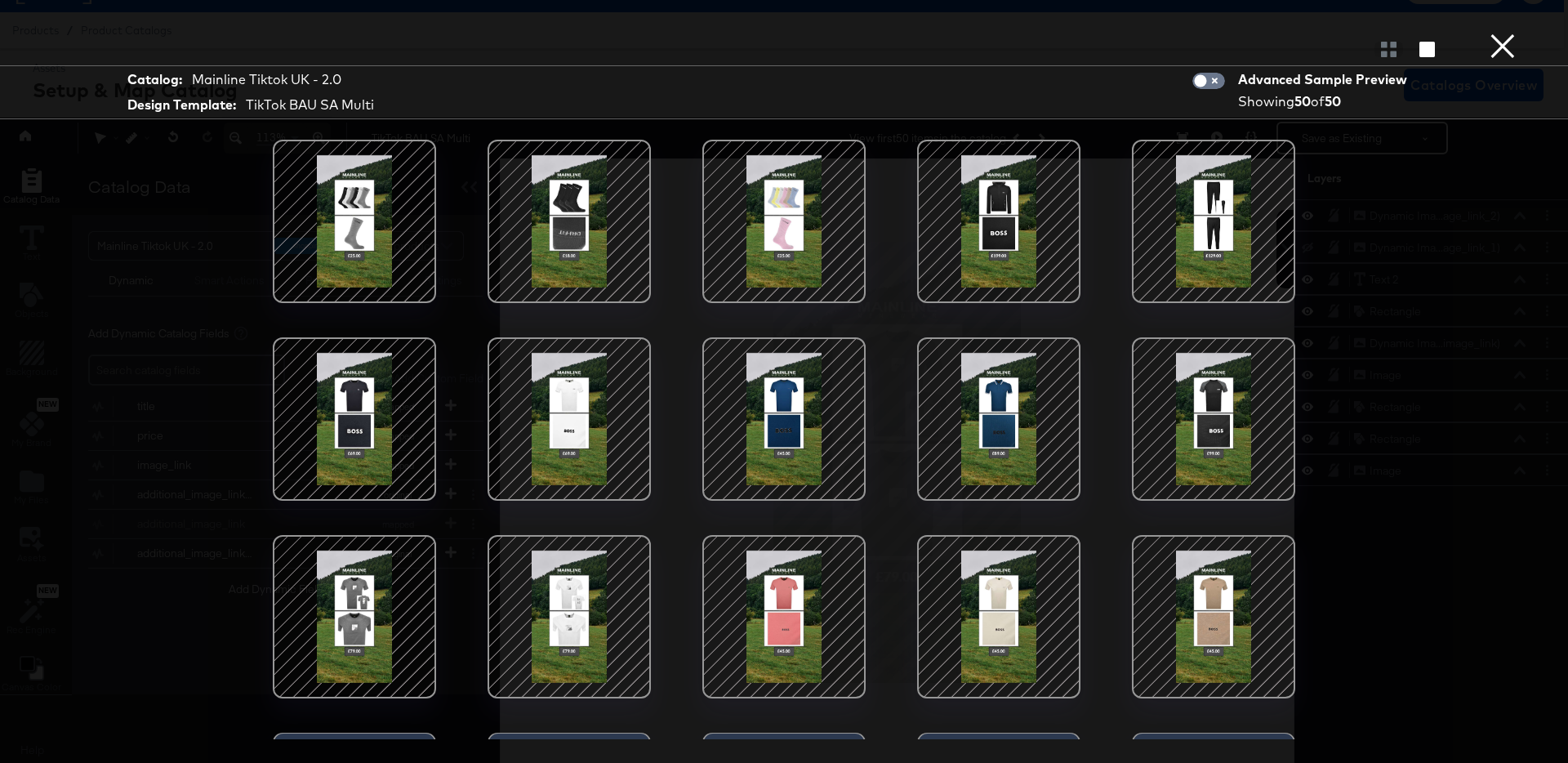
click at [1497, 33] on button "×" at bounding box center [1502, 16] width 33 height 33
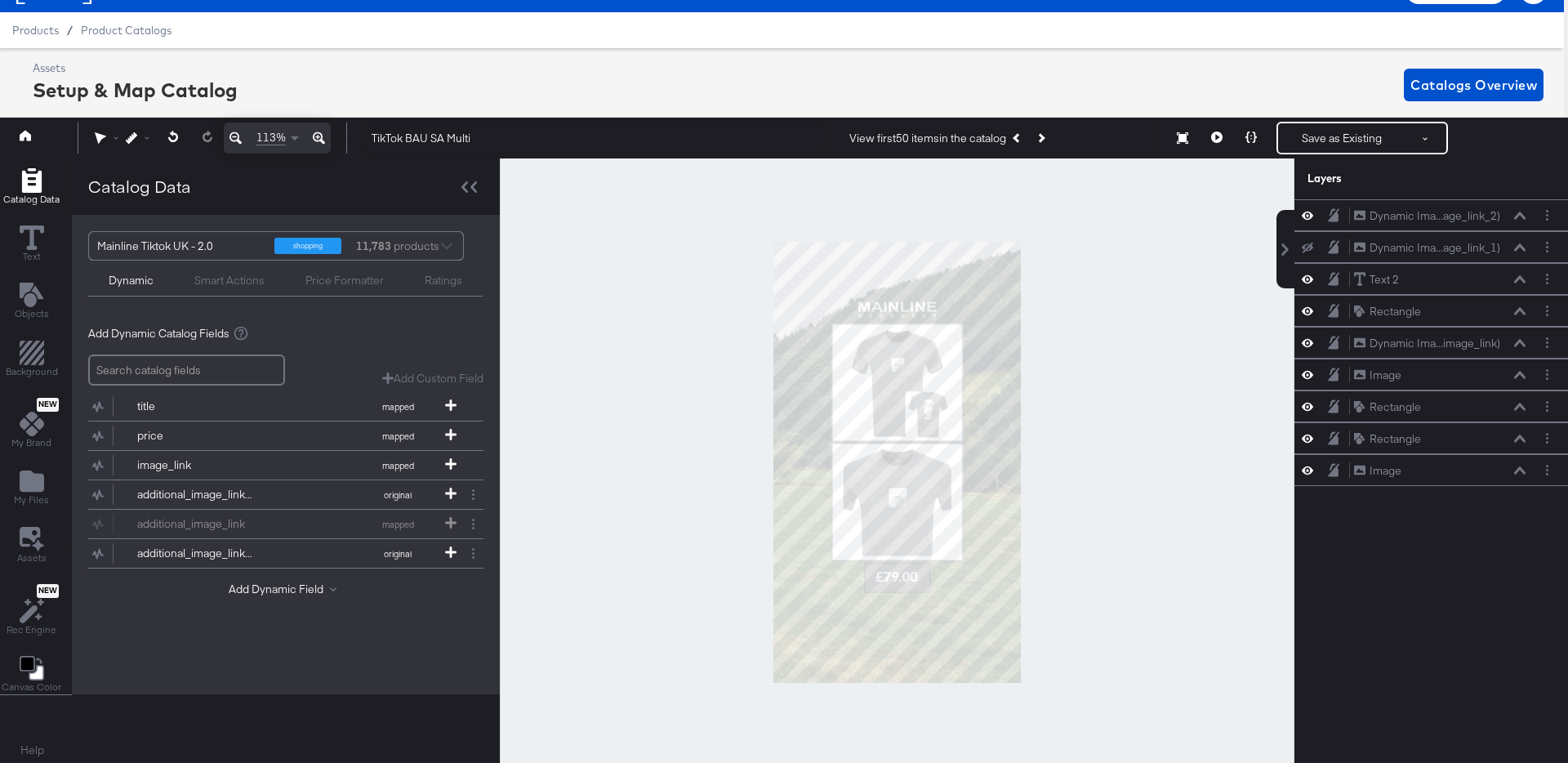
scroll to position [33, 4]
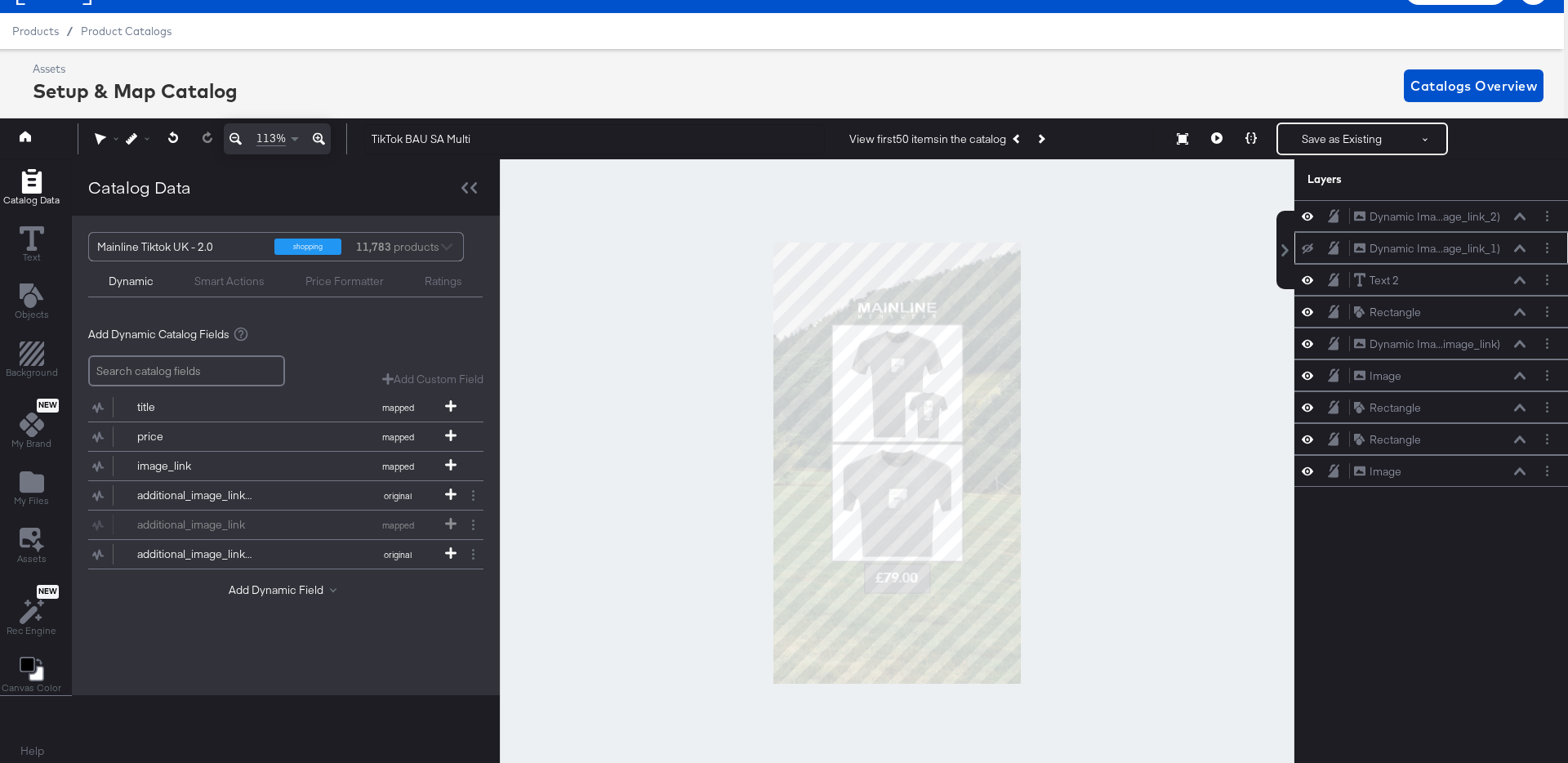
click at [1310, 255] on div "Dynamic Ima...age_link_1) Dynamic Image (additional_image_link_1)" at bounding box center [1431, 247] width 261 height 17
click at [1313, 211] on button at bounding box center [1307, 215] width 13 height 15
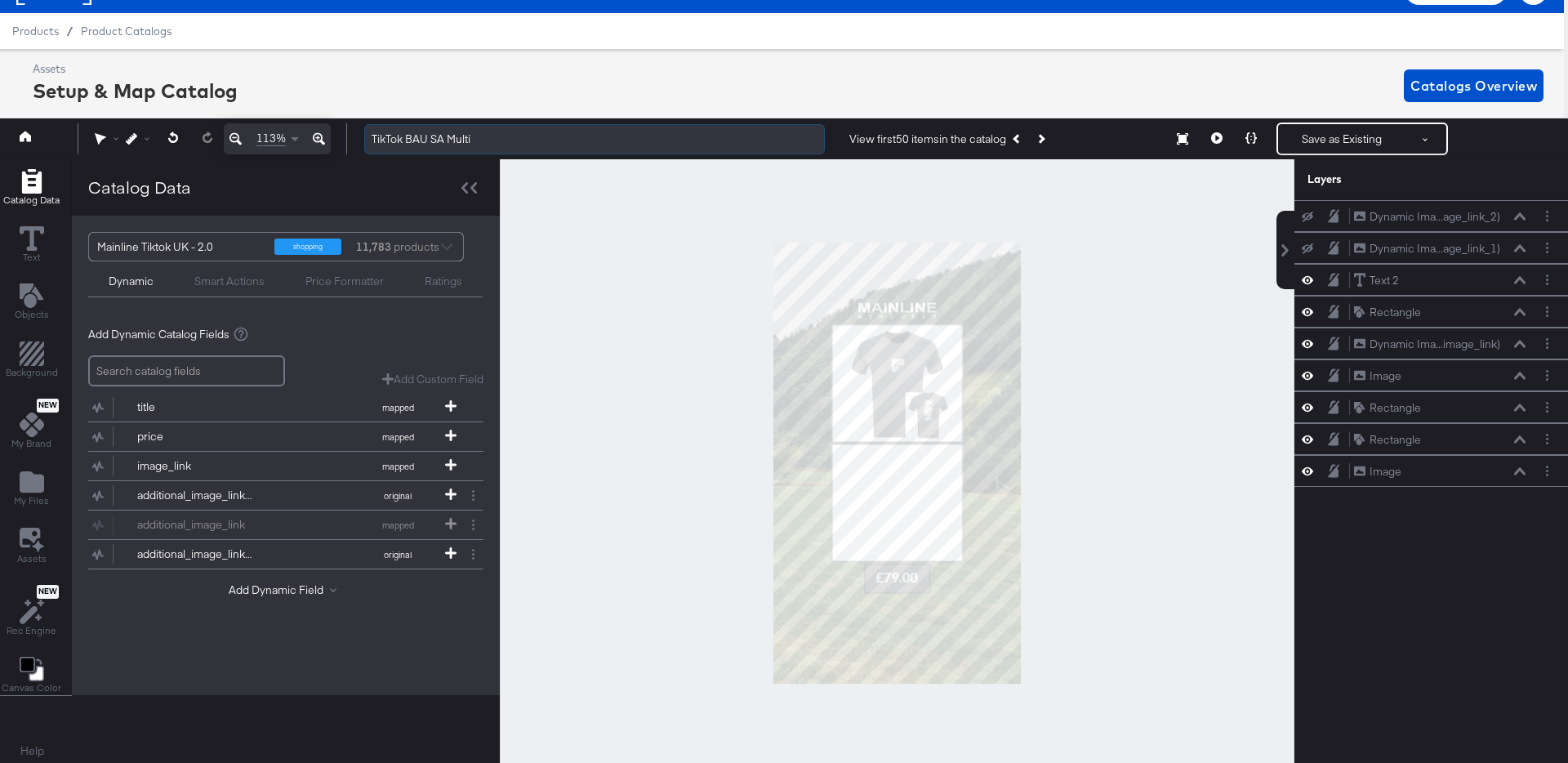
click at [479, 145] on input "TikTok BAU SA Multi" at bounding box center [594, 139] width 461 height 30
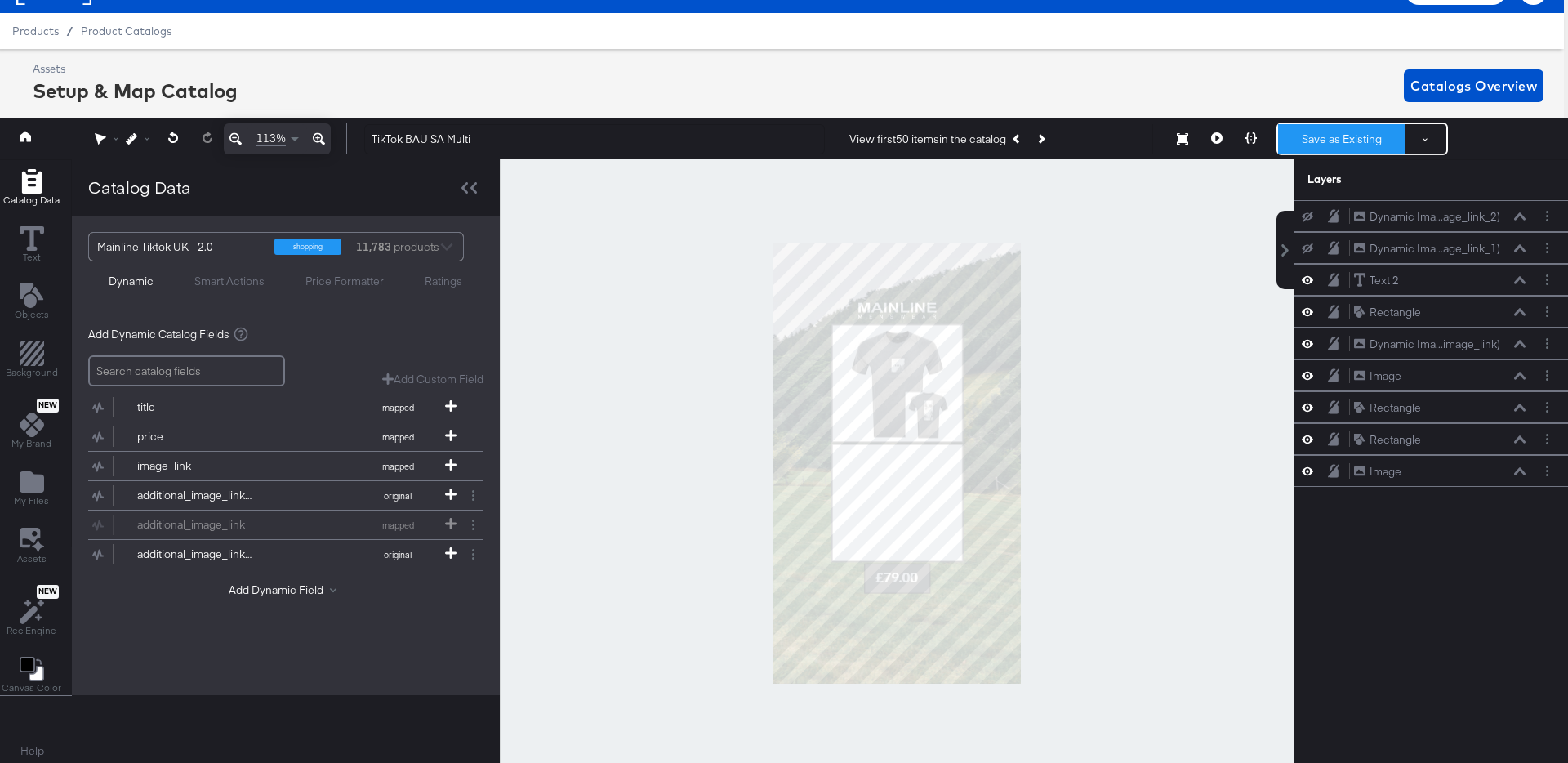
click at [1336, 134] on button "Save as Existing" at bounding box center [1341, 138] width 127 height 29
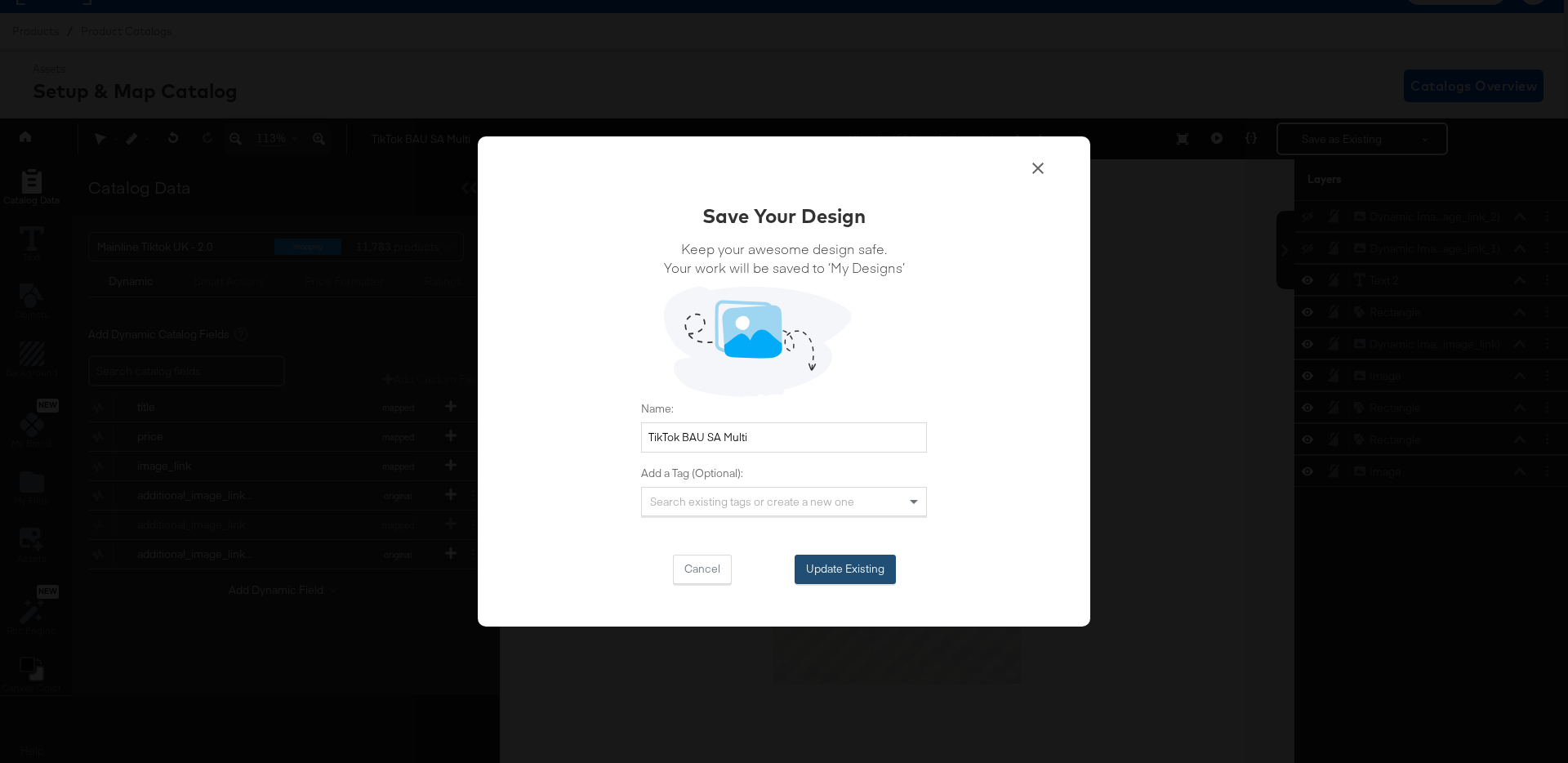
click at [880, 568] on button "Update Existing" at bounding box center [846, 569] width 102 height 29
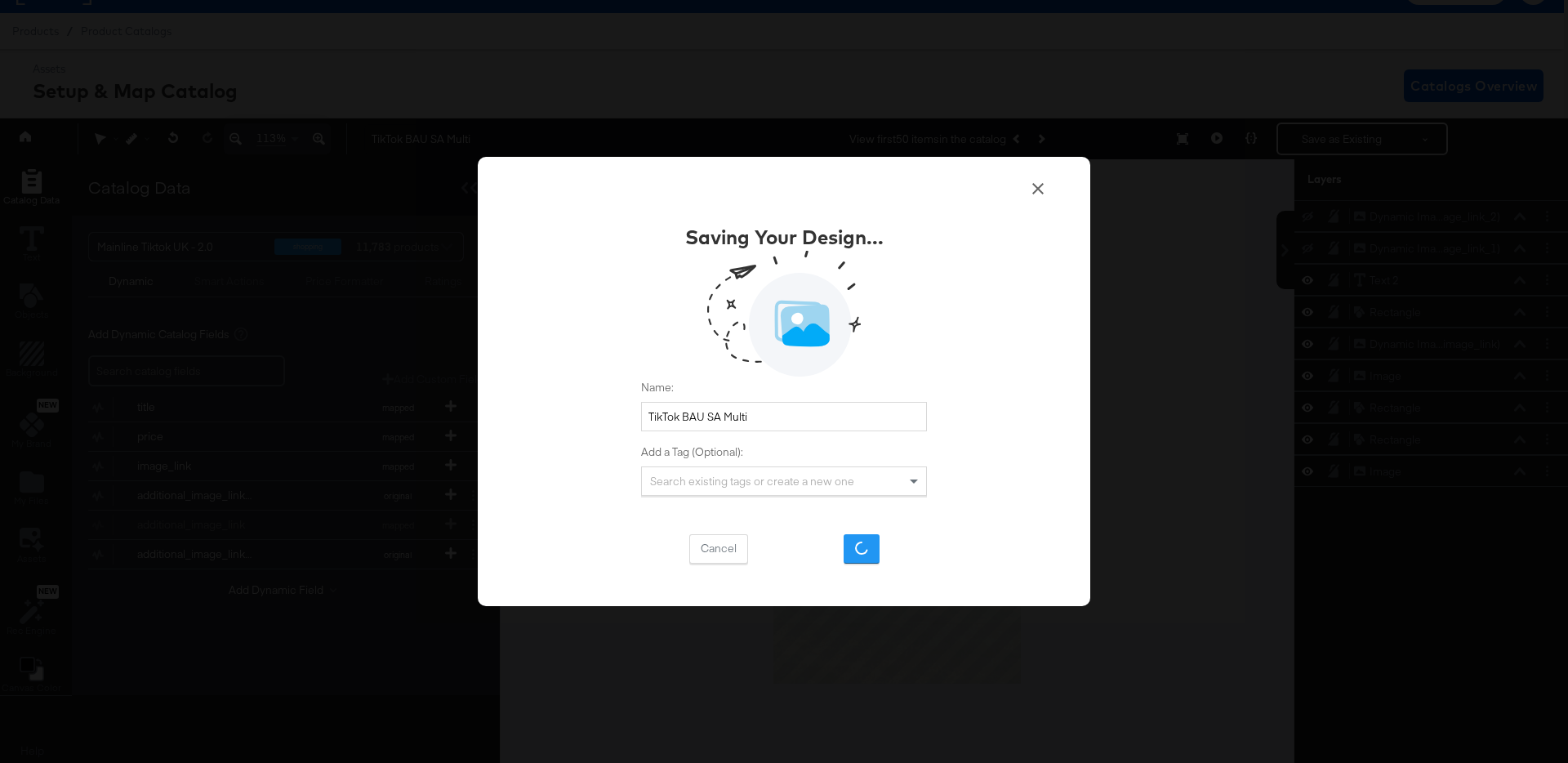
scroll to position [16, 0]
